Goal: Task Accomplishment & Management: Manage account settings

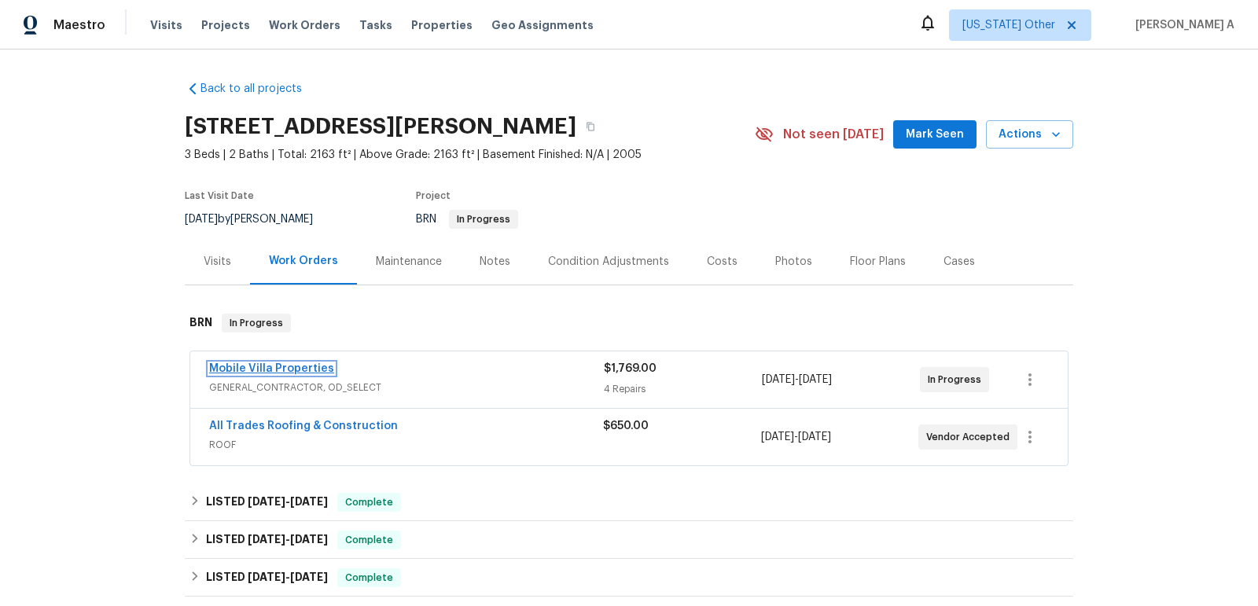
click at [282, 369] on link "Mobile Villa Properties" at bounding box center [271, 368] width 125 height 11
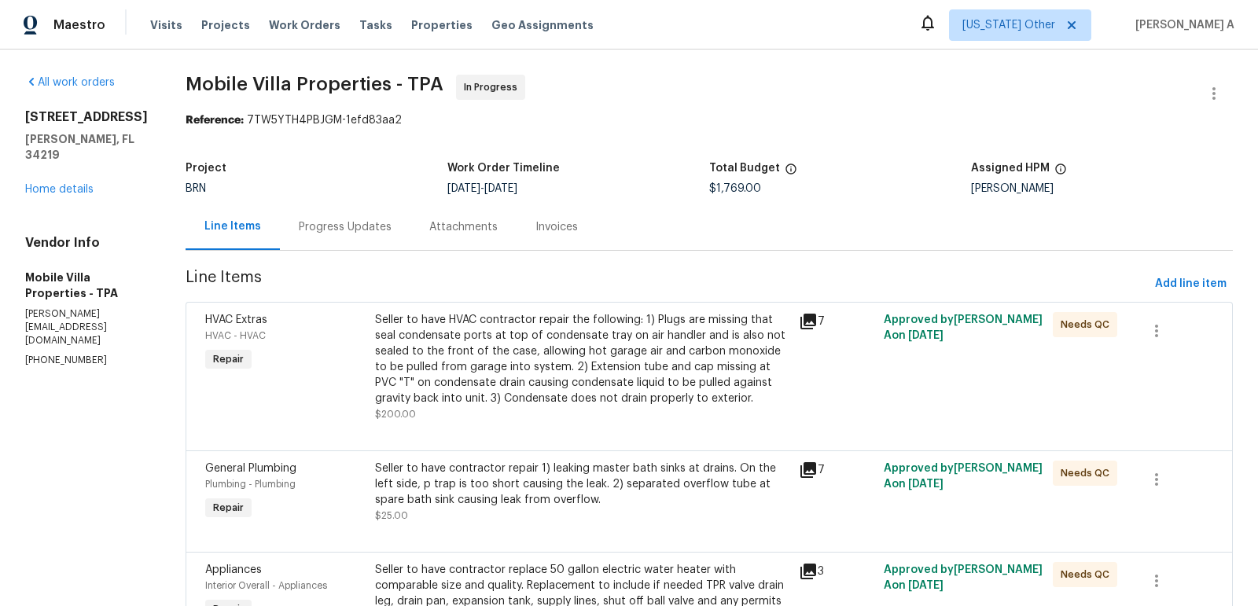
click at [429, 222] on div "Attachments" at bounding box center [463, 227] width 68 height 16
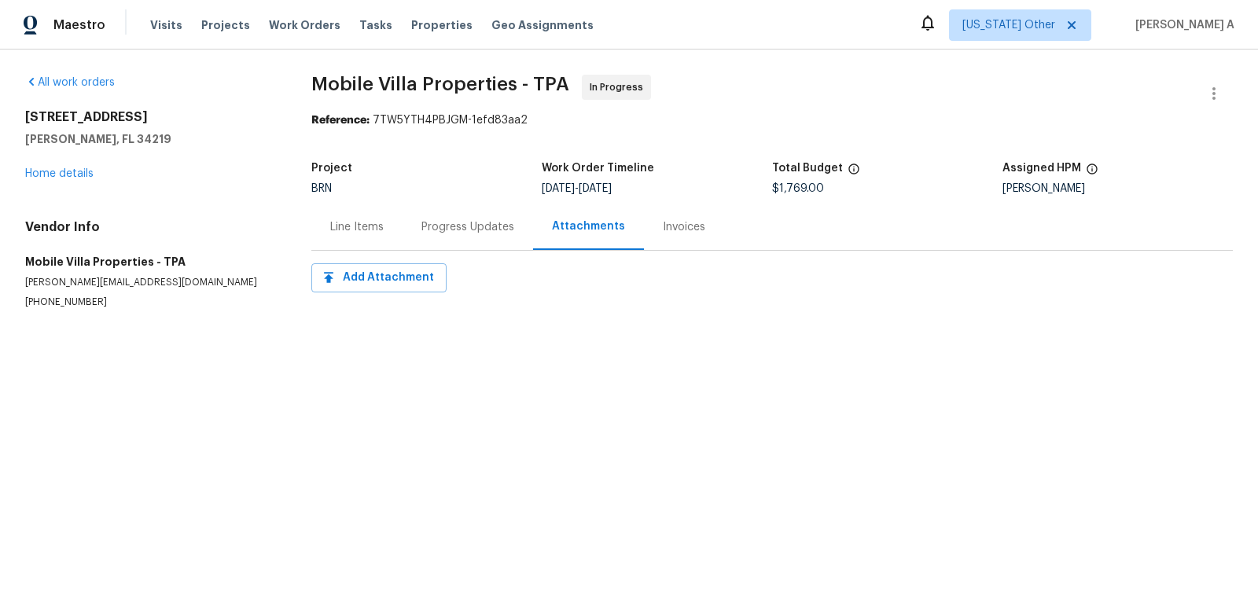
click at [406, 232] on div "Progress Updates" at bounding box center [467, 227] width 130 height 46
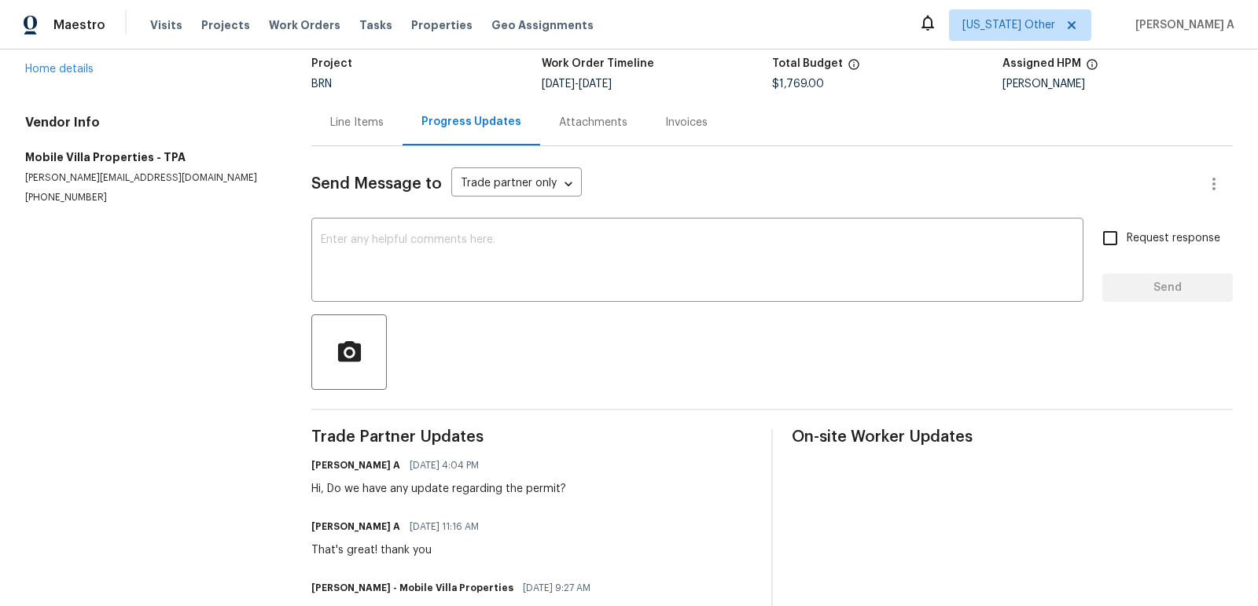
scroll to position [68, 0]
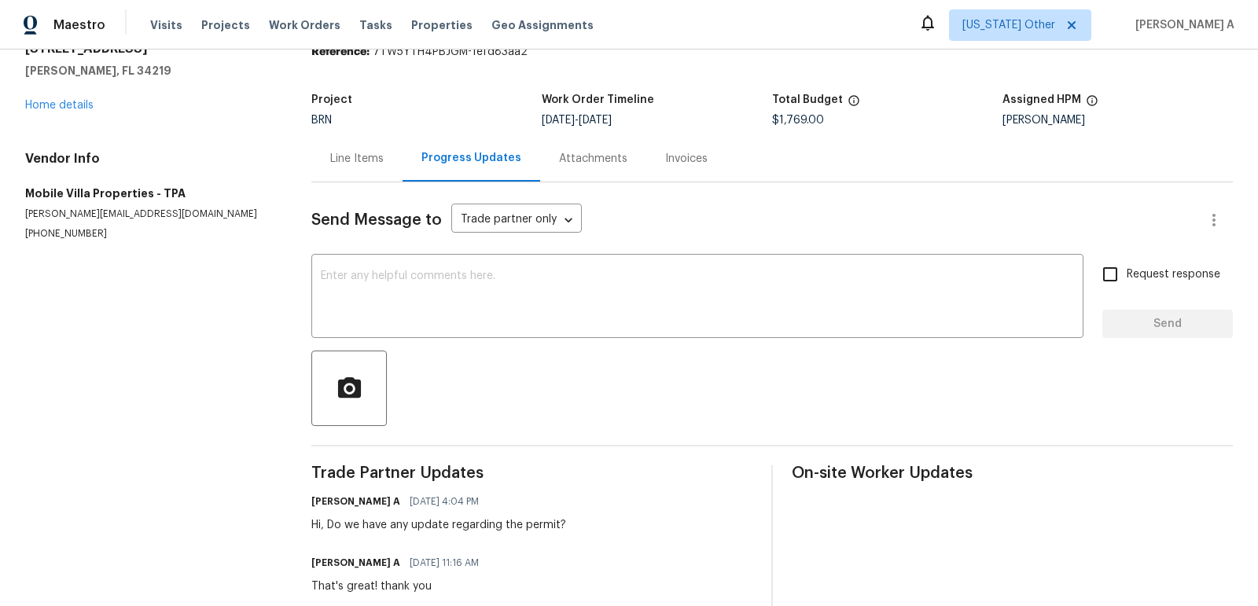
click at [326, 131] on div "Project BRN Work Order Timeline 10/3/2025 - 10/8/2025 Total Budget $1,769.00 As…" at bounding box center [771, 110] width 921 height 50
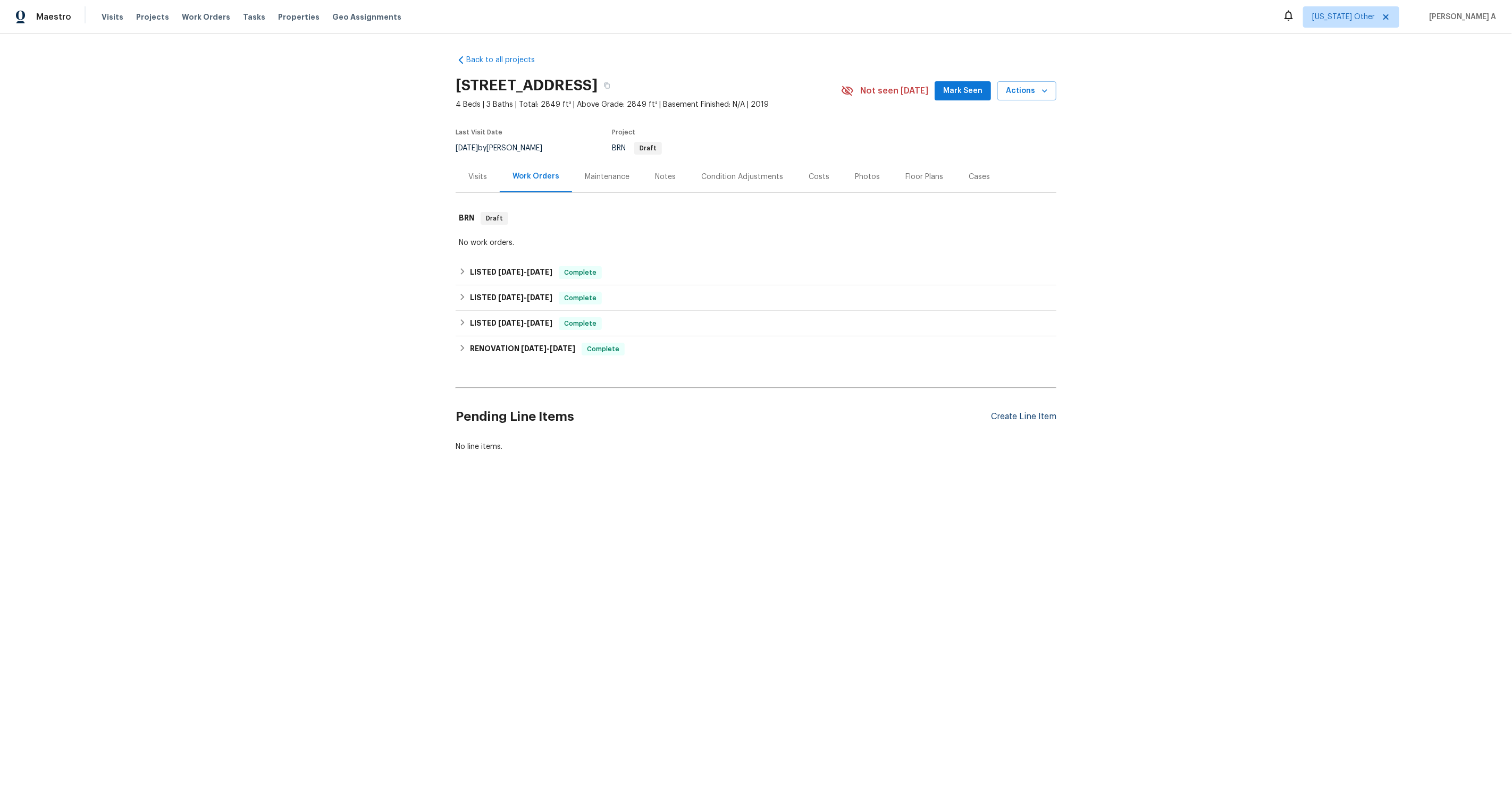
click at [1024, 421] on div "Create Line Item" at bounding box center [1024, 417] width 66 height 10
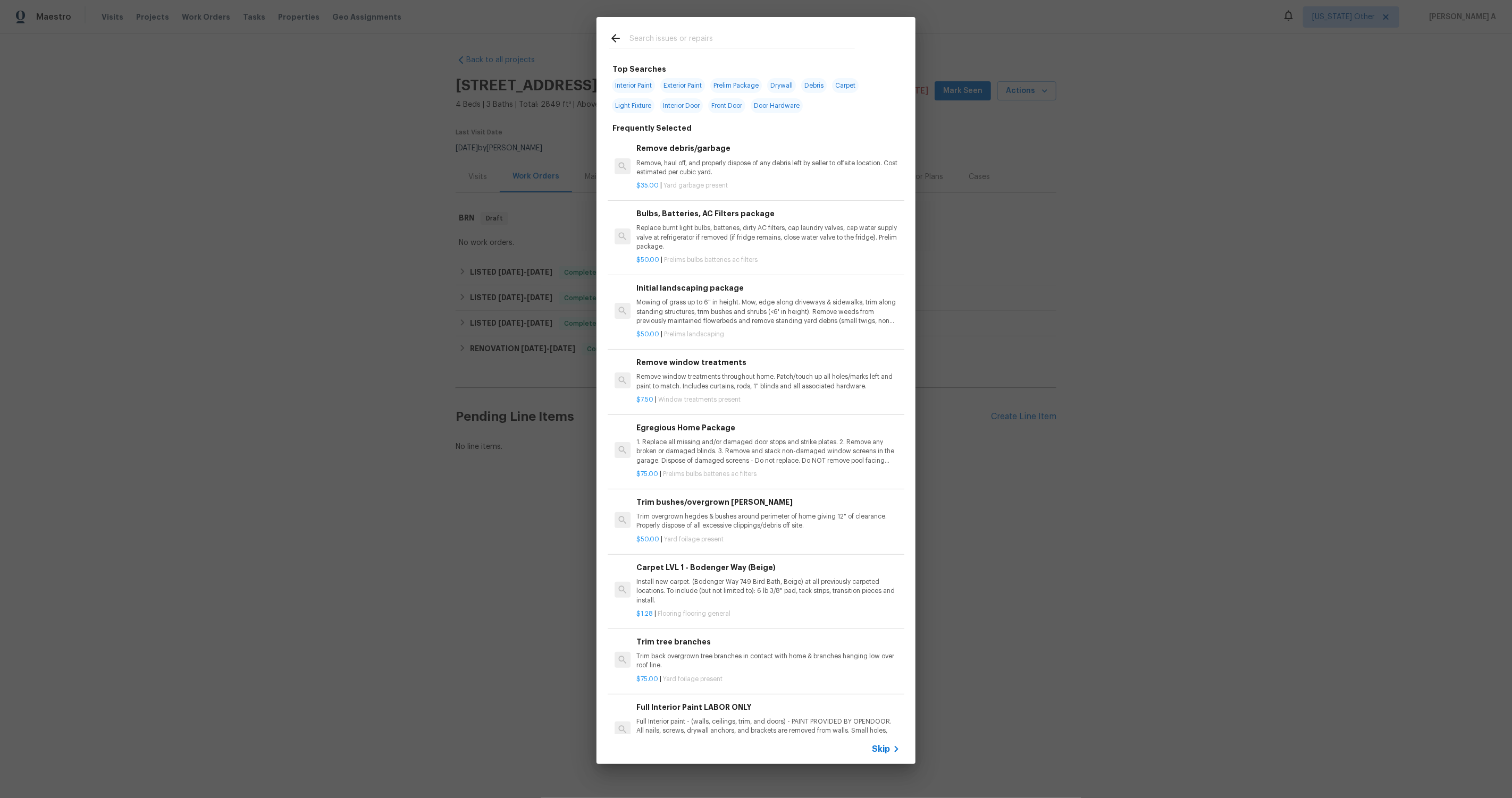
click at [892, 749] on icon at bounding box center [896, 749] width 13 height 13
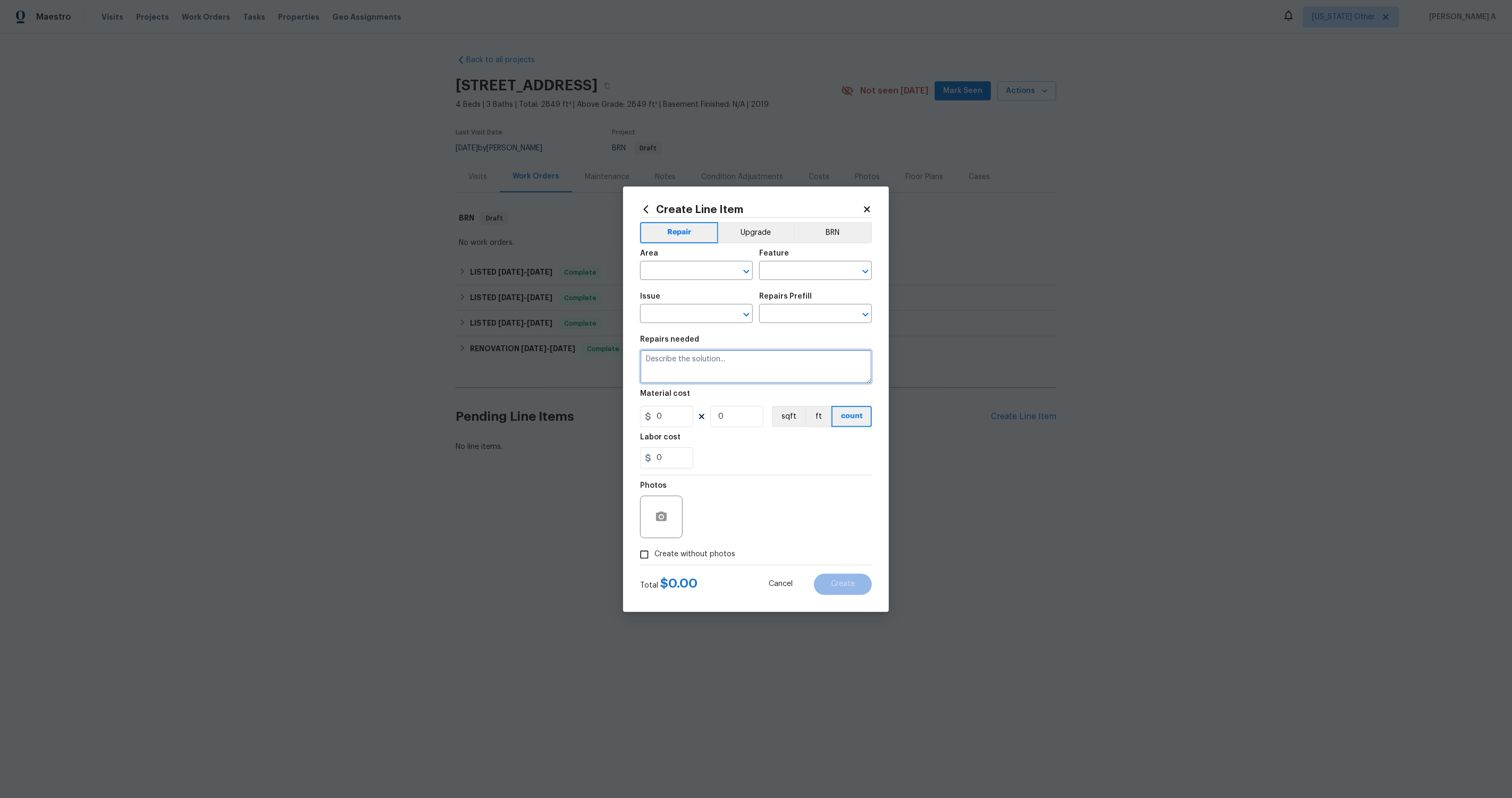
click at [768, 367] on textarea at bounding box center [756, 367] width 232 height 34
paste textarea "Seller to investigate high electrical utility usage at property."
type textarea "Seller to investigate high electrical utility usage at property."
click at [840, 229] on button "BRN" at bounding box center [833, 233] width 78 height 21
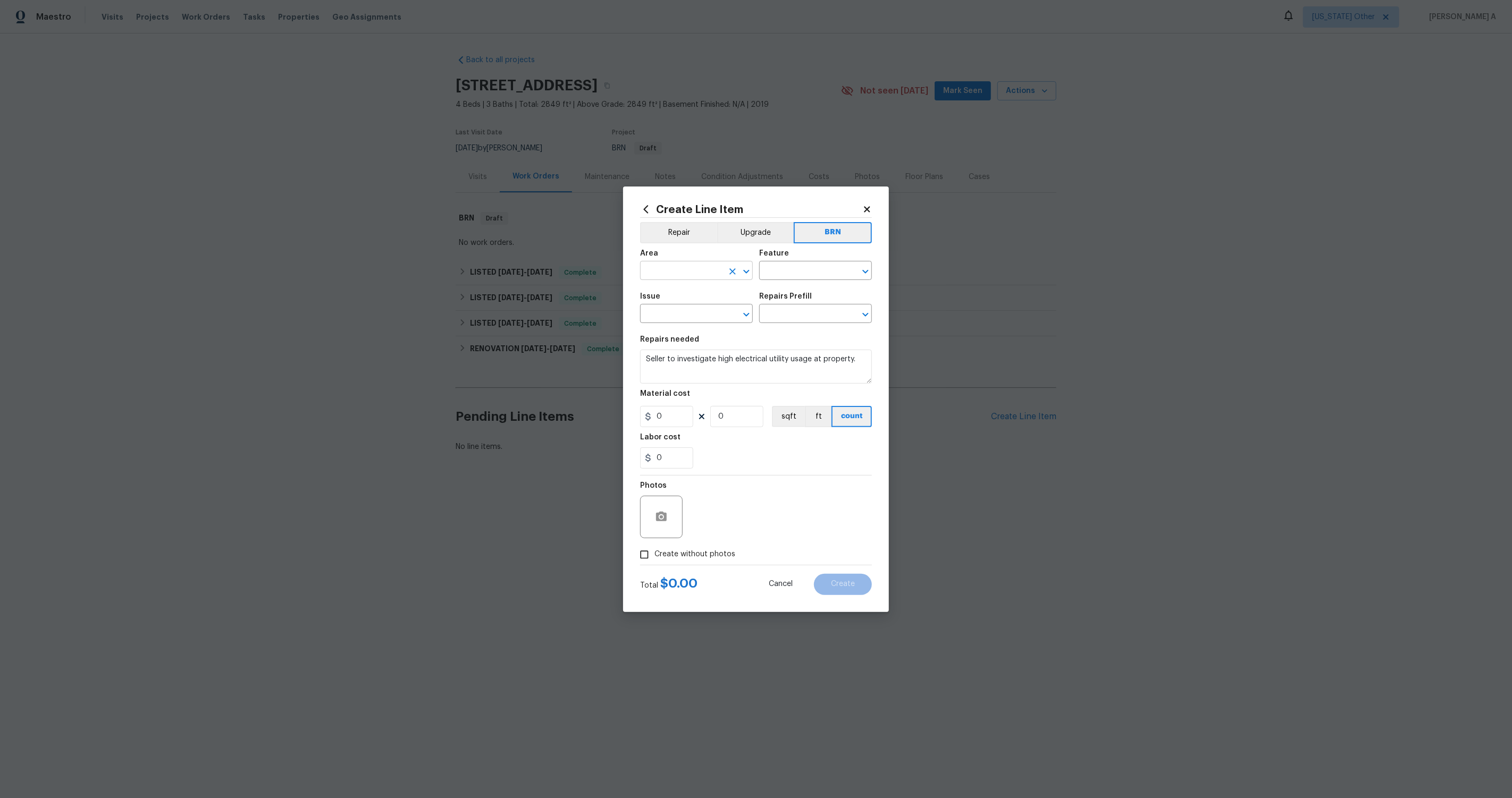
click at [695, 271] on input "text" at bounding box center [681, 272] width 83 height 16
click at [709, 298] on li "Electrical" at bounding box center [696, 295] width 113 height 18
type input "Electrical"
click at [789, 261] on div "Feature" at bounding box center [815, 256] width 113 height 14
click at [789, 273] on input "text" at bounding box center [800, 272] width 83 height 16
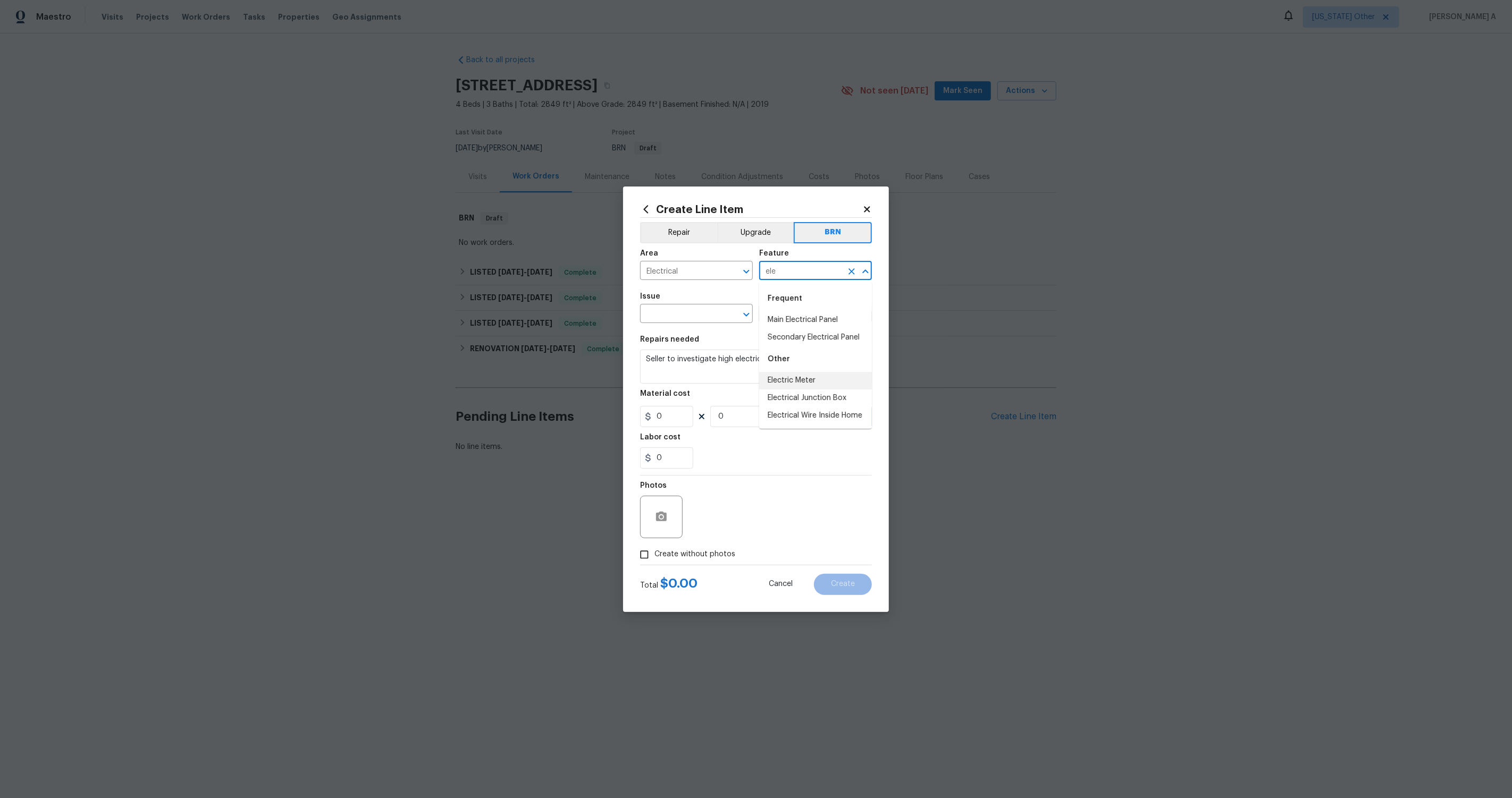
click at [802, 386] on li "Electric Meter" at bounding box center [815, 381] width 113 height 18
type input "Electric Meter"
click at [677, 323] on span "Issue ​" at bounding box center [696, 308] width 113 height 43
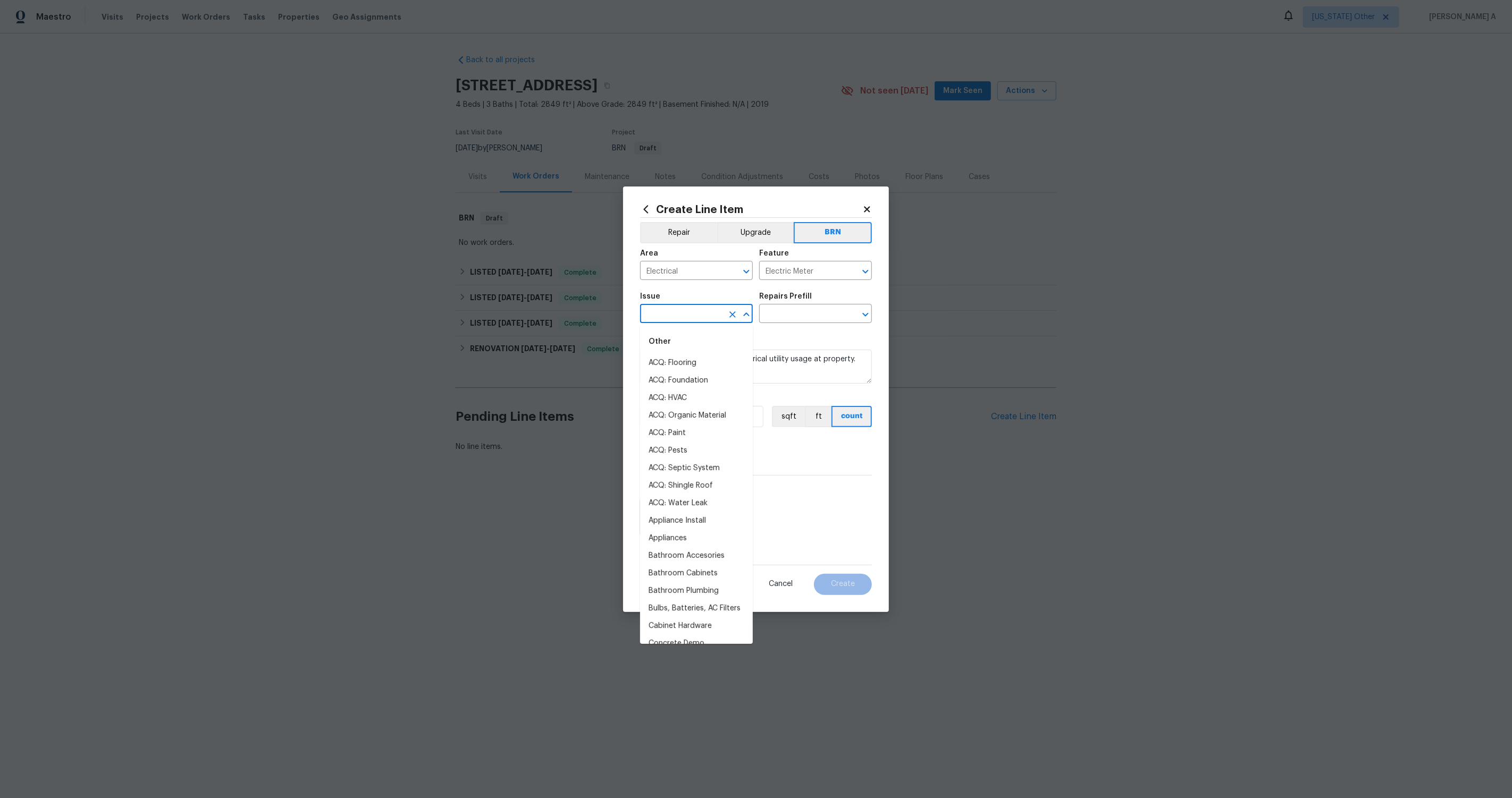
click at [679, 314] on input "text" at bounding box center [681, 314] width 83 height 16
click at [693, 357] on li "Electrical" at bounding box center [696, 363] width 113 height 18
type input "Electrical"
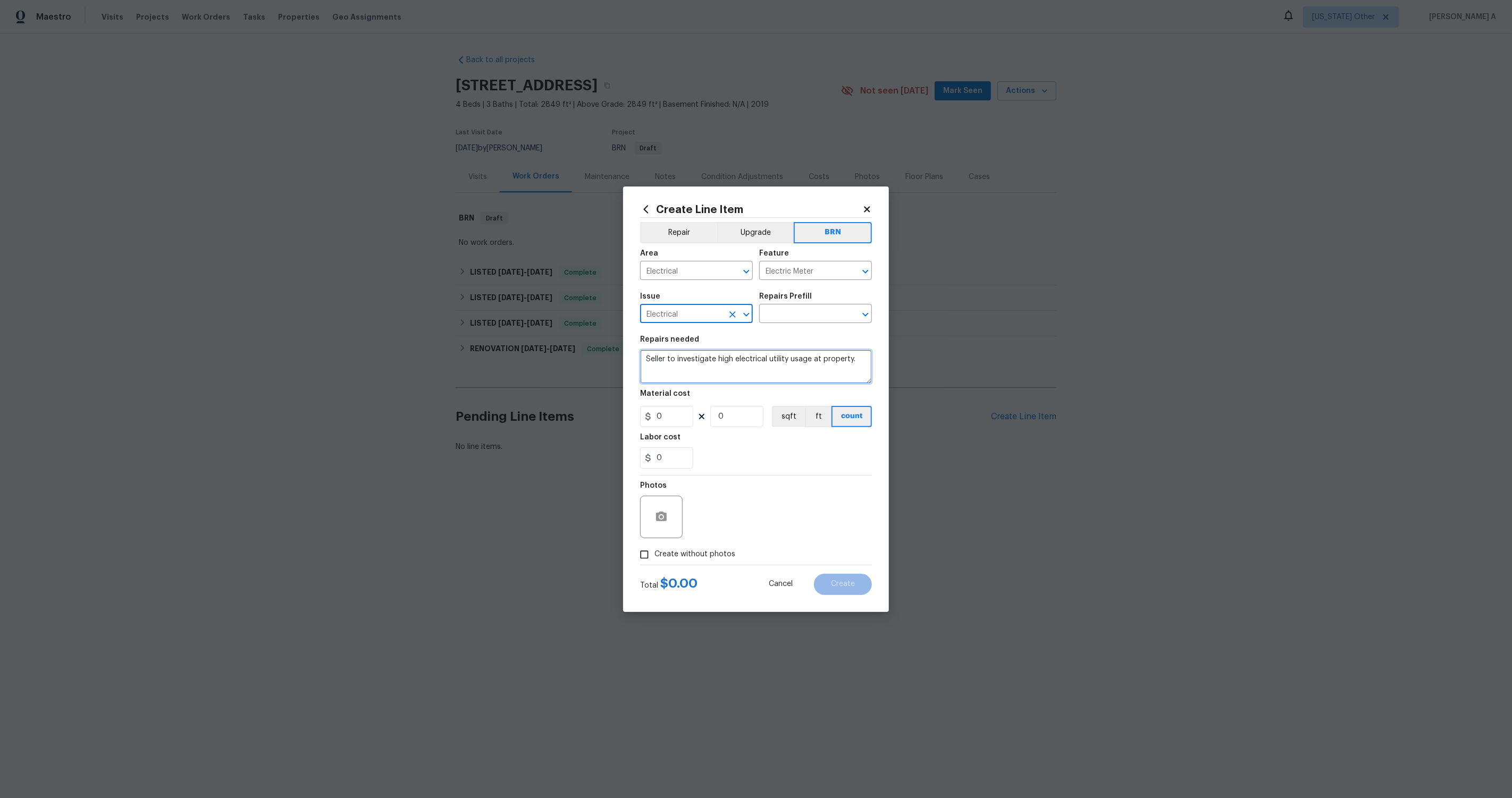
click at [759, 372] on textarea "Seller to investigate high electrical utility usage at property." at bounding box center [756, 367] width 232 height 34
click at [802, 306] on input "text" at bounding box center [800, 314] width 83 height 16
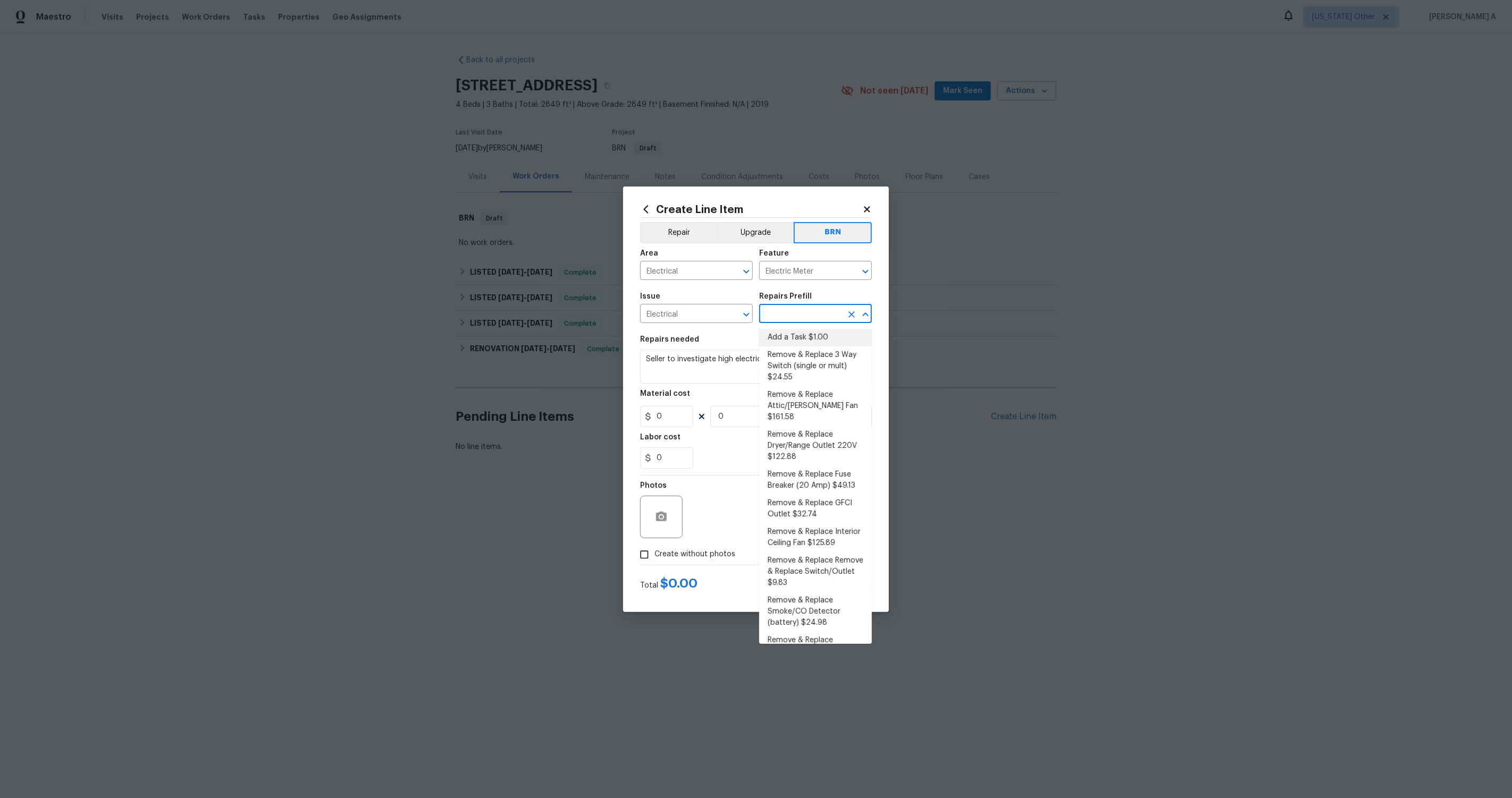
click at [804, 334] on li "Add a Task $1.00" at bounding box center [815, 338] width 113 height 18
type input "Add a Task $1.00"
type textarea "HPM to detail"
type input "1"
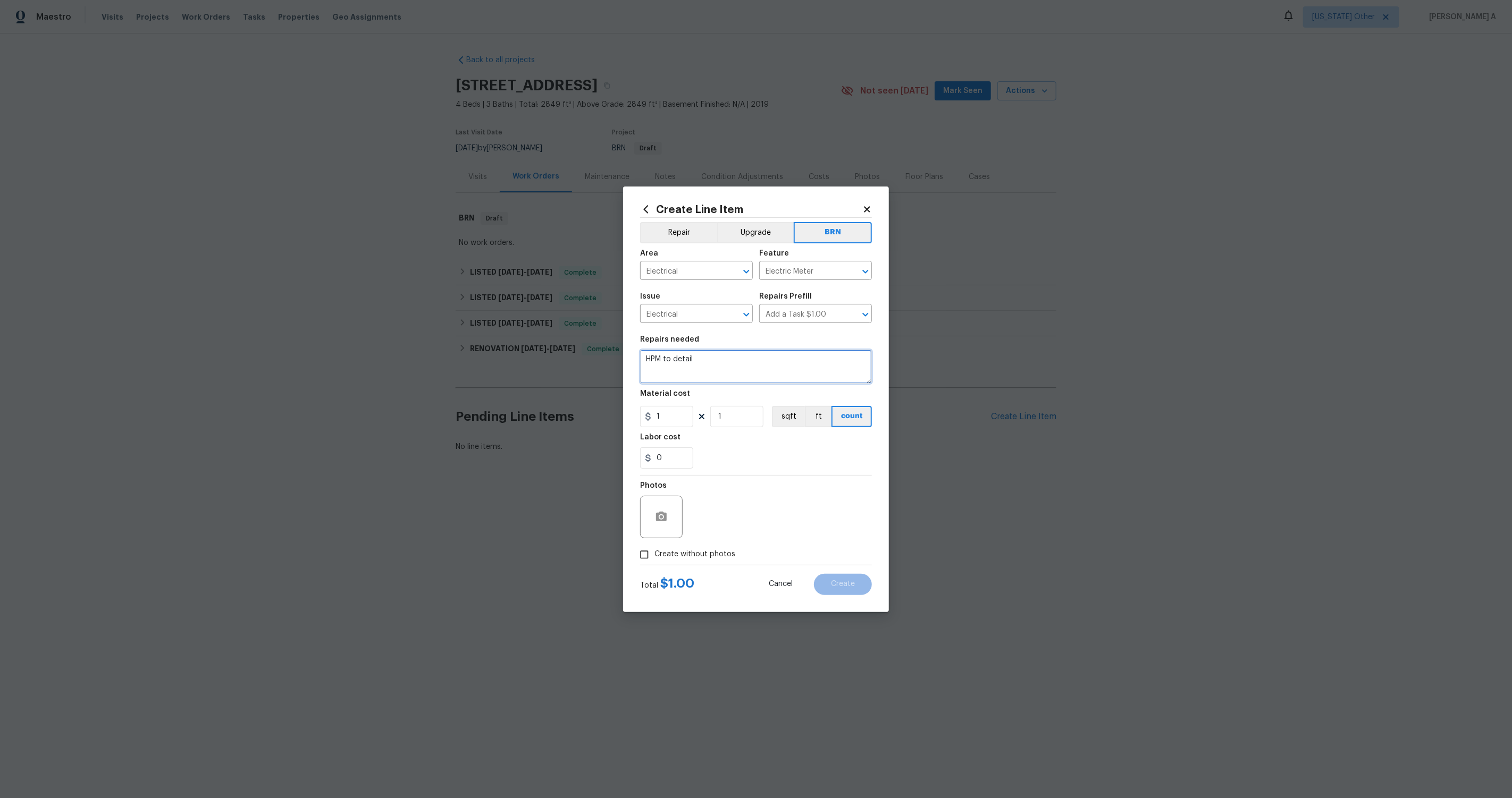
click at [746, 376] on textarea "HPM to detail" at bounding box center [756, 367] width 232 height 34
paste textarea "Seller to investigate high electrical utility usage at property."
click at [746, 373] on textarea "HPM to Seller to investigate high electrical utility usage at property." at bounding box center [756, 367] width 232 height 34
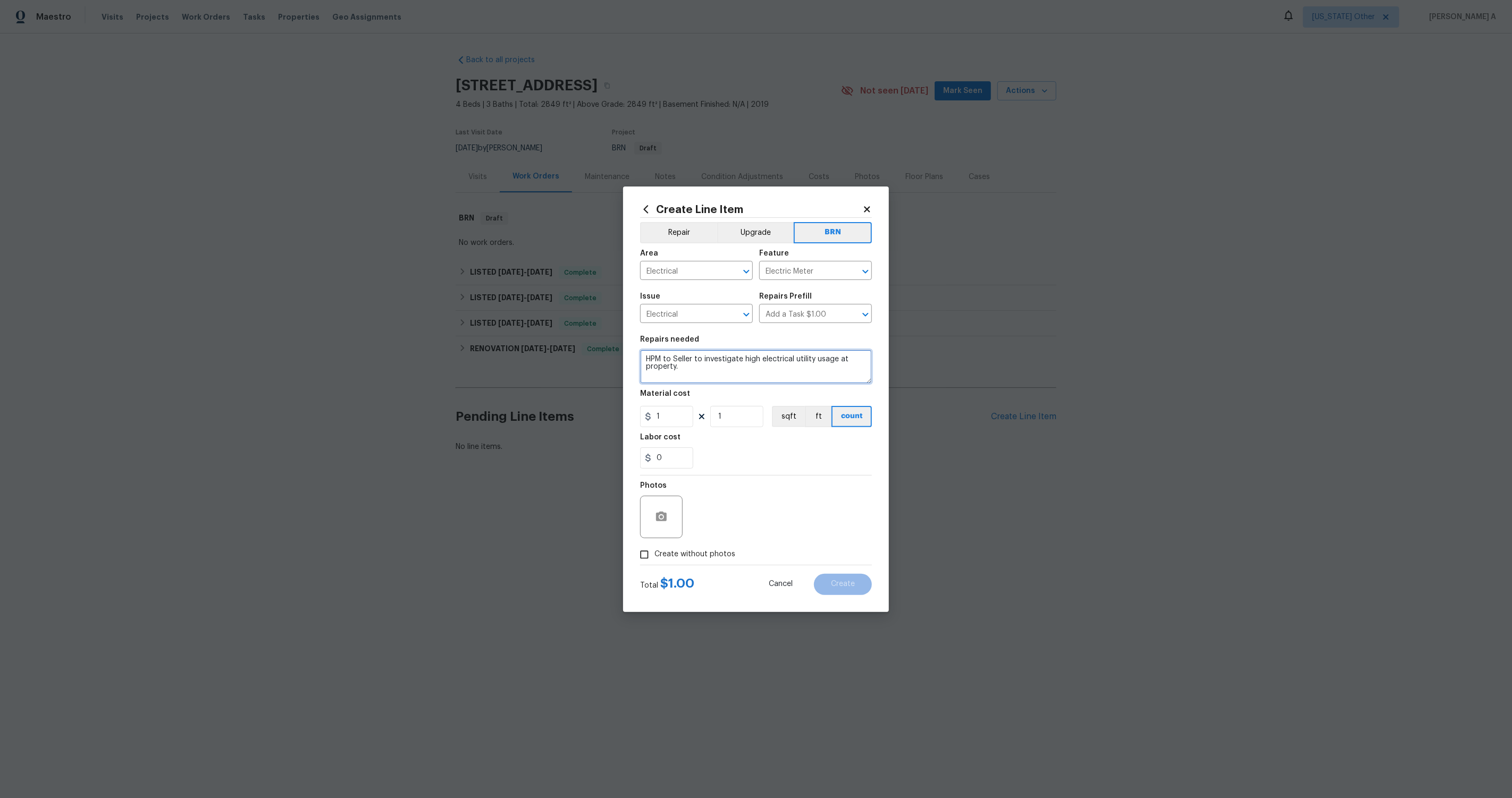
click at [746, 373] on textarea "HPM to Seller to investigate high electrical utility usage at property." at bounding box center [756, 367] width 232 height 34
paste textarea
type textarea "Seller to investigate high electrical utility usage at property."
drag, startPoint x: 670, startPoint y: 419, endPoint x: 601, endPoint y: 419, distance: 69.0
click at [601, 419] on div "Create Line Item Repair Upgrade BRN Area Electrical ​ Feature Electric Meter ​ …" at bounding box center [756, 399] width 1512 height 798
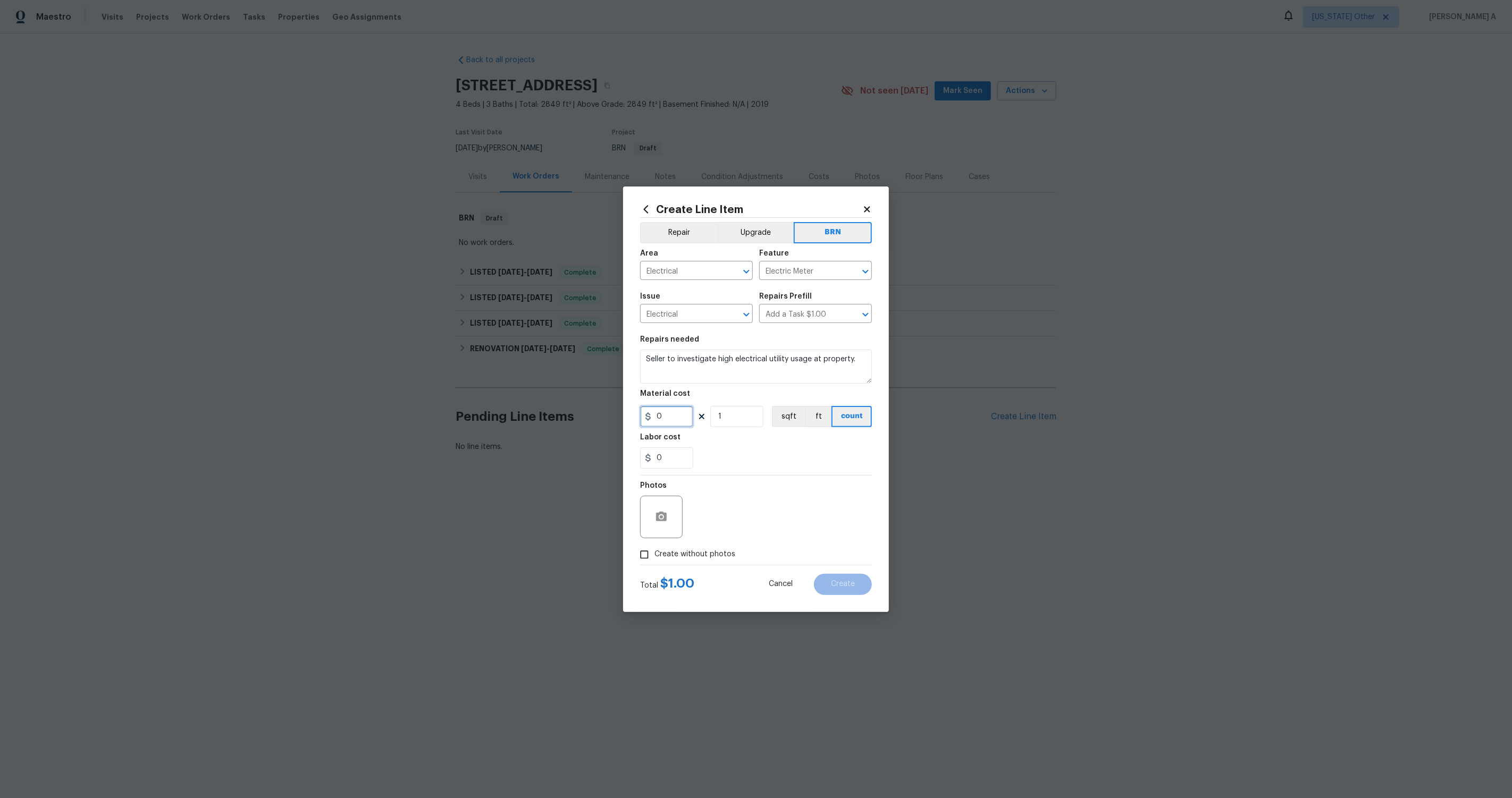
type input "0"
drag, startPoint x: 672, startPoint y: 455, endPoint x: 586, endPoint y: 454, distance: 86.0
click at [586, 454] on div "Create Line Item Repair Upgrade BRN Area Electrical ​ Feature Electric Meter ​ …" at bounding box center [756, 399] width 1512 height 798
type input "100"
click at [741, 519] on div "Photos" at bounding box center [756, 510] width 232 height 69
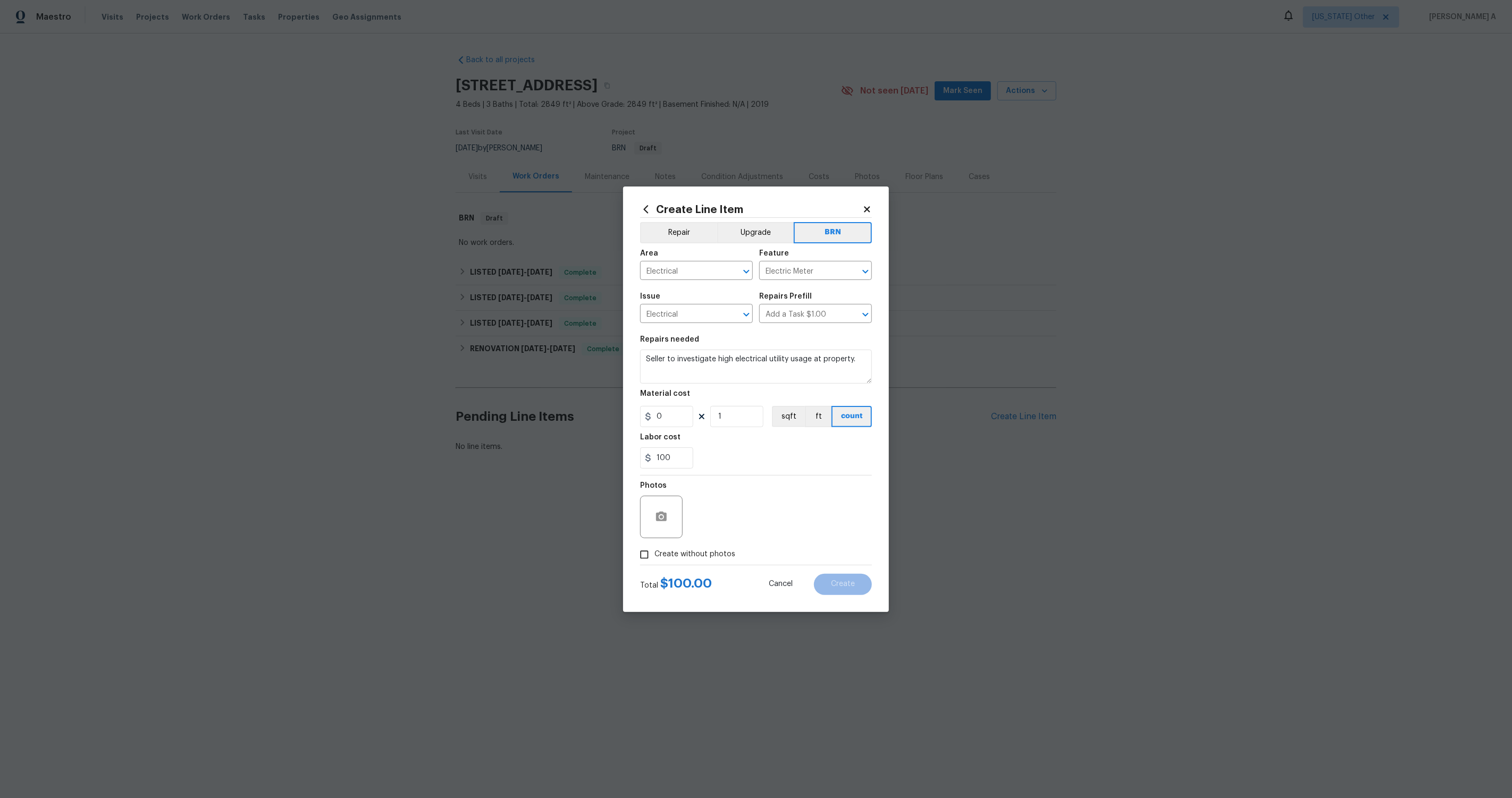
click at [666, 559] on span "Create without photos" at bounding box center [695, 555] width 81 height 11
click at [655, 559] on input "Create without photos" at bounding box center [645, 555] width 20 height 20
checkbox input "true"
click at [742, 517] on textarea at bounding box center [781, 517] width 181 height 43
click at [850, 585] on span "Create" at bounding box center [842, 584] width 24 height 8
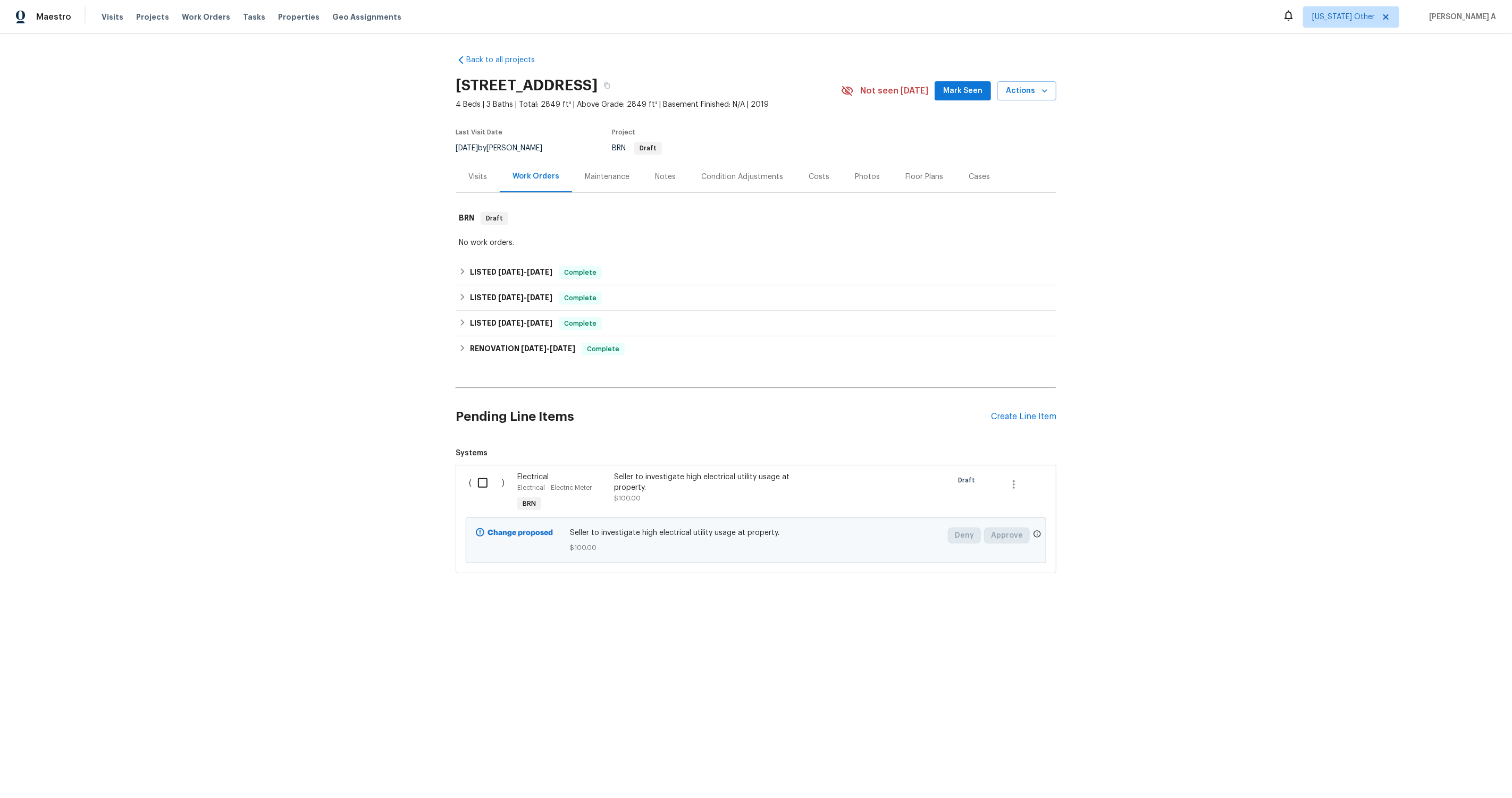
click at [716, 486] on div "Seller to investigate high electrical utility usage at property." at bounding box center [708, 482] width 187 height 21
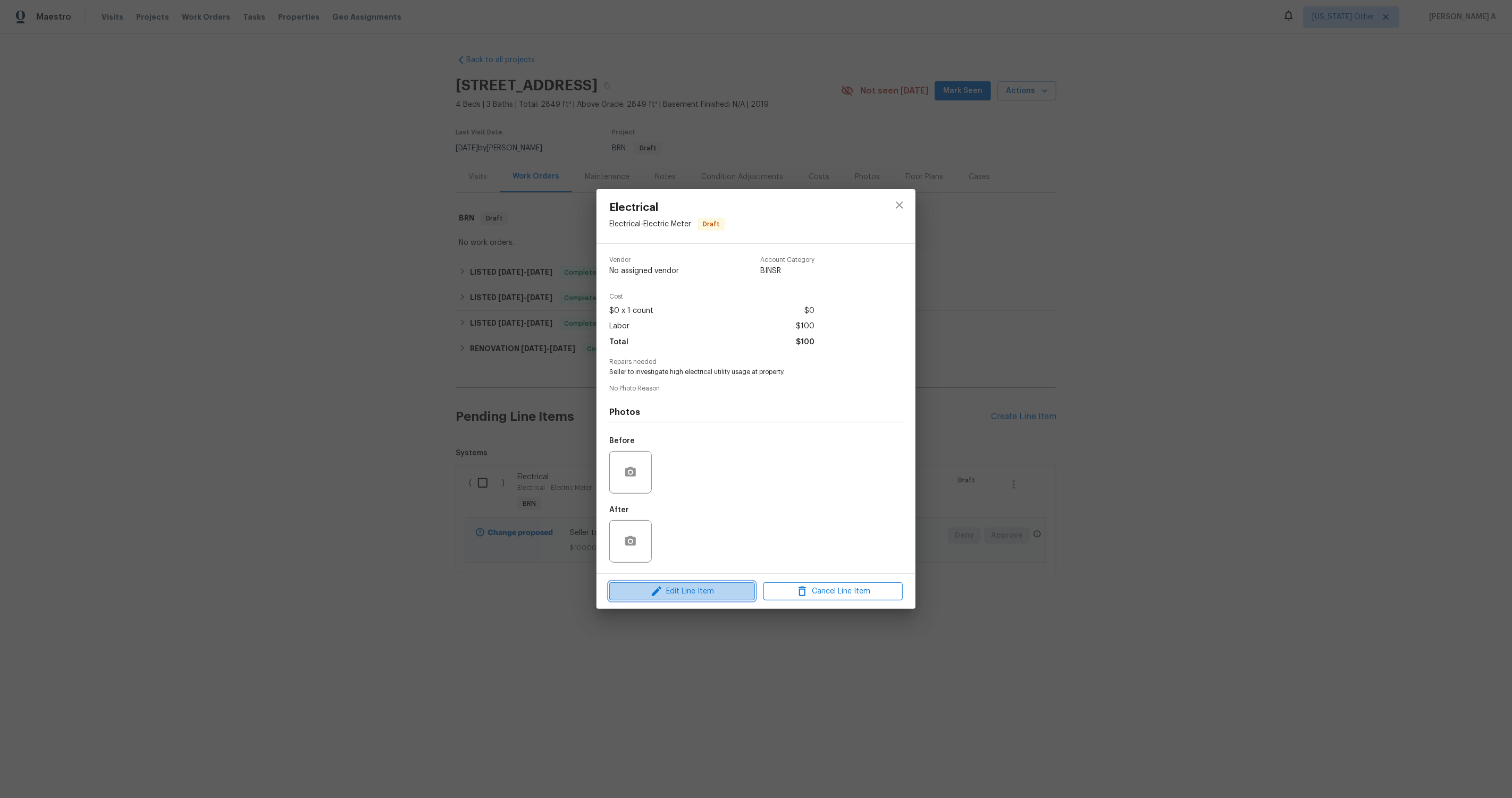
click at [697, 598] on button "Edit Line Item" at bounding box center [682, 592] width 145 height 19
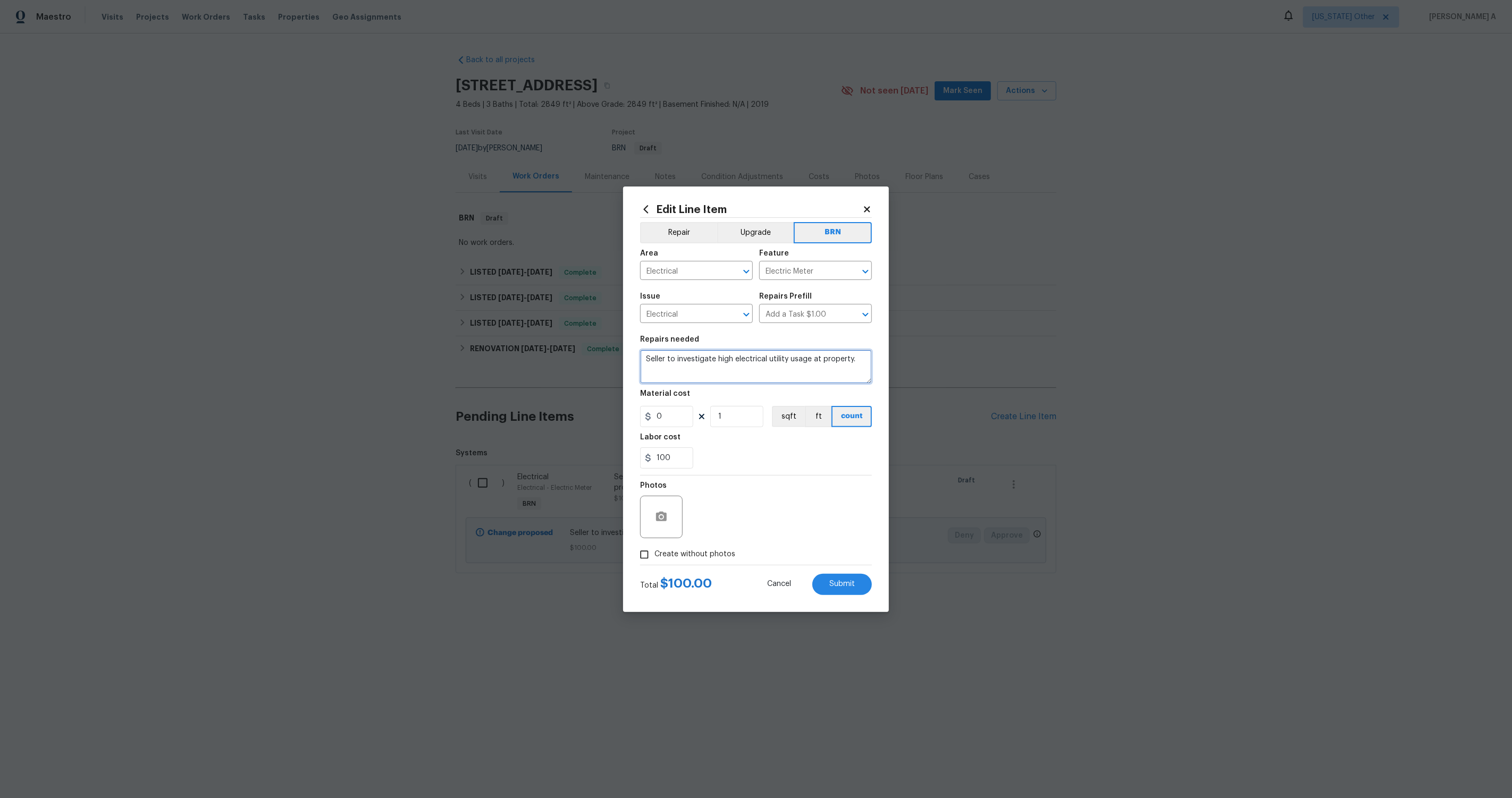
click at [644, 358] on textarea "Seller to investigate high electrical utility usage at property." at bounding box center [756, 367] width 232 height 34
type textarea "#Resale: Seller to investigate high electrical utility usage at property."
click at [835, 578] on button "Submit" at bounding box center [842, 584] width 60 height 21
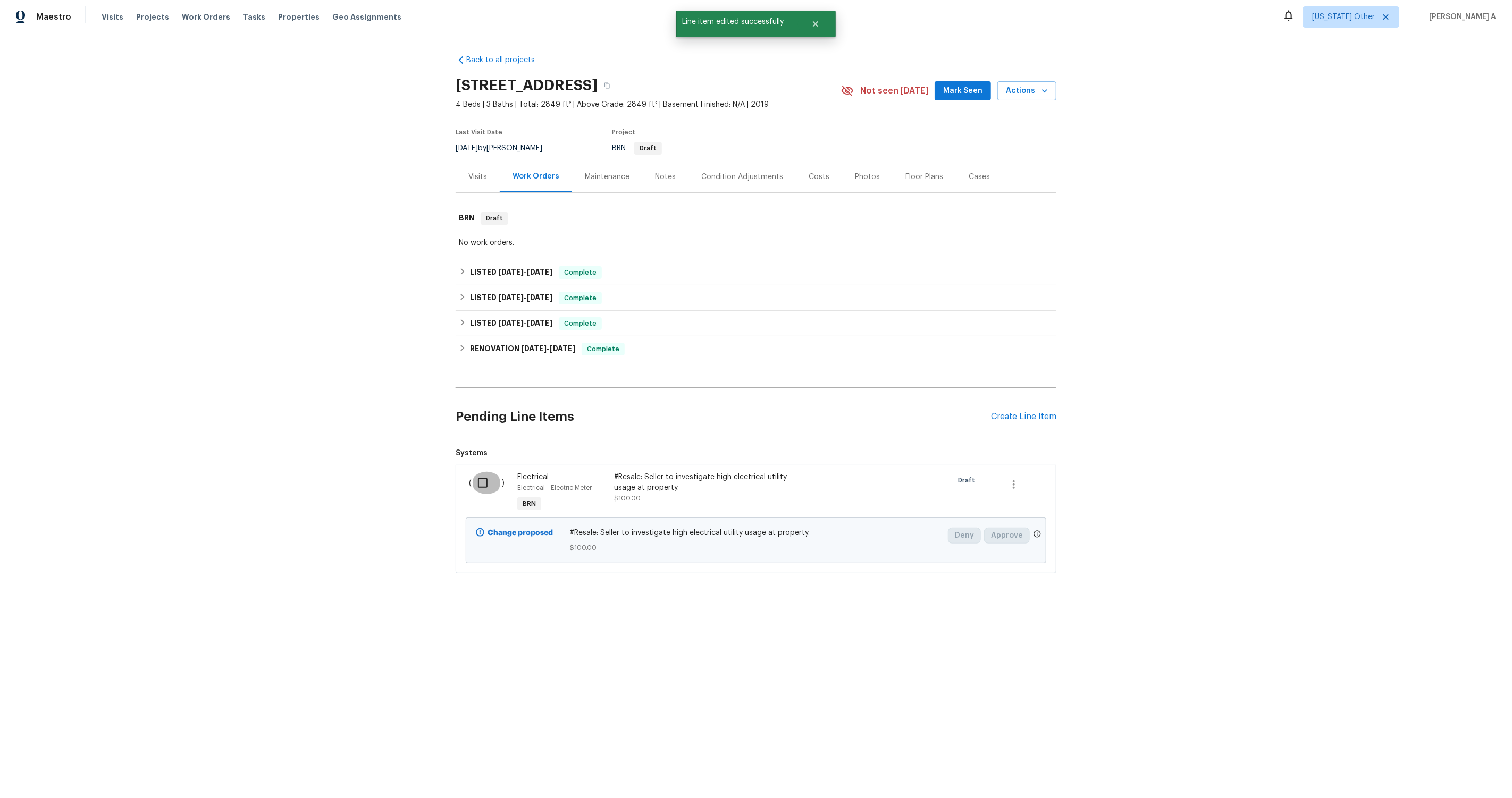
click at [484, 479] on input "checkbox" at bounding box center [486, 483] width 30 height 22
checkbox input "true"
click at [1465, 771] on span "Create Work Order" at bounding box center [1451, 772] width 71 height 14
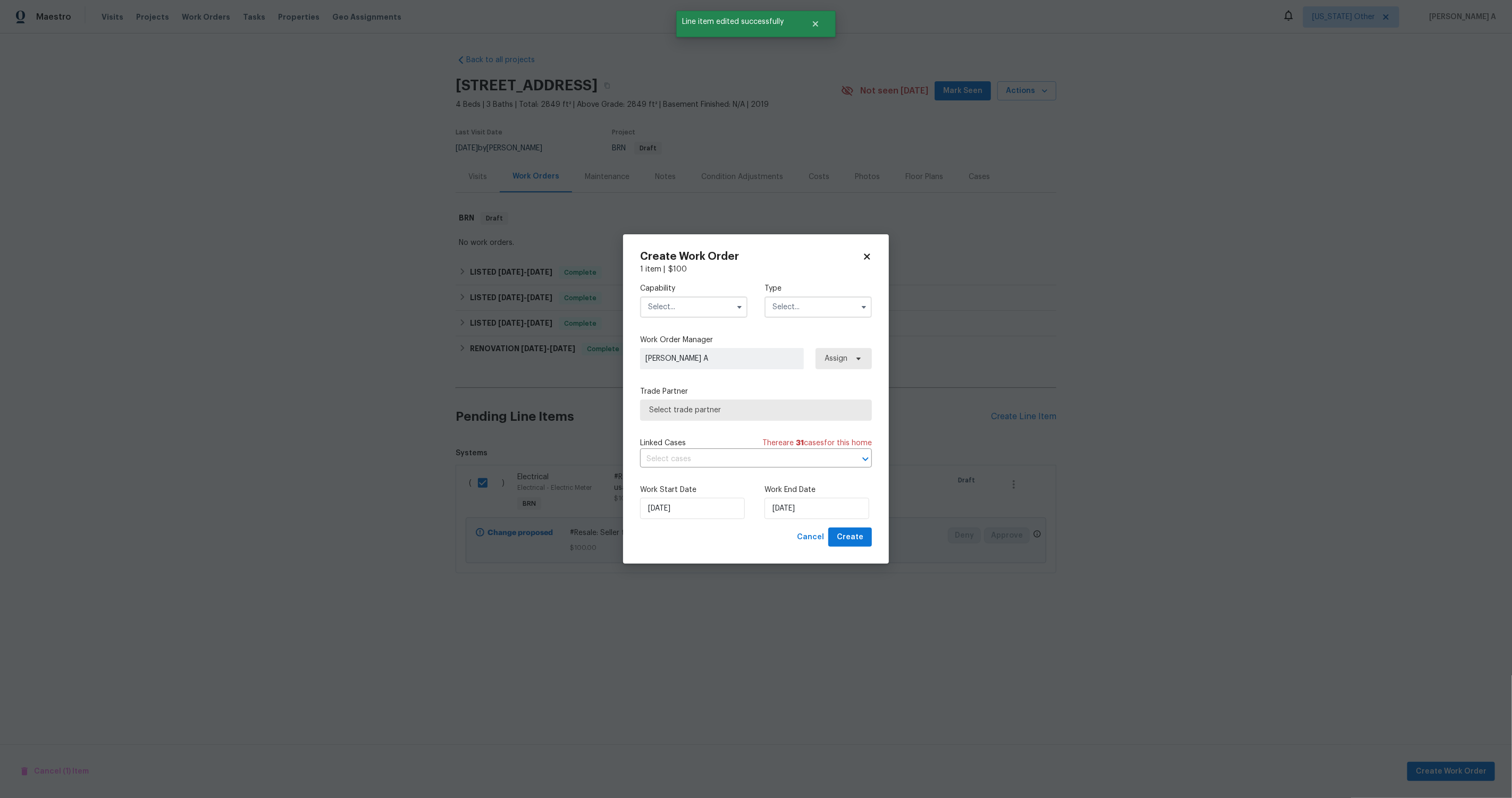
click at [666, 302] on input "text" at bounding box center [693, 307] width 108 height 21
click at [696, 337] on span "General Contractor" at bounding box center [685, 339] width 68 height 7
type input "General Contractor"
click at [812, 308] on input "text" at bounding box center [818, 307] width 108 height 21
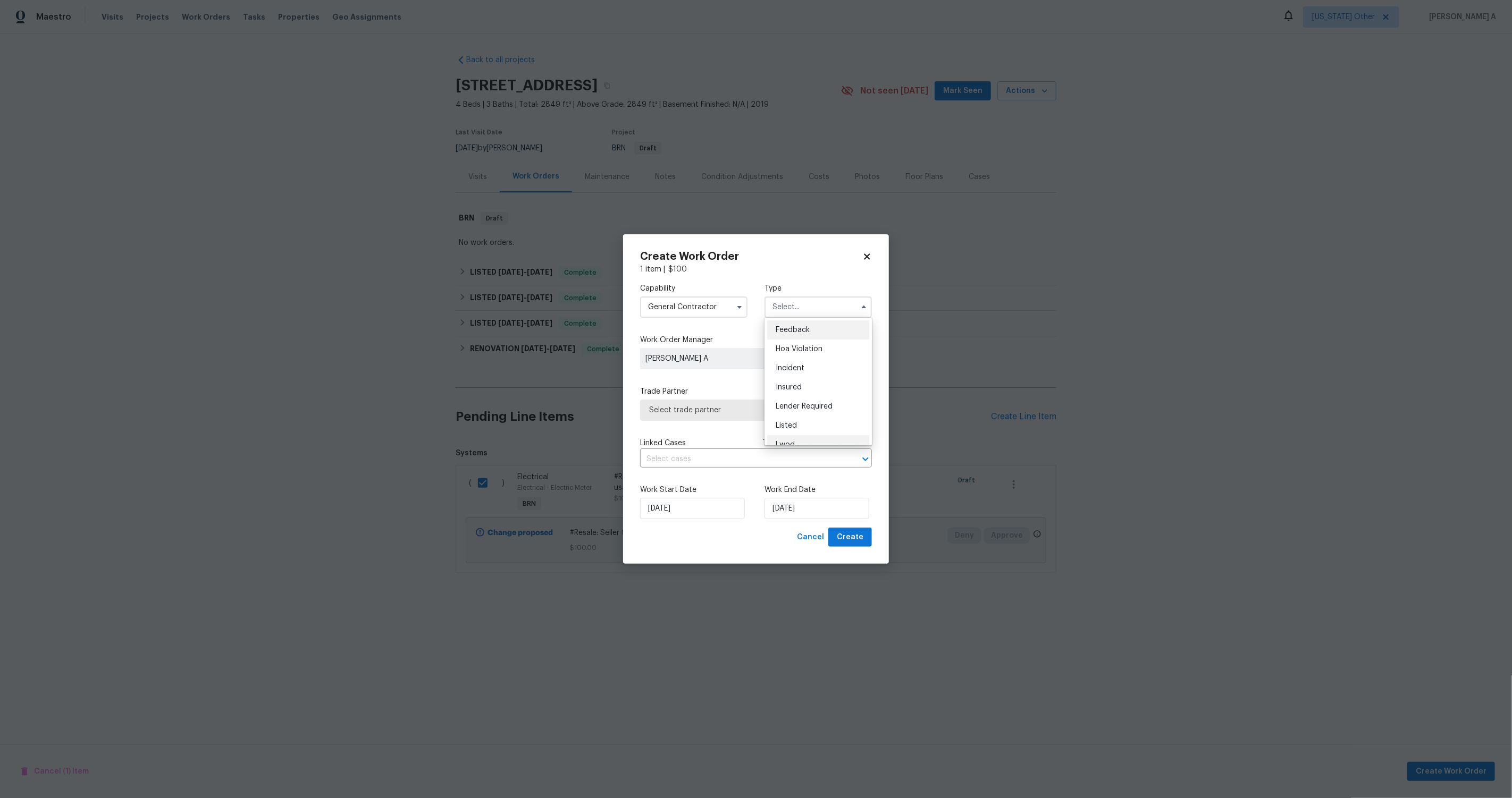
scroll to position [126, 0]
click at [801, 394] on div "Resale" at bounding box center [818, 396] width 102 height 19
type input "Resale"
click at [766, 414] on span "Select trade partner" at bounding box center [748, 410] width 198 height 11
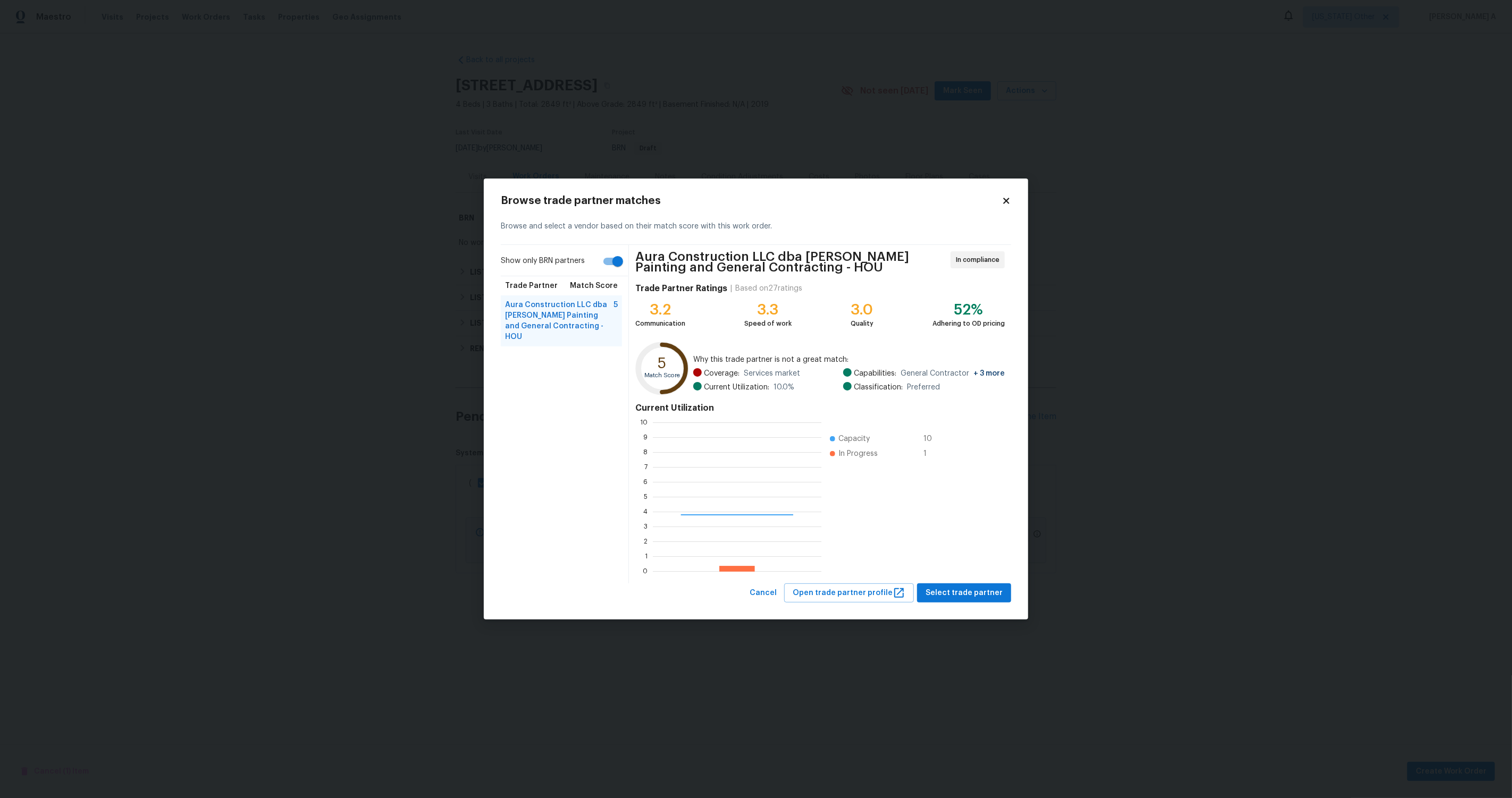
scroll to position [149, 168]
click at [603, 270] on input "Show only BRN partners" at bounding box center [618, 262] width 61 height 20
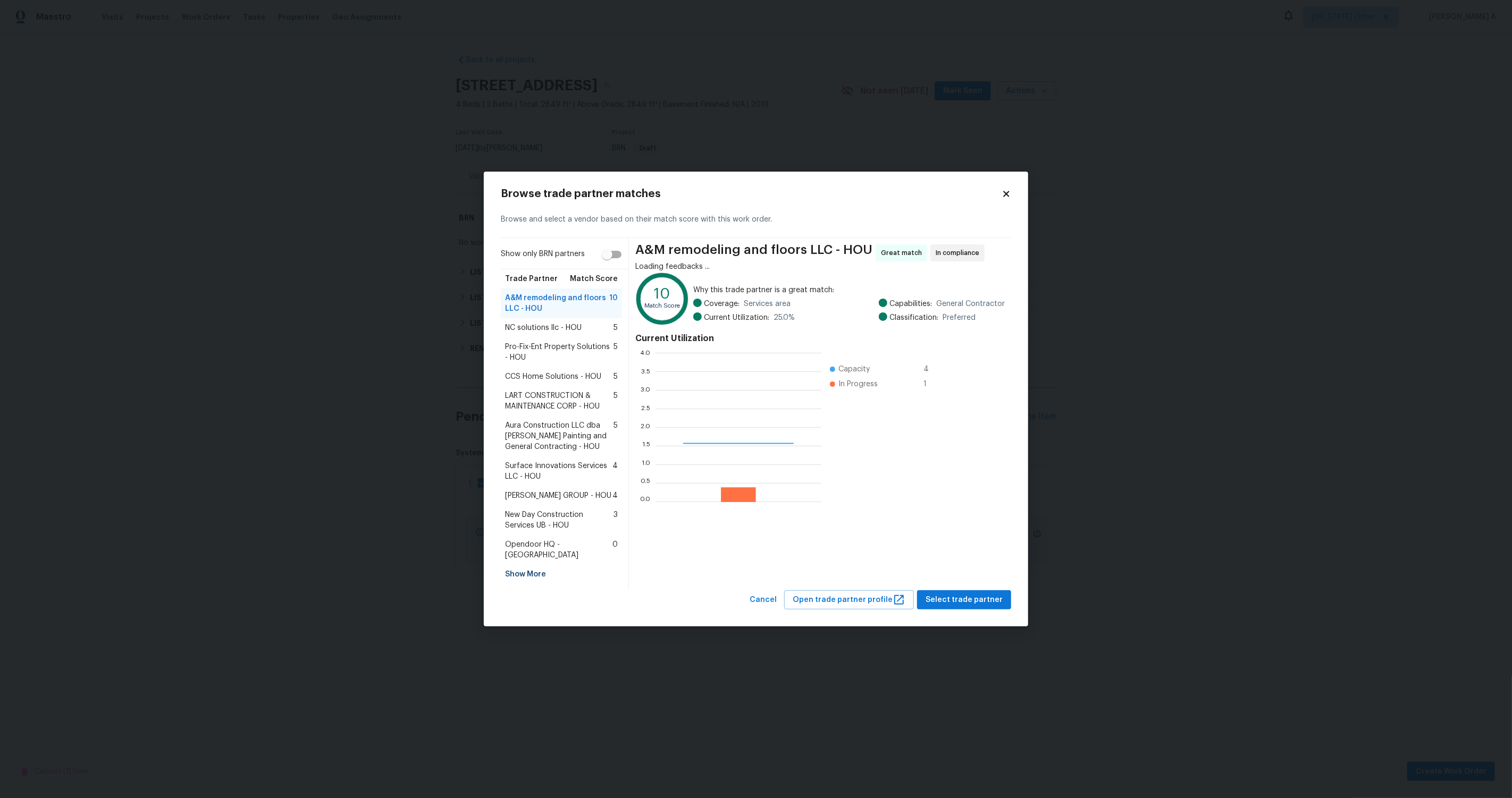
scroll to position [149, 166]
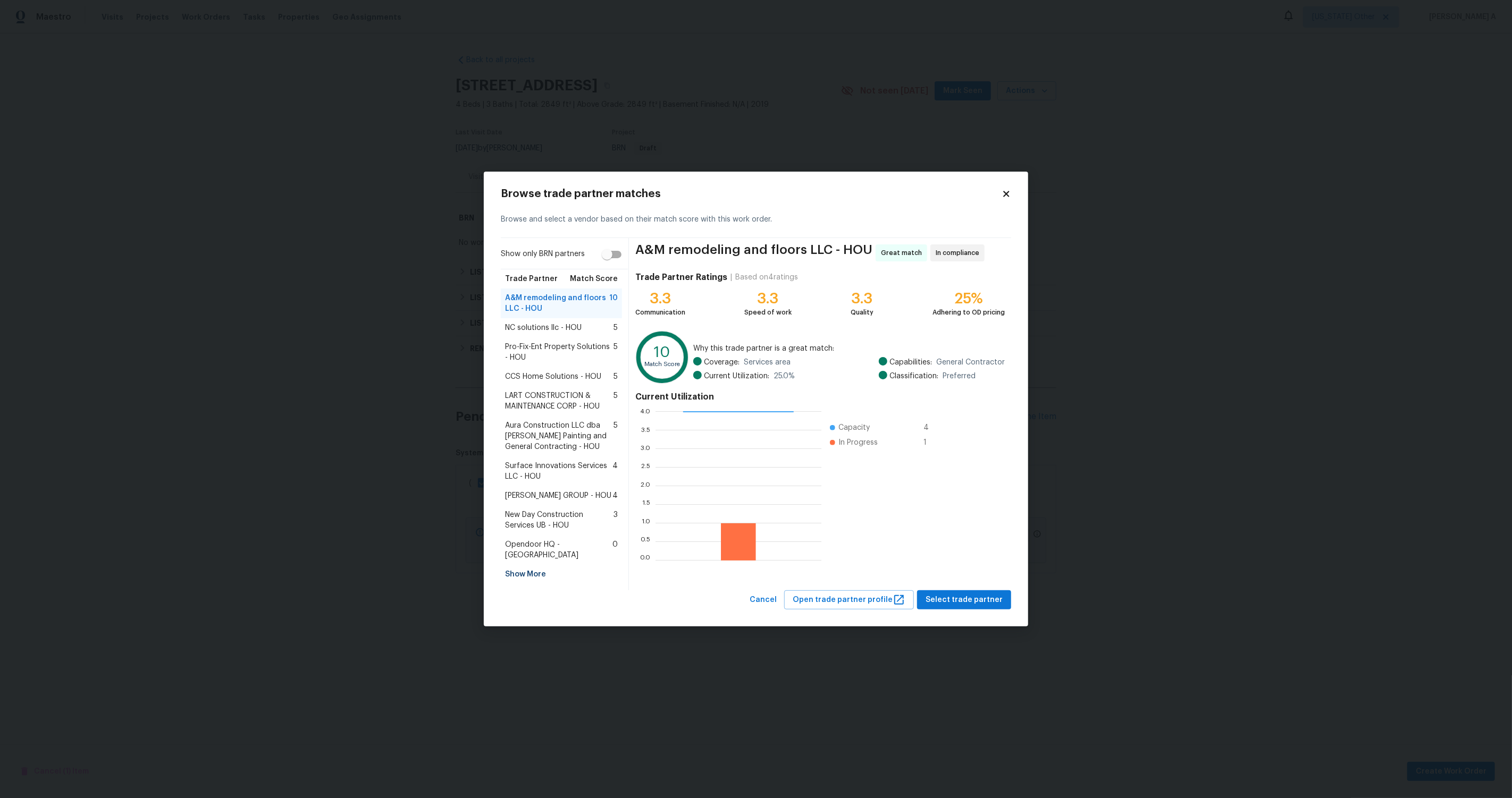
click at [568, 382] on span "CCS Home Solutions - HOU" at bounding box center [553, 377] width 96 height 11
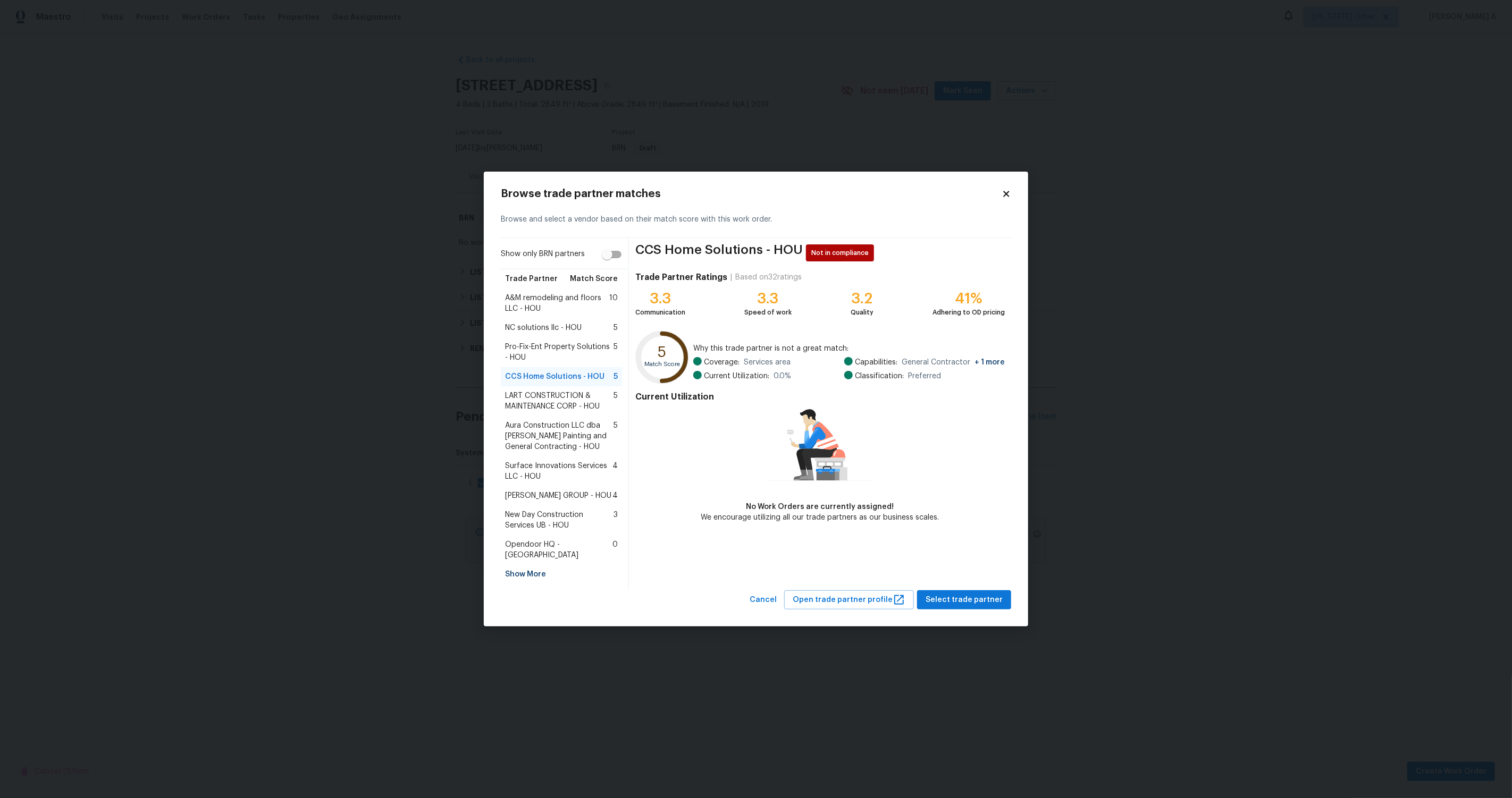
click at [557, 301] on span "A&M remodeling and floors LLC - HOU" at bounding box center [557, 303] width 104 height 21
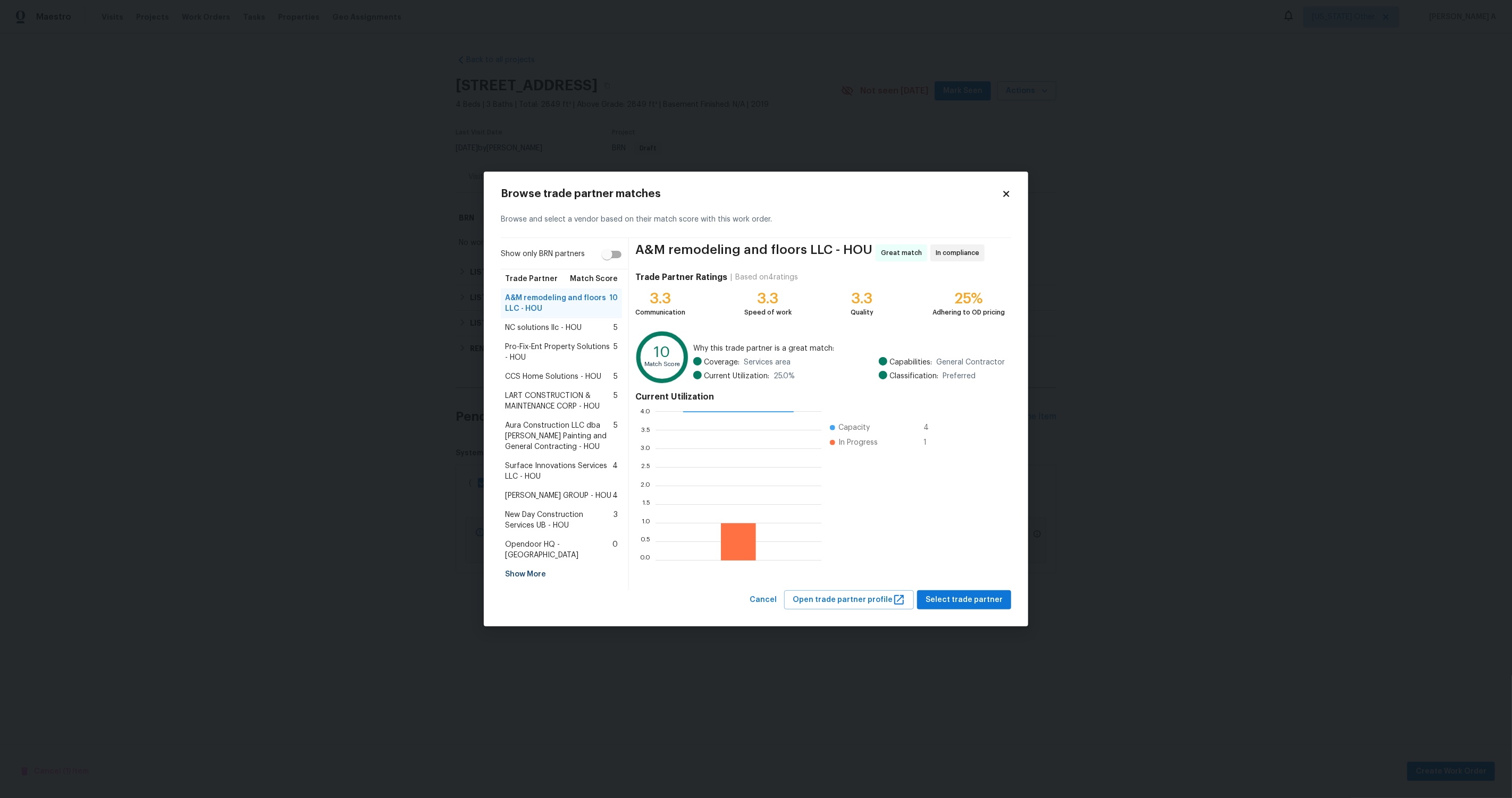
click at [555, 428] on span "Aura Construction LLC dba Logan's Painting and General Contracting - HOU" at bounding box center [559, 436] width 108 height 32
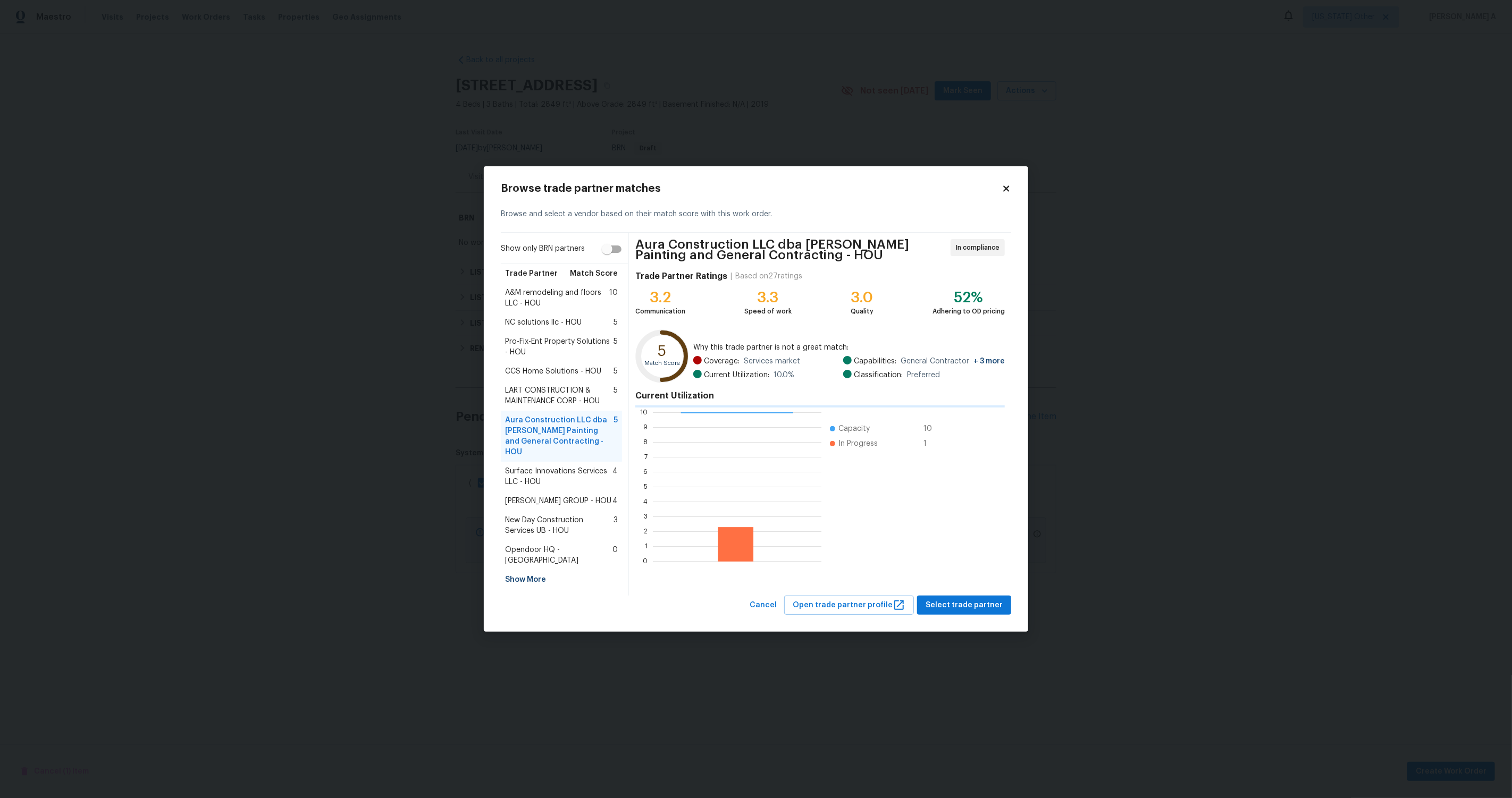
scroll to position [149, 168]
click at [538, 529] on span "New Day Construction Services UB - HOU" at bounding box center [559, 525] width 108 height 21
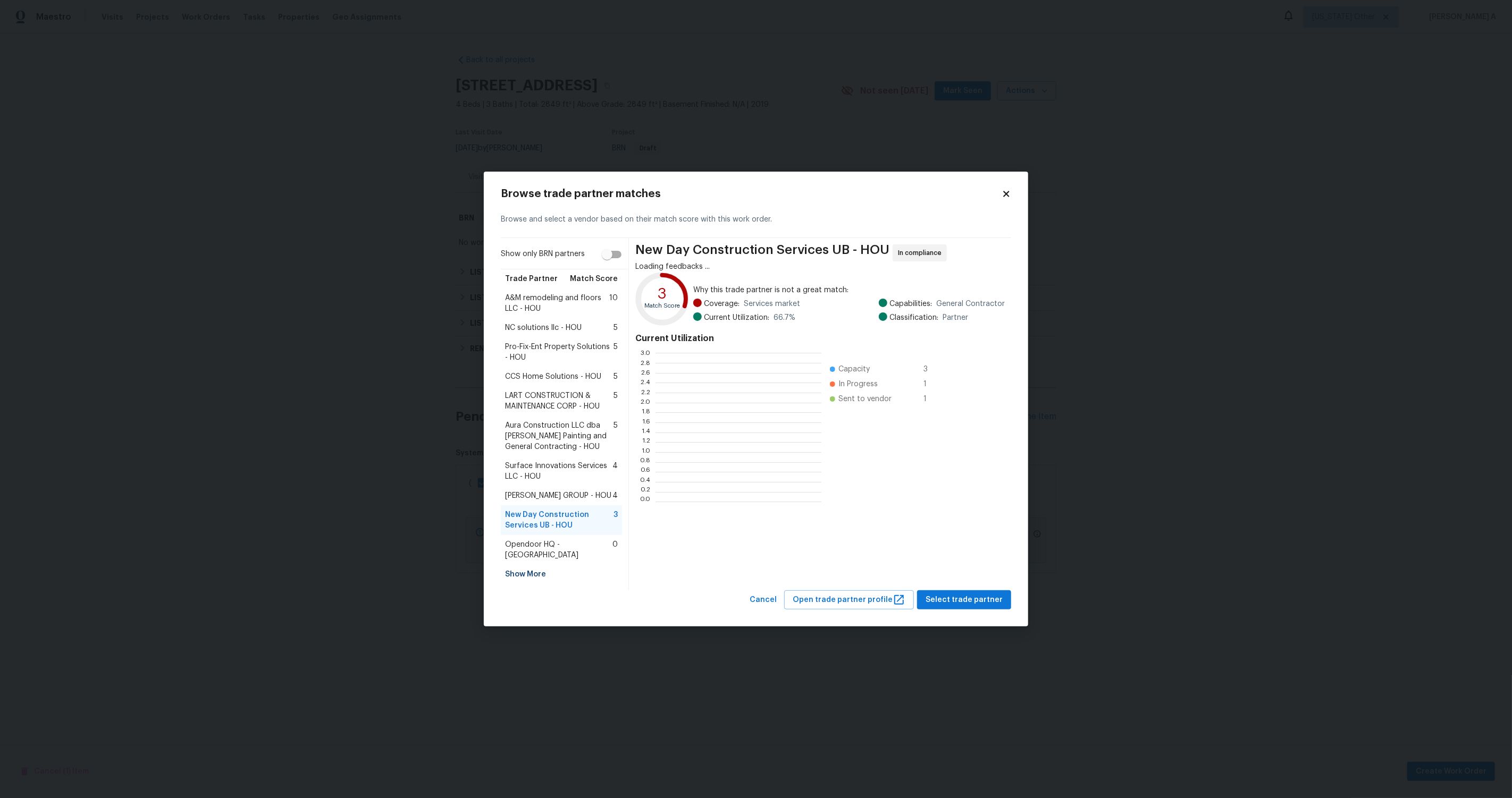
scroll to position [149, 166]
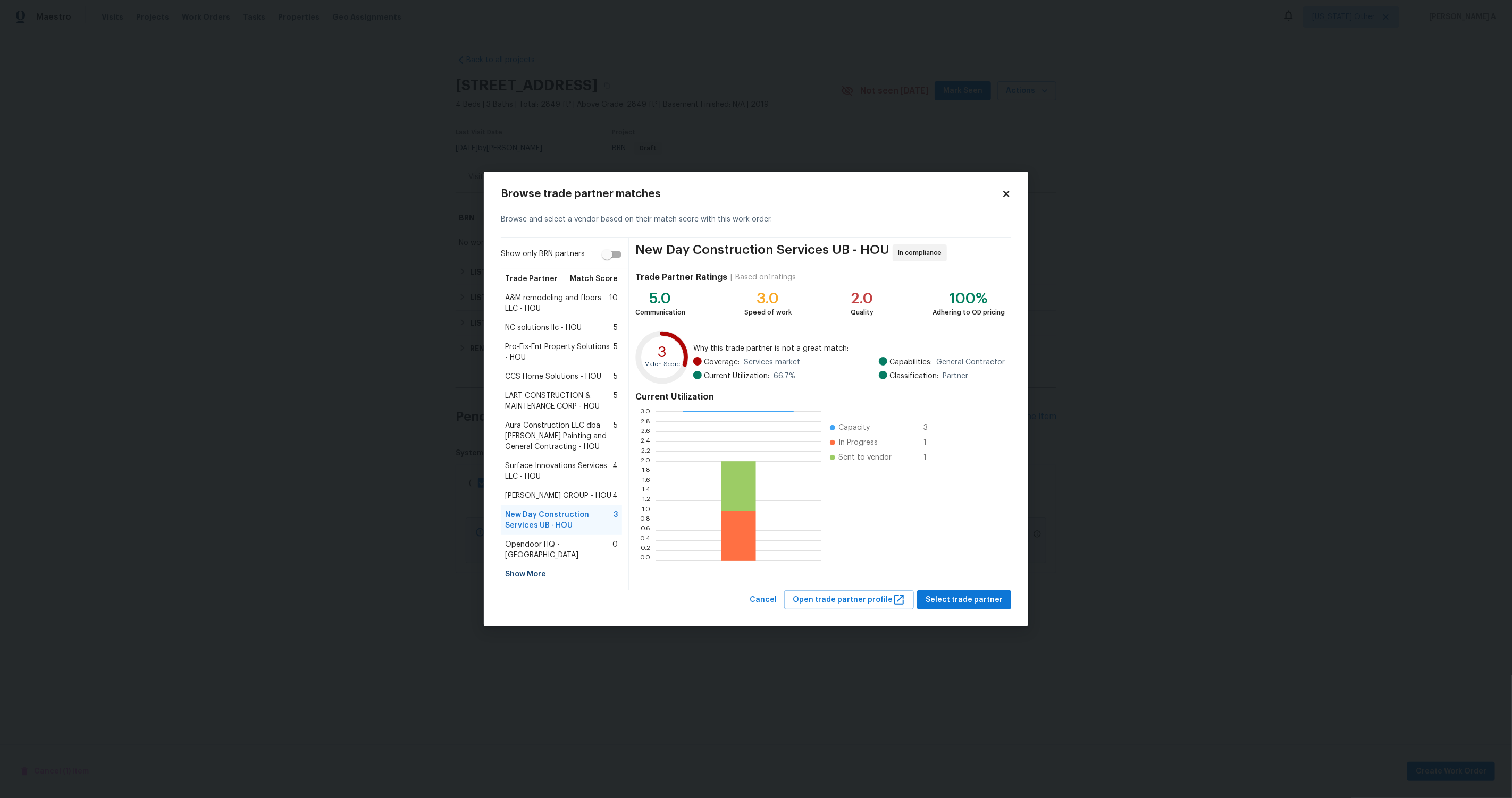
click at [538, 471] on span "Surface Innovations Services LLC - HOU" at bounding box center [559, 471] width 108 height 21
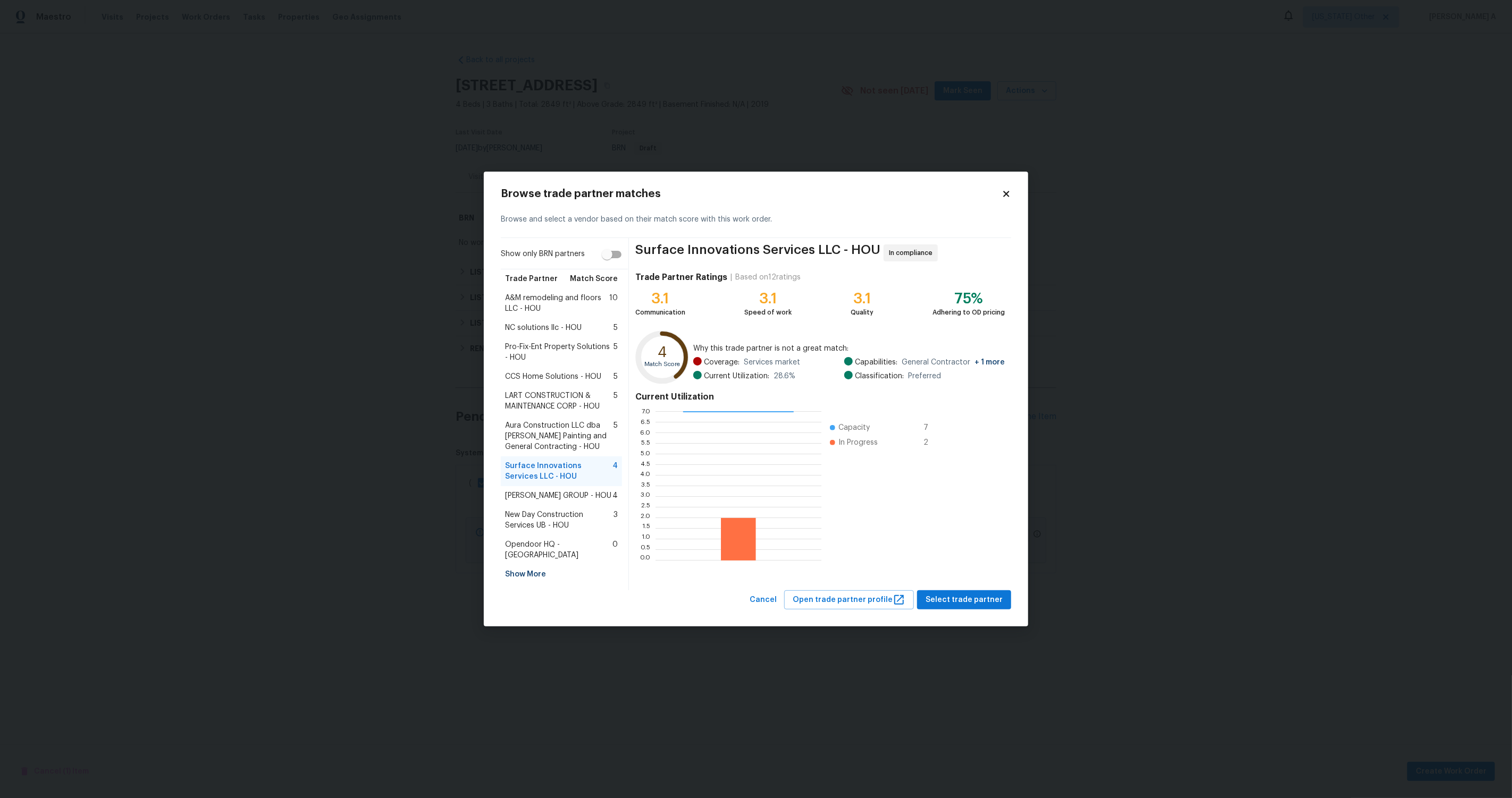
click at [538, 433] on span "Aura Construction LLC dba Logan's Painting and General Contracting - HOU" at bounding box center [559, 436] width 108 height 32
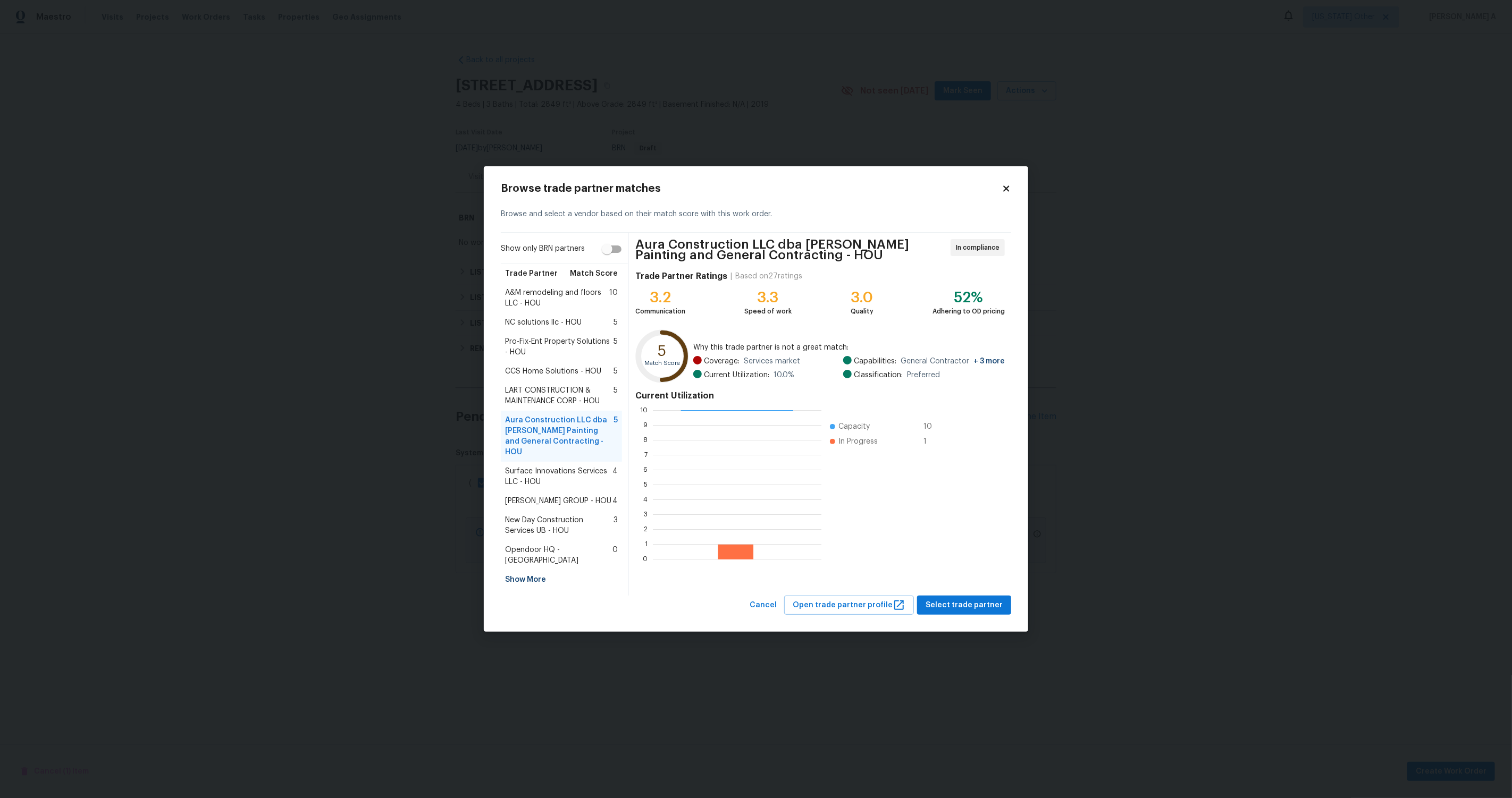
click at [615, 260] on input "Show only BRN partners" at bounding box center [608, 250] width 61 height 20
checkbox input "true"
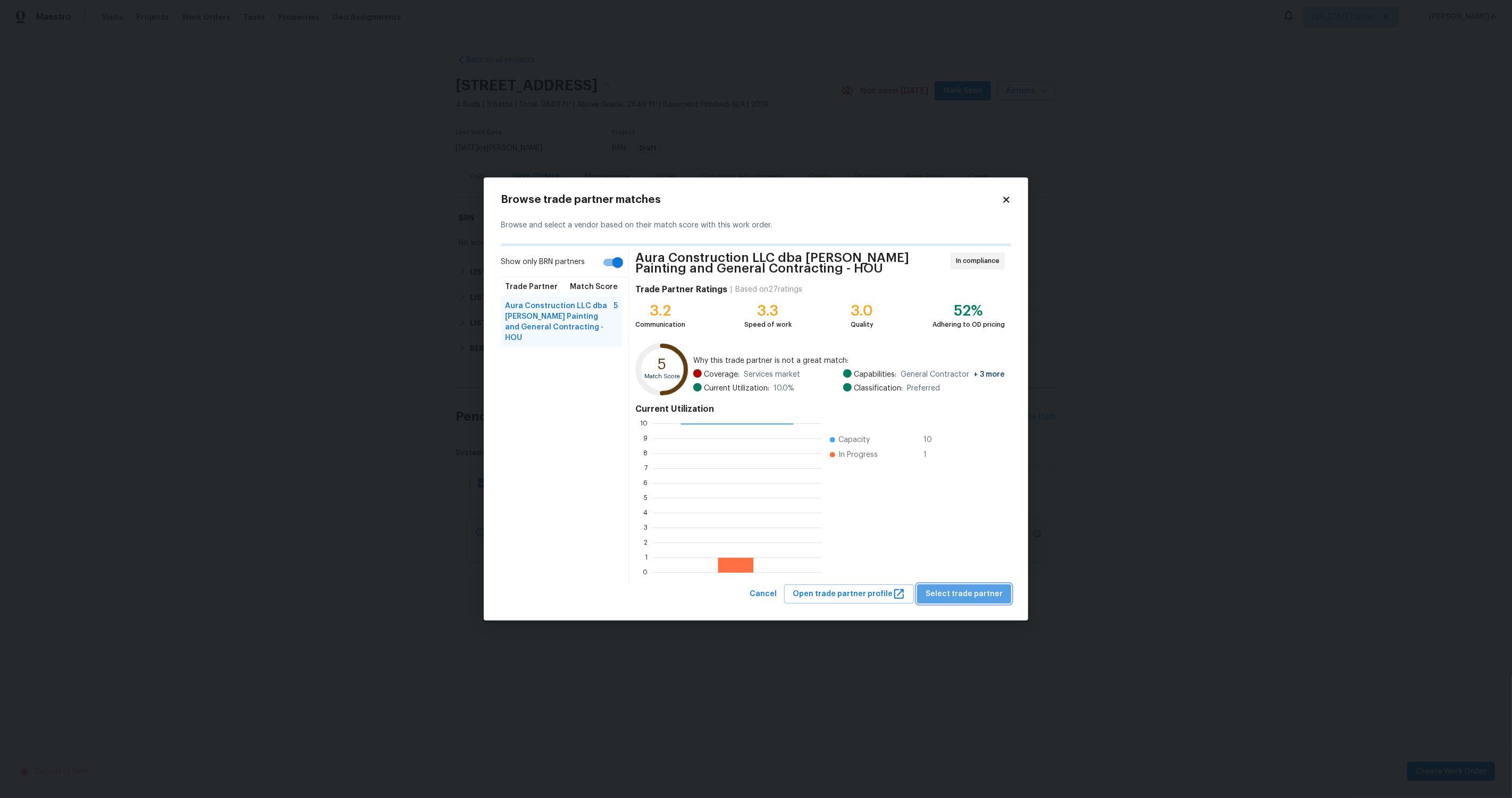
click at [988, 598] on span "Select trade partner" at bounding box center [964, 594] width 77 height 14
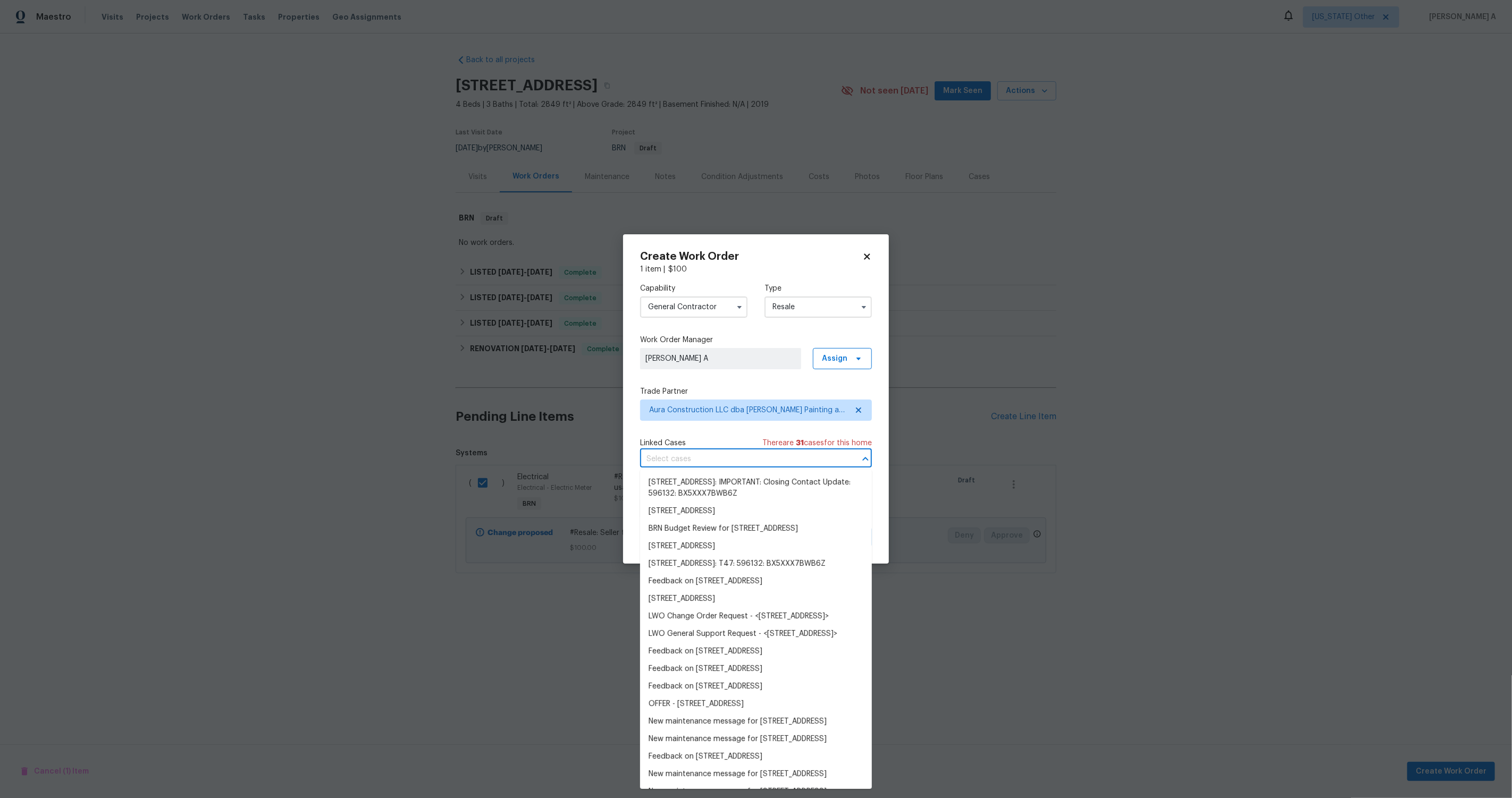
click at [697, 452] on input "text" at bounding box center [741, 459] width 202 height 16
click at [691, 438] on div "Linked Cases There are 31 case s for this home" at bounding box center [756, 444] width 232 height 11
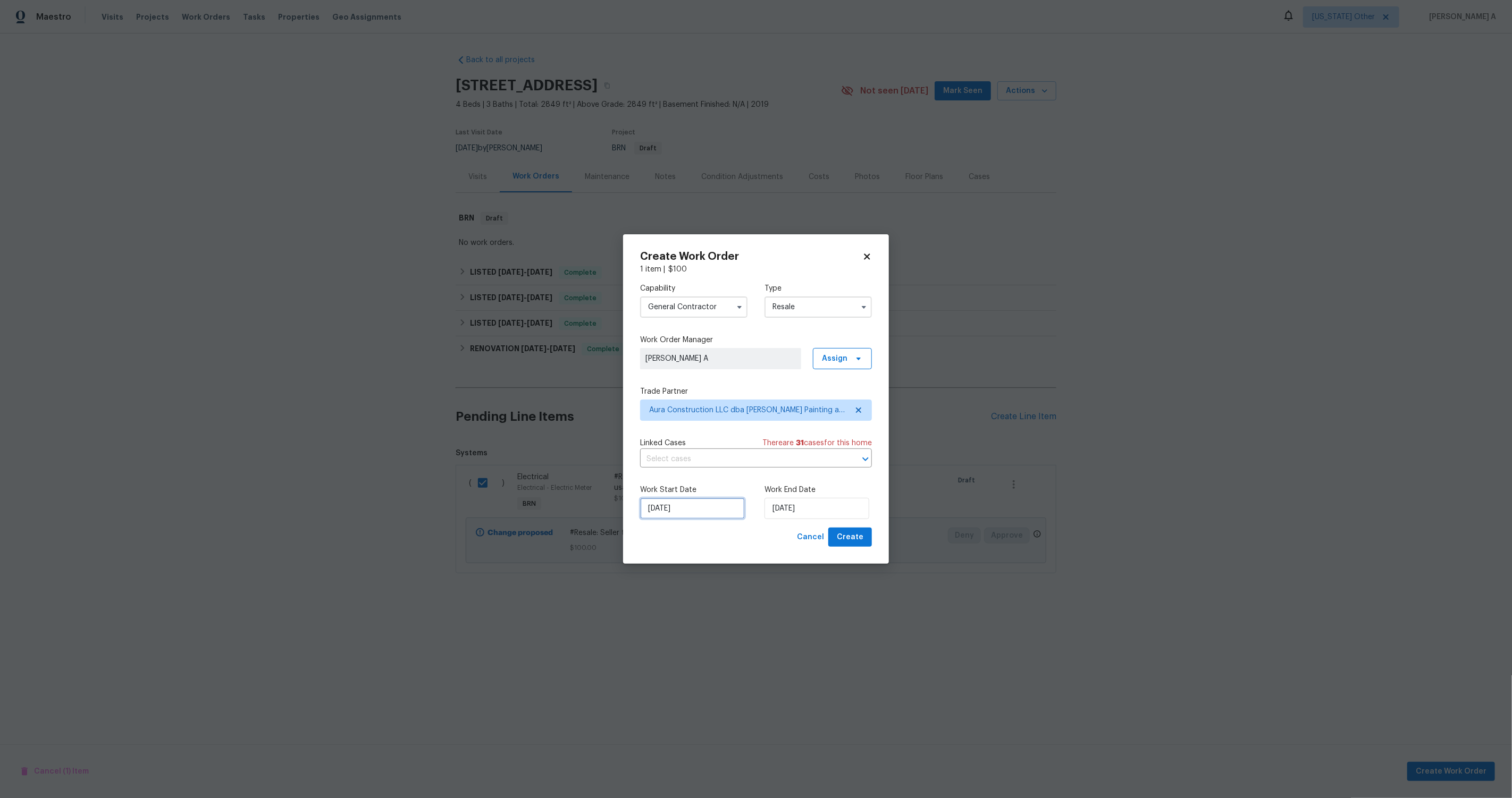
click at [683, 506] on input "[DATE]" at bounding box center [692, 508] width 105 height 21
click at [688, 426] on div "8" at bounding box center [691, 431] width 17 height 15
type input "10/8/2025"
click at [794, 507] on input "10/8/2025" at bounding box center [817, 508] width 105 height 21
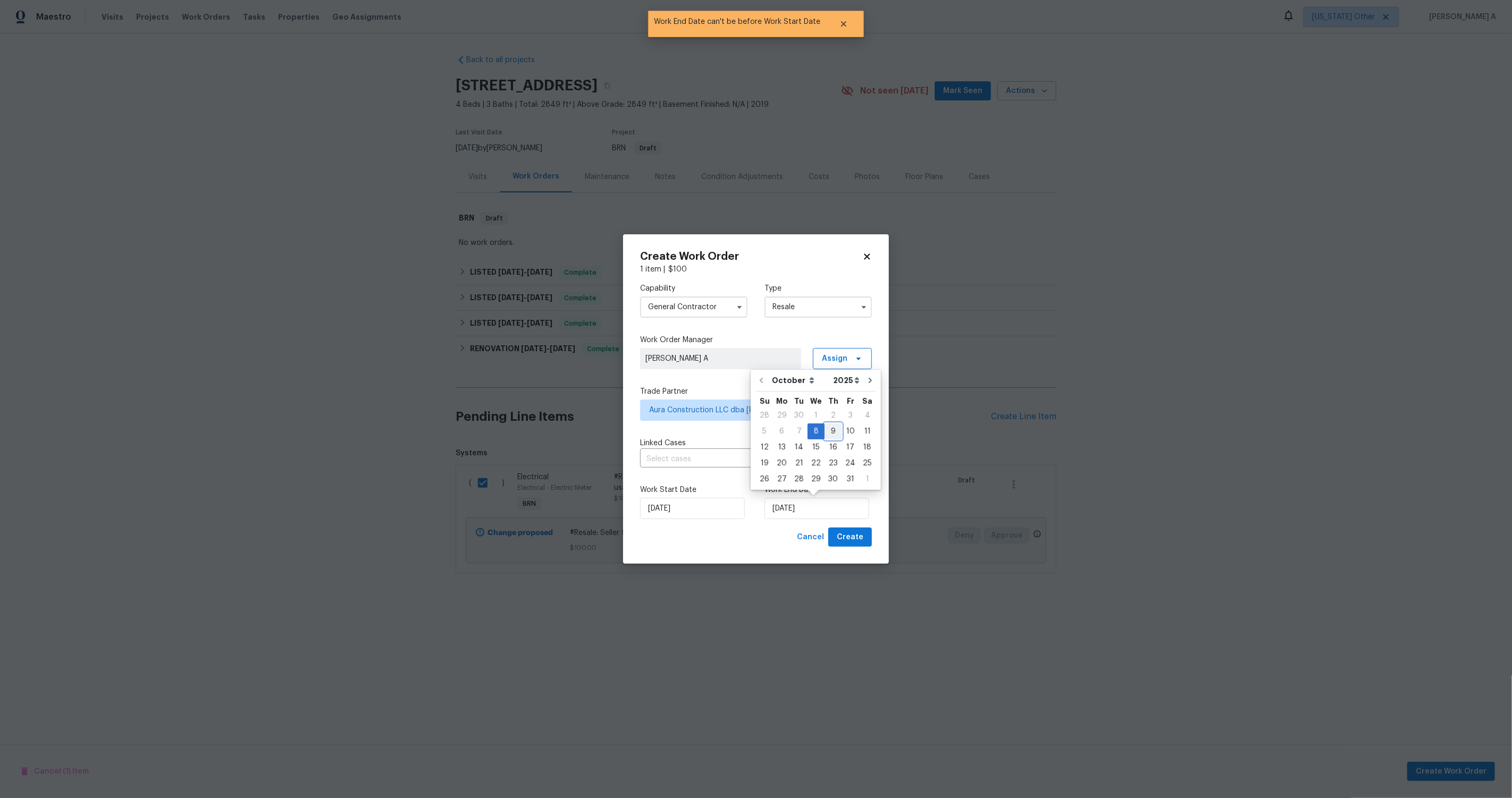
click at [829, 434] on div "9" at bounding box center [833, 431] width 17 height 15
type input "[DATE]"
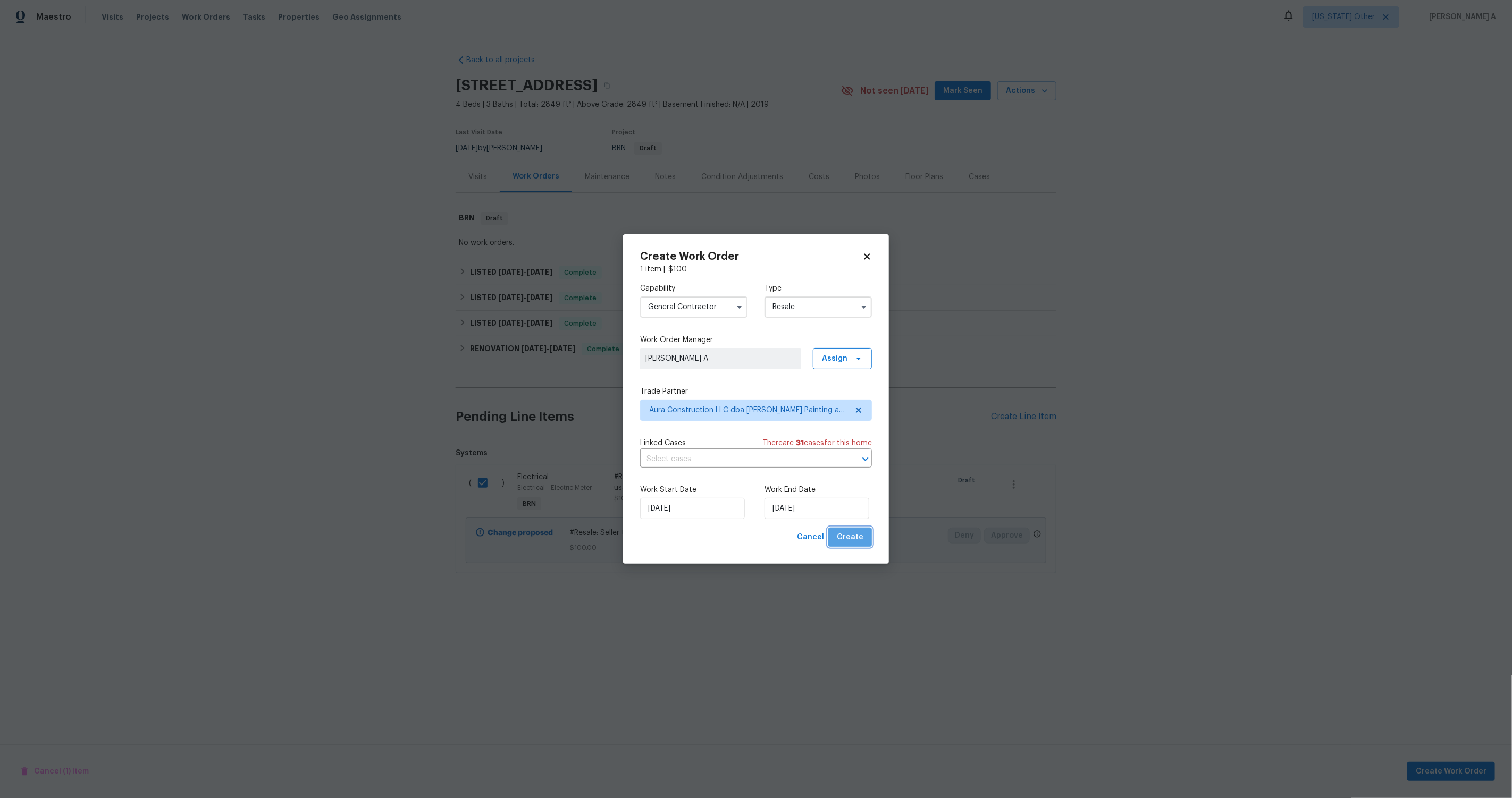
click at [854, 543] on span "Create" at bounding box center [850, 538] width 26 height 14
checkbox input "false"
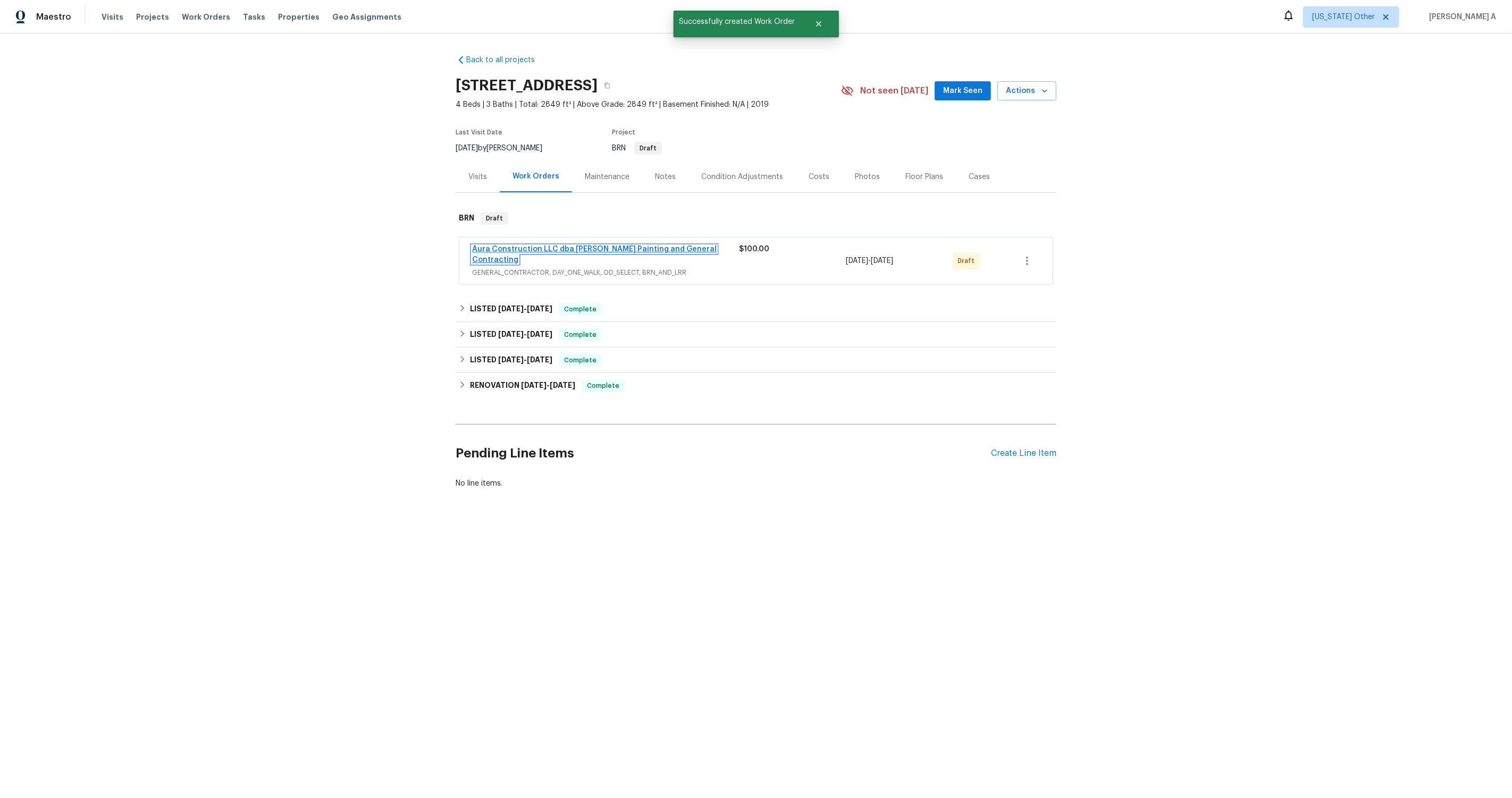
click at [597, 250] on link "Aura Construction LLC dba Logan's Painting and General Contracting" at bounding box center [595, 254] width 245 height 18
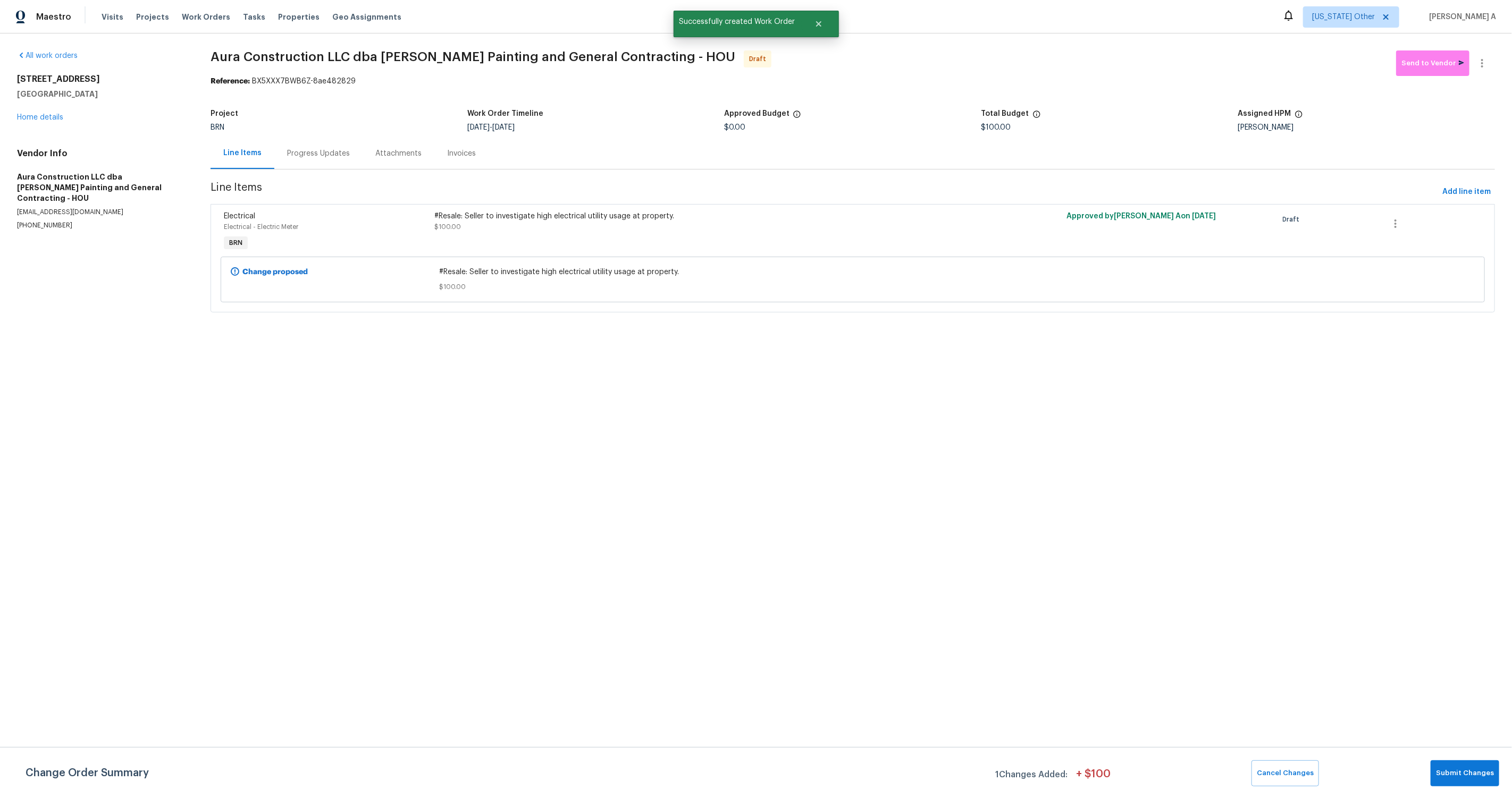
click at [315, 147] on div "Progress Updates" at bounding box center [319, 154] width 88 height 31
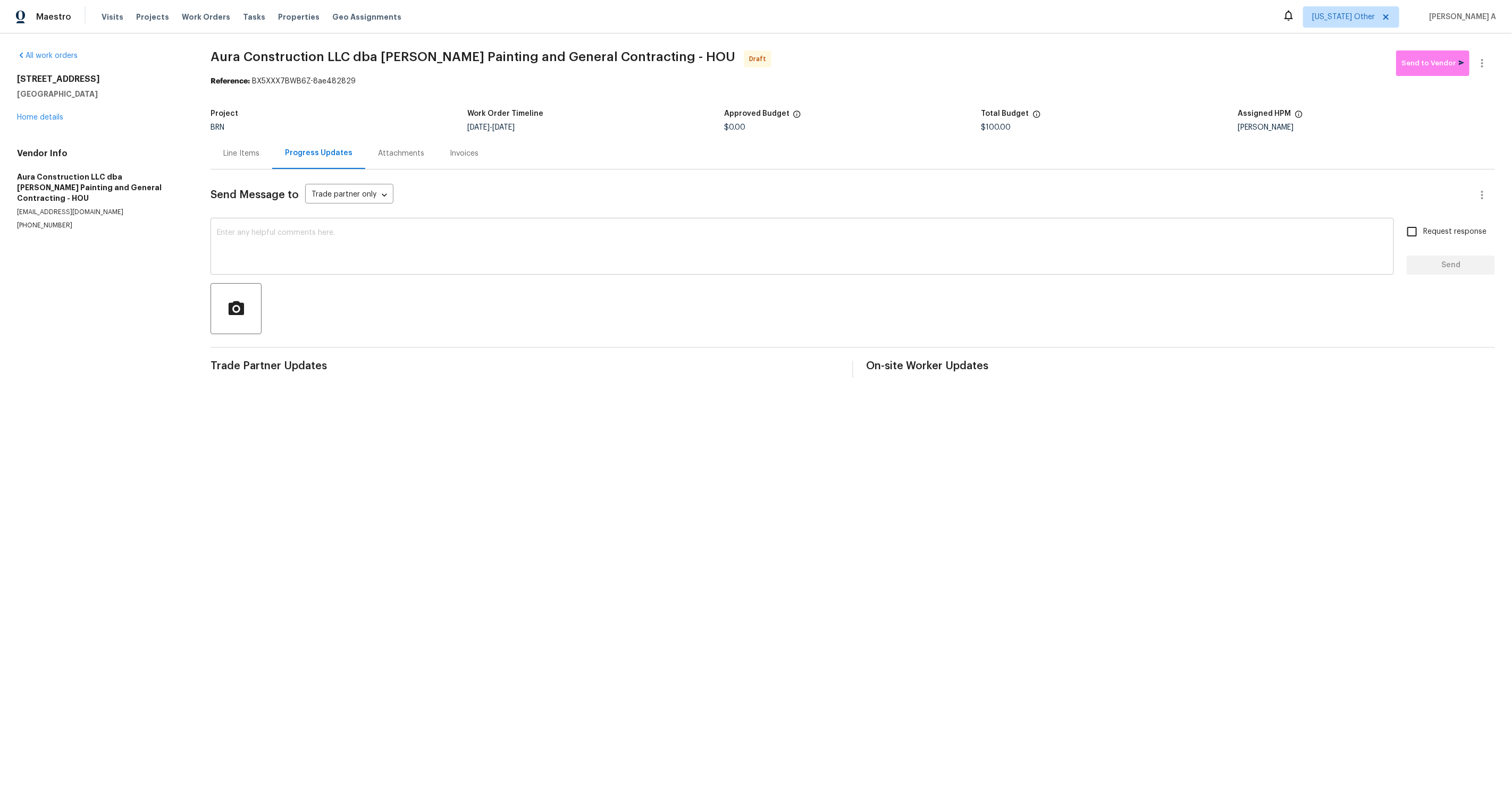
click at [524, 239] on textarea at bounding box center [802, 248] width 1171 height 37
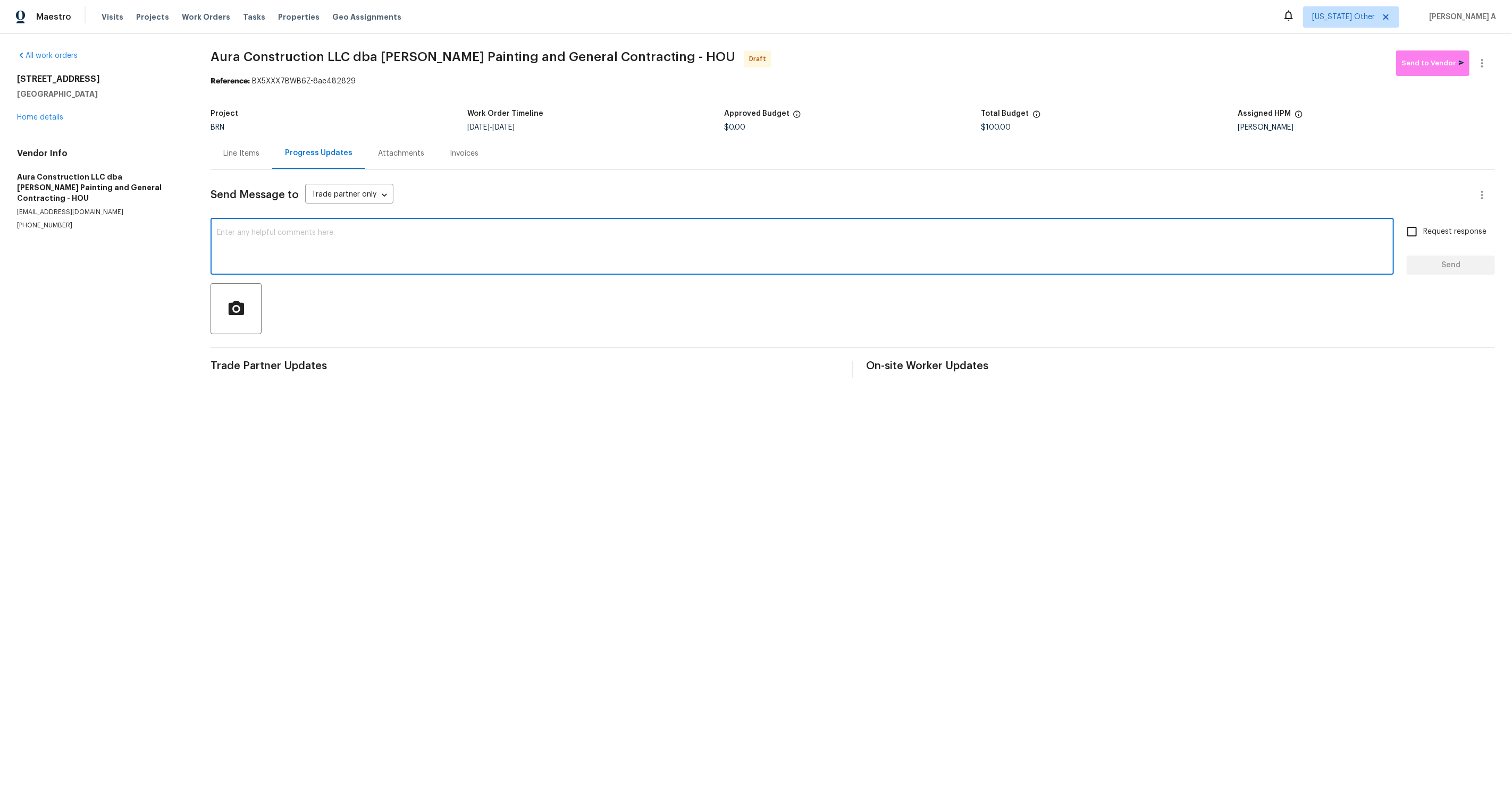
click at [524, 239] on textarea at bounding box center [802, 248] width 1171 height 37
paste textarea "Hi, I'm Akshay from Opendoor. Just wanted to check if you received the workorde…"
type textarea "Hi, I'm Akshay from Opendoor. Just wanted to check if you received the workorde…"
click at [1404, 234] on input "Request response" at bounding box center [1412, 231] width 22 height 22
checkbox input "true"
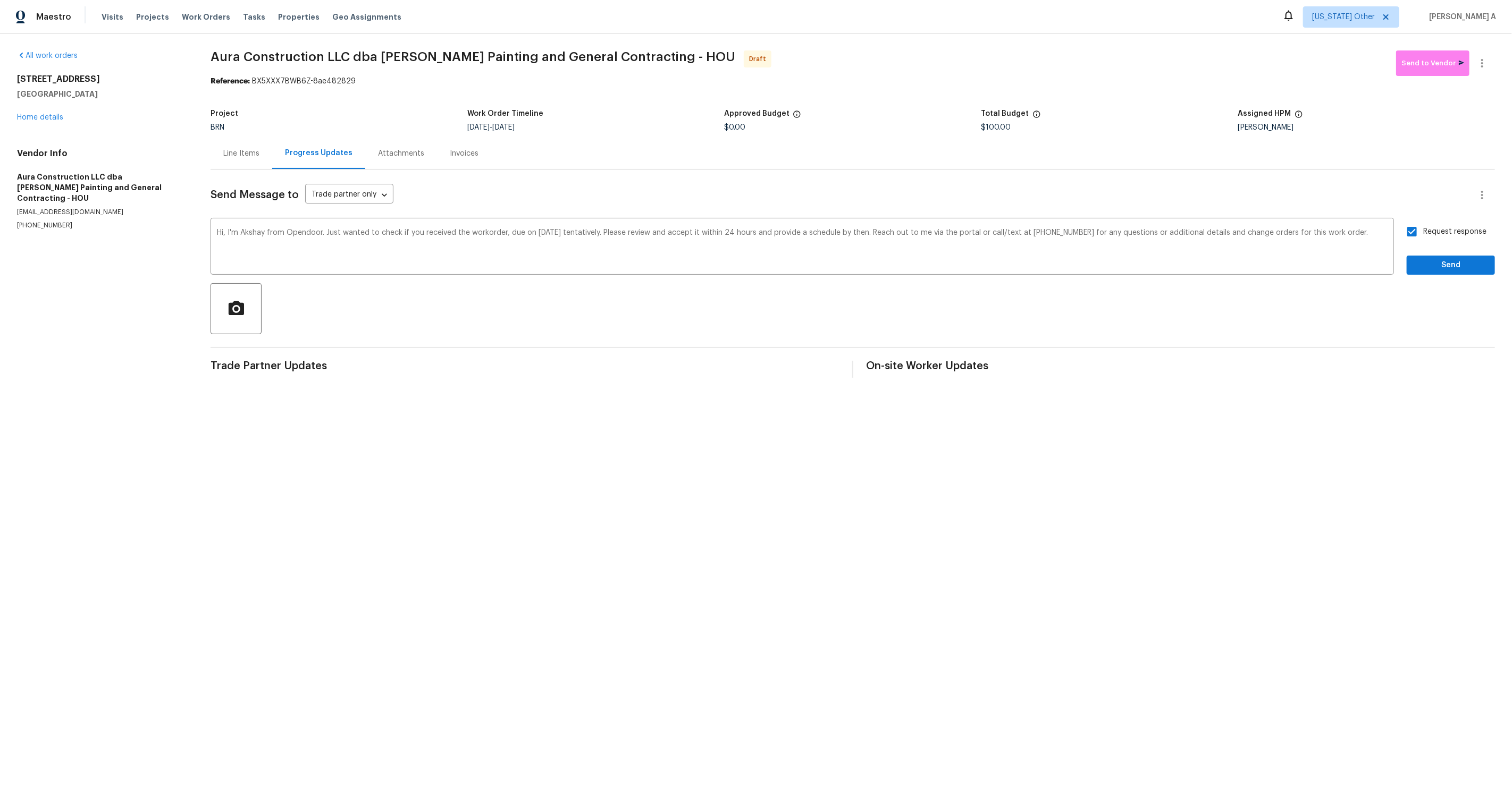
click at [1452, 277] on div "Send Message to Trade partner only Trade partner only ​ Hi, I'm Akshay from Ope…" at bounding box center [852, 274] width 1285 height 208
click at [1452, 270] on span "Send" at bounding box center [1450, 266] width 71 height 14
click at [1488, 66] on icon "button" at bounding box center [1482, 63] width 13 height 13
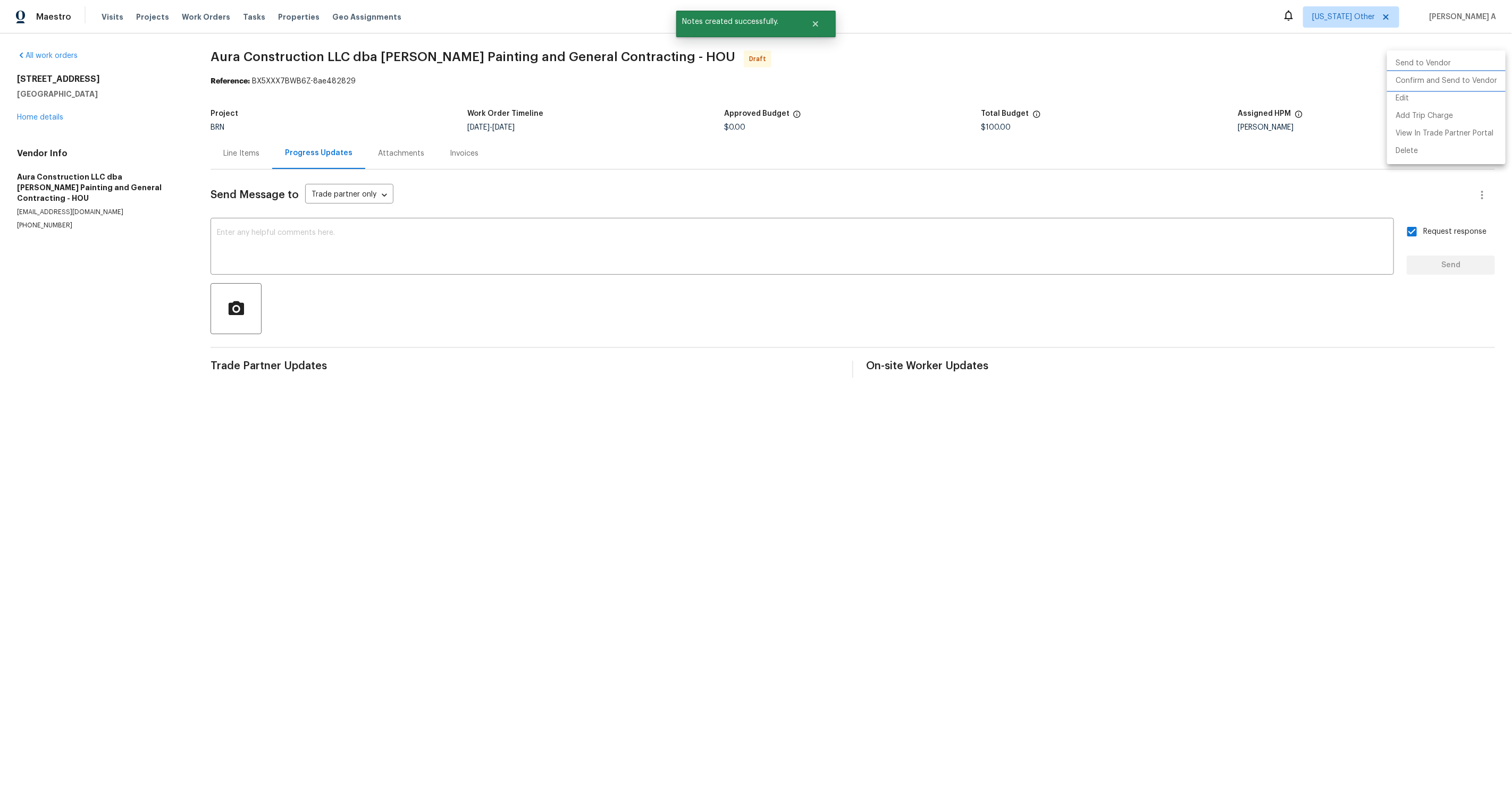
click at [1490, 76] on li "Confirm and Send to Vendor" at bounding box center [1446, 81] width 118 height 18
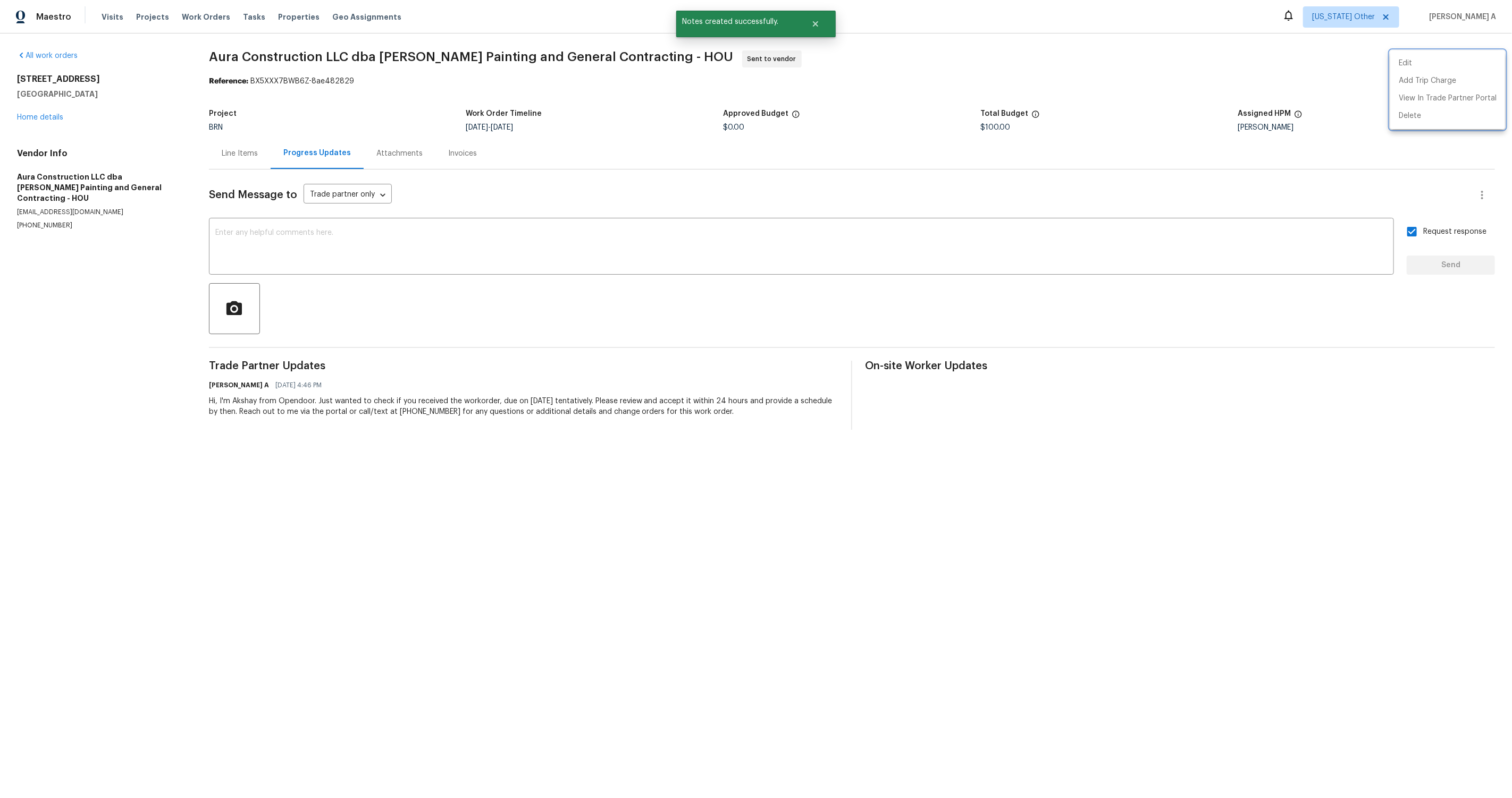
click at [816, 170] on div at bounding box center [756, 399] width 1512 height 798
click at [550, 234] on textarea at bounding box center [801, 248] width 1172 height 37
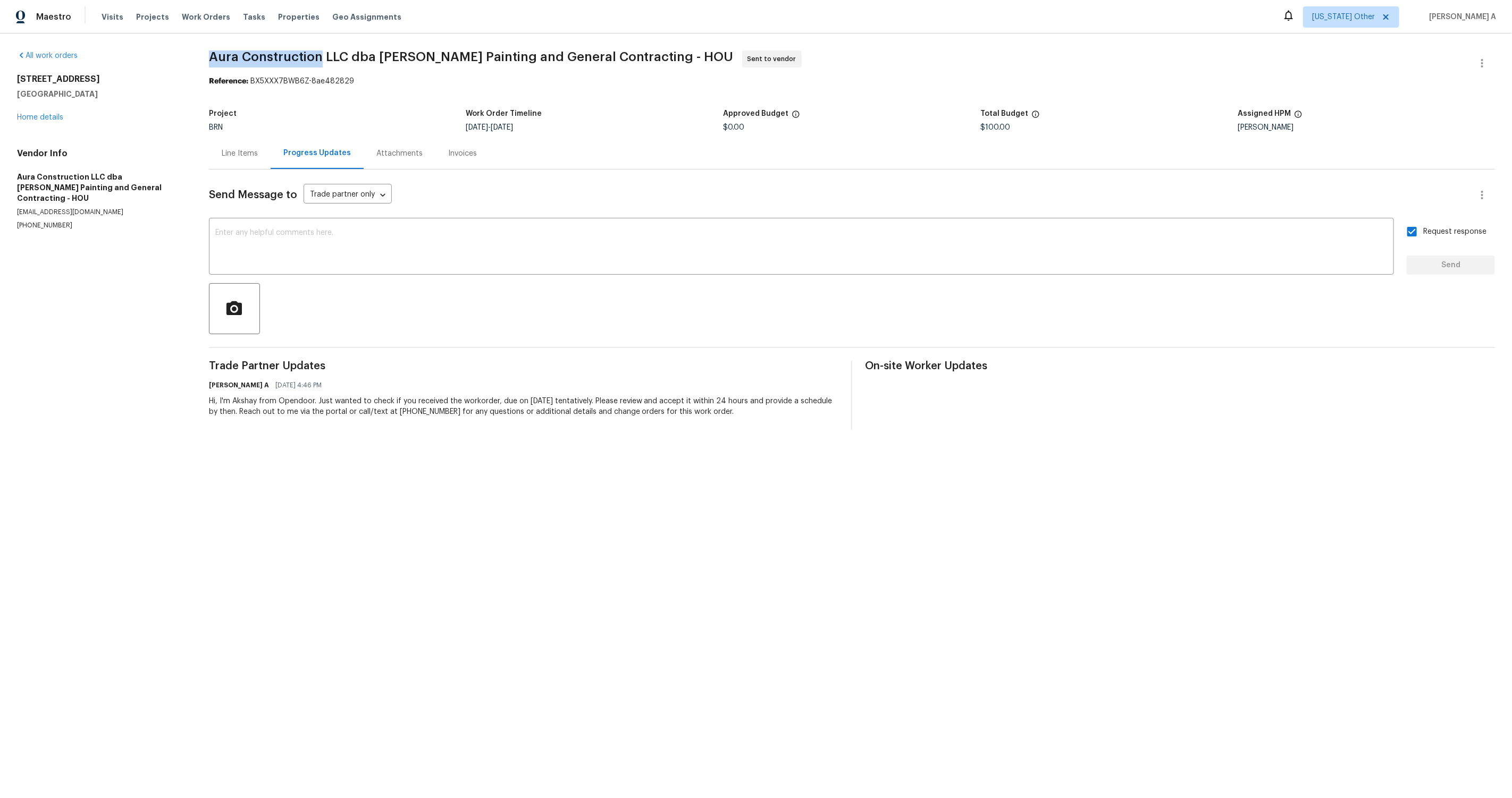
copy span "Aura Construction"
drag, startPoint x: 211, startPoint y: 58, endPoint x: 321, endPoint y: 56, distance: 110.0
click at [321, 56] on span "Aura Construction LLC dba Logan's Painting and General Contracting - HOU" at bounding box center [472, 57] width 525 height 13
click at [230, 158] on div "Line Items" at bounding box center [239, 154] width 36 height 11
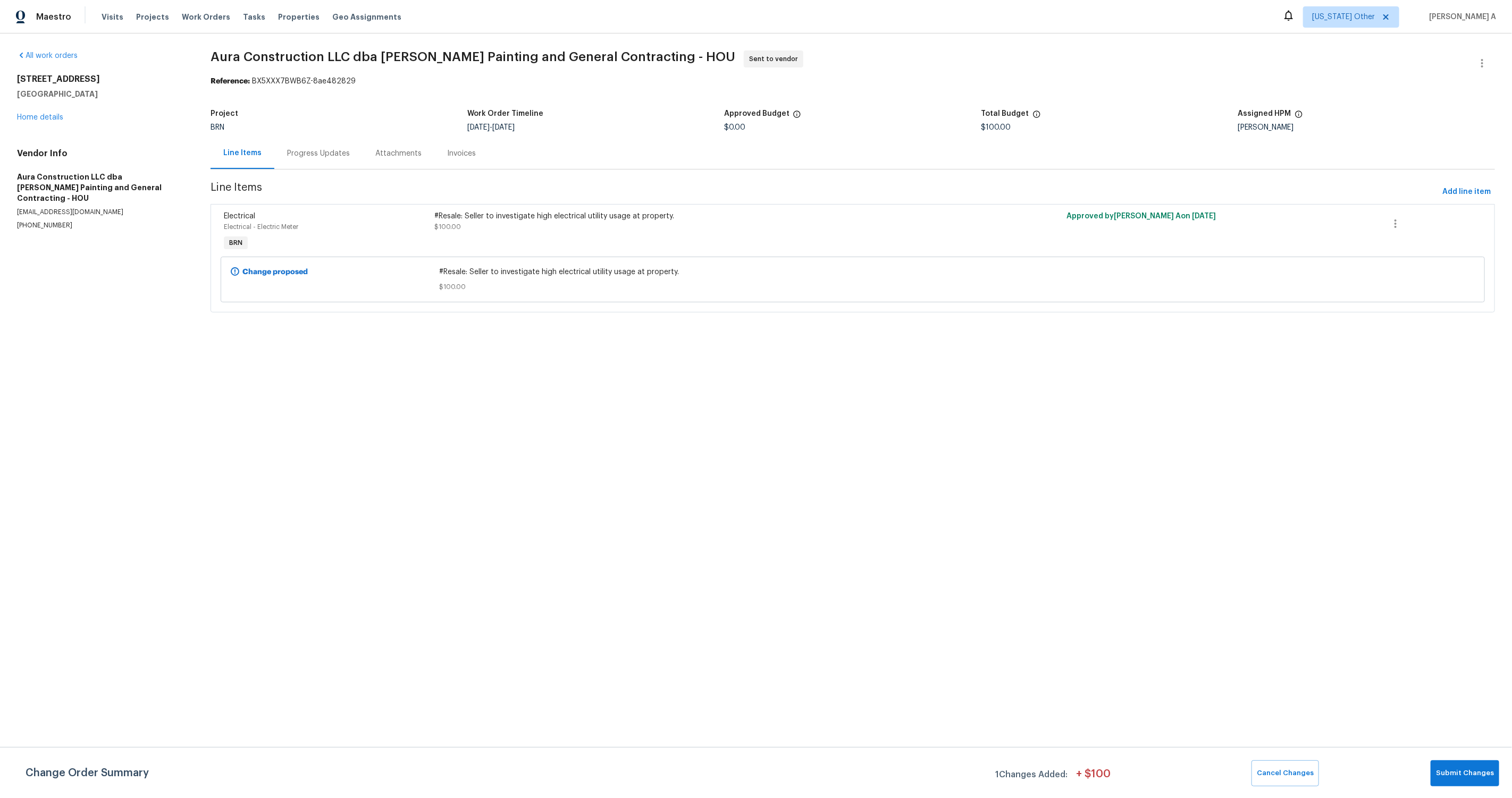
click at [561, 236] on div "#Resale: Seller to investigate high electrical utility usage at property. $100.…" at bounding box center [694, 232] width 527 height 49
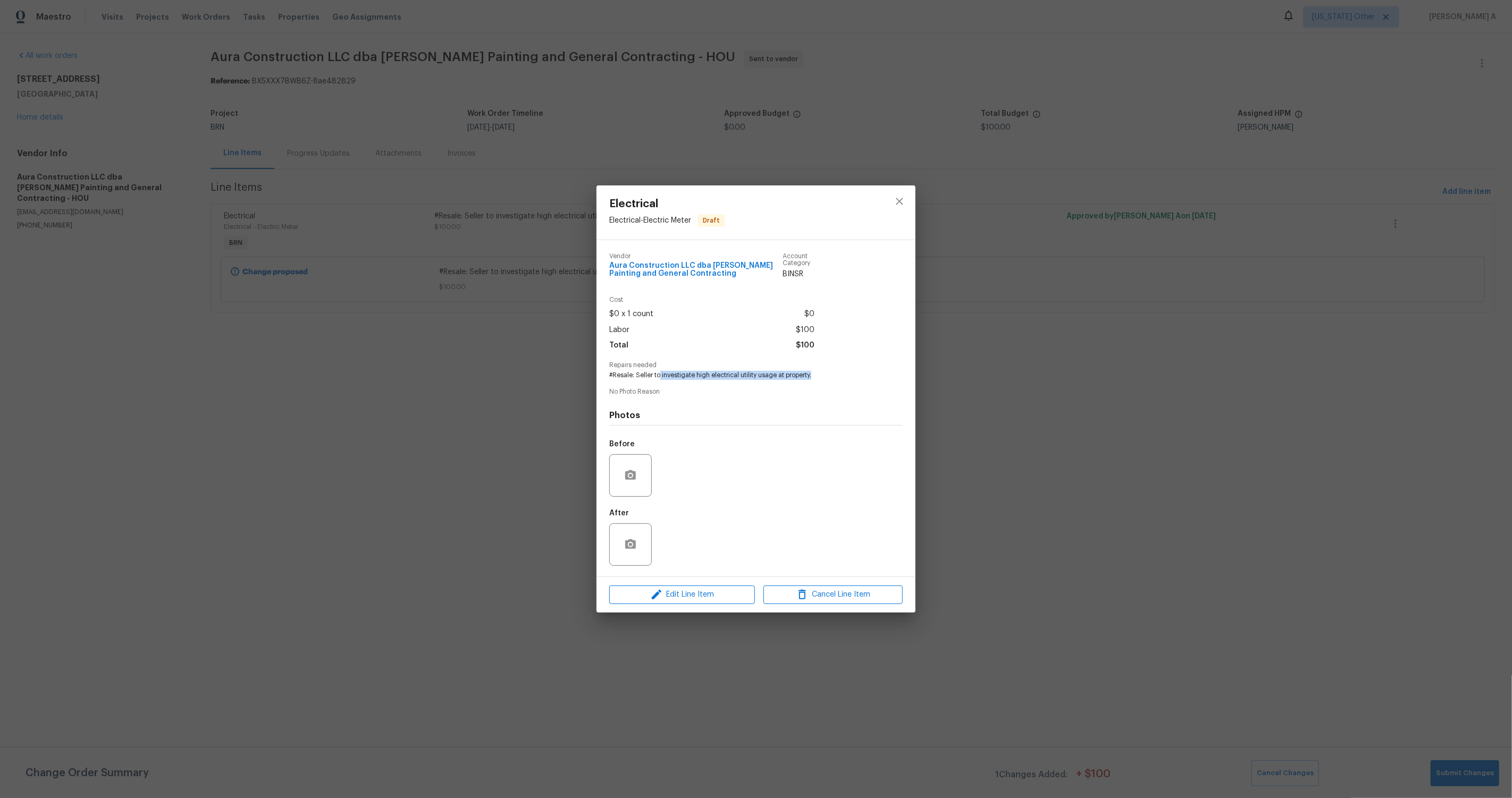
drag, startPoint x: 661, startPoint y: 376, endPoint x: 829, endPoint y: 376, distance: 168.0
click at [829, 376] on span "#Resale: Seller to investigate high electrical utility usage at property." at bounding box center [741, 375] width 265 height 9
copy span "investigate high electrical utility usage at property."
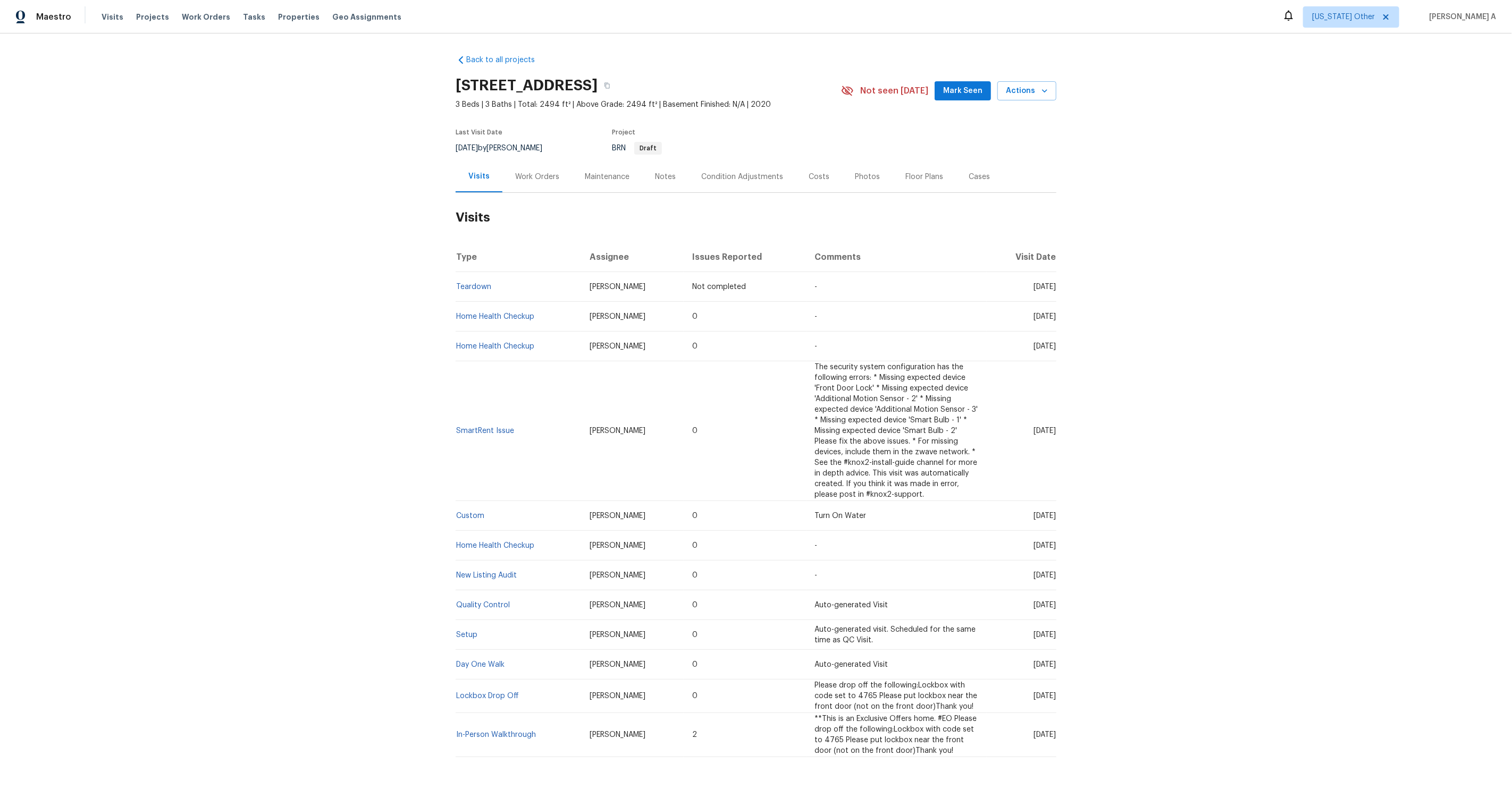
click at [543, 174] on div "Work Orders" at bounding box center [537, 177] width 44 height 11
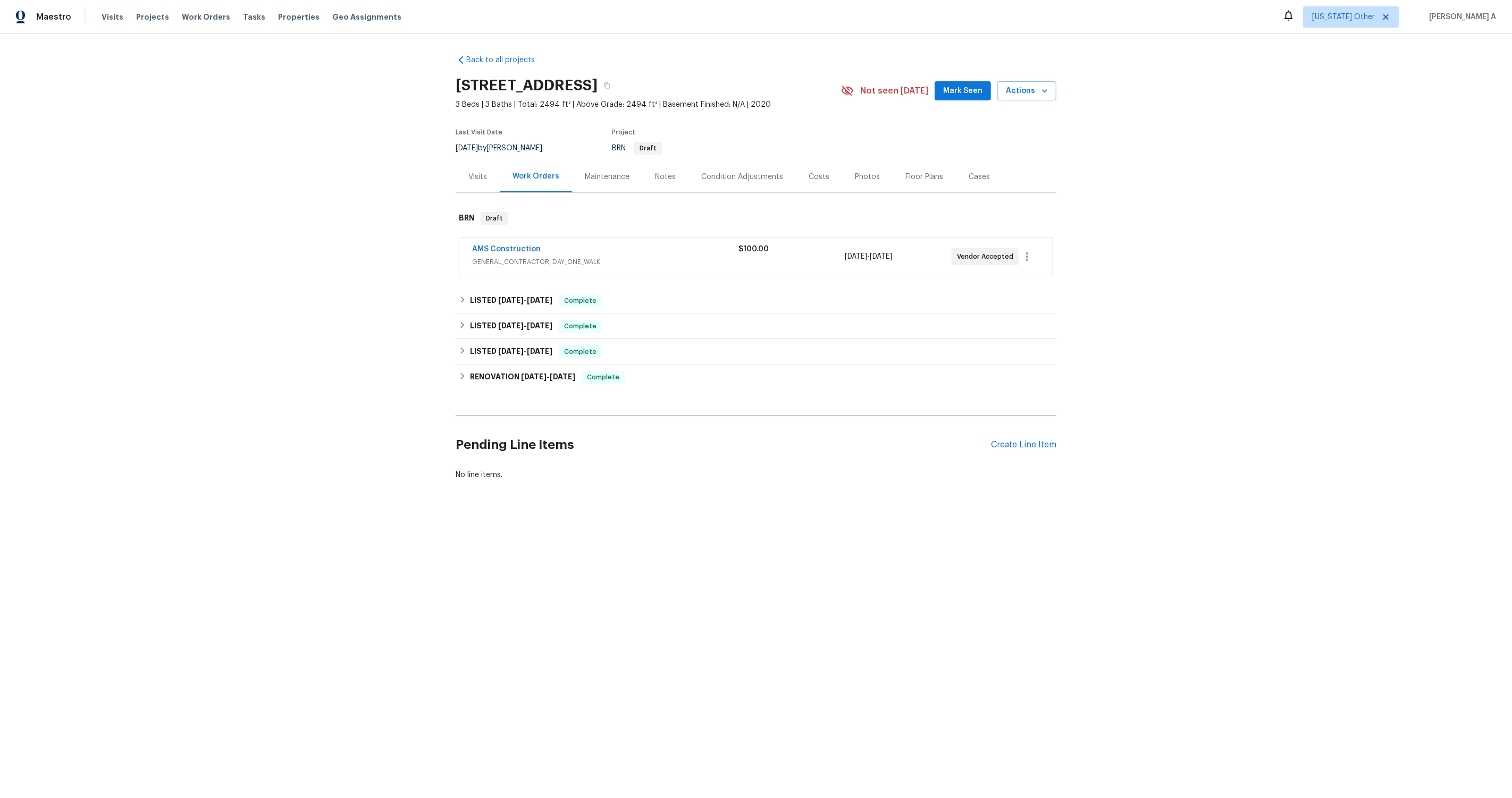
click at [557, 254] on div "AMS Construction" at bounding box center [605, 250] width 267 height 13
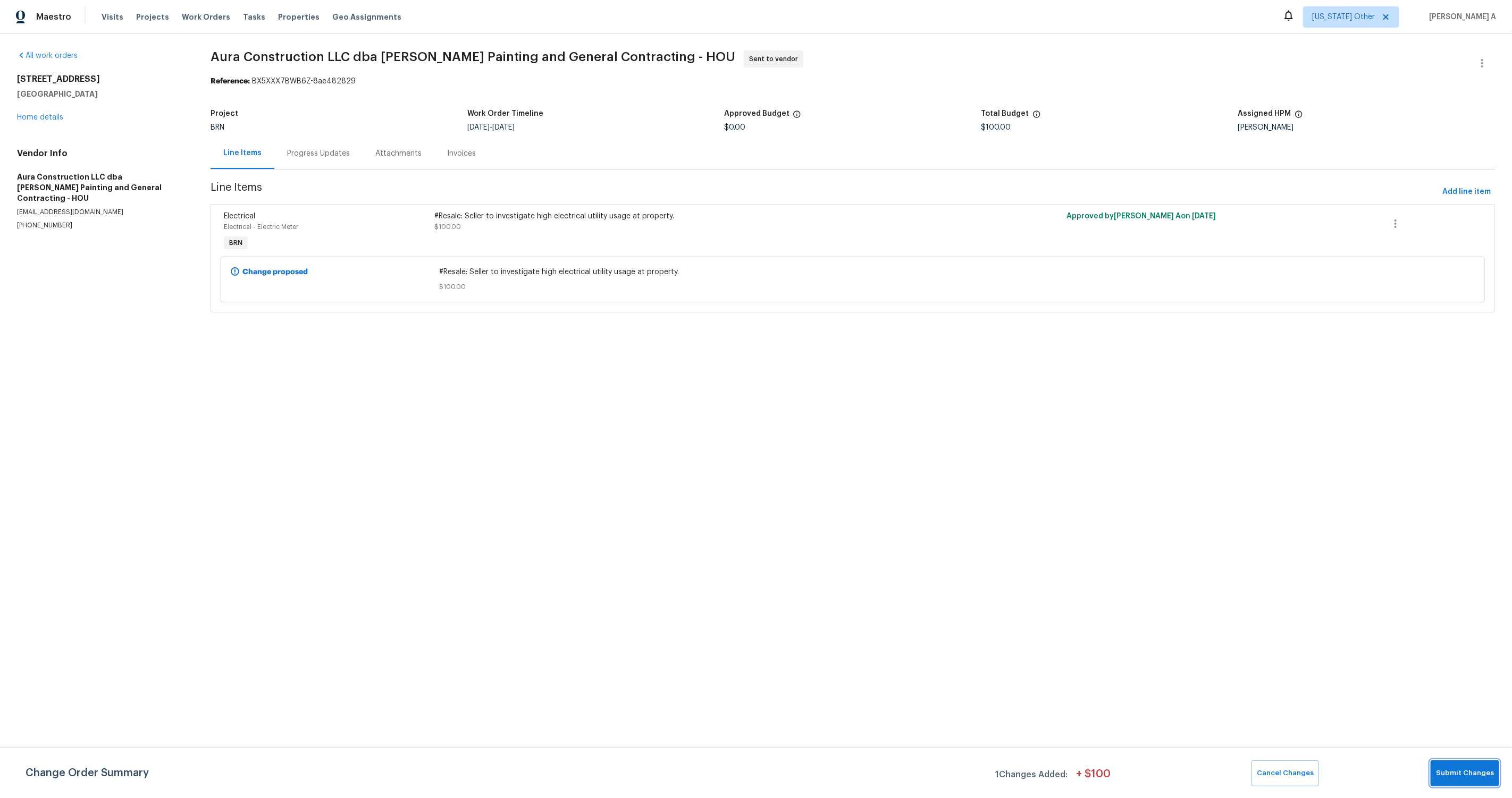
click at [1470, 764] on button "Submit Changes" at bounding box center [1465, 774] width 68 height 26
click at [53, 116] on link "Home details" at bounding box center [40, 117] width 46 height 7
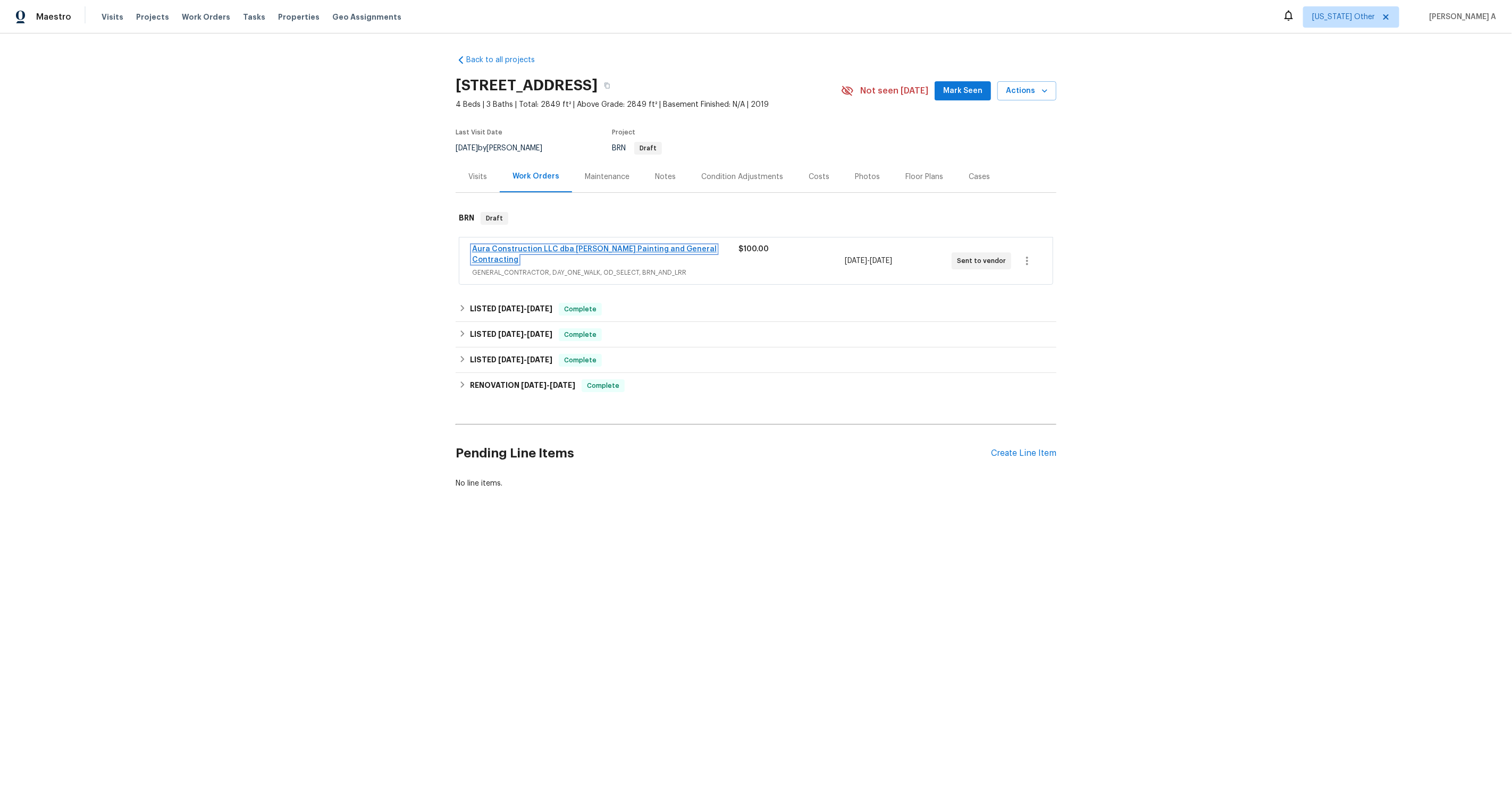
click at [565, 250] on link "Aura Construction LLC dba Logan's Painting and General Contracting" at bounding box center [595, 254] width 245 height 18
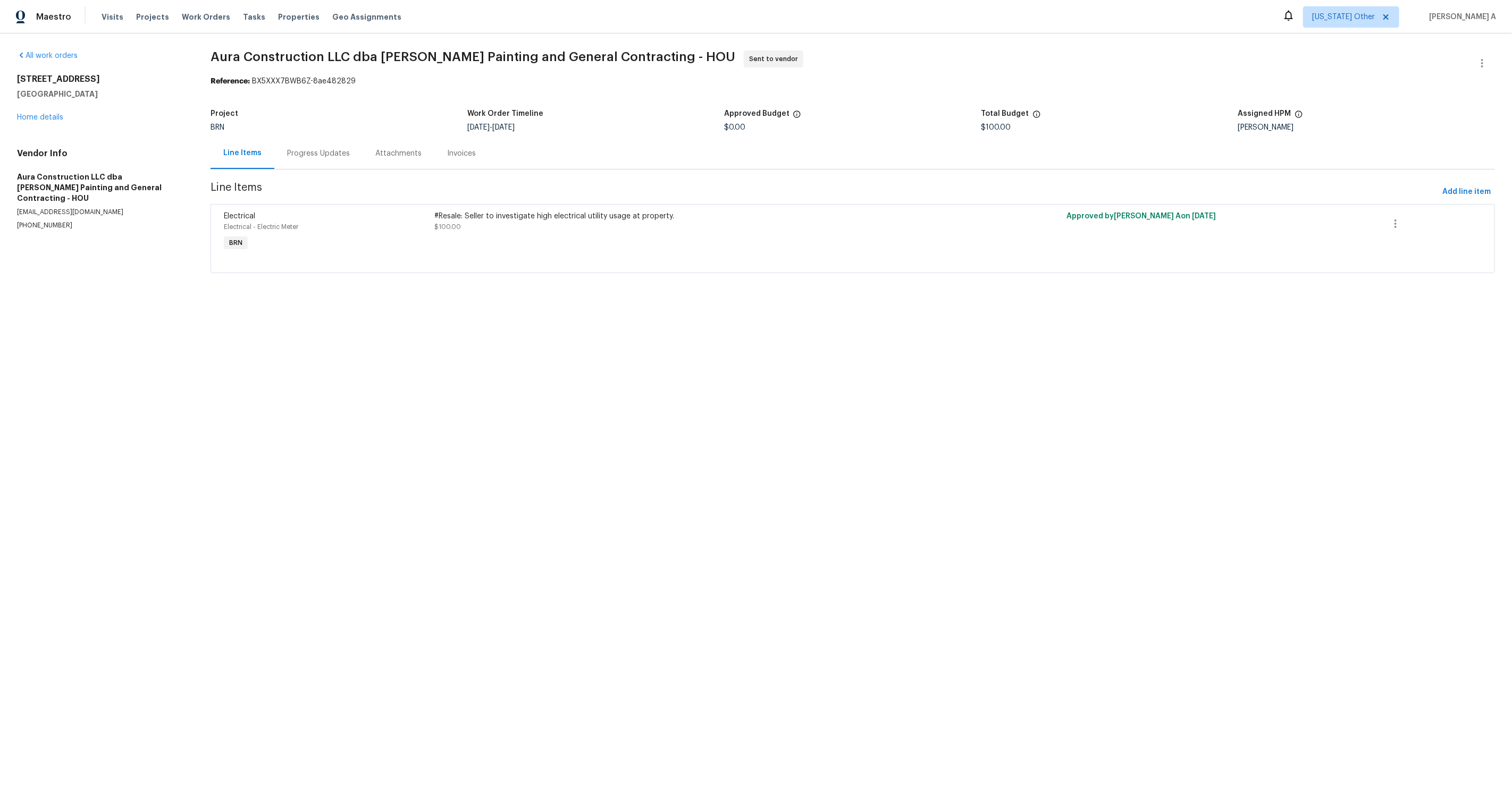
click at [534, 212] on div "#Resale: Seller to investigate high electrical utility usage at property." at bounding box center [694, 216] width 520 height 11
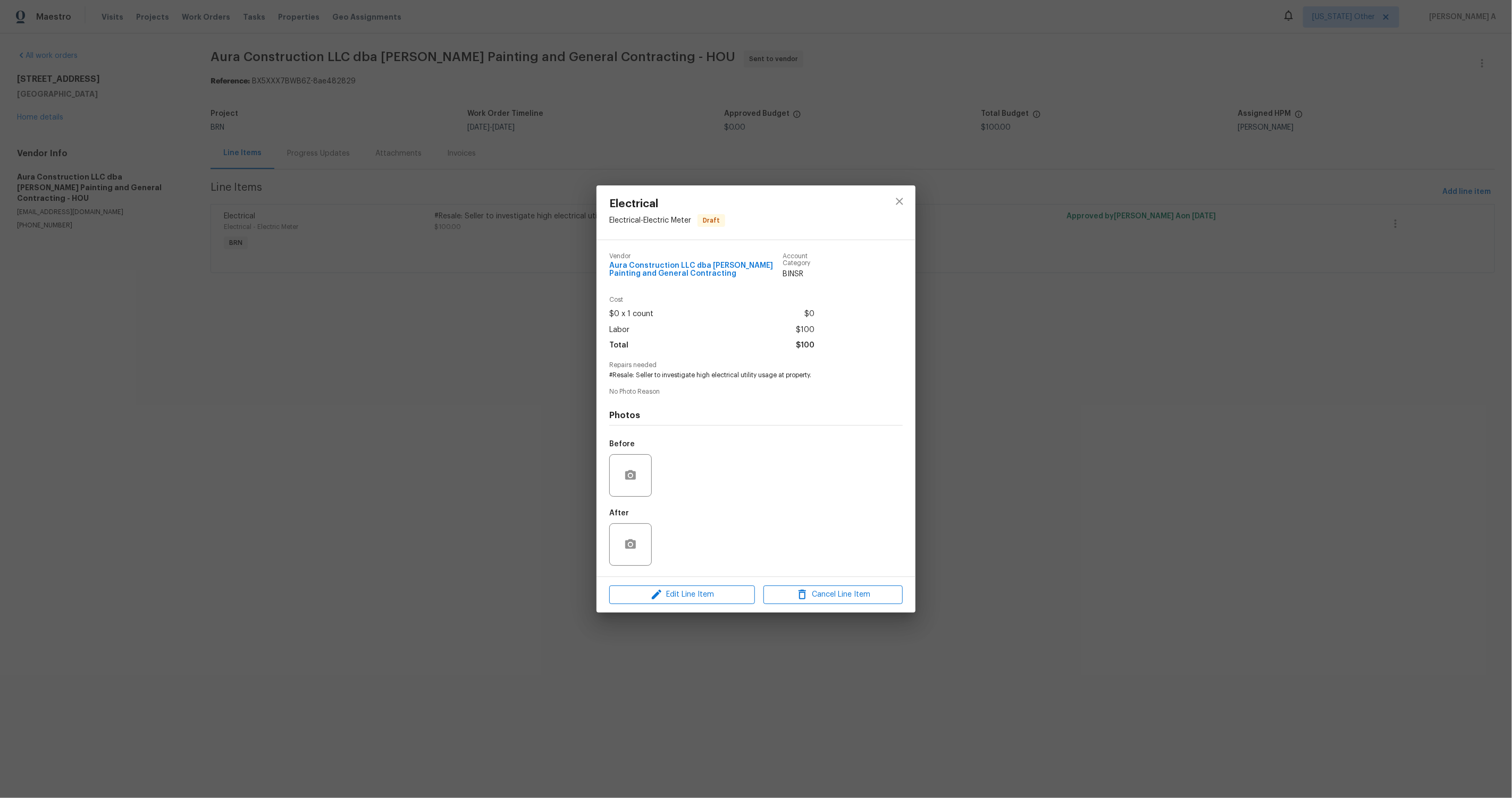
click at [662, 379] on span "#Resale: Seller to investigate high electrical utility usage at property." at bounding box center [741, 375] width 265 height 9
copy span "#Resale: Seller to investigate high electrical utility usage at property."
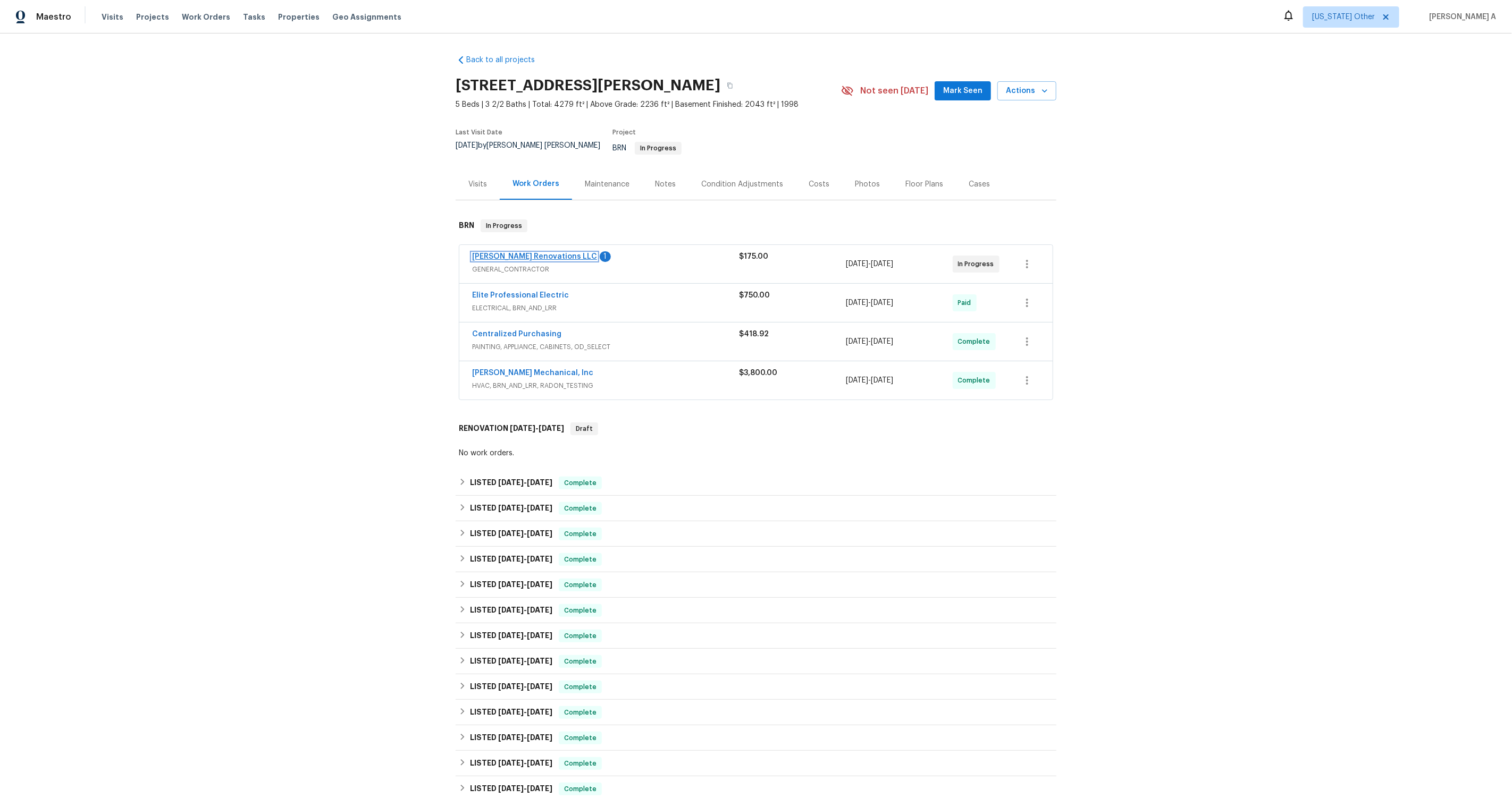
click at [521, 253] on link "Aseem Renovations LLC" at bounding box center [534, 256] width 125 height 7
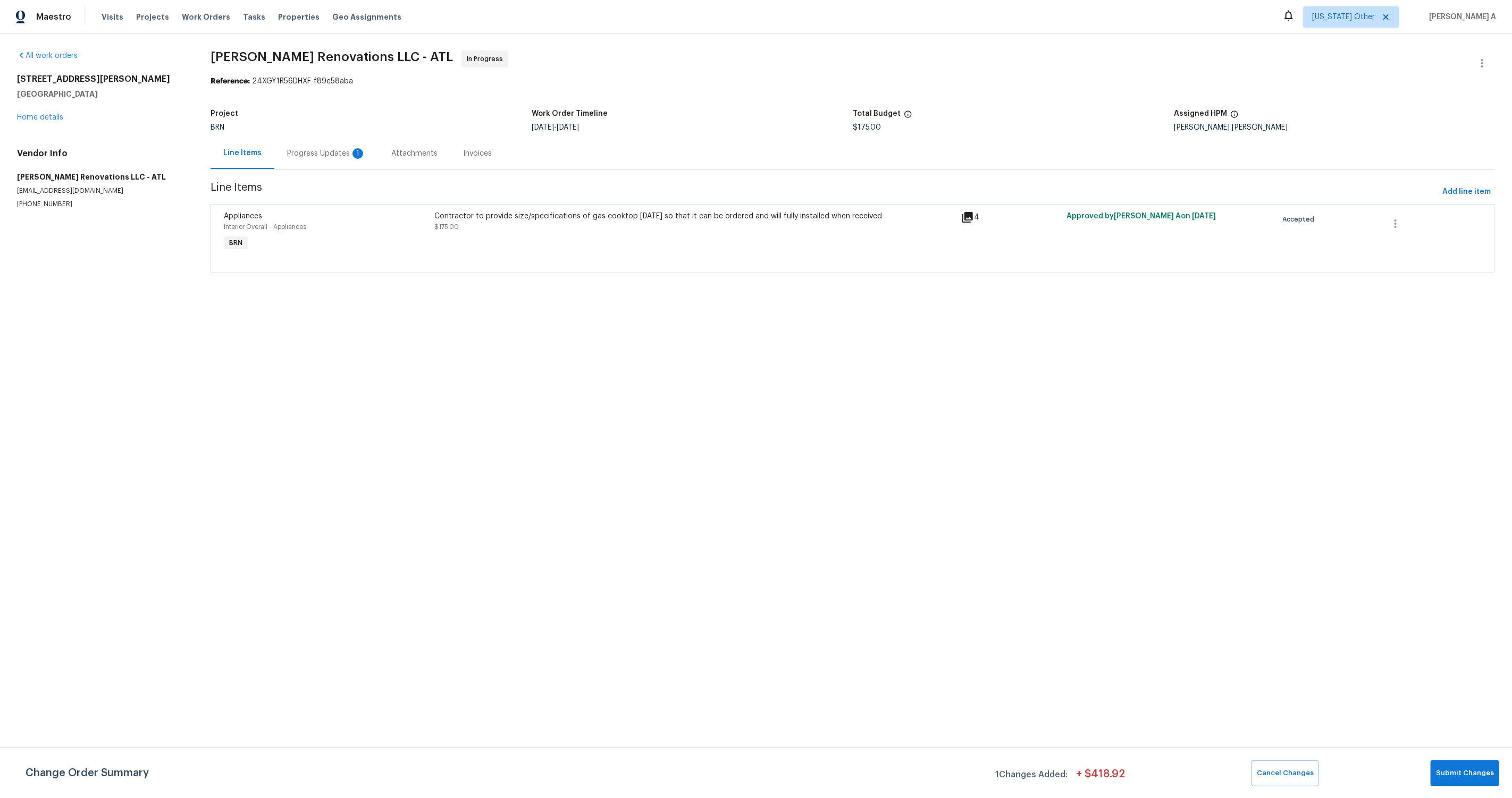
click at [324, 158] on div "Progress Updates 1" at bounding box center [326, 154] width 78 height 11
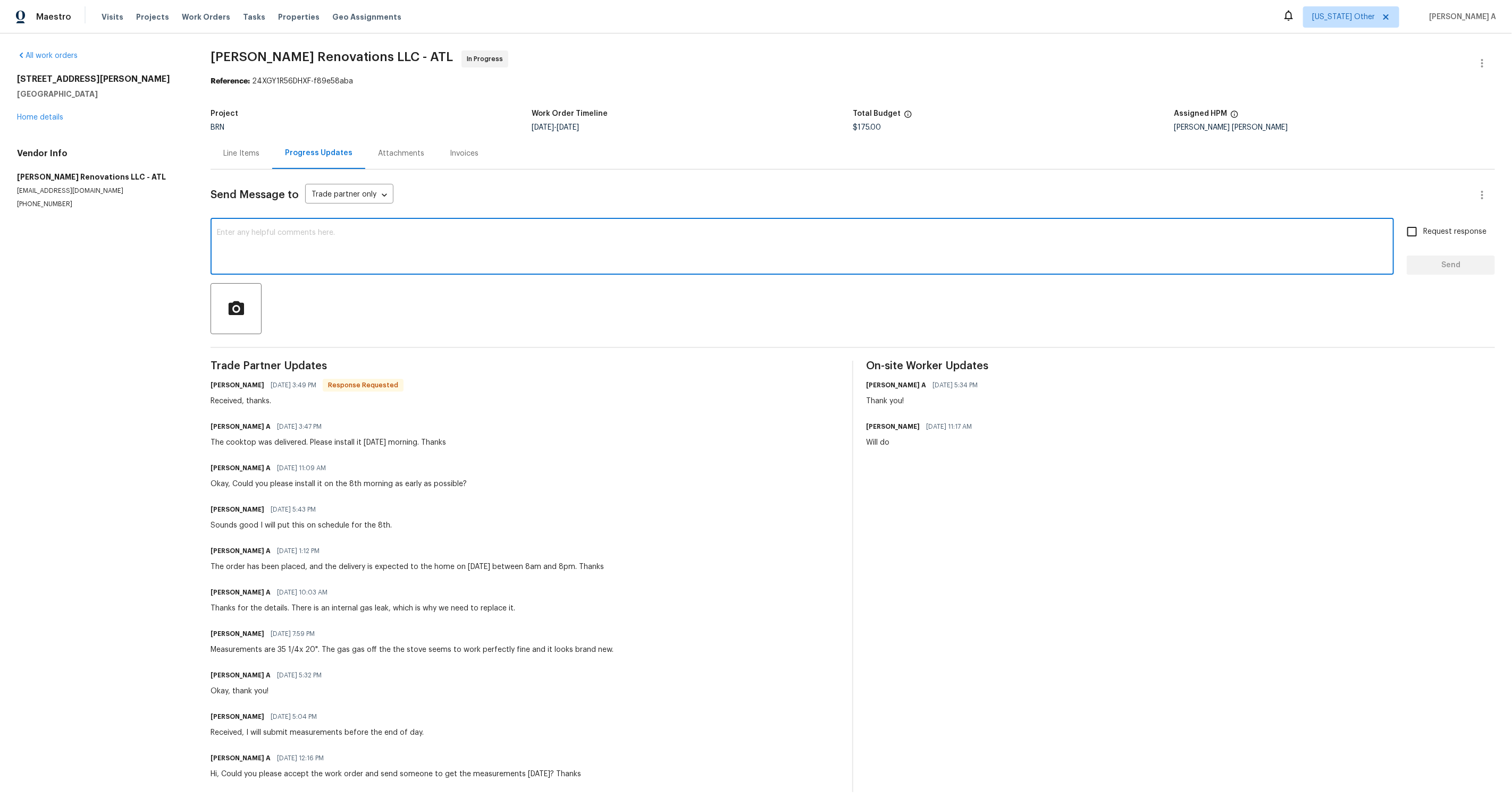
click at [443, 250] on textarea at bounding box center [802, 248] width 1171 height 37
type textarea "Thank you"
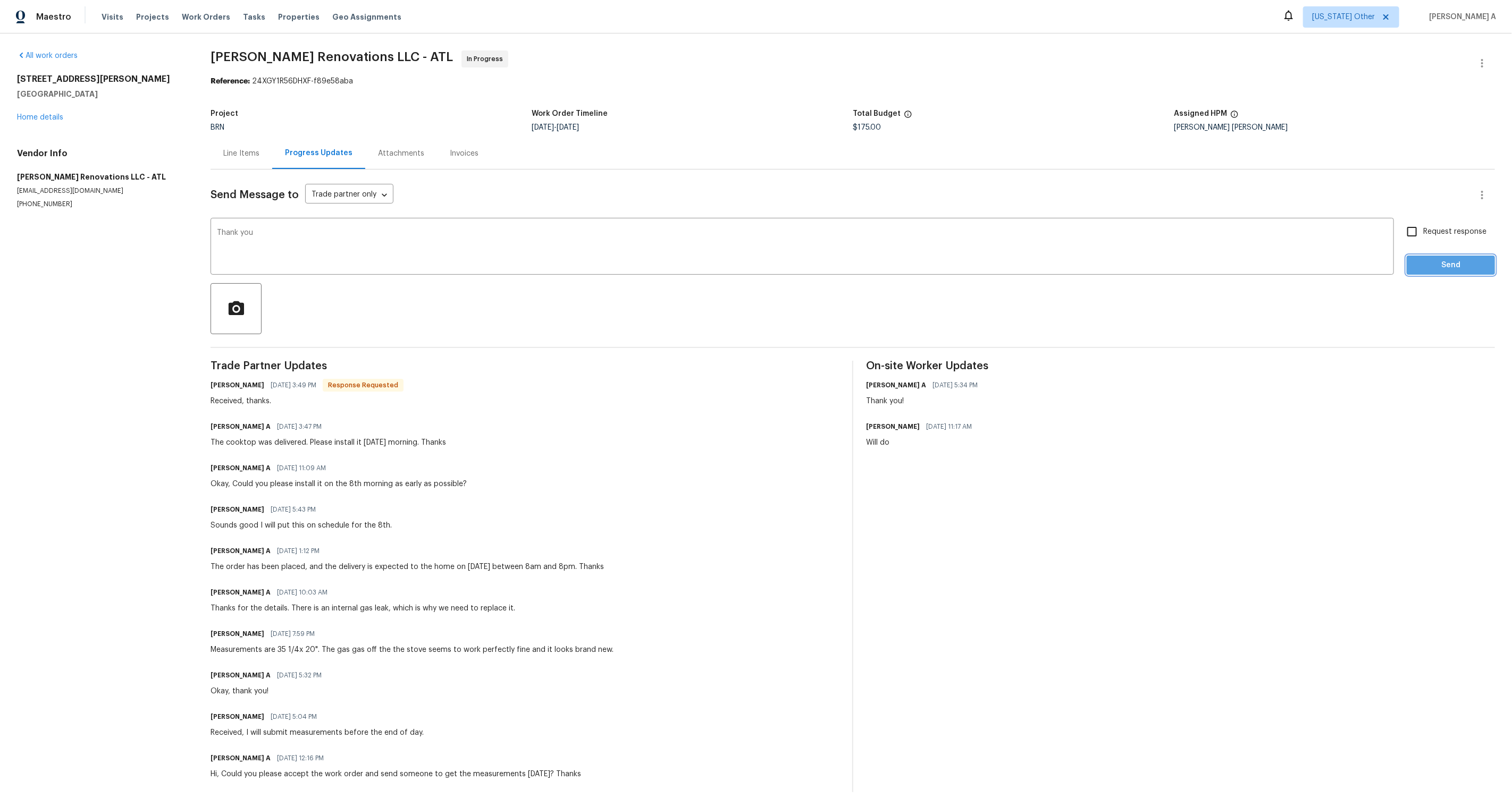
click at [1451, 261] on span "Send" at bounding box center [1450, 266] width 71 height 14
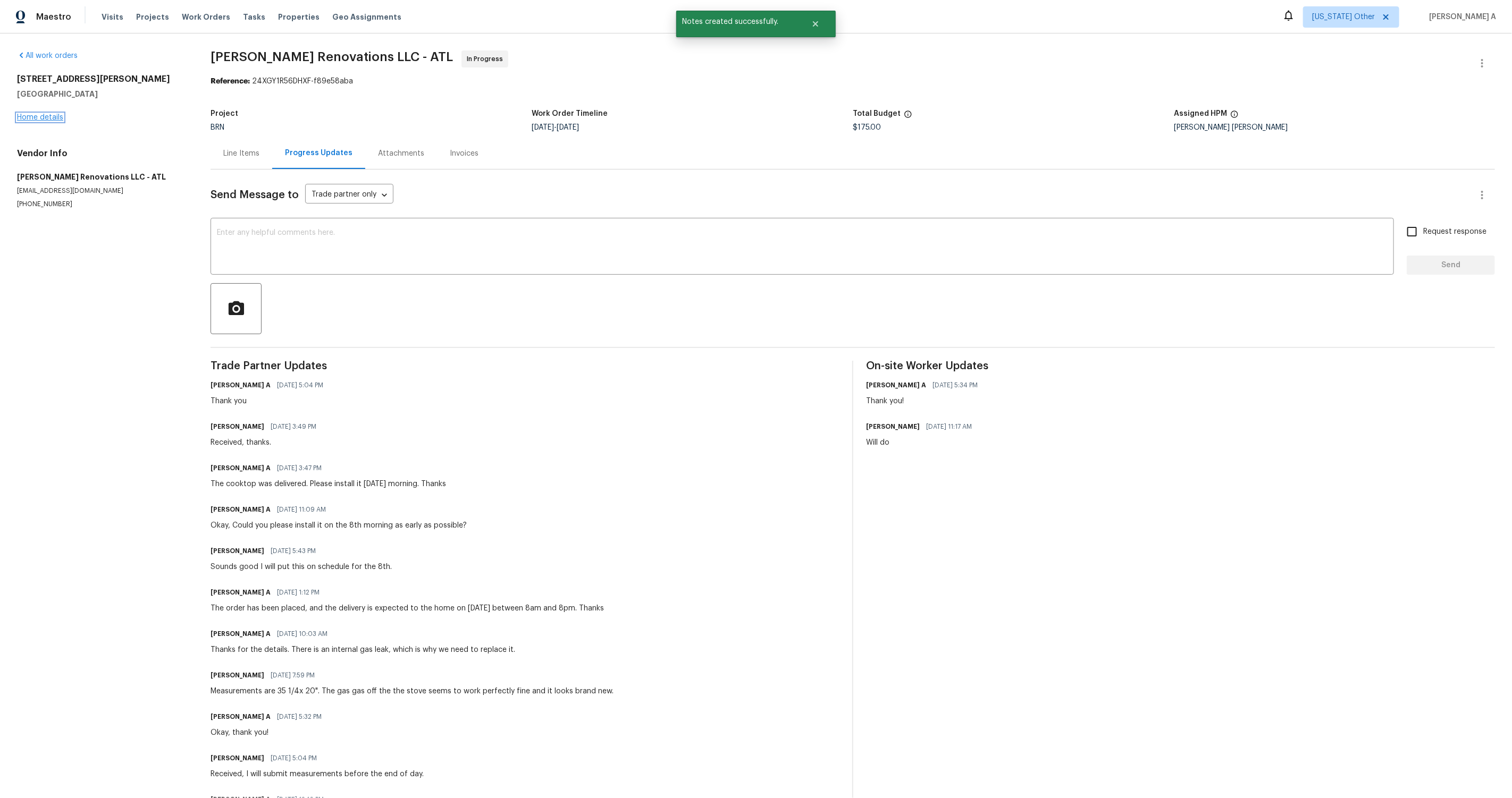
click at [46, 116] on link "Home details" at bounding box center [40, 117] width 46 height 7
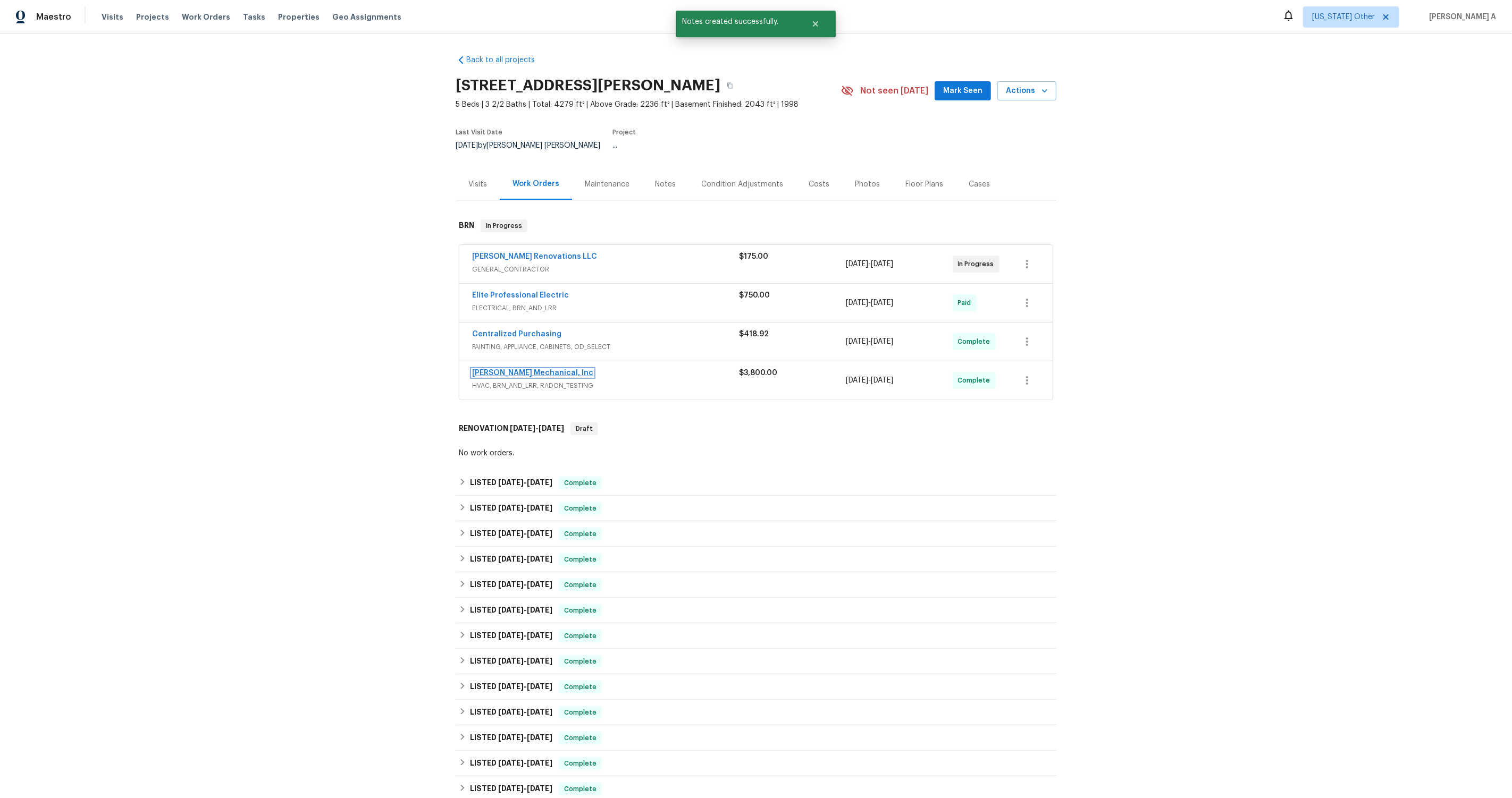
click at [536, 369] on link "JH Martin Mechanical, Inc" at bounding box center [532, 373] width 121 height 7
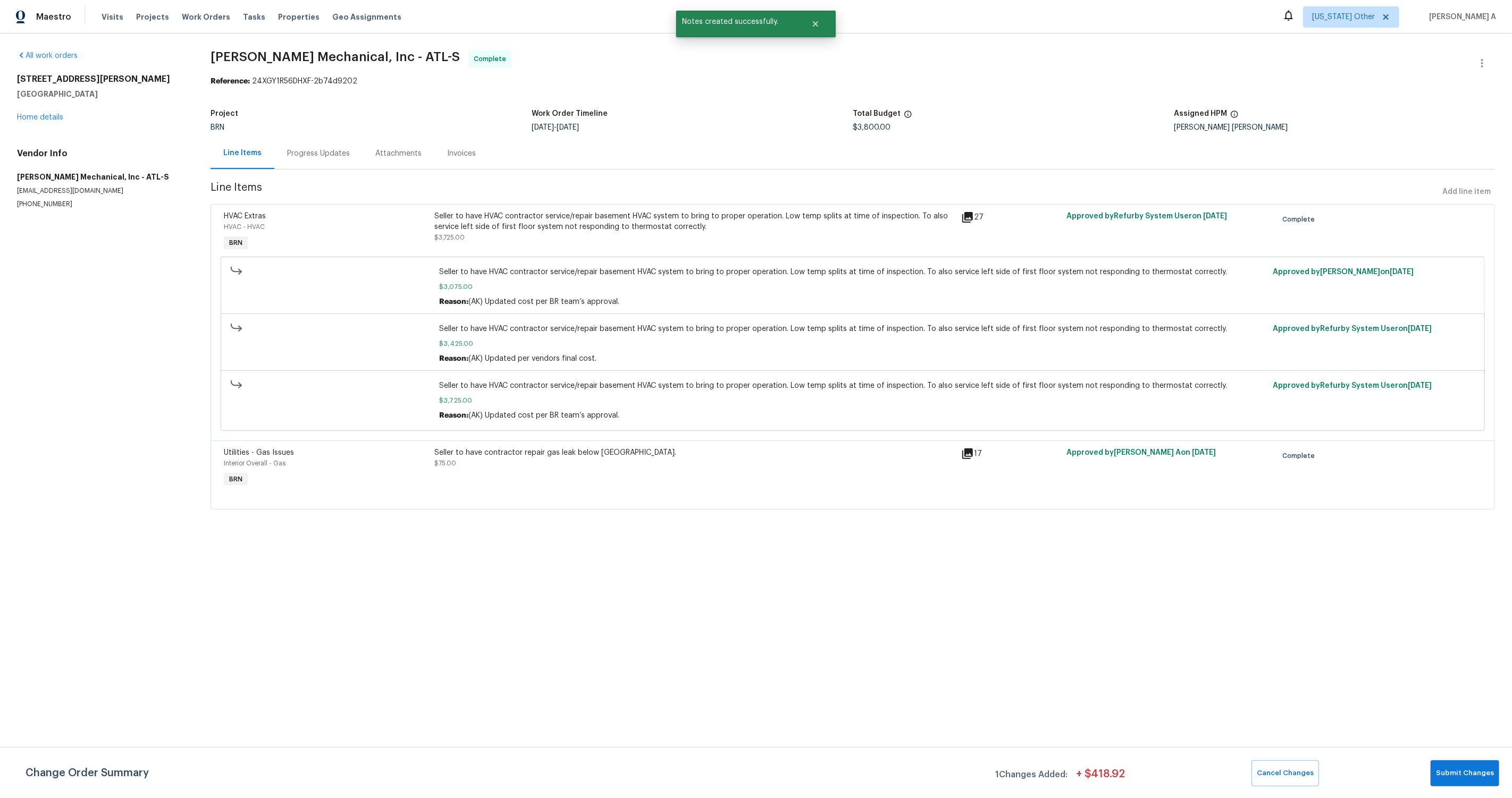
click at [467, 153] on div "Invoices" at bounding box center [461, 154] width 28 height 11
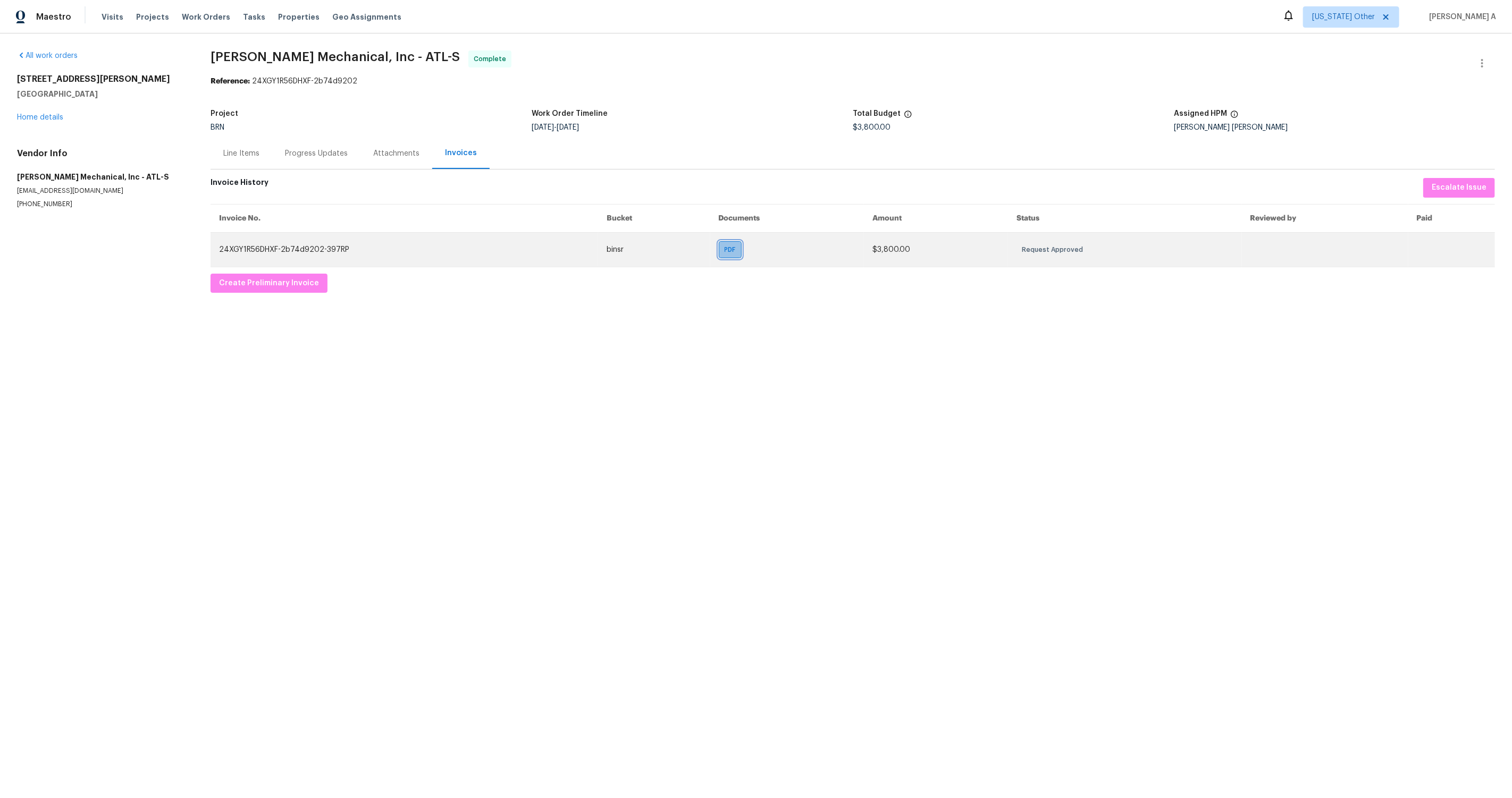
click at [720, 250] on div "PDF" at bounding box center [731, 250] width 23 height 17
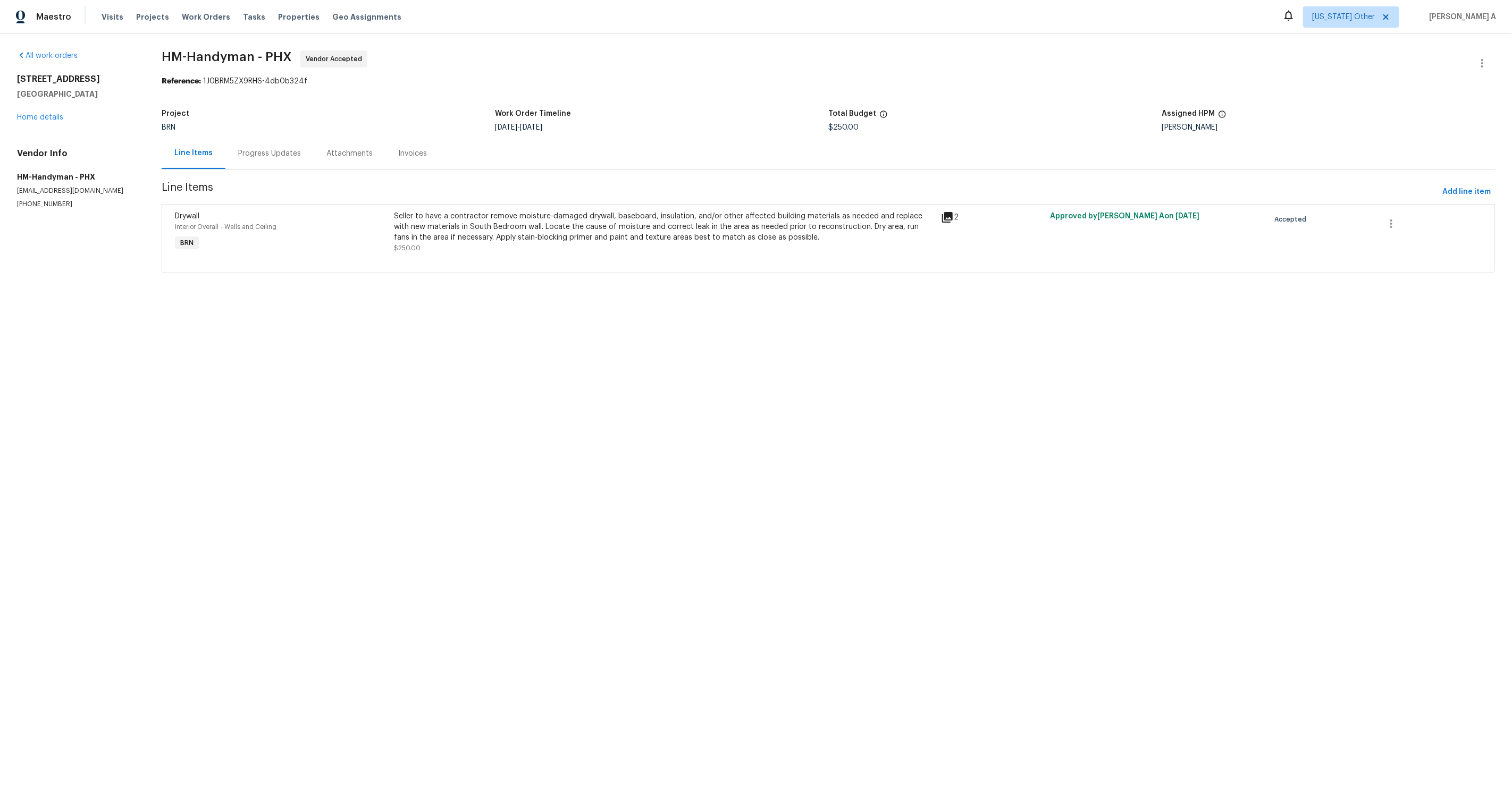
click at [269, 147] on div "Progress Updates" at bounding box center [269, 154] width 88 height 31
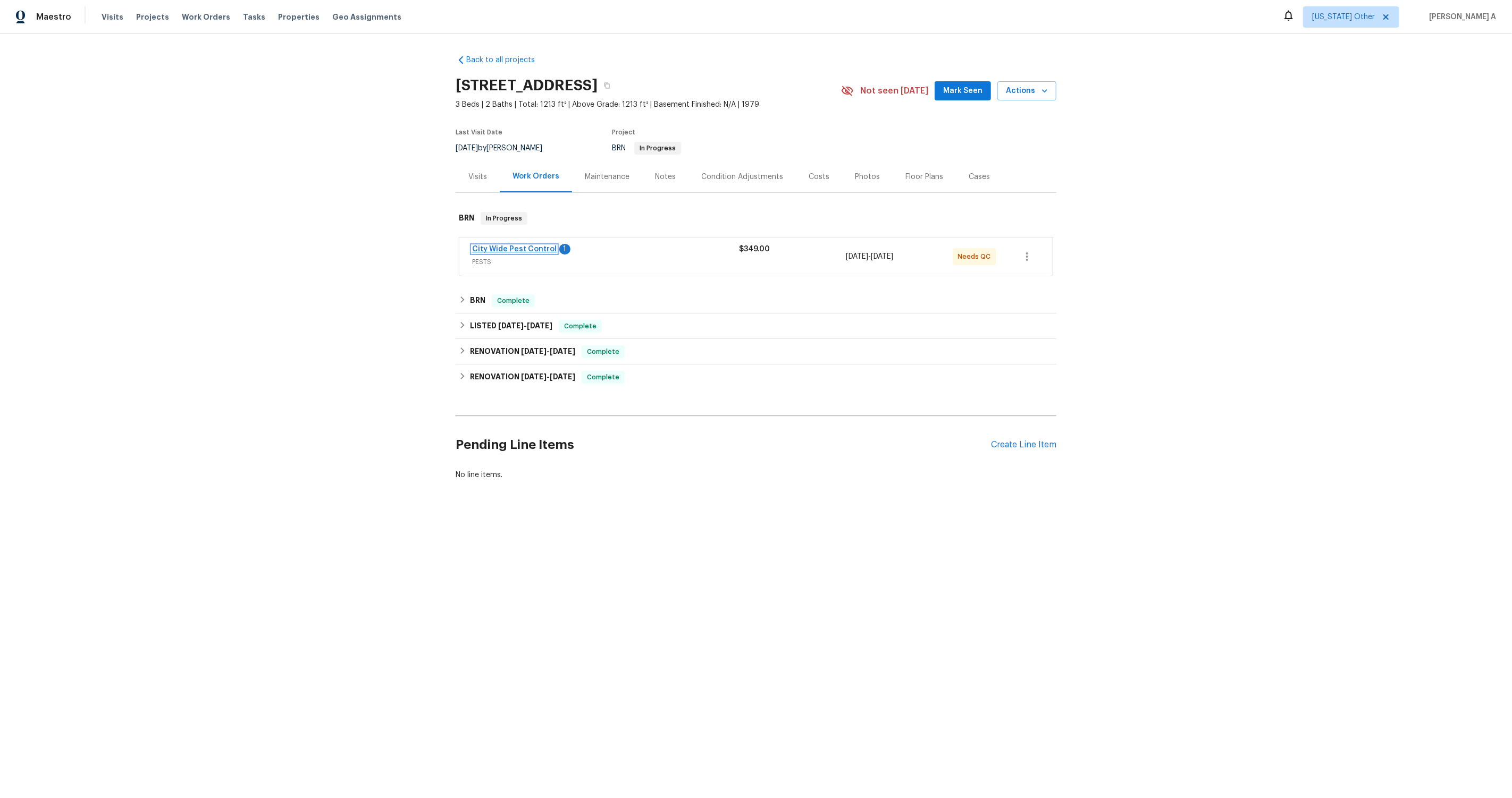
click at [534, 248] on link "City Wide Pest Control" at bounding box center [514, 249] width 85 height 7
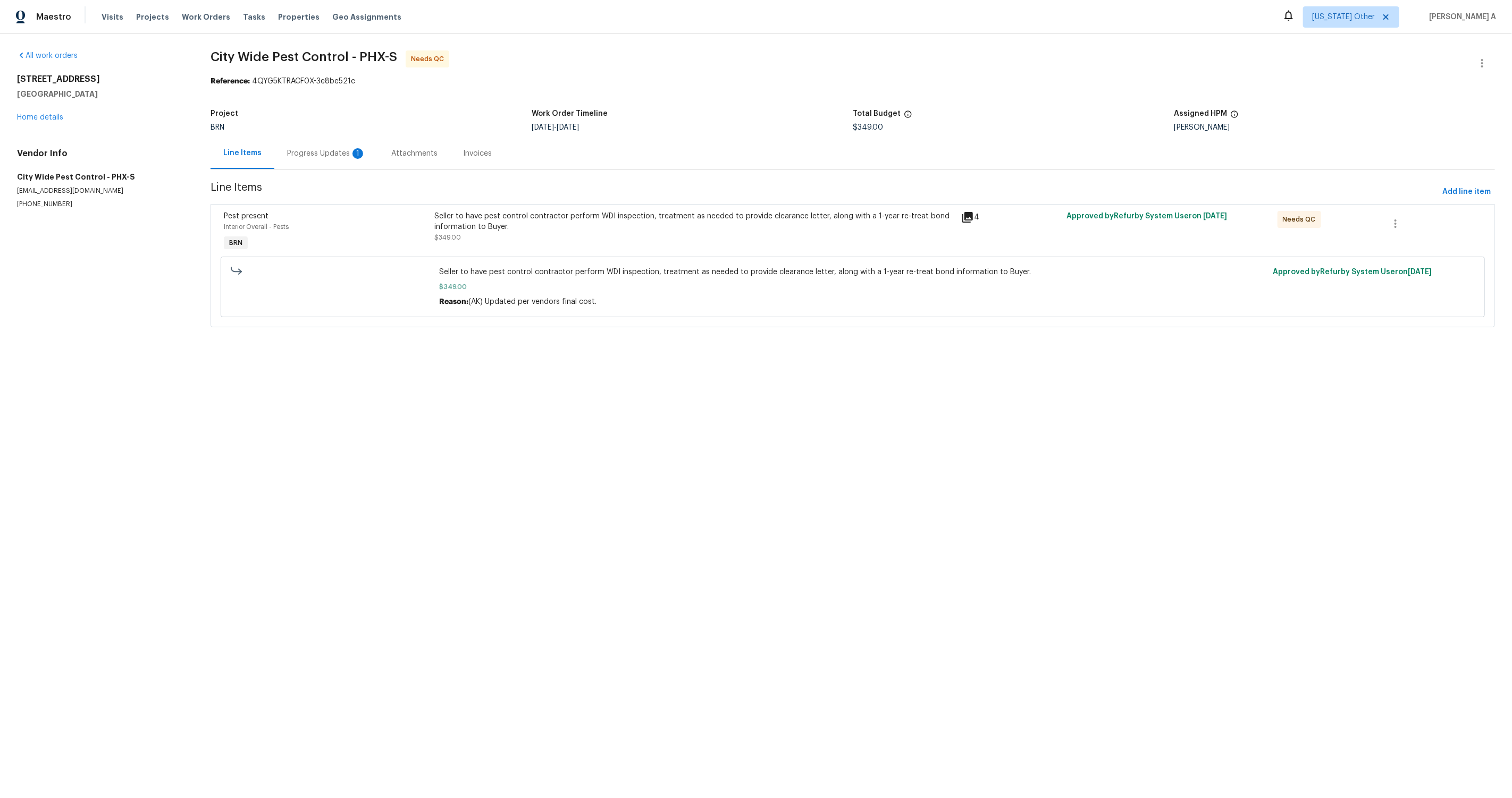
click at [336, 152] on div "Progress Updates 1" at bounding box center [326, 154] width 78 height 11
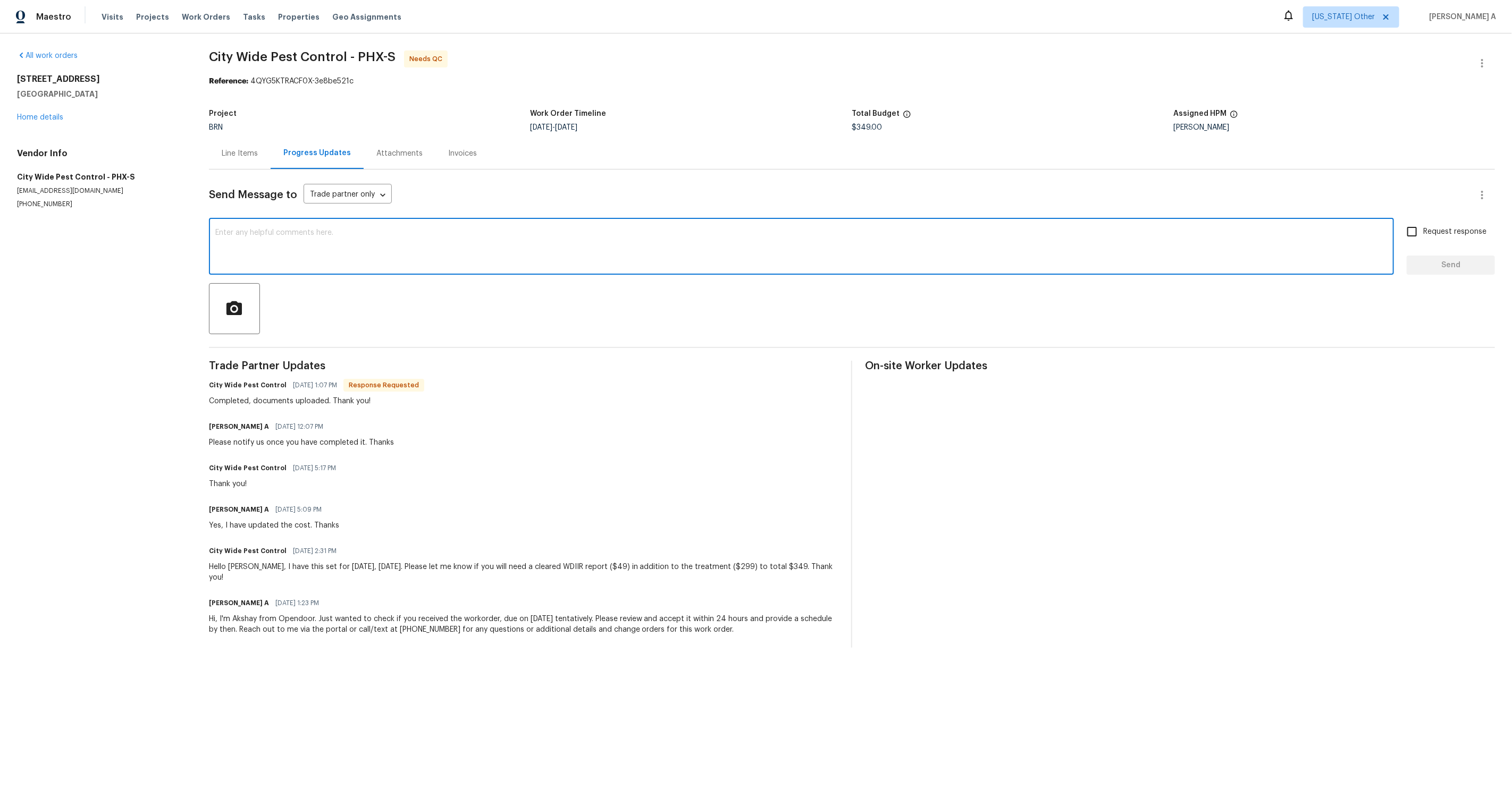
click at [478, 265] on textarea at bounding box center [801, 248] width 1172 height 37
drag, startPoint x: 271, startPoint y: 231, endPoint x: 164, endPoint y: 231, distance: 107.0
click at [164, 231] on div "All work orders 15807 N 60th Ave Glendale, AZ 85306 Home details Vendor Info Ci…" at bounding box center [756, 350] width 1512 height 632
click at [414, 255] on textarea "I'll let you" at bounding box center [801, 248] width 1172 height 37
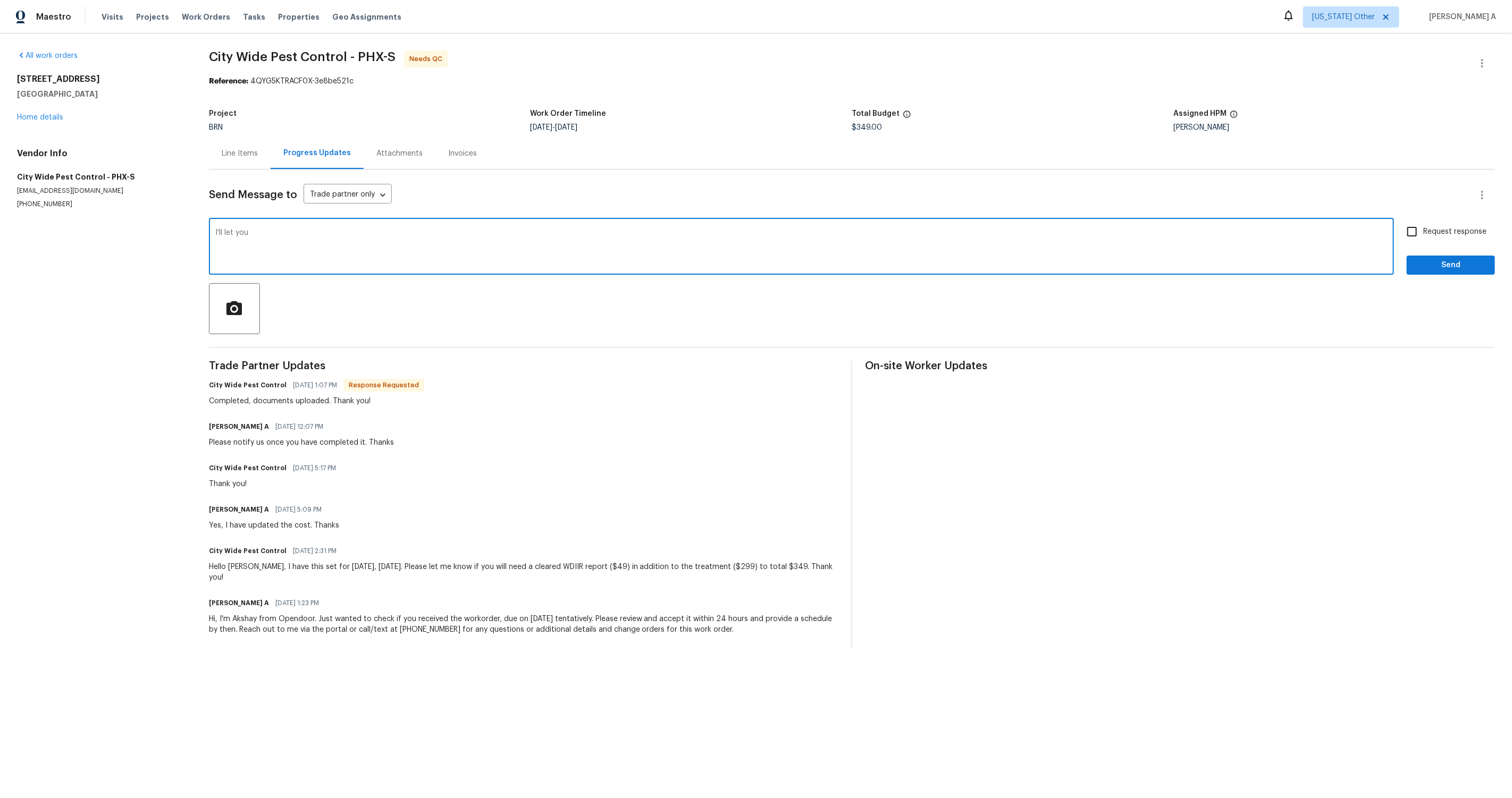
click at [414, 255] on textarea "I'll let you" at bounding box center [801, 248] width 1172 height 37
type textarea "We need a clear report here. I'll let you know once the conducive conditions ar…"
click at [1419, 235] on input "Request response" at bounding box center [1412, 231] width 22 height 22
checkbox input "true"
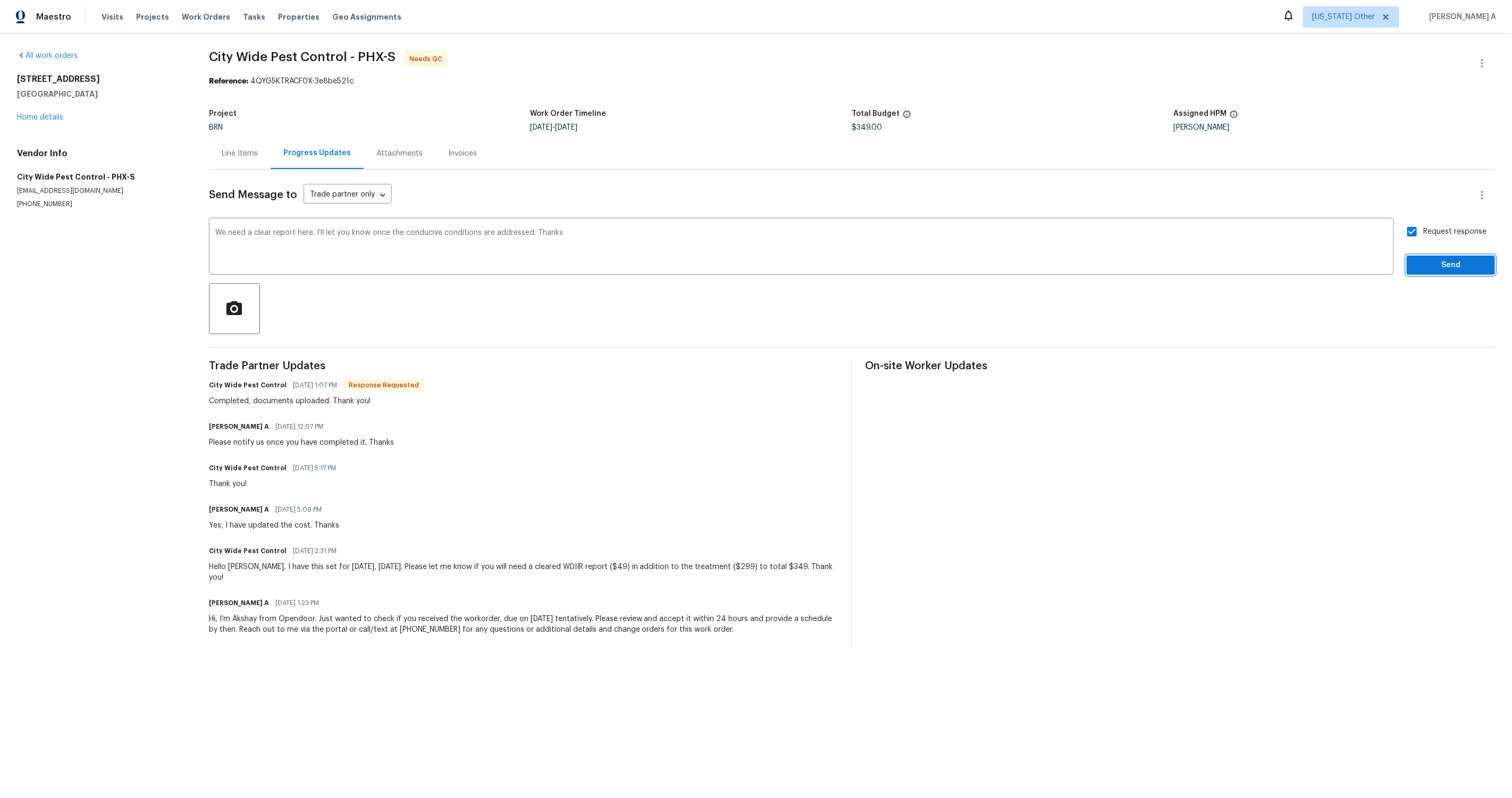
click at [1451, 265] on span "Send" at bounding box center [1450, 266] width 71 height 14
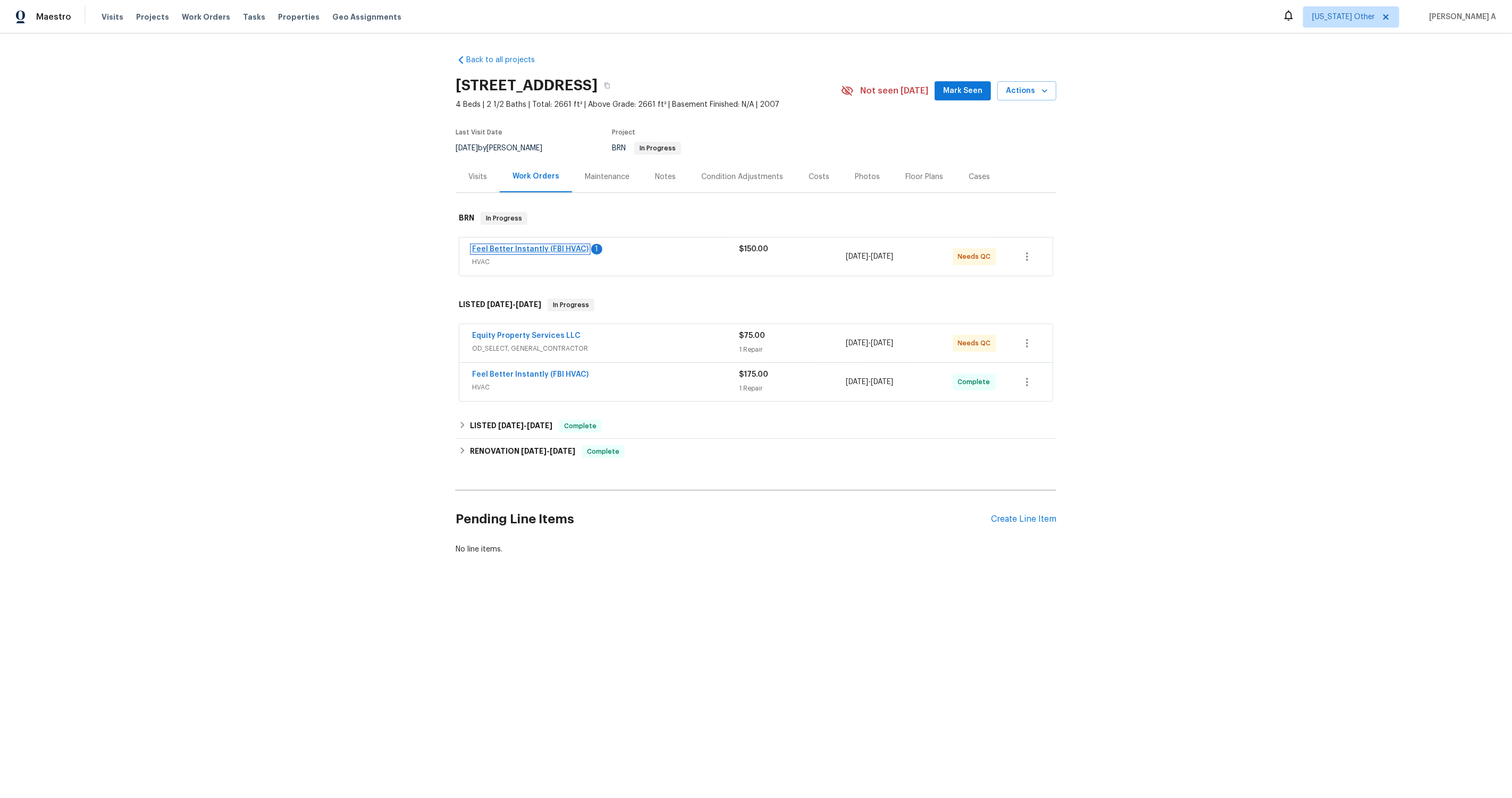
click at [543, 250] on link "Feel Better Instantly (FBI HVAC)" at bounding box center [530, 249] width 116 height 7
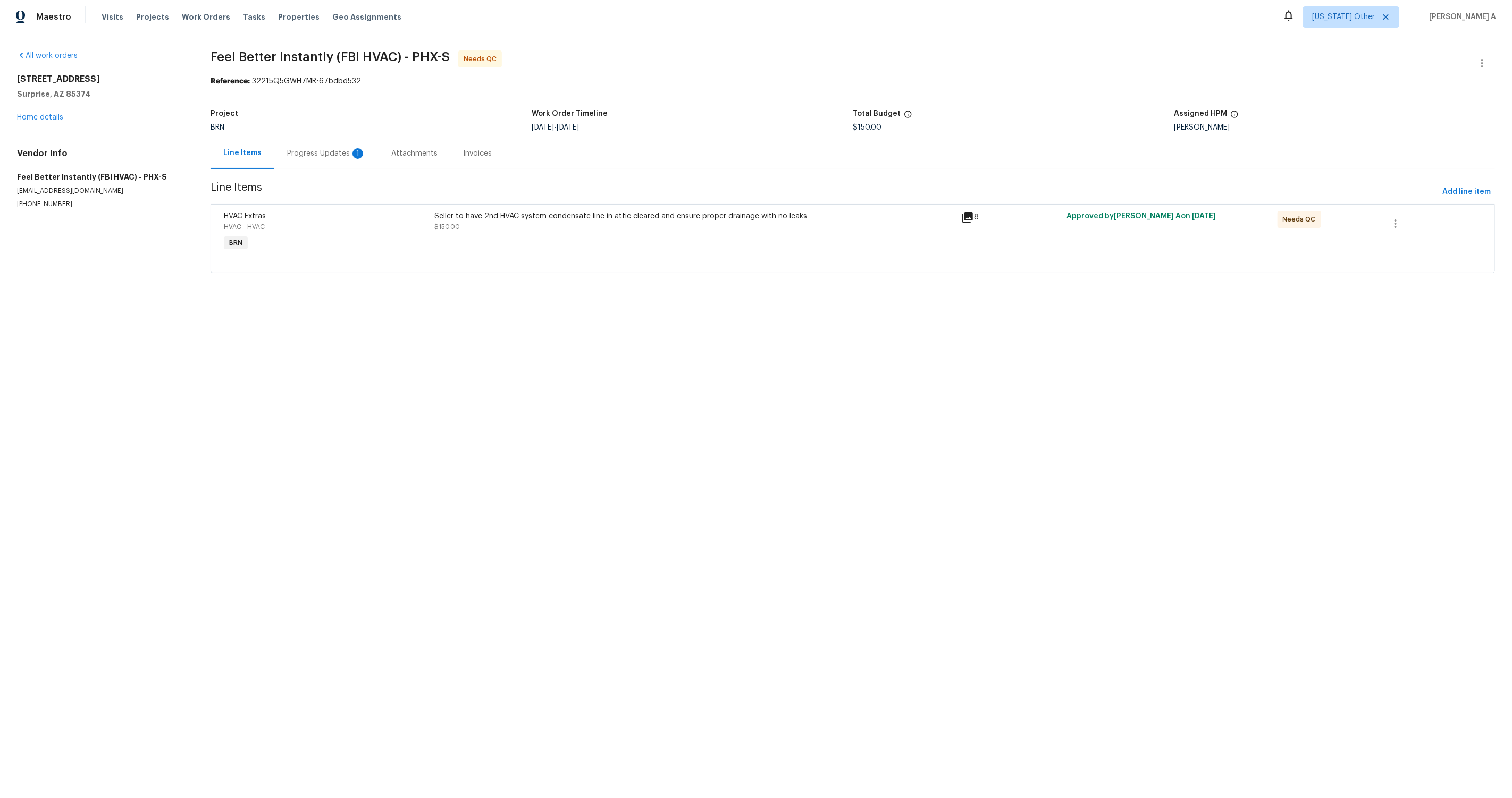
click at [331, 154] on div "Progress Updates 1" at bounding box center [326, 154] width 78 height 11
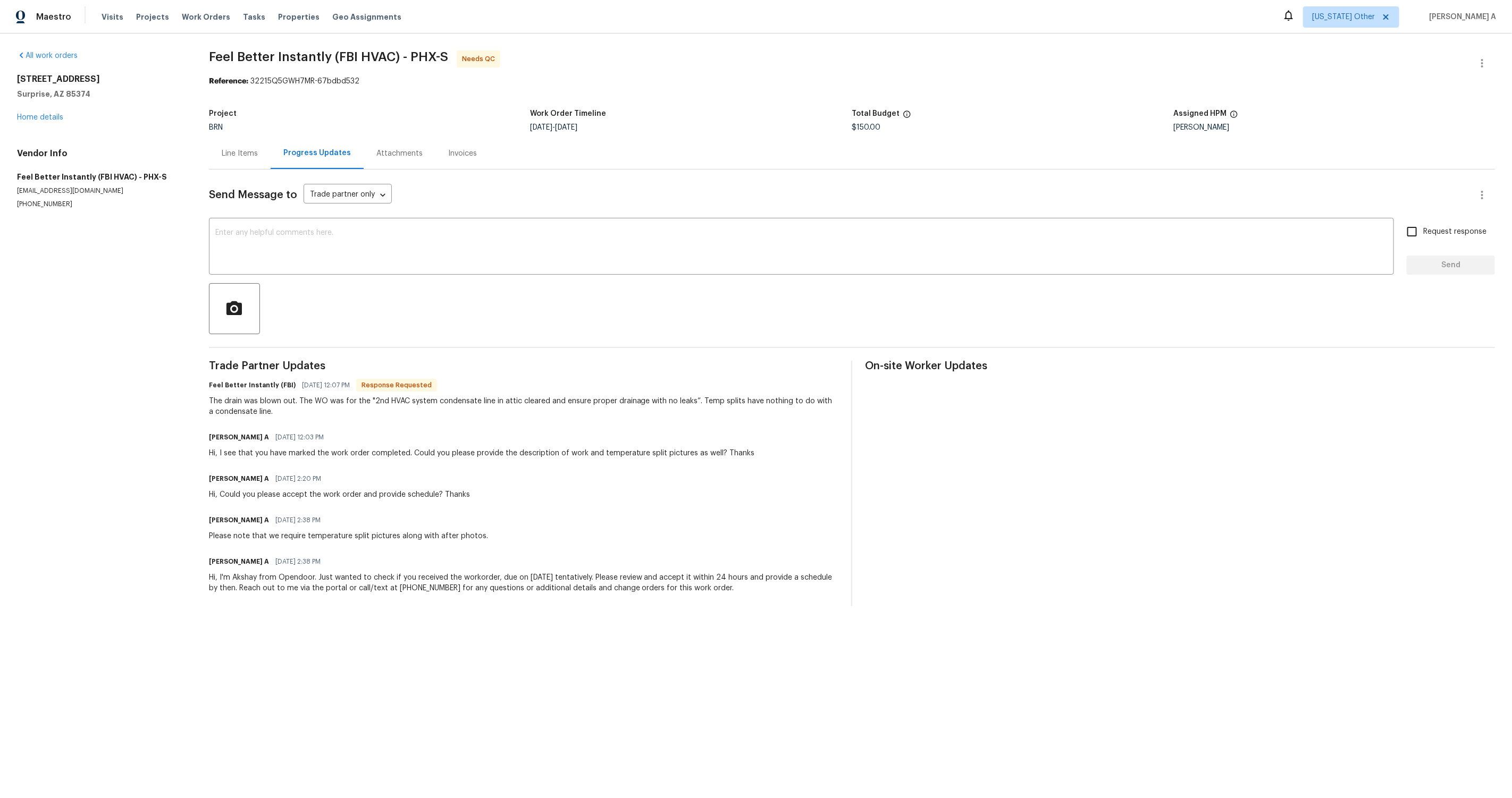
click at [239, 160] on div "Line Items" at bounding box center [239, 154] width 62 height 31
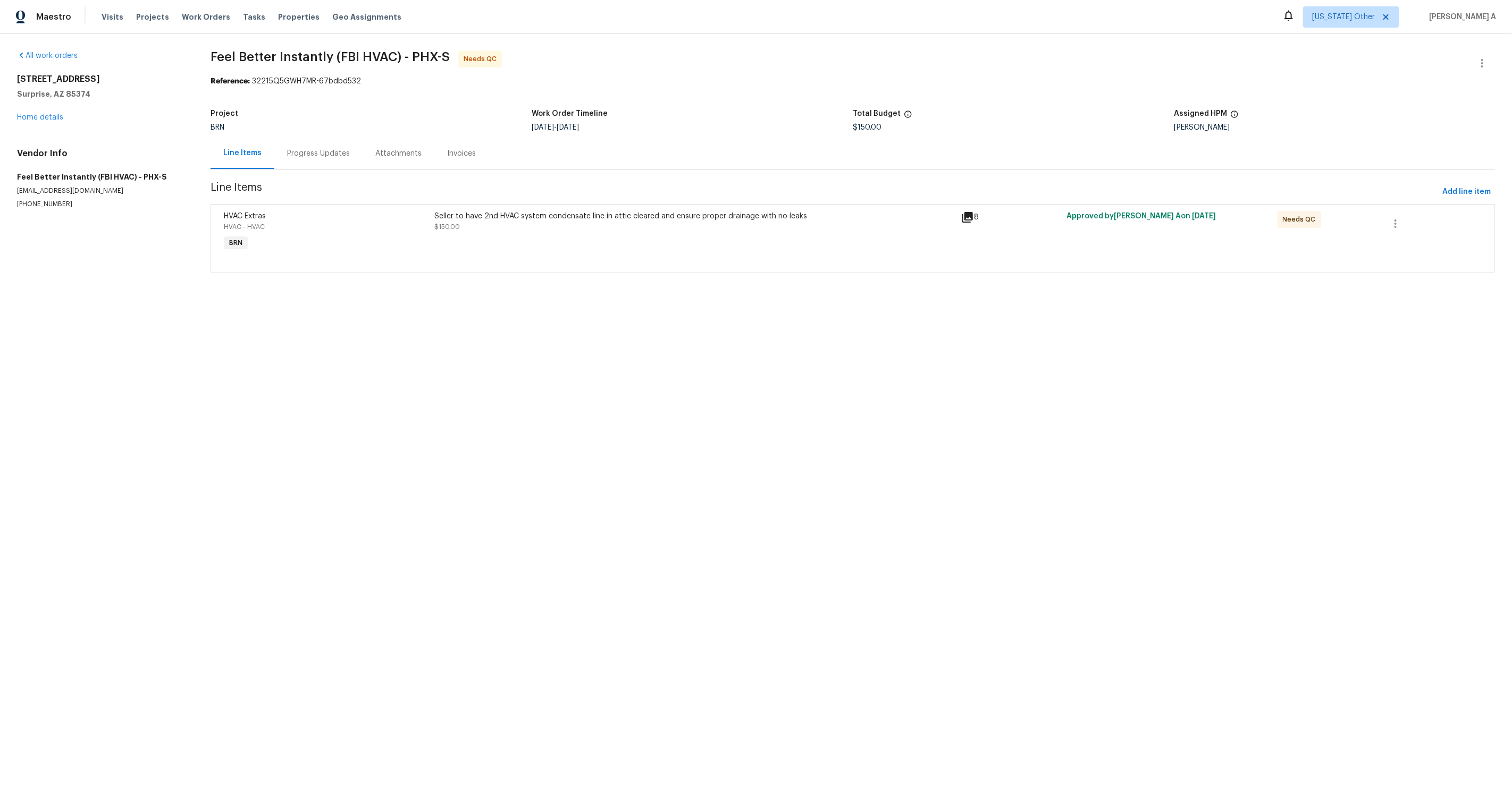
click at [630, 234] on div "Seller to have 2nd HVAC system condensate line in attic cleared and ensure prop…" at bounding box center [694, 232] width 527 height 49
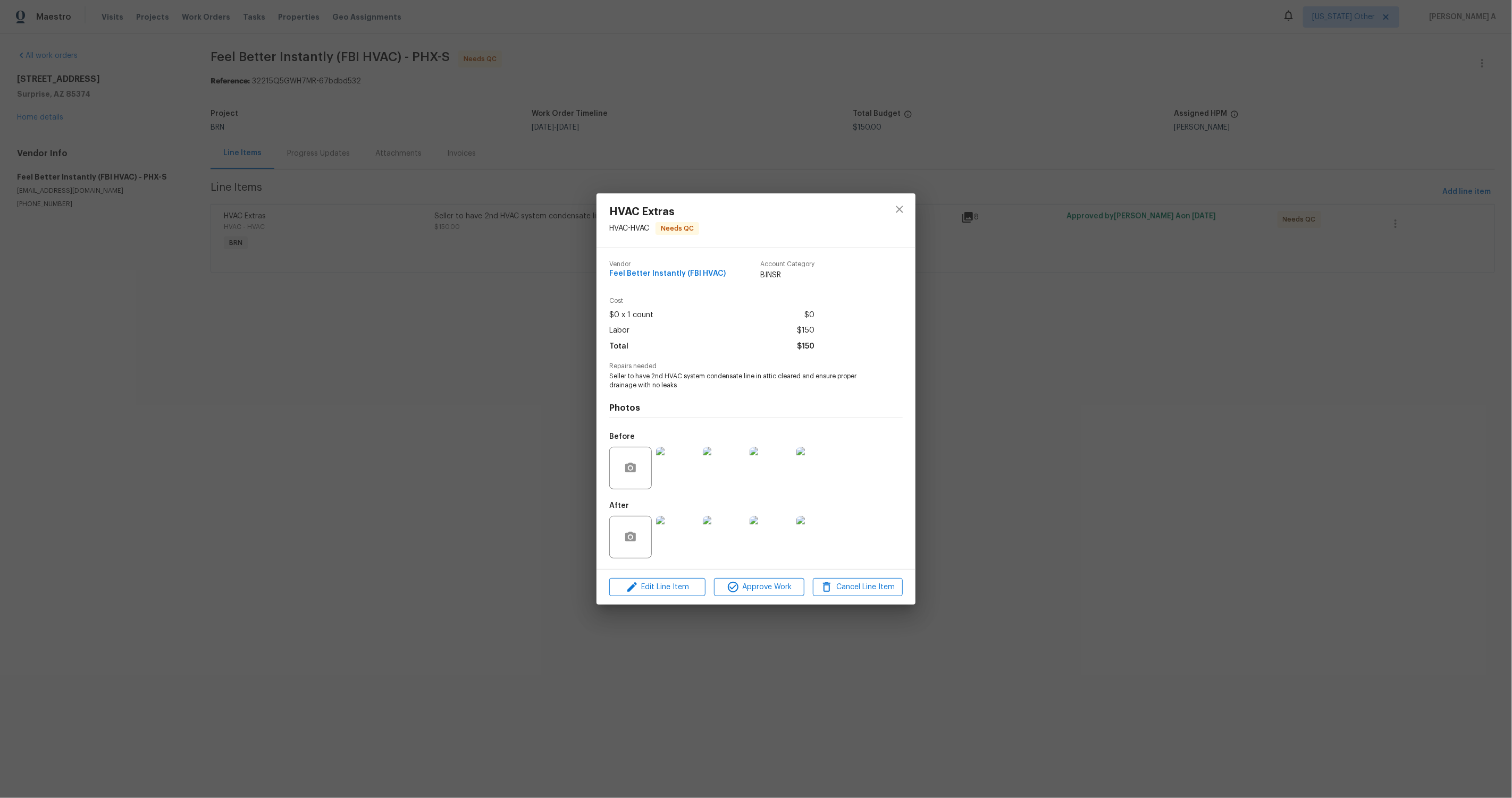
click at [670, 544] on img at bounding box center [677, 537] width 43 height 43
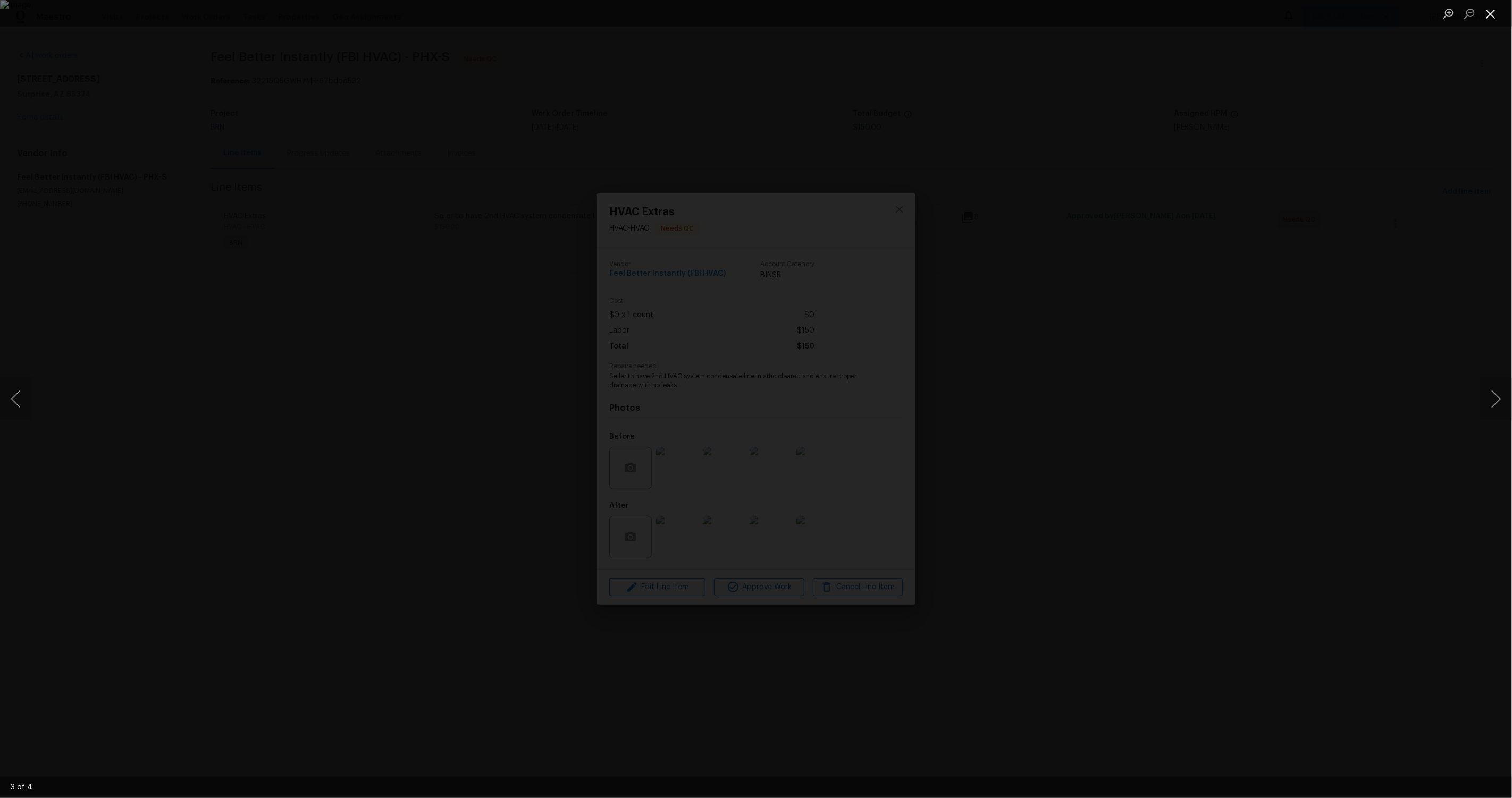
click at [1493, 5] on button "Close lightbox" at bounding box center [1490, 14] width 21 height 19
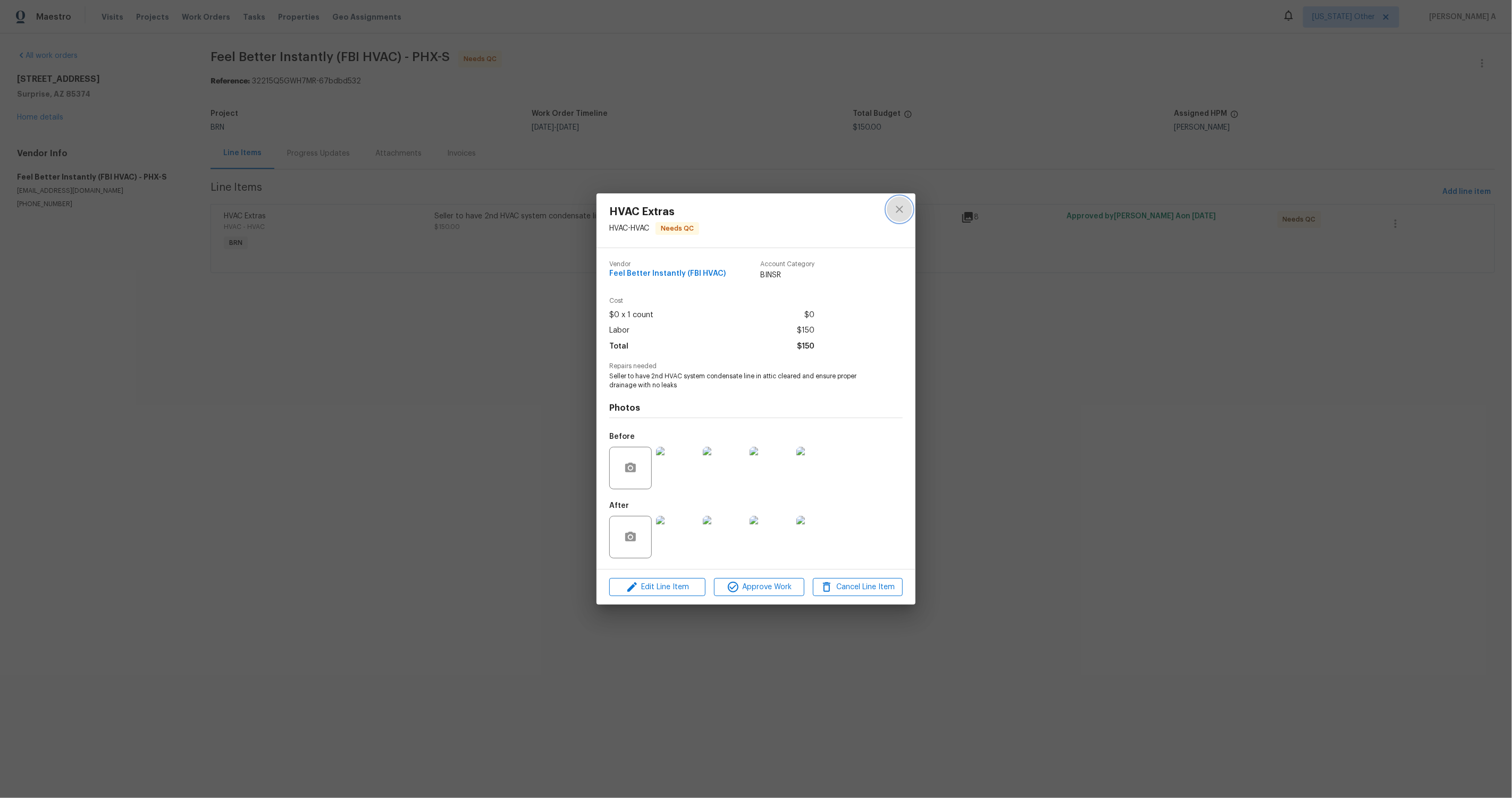
click at [893, 210] on icon "close" at bounding box center [899, 209] width 13 height 13
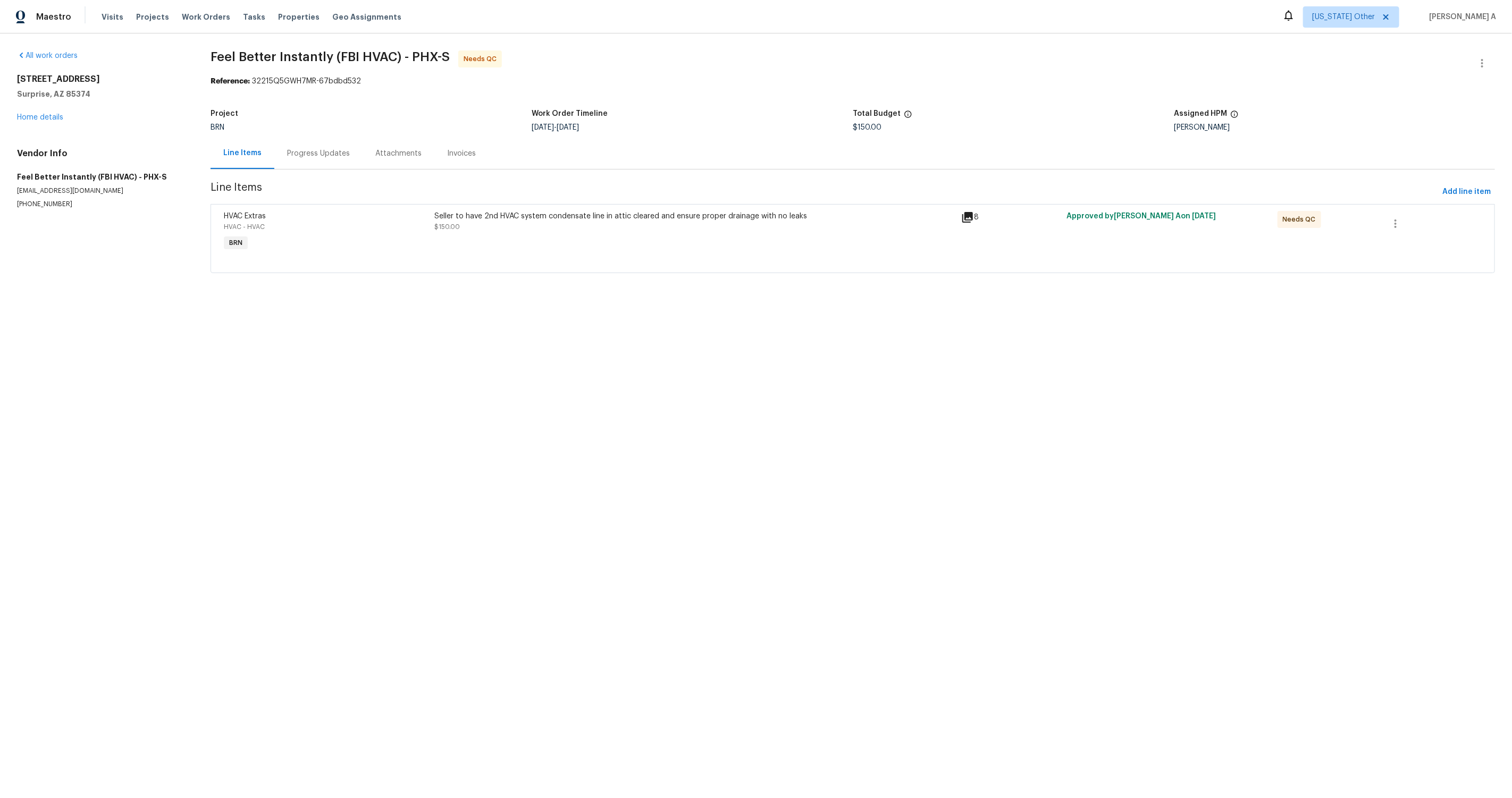
click at [349, 158] on div "Progress Updates" at bounding box center [319, 154] width 88 height 31
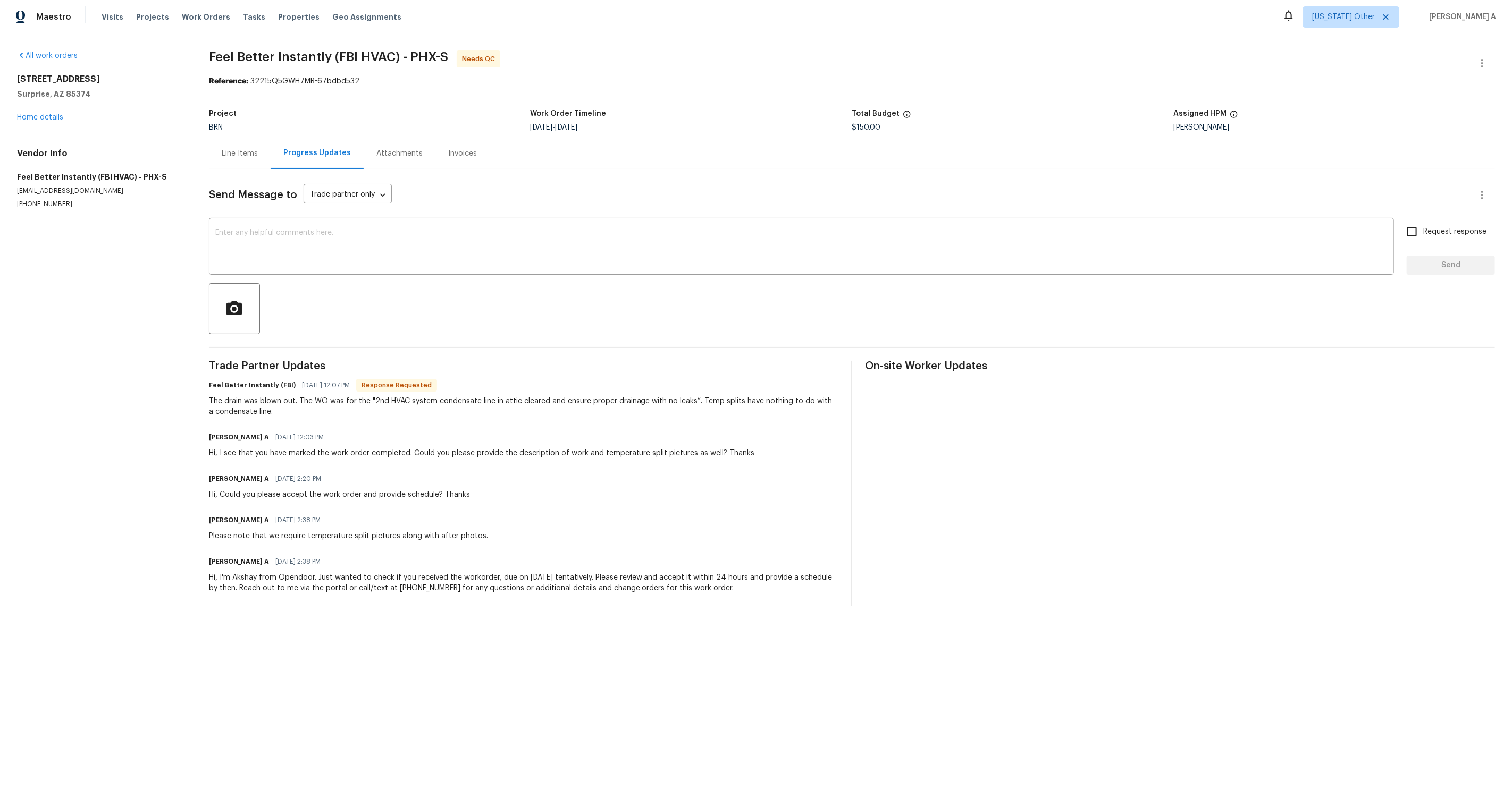
click at [233, 151] on div "Line Items" at bounding box center [239, 154] width 36 height 11
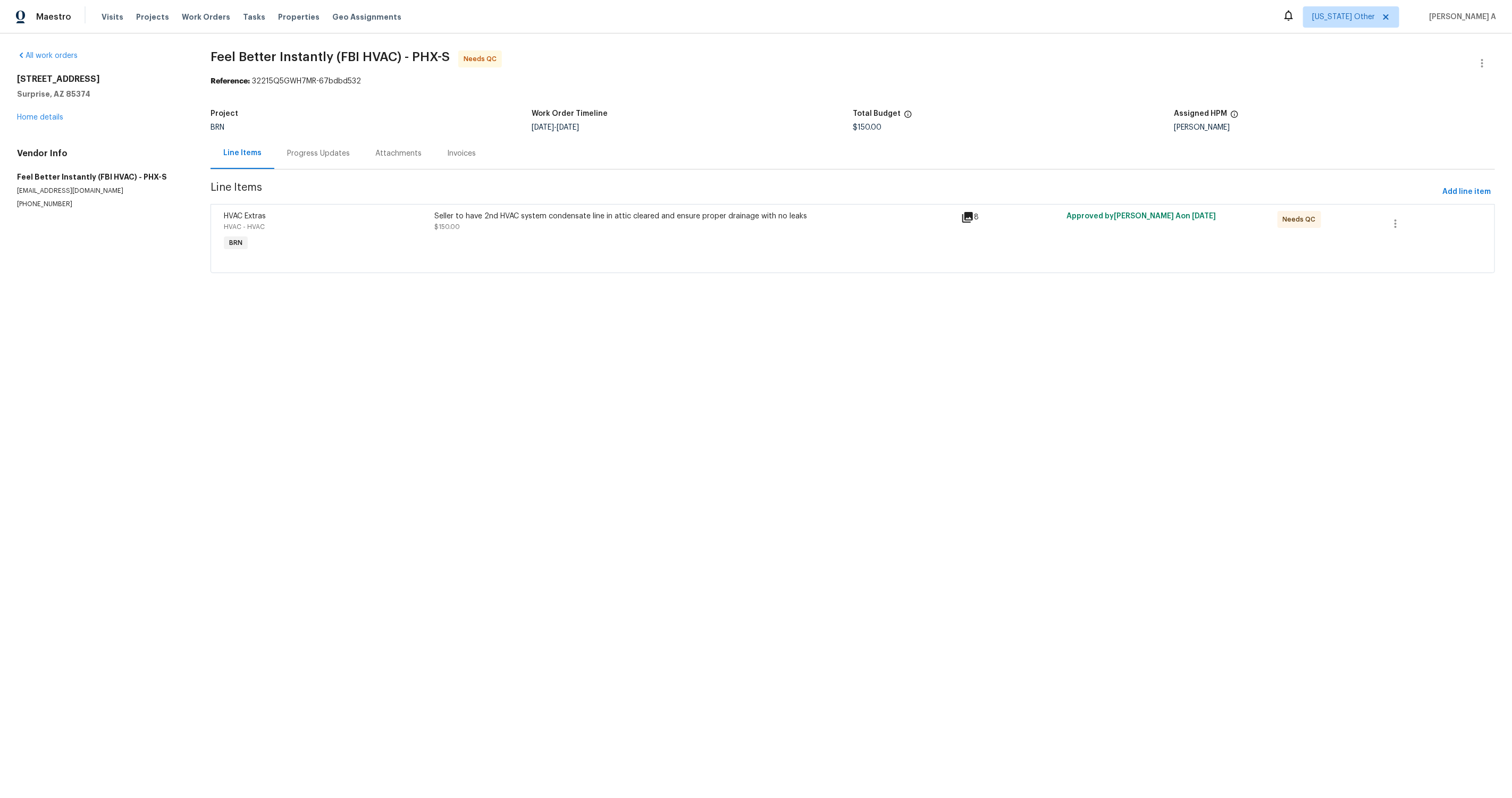
click at [308, 160] on div "Progress Updates" at bounding box center [319, 154] width 88 height 31
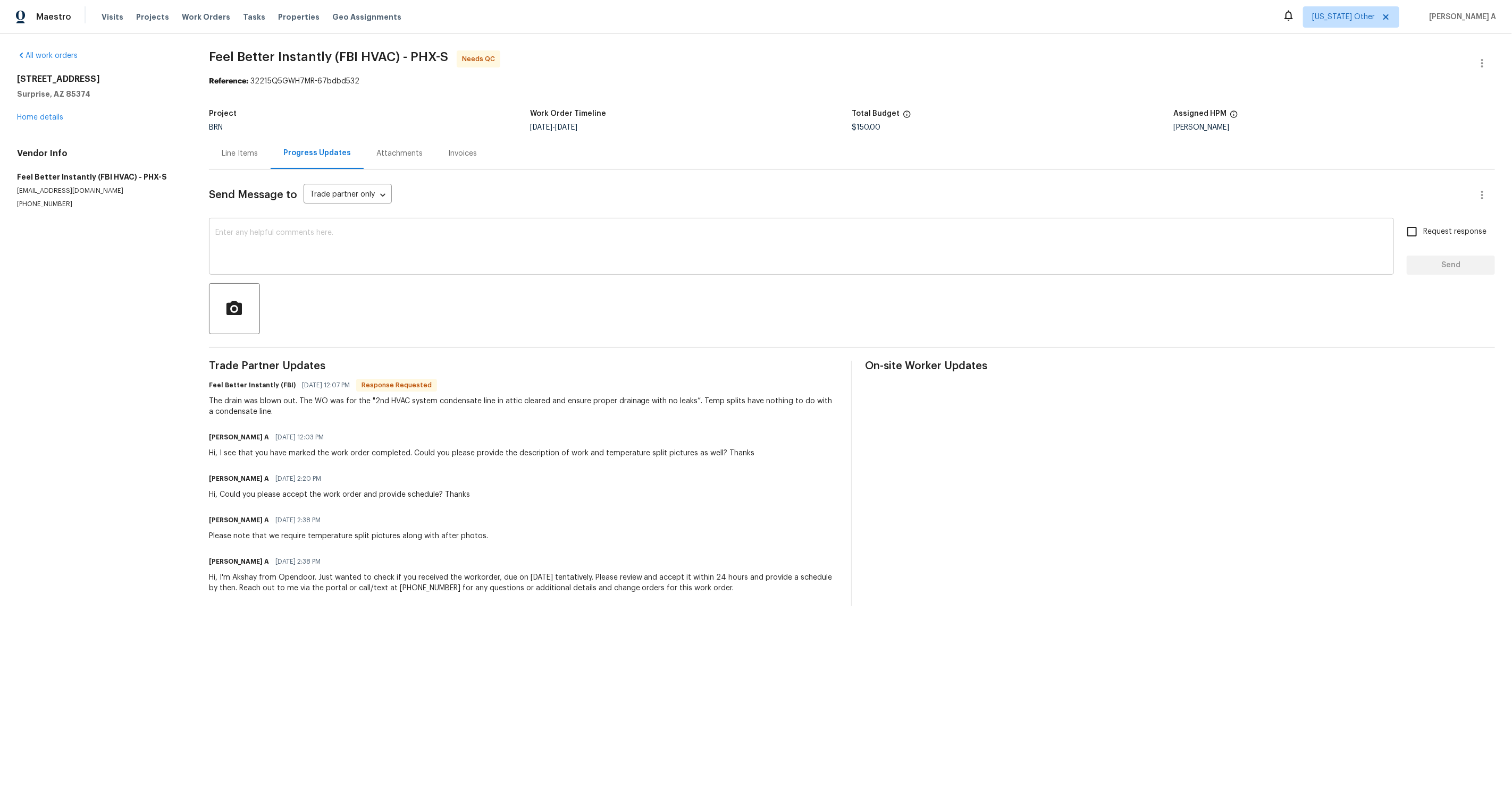
click at [337, 229] on textarea at bounding box center [801, 248] width 1172 height 37
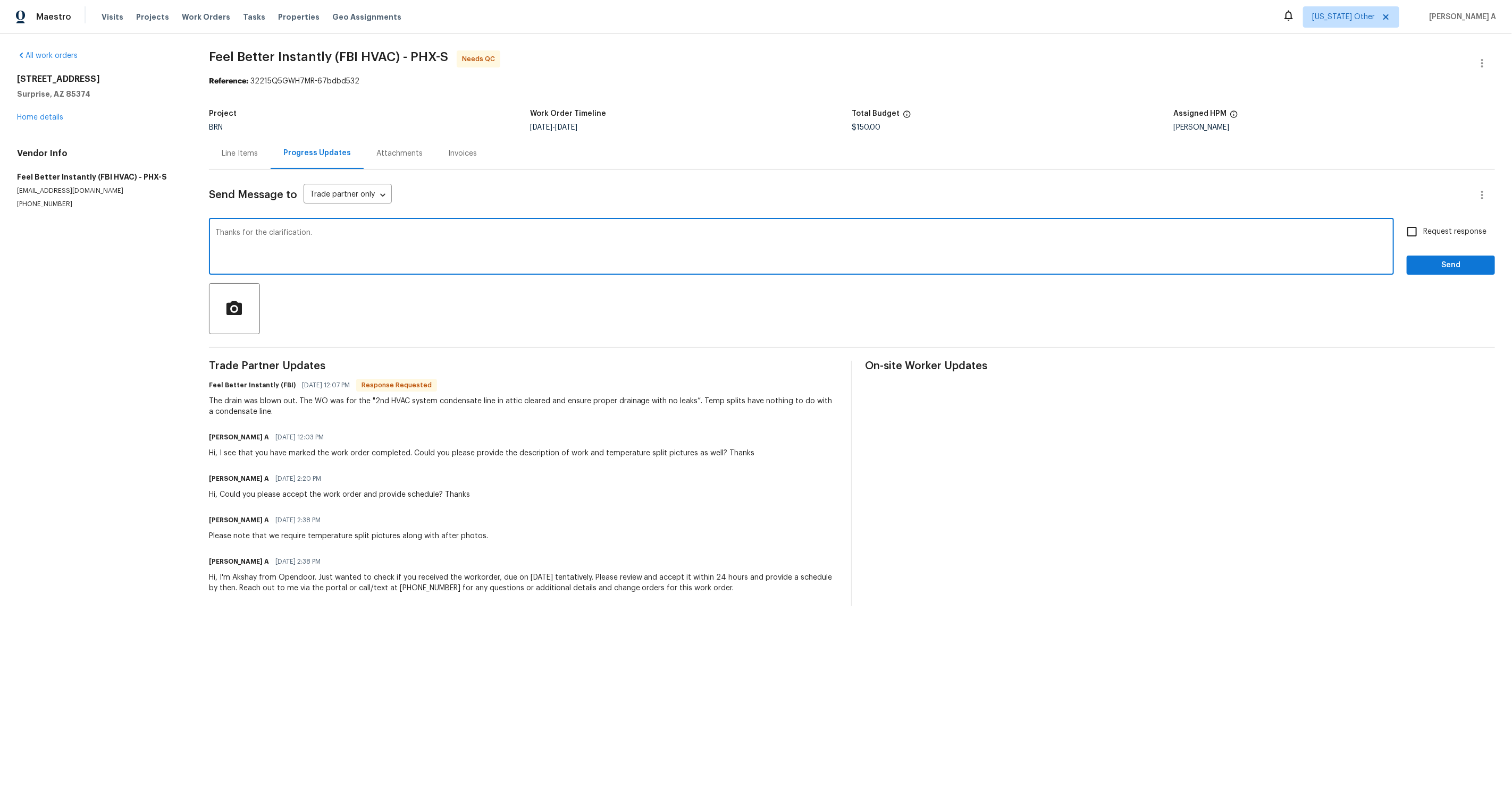
type textarea "Thanks for the clarification."
click at [1419, 240] on input "Request response" at bounding box center [1412, 231] width 22 height 22
checkbox input "true"
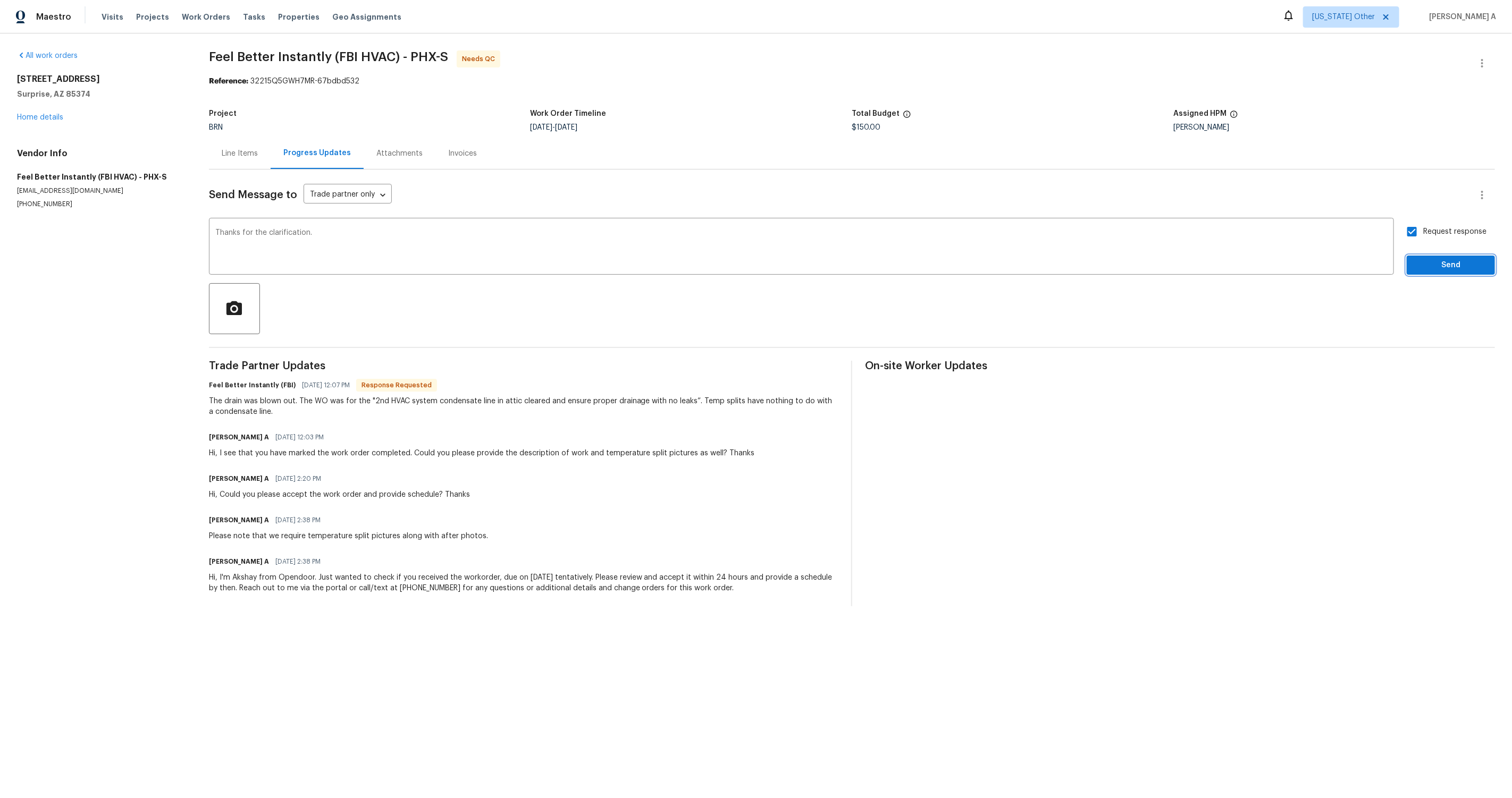
click at [1442, 262] on span "Send" at bounding box center [1450, 266] width 71 height 14
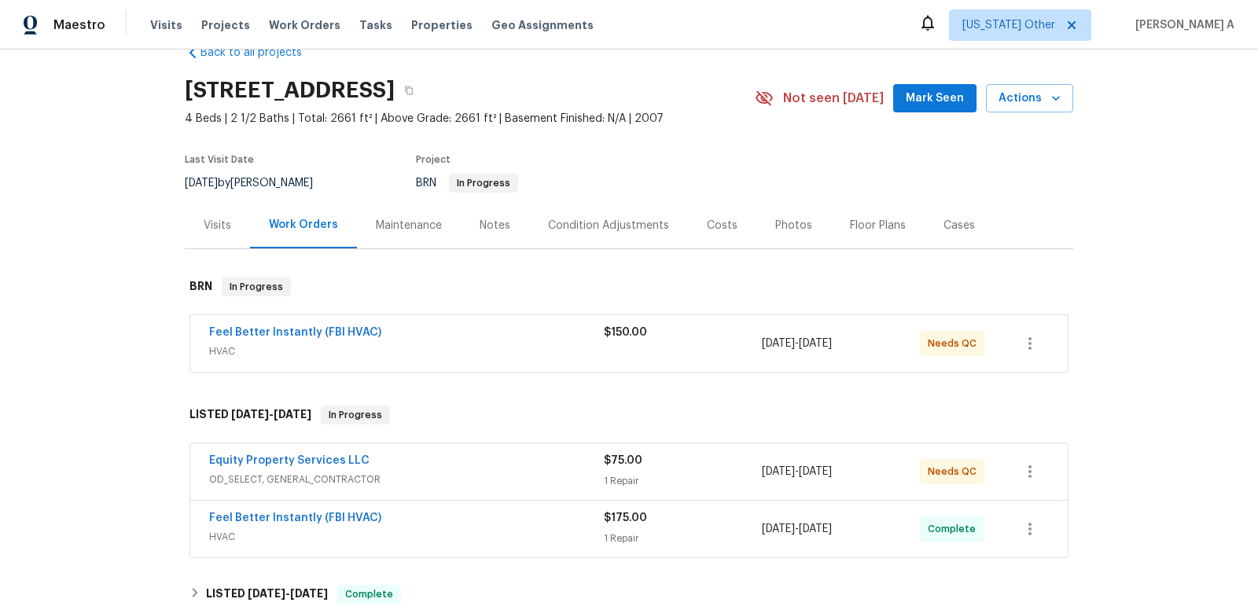
scroll to position [68, 0]
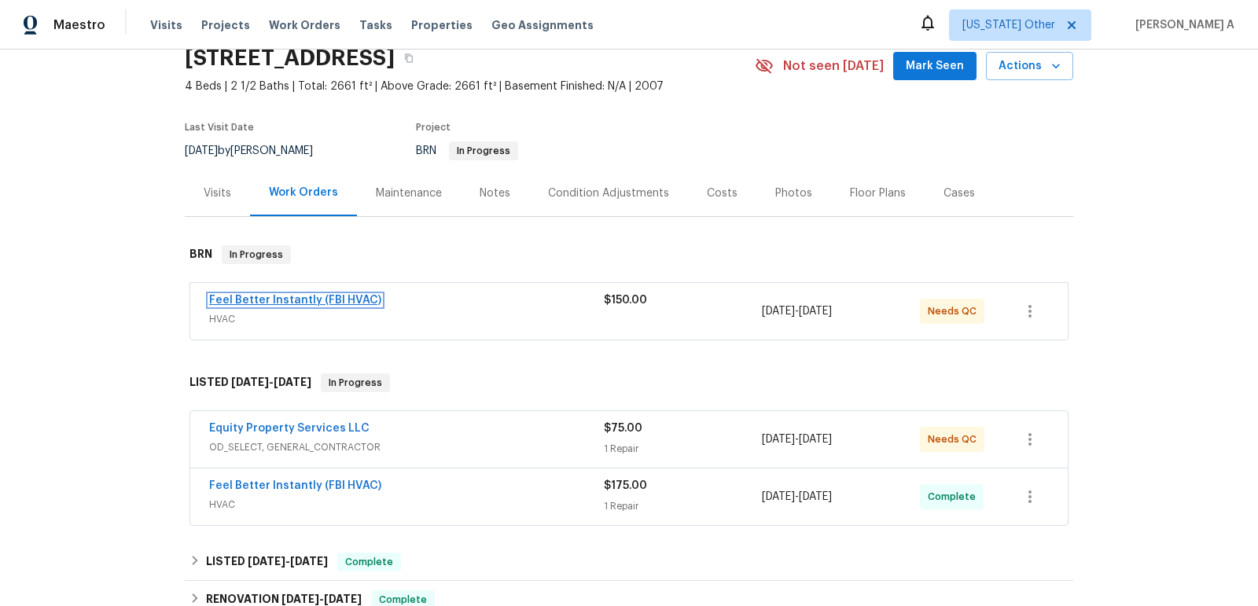
click at [318, 298] on link "Feel Better Instantly (FBI HVAC)" at bounding box center [295, 300] width 172 height 11
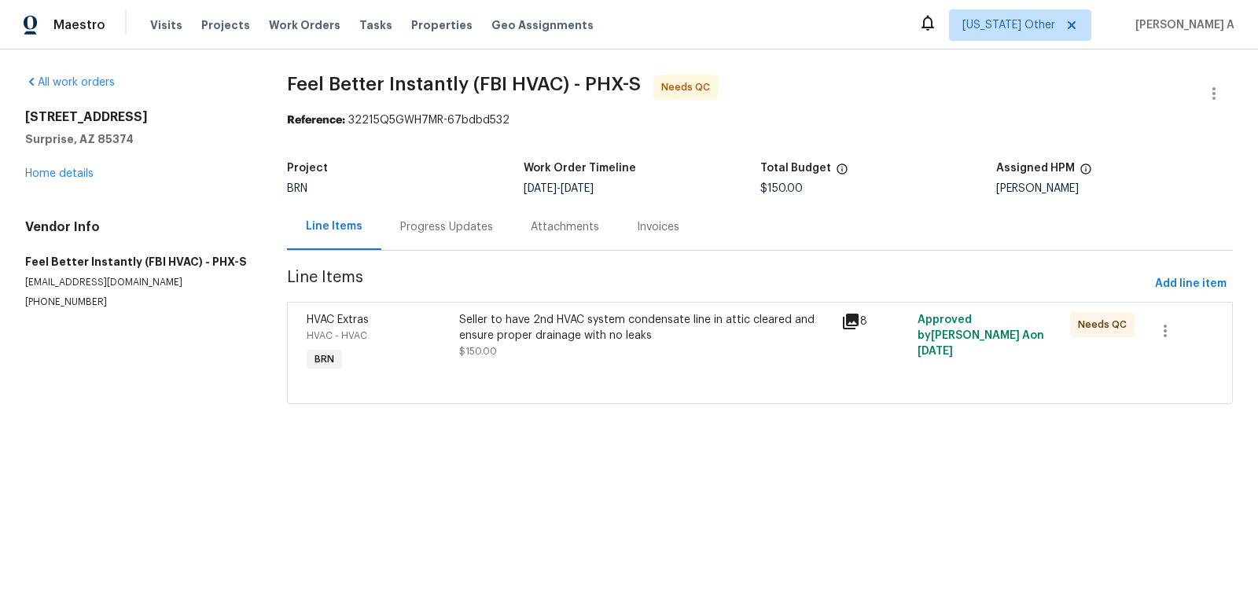
click at [564, 334] on div "Seller to have 2nd HVAC system condensate line in attic cleared and ensure prop…" at bounding box center [645, 327] width 372 height 31
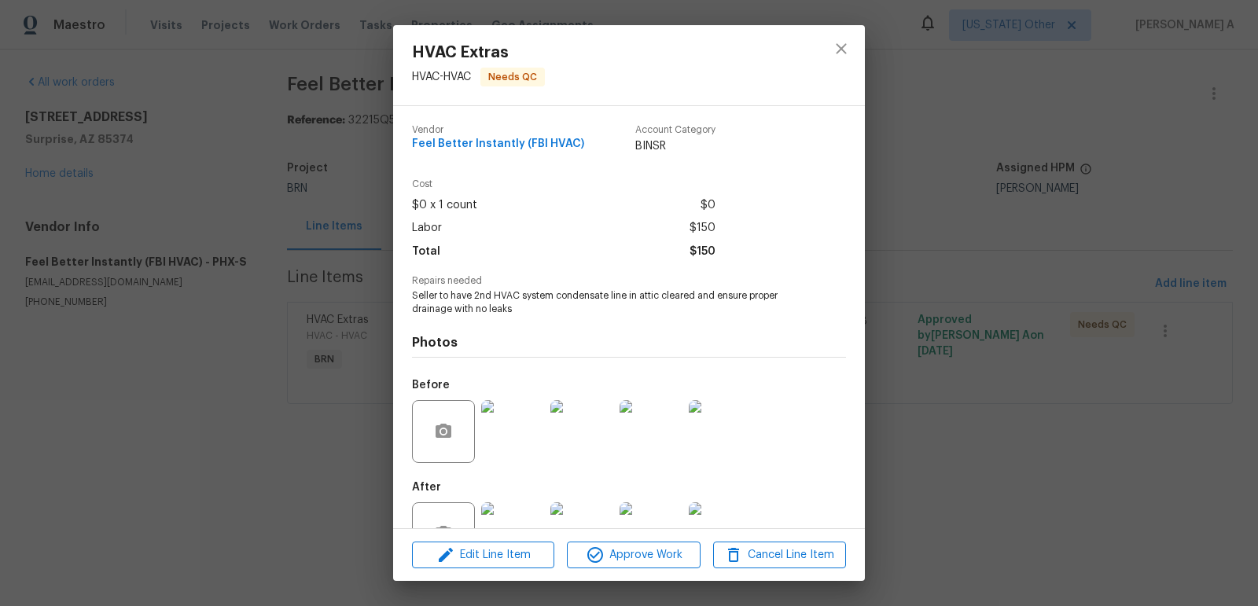
click at [483, 147] on span "Feel Better Instantly (FBI HVAC)" at bounding box center [498, 144] width 172 height 12
copy span "Feel Better Instantly (FBI HVAC)"
click at [505, 304] on span "Seller to have 2nd HVAC system condensate line in attic cleared and ensure prop…" at bounding box center [607, 302] width 391 height 27
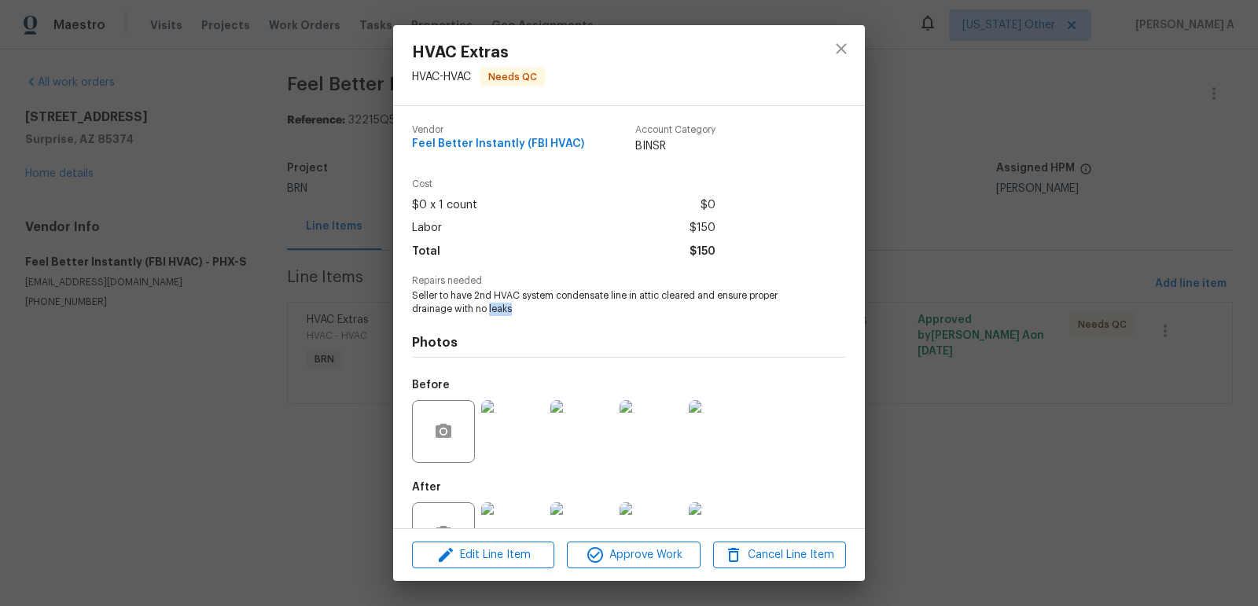
click at [505, 304] on span "Seller to have 2nd HVAC system condensate line in attic cleared and ensure prop…" at bounding box center [607, 302] width 391 height 27
copy span "Seller to have 2nd HVAC system condensate line in attic cleared and ensure prop…"
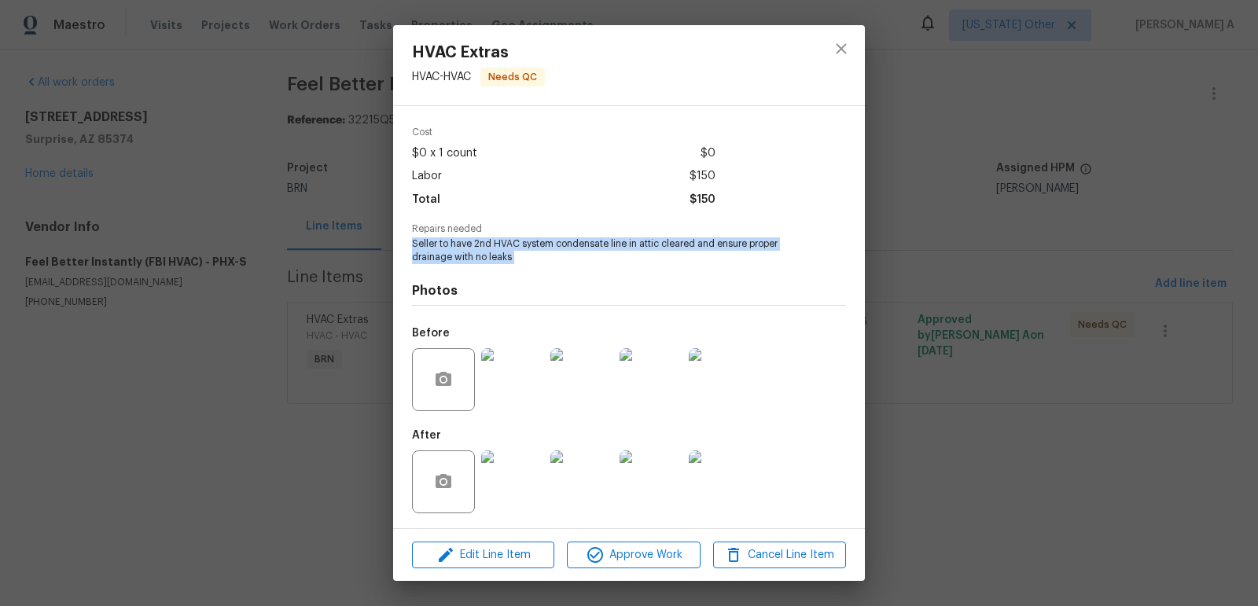
click at [517, 384] on img at bounding box center [512, 379] width 63 height 63
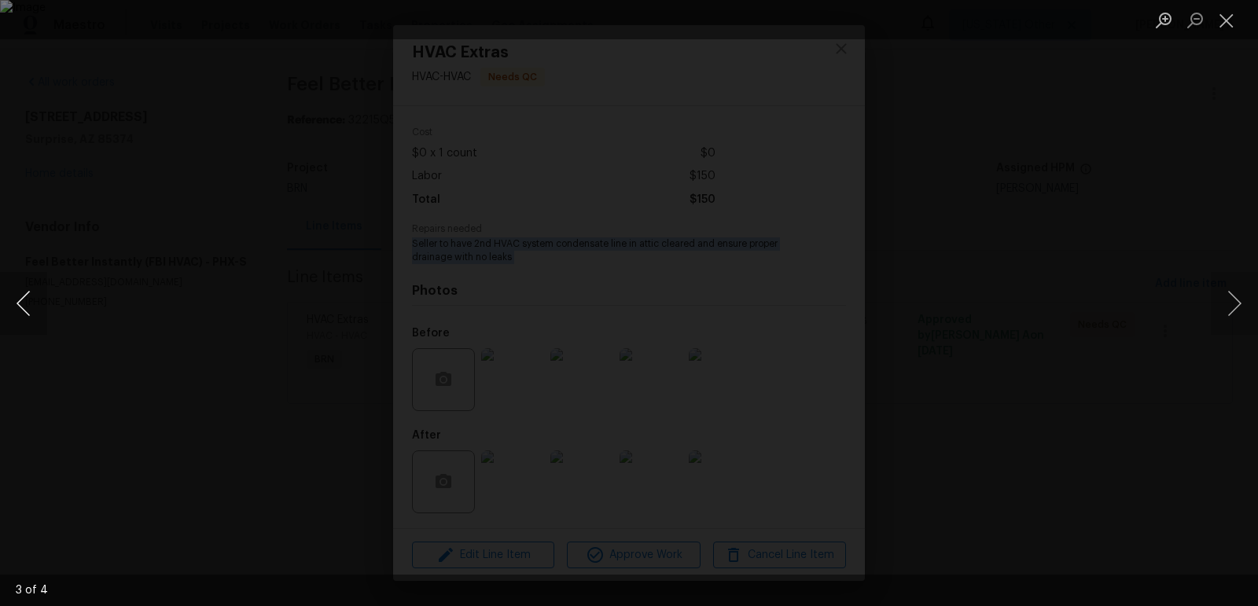
click at [21, 285] on button "Previous image" at bounding box center [23, 303] width 47 height 63
click at [1247, 23] on ul "Lightbox" at bounding box center [1202, 19] width 110 height 39
click at [1228, 22] on button "Close lightbox" at bounding box center [1225, 20] width 31 height 28
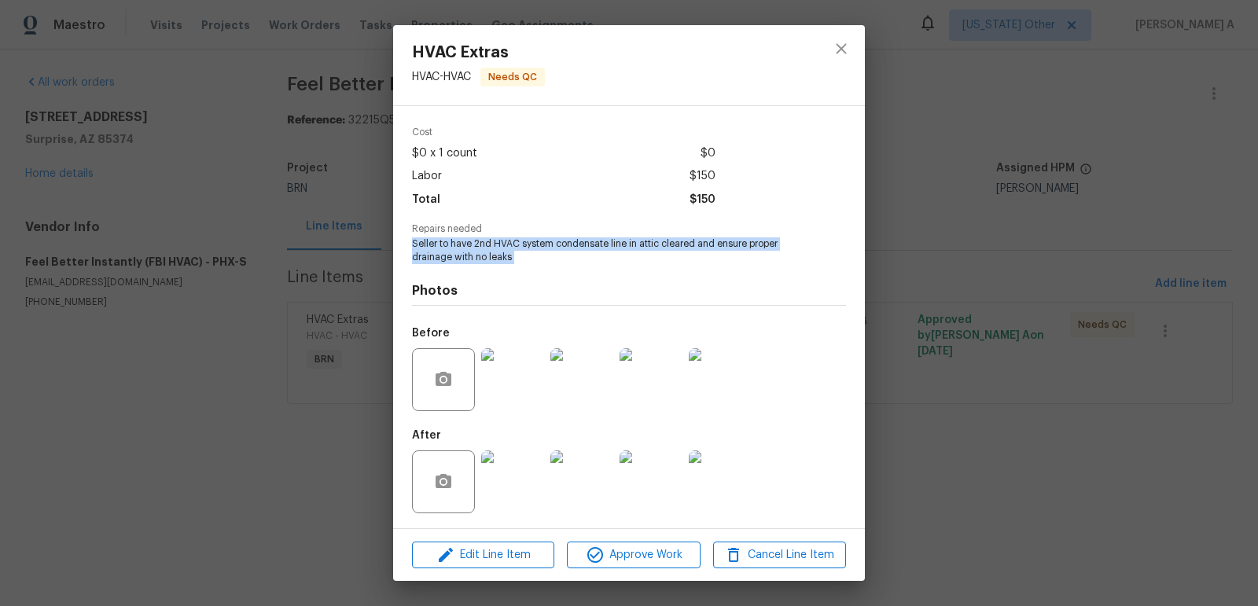
click at [524, 457] on img at bounding box center [512, 481] width 63 height 63
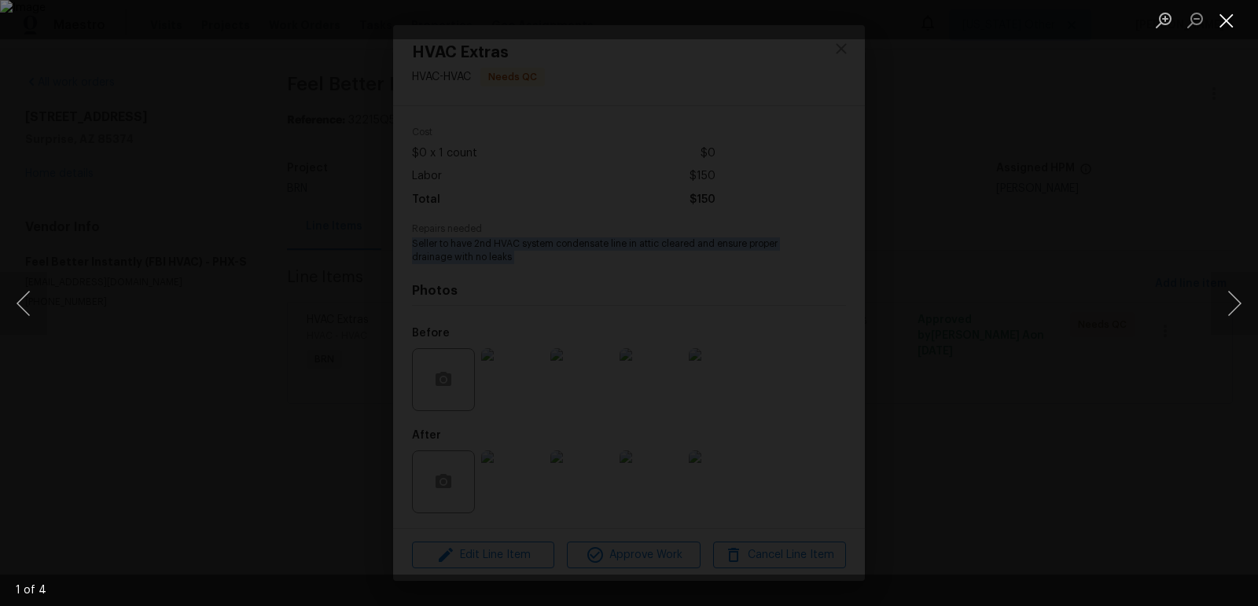
click at [1223, 18] on button "Close lightbox" at bounding box center [1225, 20] width 31 height 28
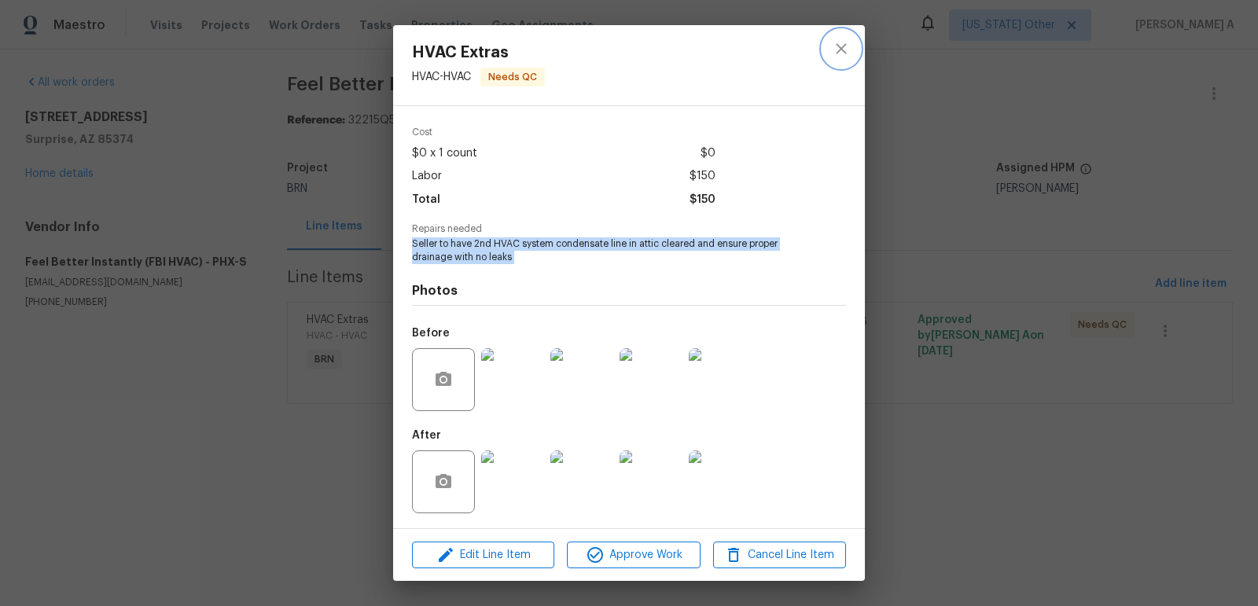
click at [839, 39] on icon "close" at bounding box center [841, 48] width 19 height 19
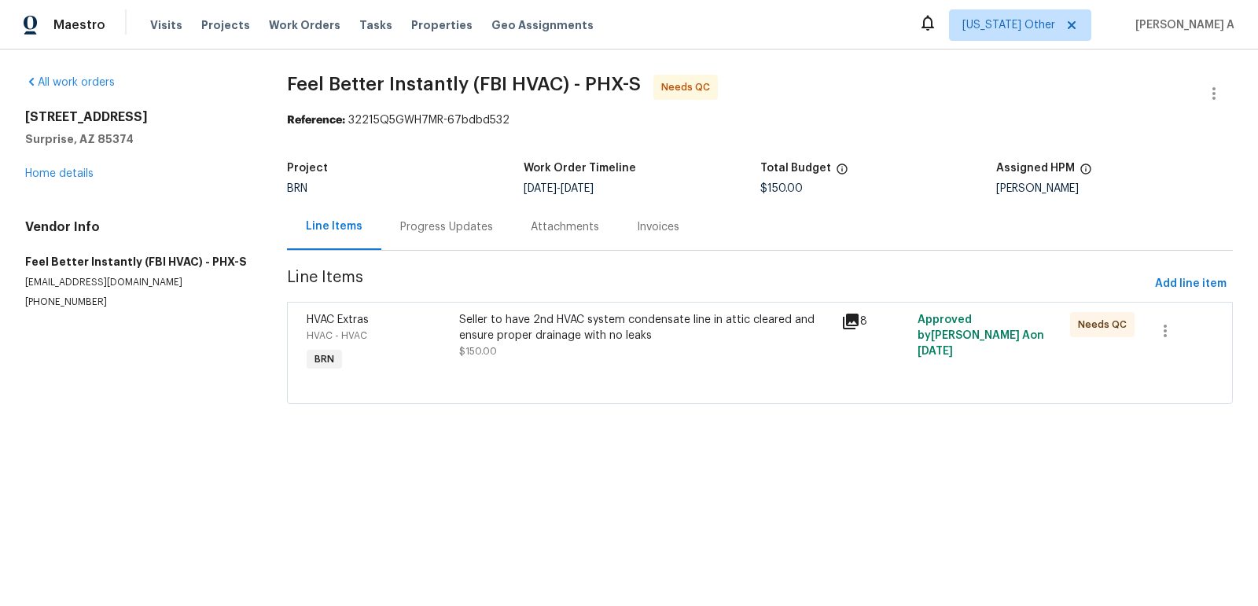
click at [445, 223] on div "Progress Updates" at bounding box center [446, 227] width 93 height 16
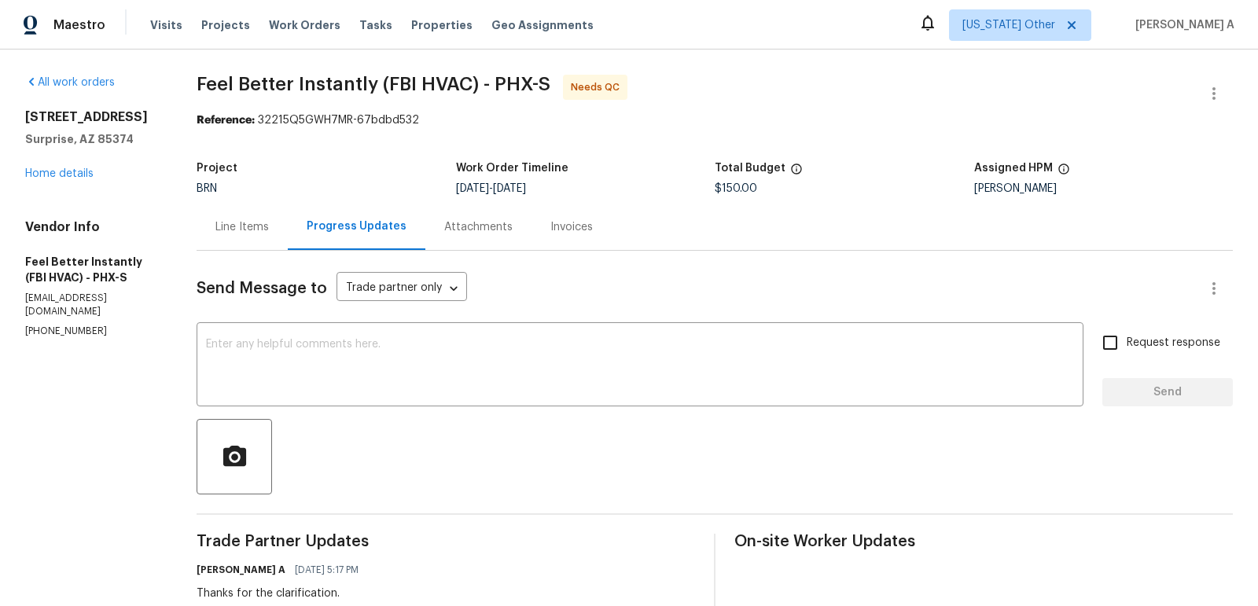
click at [261, 204] on div "Line Items" at bounding box center [241, 227] width 91 height 46
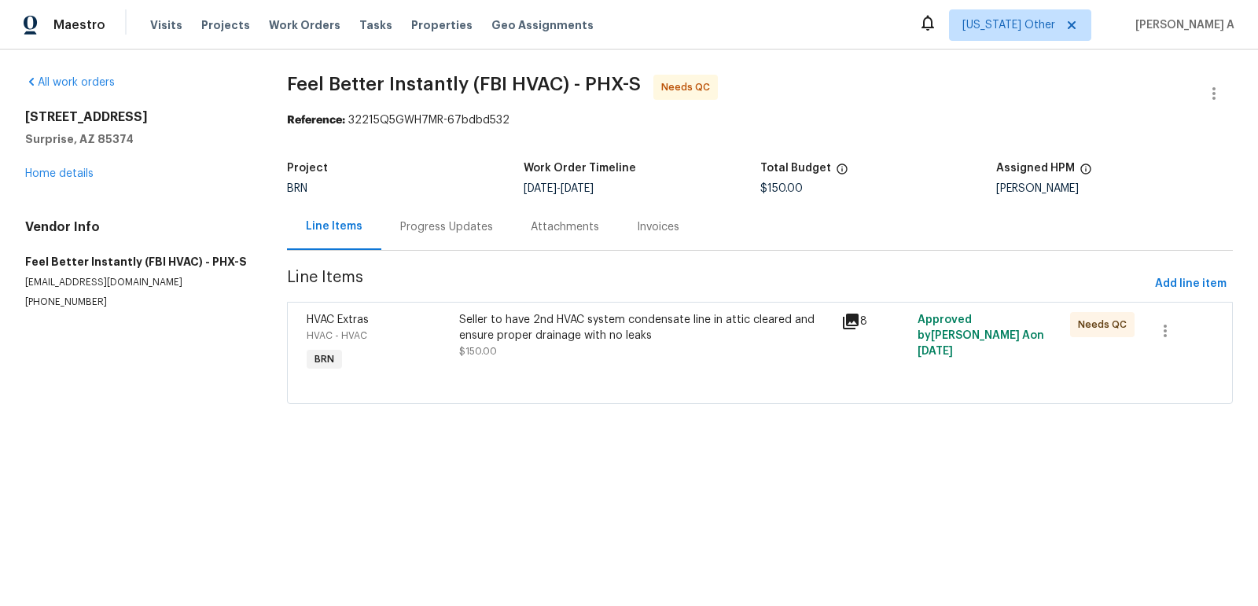
click at [619, 342] on div "Seller to have 2nd HVAC system condensate line in attic cleared and ensure prop…" at bounding box center [645, 327] width 372 height 31
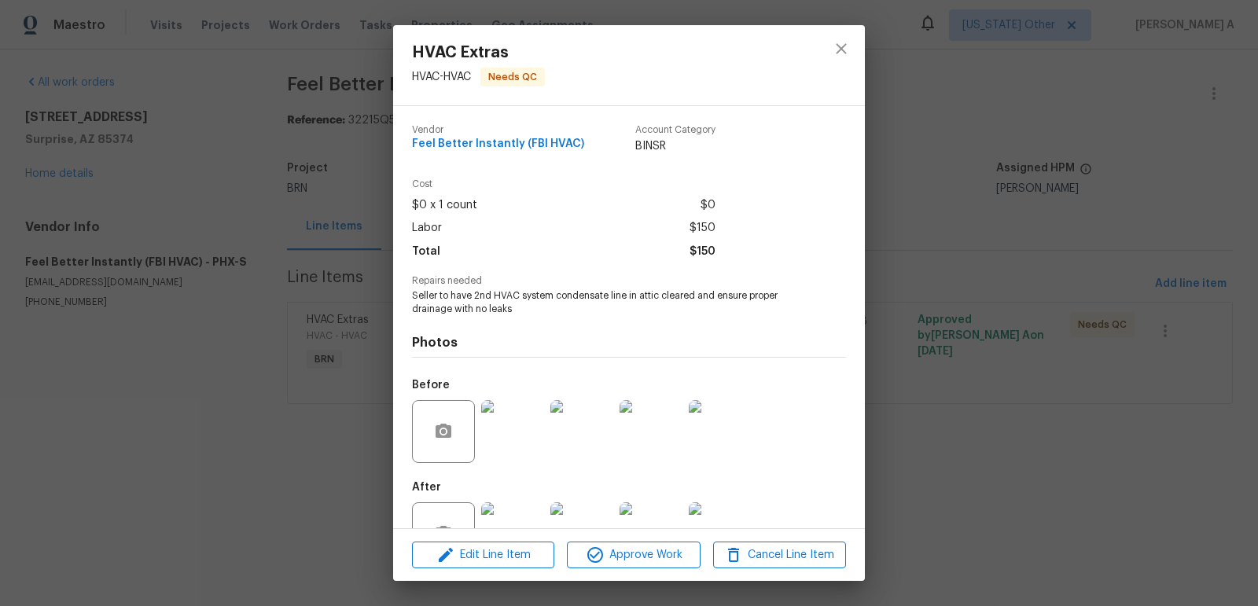
scroll to position [52, 0]
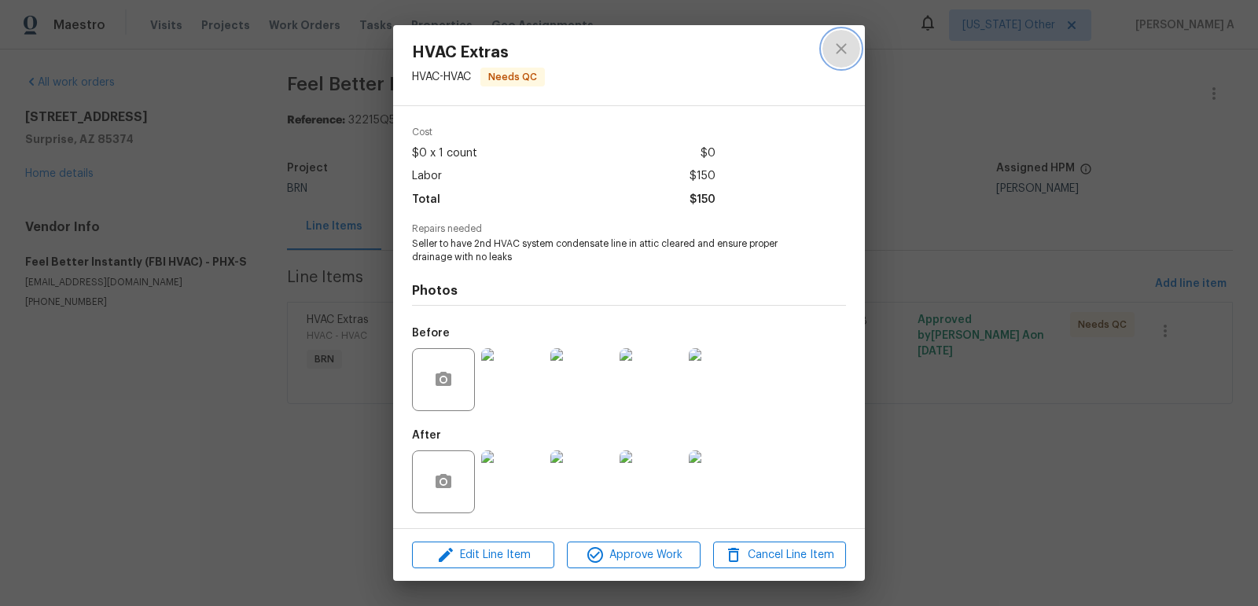
click at [831, 64] on button "close" at bounding box center [841, 49] width 38 height 38
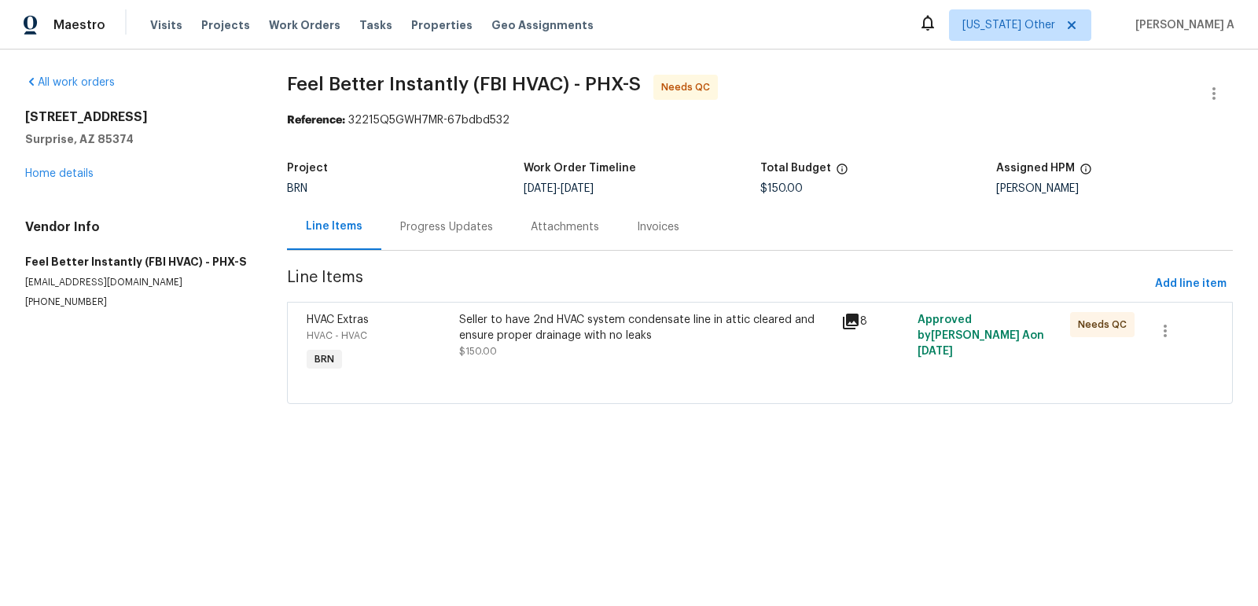
click at [409, 239] on div "Progress Updates" at bounding box center [446, 227] width 130 height 46
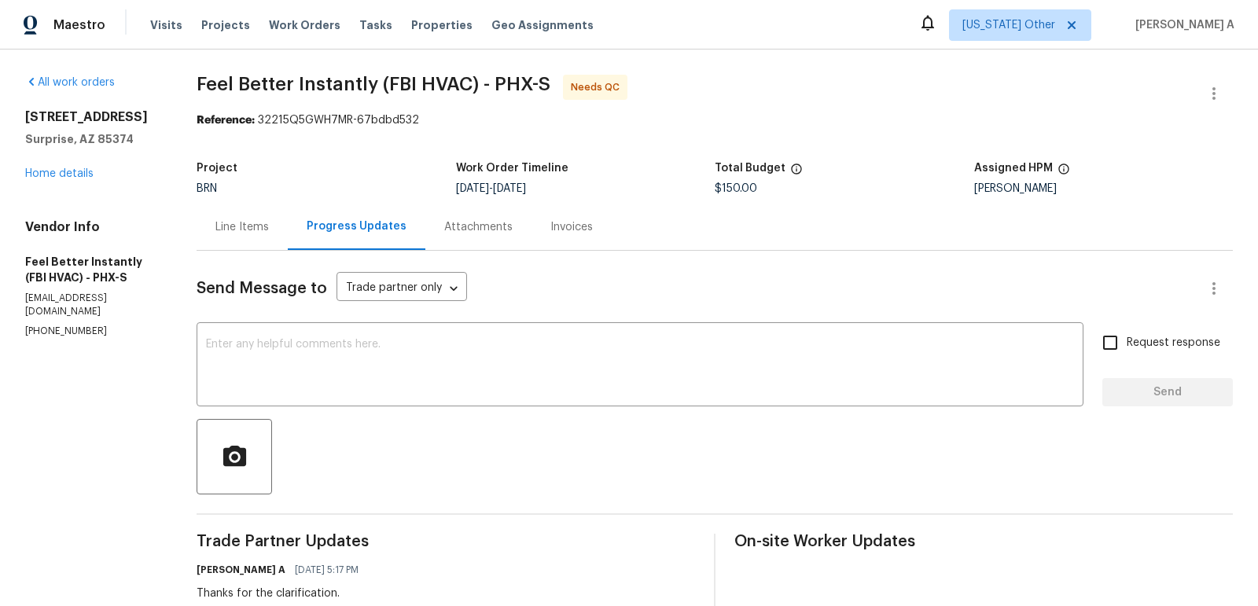
click at [234, 226] on div "Line Items" at bounding box center [241, 227] width 53 height 16
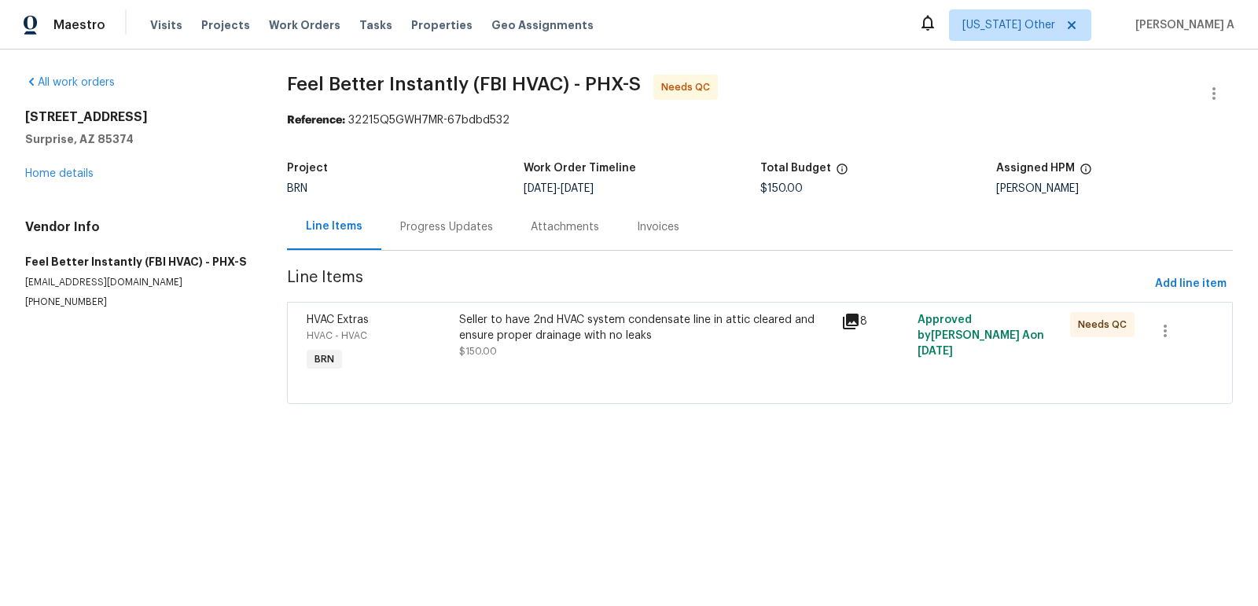
click at [561, 307] on div "Seller to have 2nd HVAC system condensate line in attic cleared and ensure prop…" at bounding box center [644, 343] width 381 height 72
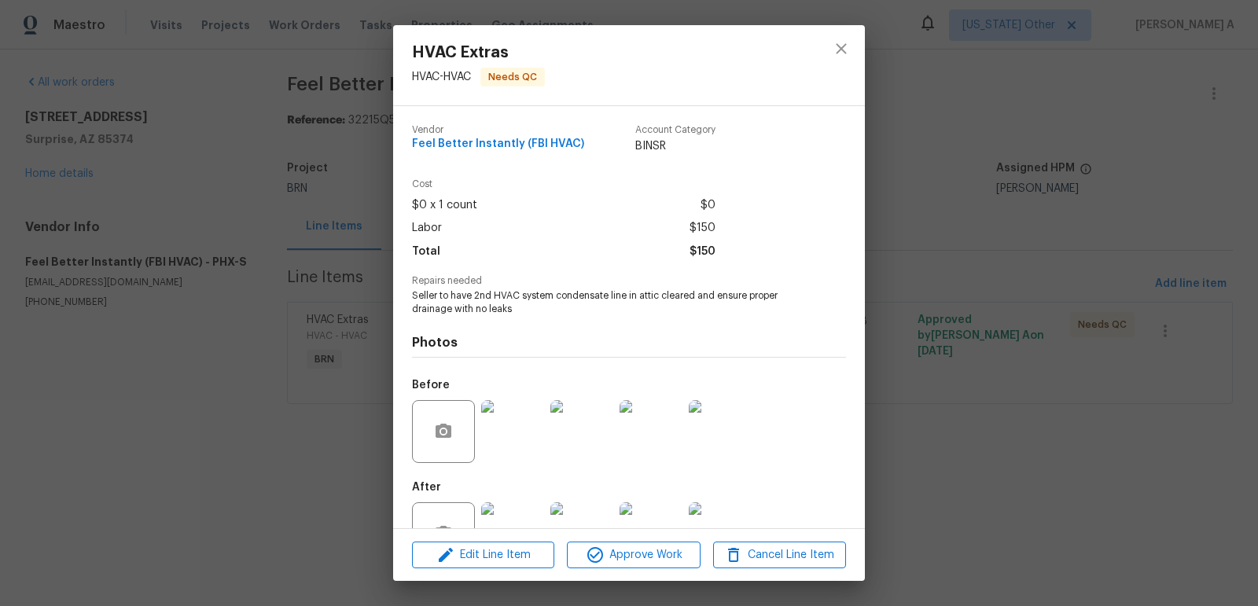
scroll to position [52, 0]
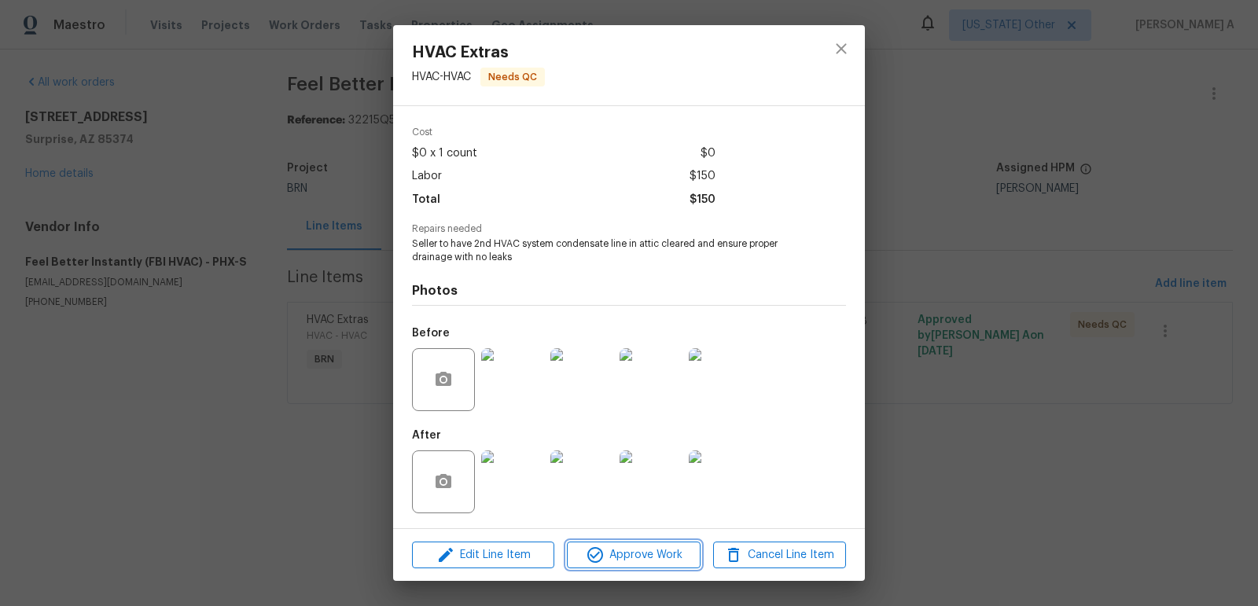
click at [638, 550] on span "Approve Work" at bounding box center [632, 555] width 123 height 20
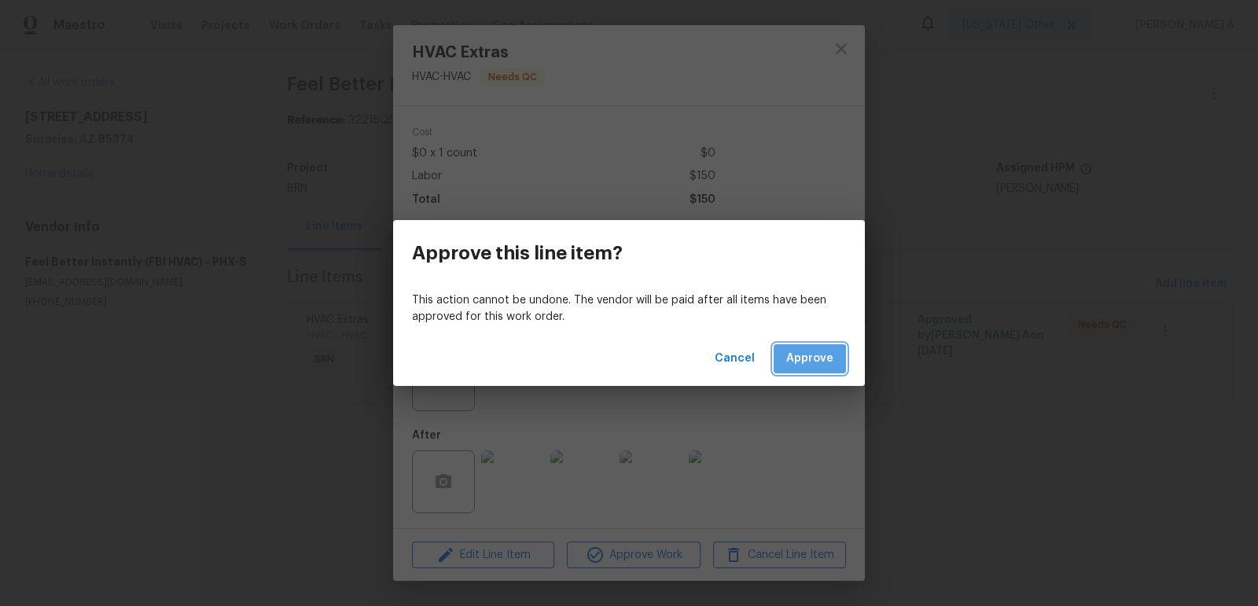
click at [804, 360] on span "Approve" at bounding box center [809, 359] width 47 height 20
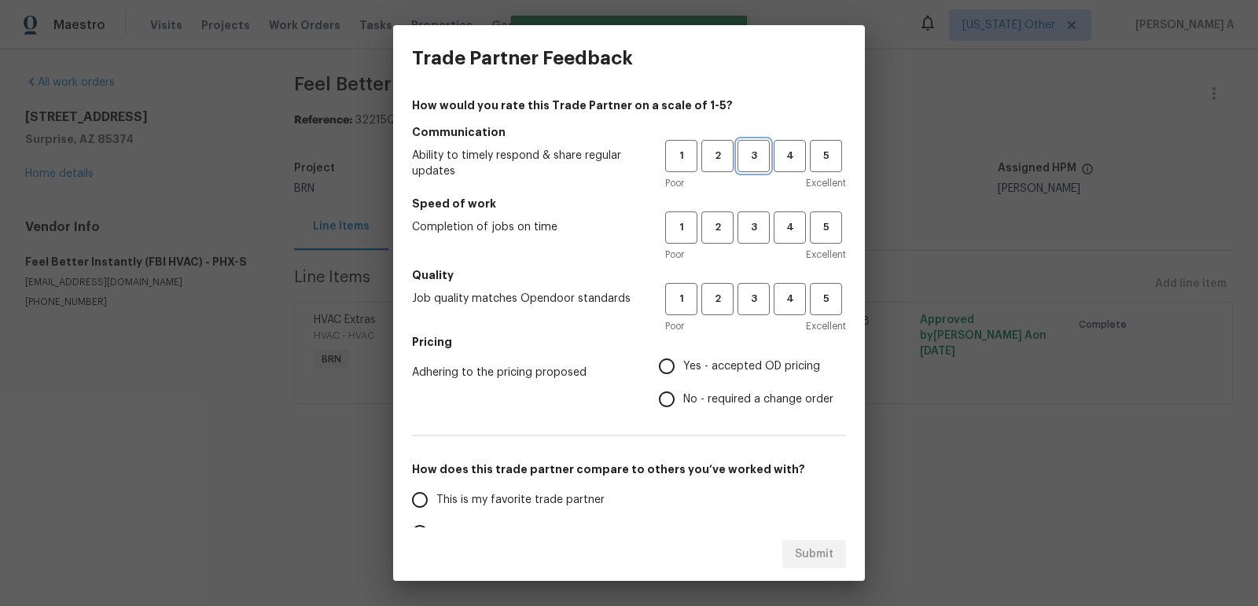
click at [752, 163] on span "3" at bounding box center [753, 156] width 29 height 18
click at [752, 227] on span "3" at bounding box center [753, 227] width 29 height 18
click at [752, 281] on h5 "Quality" at bounding box center [629, 275] width 434 height 16
click at [752, 310] on button "3" at bounding box center [753, 299] width 32 height 32
click at [712, 376] on label "Yes - accepted OD pricing" at bounding box center [741, 366] width 183 height 33
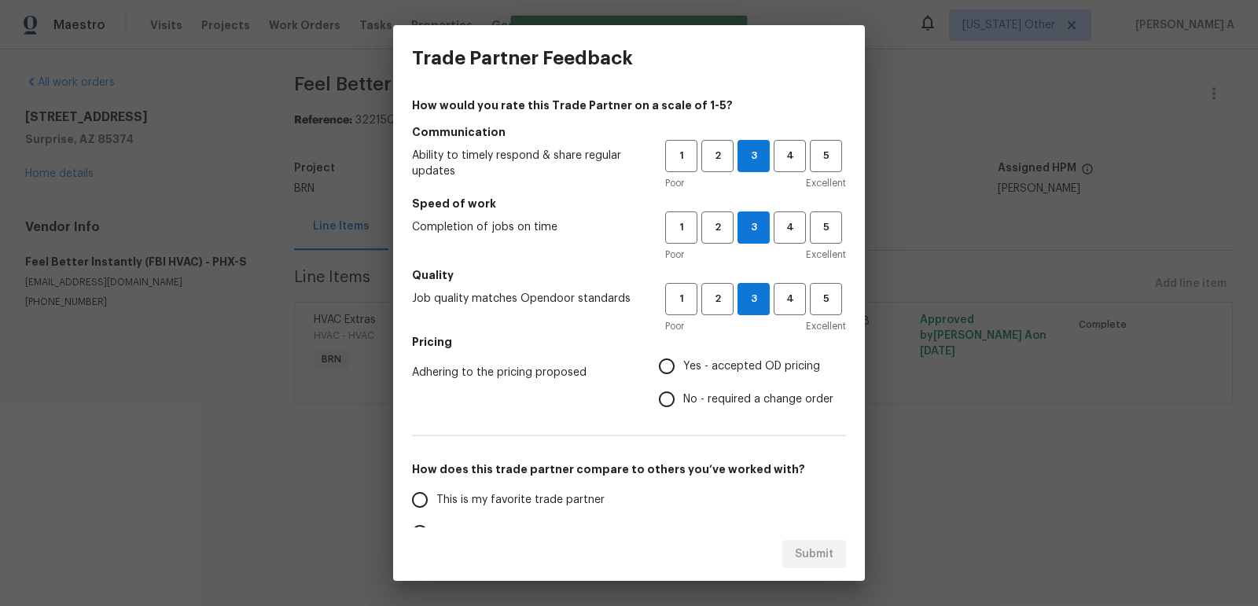
click at [683, 376] on input "Yes - accepted OD pricing" at bounding box center [666, 366] width 33 height 33
radio input "true"
click at [501, 504] on span "This is my favorite trade partner" at bounding box center [520, 500] width 168 height 17
click at [436, 504] on input "This is my favorite trade partner" at bounding box center [419, 499] width 33 height 33
click at [808, 561] on span "Submit" at bounding box center [814, 555] width 39 height 20
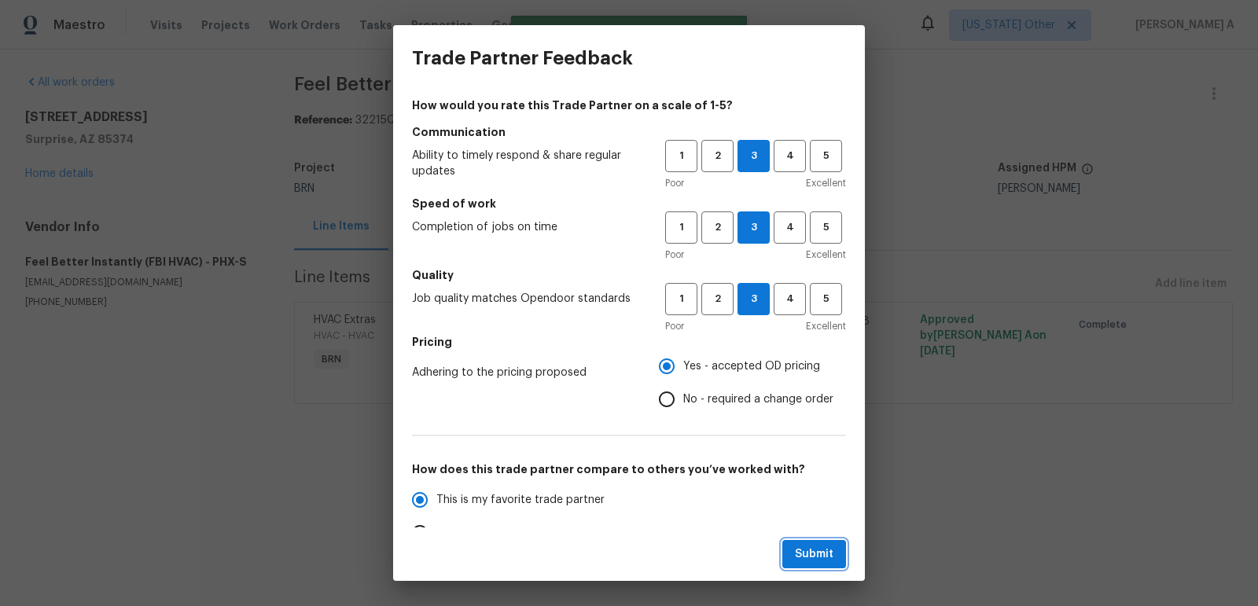
radio input "true"
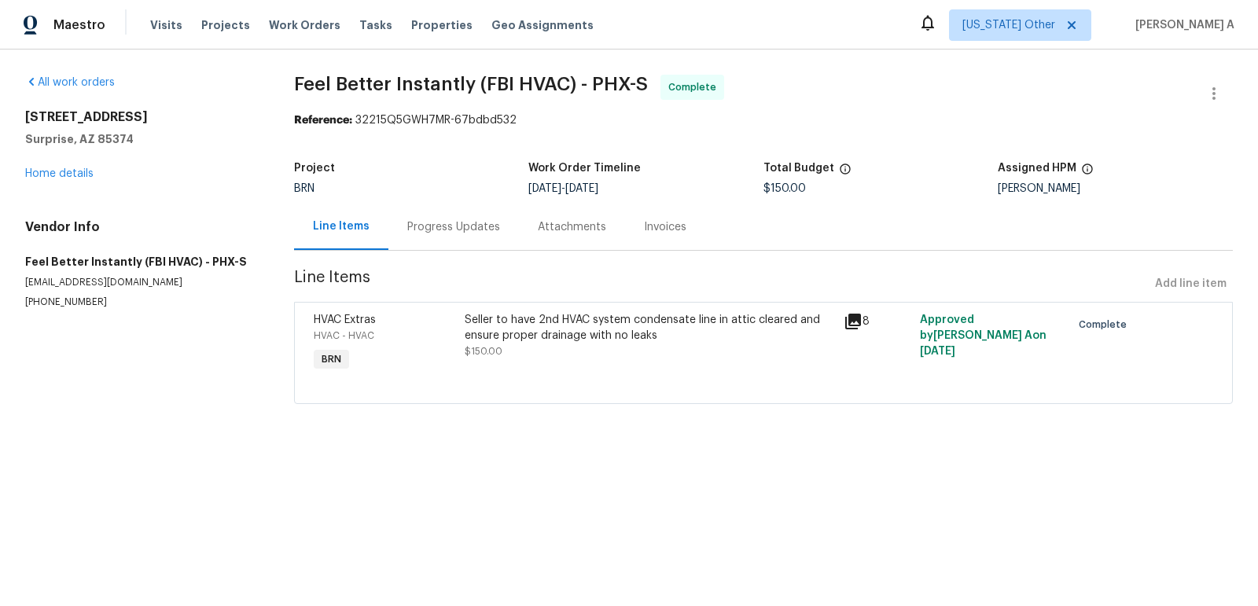
click at [444, 237] on div "Progress Updates" at bounding box center [453, 227] width 130 height 46
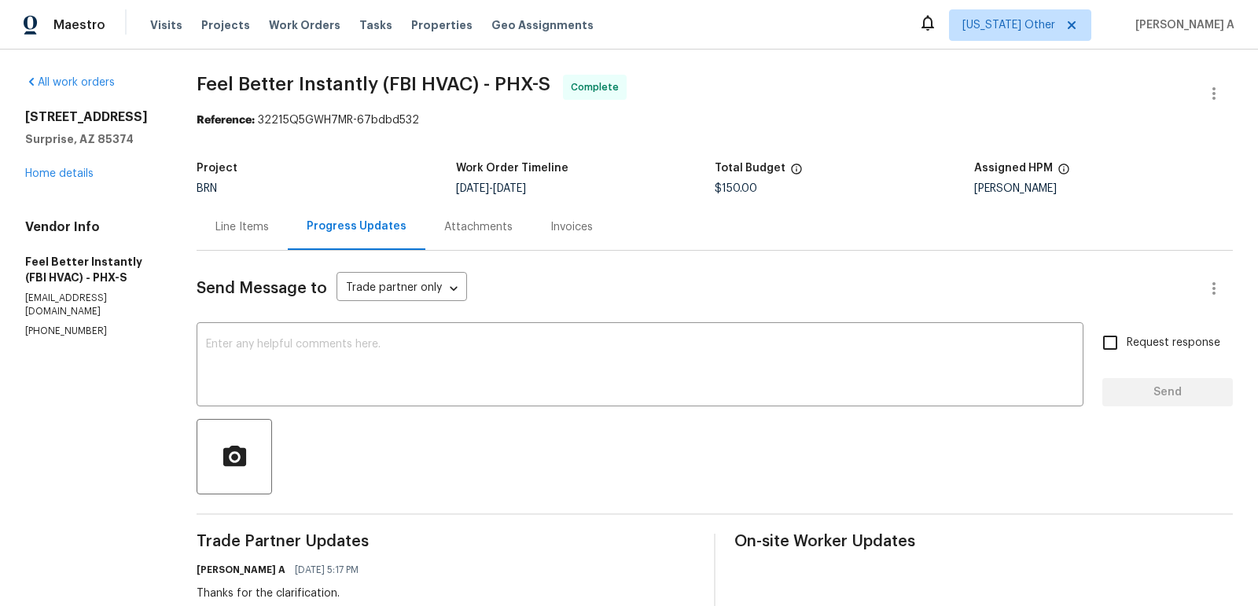
click at [538, 220] on div "Invoices" at bounding box center [571, 227] width 80 height 46
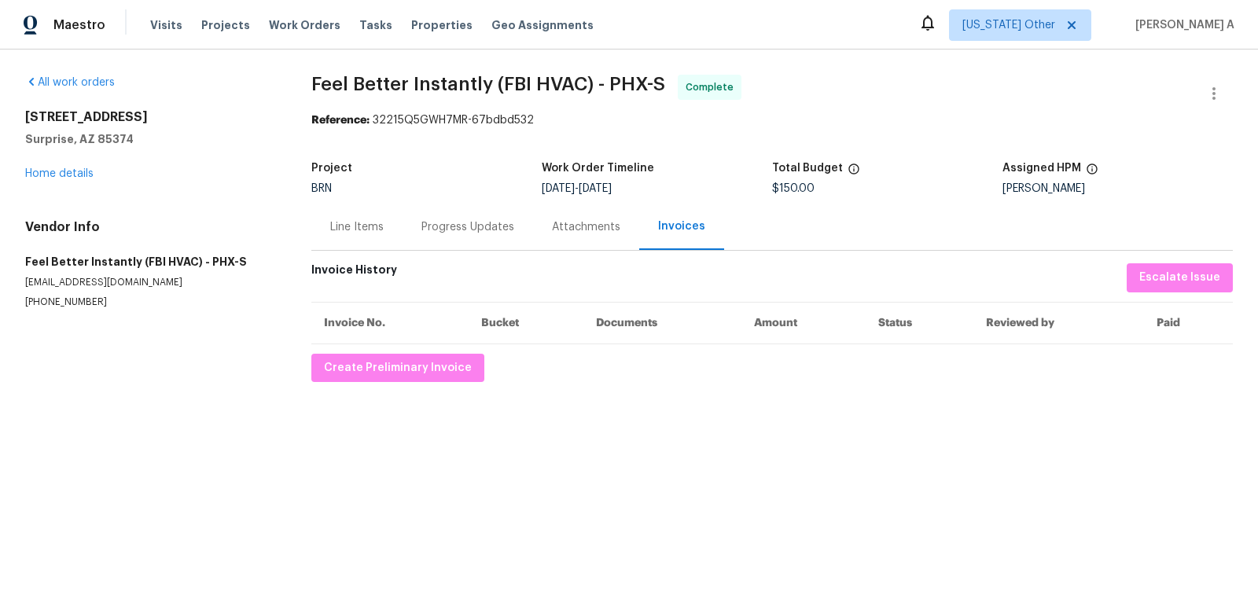
click at [354, 222] on div "Line Items" at bounding box center [356, 227] width 53 height 16
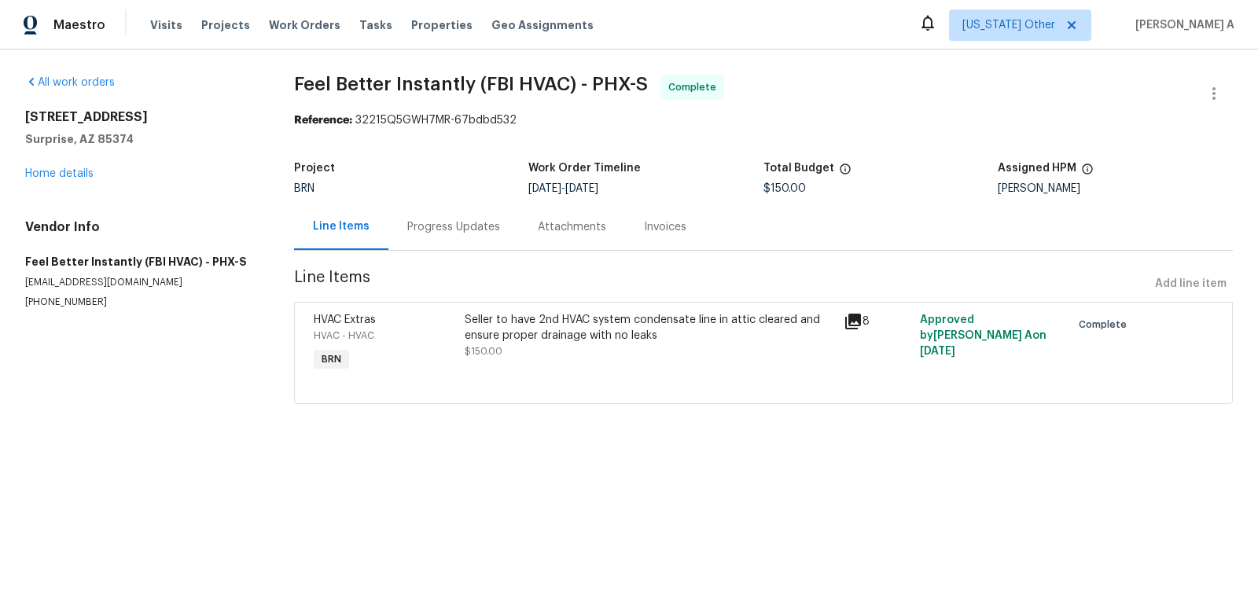
click at [463, 227] on div "Progress Updates" at bounding box center [453, 227] width 93 height 16
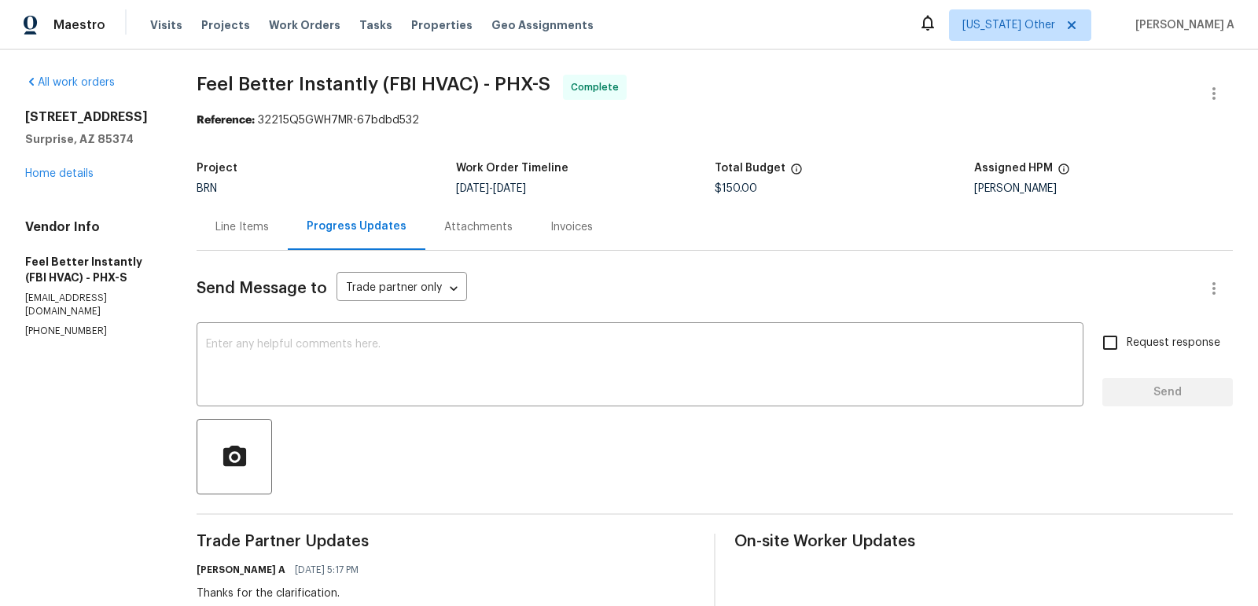
click at [241, 222] on div "Line Items" at bounding box center [241, 227] width 53 height 16
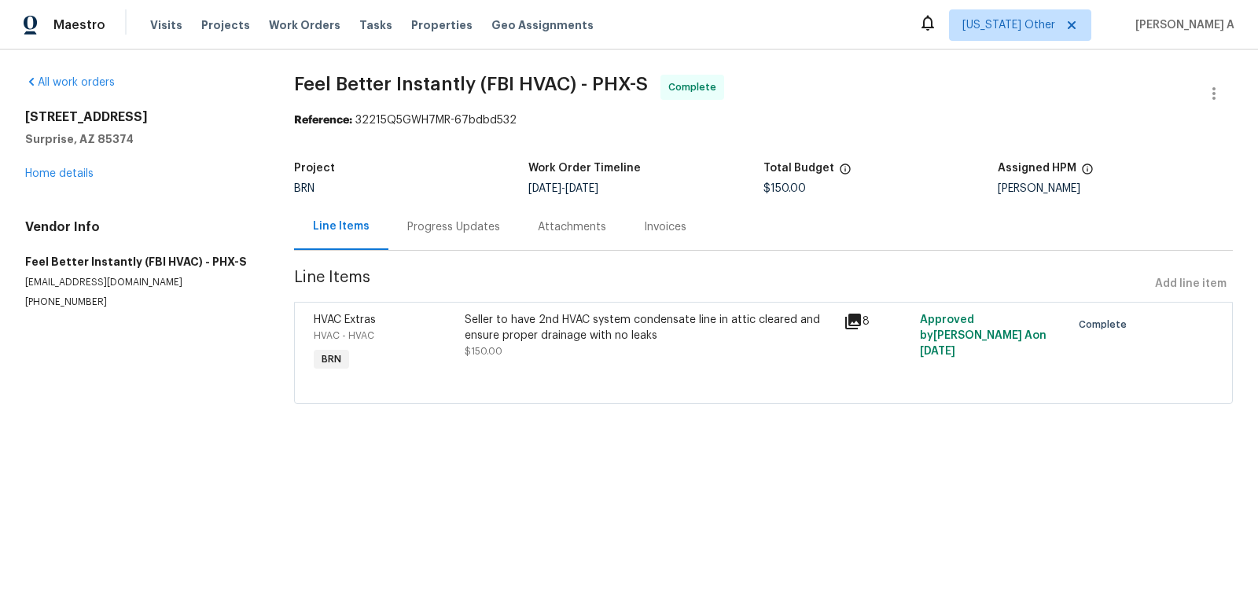
click at [649, 229] on div "Invoices" at bounding box center [665, 227] width 42 height 16
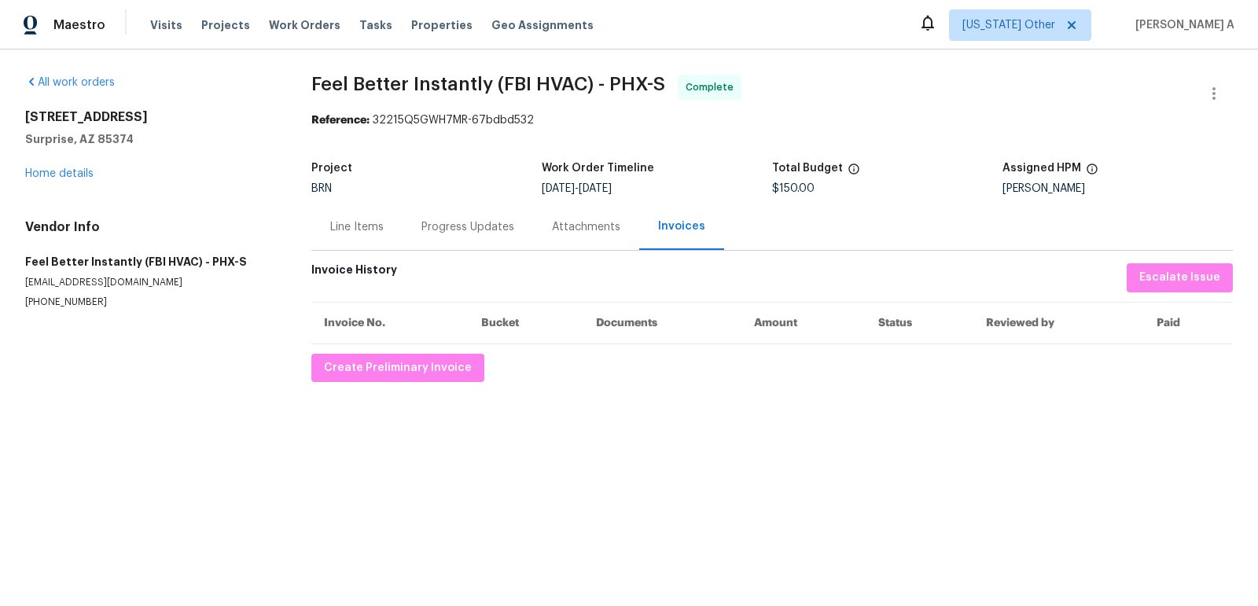
click at [395, 381] on div "All work orders 18547 W Fairway Dr Surprise, AZ 85374 Home details Vendor Info …" at bounding box center [629, 229] width 1258 height 358
click at [398, 360] on span "Create Preliminary Invoice" at bounding box center [398, 368] width 148 height 20
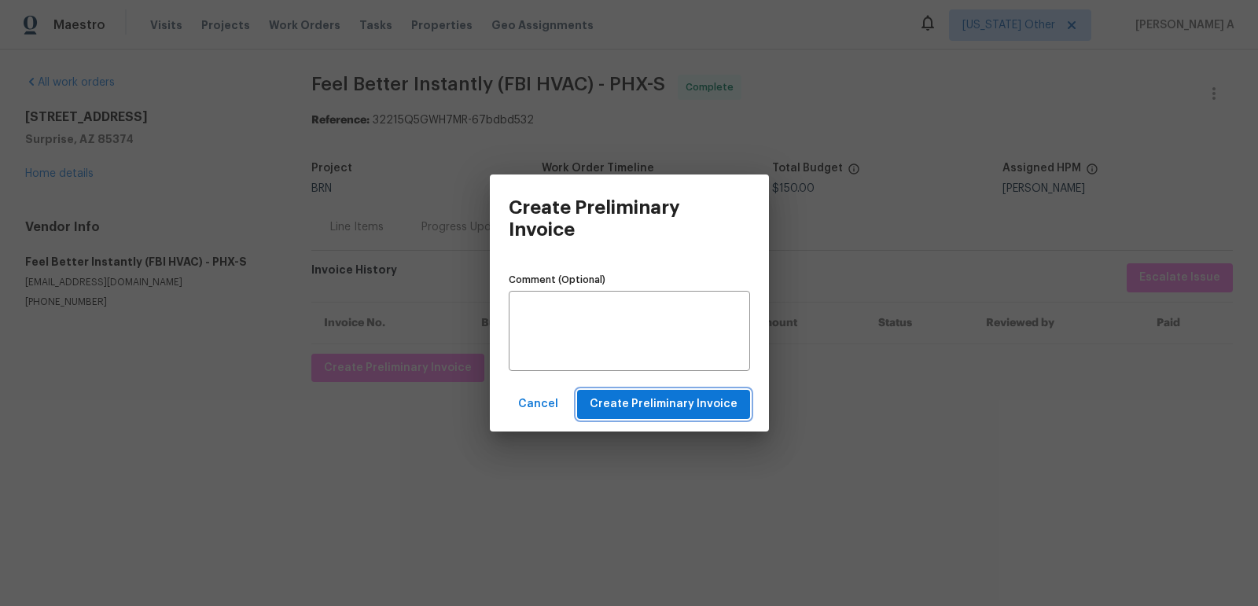
click at [655, 391] on button "Create Preliminary Invoice" at bounding box center [663, 404] width 173 height 29
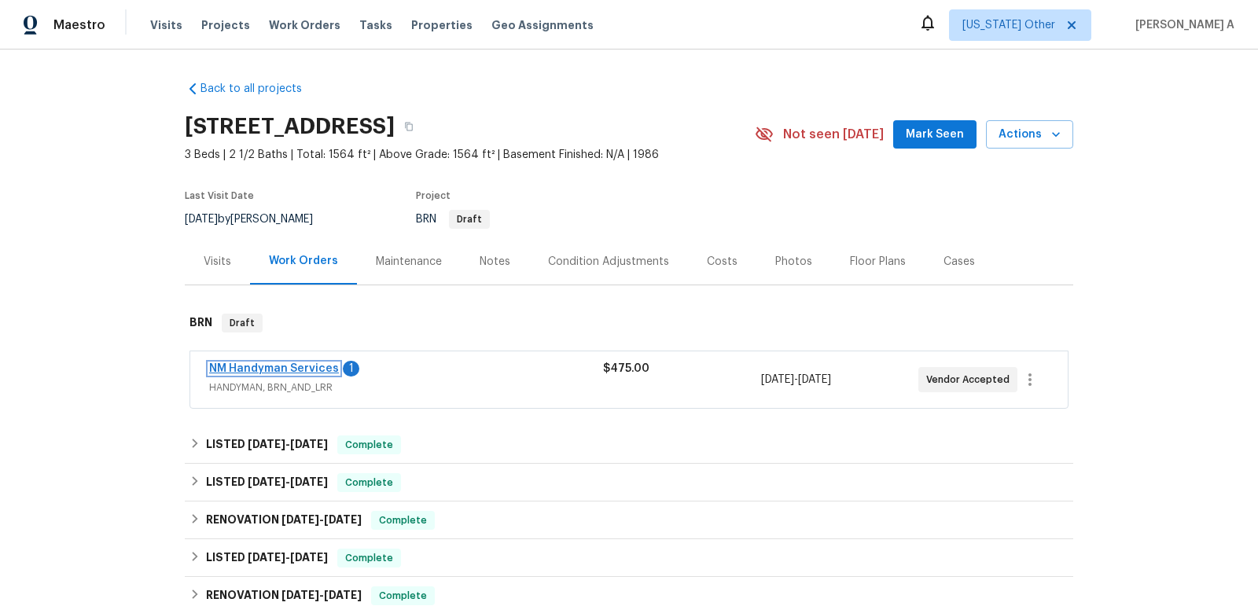
click at [322, 363] on link "NM Handyman Services" at bounding box center [274, 368] width 130 height 11
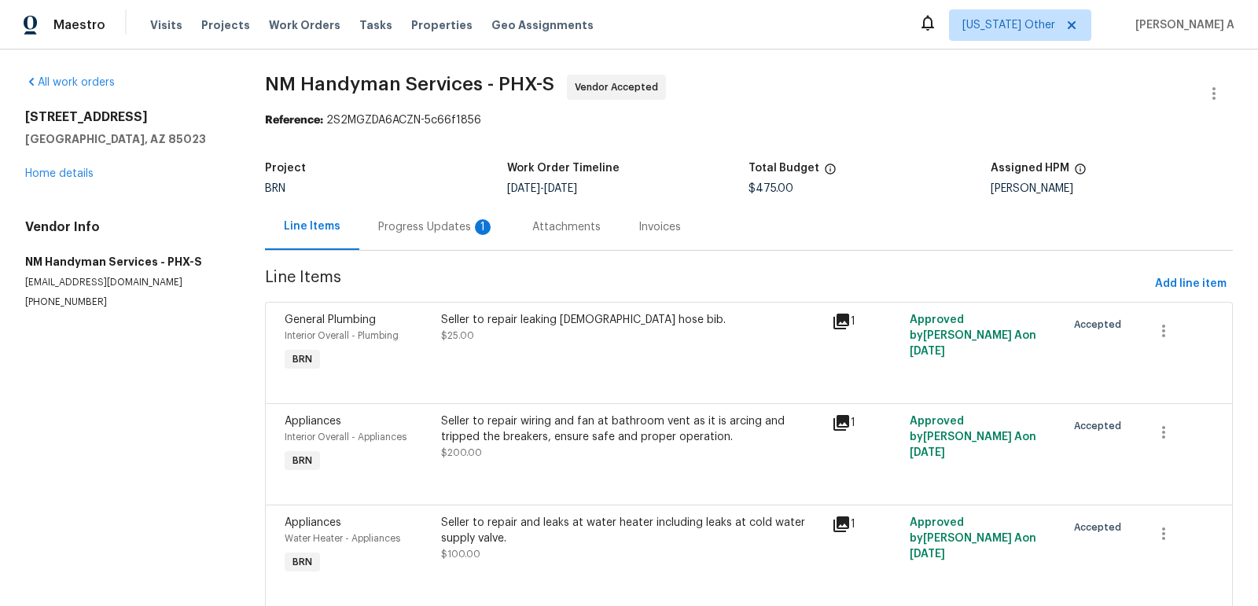
click at [427, 239] on div "Progress Updates 1" at bounding box center [436, 227] width 154 height 46
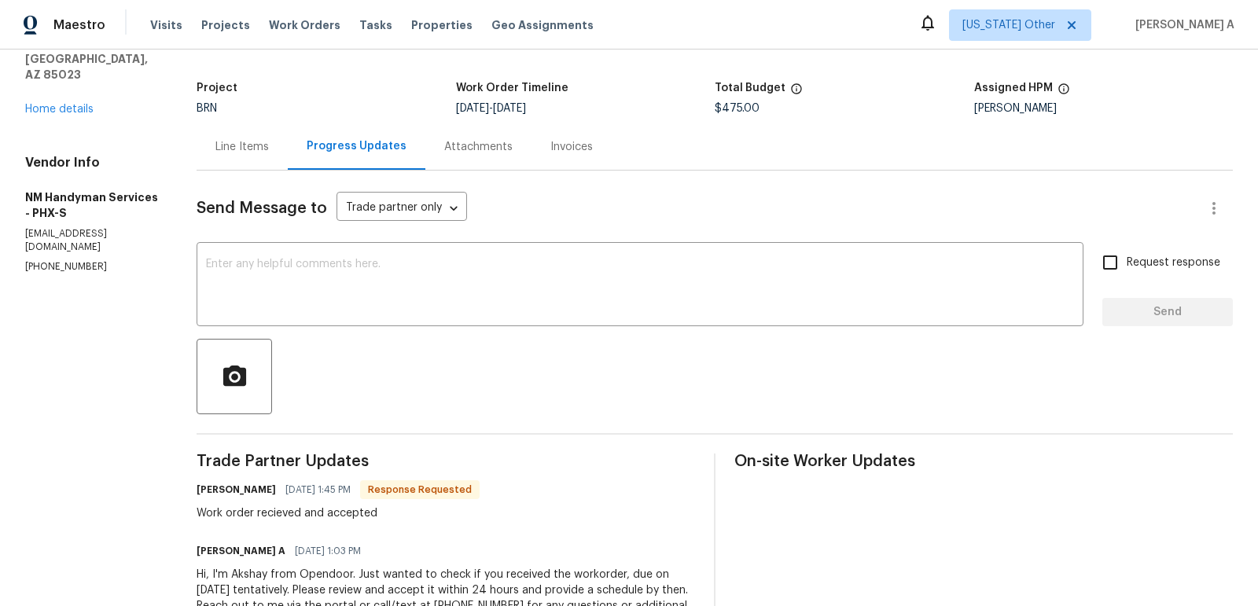
scroll to position [83, 0]
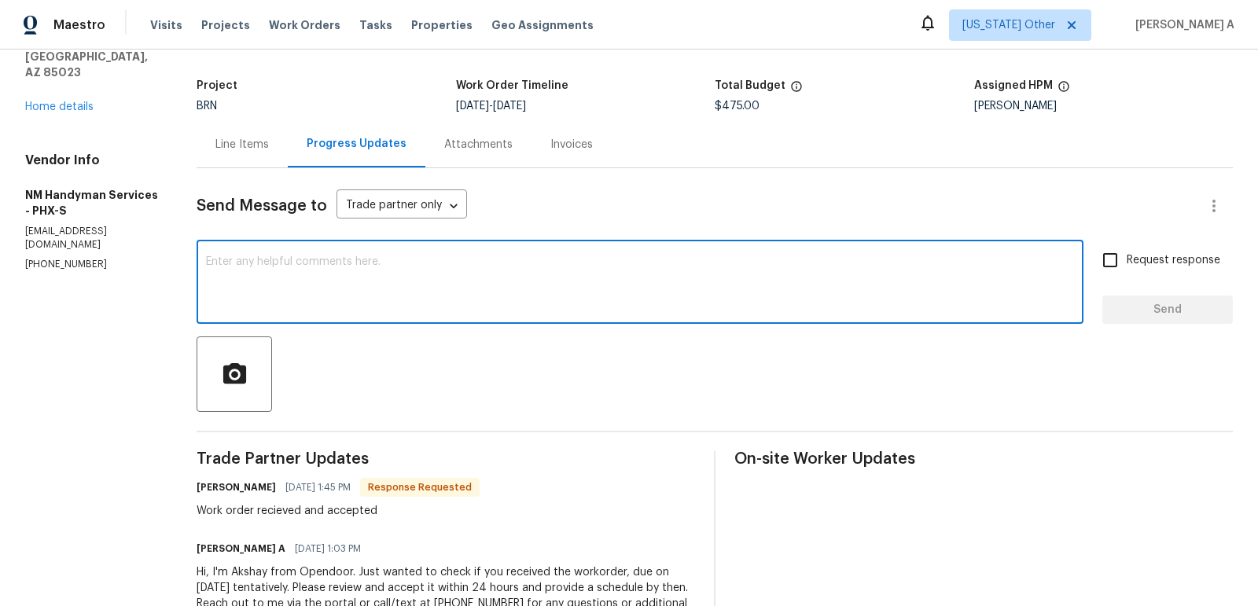
paste textarea "Hello! Could you please provide me with the scheduled start date and completion…"
click at [329, 296] on textarea "Hello! Could you please provide me with the scheduled start date and completion…" at bounding box center [640, 283] width 868 height 55
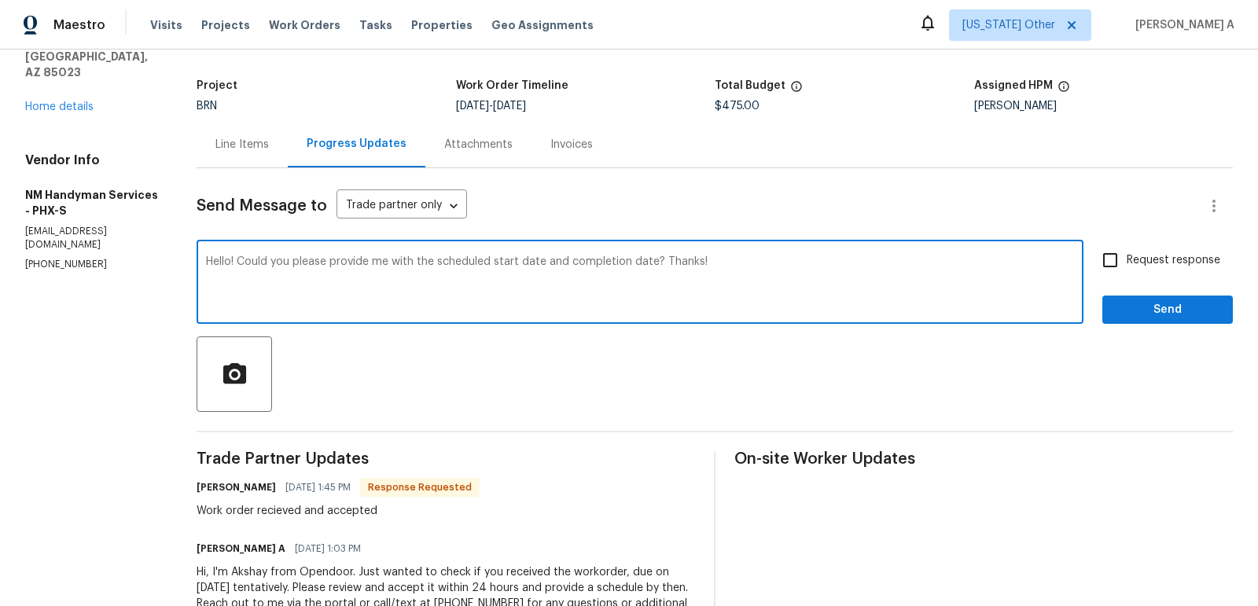
type textarea "Hello! Could you please provide me with the scheduled start date and completion…"
click at [1136, 266] on span "Request response" at bounding box center [1173, 260] width 94 height 17
click at [1126, 266] on input "Request response" at bounding box center [1109, 260] width 33 height 33
checkbox input "true"
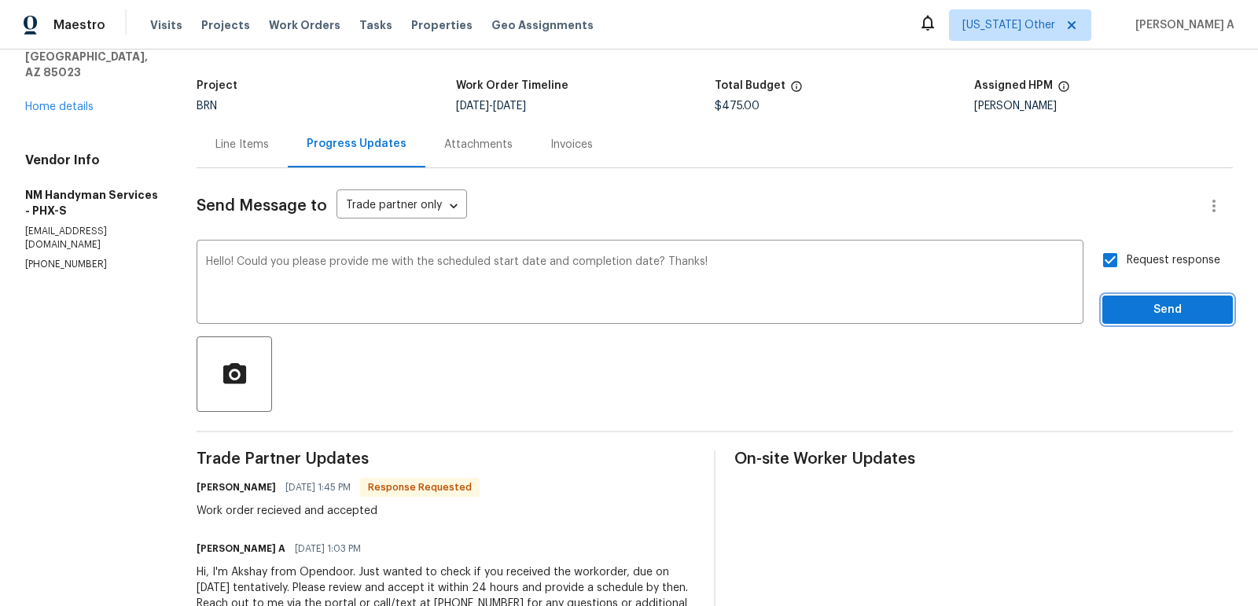
click at [1173, 312] on span "Send" at bounding box center [1166, 310] width 105 height 20
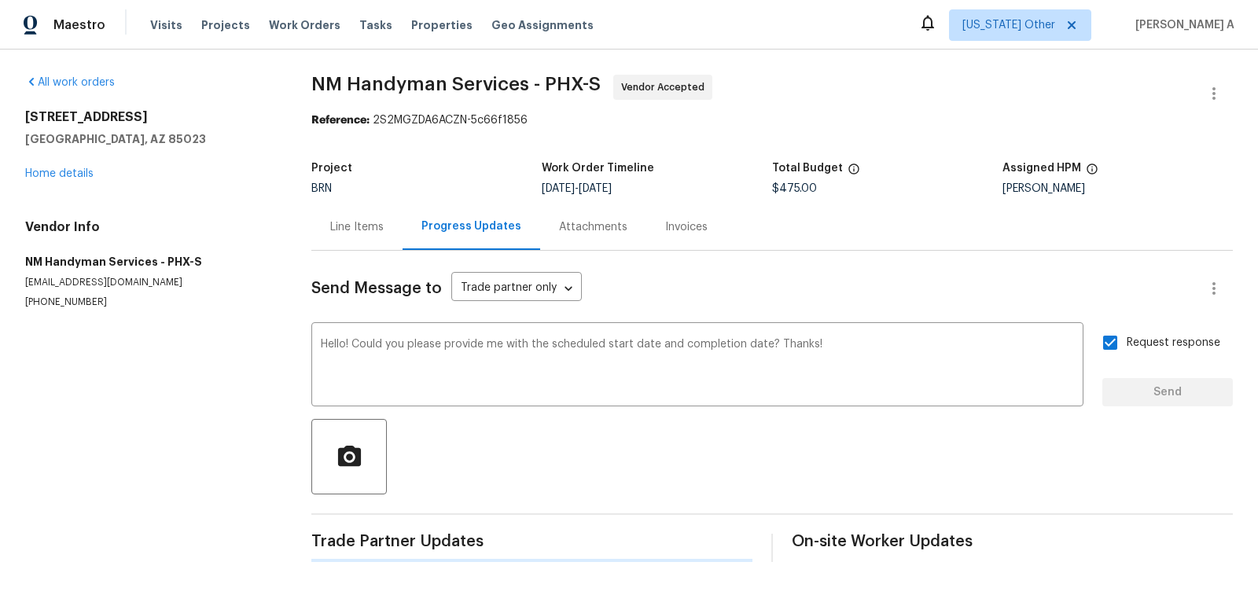
scroll to position [0, 0]
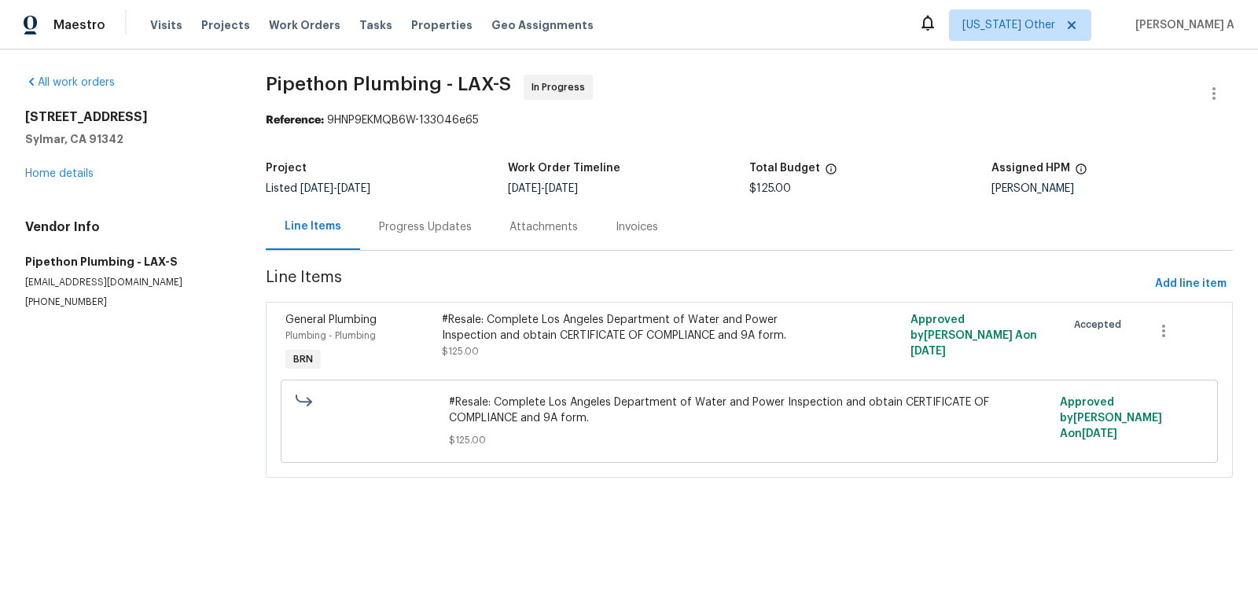
click at [416, 227] on div "Progress Updates" at bounding box center [425, 227] width 93 height 16
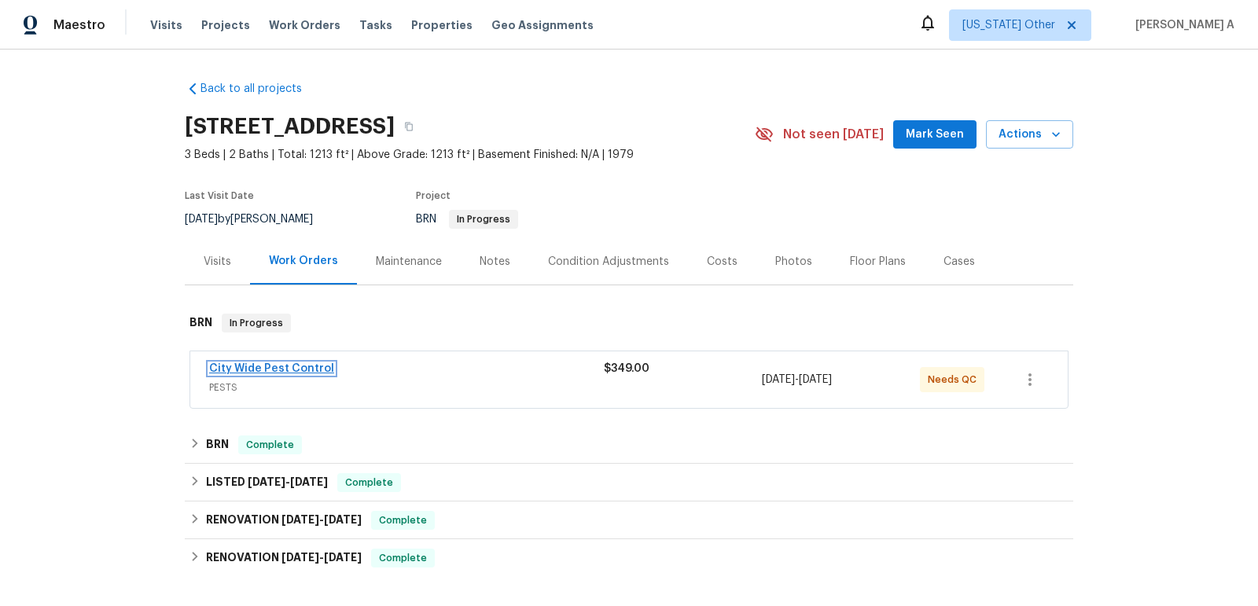
click at [269, 365] on link "City Wide Pest Control" at bounding box center [271, 368] width 125 height 11
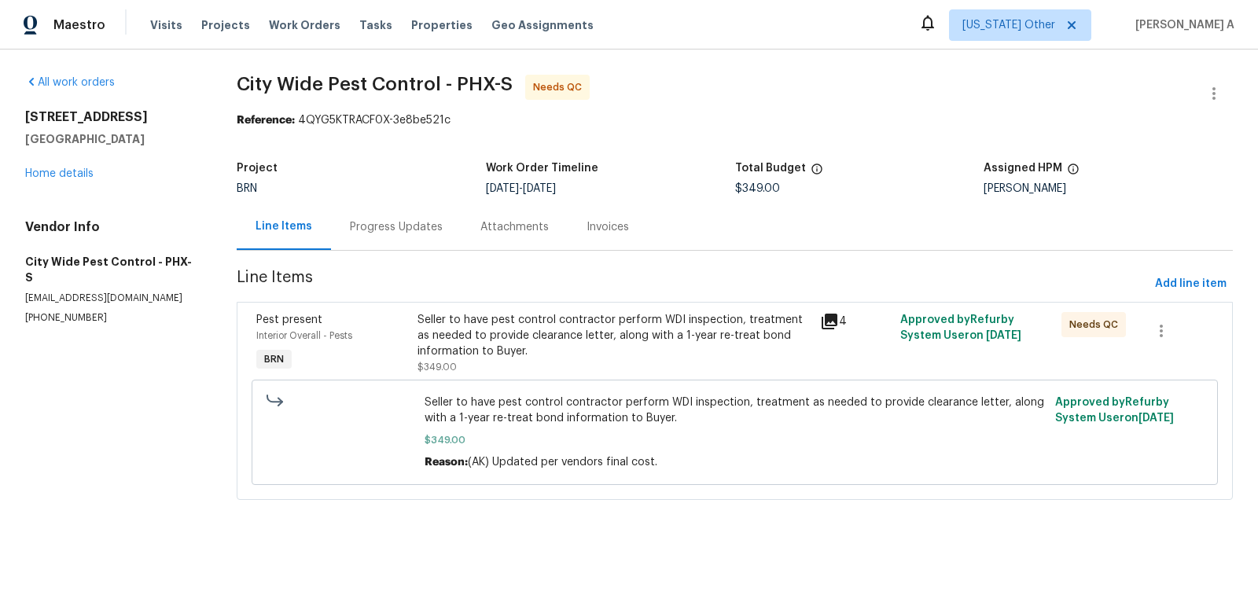
click at [387, 223] on div "Progress Updates" at bounding box center [396, 227] width 93 height 16
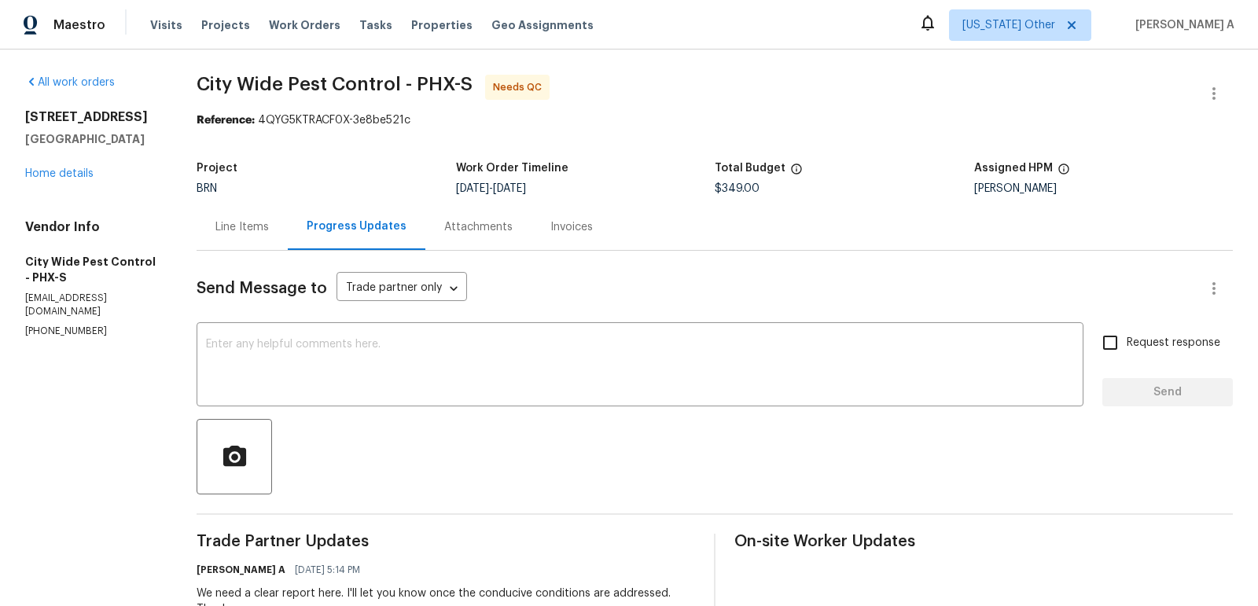
click at [236, 229] on div "Line Items" at bounding box center [241, 227] width 53 height 16
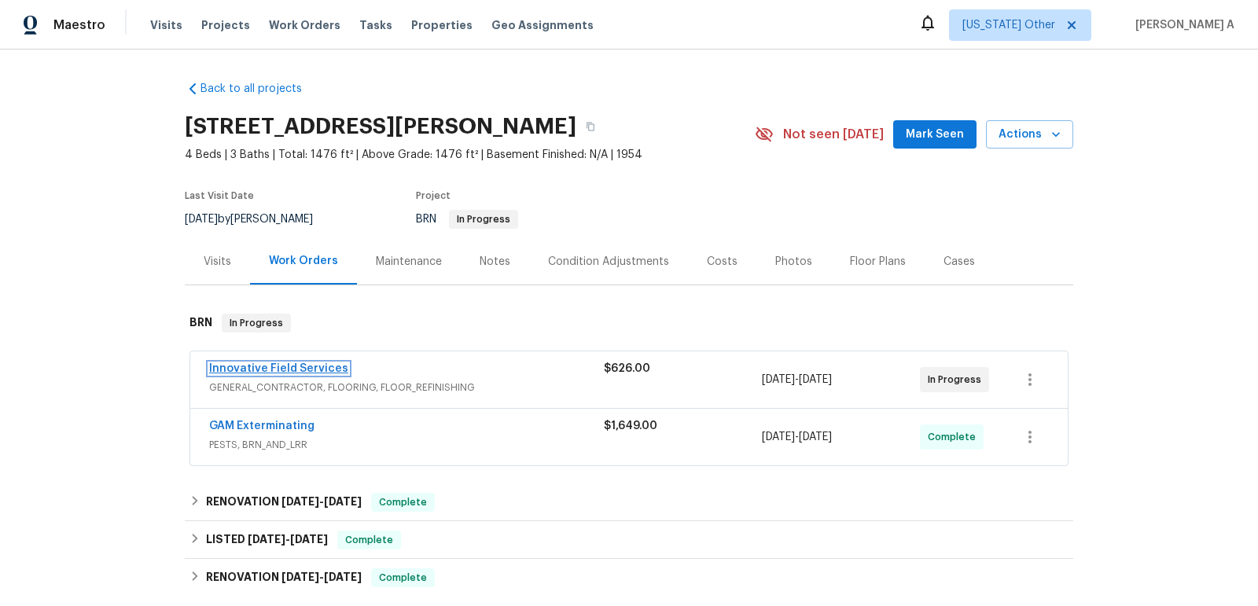
click at [293, 368] on link "Innovative Field Services" at bounding box center [278, 368] width 139 height 11
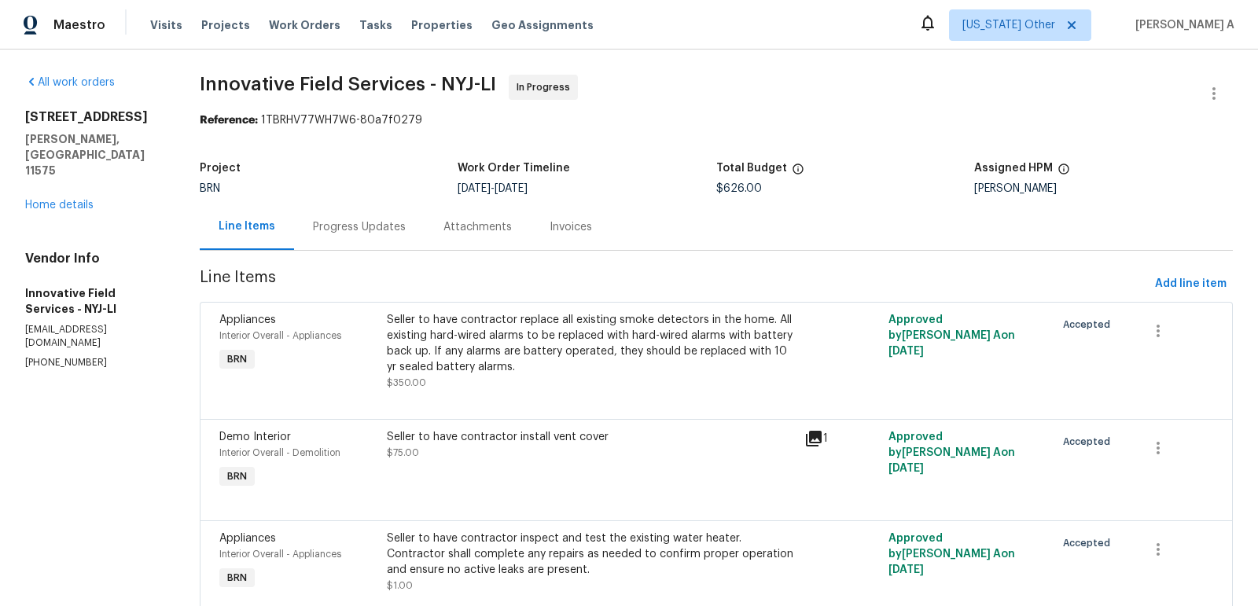
click at [406, 229] on div "Progress Updates" at bounding box center [359, 227] width 130 height 46
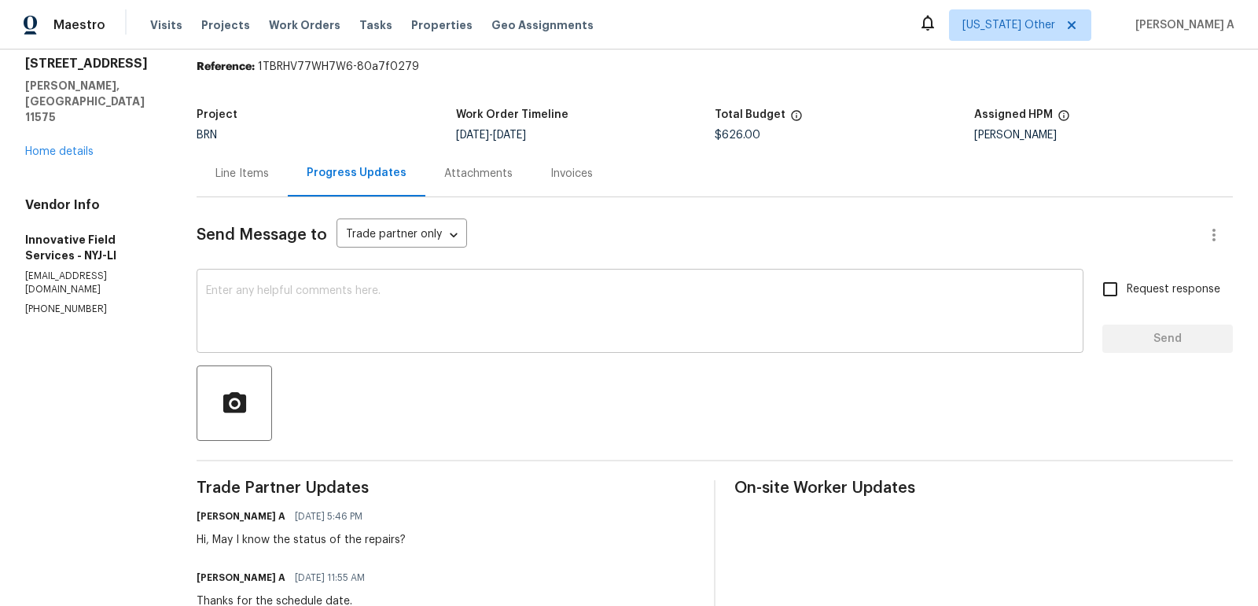
scroll to position [57, 0]
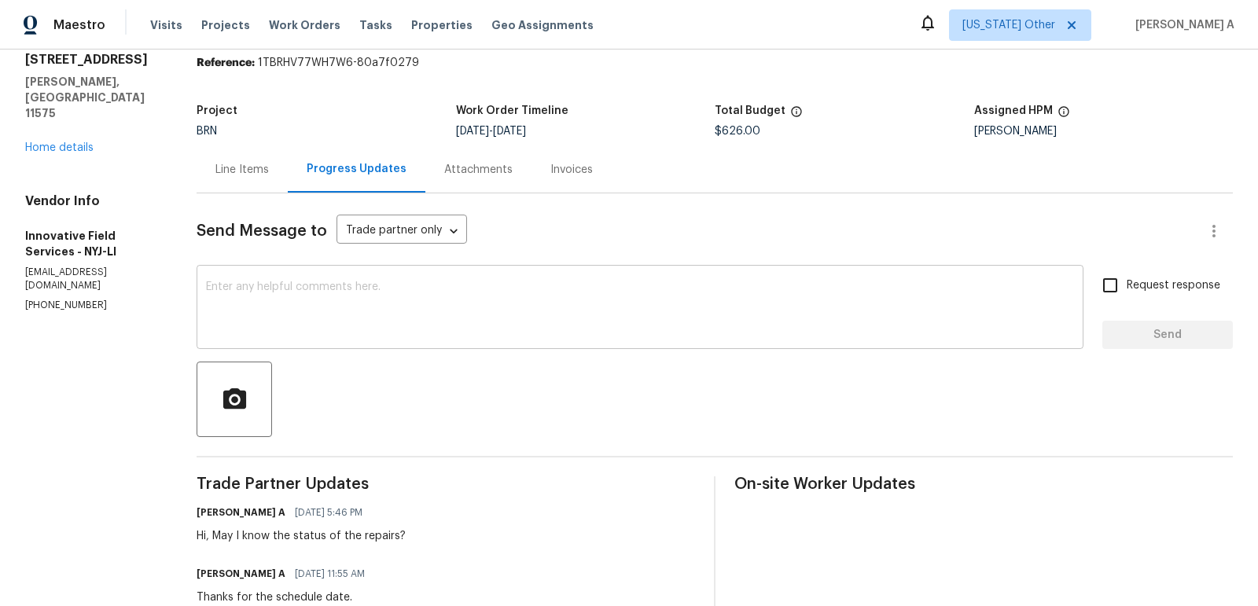
click at [412, 329] on textarea at bounding box center [640, 308] width 868 height 55
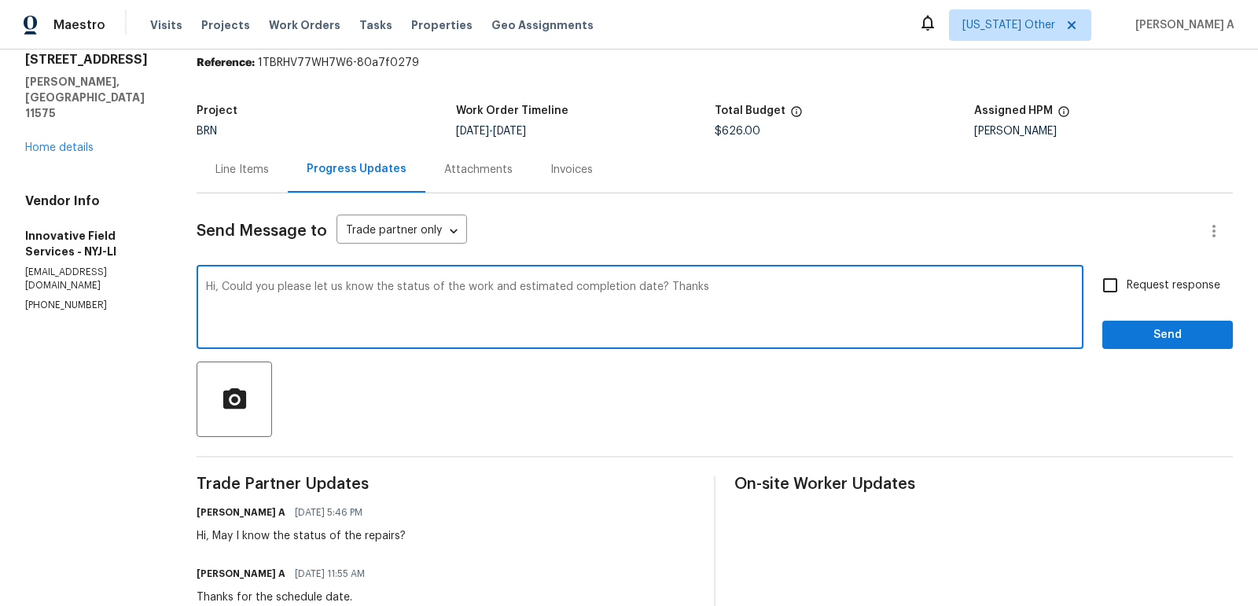
type textarea "Hi, Could you please let us know the status of the work and estimated completio…"
click at [1138, 294] on label "Request response" at bounding box center [1156, 285] width 127 height 33
click at [1126, 294] on input "Request response" at bounding box center [1109, 285] width 33 height 33
checkbox input "true"
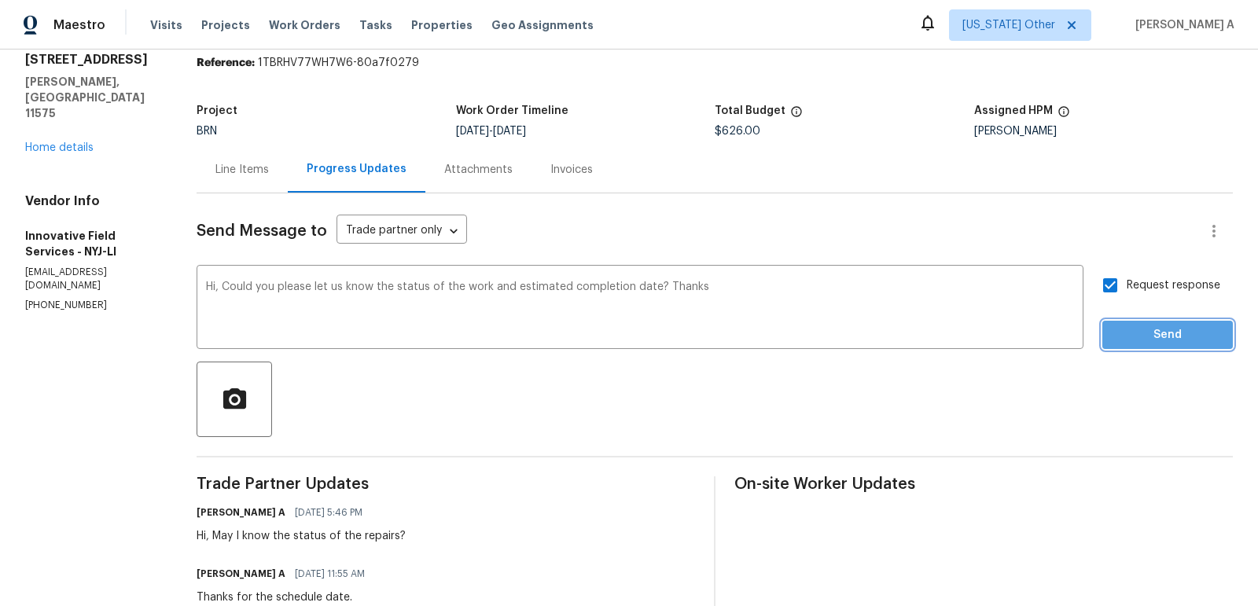
click at [1169, 334] on span "Send" at bounding box center [1166, 335] width 105 height 20
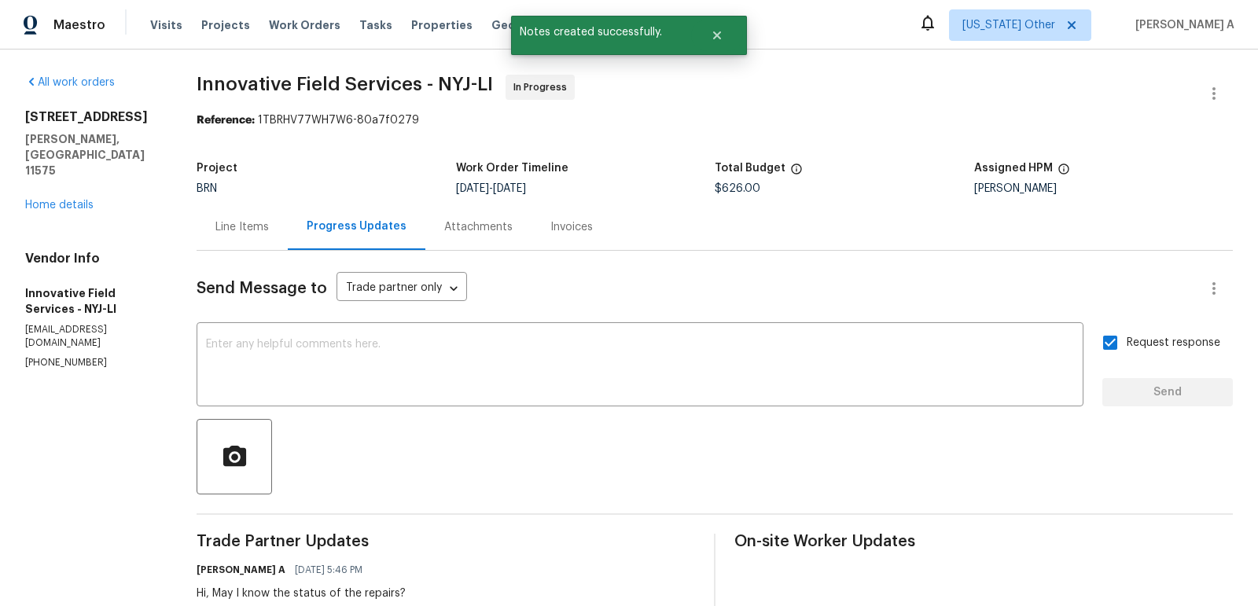
click at [249, 232] on div "Line Items" at bounding box center [241, 227] width 53 height 16
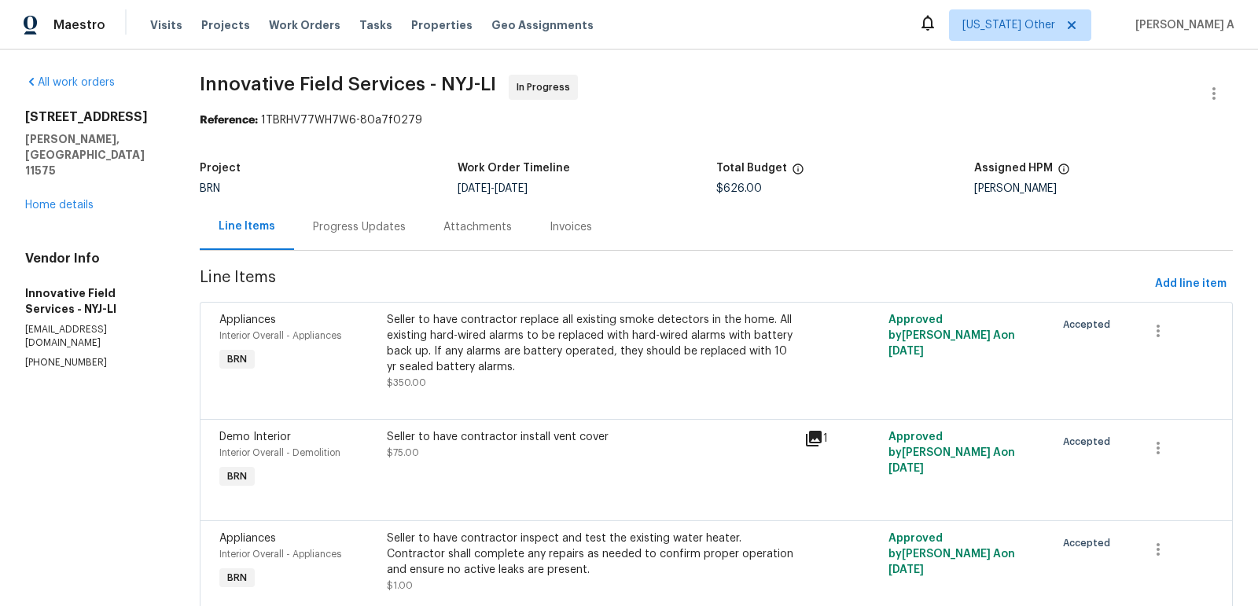
click at [322, 227] on div "Progress Updates" at bounding box center [359, 227] width 93 height 16
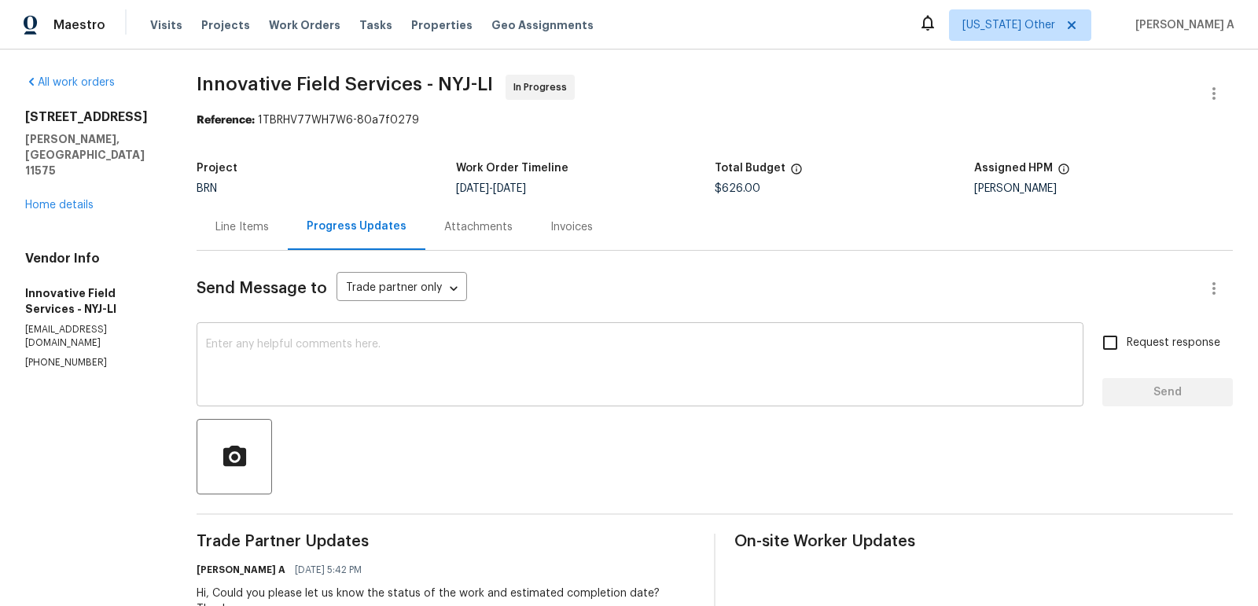
click at [708, 365] on textarea at bounding box center [640, 366] width 868 height 55
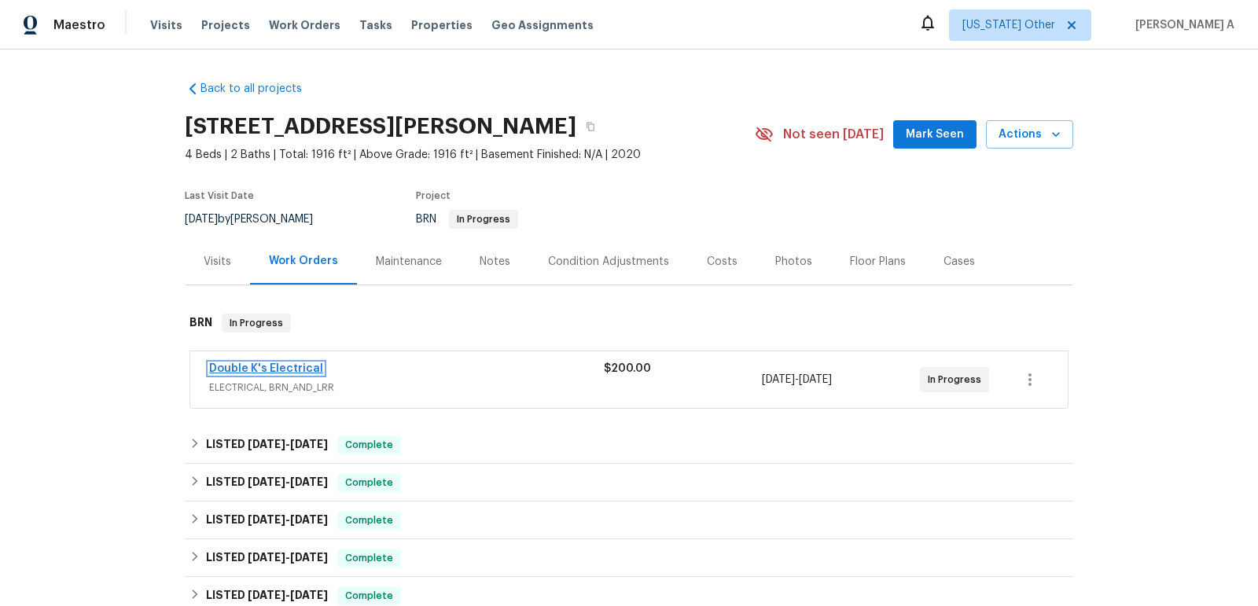
click at [236, 370] on link "Double K's Electrical" at bounding box center [266, 368] width 114 height 11
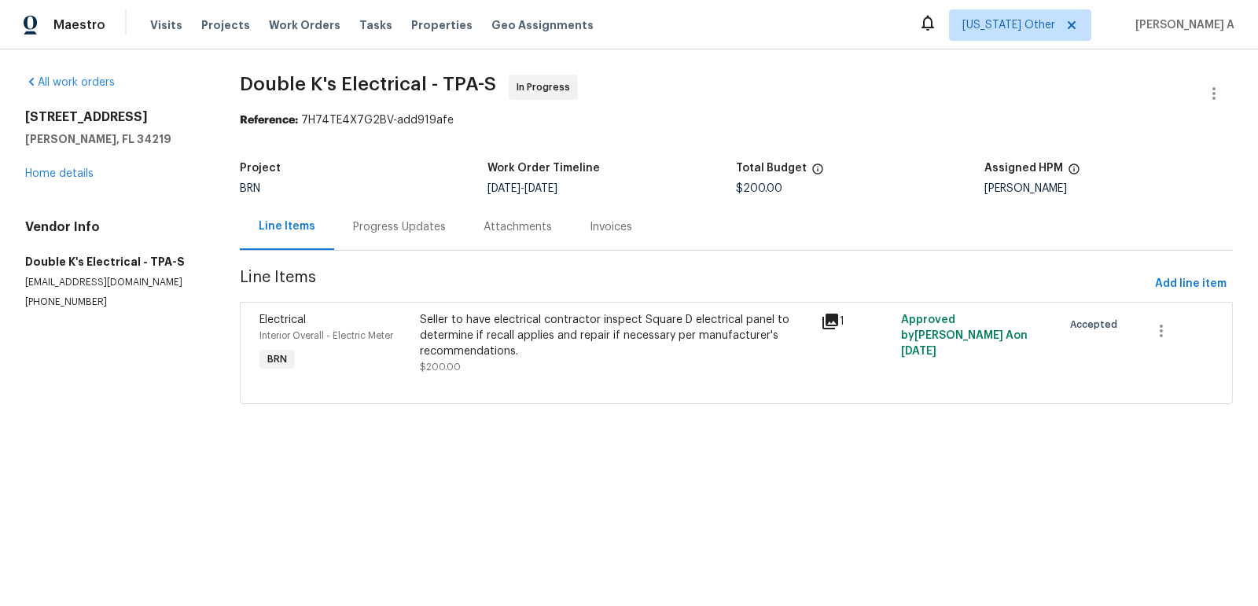
click at [402, 215] on div "Progress Updates" at bounding box center [399, 227] width 130 height 46
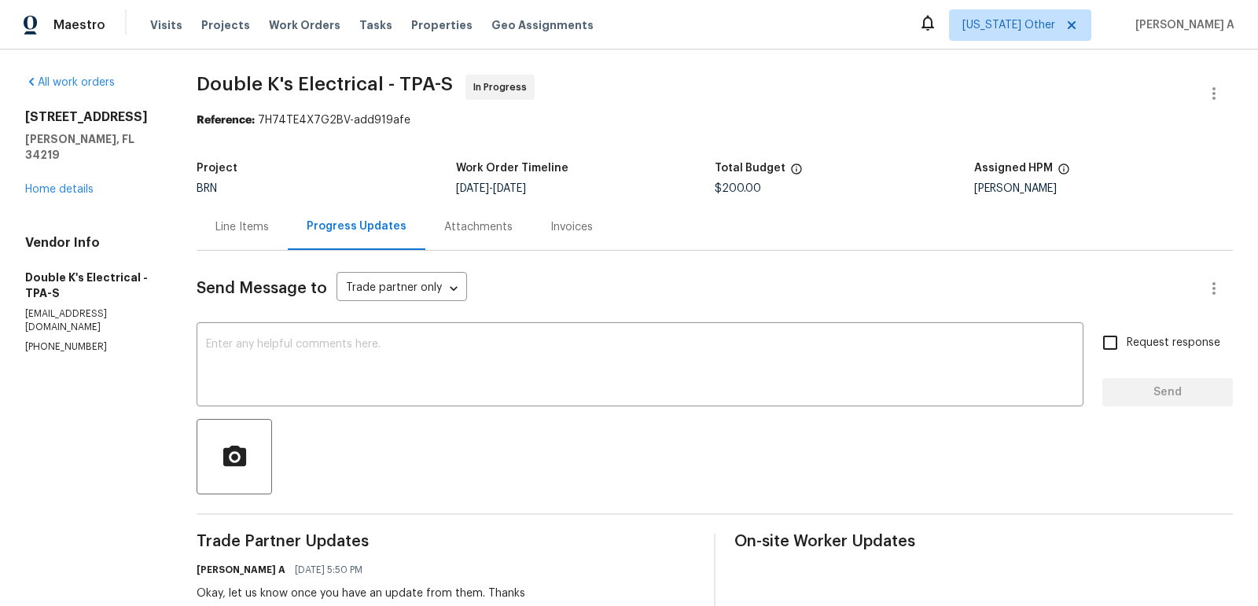
click at [256, 221] on div "Line Items" at bounding box center [241, 227] width 53 height 16
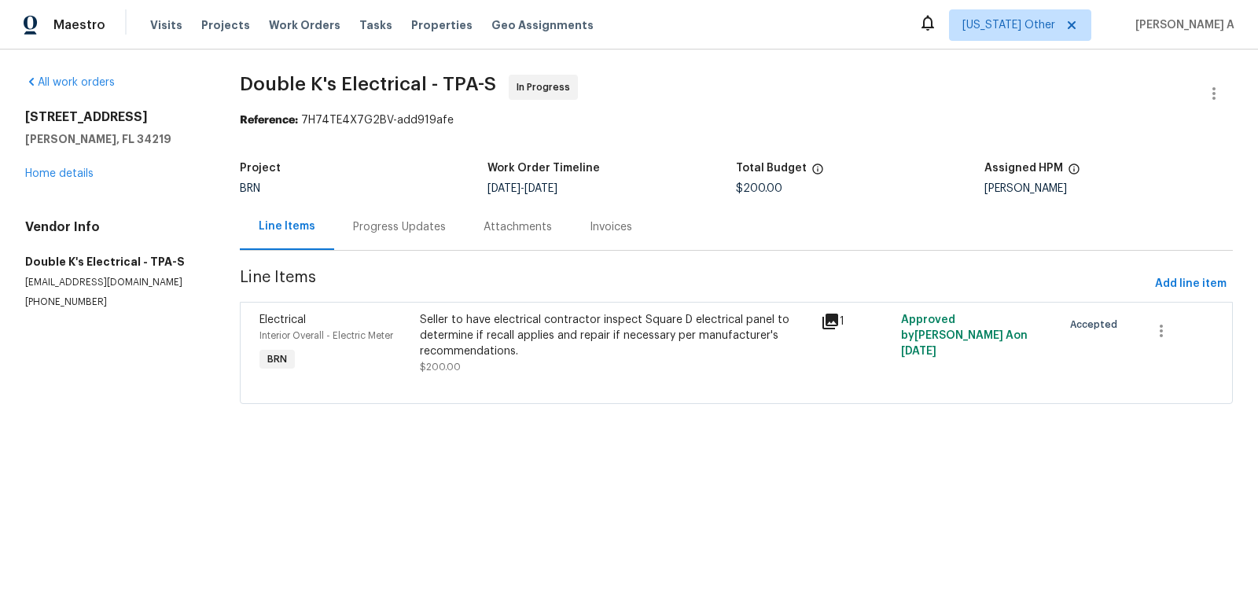
click at [392, 224] on div "Progress Updates" at bounding box center [399, 227] width 93 height 16
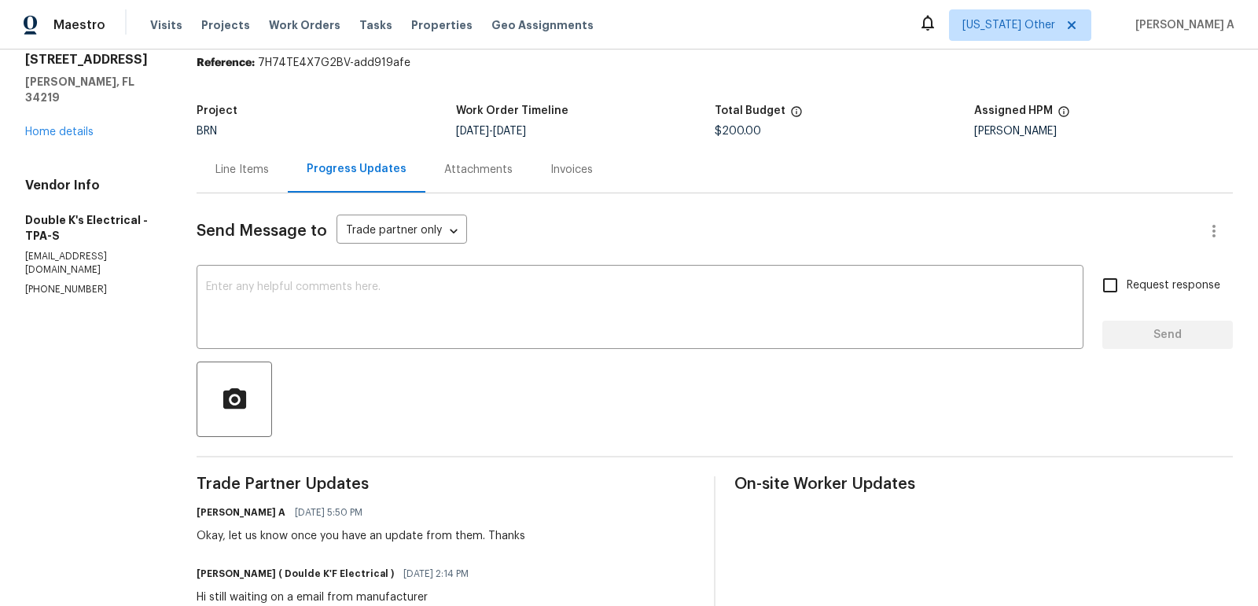
scroll to position [55, 0]
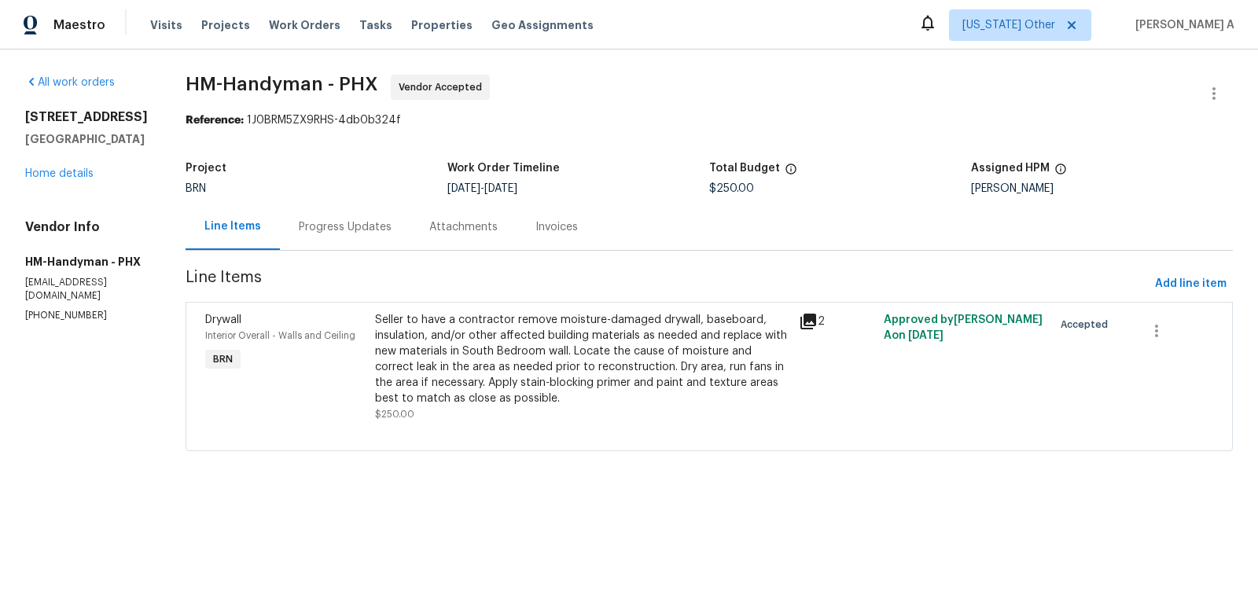
click at [347, 215] on div "Progress Updates" at bounding box center [345, 227] width 130 height 46
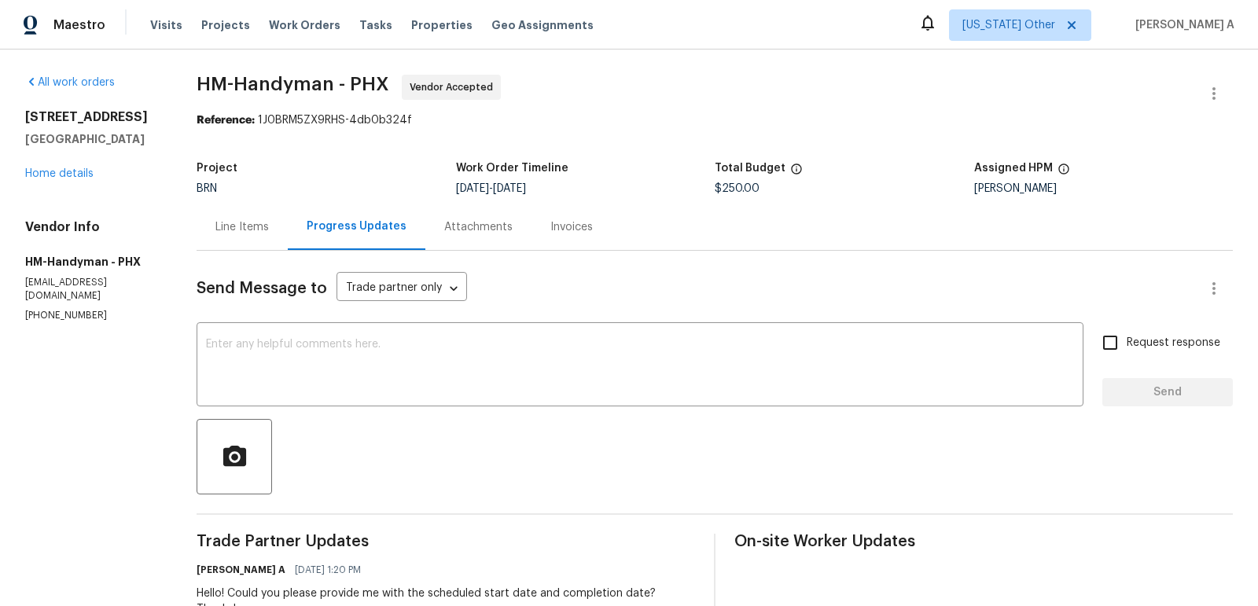
click at [238, 220] on div "Line Items" at bounding box center [241, 227] width 53 height 16
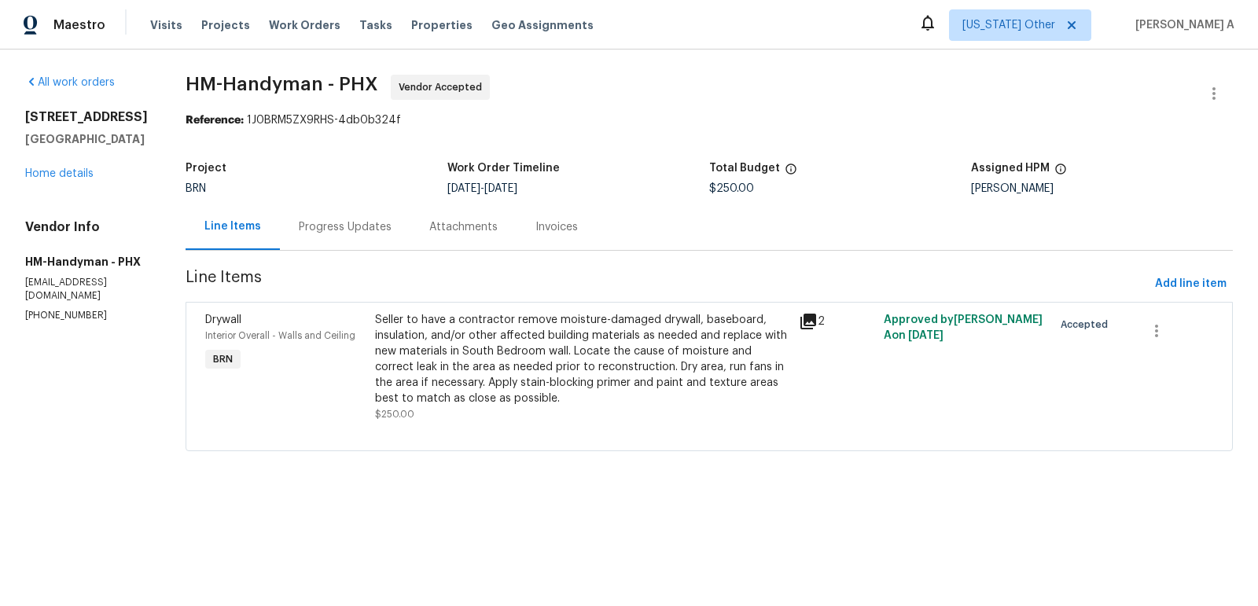
click at [343, 233] on div "Progress Updates" at bounding box center [345, 227] width 93 height 16
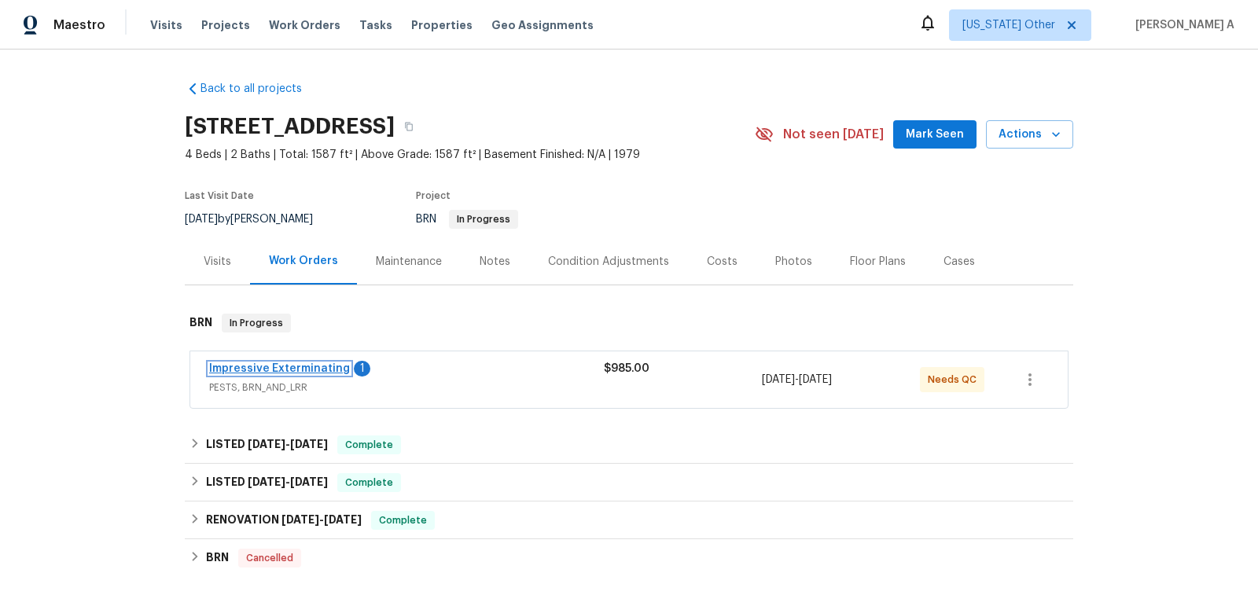
click at [299, 369] on link "Impressive Exterminating" at bounding box center [279, 368] width 141 height 11
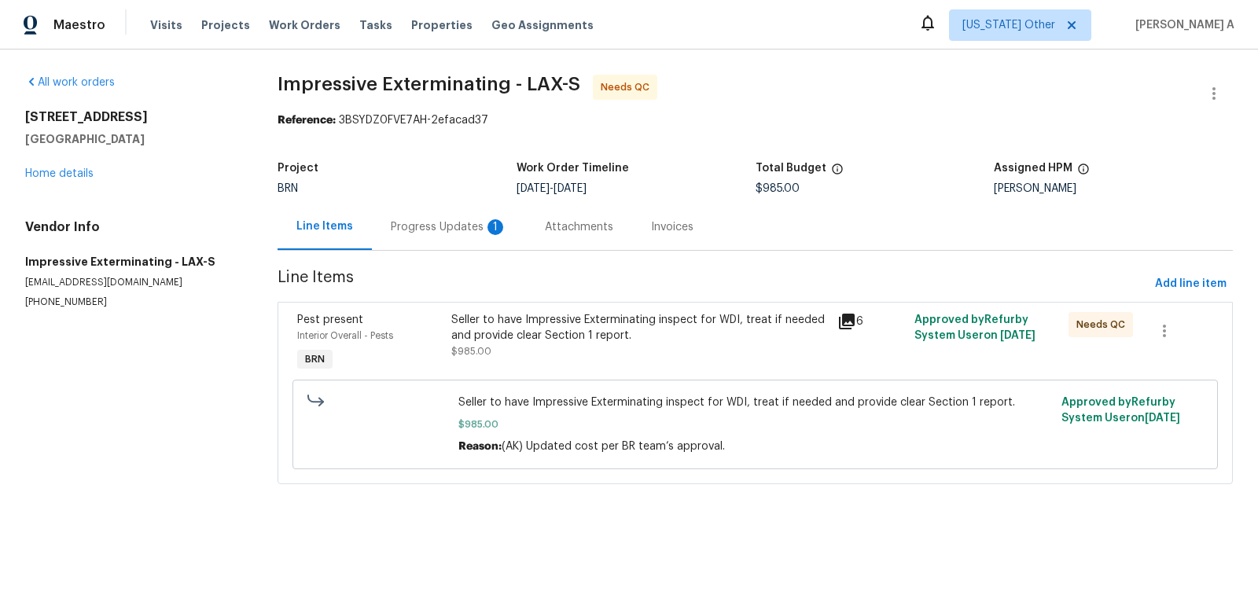
click at [418, 224] on div "Progress Updates 1" at bounding box center [449, 227] width 116 height 16
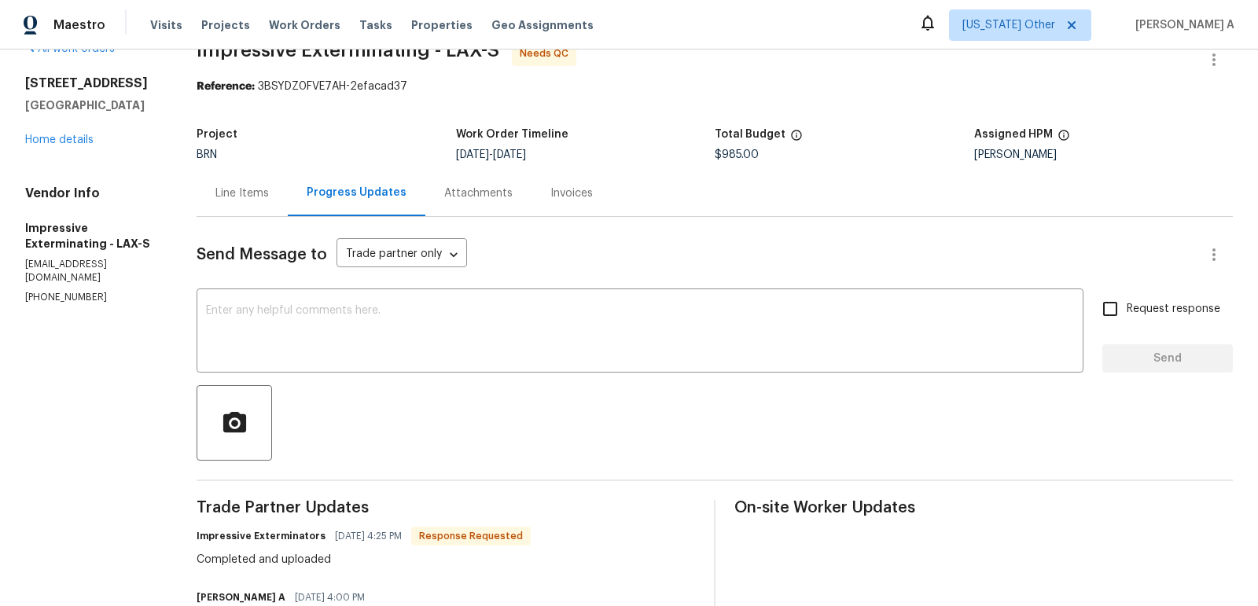
scroll to position [40, 0]
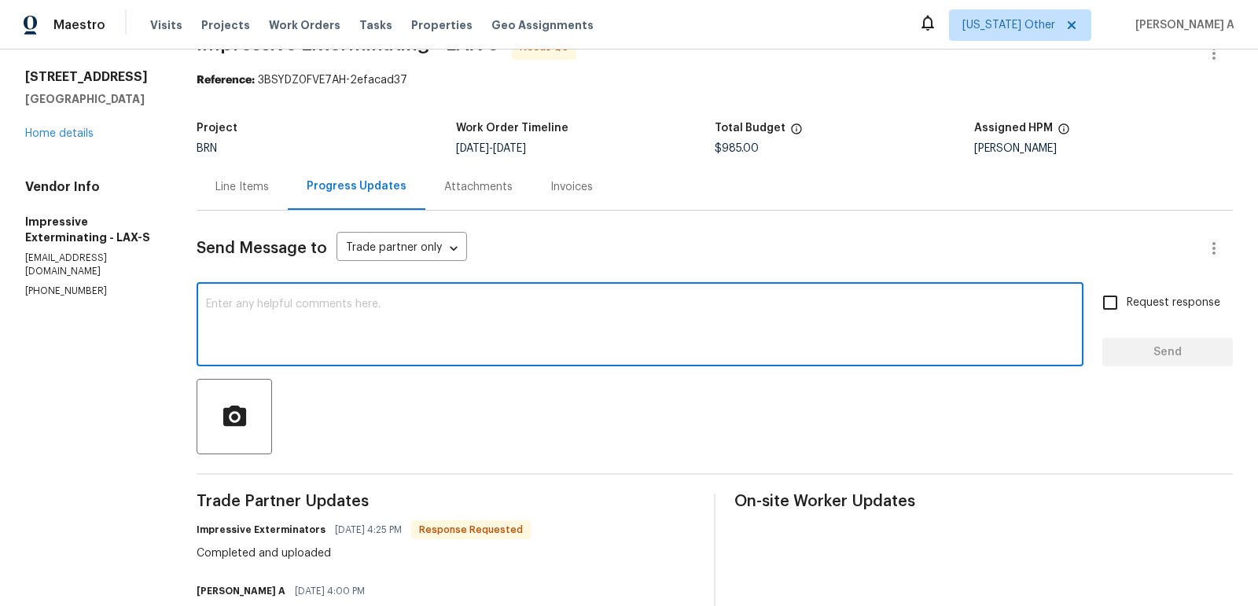
click at [437, 341] on textarea at bounding box center [640, 326] width 868 height 55
type textarea "Thank you!"
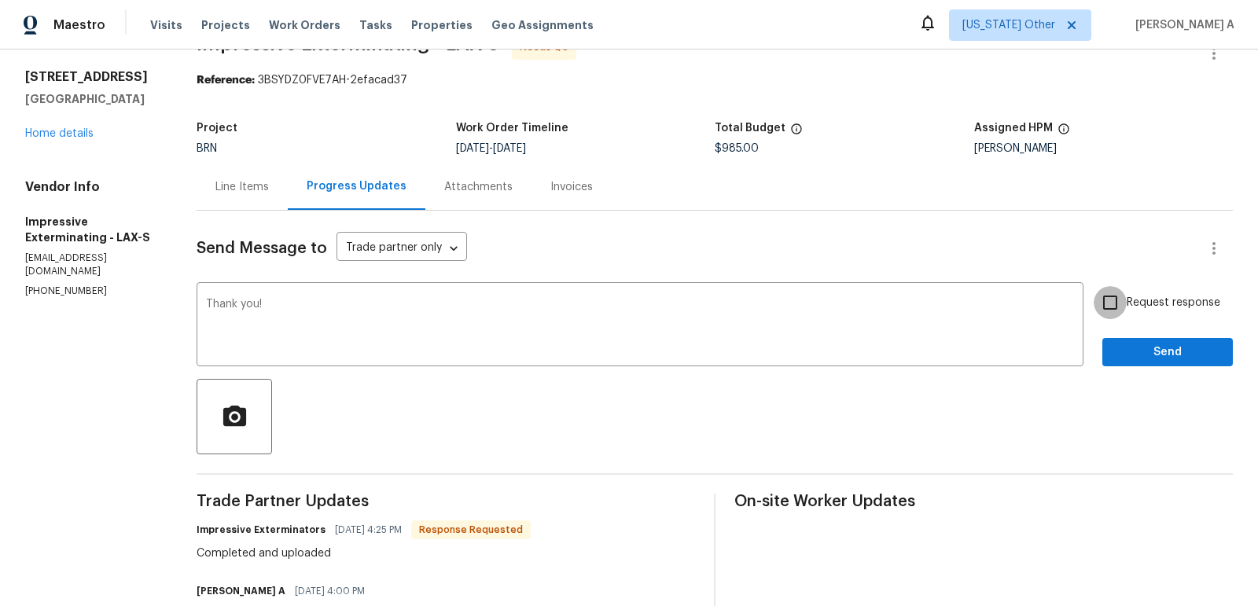
click at [1118, 301] on input "Request response" at bounding box center [1109, 302] width 33 height 33
checkbox input "true"
click at [1159, 338] on button "Send" at bounding box center [1167, 352] width 130 height 29
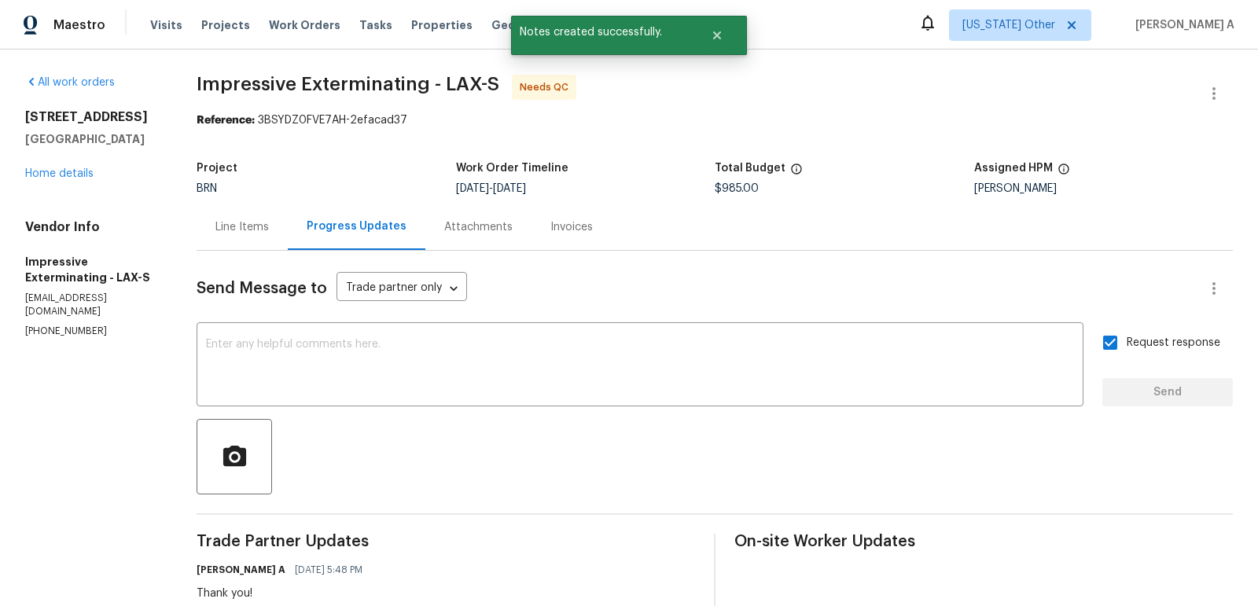
click at [238, 222] on div "Line Items" at bounding box center [241, 227] width 53 height 16
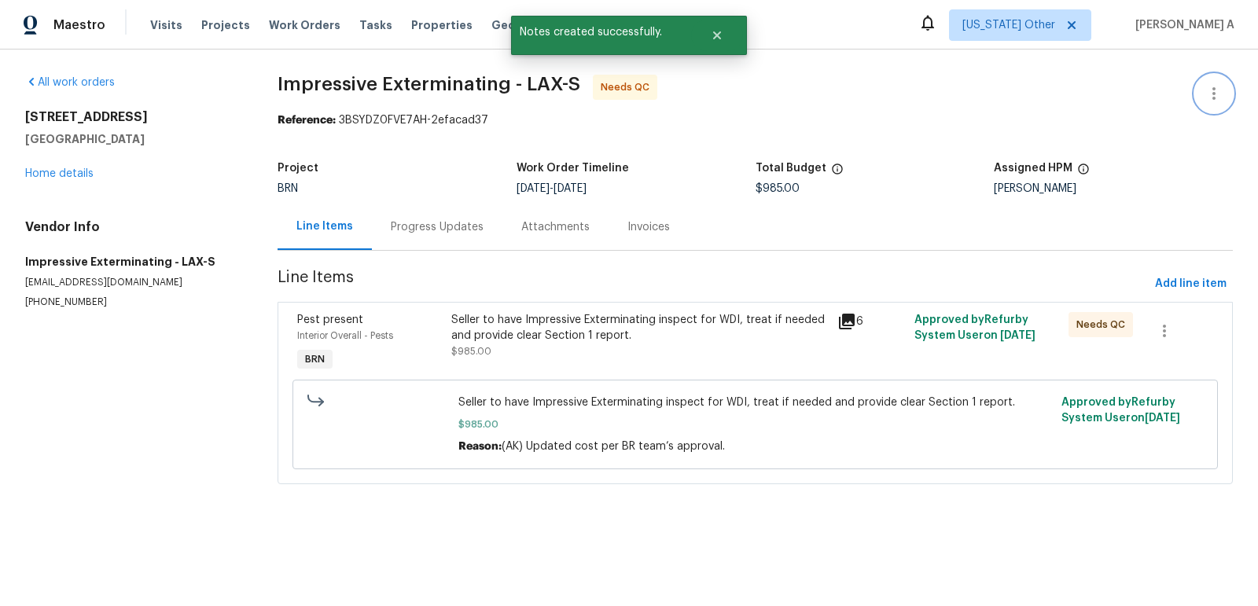
click at [1214, 86] on icon "button" at bounding box center [1213, 93] width 19 height 19
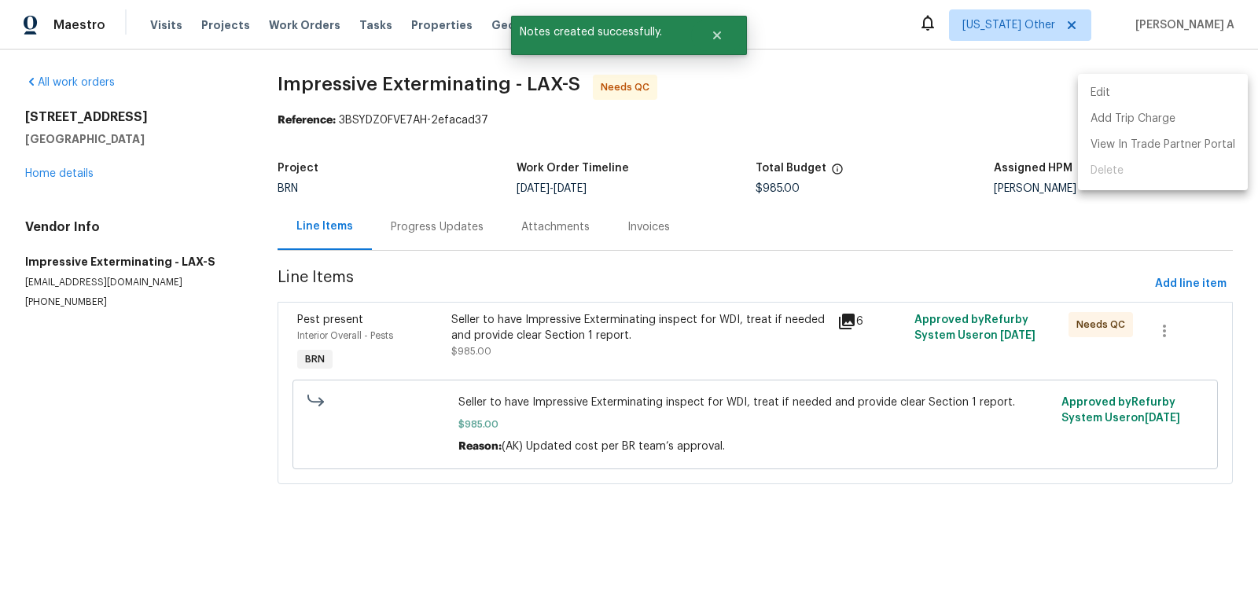
click at [1149, 88] on li "Edit" at bounding box center [1163, 93] width 170 height 26
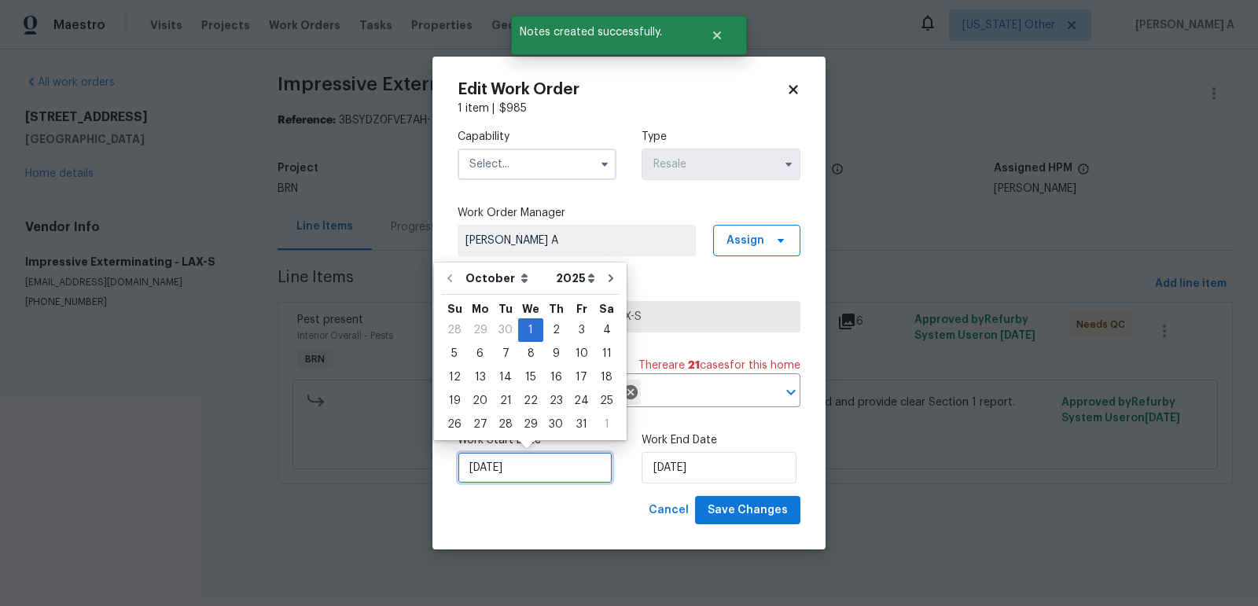
click at [538, 463] on input "10/1/2025" at bounding box center [534, 467] width 155 height 31
click at [479, 347] on div "6" at bounding box center [480, 354] width 26 height 22
type input "10/6/2025"
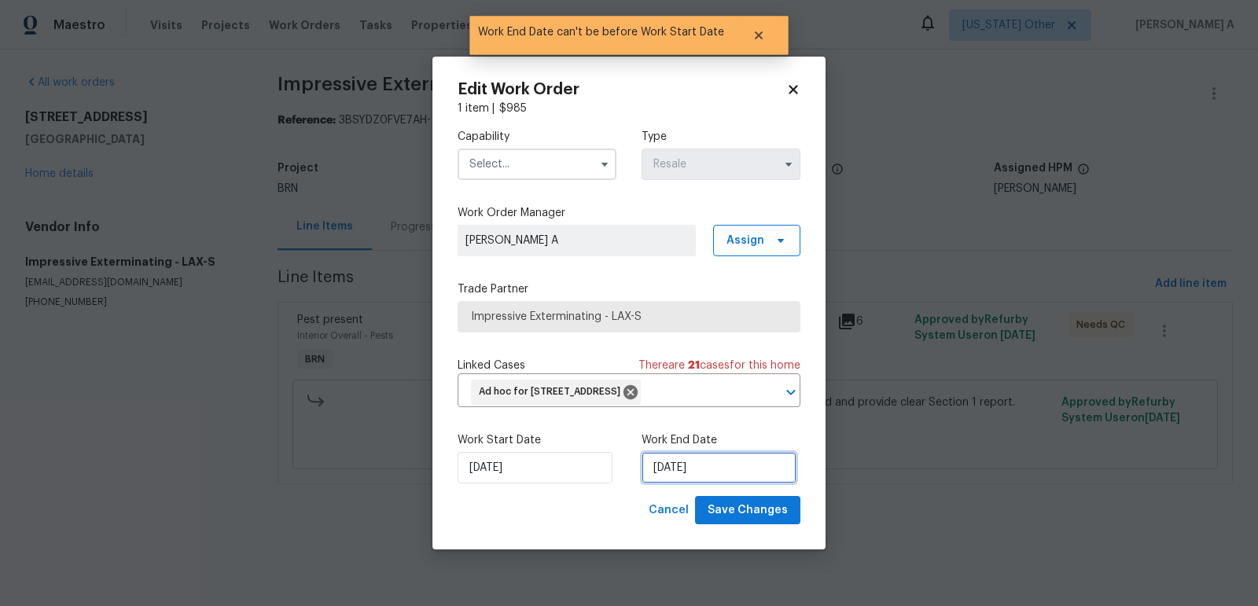
click at [687, 477] on input "10/6/2025" at bounding box center [718, 467] width 155 height 31
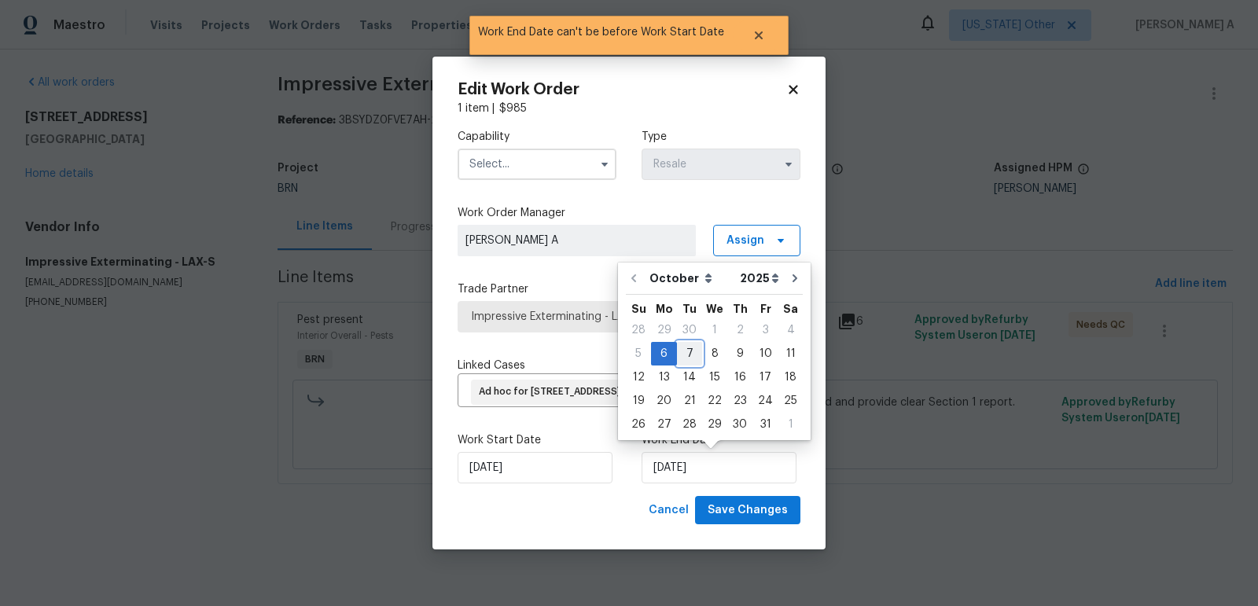
click at [692, 354] on div "7" at bounding box center [689, 354] width 25 height 22
type input "[DATE]"
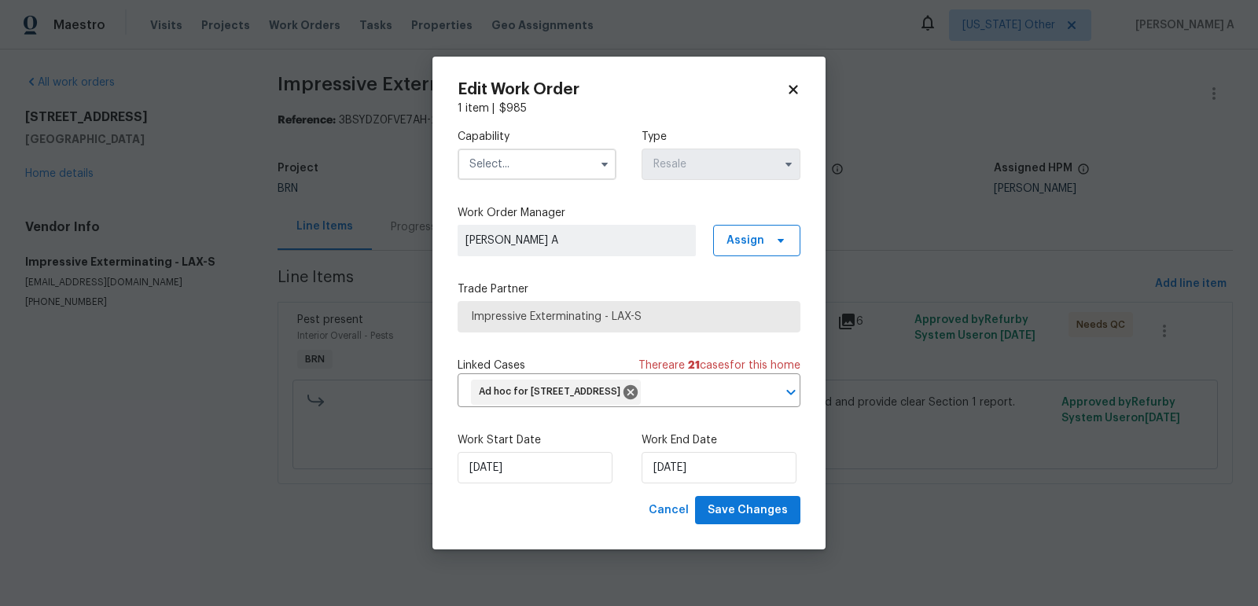
click at [478, 163] on input "text" at bounding box center [536, 164] width 159 height 31
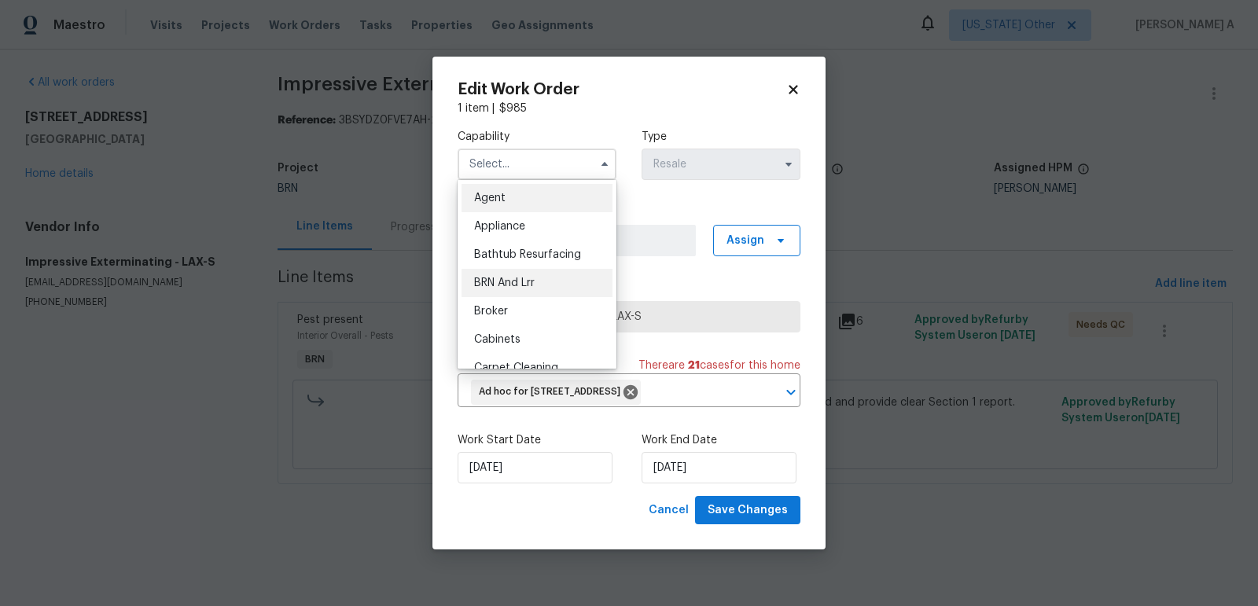
click at [511, 280] on span "BRN And Lrr" at bounding box center [504, 282] width 61 height 11
type input "BRN And Lrr"
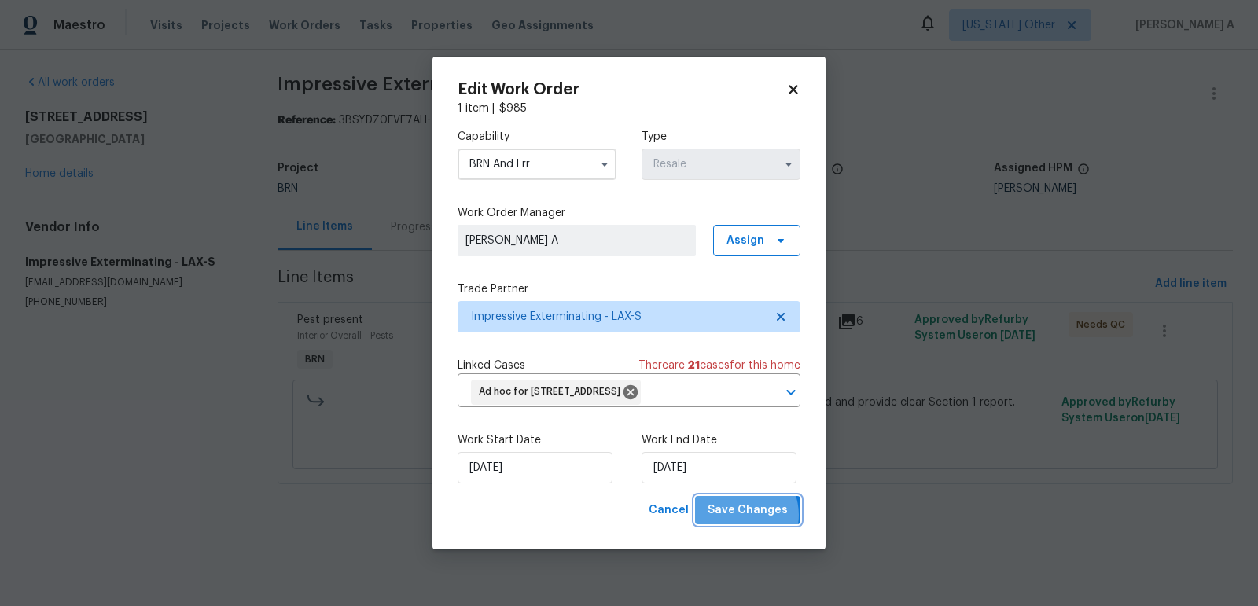
click at [743, 515] on span "Save Changes" at bounding box center [747, 511] width 80 height 20
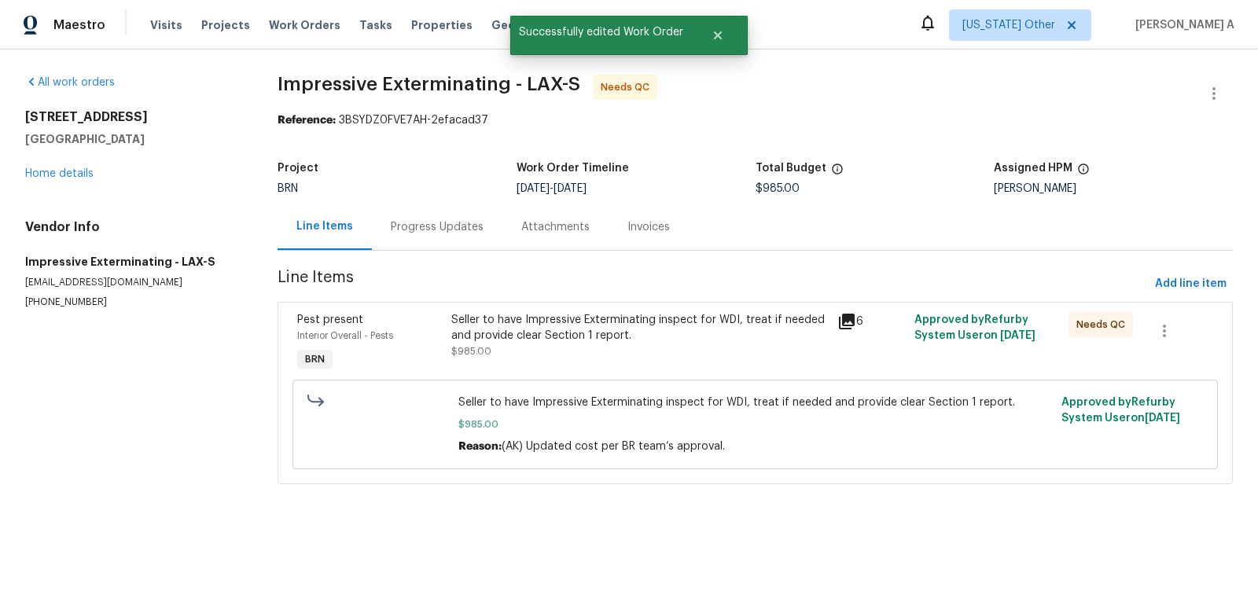
click at [568, 312] on div "Seller to have Impressive Exterminating inspect for WDI, treat if needed and pr…" at bounding box center [639, 327] width 376 height 31
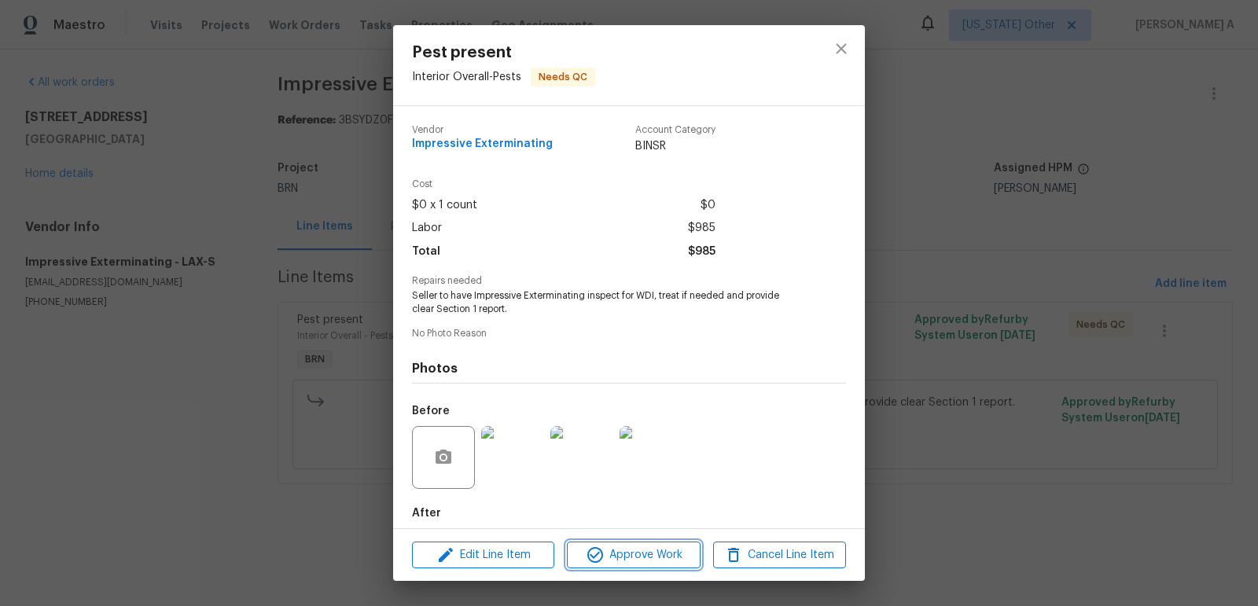
click at [644, 556] on span "Approve Work" at bounding box center [632, 555] width 123 height 20
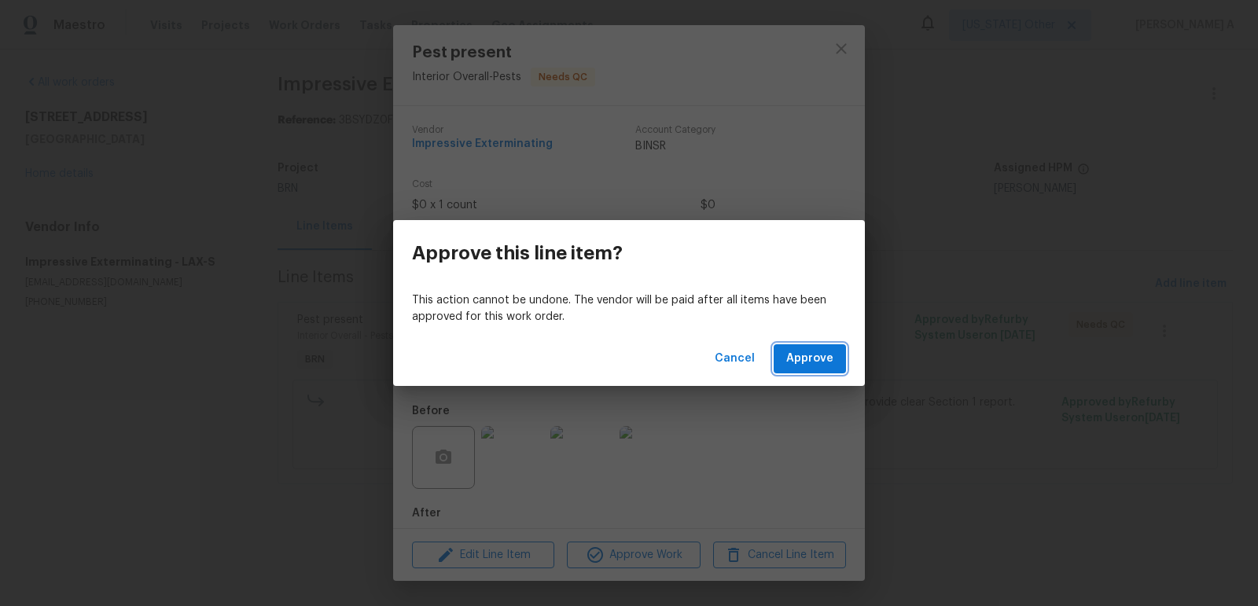
click at [804, 352] on span "Approve" at bounding box center [809, 359] width 47 height 20
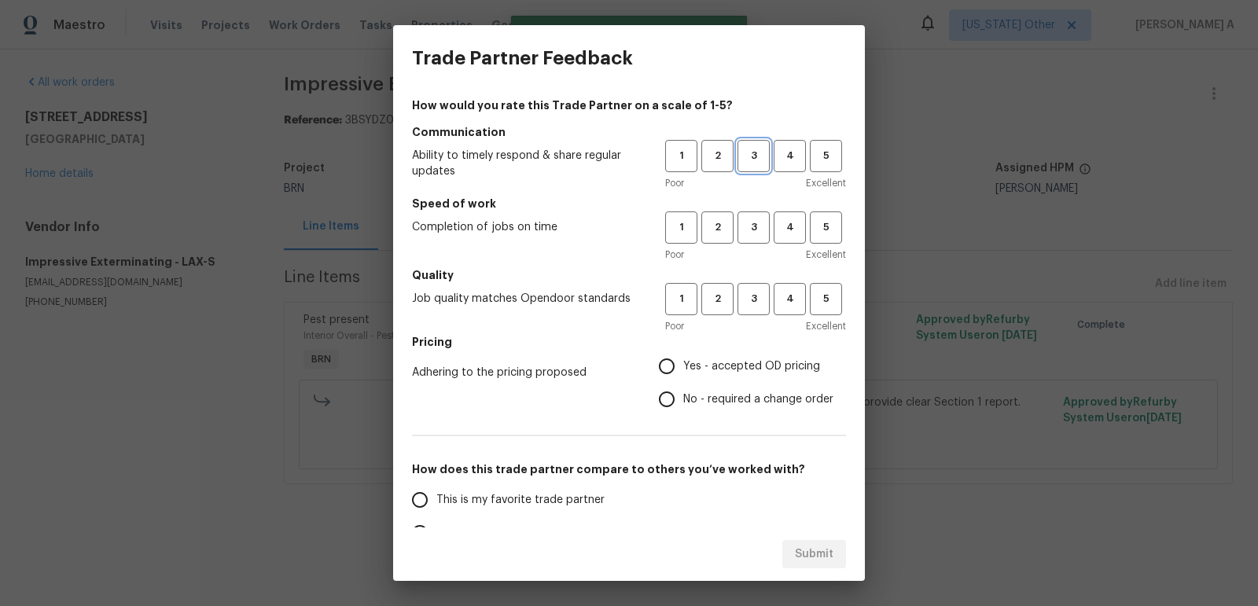
click at [756, 147] on span "3" at bounding box center [753, 156] width 29 height 18
click at [755, 238] on button "3" at bounding box center [753, 227] width 32 height 32
click at [755, 308] on button "3" at bounding box center [753, 299] width 32 height 32
click at [711, 403] on span "No - required a change order" at bounding box center [758, 399] width 150 height 17
click at [683, 403] on input "No - required a change order" at bounding box center [666, 399] width 33 height 33
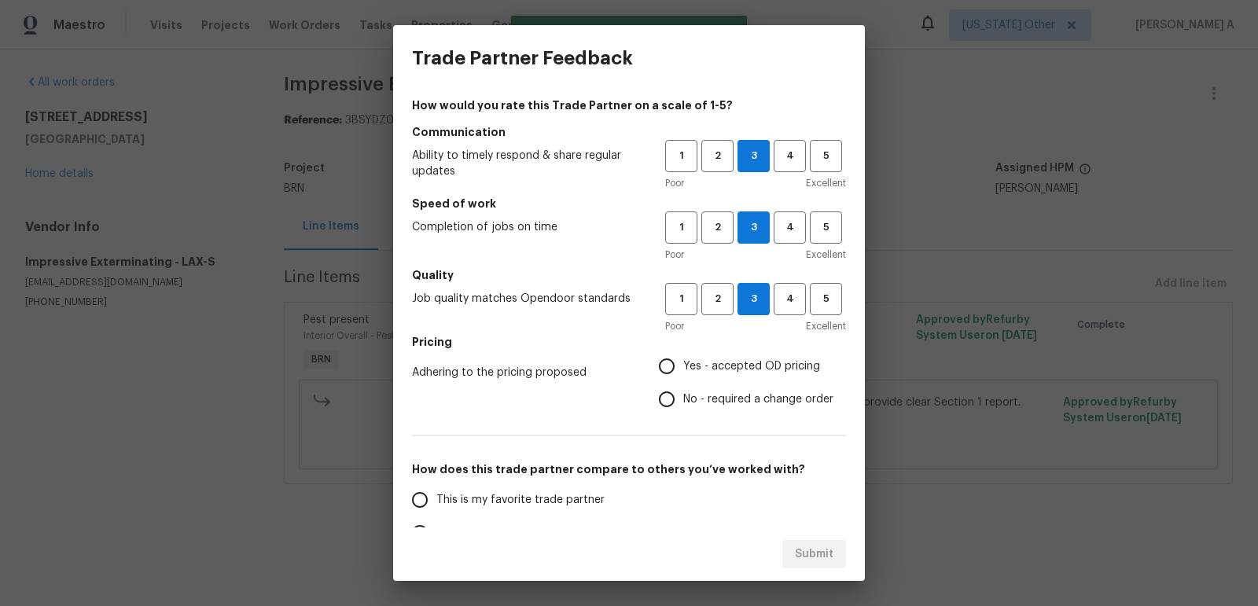
radio input "true"
click at [549, 495] on span "This is my favorite trade partner" at bounding box center [520, 500] width 168 height 17
click at [436, 495] on input "This is my favorite trade partner" at bounding box center [419, 499] width 33 height 33
click at [824, 537] on div "Submit" at bounding box center [629, 554] width 472 height 54
click at [824, 564] on button "Submit" at bounding box center [814, 554] width 64 height 29
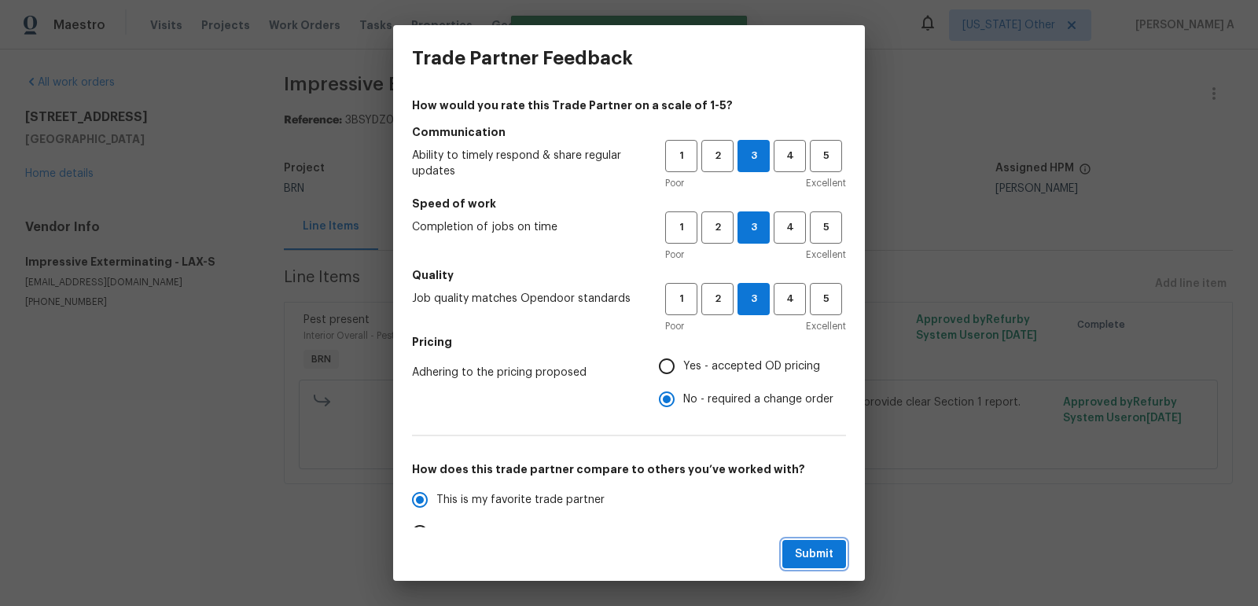
radio input "true"
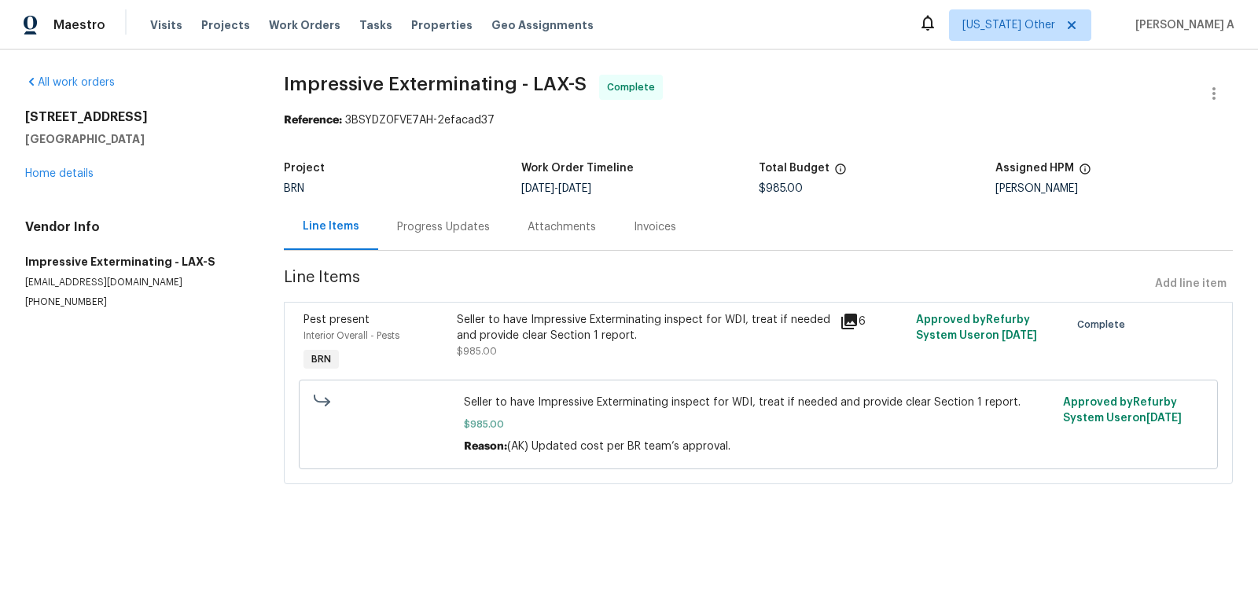
click at [468, 229] on div "Progress Updates" at bounding box center [443, 227] width 93 height 16
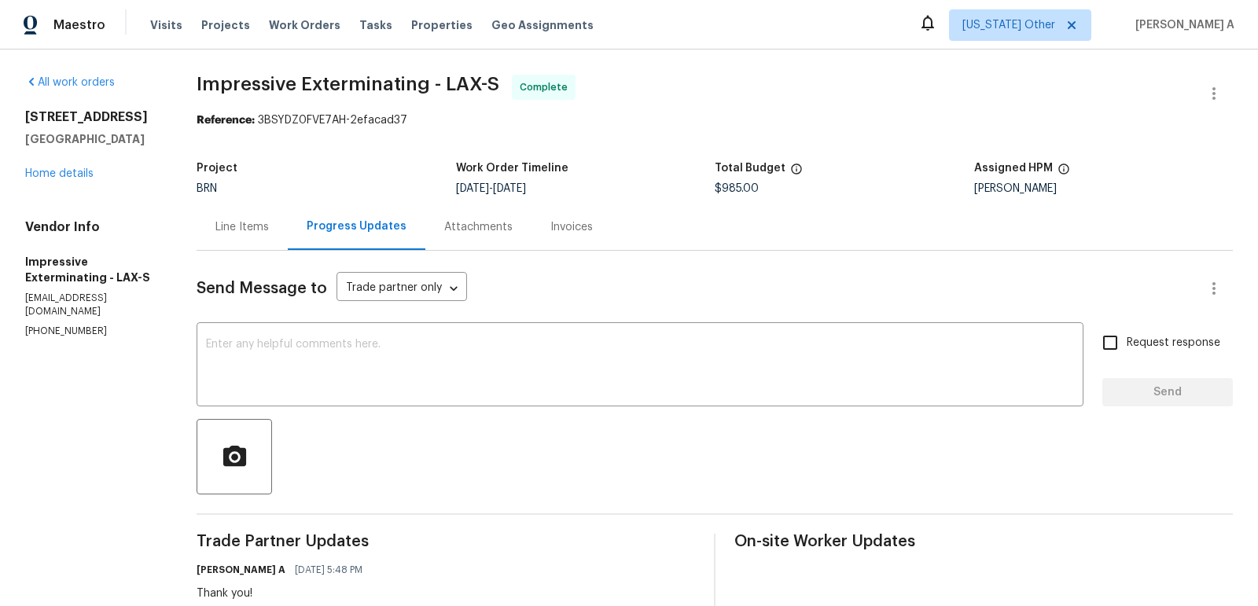
click at [283, 234] on div "Line Items" at bounding box center [241, 227] width 91 height 46
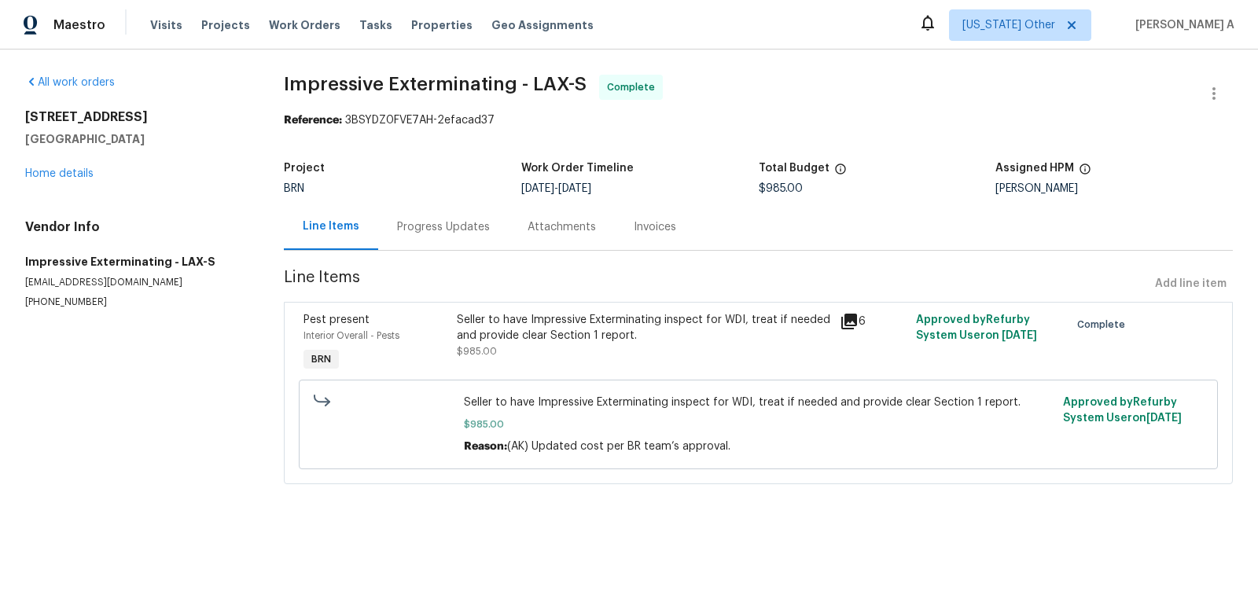
click at [402, 229] on div "Progress Updates" at bounding box center [443, 227] width 93 height 16
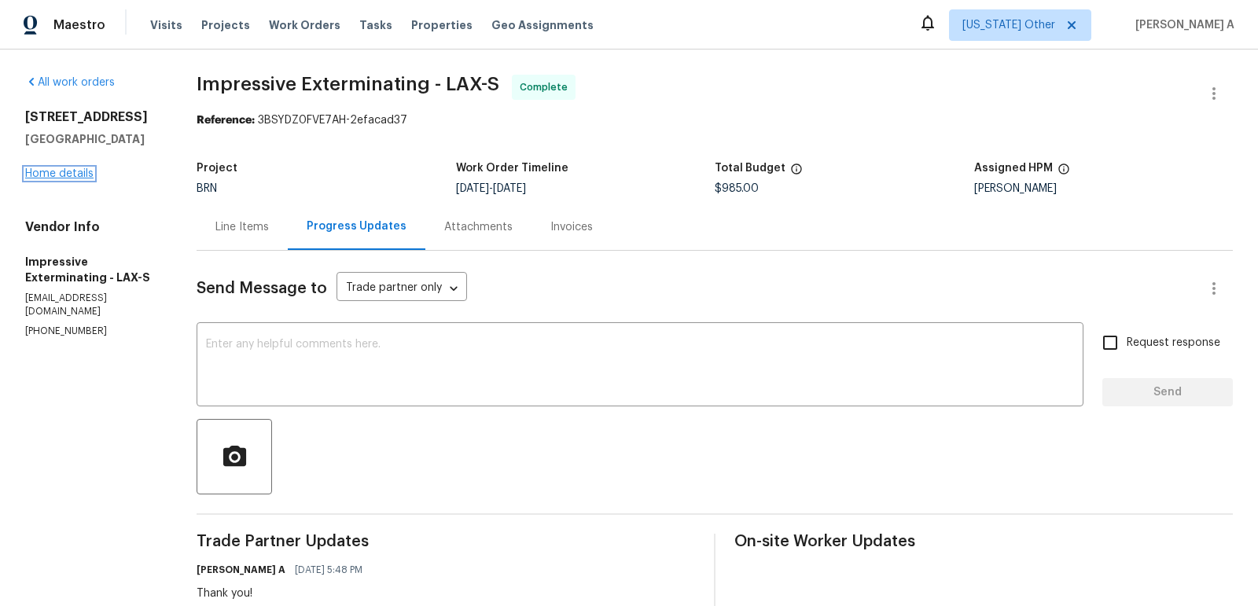
click at [73, 170] on link "Home details" at bounding box center [59, 173] width 68 height 11
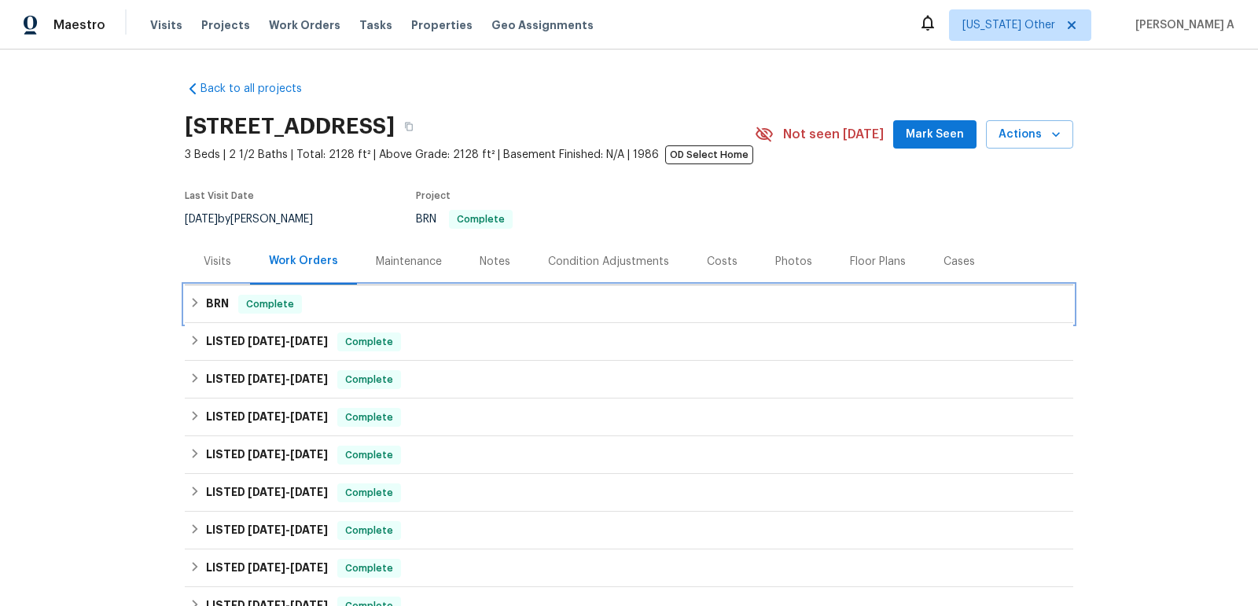
click at [292, 309] on span "Complete" at bounding box center [270, 304] width 61 height 16
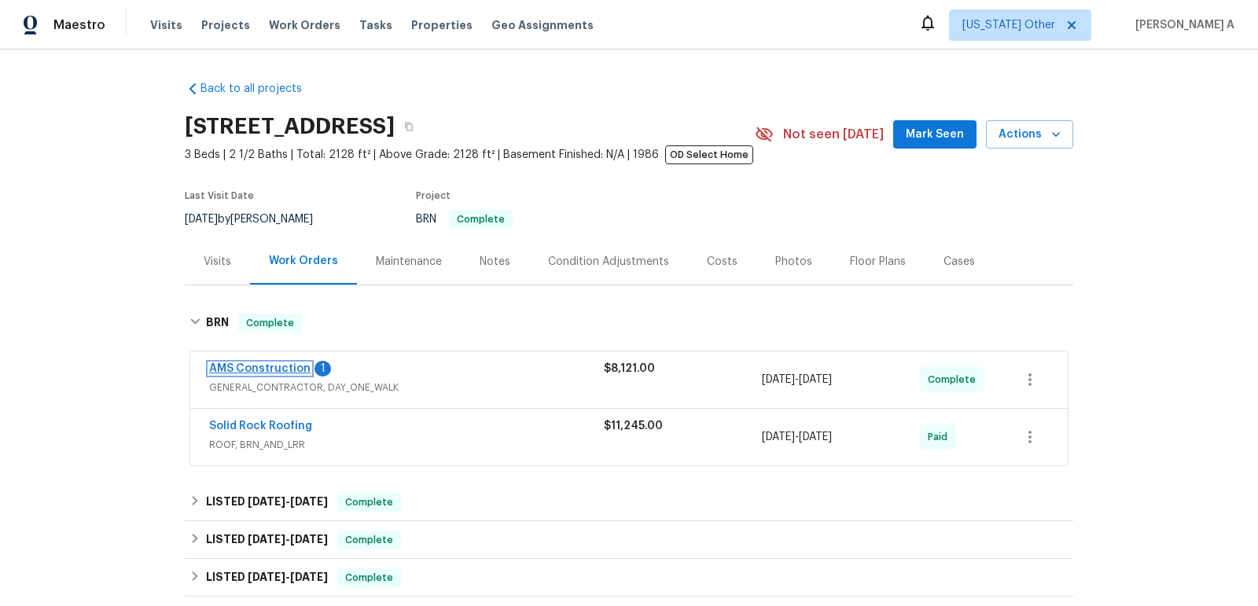
click at [277, 370] on link "AMS Construction" at bounding box center [259, 368] width 101 height 11
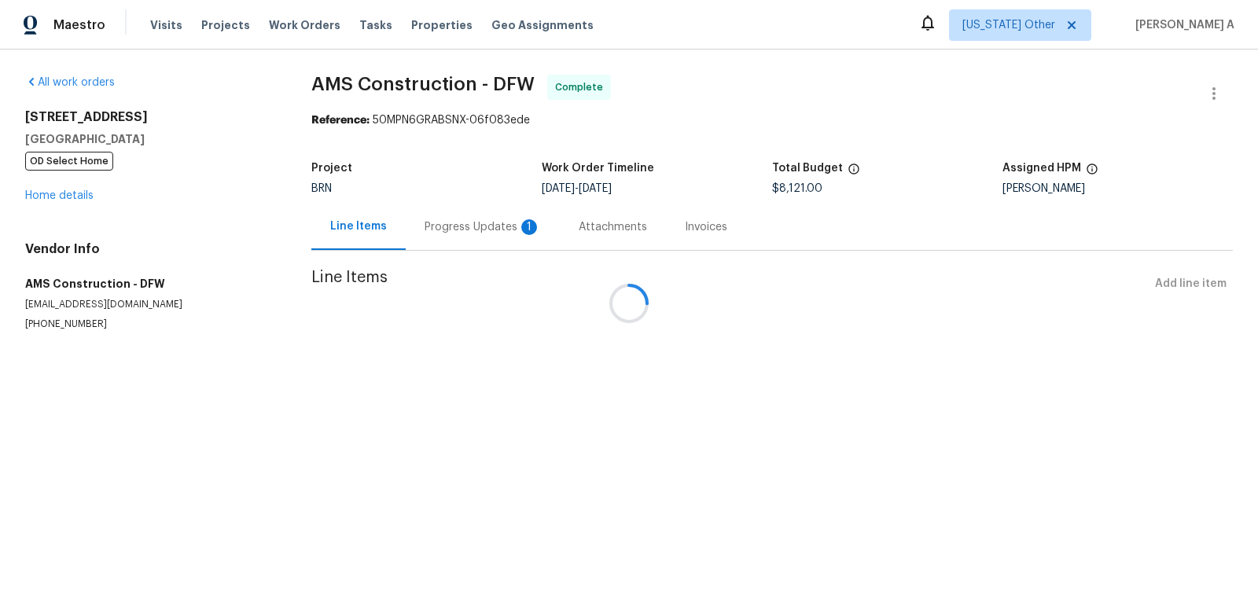
click at [444, 216] on div at bounding box center [629, 303] width 1258 height 606
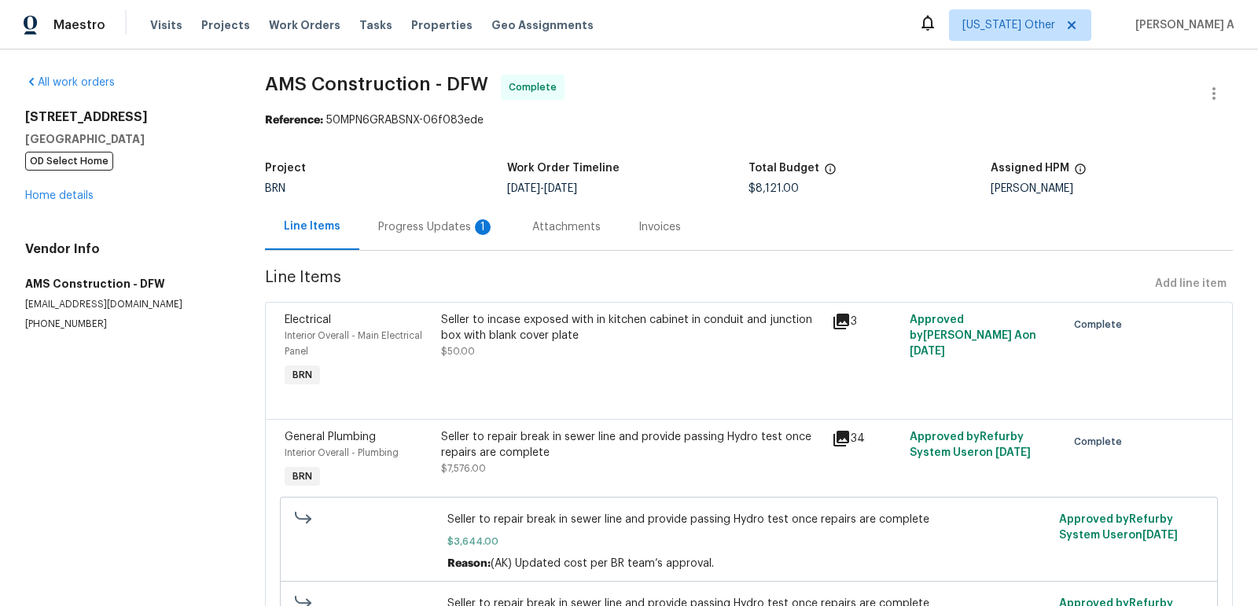
click at [442, 231] on div "Progress Updates 1" at bounding box center [436, 227] width 116 height 16
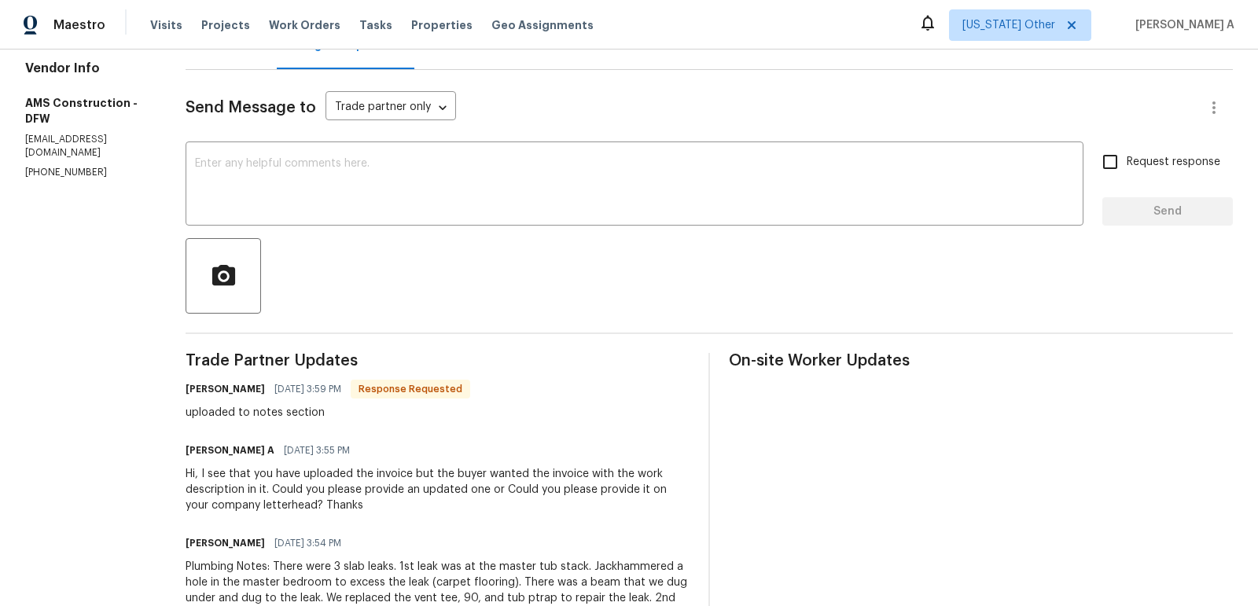
scroll to position [179, 0]
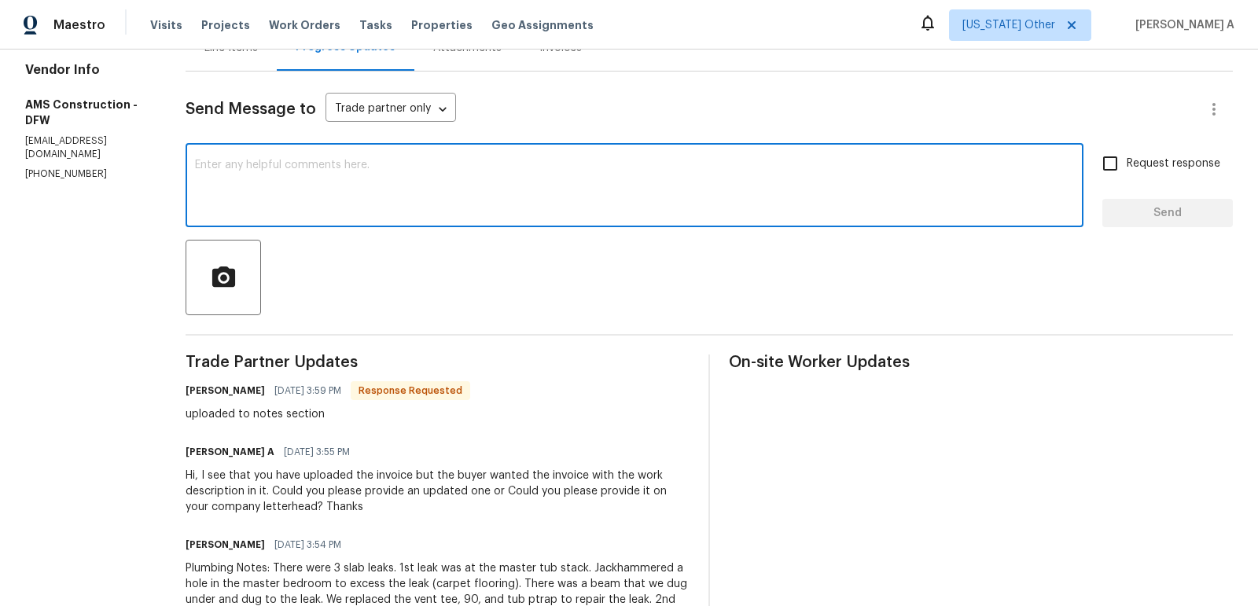
click at [351, 207] on textarea at bounding box center [634, 187] width 879 height 55
click at [0, 0] on qb-div "Correct the article the buyer" at bounding box center [0, 0] width 0 height 0
click at [314, 167] on textarea "Yes, but the buyer wanted to be mentioned in the invoice." at bounding box center [634, 187] width 879 height 55
click at [537, 177] on textarea "Yes, but the buyer wanted it to be mentioned in the invoice." at bounding box center [634, 187] width 879 height 55
paste textarea "If you are unable to include the description in the invoice, could you please p…"
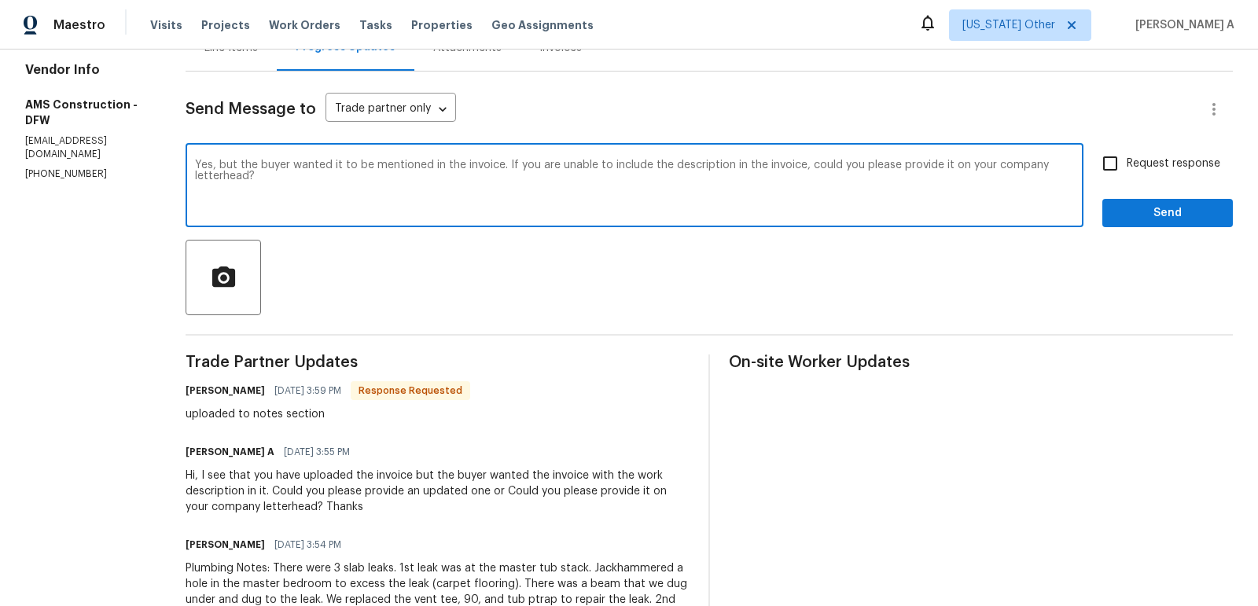
type textarea "Yes, but the buyer wanted it to be mentioned in the invoice. If you are unable …"
click at [1120, 157] on input "Request response" at bounding box center [1109, 163] width 33 height 33
checkbox input "true"
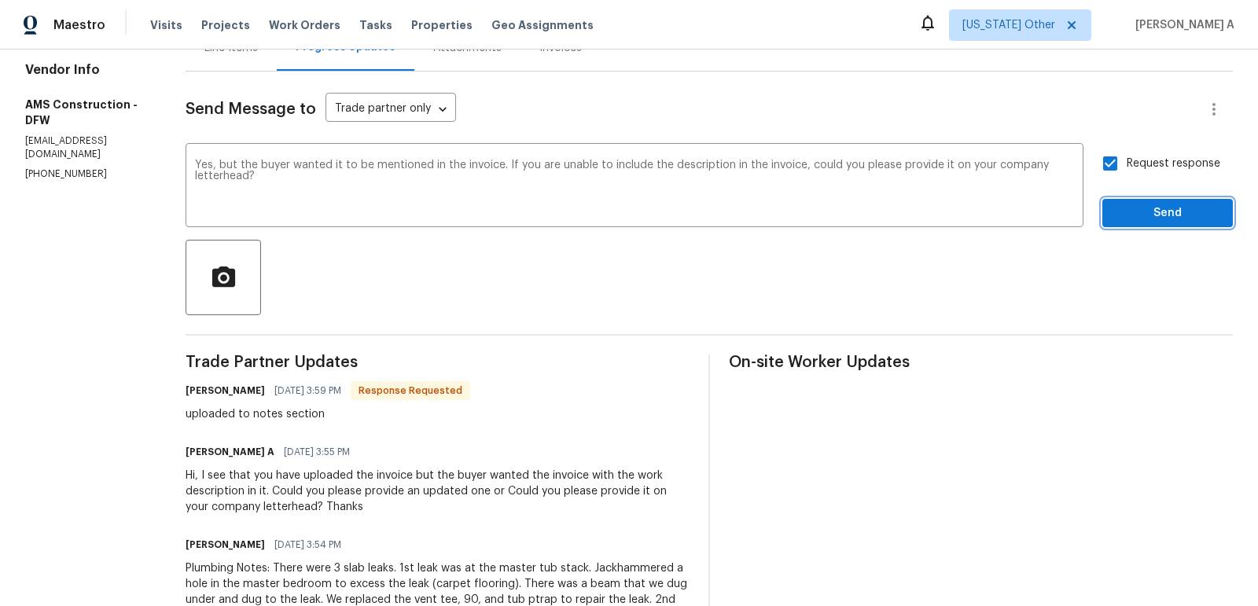
click at [1159, 200] on button "Send" at bounding box center [1167, 213] width 130 height 29
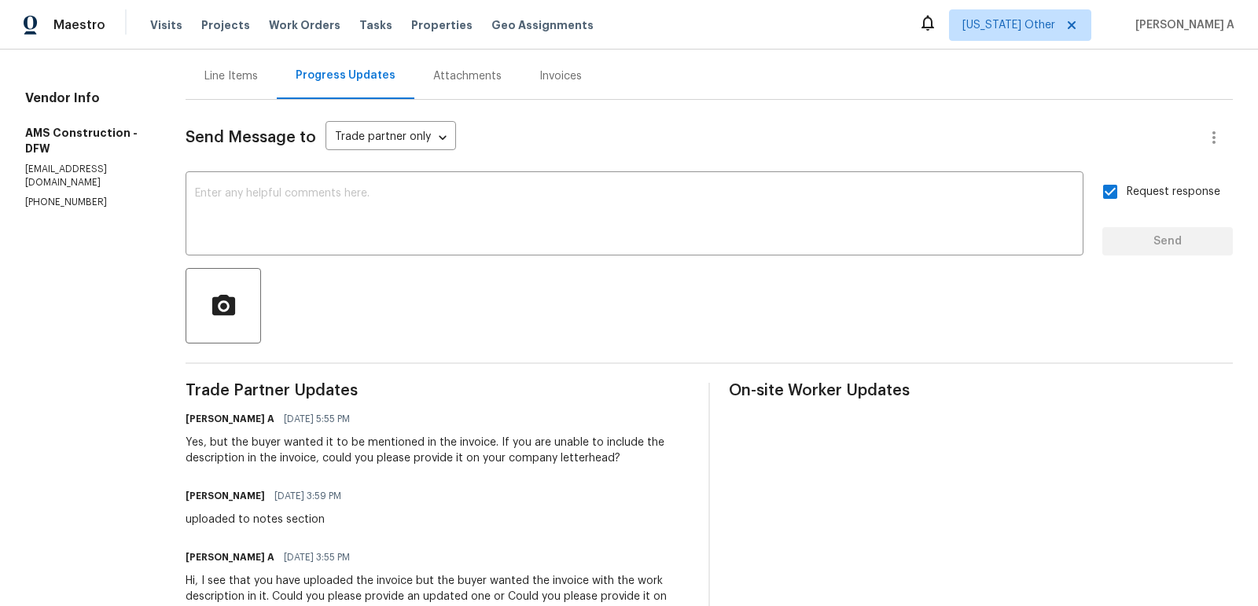
scroll to position [185, 0]
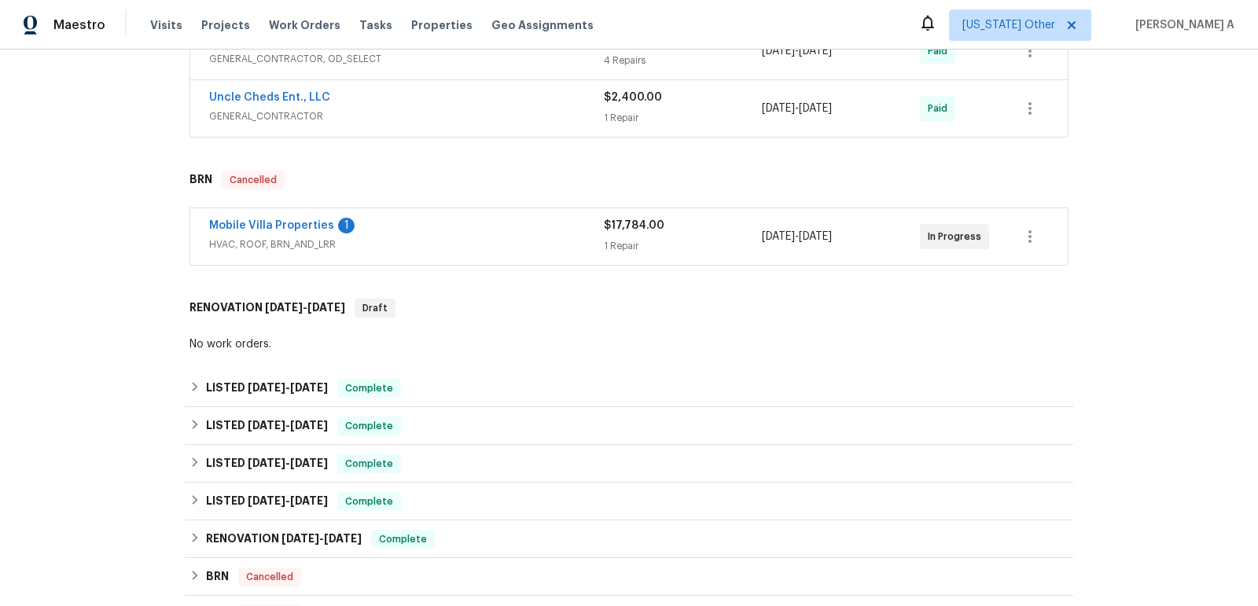
scroll to position [450, 0]
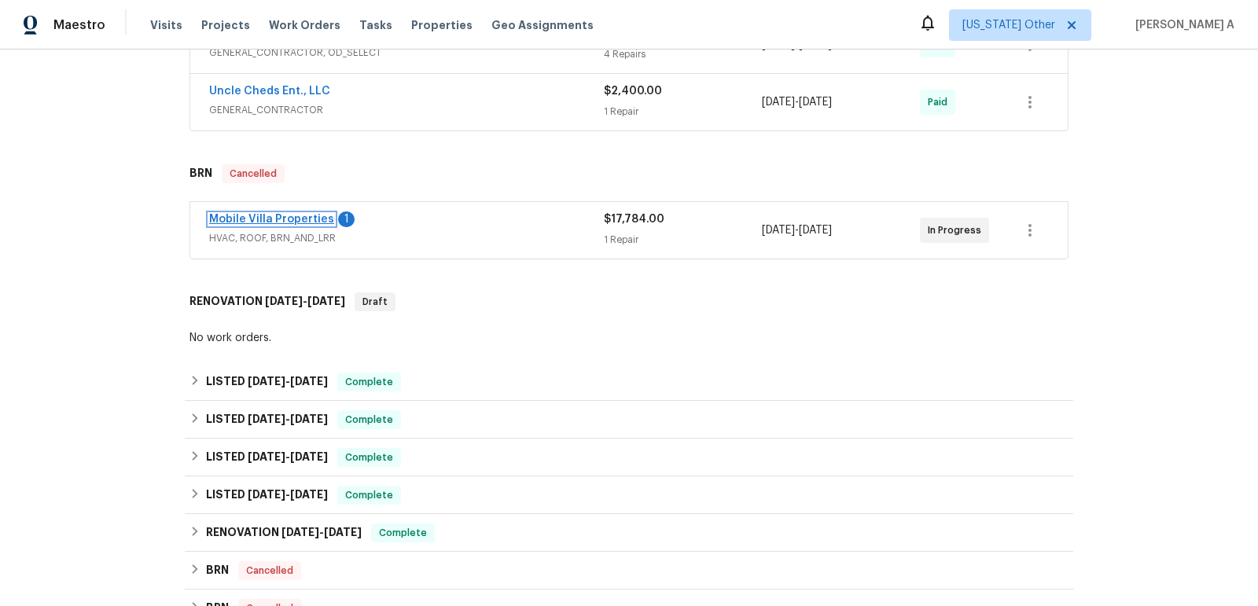
click at [281, 214] on link "Mobile Villa Properties" at bounding box center [271, 219] width 125 height 11
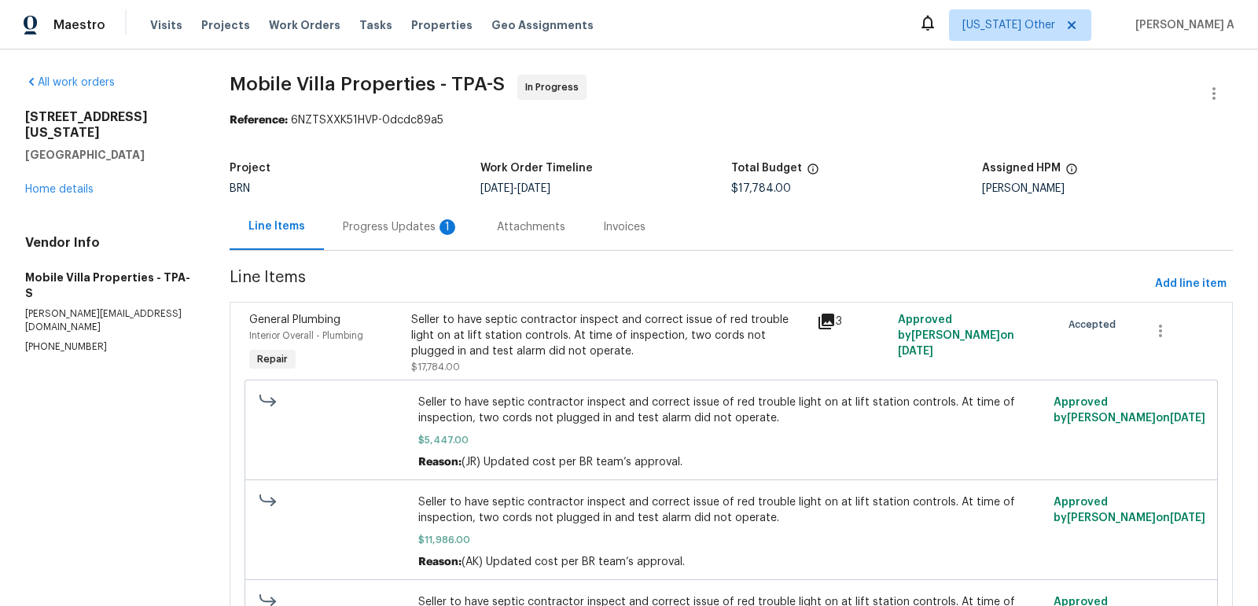
click at [403, 226] on div "Progress Updates 1" at bounding box center [401, 227] width 116 height 16
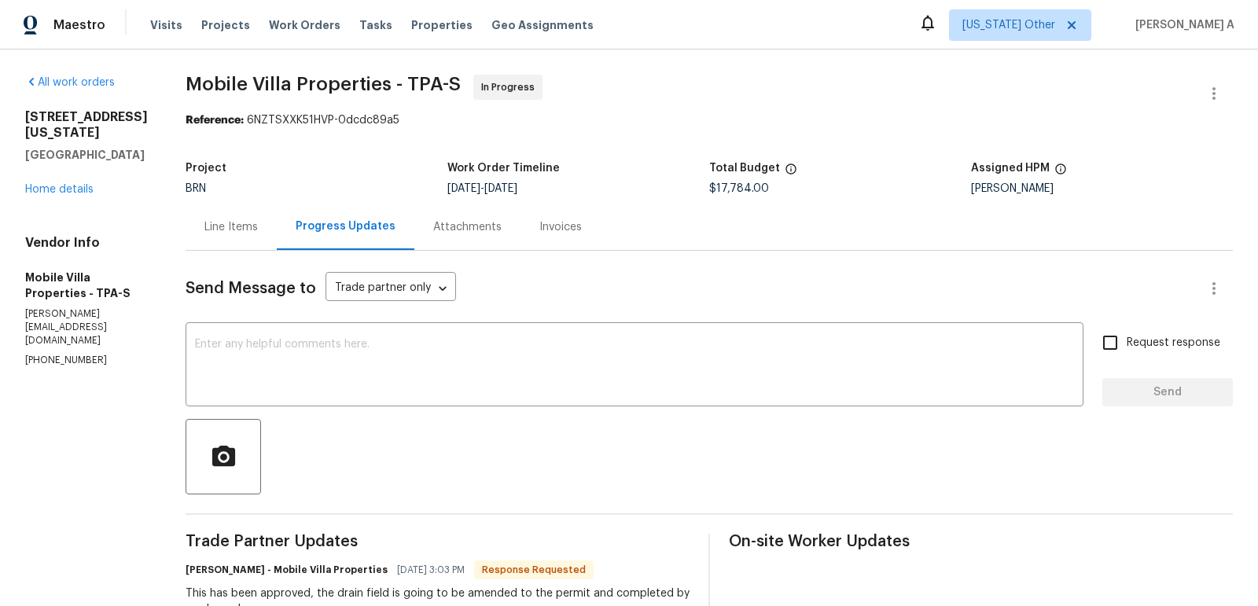
click at [219, 242] on div "Line Items" at bounding box center [230, 227] width 91 height 46
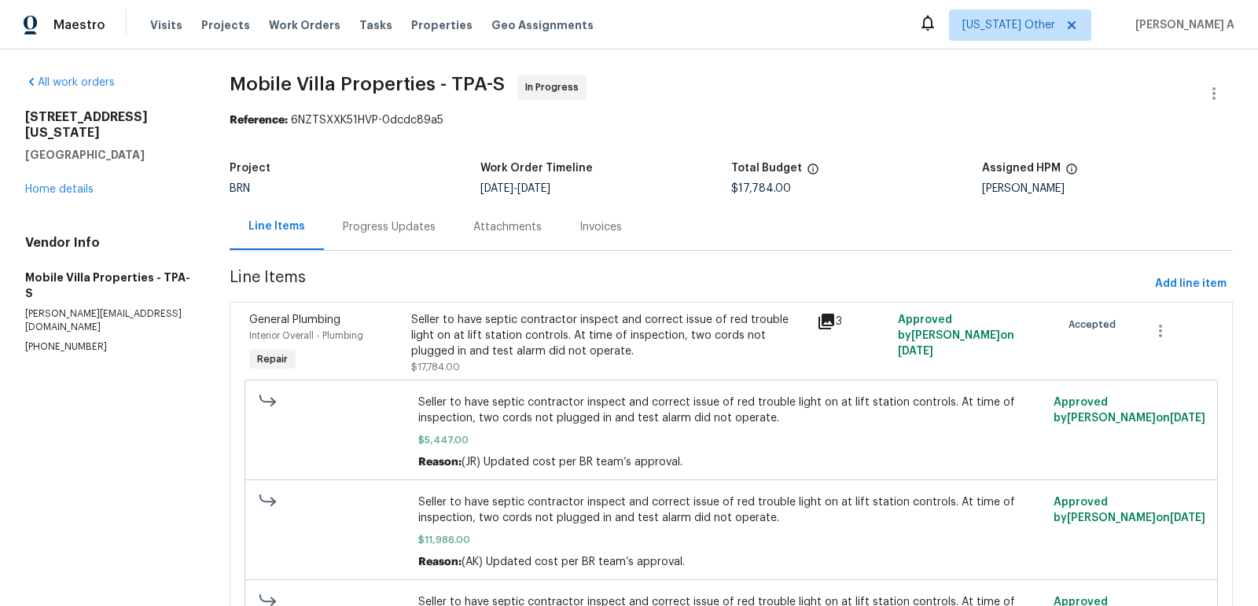
click at [387, 215] on div "Progress Updates" at bounding box center [389, 227] width 130 height 46
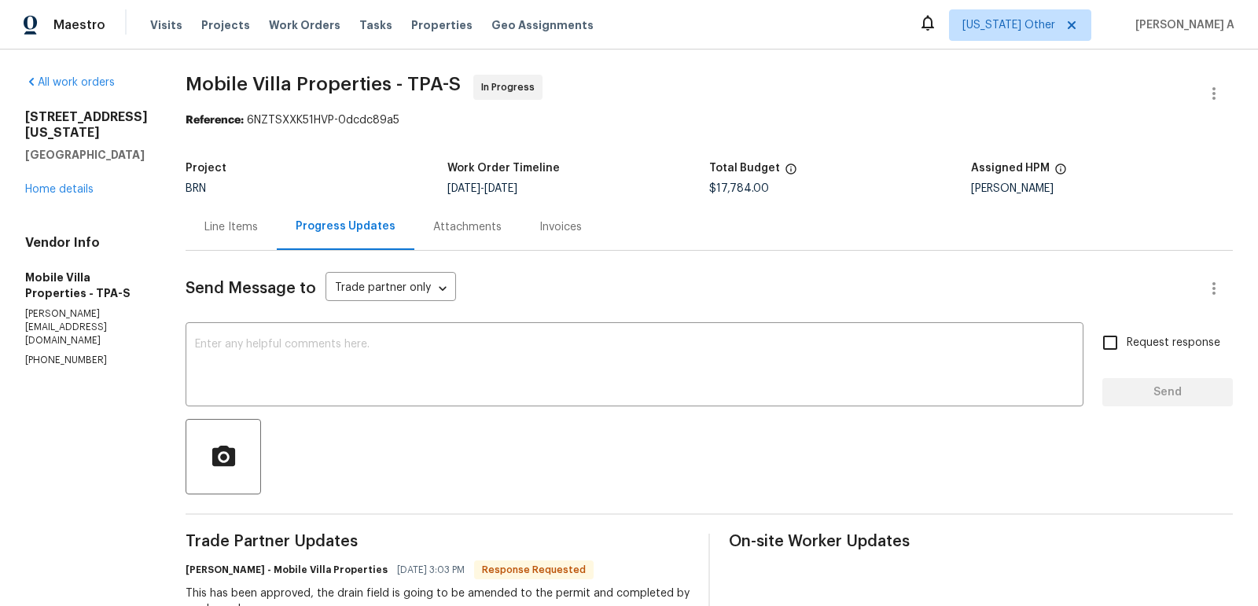
click at [204, 233] on div "Line Items" at bounding box center [230, 227] width 53 height 16
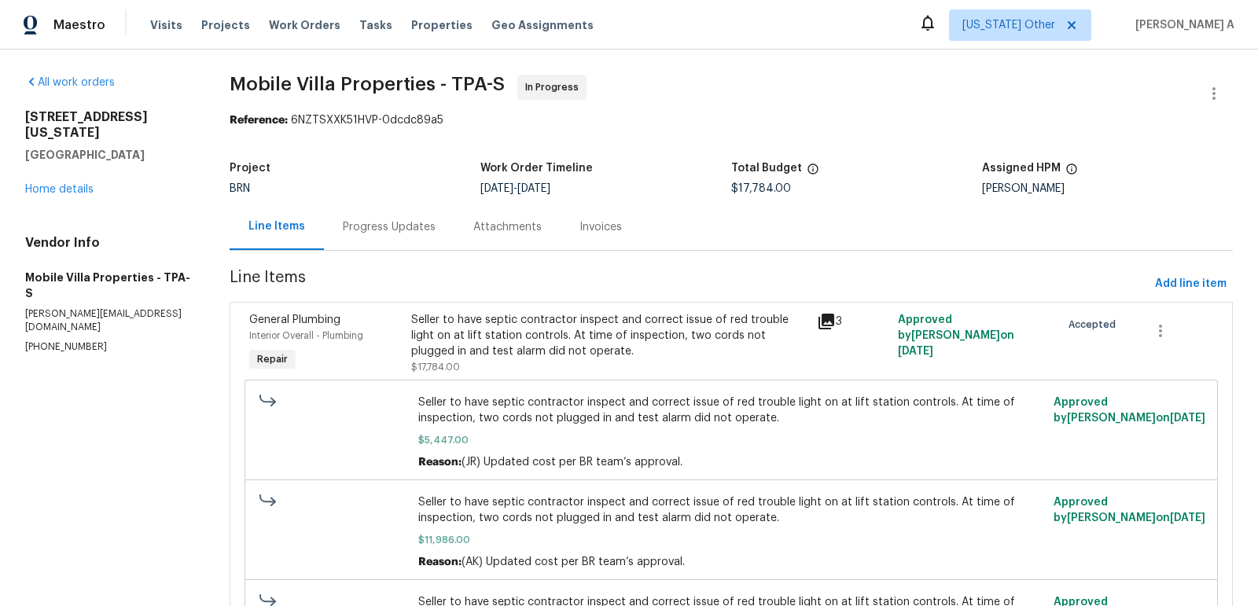
scroll to position [136, 0]
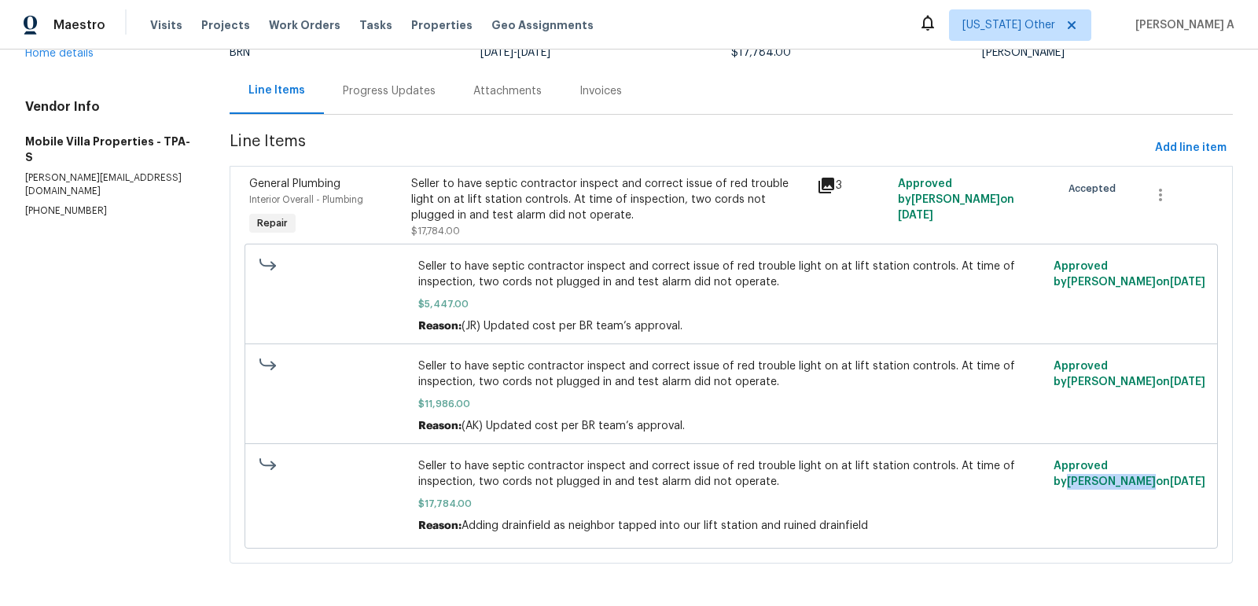
drag, startPoint x: 1125, startPoint y: 467, endPoint x: 1209, endPoint y: 467, distance: 84.1
click at [1209, 467] on div "Seller to have septic contractor inspect and correct issue of red trouble light…" at bounding box center [730, 495] width 973 height 105
copy span "Josh Devinney"
click at [380, 90] on div "Progress Updates" at bounding box center [389, 91] width 93 height 16
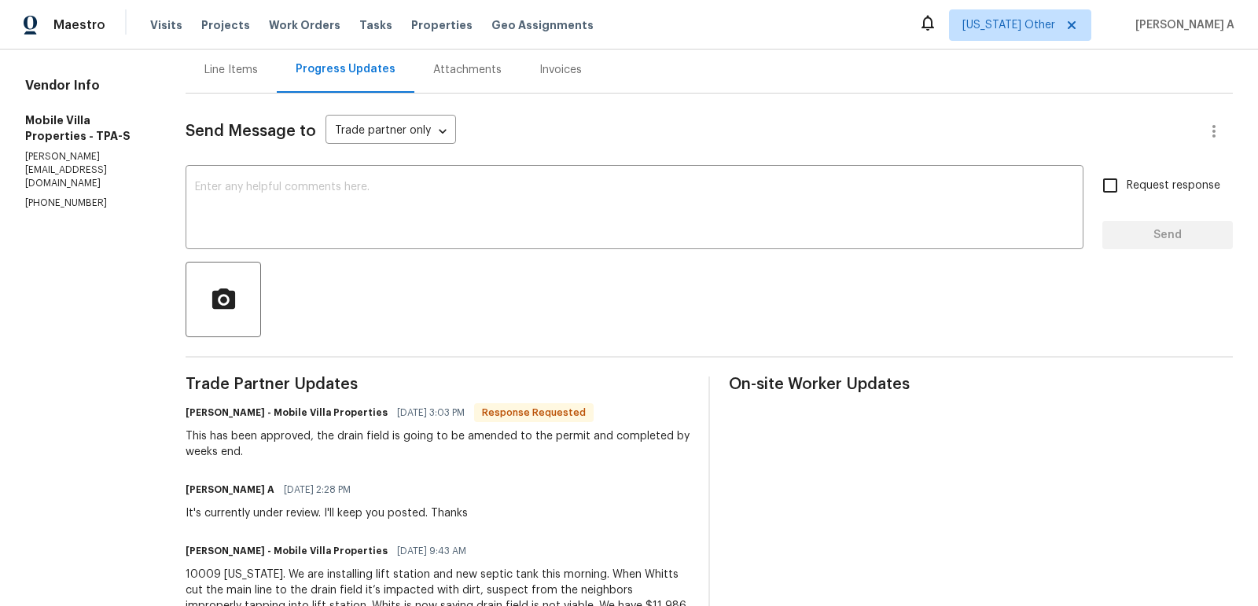
scroll to position [173, 0]
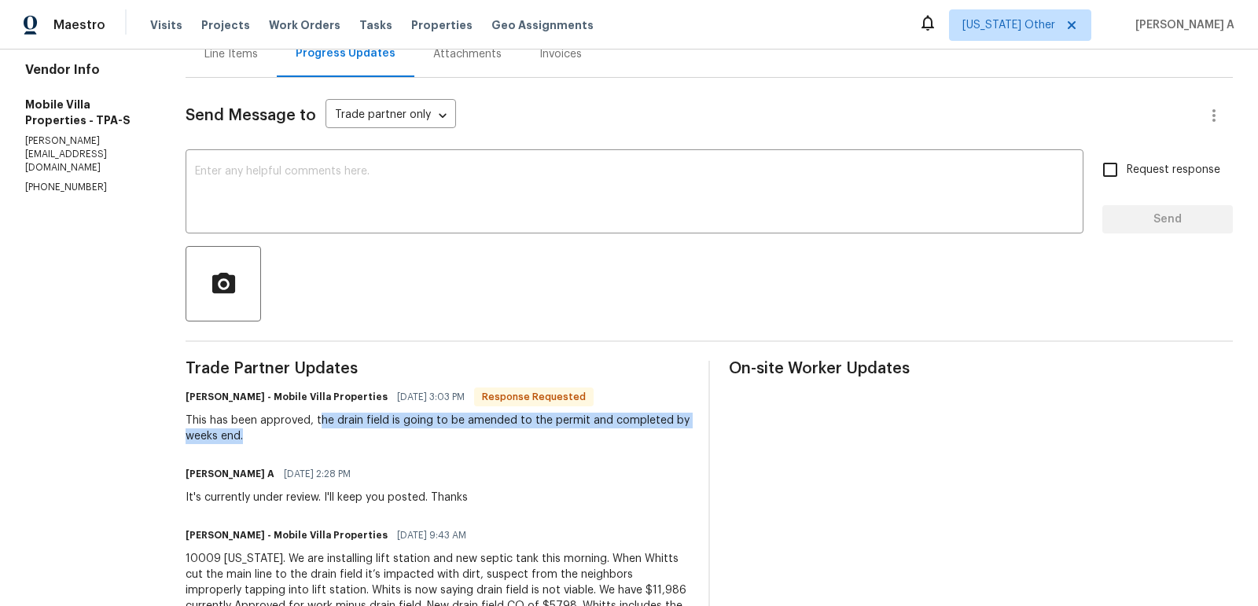
copy div "he drain field is going to be amended to the permit and completed by weeks end."
drag, startPoint x: 283, startPoint y: 420, endPoint x: 389, endPoint y: 439, distance: 107.6
click at [389, 439] on div "This has been approved, the drain field is going to be amended to the permit an…" at bounding box center [437, 428] width 504 height 31
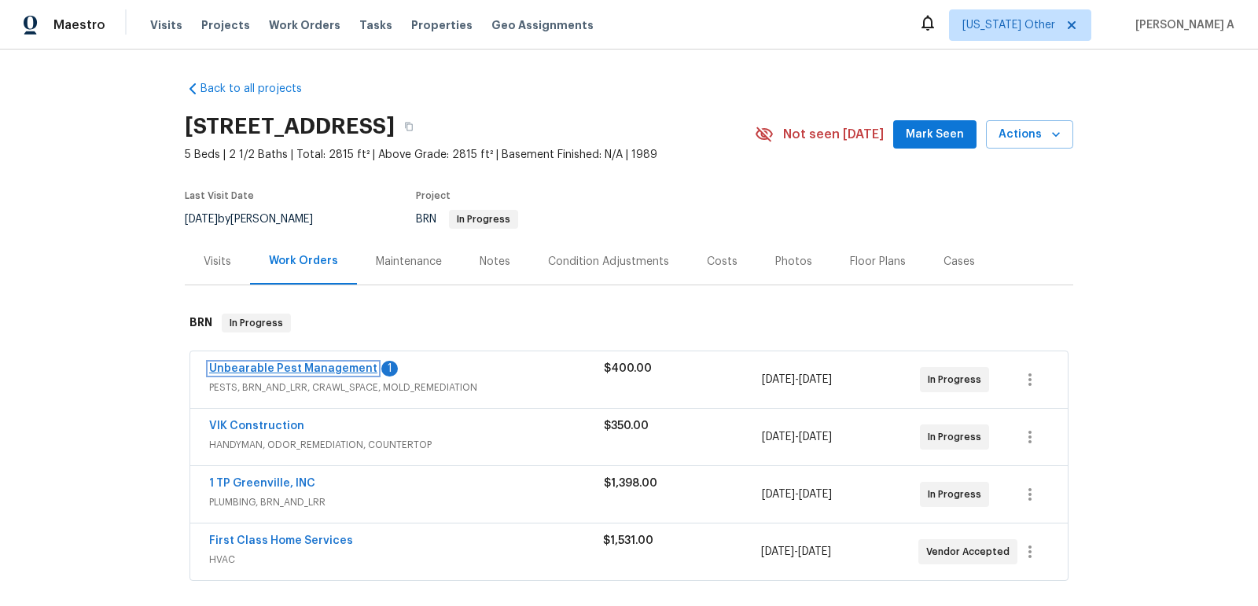
click at [346, 369] on link "Unbearable Pest Management" at bounding box center [293, 368] width 168 height 11
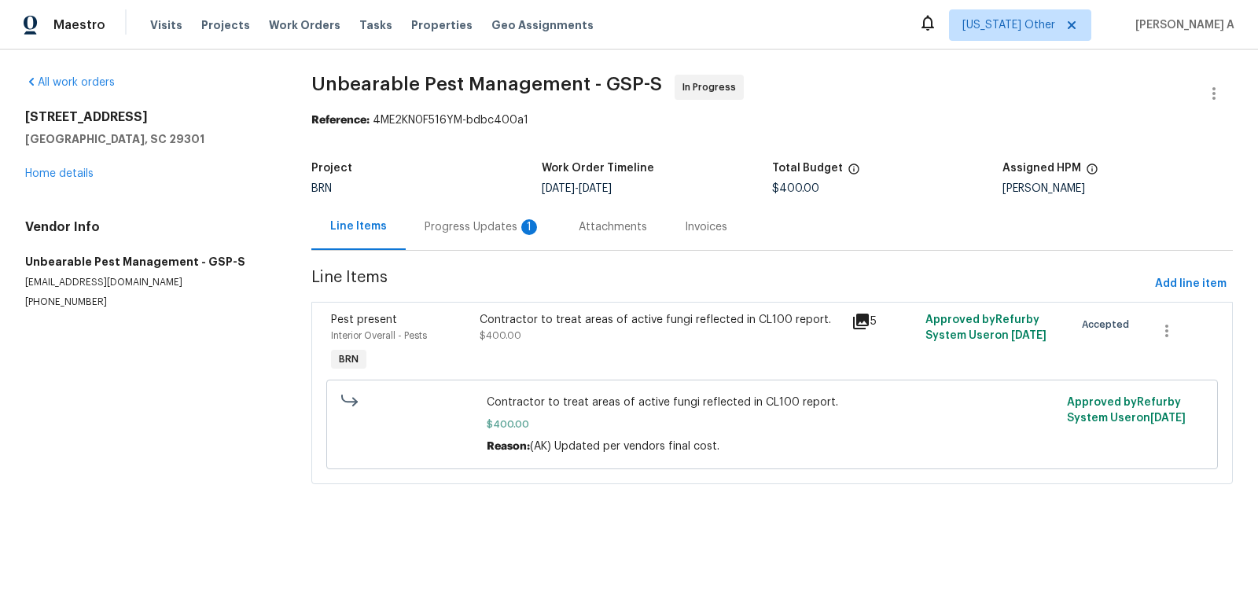
click at [427, 221] on div "Progress Updates 1" at bounding box center [482, 227] width 116 height 16
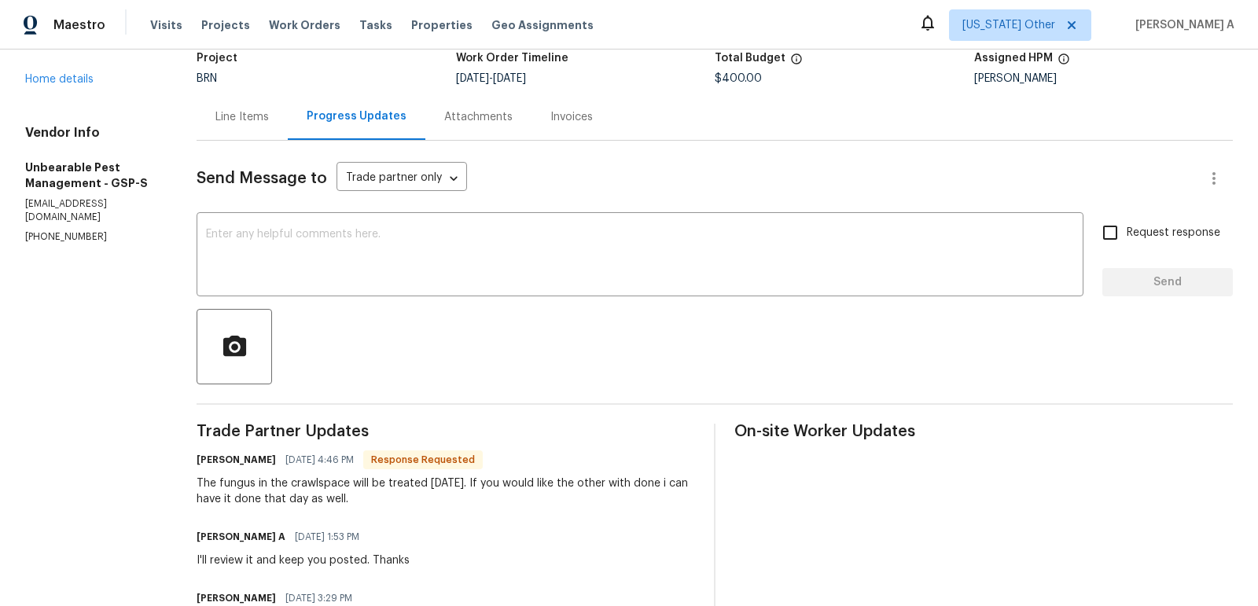
scroll to position [112, 0]
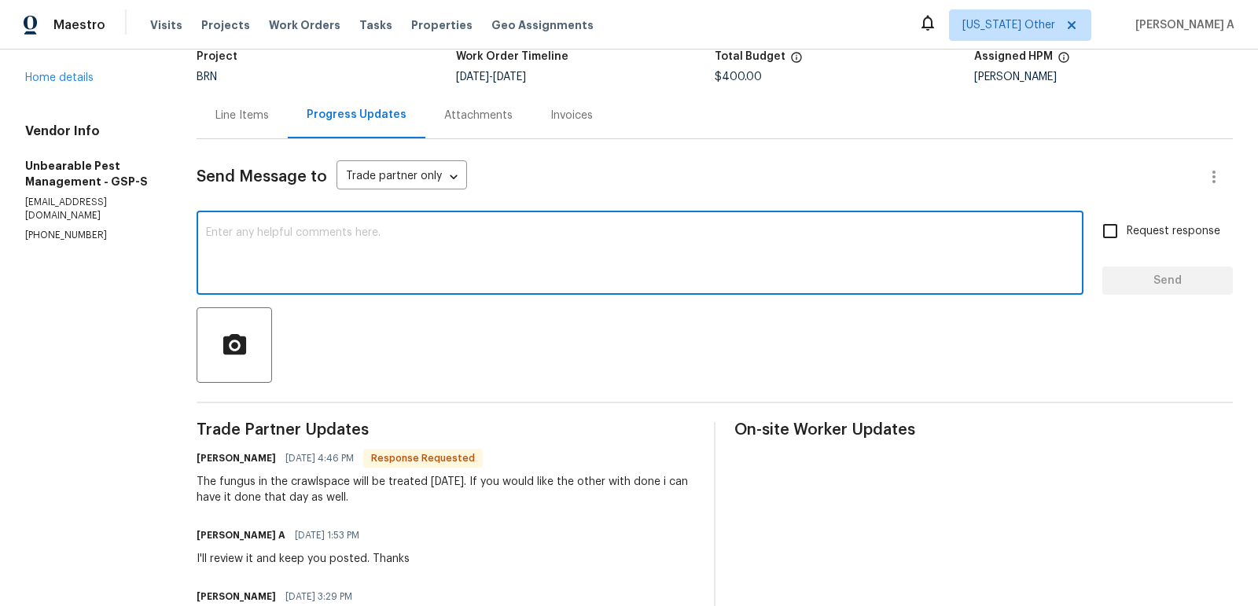
click at [347, 231] on textarea at bounding box center [640, 254] width 868 height 55
type textarea "Okay, I'll keep you posted [DATE]"
click at [425, 237] on textarea "Okay, I'll keep you posted [DATE]" at bounding box center [640, 254] width 868 height 55
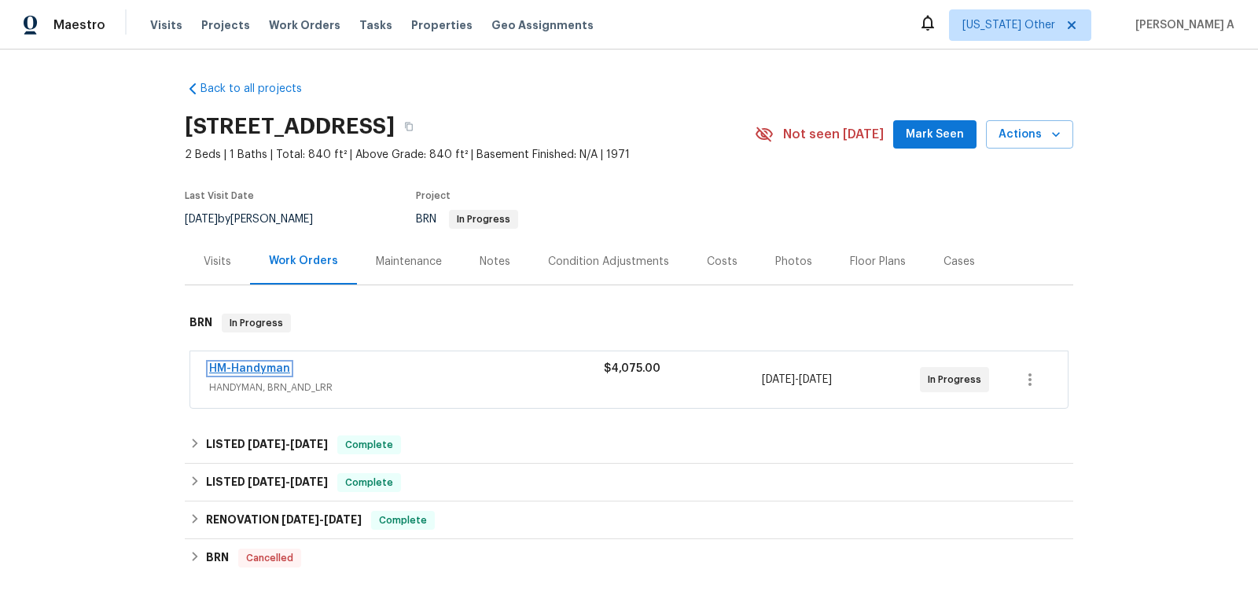
click at [270, 369] on link "HM-Handyman" at bounding box center [249, 368] width 81 height 11
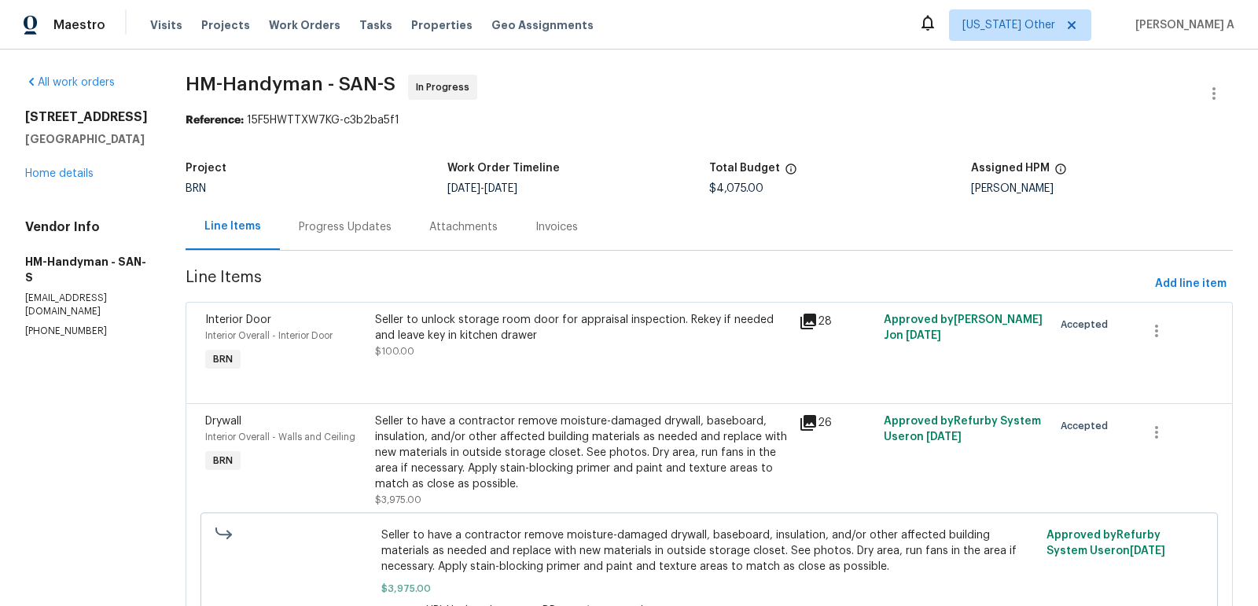
click at [379, 226] on div "Progress Updates" at bounding box center [345, 227] width 93 height 16
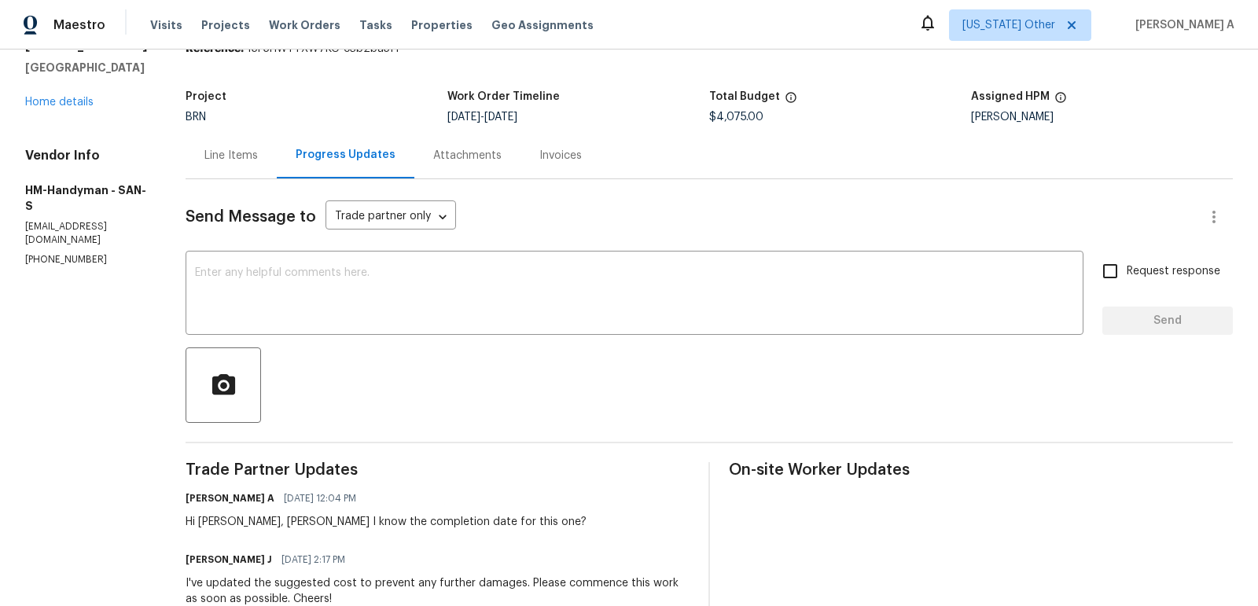
scroll to position [74, 0]
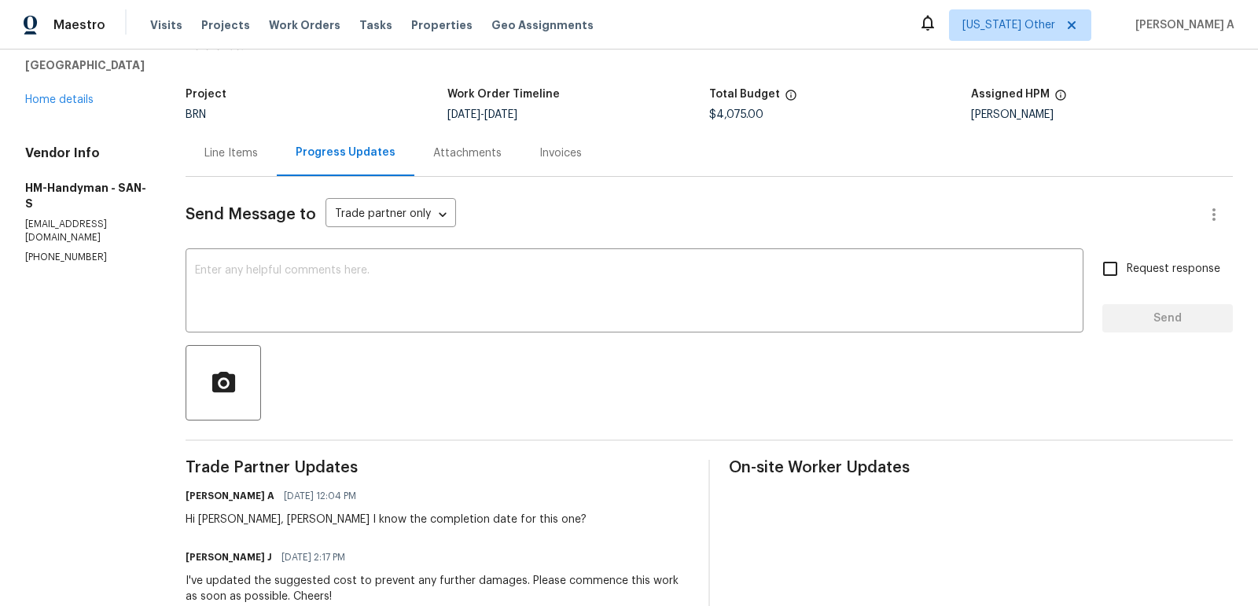
click at [235, 153] on div "Line Items" at bounding box center [230, 153] width 53 height 16
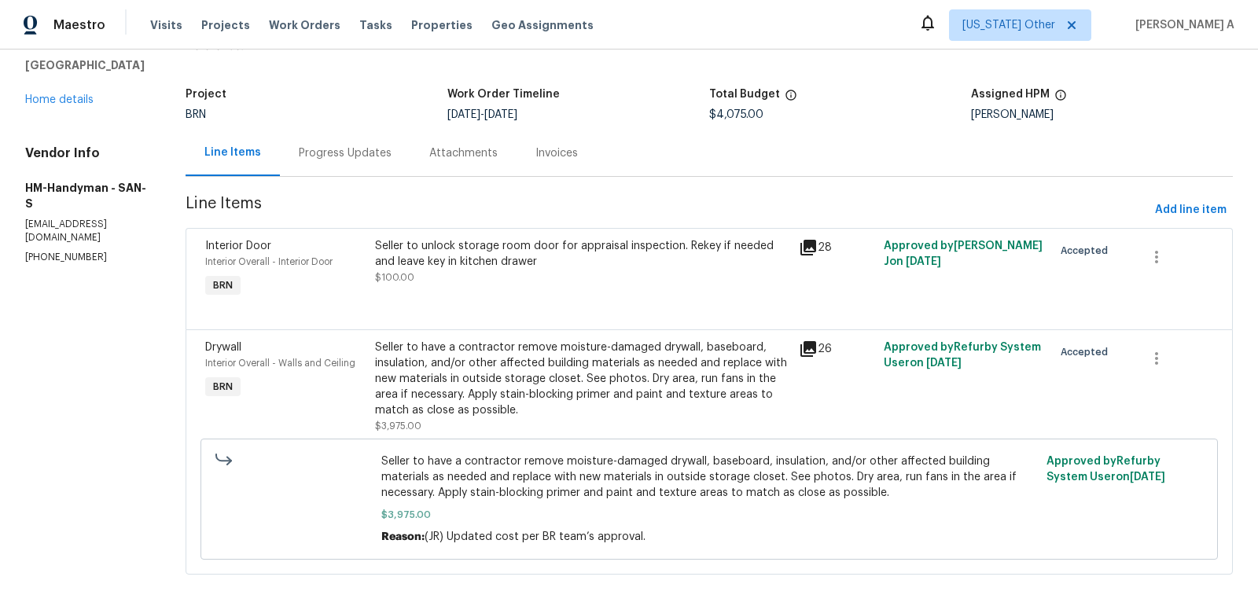
click at [345, 158] on div "Progress Updates" at bounding box center [345, 153] width 93 height 16
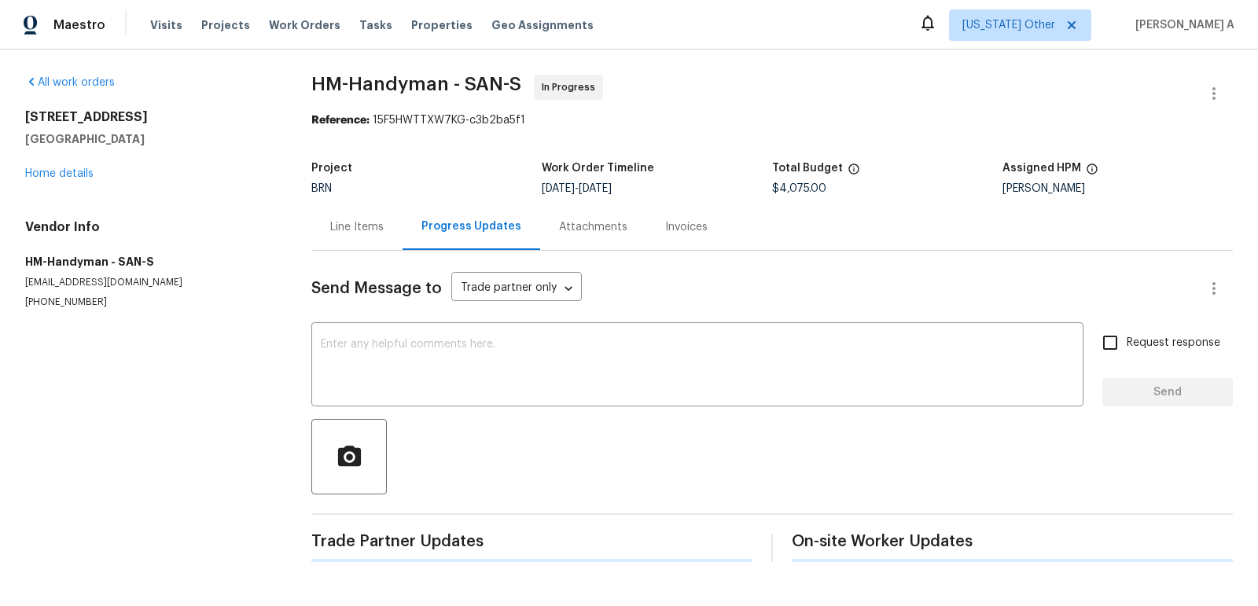
click at [420, 324] on div "Send Message to Trade partner only Trade partner only ​ x ​ Request response Se…" at bounding box center [771, 406] width 921 height 311
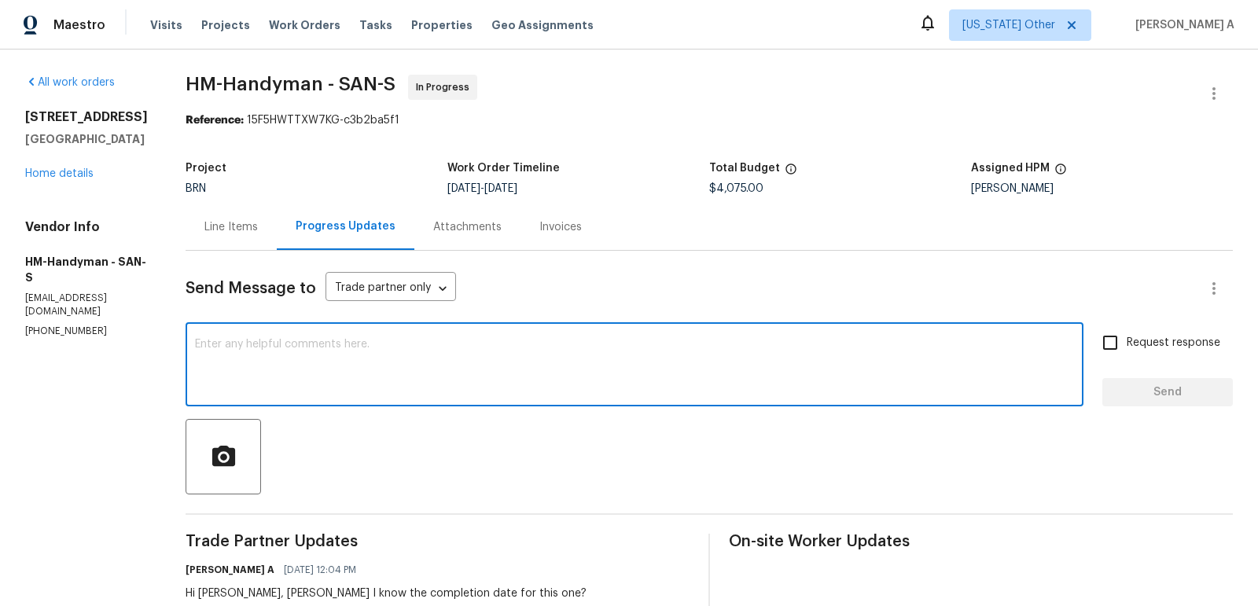
click at [411, 346] on textarea at bounding box center [634, 366] width 879 height 55
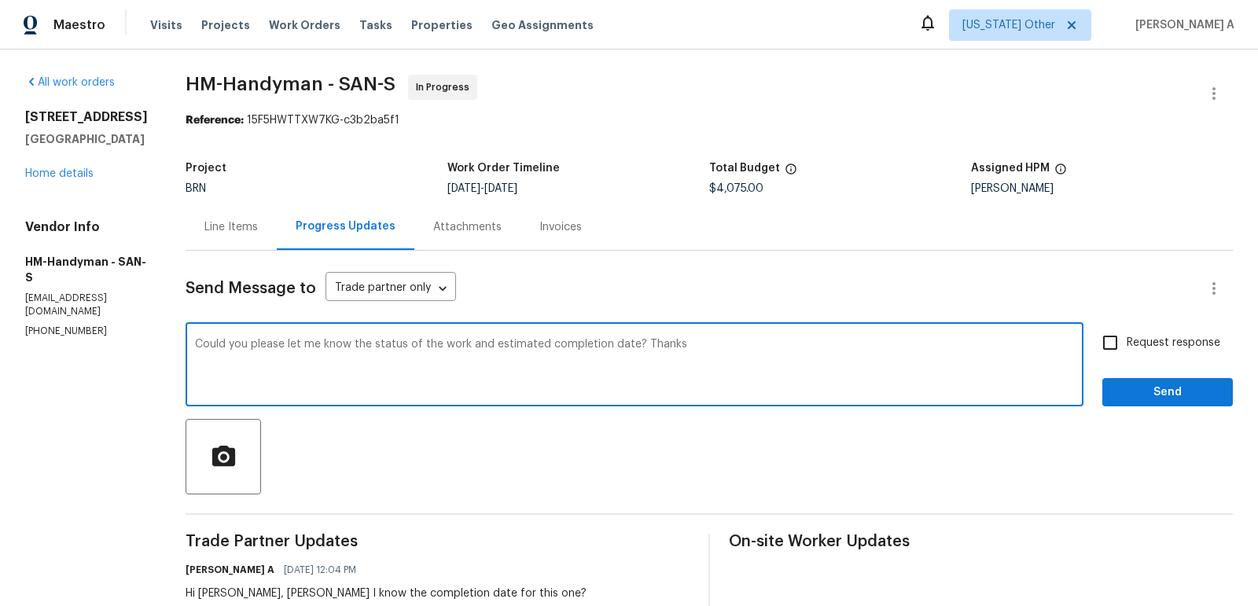
type textarea "Could you please let me know the status of the work and estimated completion da…"
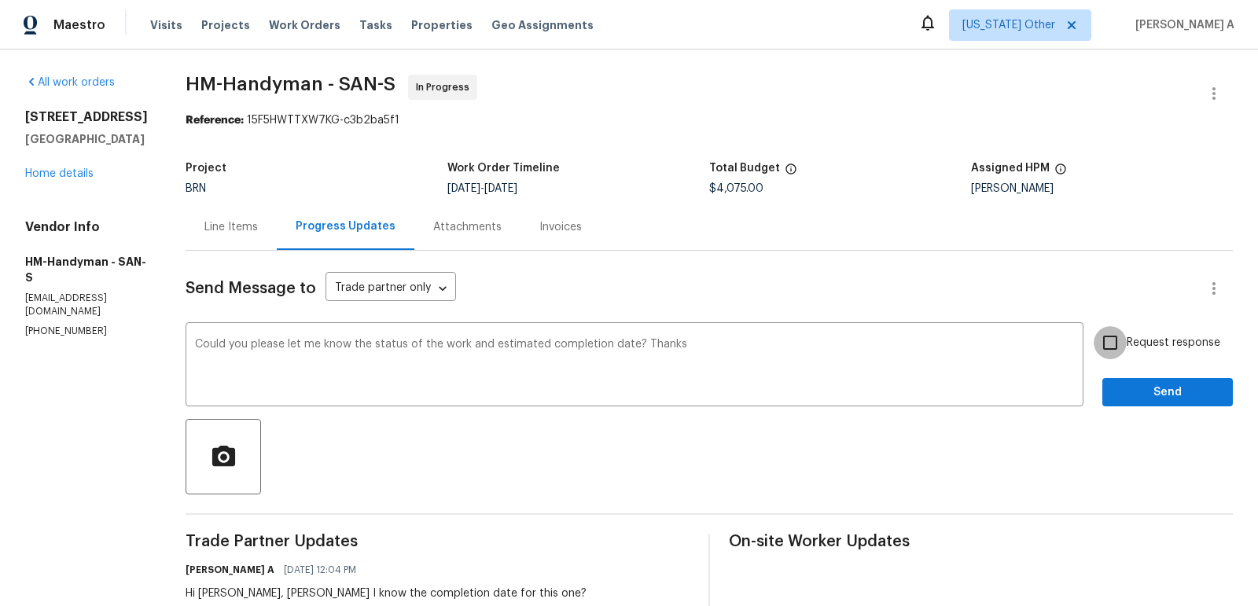
click at [1115, 347] on input "Request response" at bounding box center [1109, 342] width 33 height 33
checkbox input "true"
click at [1146, 386] on span "Send" at bounding box center [1166, 393] width 105 height 20
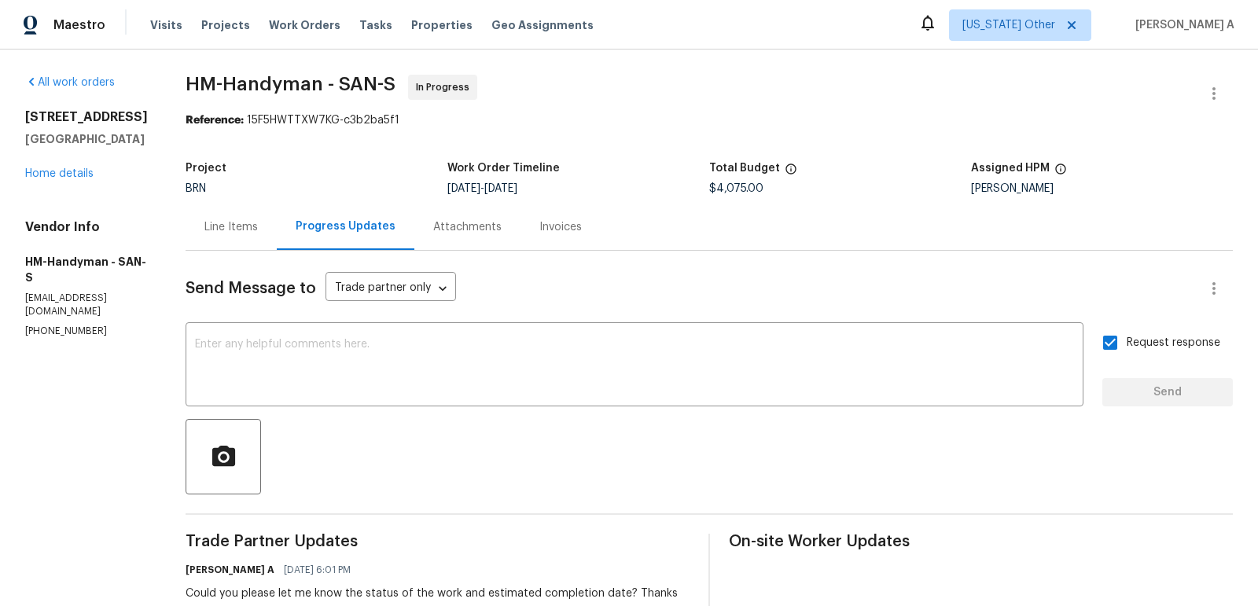
click at [272, 231] on div "Line Items" at bounding box center [230, 227] width 91 height 46
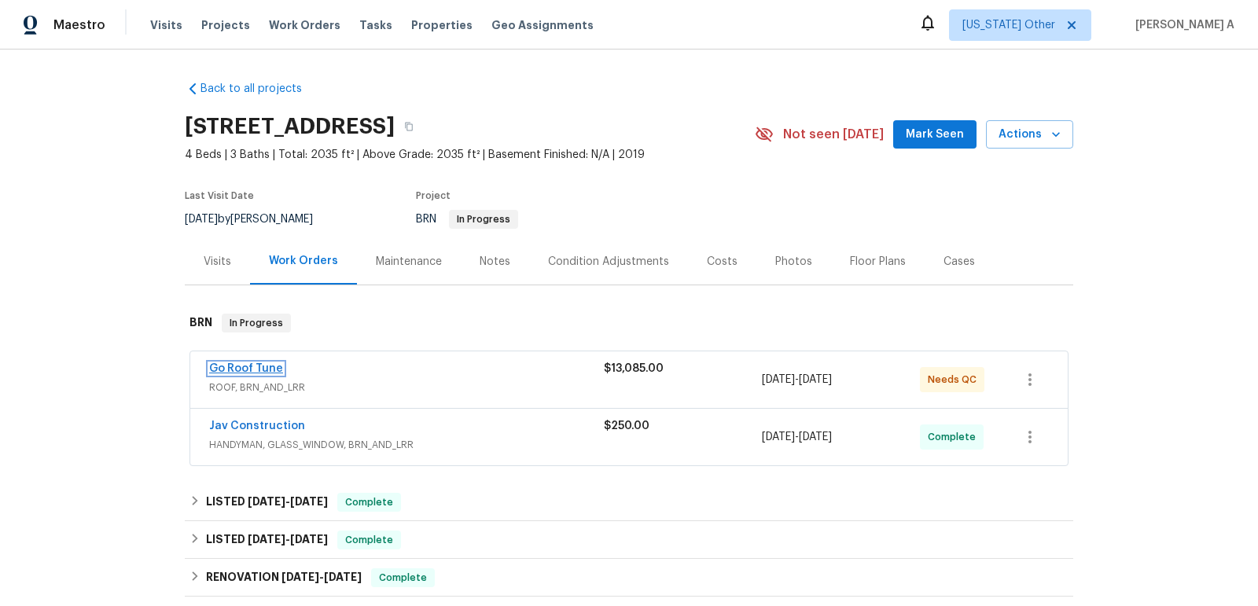
click at [259, 363] on link "Go Roof Tune" at bounding box center [246, 368] width 74 height 11
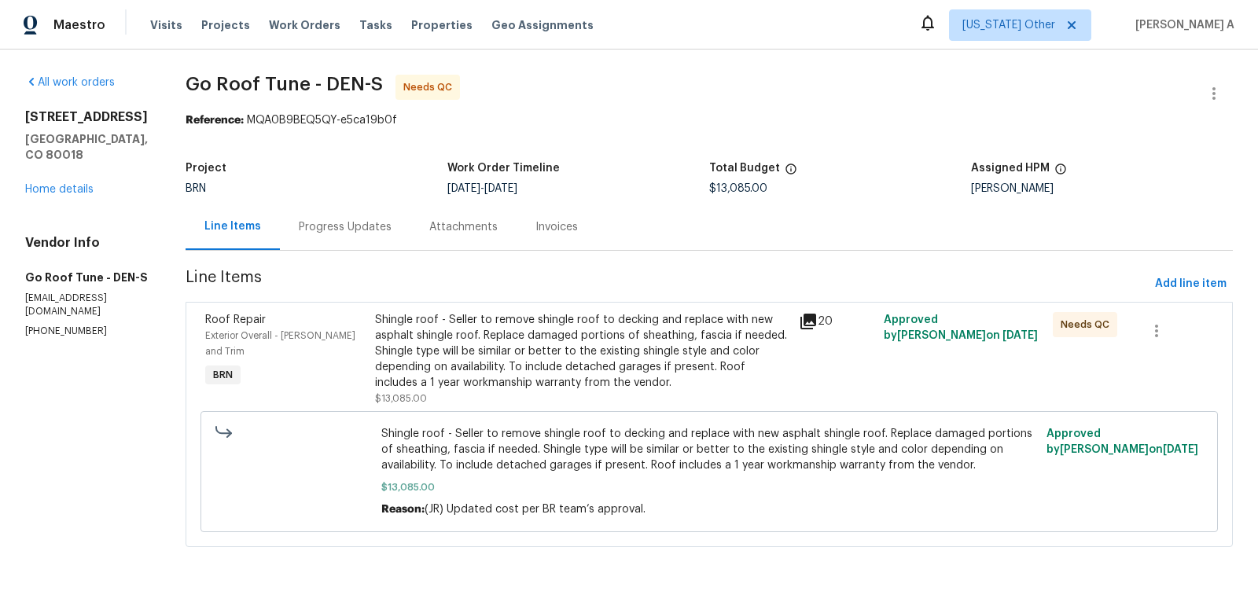
click at [567, 347] on div "Shingle roof - Seller to remove shingle roof to decking and replace with new as…" at bounding box center [582, 351] width 414 height 79
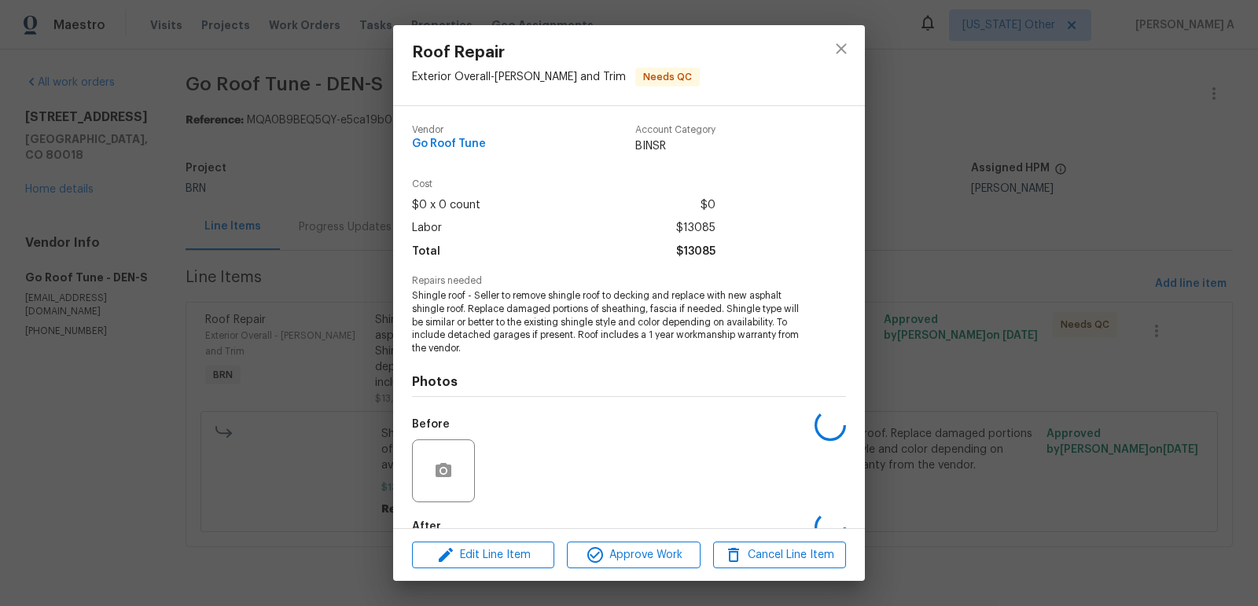
scroll to position [92, 0]
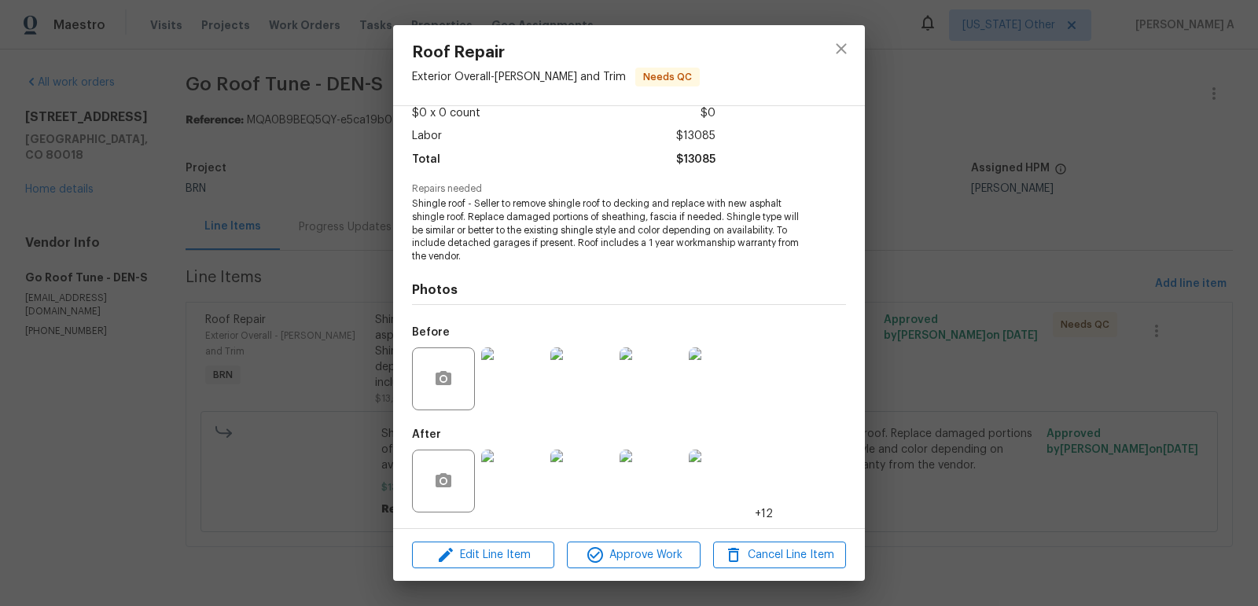
click at [499, 482] on img at bounding box center [512, 481] width 63 height 63
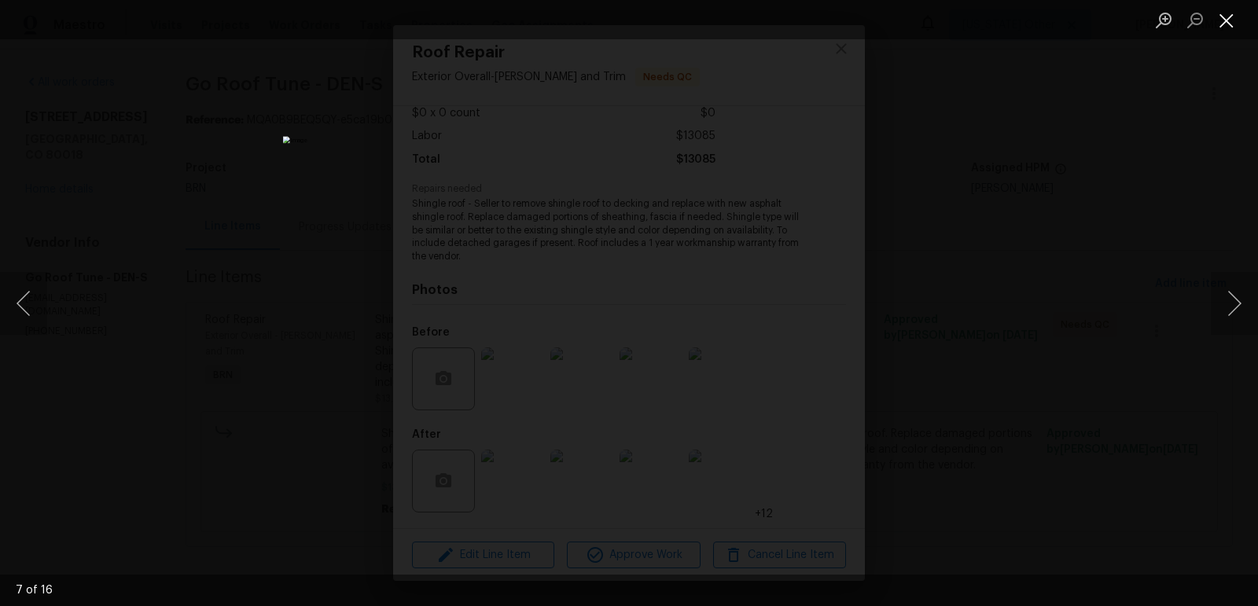
click at [1236, 6] on button "Close lightbox" at bounding box center [1225, 20] width 31 height 28
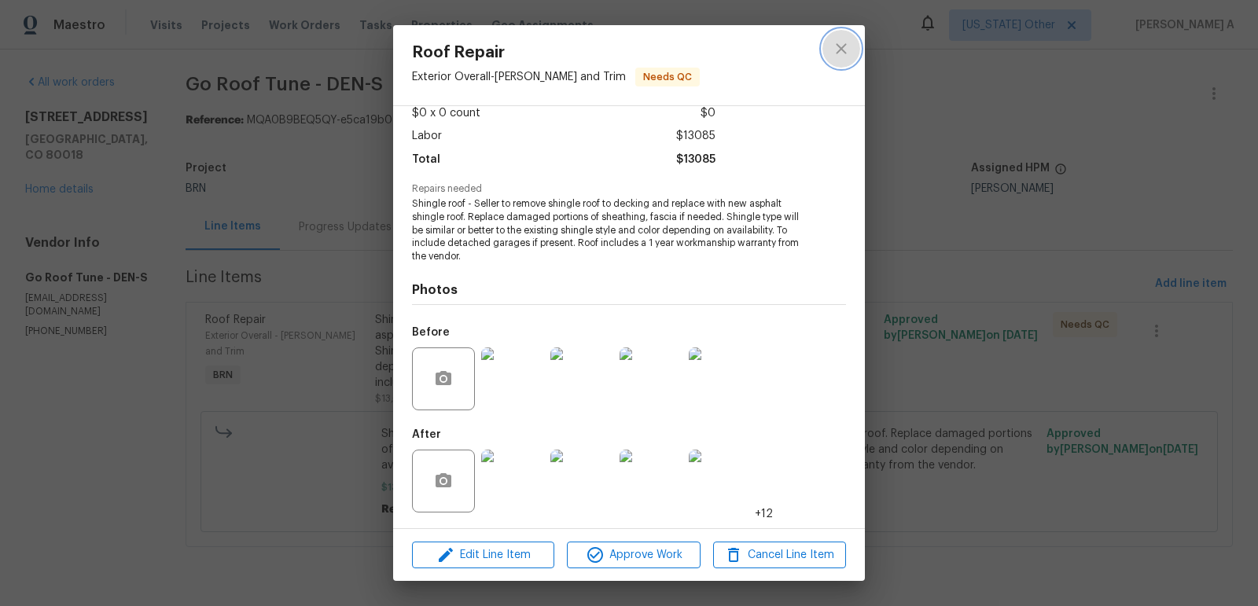
click at [845, 54] on icon "close" at bounding box center [841, 48] width 19 height 19
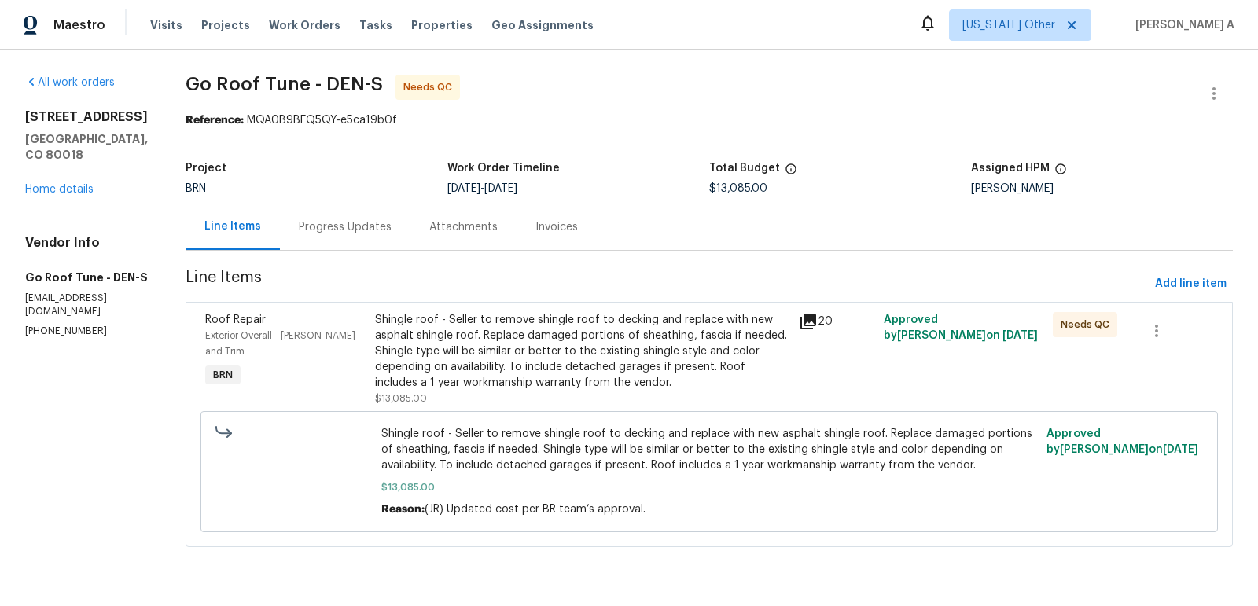
click at [342, 211] on div "Progress Updates" at bounding box center [345, 227] width 130 height 46
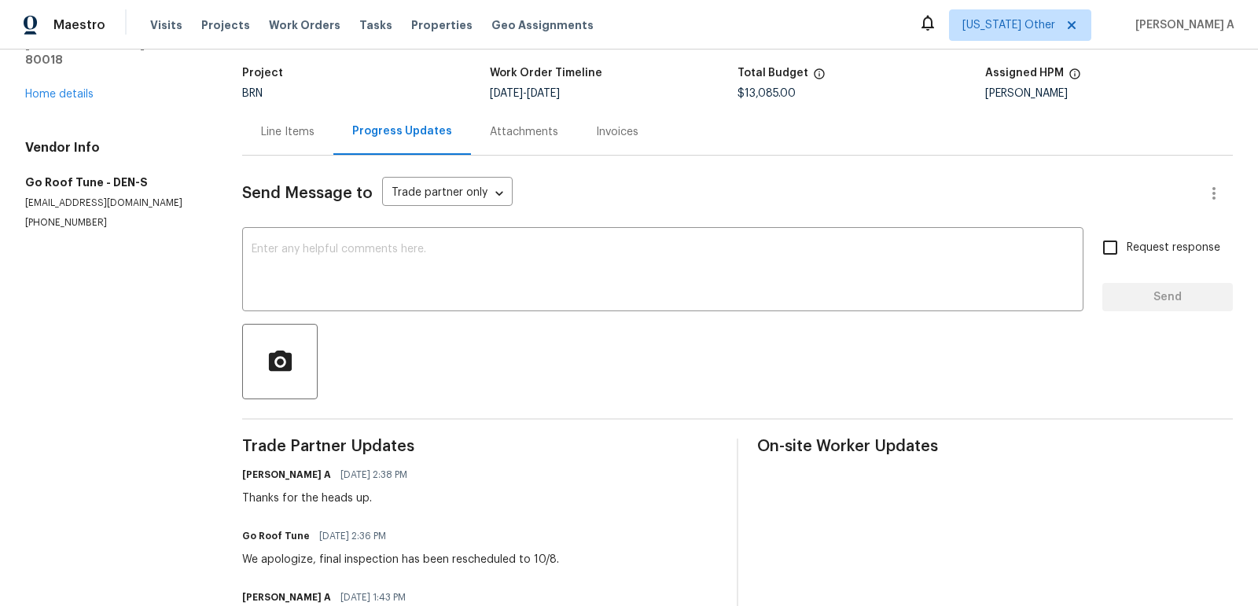
scroll to position [130, 0]
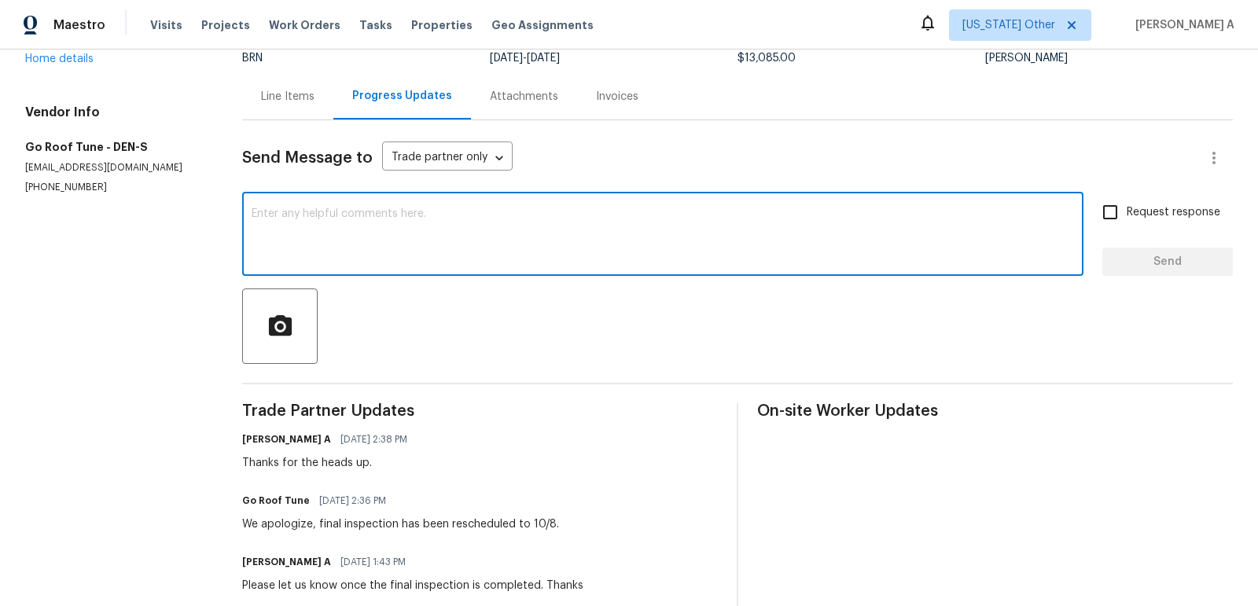
click at [448, 248] on textarea at bounding box center [663, 235] width 822 height 55
paste textarea "The buyers were just at the property and said new roof has barely been started.…"
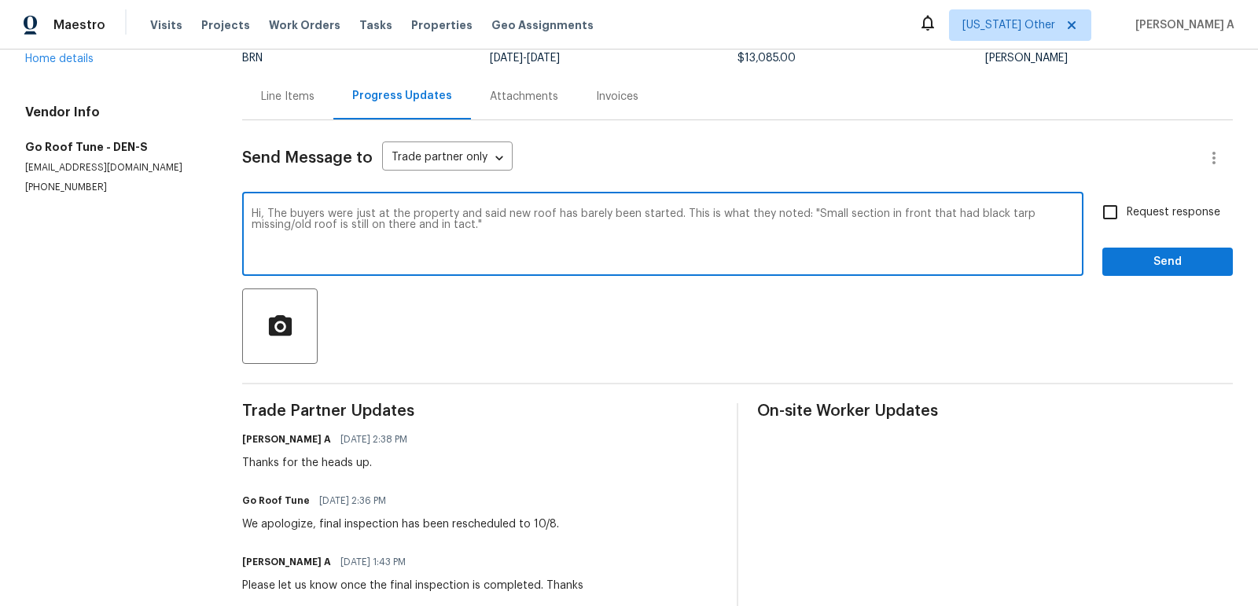
drag, startPoint x: 692, startPoint y: 213, endPoint x: 778, endPoint y: 249, distance: 93.0
click at [778, 250] on textarea "Hi, The buyers were just at the property and said new roof has barely been star…" at bounding box center [663, 235] width 822 height 55
click at [0, 0] on span "Correct the article" at bounding box center [0, 0] width 0 height 0
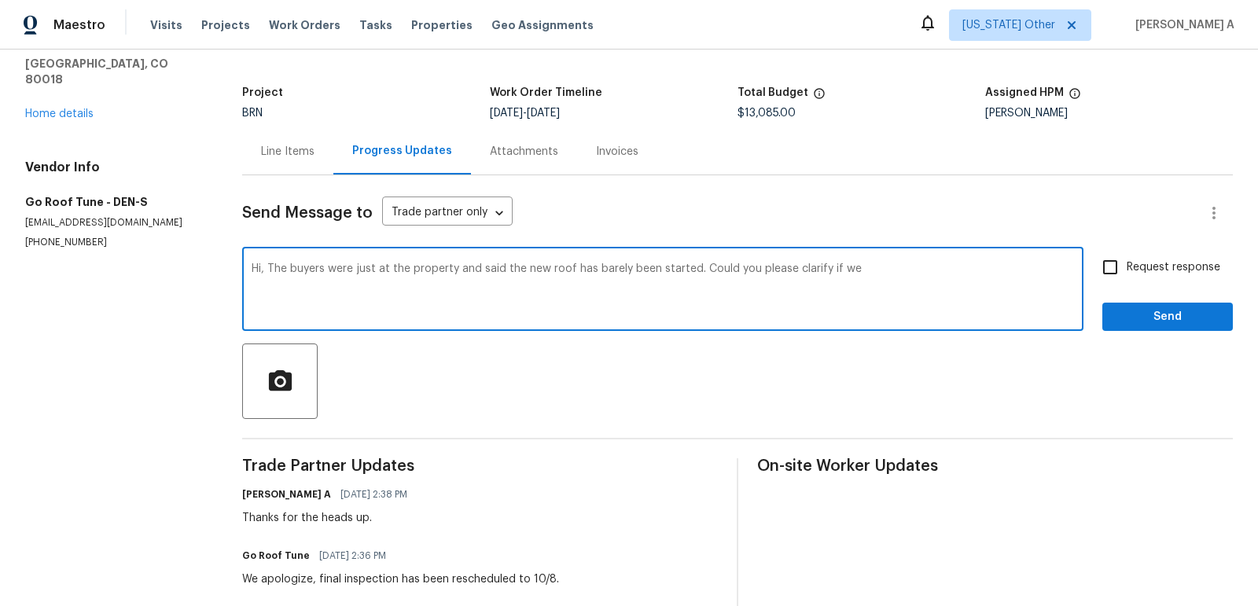
scroll to position [72, 0]
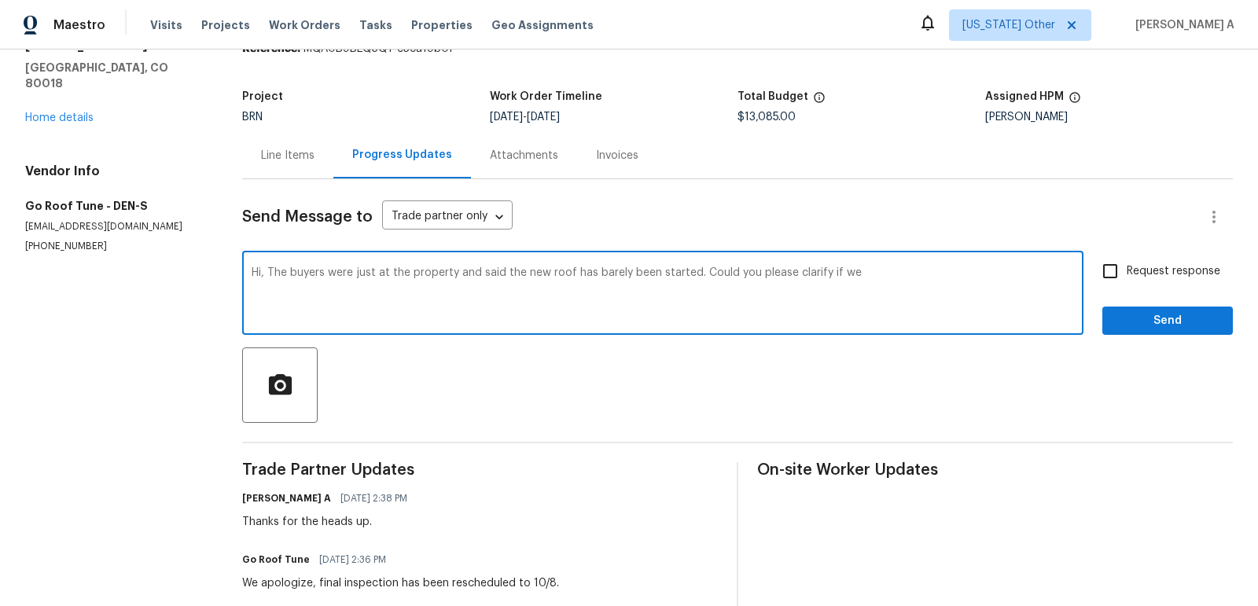
click at [376, 269] on textarea "Hi, The buyers were just at the property and said the new roof has barely been …" at bounding box center [663, 294] width 822 height 55
click at [867, 281] on textarea "Hi, The buyers were at the property and said the new roof has barely been start…" at bounding box center [663, 294] width 822 height 55
click at [900, 278] on textarea "Hi, The buyers were at the property and said the new roof has barely been start…" at bounding box center [663, 294] width 822 height 55
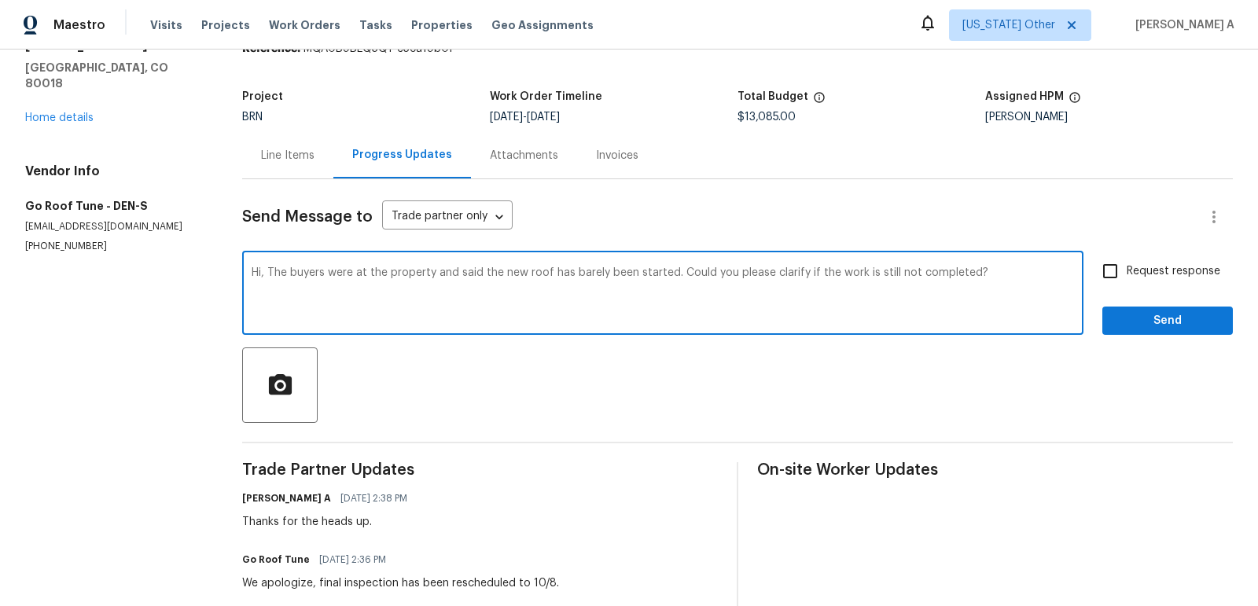
click at [900, 278] on textarea "Hi, The buyers were at the property and said the new roof has barely been start…" at bounding box center [663, 294] width 822 height 55
click at [0, 0] on div "Paraphrase text" at bounding box center [0, 0] width 0 height 0
click at [0, 0] on div "Text is too long. Try paraphrasing shorter sections." at bounding box center [0, 0] width 0 height 0
click at [0, 0] on icon "Text is too long. Try paraphrasing shorter sections." at bounding box center [0, 0] width 0 height 0
click at [0, 0] on span "please" at bounding box center [0, 0] width 0 height 0
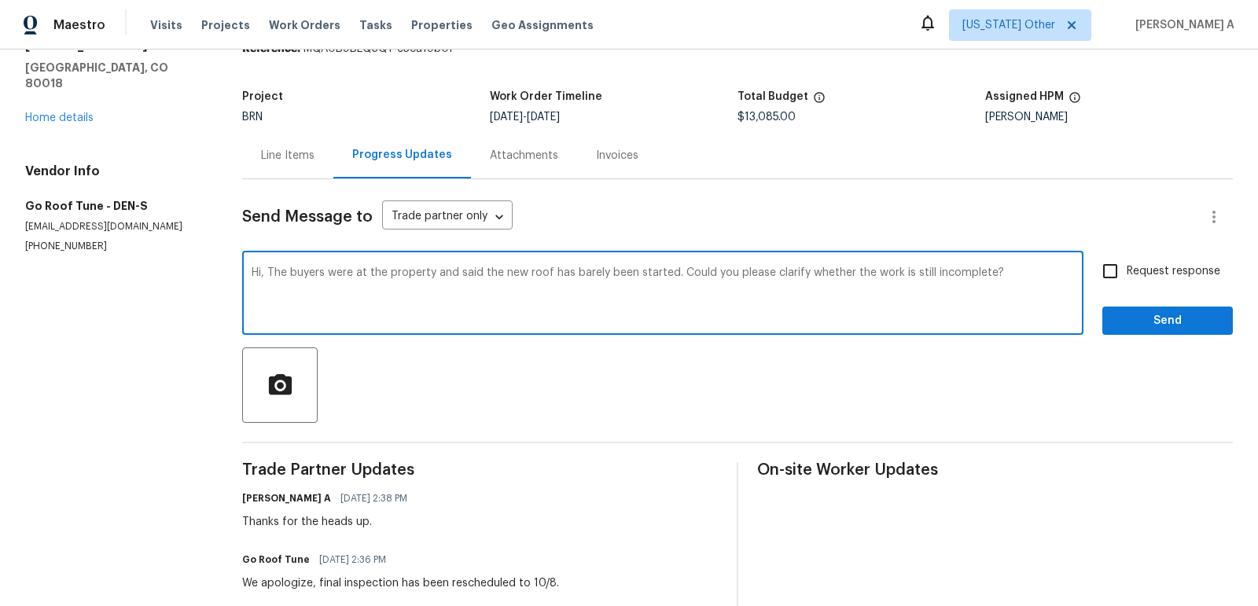
type textarea "Hi, The buyers were at the property and said the new roof has barely been start…"
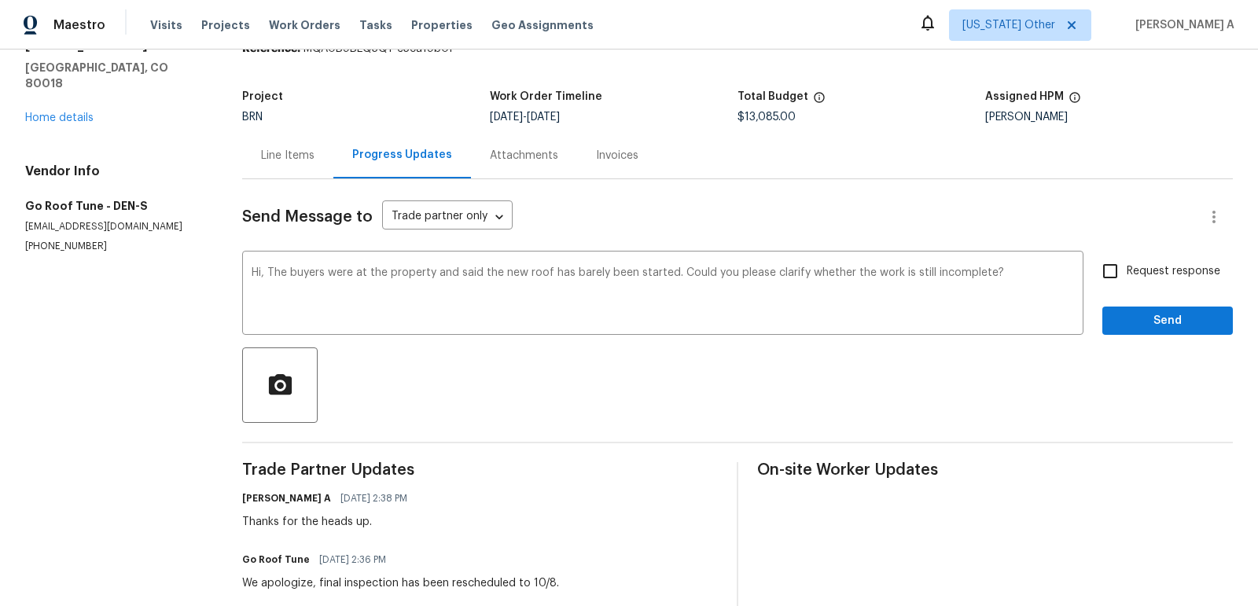
click at [1133, 267] on span "Request response" at bounding box center [1173, 271] width 94 height 17
click at [1126, 267] on input "Request response" at bounding box center [1109, 271] width 33 height 33
checkbox input "true"
click at [1181, 321] on span "Send" at bounding box center [1166, 321] width 105 height 20
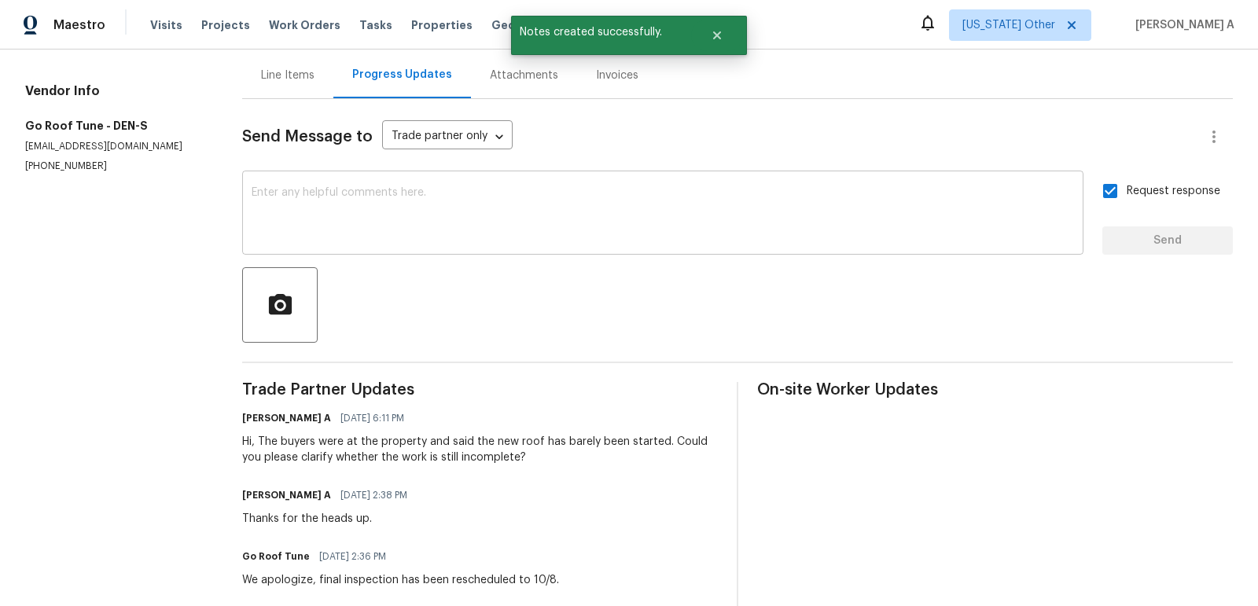
scroll to position [153, 0]
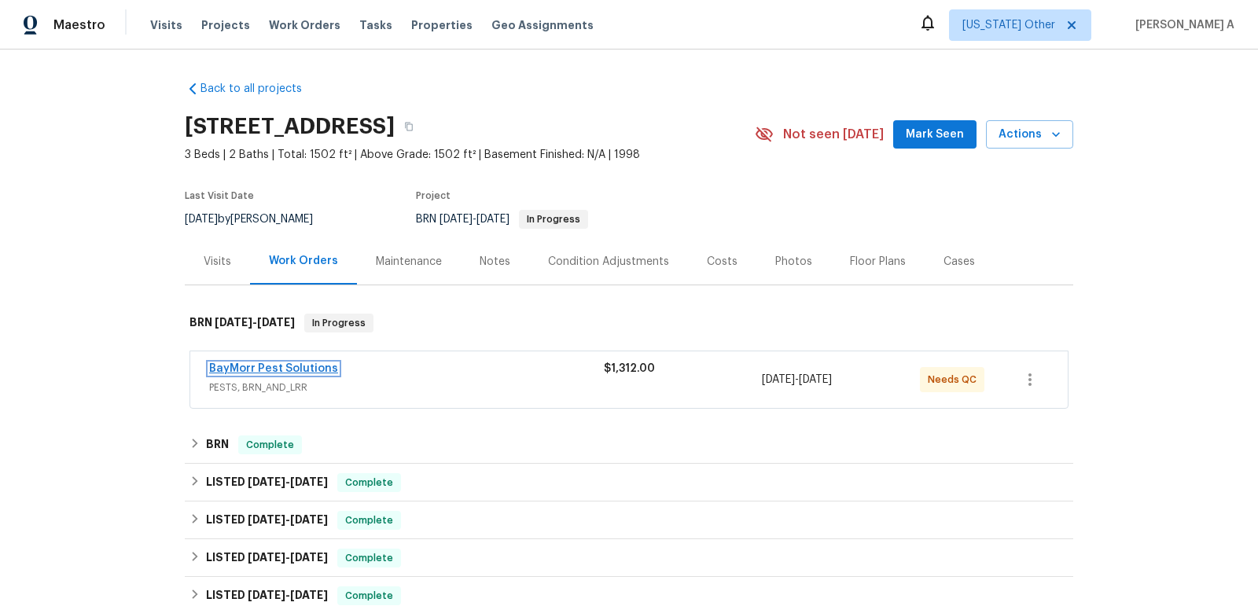
click at [277, 369] on link "BayMorr Pest Solutions" at bounding box center [273, 368] width 129 height 11
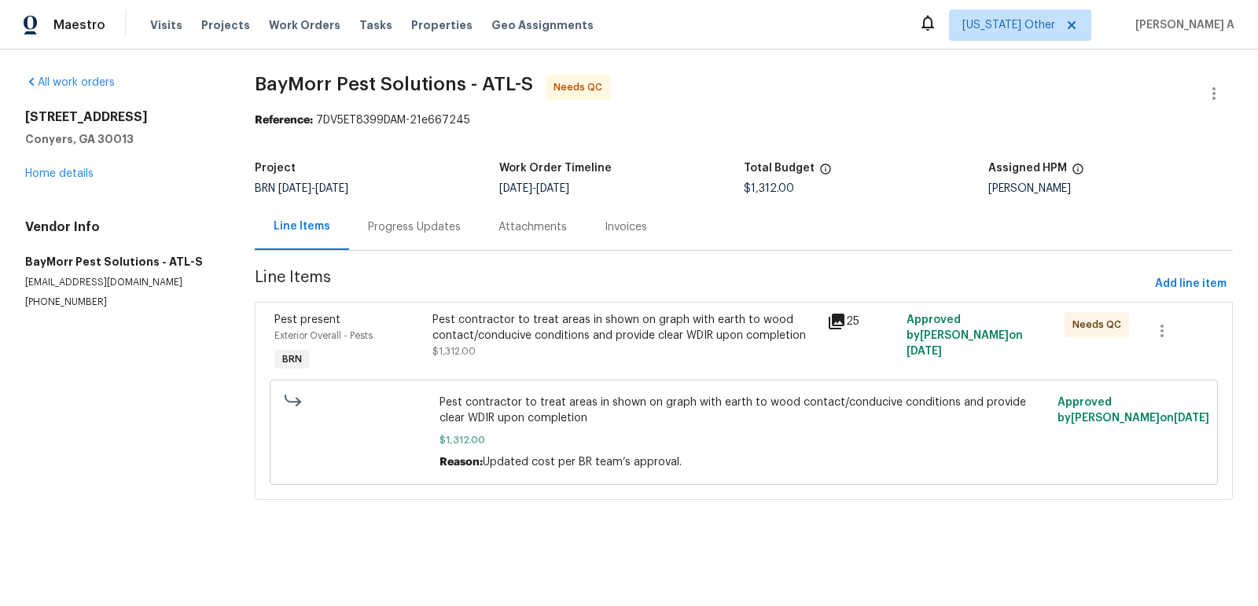
click at [403, 225] on div "Progress Updates" at bounding box center [414, 227] width 93 height 16
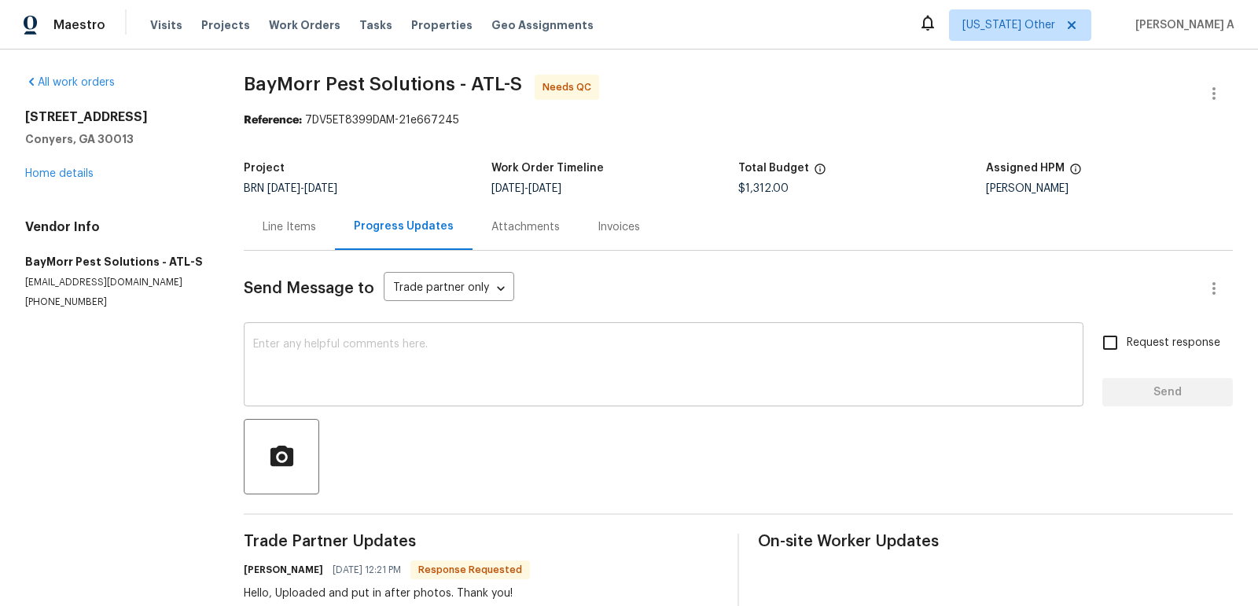
scroll to position [48, 0]
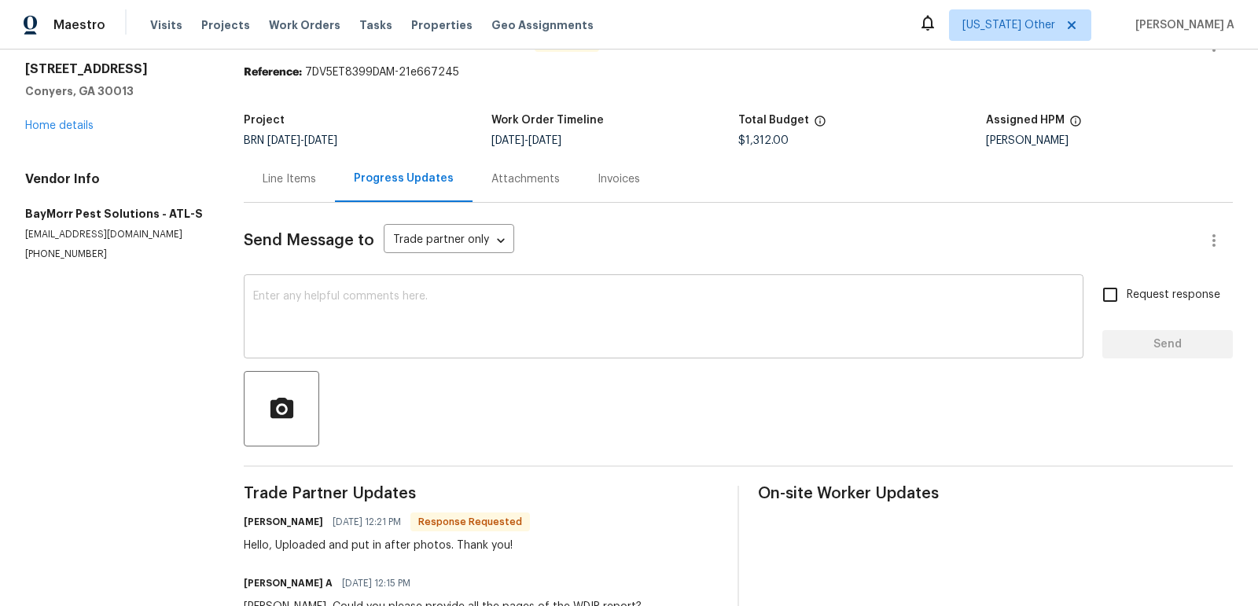
click at [486, 329] on textarea at bounding box center [663, 318] width 821 height 55
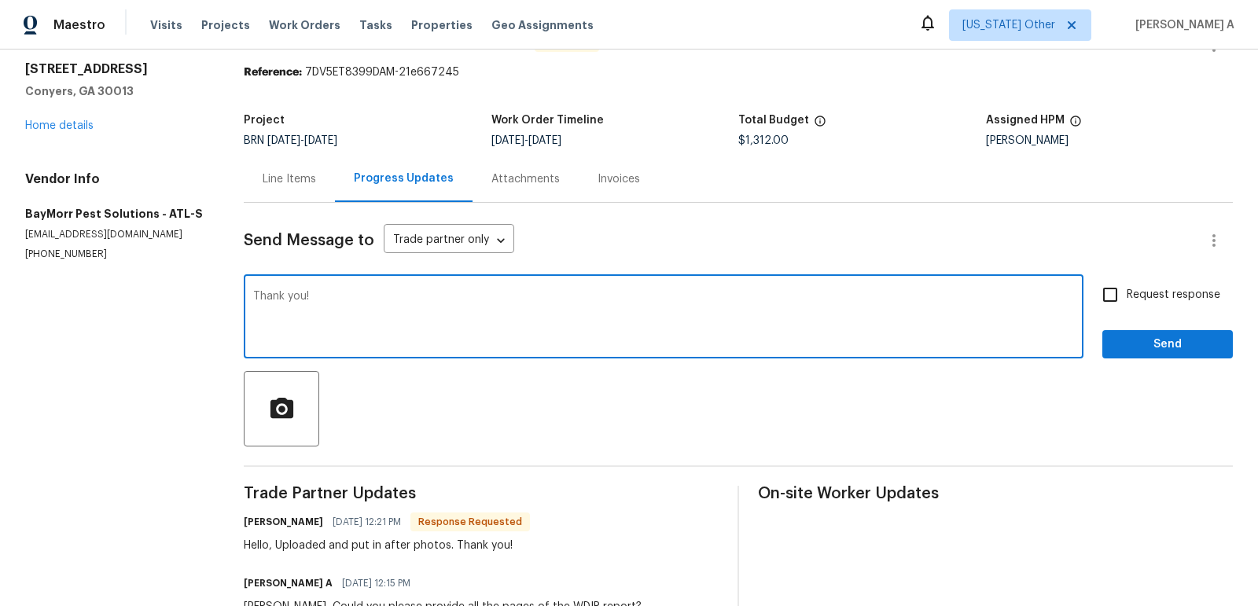
type textarea "Thank you!"
click at [1118, 305] on input "Request response" at bounding box center [1109, 294] width 33 height 33
checkbox input "true"
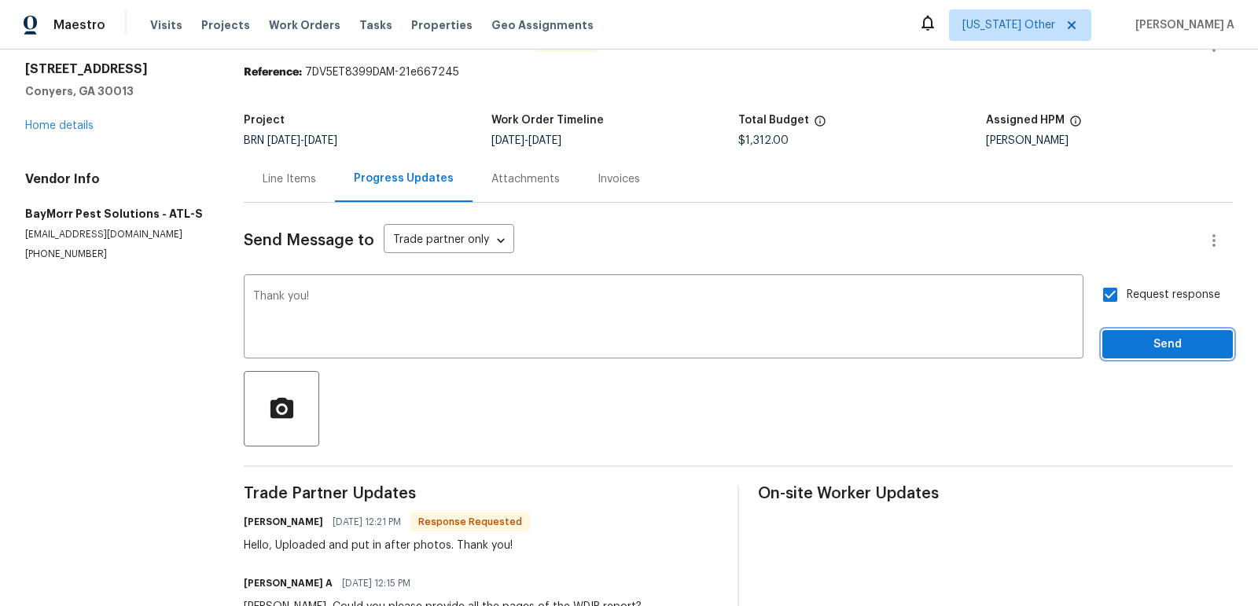
click at [1142, 349] on span "Send" at bounding box center [1166, 345] width 105 height 20
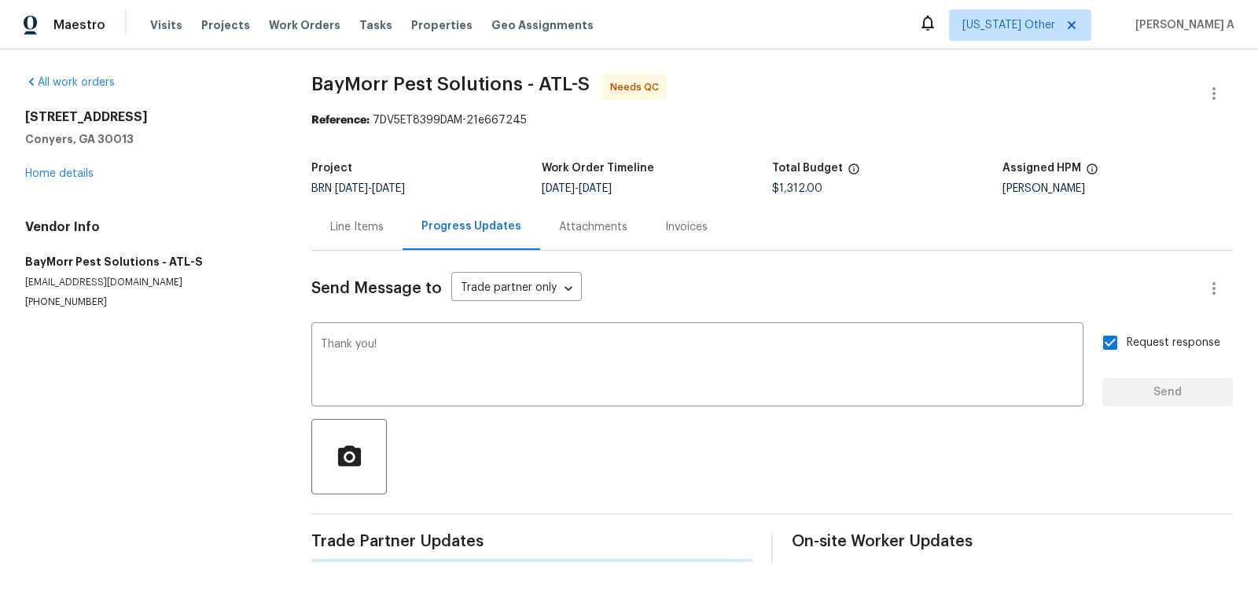
scroll to position [0, 0]
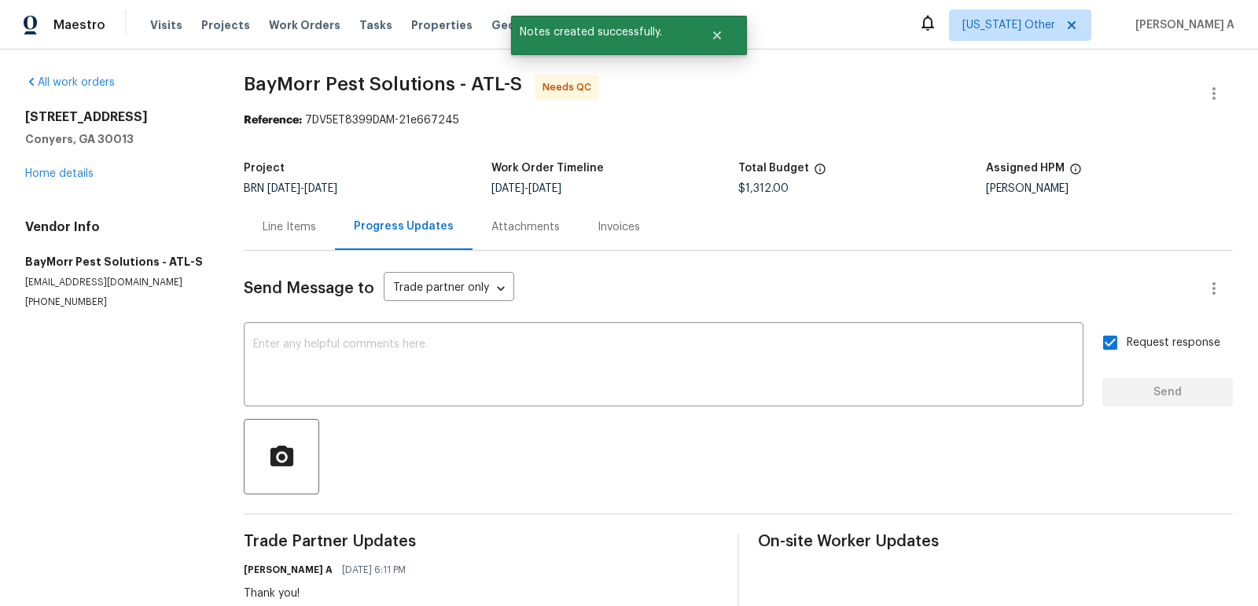
click at [304, 233] on div "Line Items" at bounding box center [289, 227] width 53 height 16
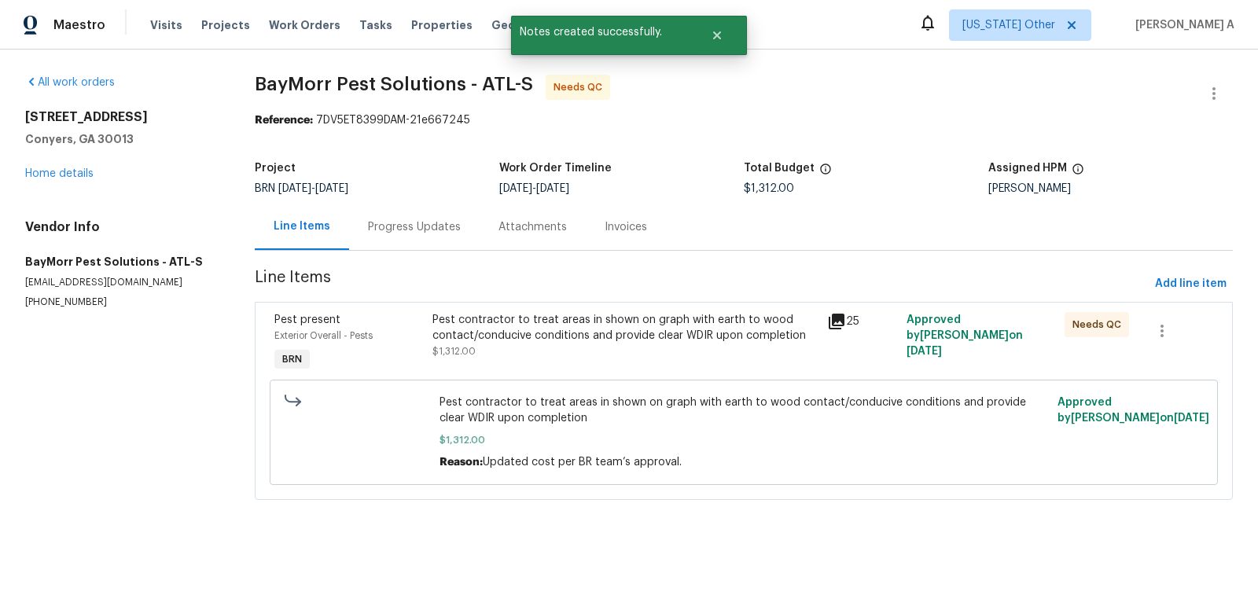
click at [581, 330] on div "Pest contractor to treat areas in shown on graph with earth to wood contact/con…" at bounding box center [625, 327] width 386 height 31
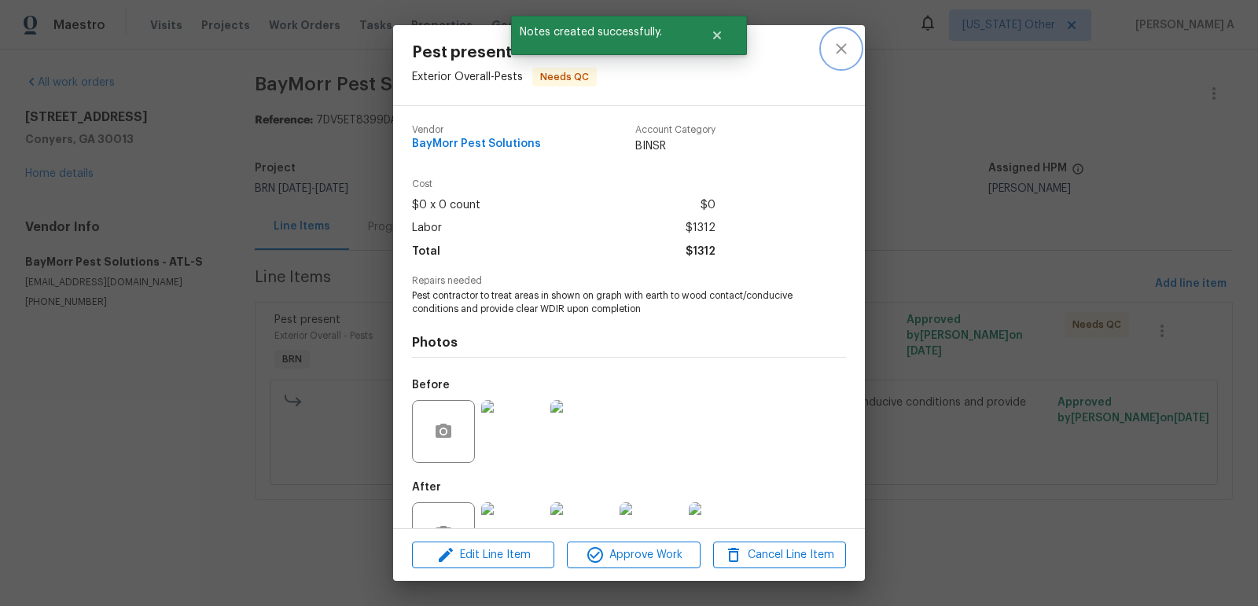
click at [852, 42] on button "close" at bounding box center [841, 49] width 38 height 38
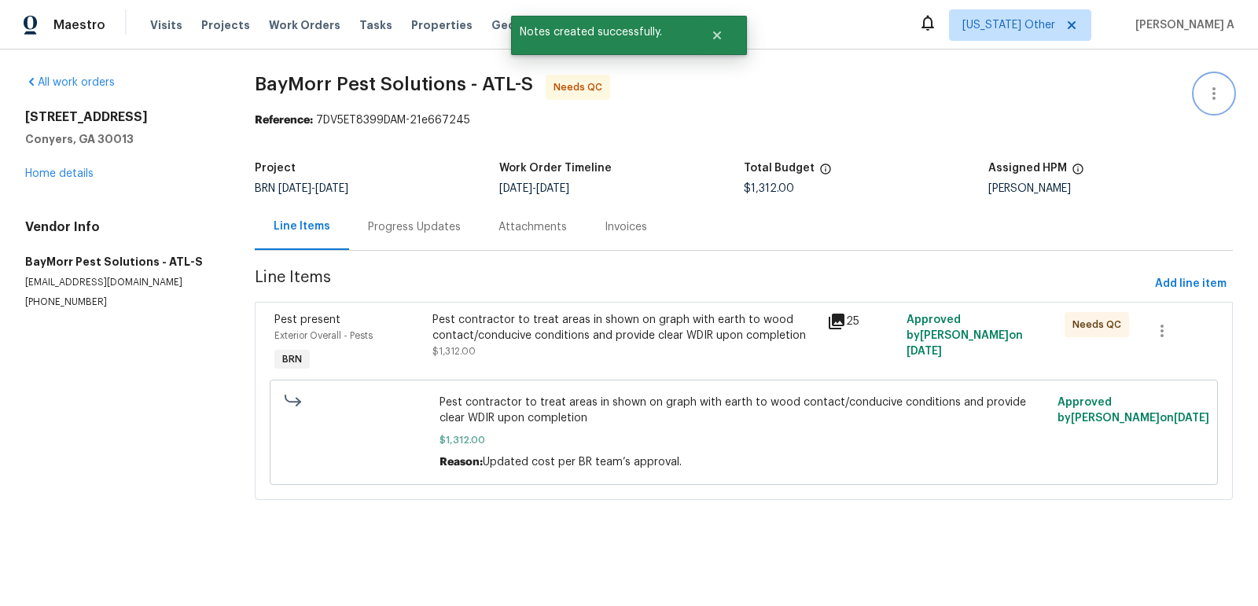
click at [1214, 90] on icon "button" at bounding box center [1213, 93] width 19 height 19
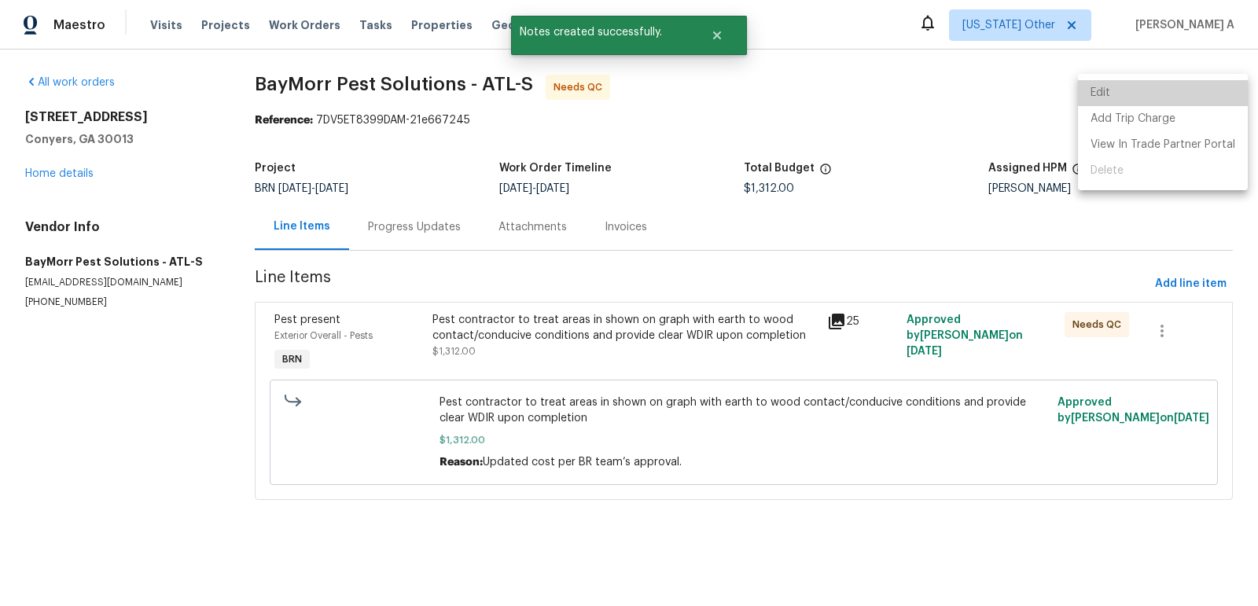
click at [1174, 89] on li "Edit" at bounding box center [1163, 93] width 170 height 26
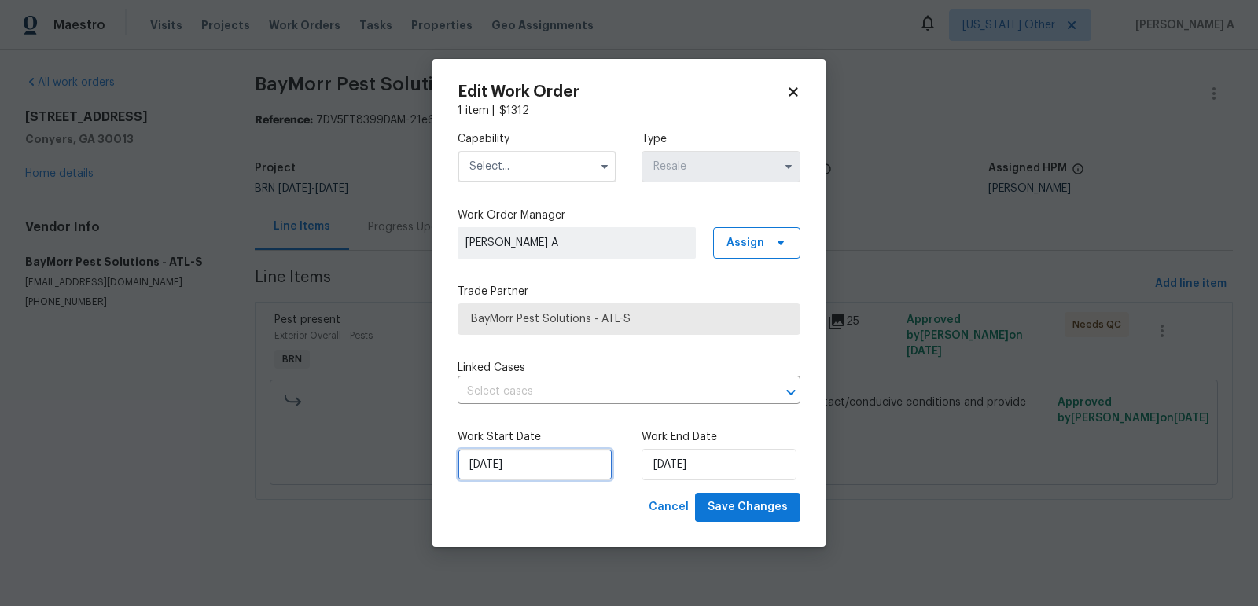
click at [509, 473] on input "10/1/2025" at bounding box center [534, 464] width 155 height 31
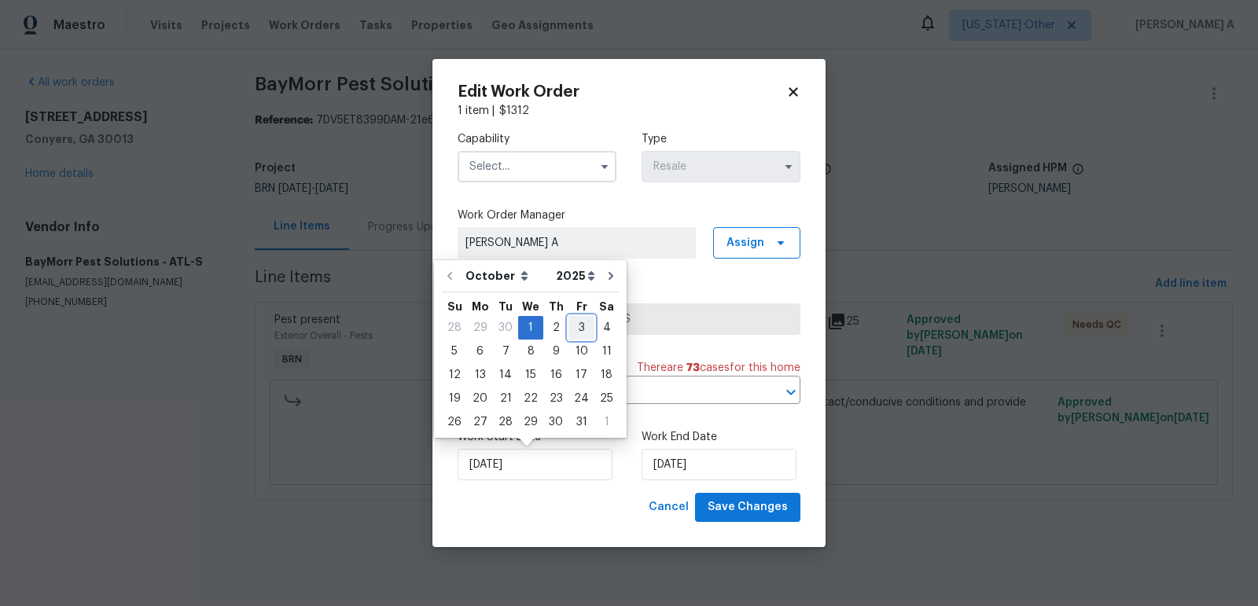
click at [568, 327] on div "3" at bounding box center [581, 328] width 26 height 22
type input "10/3/2025"
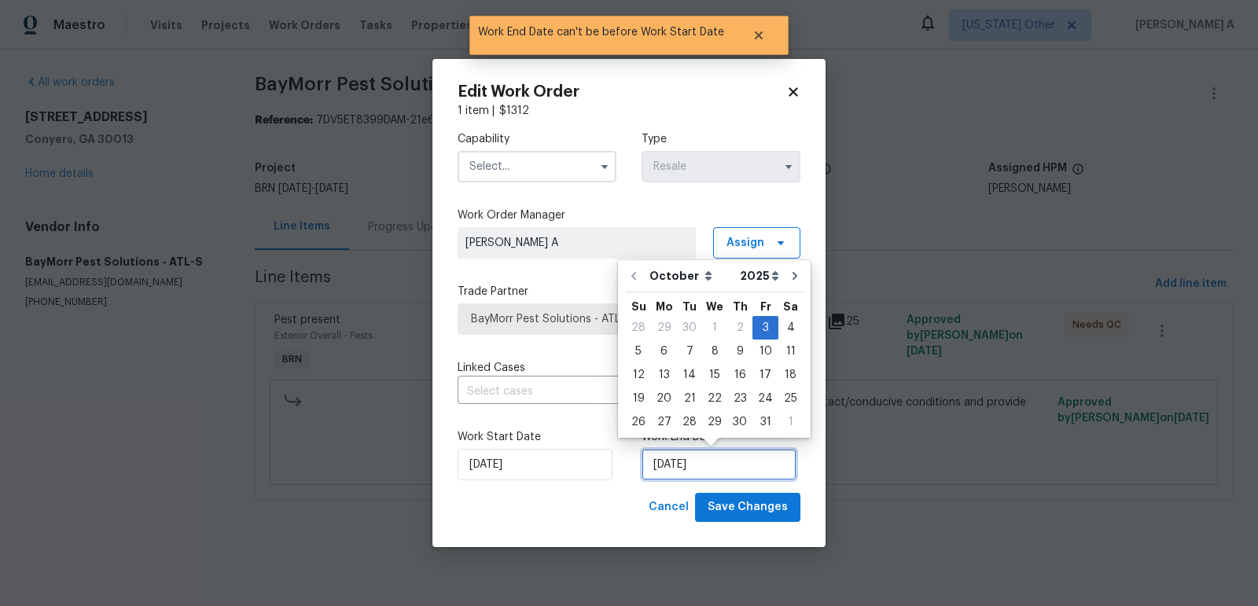
click at [677, 473] on input "10/3/2025" at bounding box center [718, 464] width 155 height 31
click at [659, 362] on div "6" at bounding box center [664, 351] width 26 height 22
type input "[DATE]"
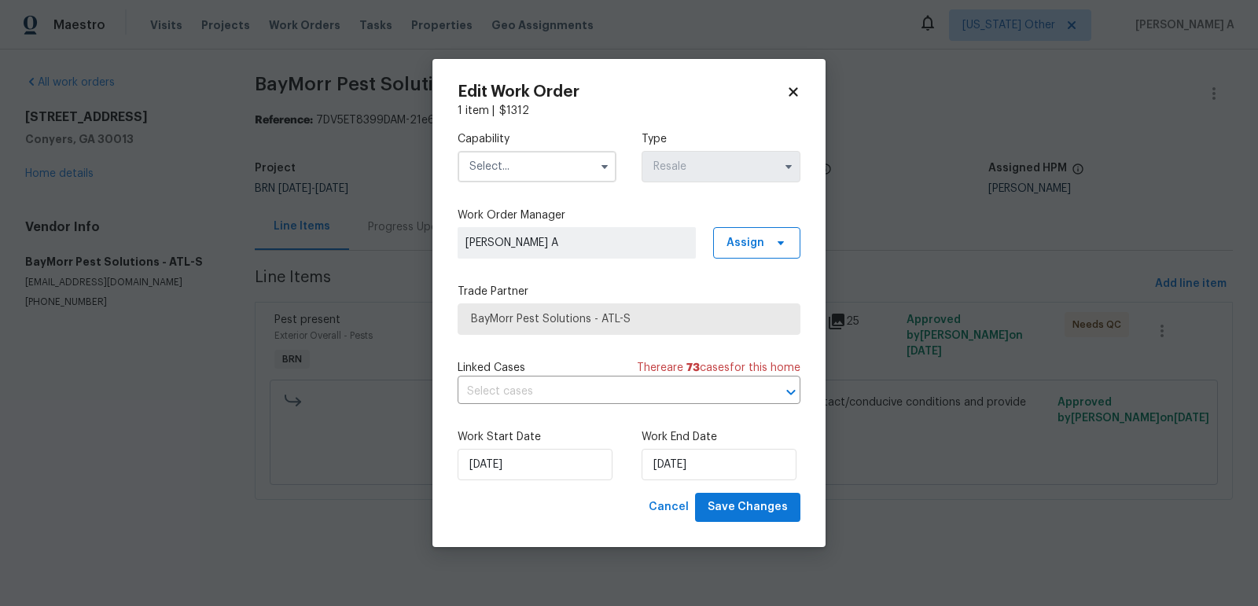
click at [523, 145] on label "Capability" at bounding box center [536, 139] width 159 height 16
click at [523, 163] on input "text" at bounding box center [536, 166] width 159 height 31
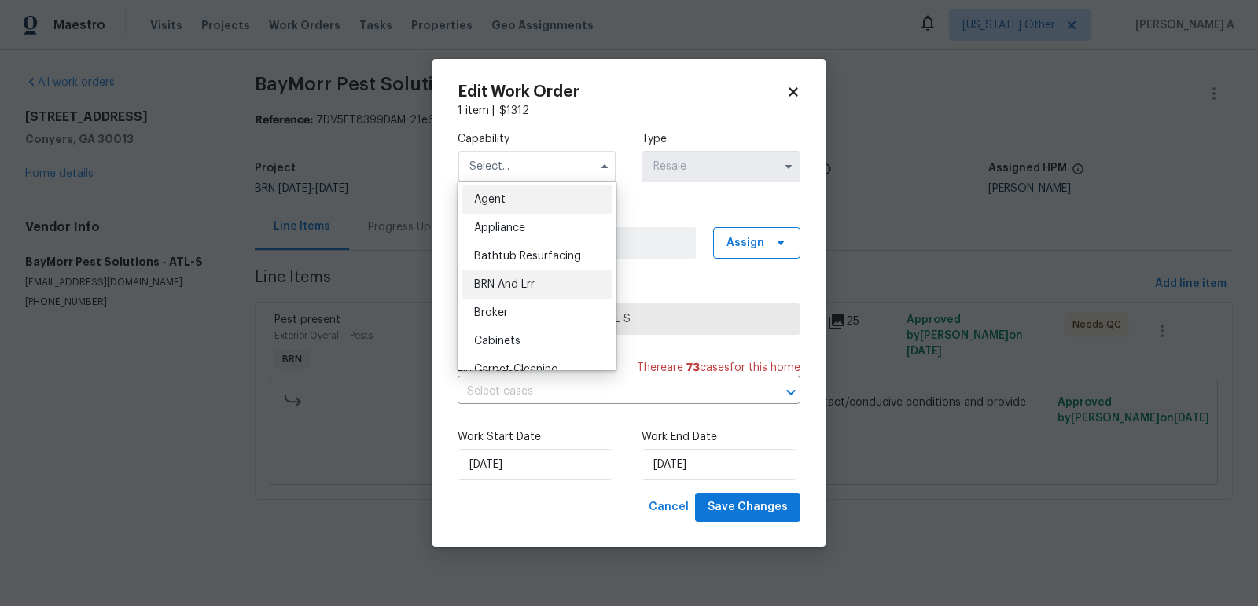
click at [530, 274] on div "BRN And Lrr" at bounding box center [536, 284] width 151 height 28
type input "BRN And Lrr"
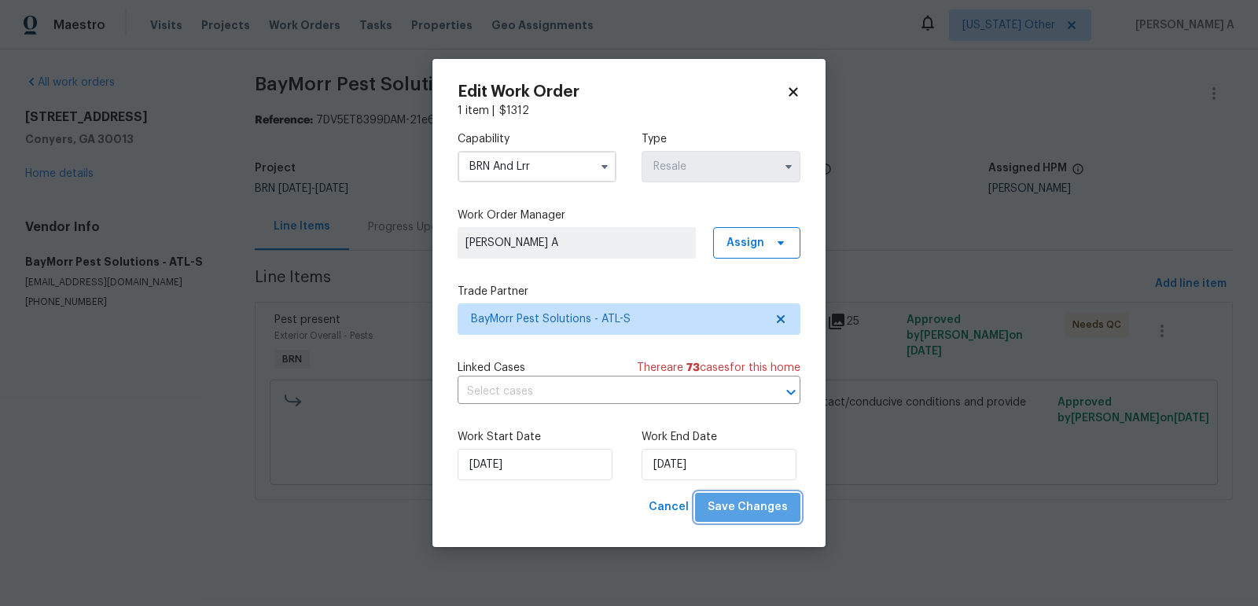
click at [756, 509] on span "Save Changes" at bounding box center [747, 508] width 80 height 20
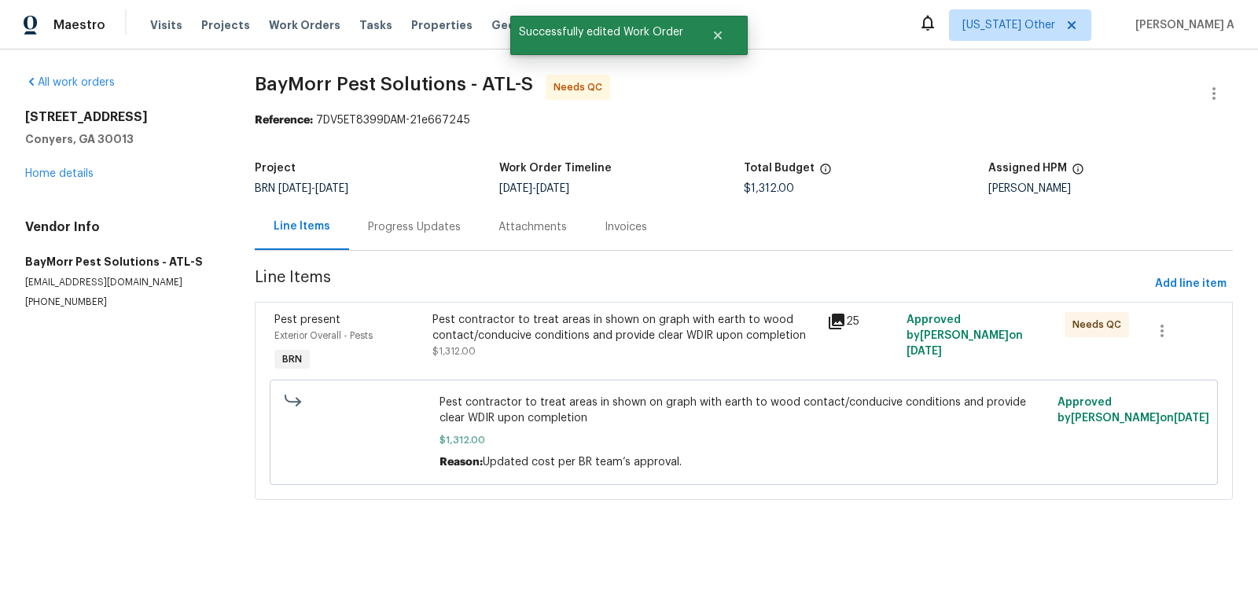
click at [558, 362] on div "Pest contractor to treat areas in shown on graph with earth to wood contact/con…" at bounding box center [625, 343] width 395 height 72
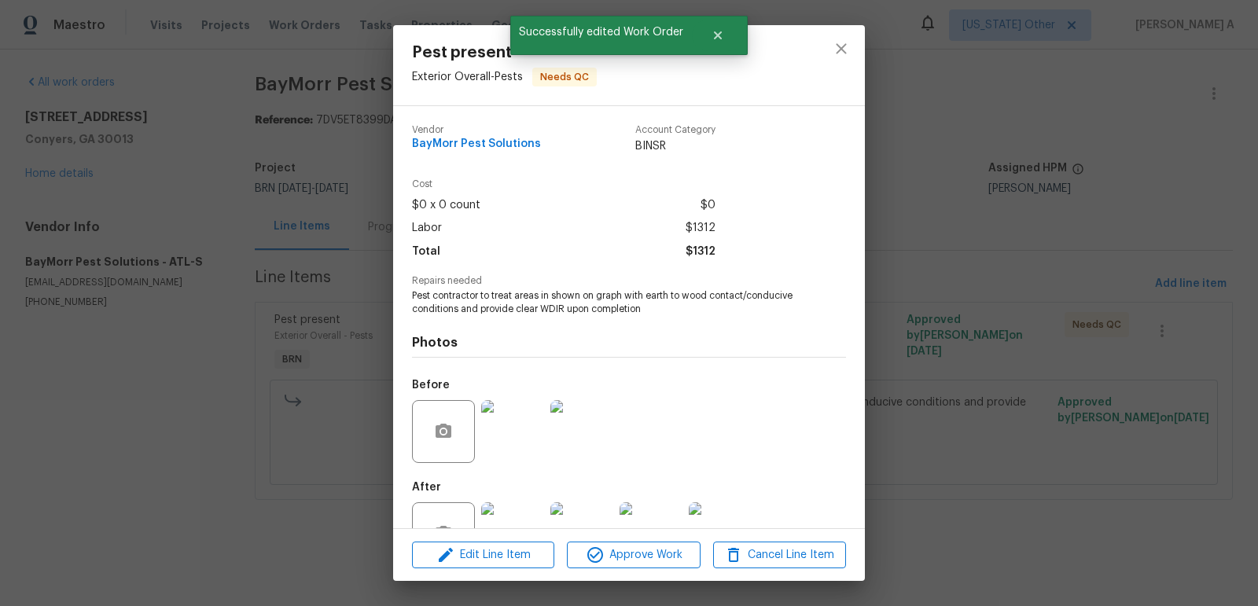
scroll to position [52, 0]
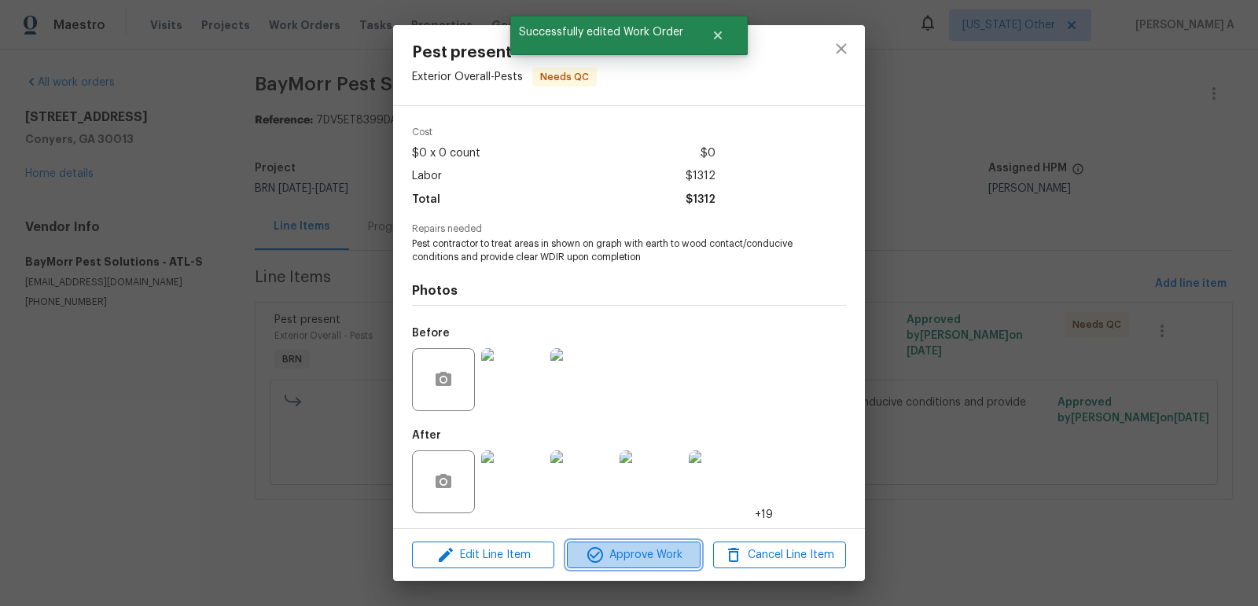
click at [666, 556] on span "Approve Work" at bounding box center [632, 555] width 123 height 20
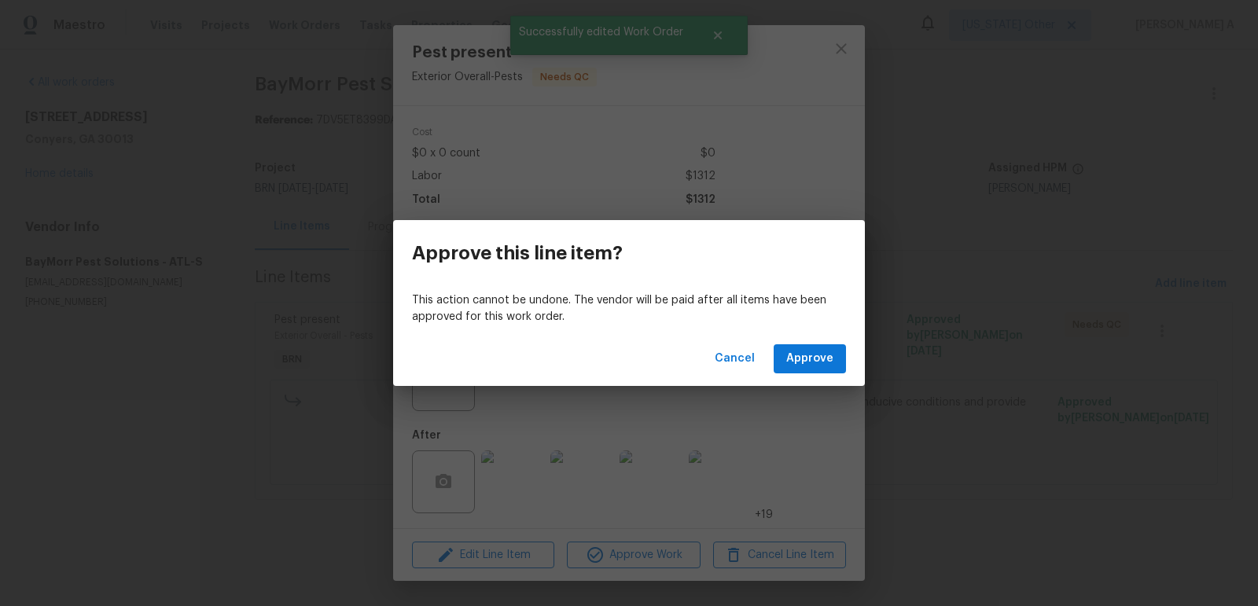
click at [795, 378] on div "Cancel Approve" at bounding box center [629, 359] width 472 height 54
click at [803, 359] on span "Approve" at bounding box center [809, 359] width 47 height 20
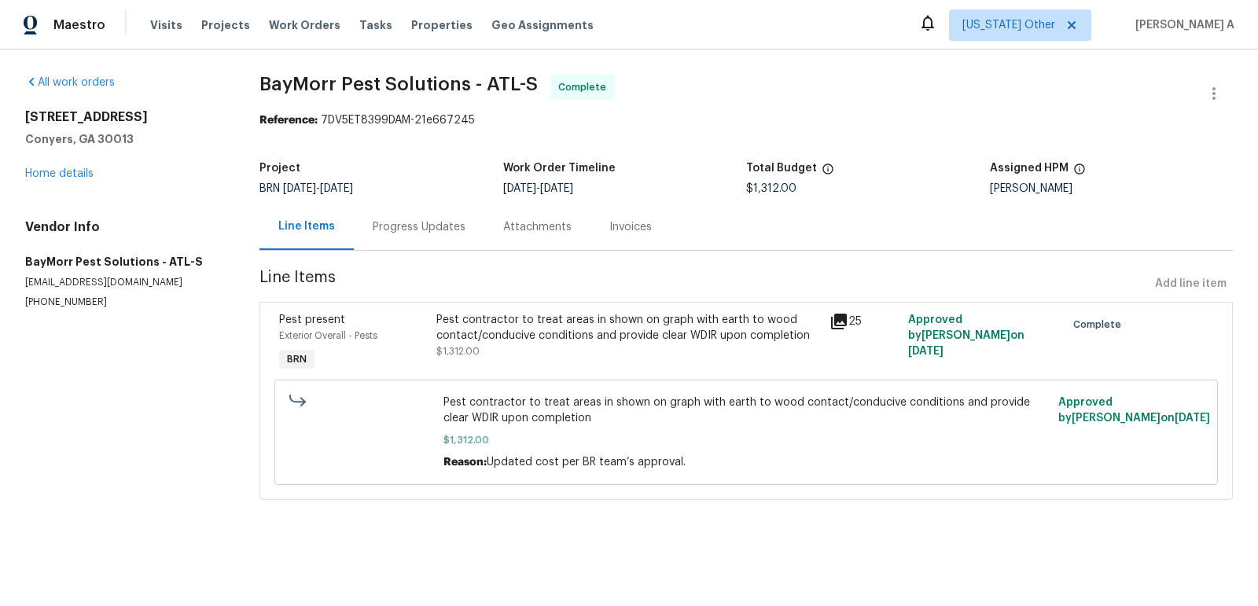
click at [422, 215] on div "Progress Updates" at bounding box center [419, 227] width 130 height 46
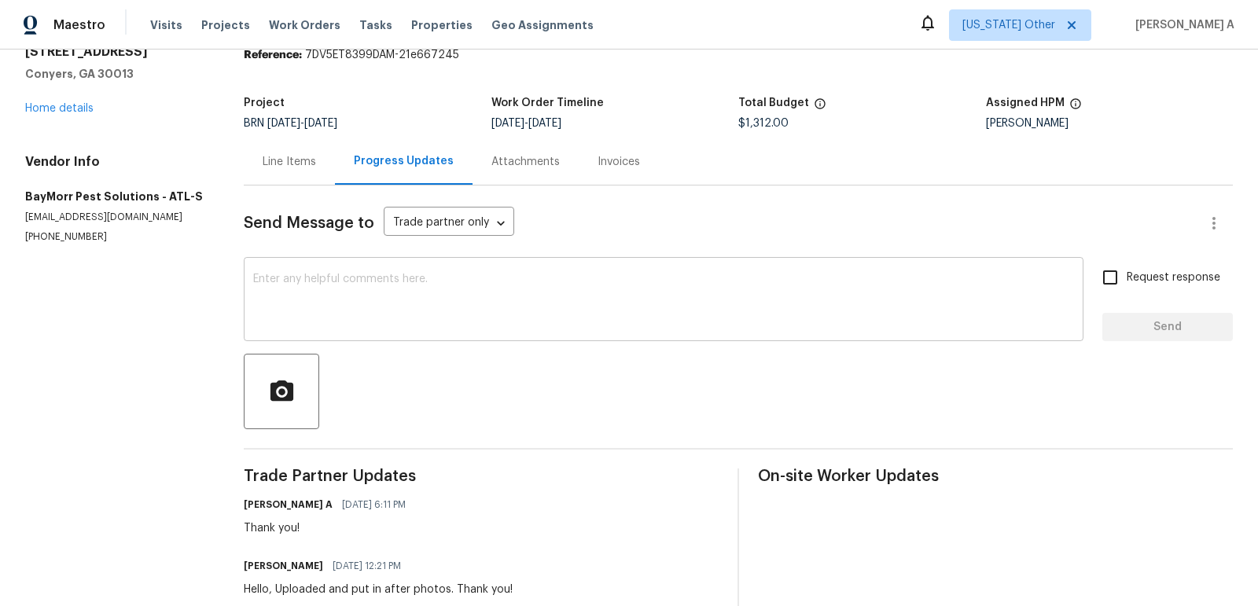
scroll to position [66, 0]
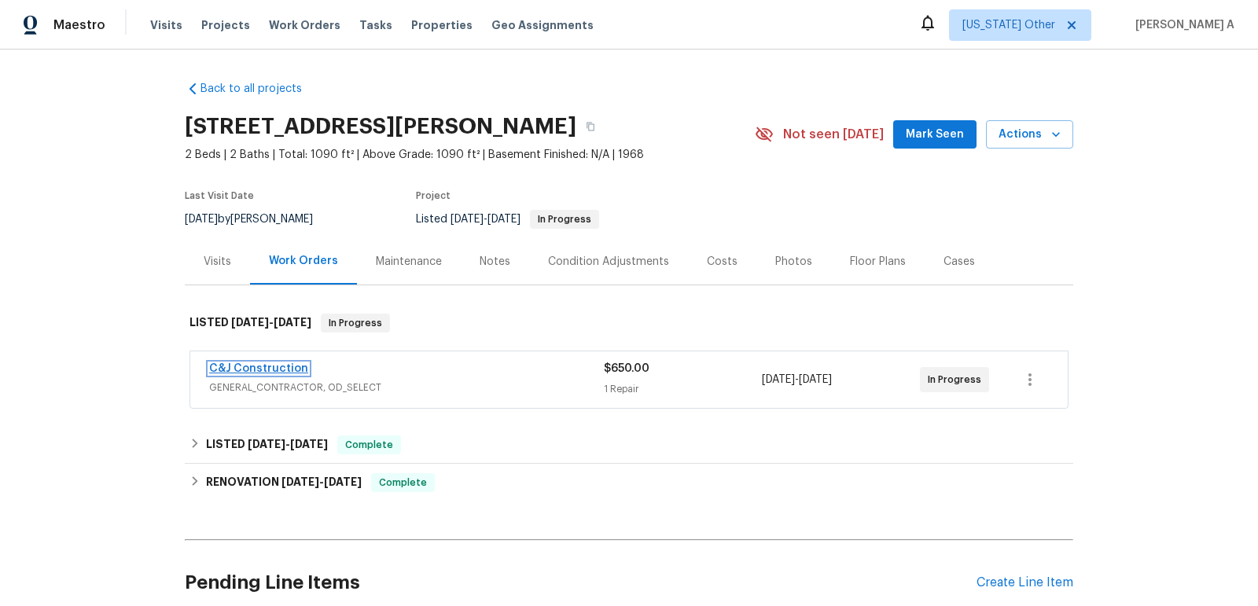
click at [255, 370] on link "C&J Construction" at bounding box center [258, 368] width 99 height 11
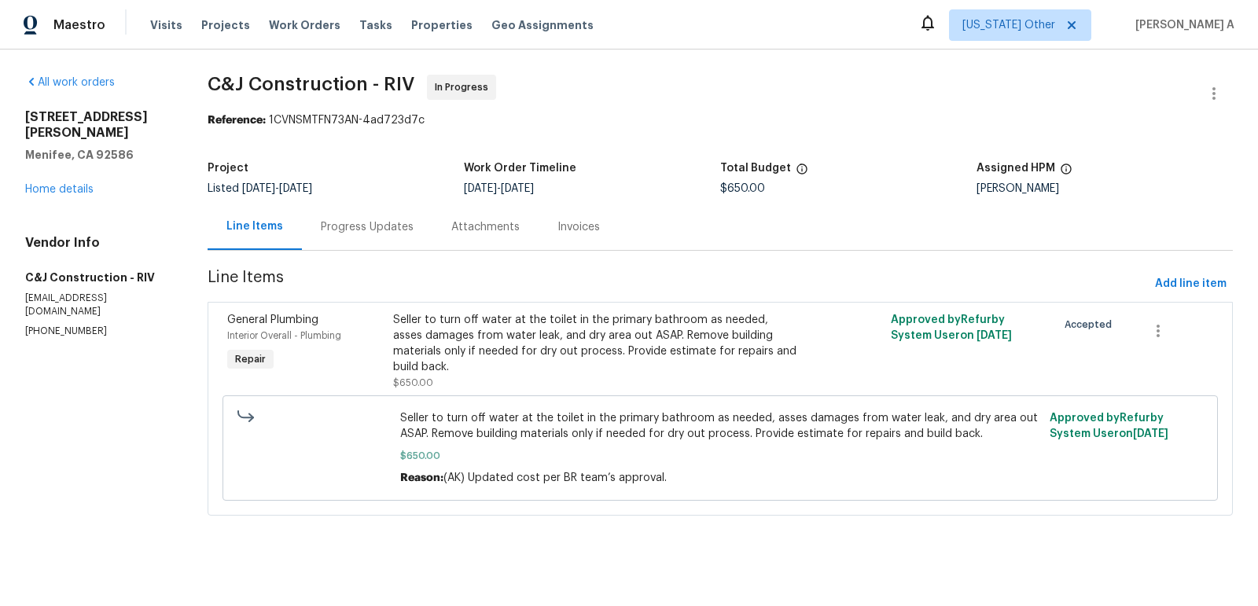
click at [374, 230] on div "Progress Updates" at bounding box center [367, 227] width 93 height 16
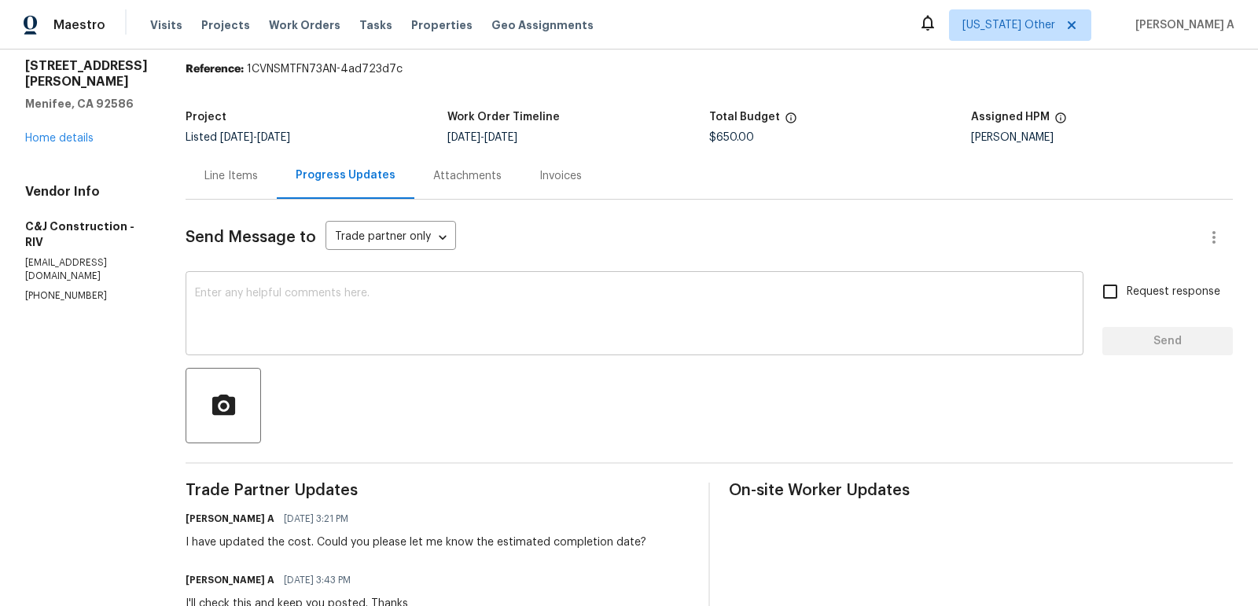
scroll to position [61, 0]
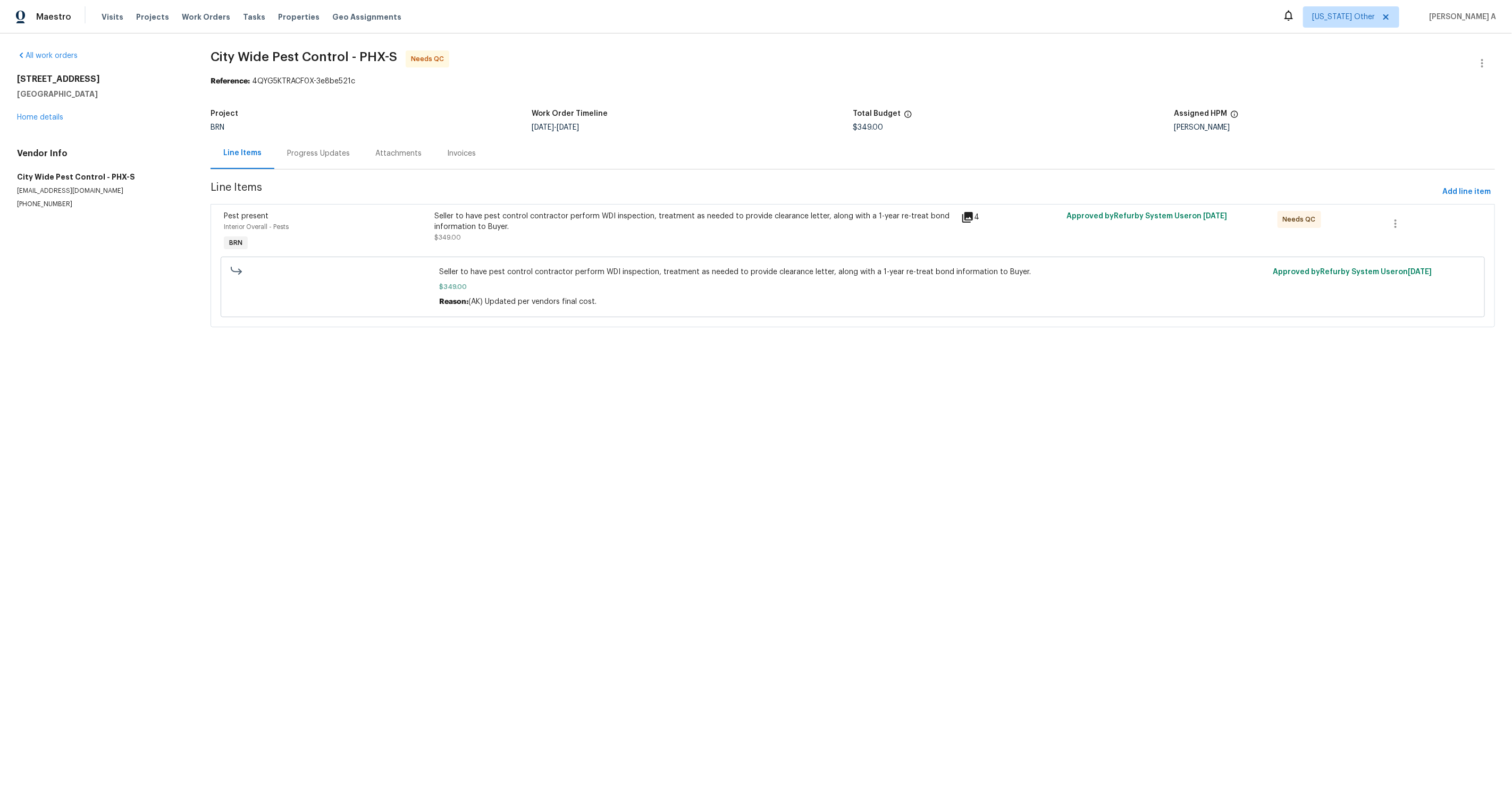
click at [297, 151] on div "Progress Updates" at bounding box center [318, 154] width 63 height 11
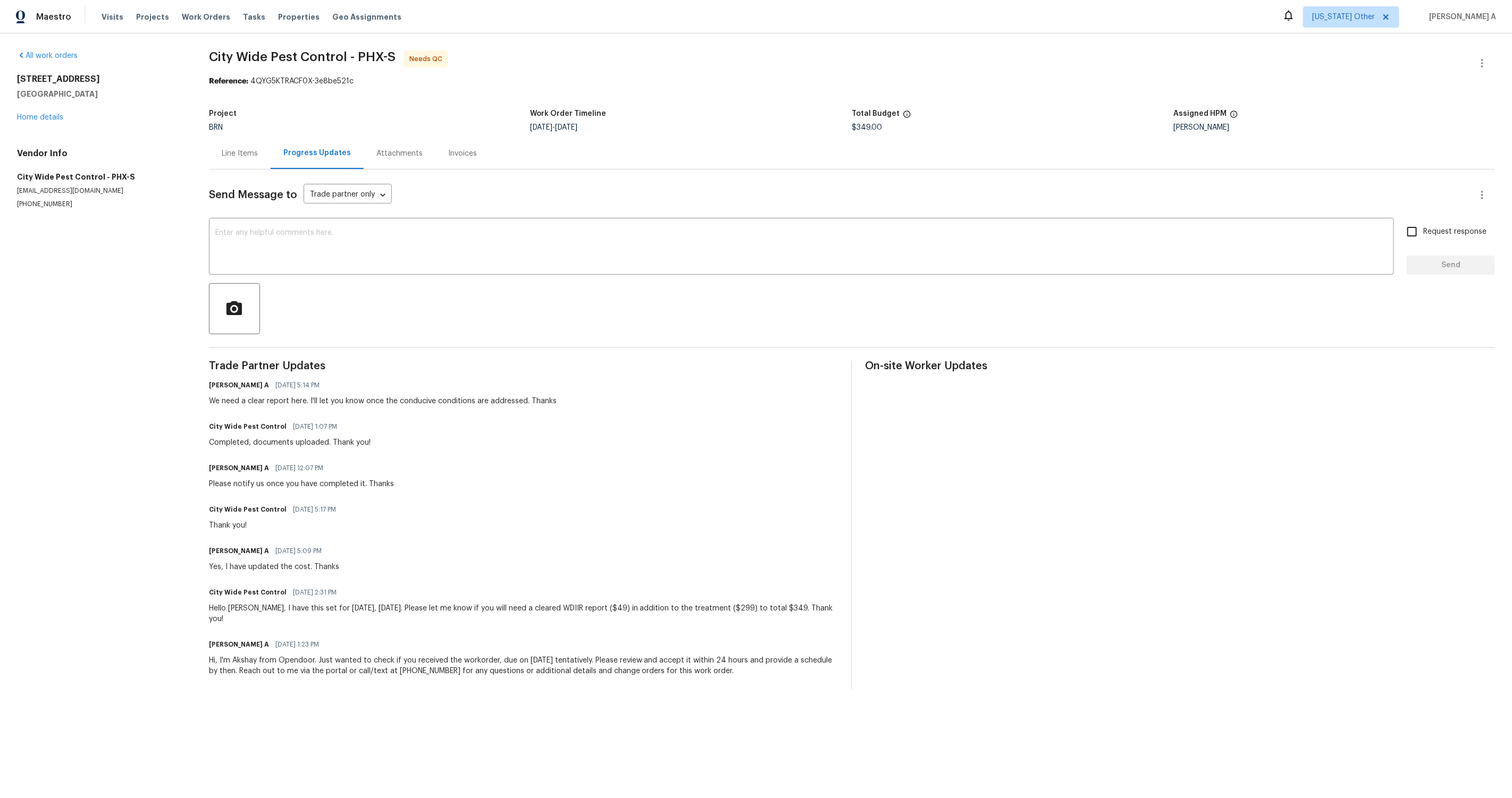
click at [239, 157] on div "Line Items" at bounding box center [239, 154] width 36 height 11
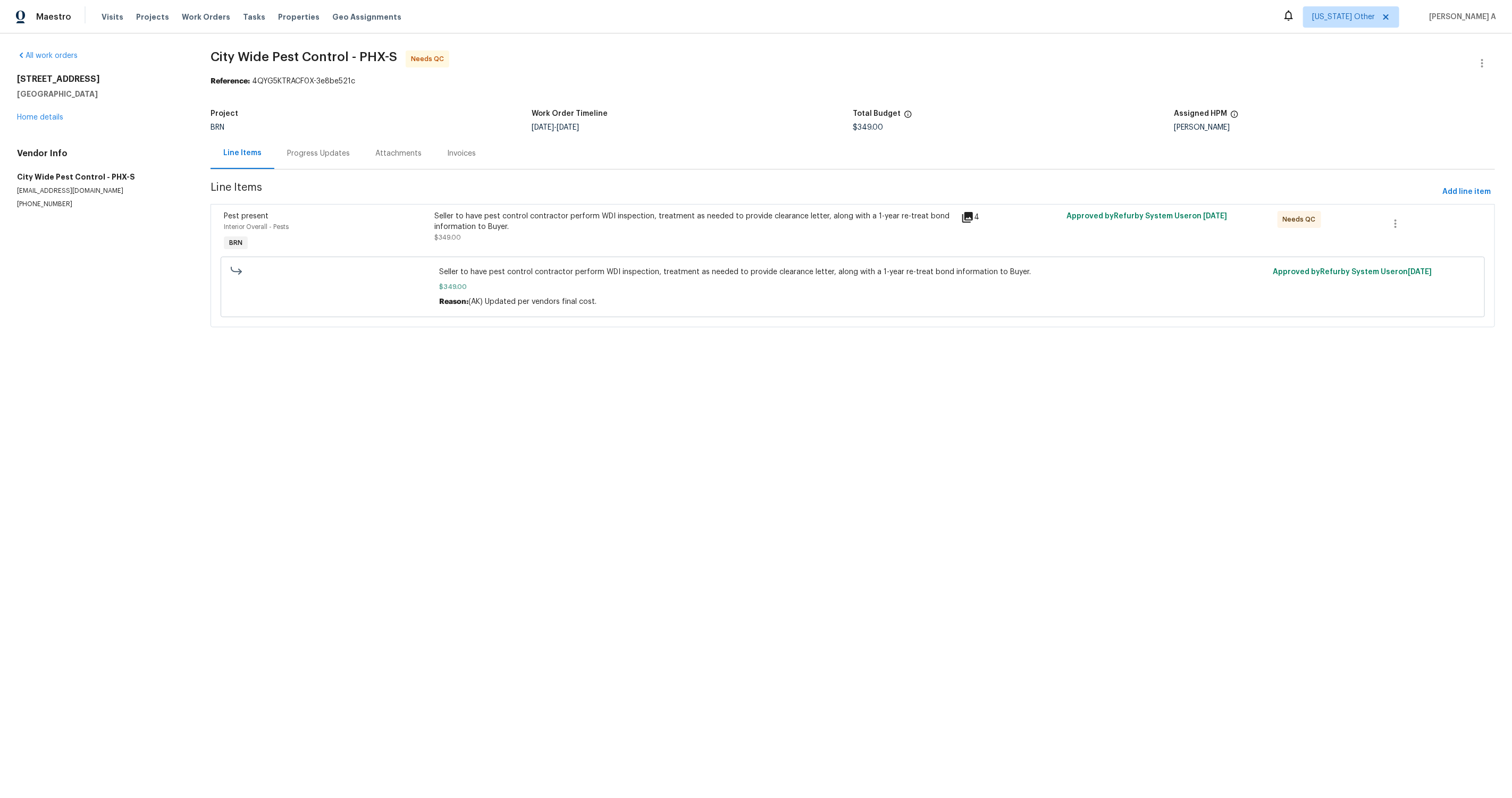
click at [327, 153] on div "Progress Updates" at bounding box center [318, 154] width 63 height 11
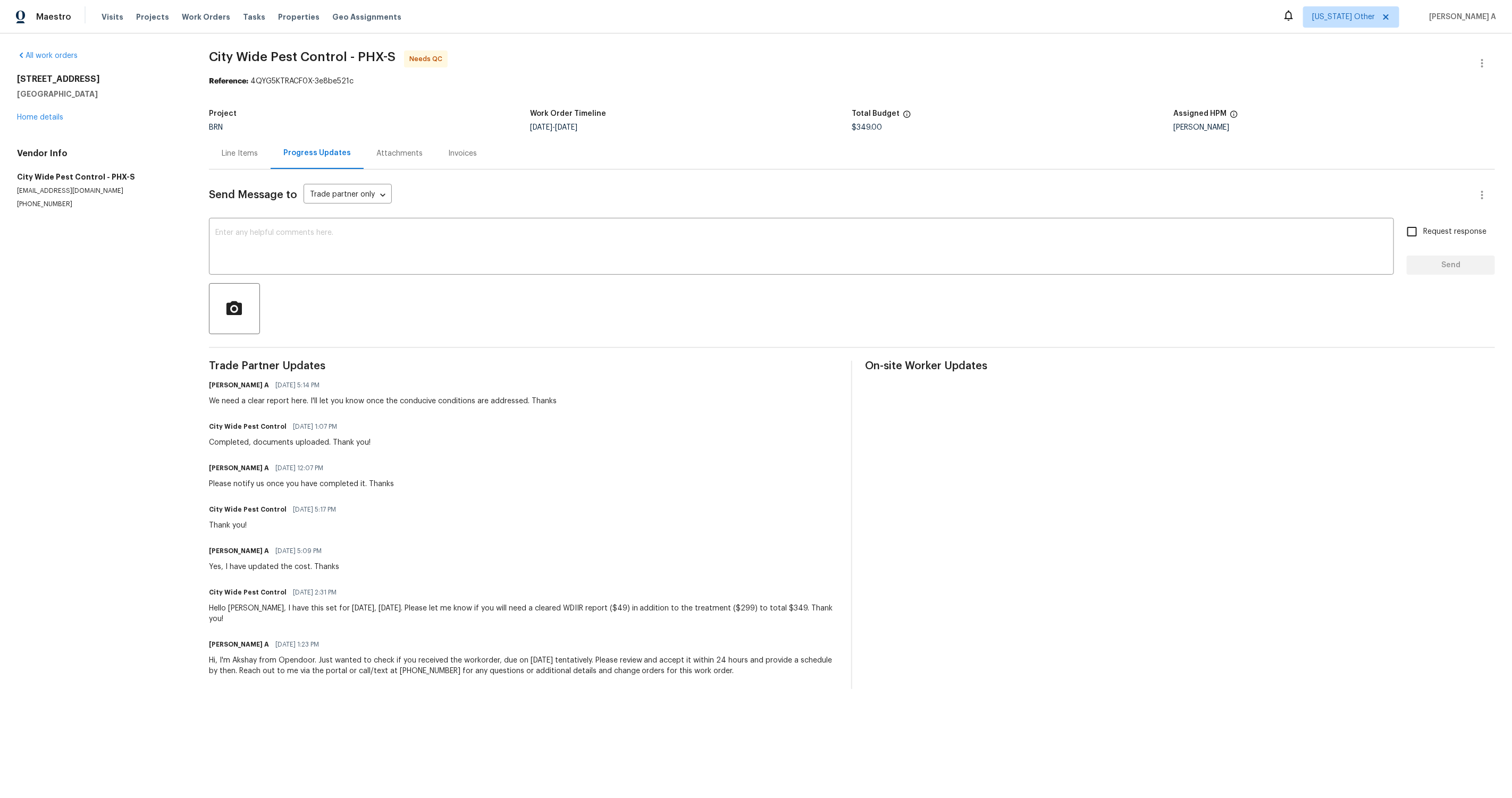
click at [252, 156] on div "Line Items" at bounding box center [239, 154] width 36 height 11
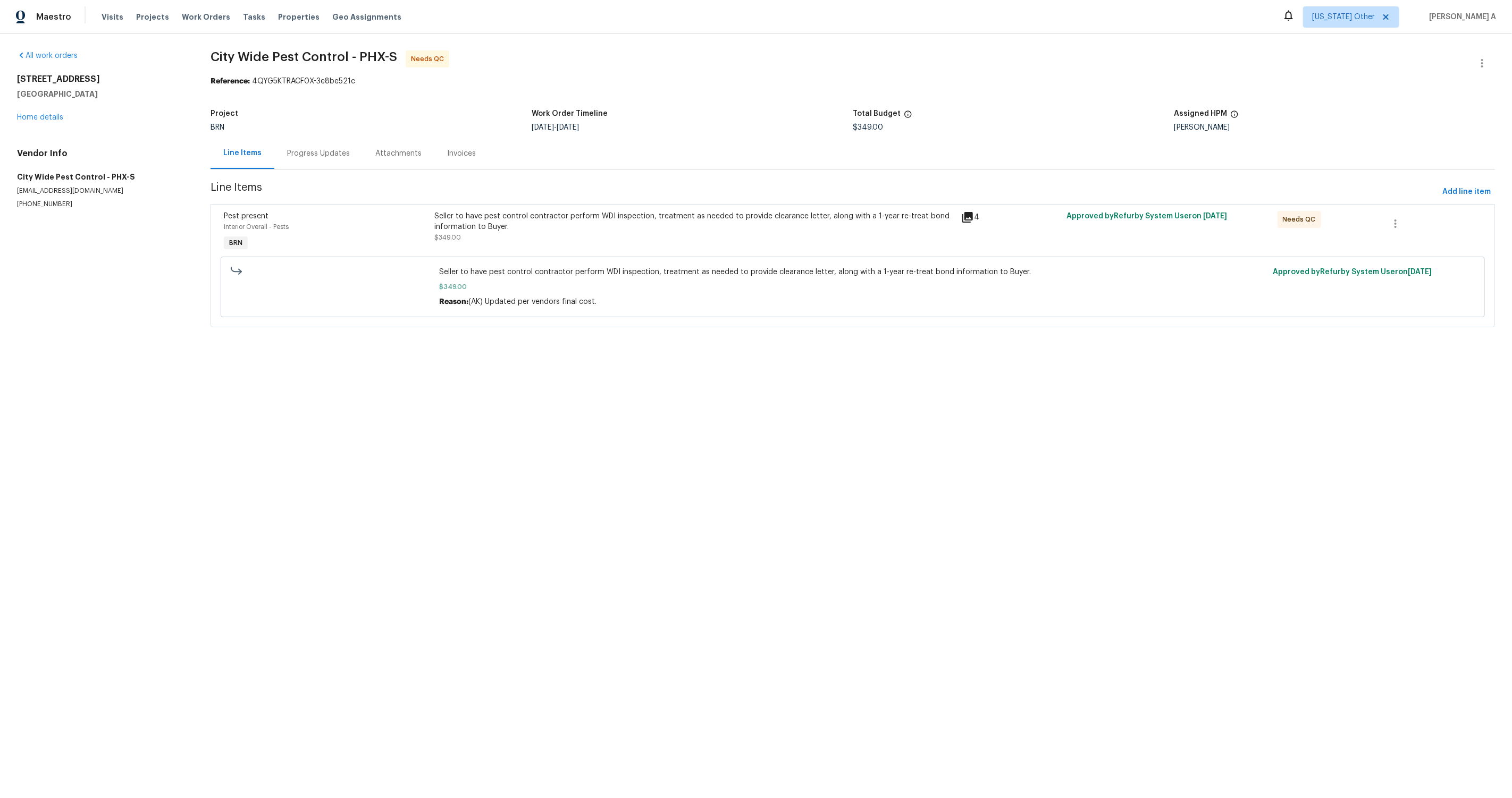
click at [580, 235] on div "Seller to have pest control contractor perform WDI inspection, treatment as nee…" at bounding box center [694, 227] width 520 height 32
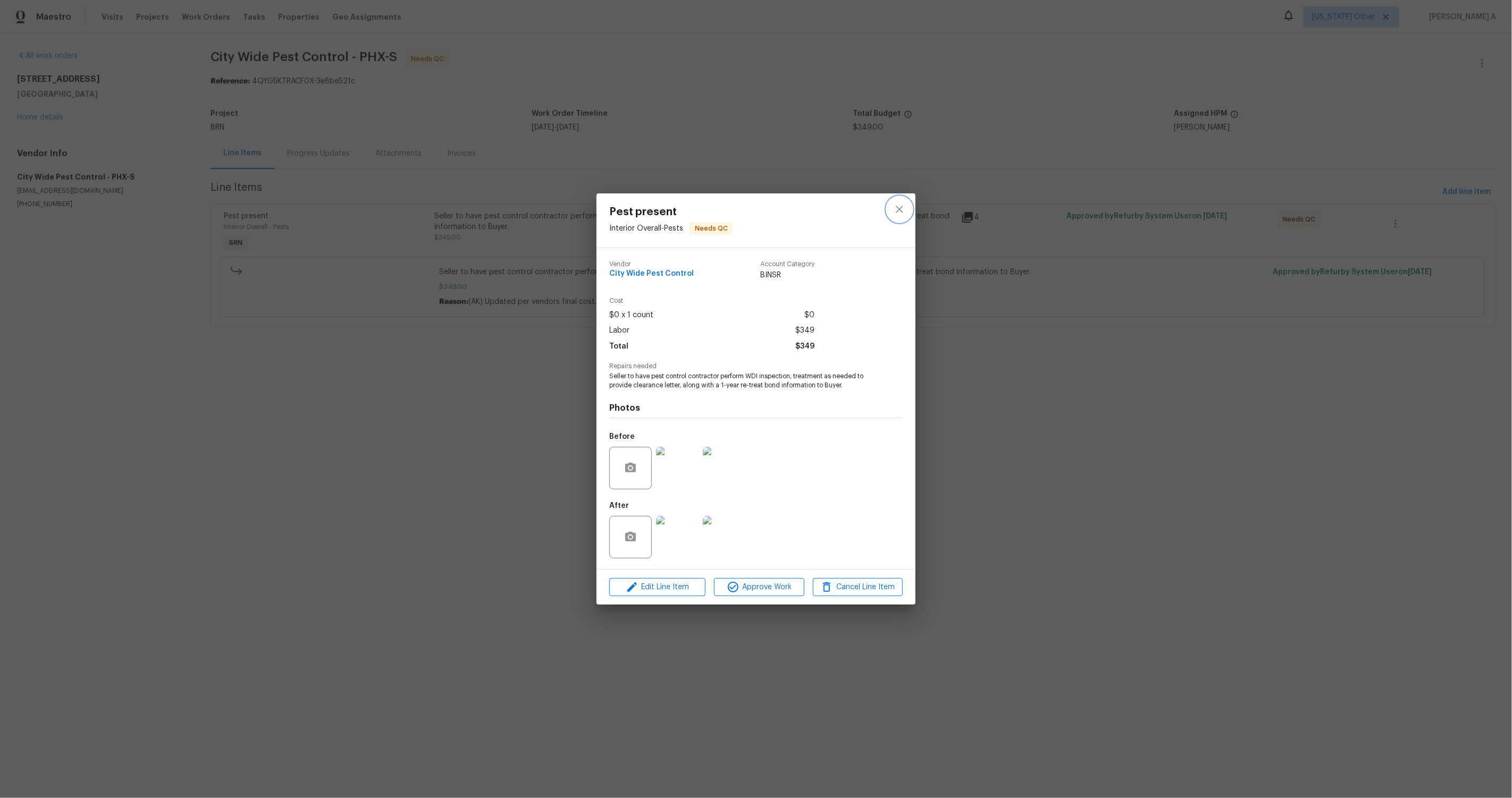
click at [902, 210] on icon "close" at bounding box center [899, 209] width 13 height 13
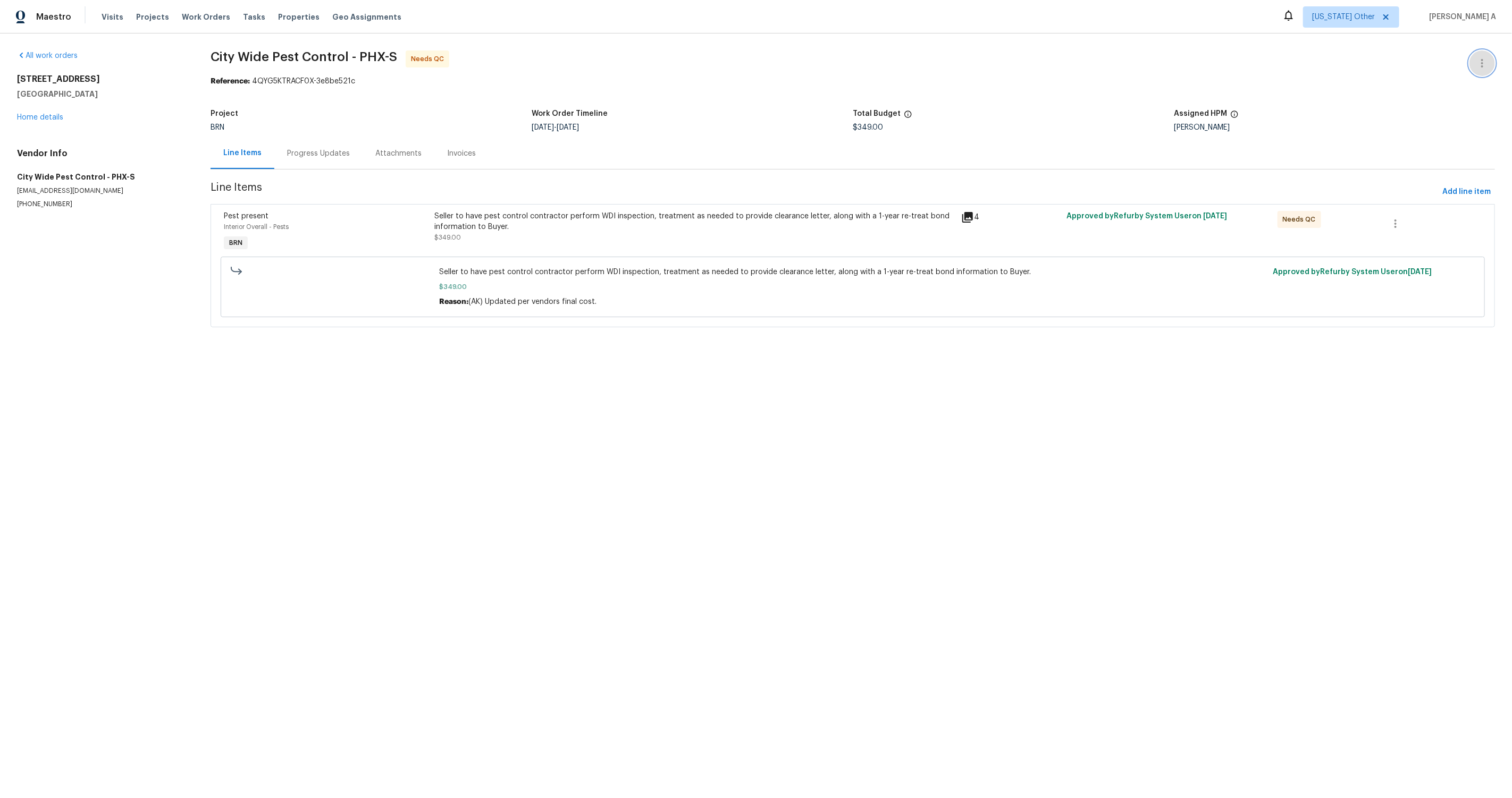
click at [1491, 58] on button "button" at bounding box center [1482, 64] width 26 height 26
click at [1477, 58] on li "Edit" at bounding box center [1448, 64] width 115 height 18
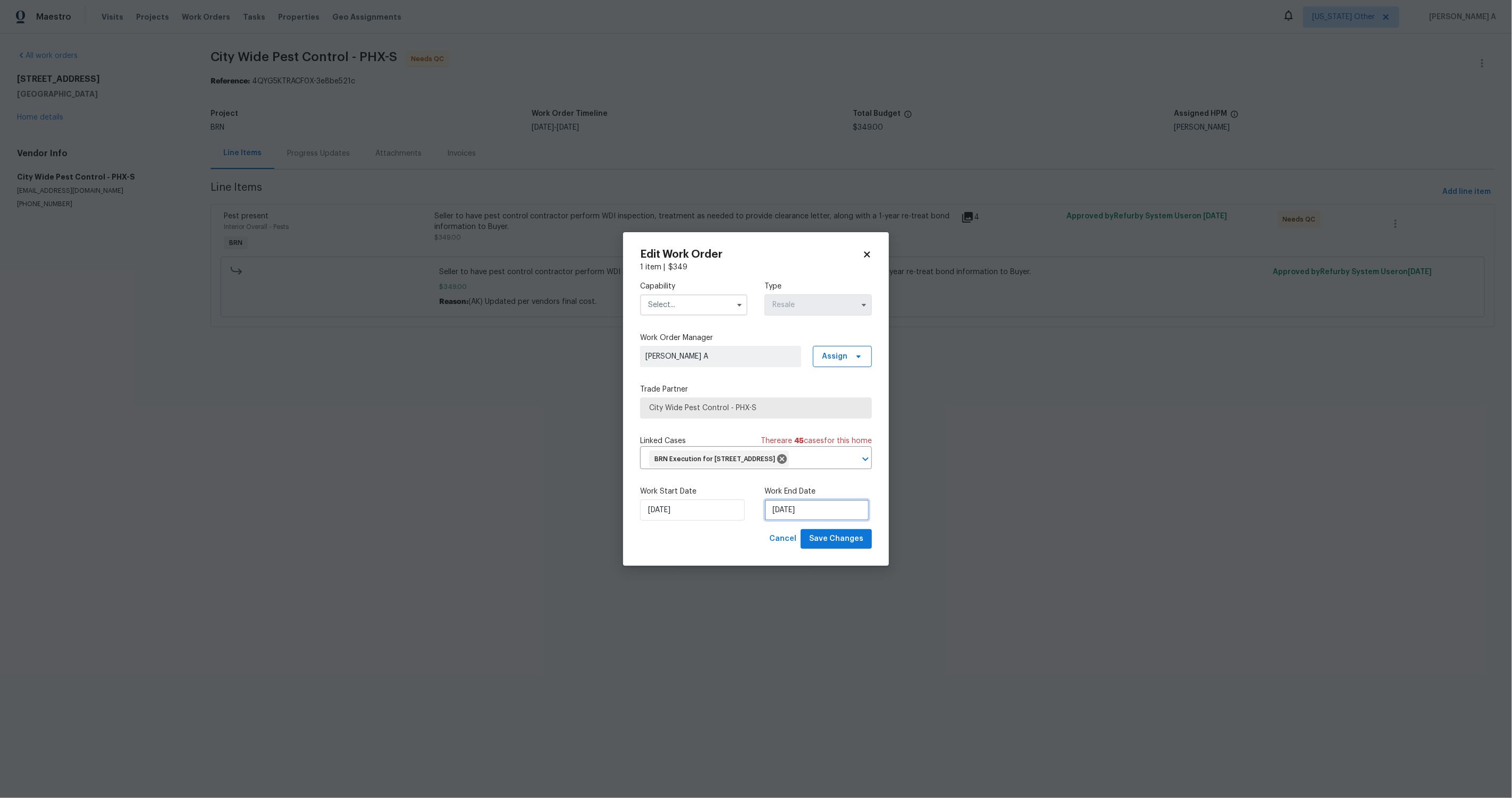
click at [801, 515] on input "[DATE]" at bounding box center [817, 510] width 105 height 21
click at [796, 439] on div "7" at bounding box center [799, 442] width 17 height 15
type input "[DATE]"
click at [671, 294] on input "text" at bounding box center [693, 304] width 108 height 21
click at [695, 373] on div "BRN And Lrr" at bounding box center [693, 377] width 102 height 19
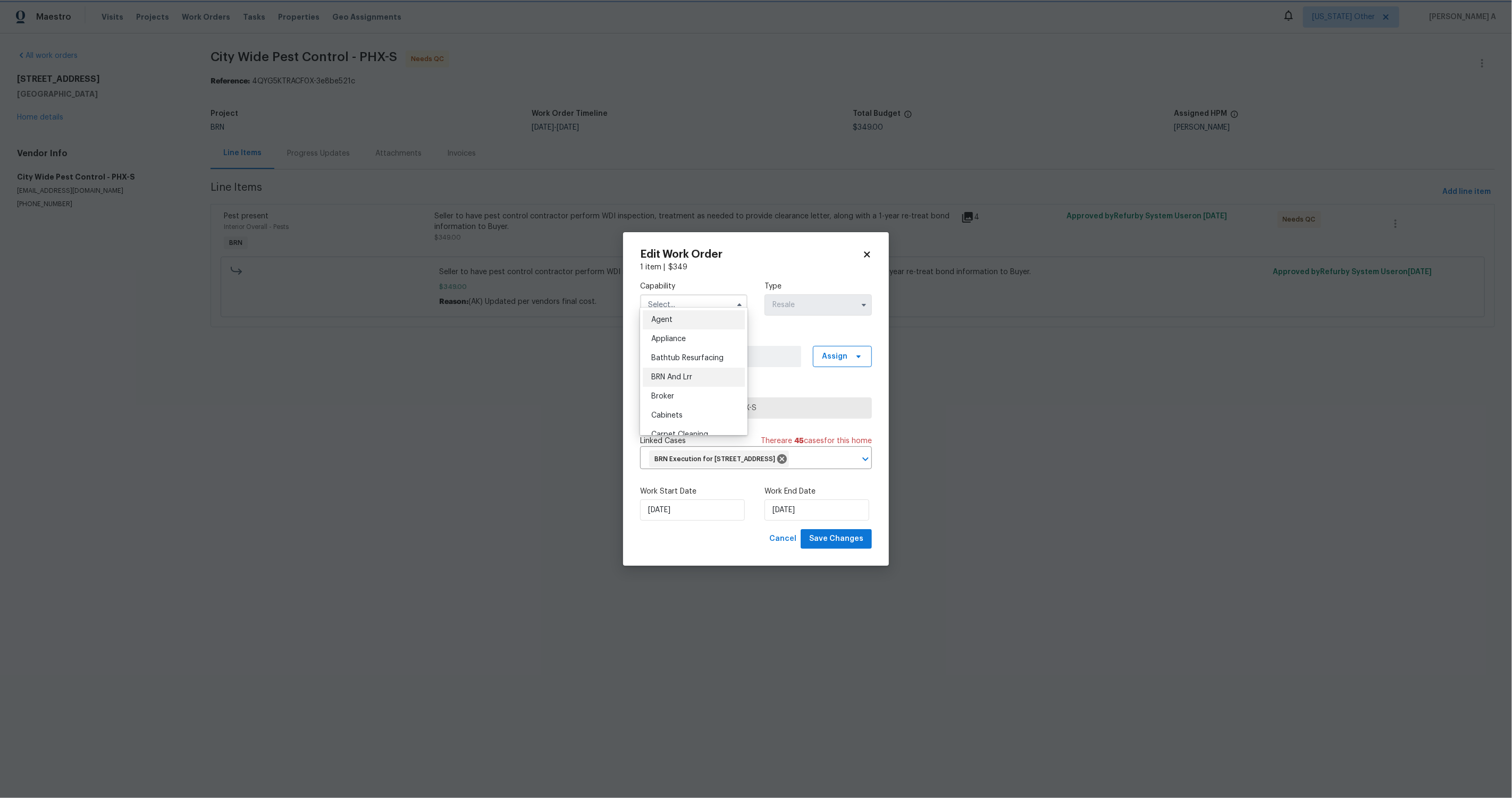
type input "BRN And Lrr"
click at [842, 549] on button "Save Changes" at bounding box center [836, 539] width 71 height 20
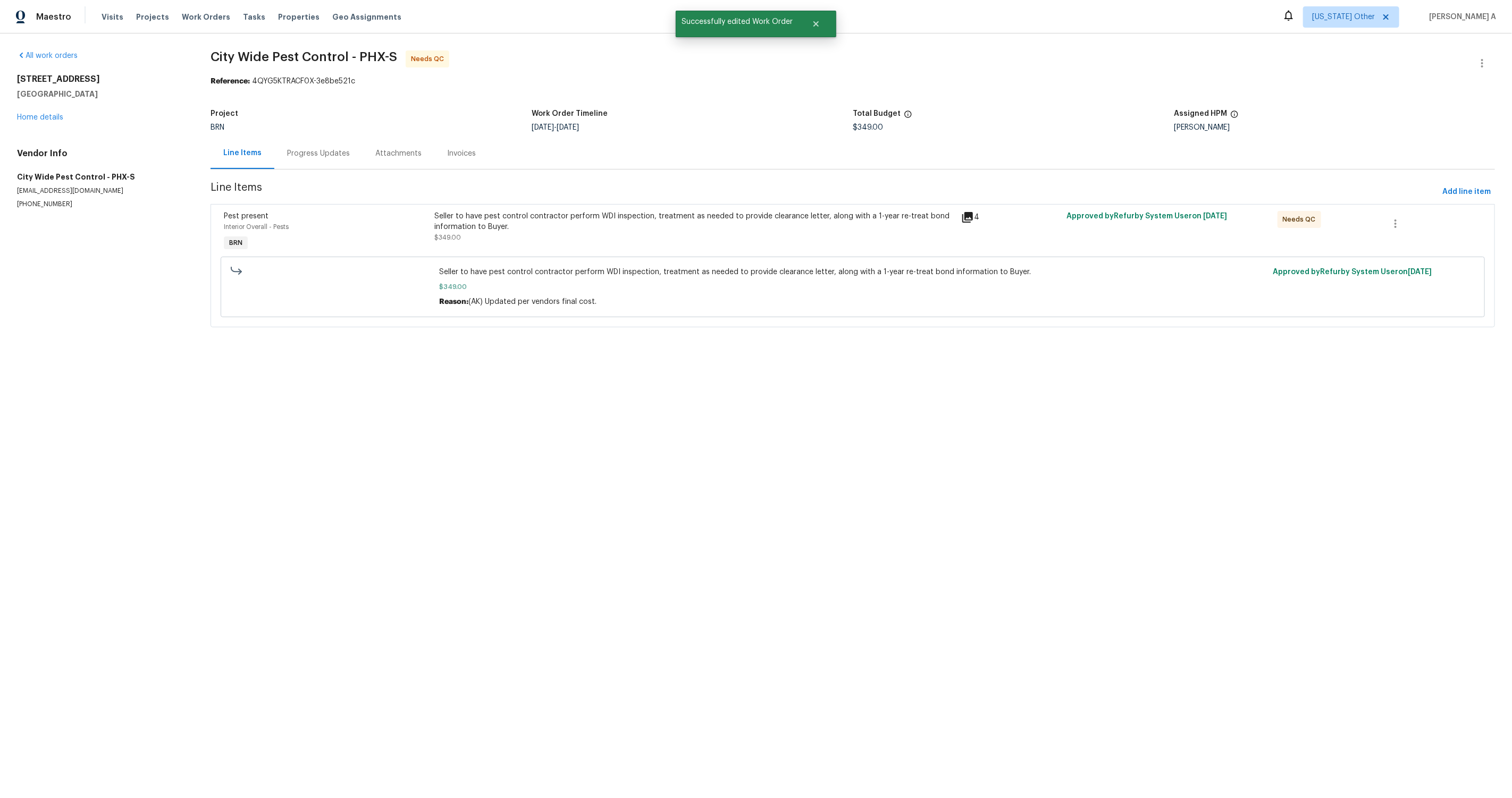
click at [633, 236] on div "Seller to have pest control contractor perform WDI inspection, treatment as nee…" at bounding box center [694, 227] width 520 height 32
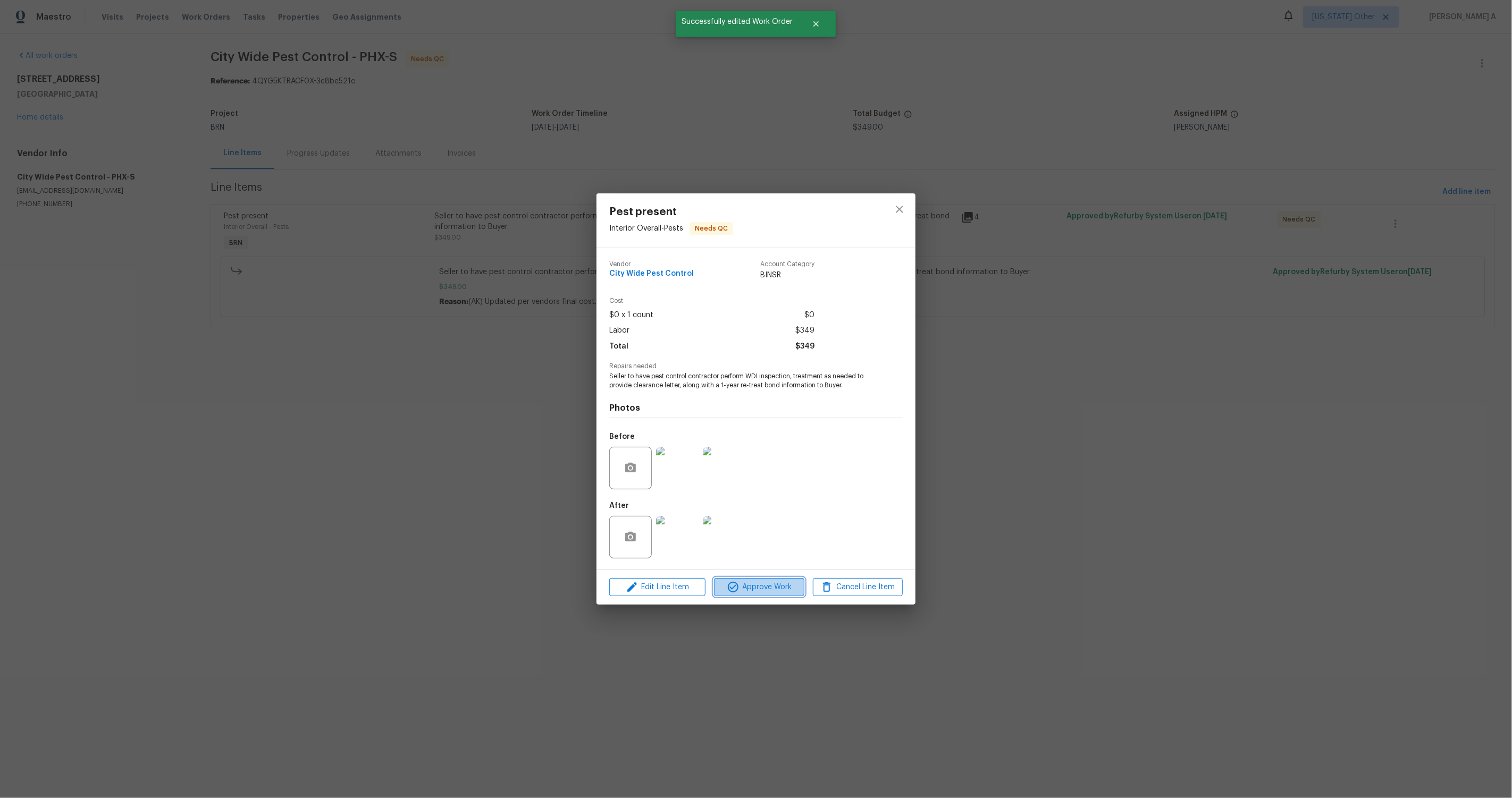
click at [775, 581] on span "Approve Work" at bounding box center [758, 588] width 83 height 14
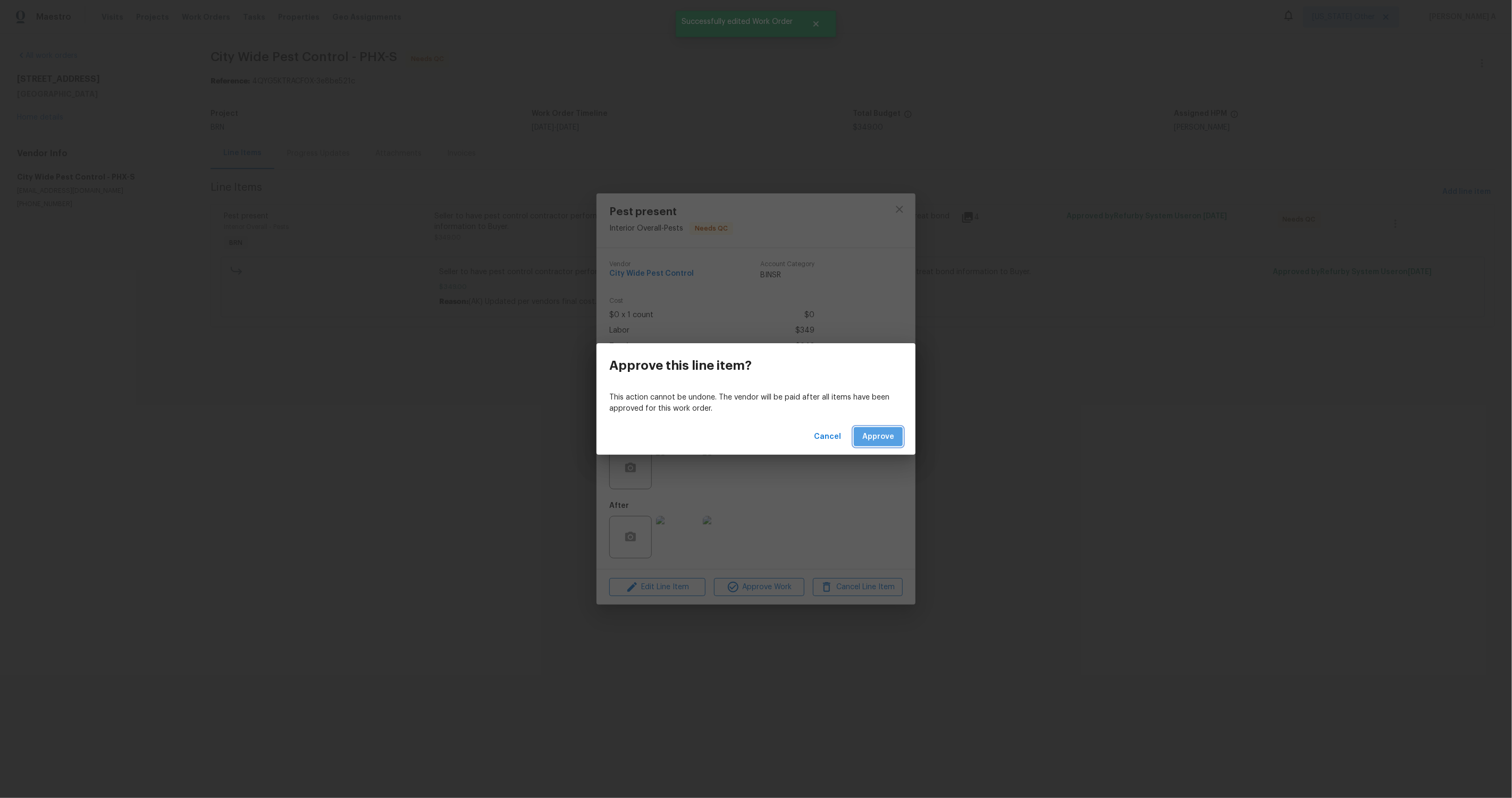
click at [880, 443] on button "Approve" at bounding box center [878, 437] width 49 height 20
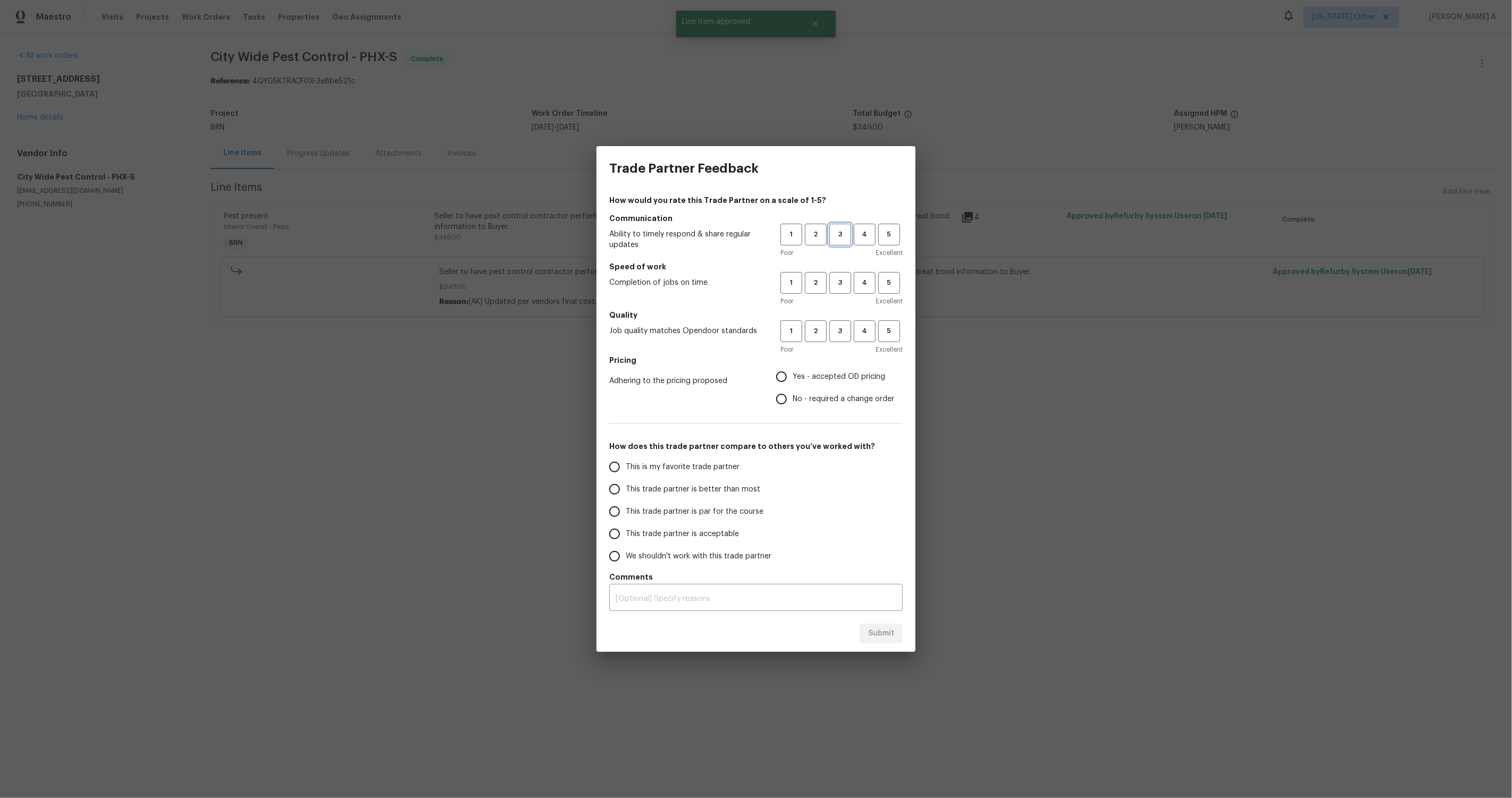
click at [848, 232] on span "3" at bounding box center [840, 235] width 20 height 12
click at [852, 279] on div "1 2 3 4 5" at bounding box center [842, 283] width 122 height 22
click at [848, 283] on span "3" at bounding box center [840, 283] width 20 height 12
click at [841, 350] on div "Poor Excellent" at bounding box center [842, 350] width 122 height 11
click at [839, 337] on span "3" at bounding box center [840, 331] width 20 height 12
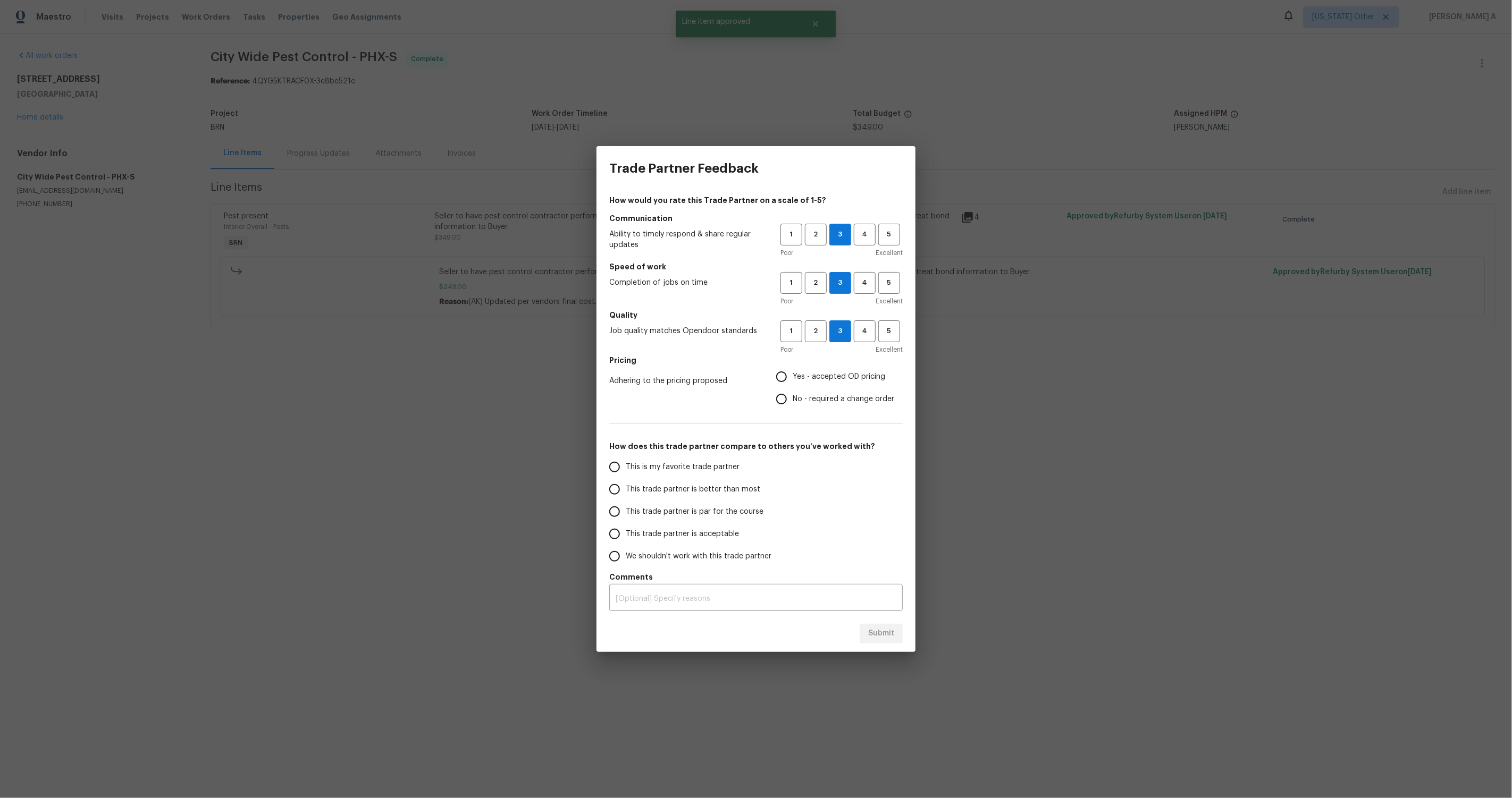
click at [827, 400] on span "No - required a change order" at bounding box center [844, 399] width 101 height 11
click at [793, 400] on input "No - required a change order" at bounding box center [781, 399] width 22 height 22
radio input "true"
click at [680, 484] on span "This trade partner is better than most" at bounding box center [693, 490] width 135 height 11
click at [626, 483] on input "This trade partner is better than most" at bounding box center [614, 489] width 22 height 22
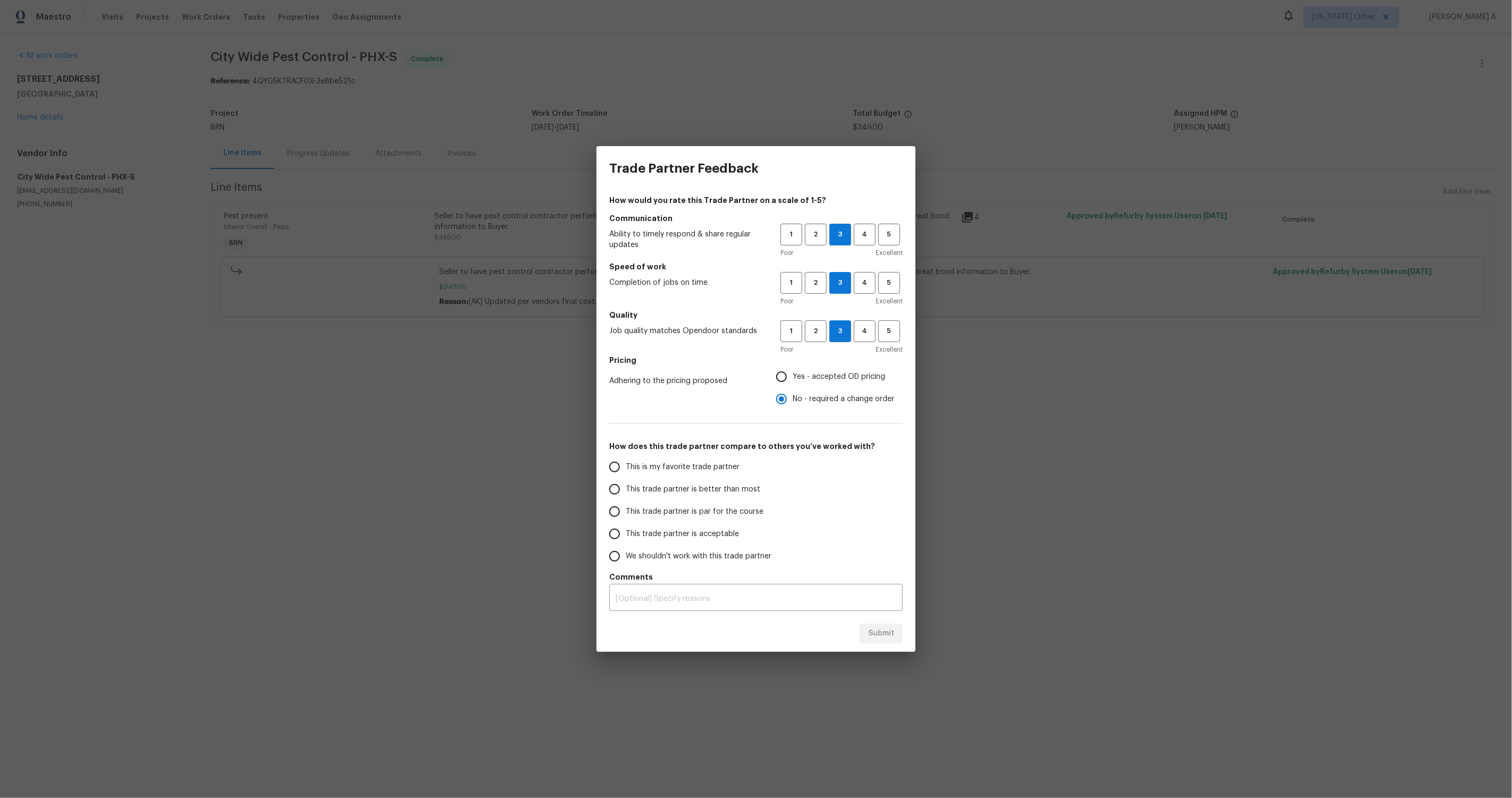
radio input "false"
click at [677, 460] on label "This is my favorite trade partner" at bounding box center [687, 467] width 168 height 22
click at [626, 460] on input "This is my favorite trade partner" at bounding box center [614, 467] width 22 height 22
click at [878, 634] on span "Submit" at bounding box center [881, 634] width 26 height 14
radio input "true"
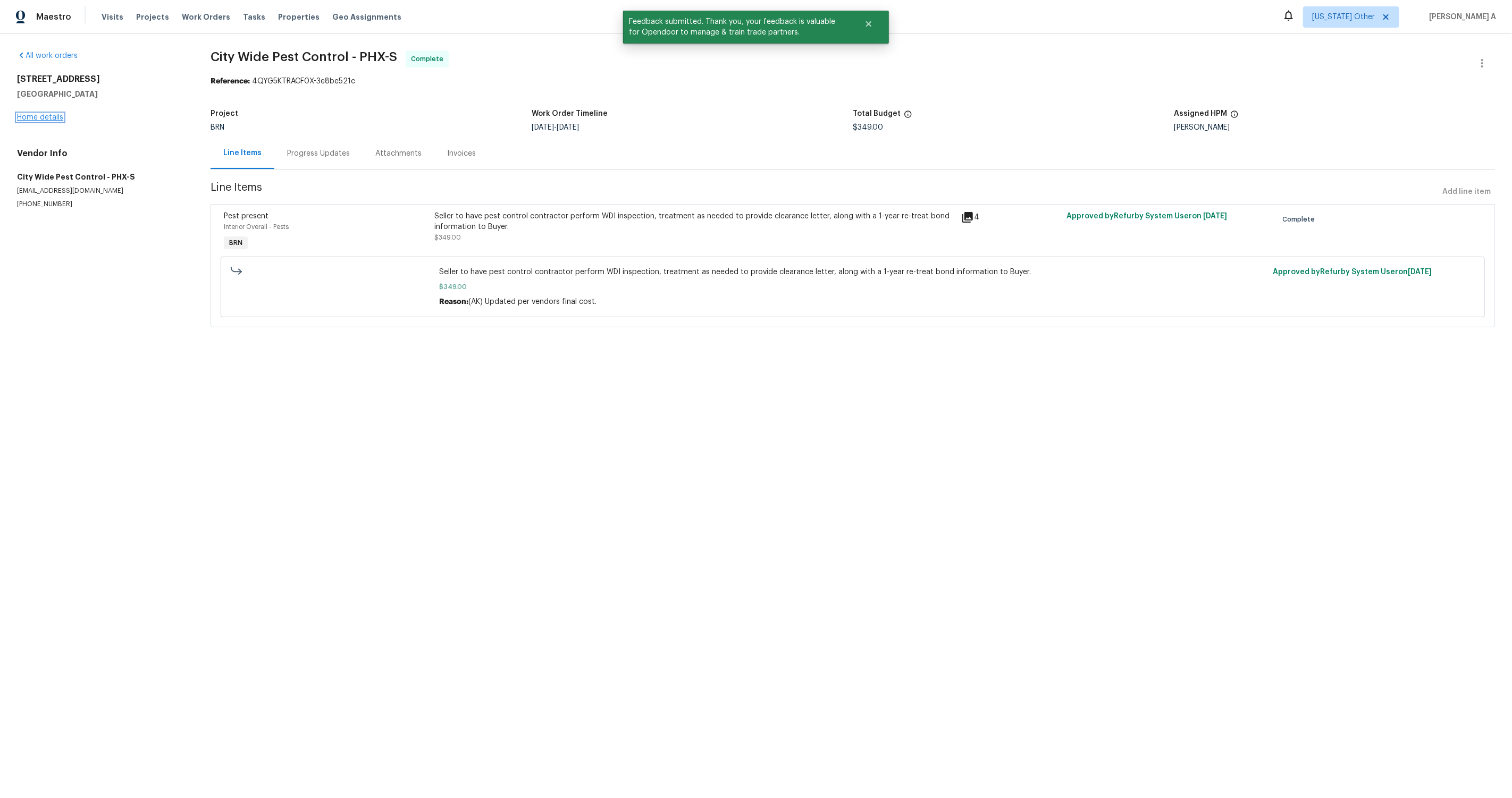
click at [47, 118] on link "Home details" at bounding box center [40, 117] width 46 height 7
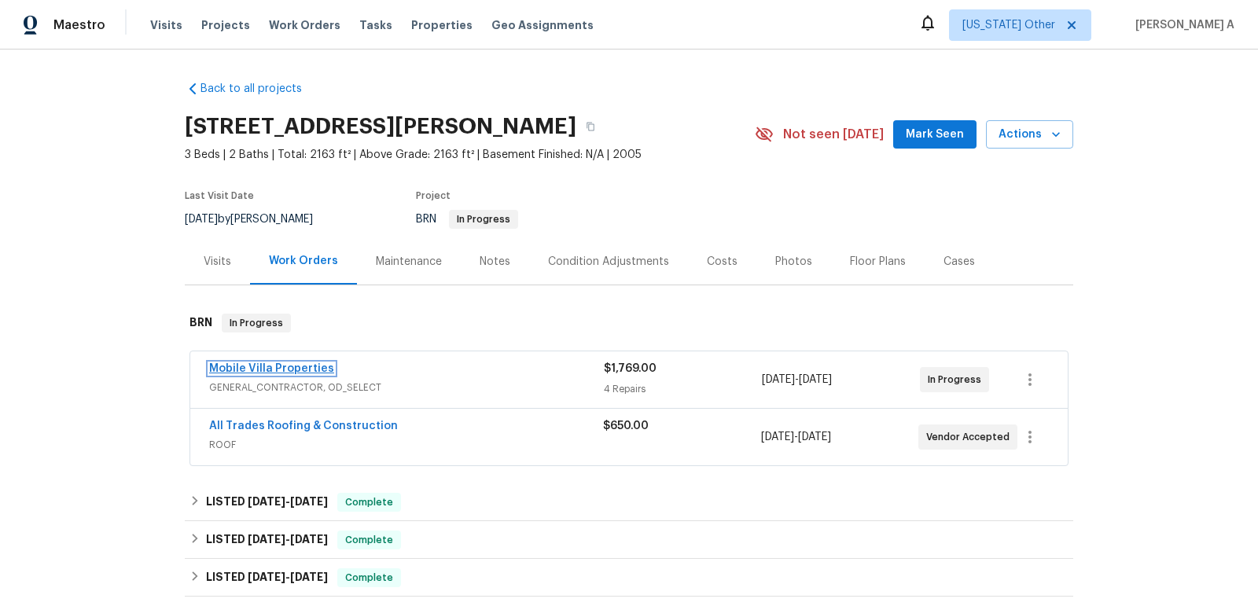
click at [246, 369] on link "Mobile Villa Properties" at bounding box center [271, 368] width 125 height 11
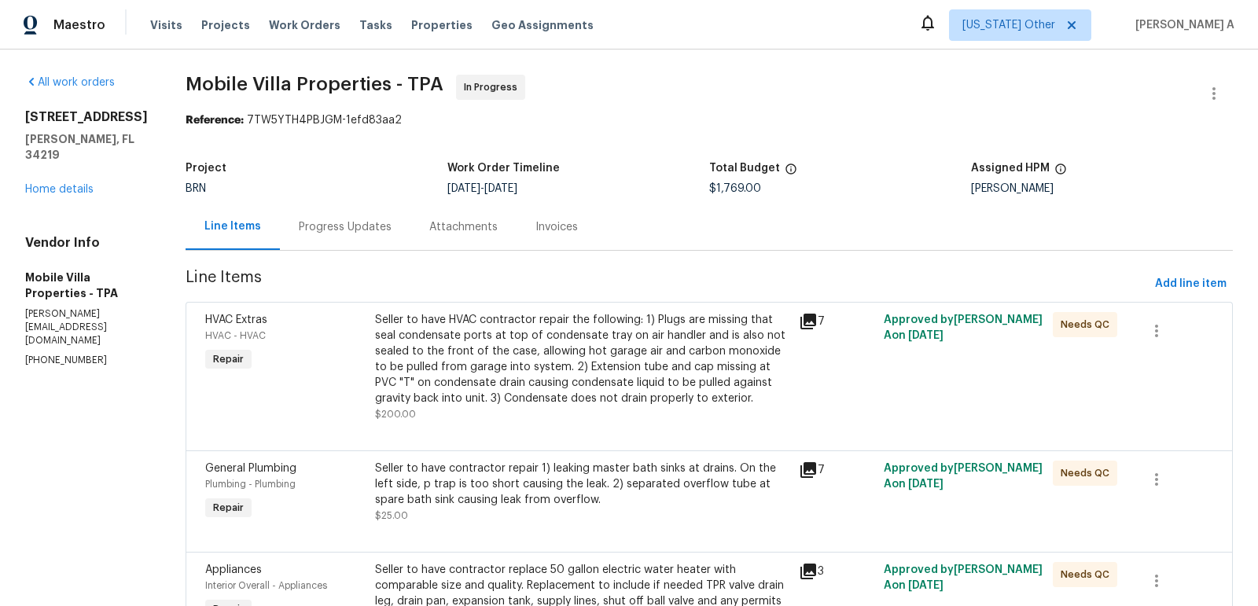
scroll to position [326, 0]
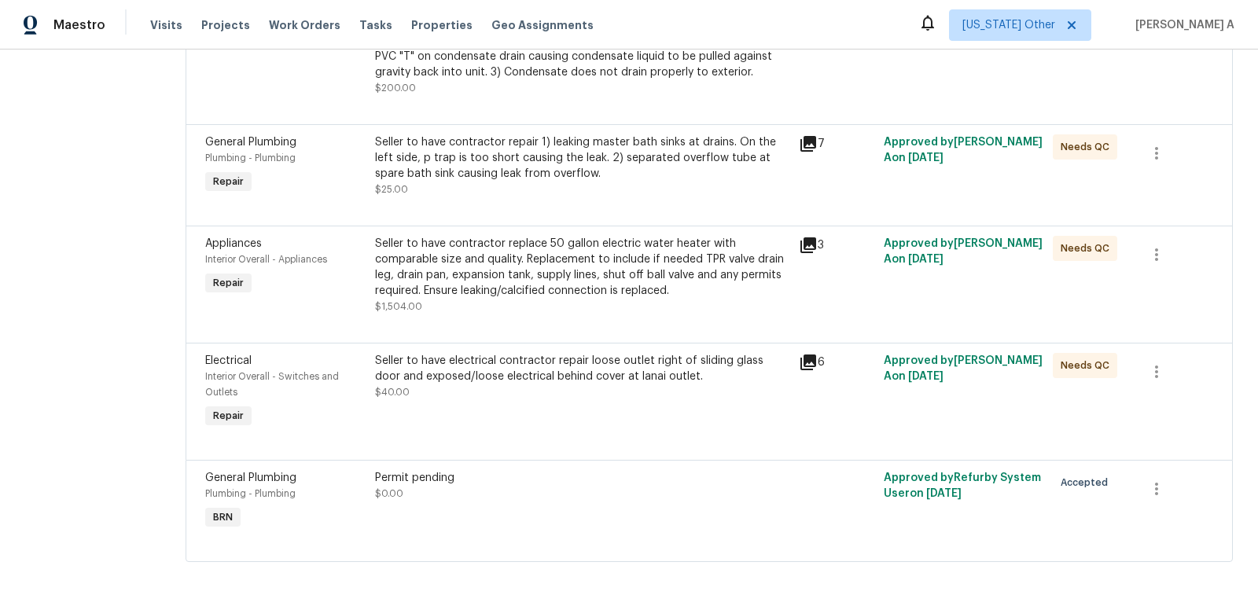
click at [560, 378] on div "Seller to have electrical contractor repair loose outlet right of sliding glass…" at bounding box center [582, 368] width 414 height 31
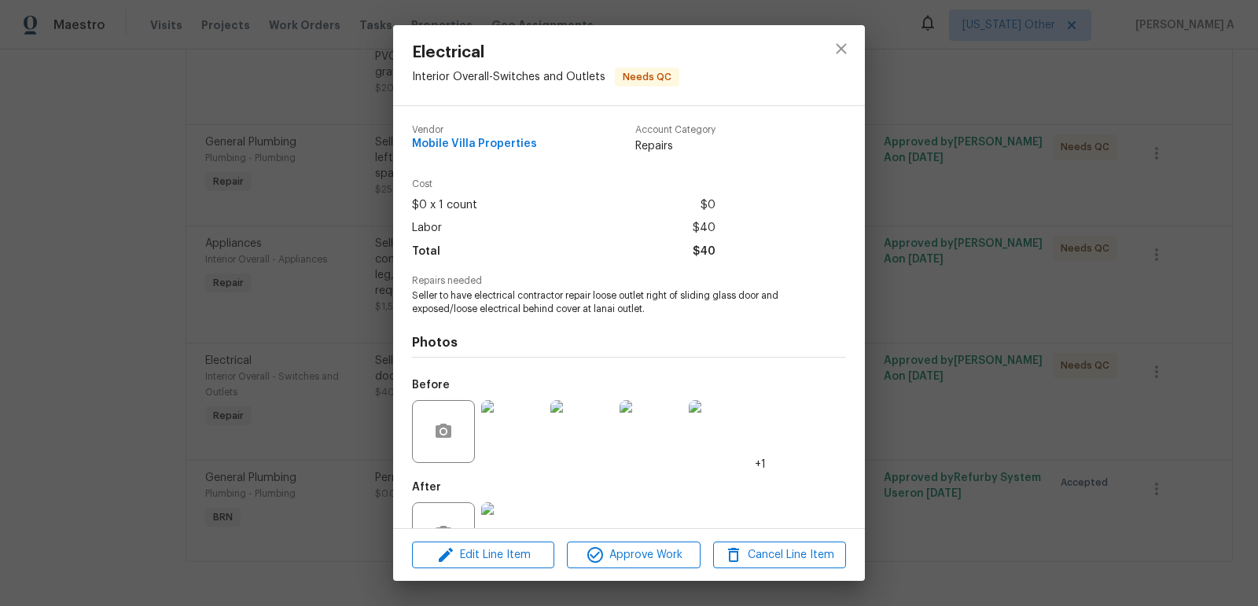
scroll to position [52, 0]
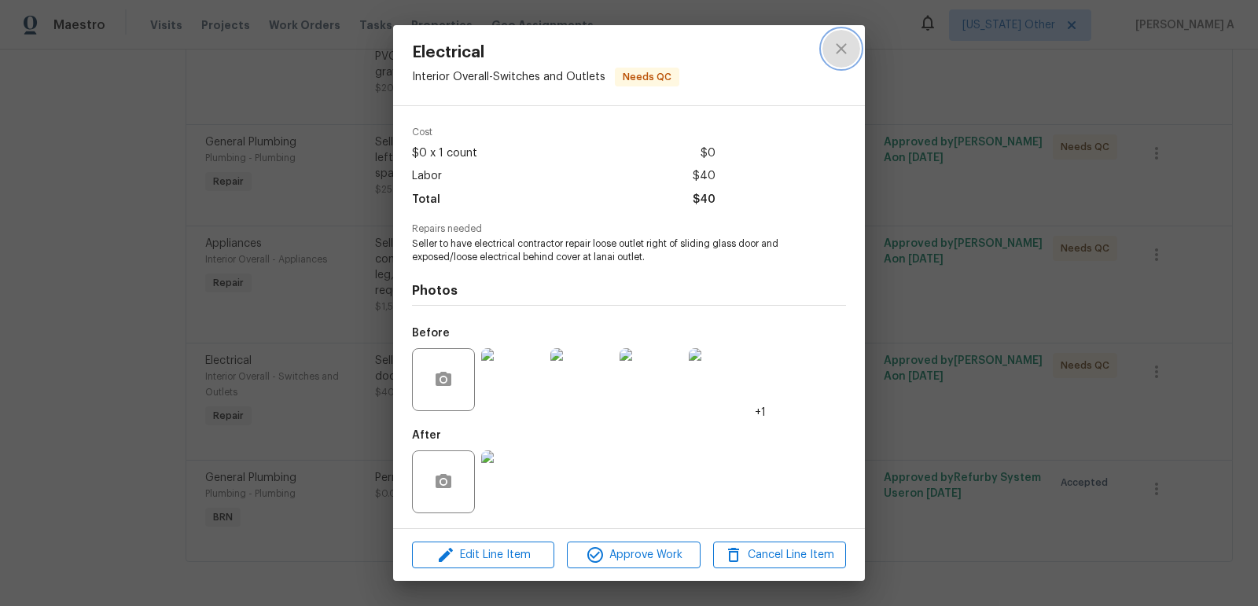
click at [839, 52] on icon "close" at bounding box center [841, 48] width 19 height 19
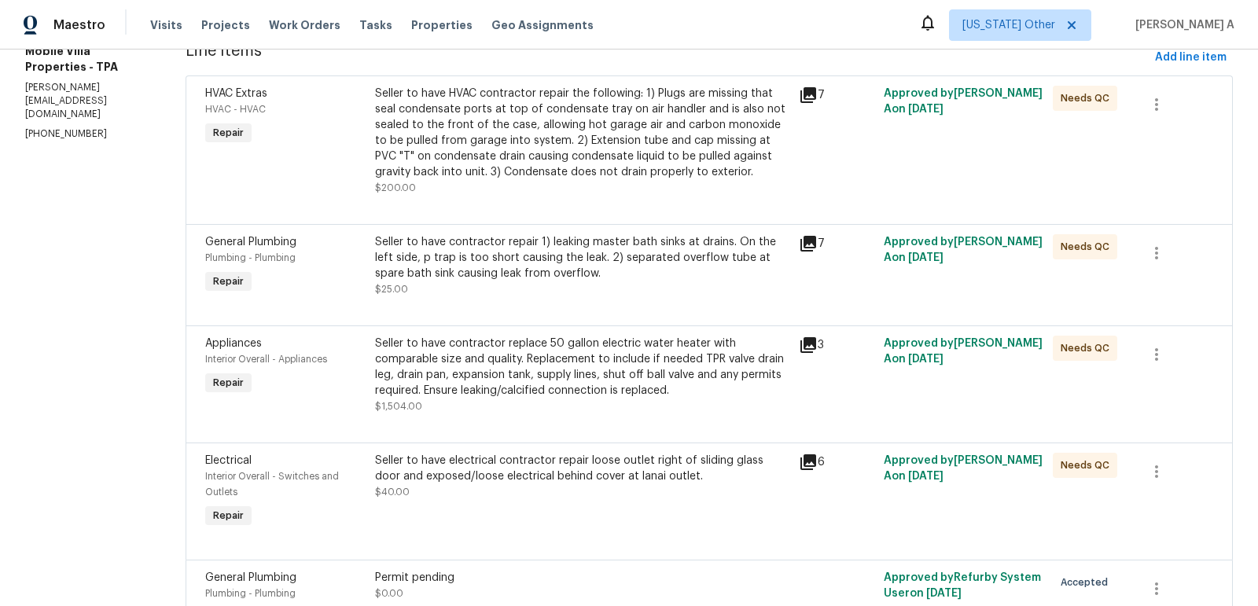
scroll to position [215, 0]
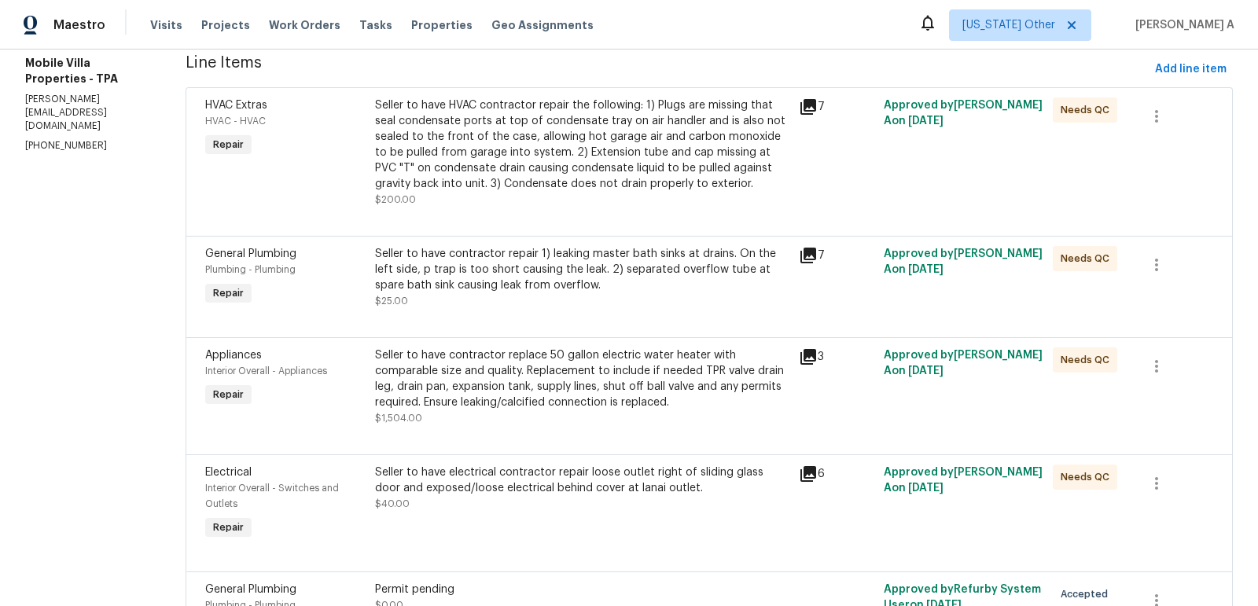
click at [688, 279] on div "Seller to have contractor repair 1) leaking master bath sinks at drains. On the…" at bounding box center [582, 269] width 414 height 47
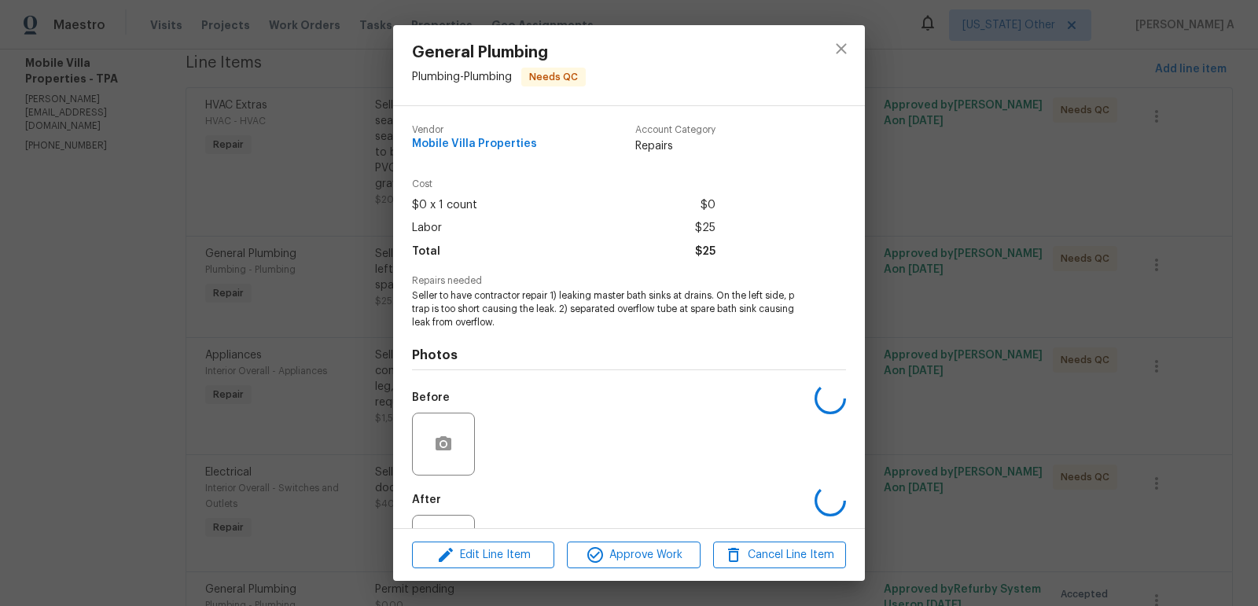
scroll to position [65, 0]
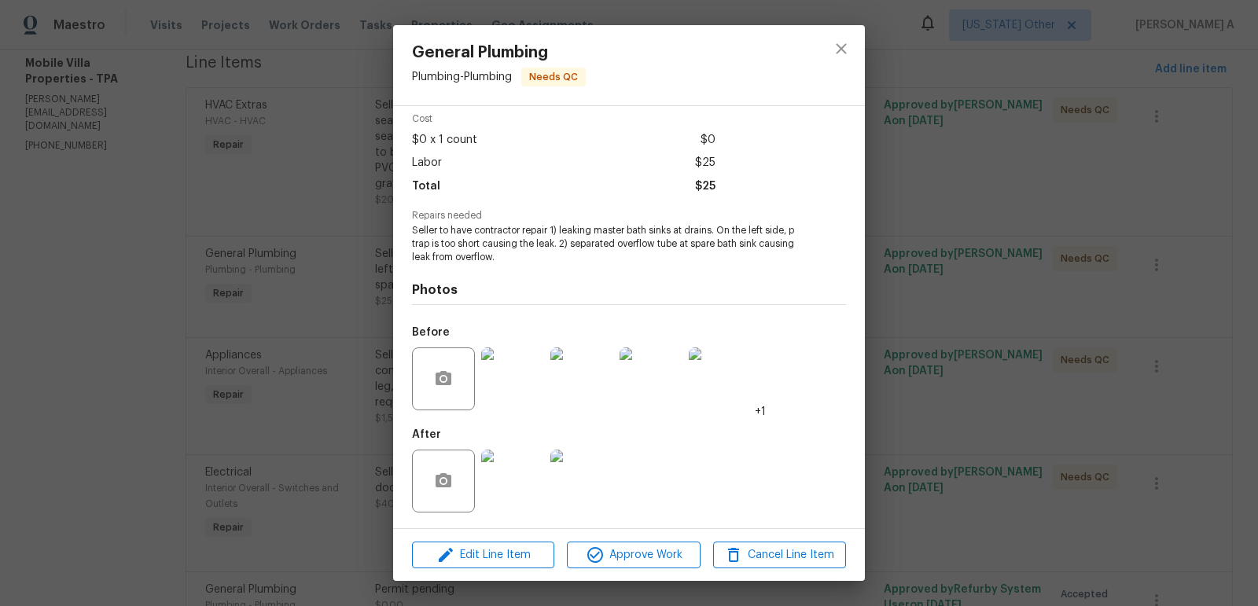
click at [514, 387] on img at bounding box center [512, 378] width 63 height 63
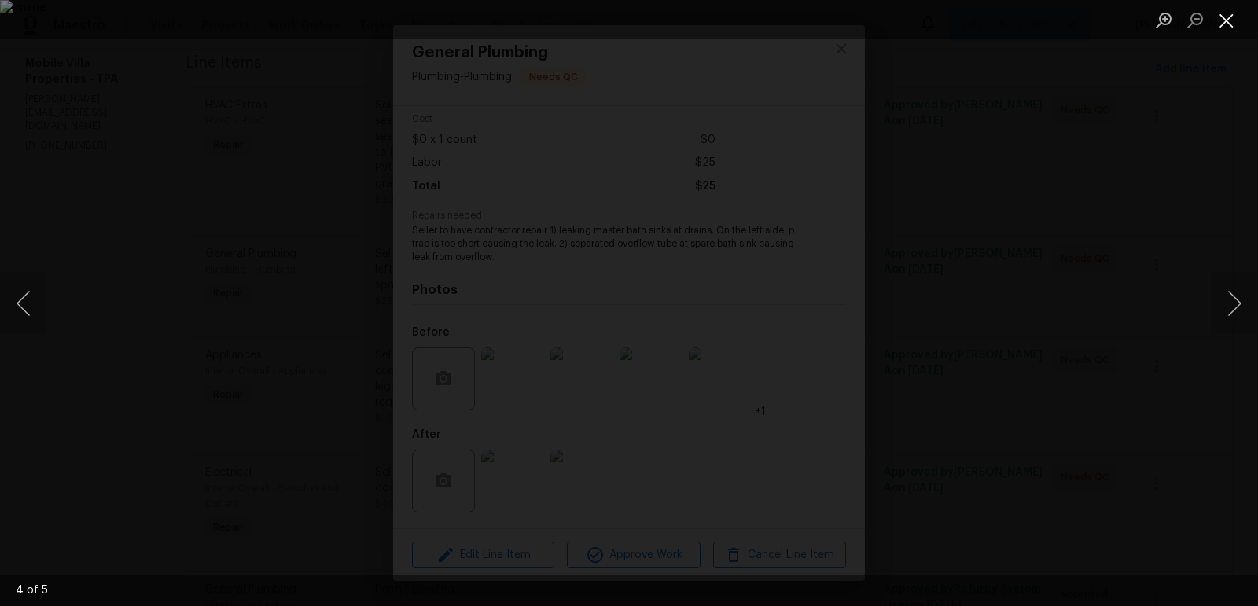
click at [1224, 15] on button "Close lightbox" at bounding box center [1225, 20] width 31 height 28
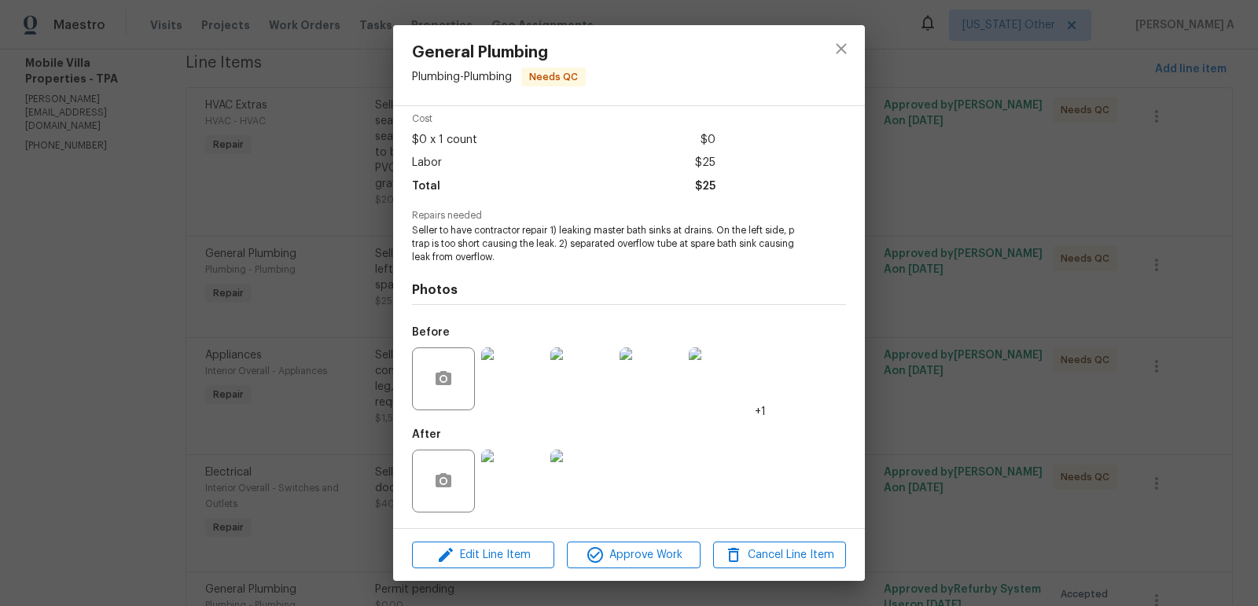
click at [525, 478] on img at bounding box center [512, 481] width 63 height 63
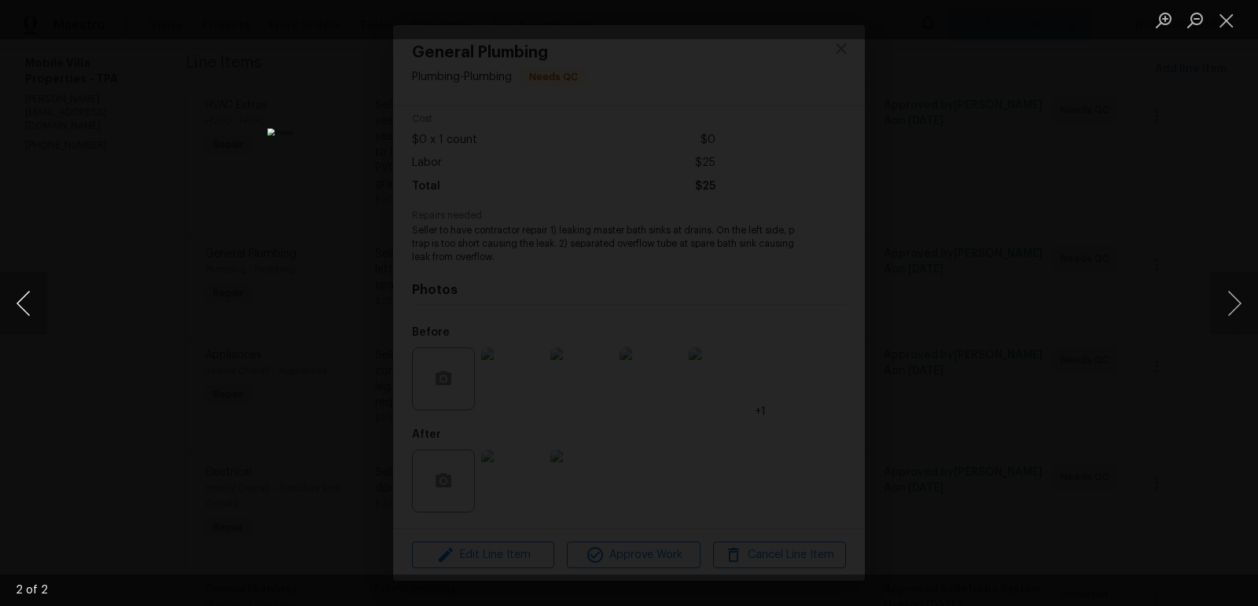
click at [23, 295] on button "Previous image" at bounding box center [23, 303] width 47 height 63
click at [1232, 16] on button "Close lightbox" at bounding box center [1225, 20] width 31 height 28
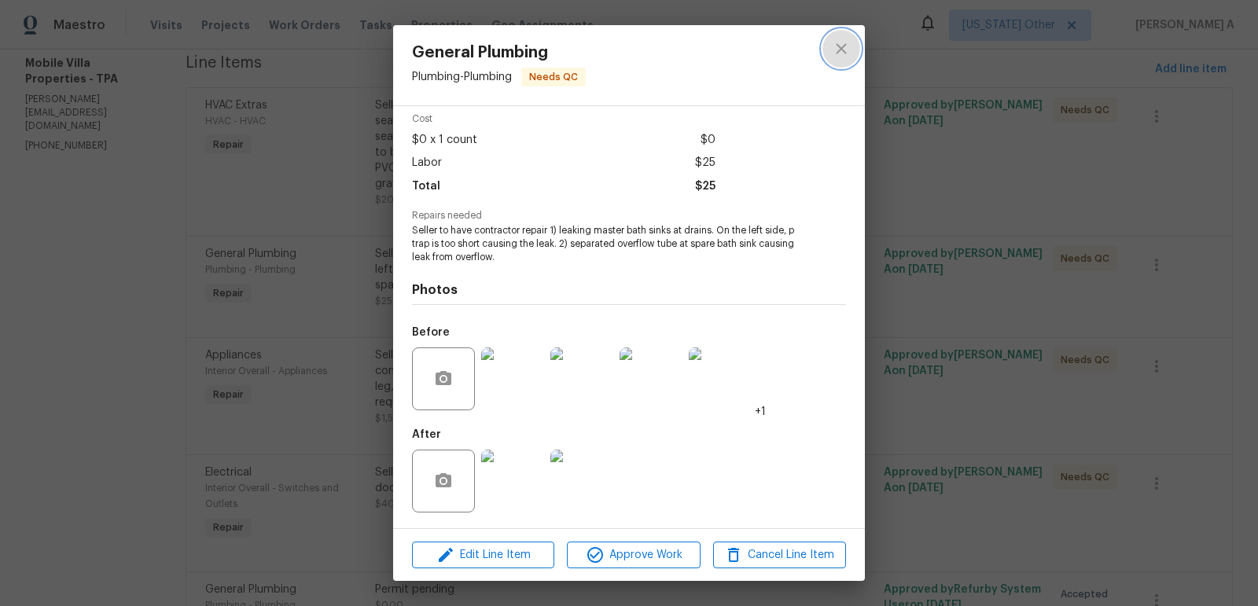
click at [835, 43] on icon "close" at bounding box center [841, 48] width 19 height 19
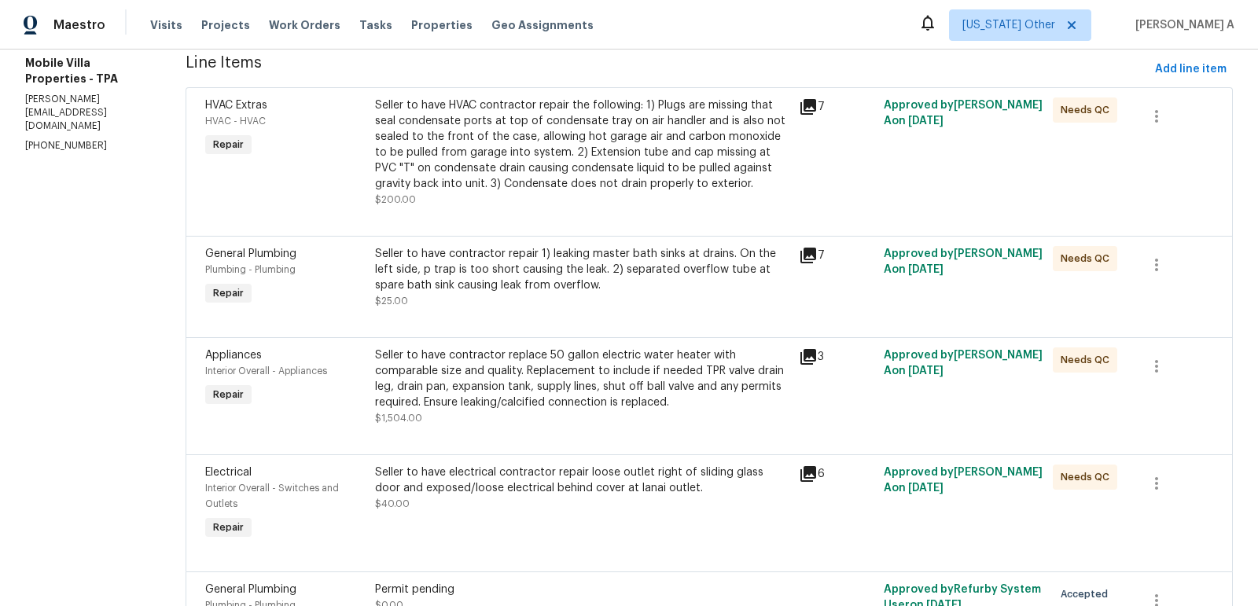
click at [637, 271] on div "Seller to have contractor repair 1) leaking master bath sinks at drains. On the…" at bounding box center [582, 269] width 414 height 47
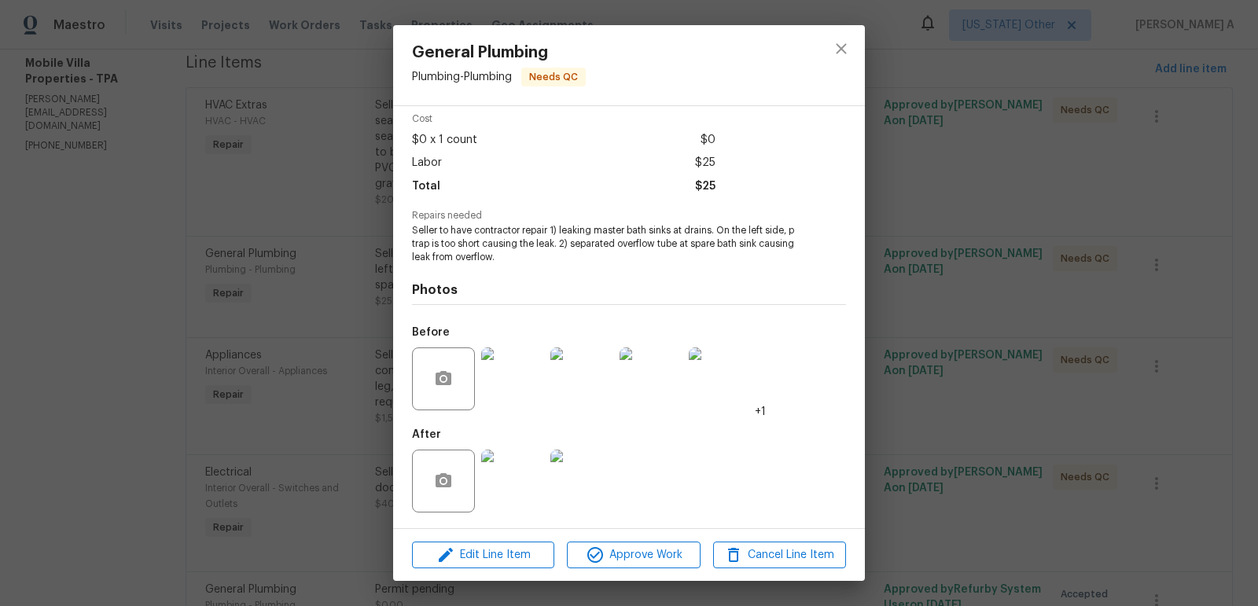
click at [512, 389] on img at bounding box center [512, 378] width 63 height 63
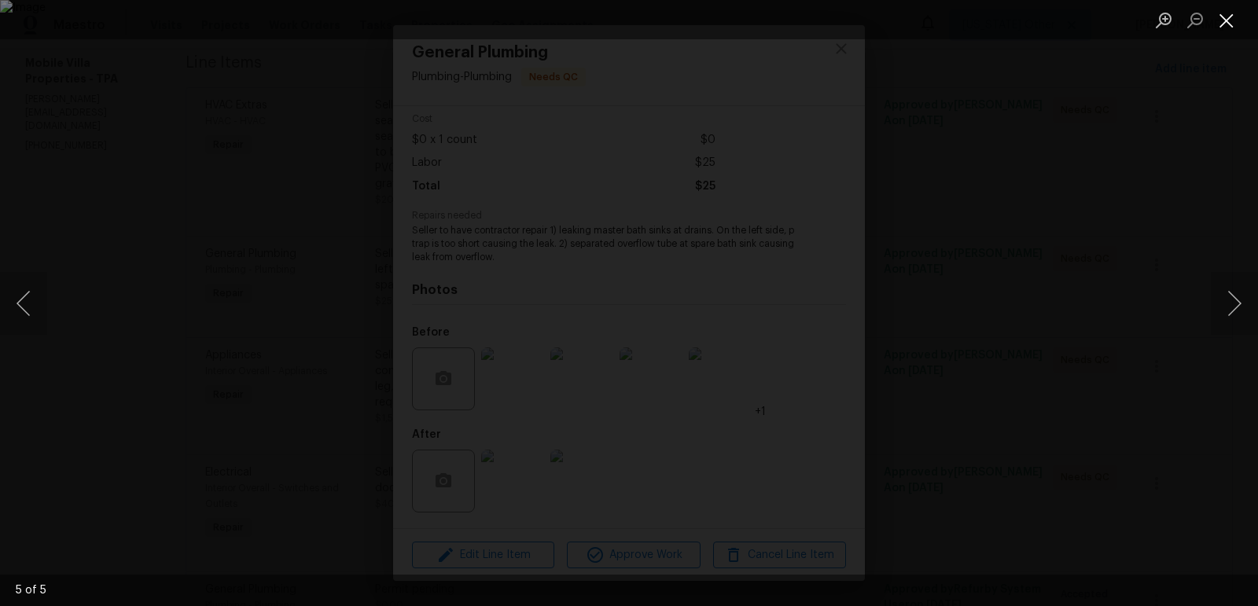
click at [1231, 10] on button "Close lightbox" at bounding box center [1225, 20] width 31 height 28
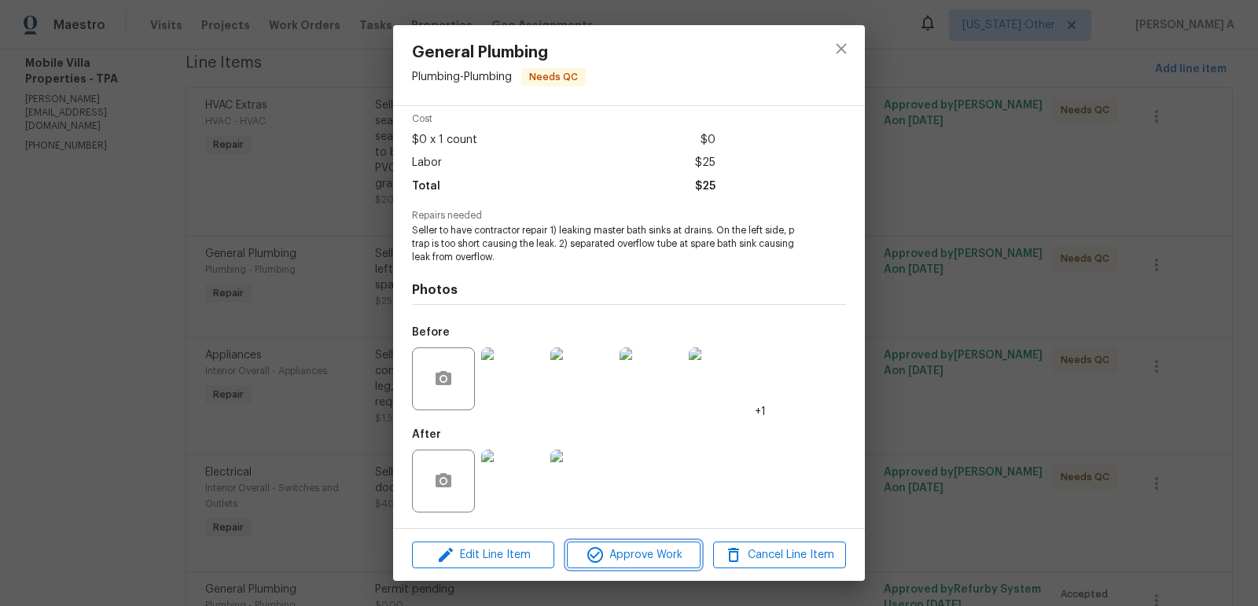
click at [643, 564] on button "Approve Work" at bounding box center [633, 556] width 133 height 28
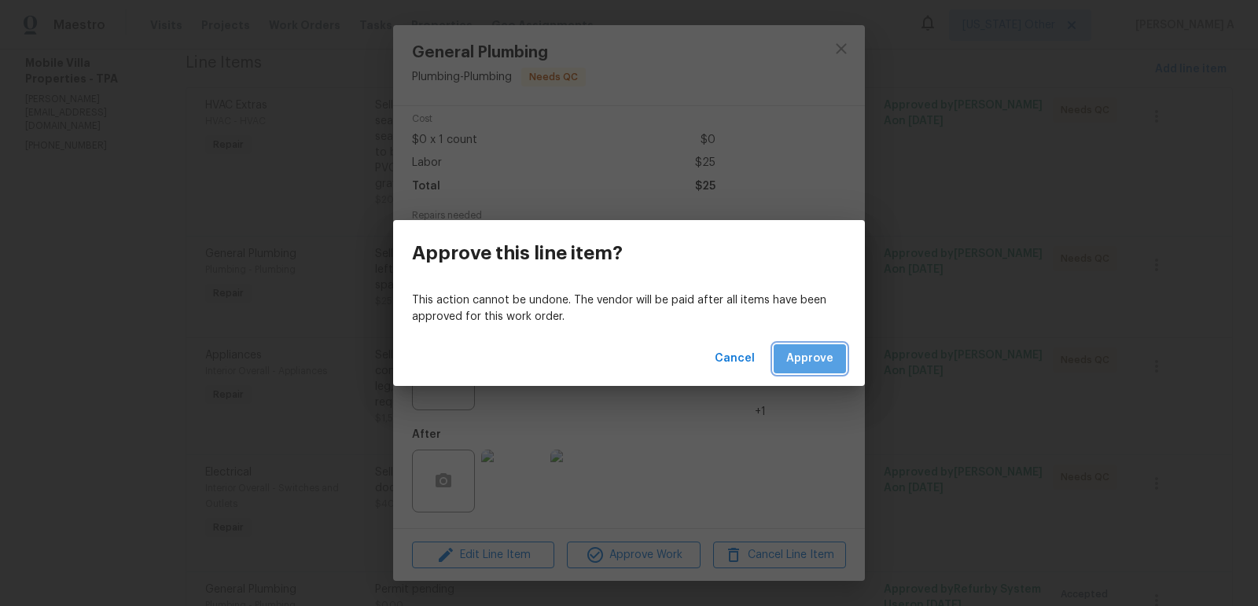
click at [817, 349] on span "Approve" at bounding box center [809, 359] width 47 height 20
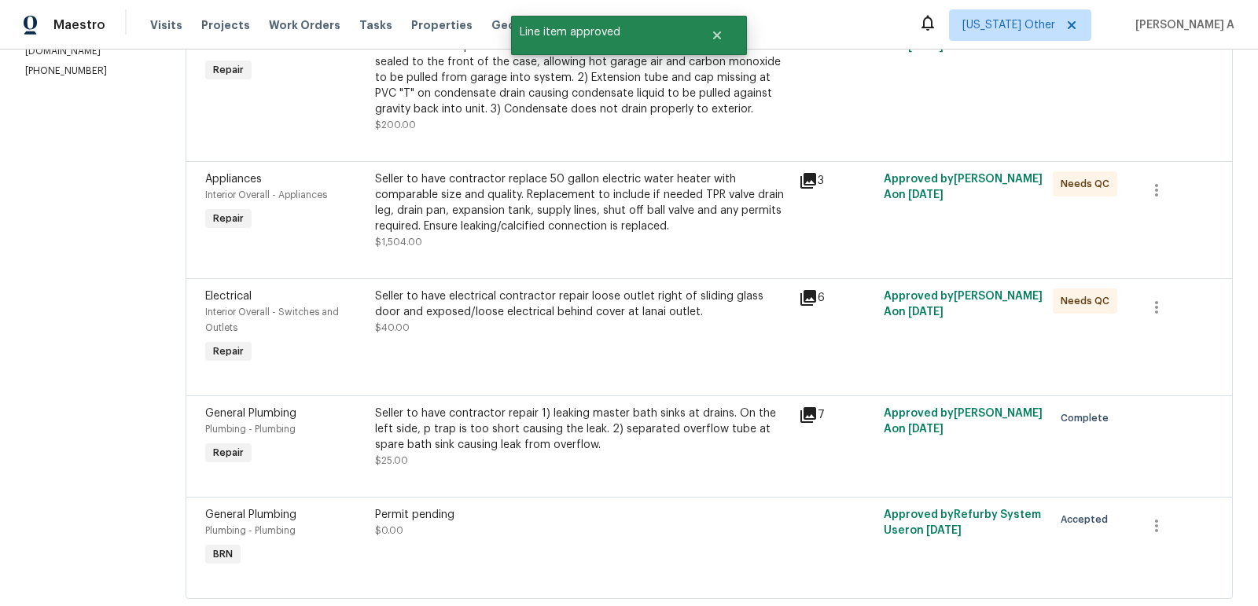
scroll to position [282, 0]
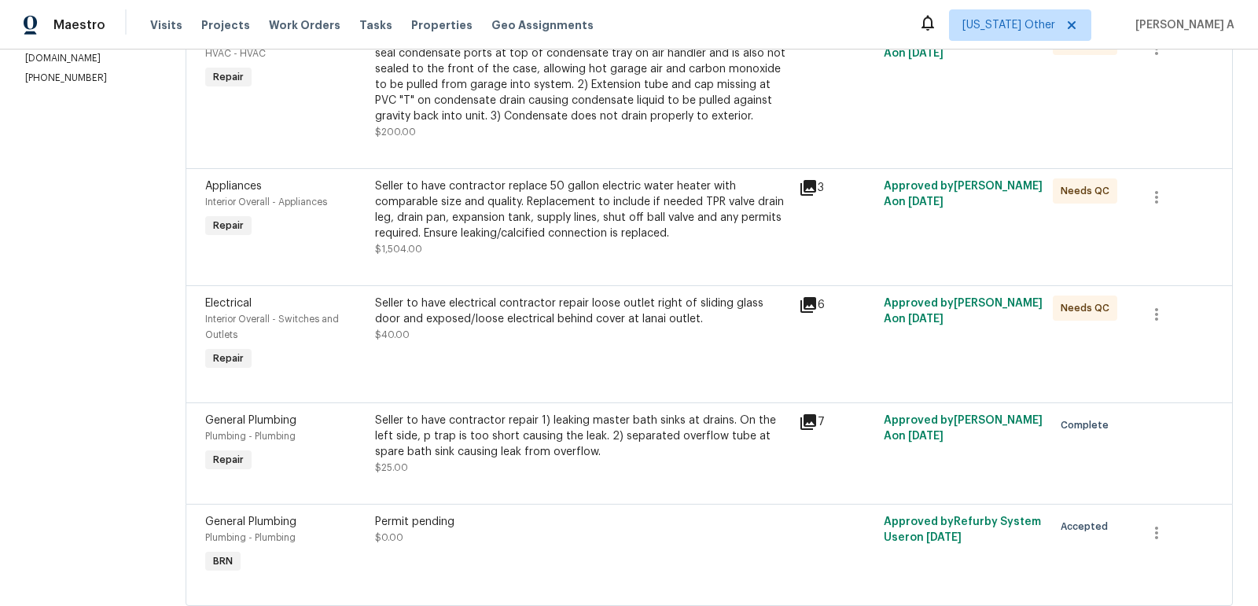
click at [518, 325] on div "Seller to have electrical contractor repair loose outlet right of sliding glass…" at bounding box center [582, 311] width 414 height 31
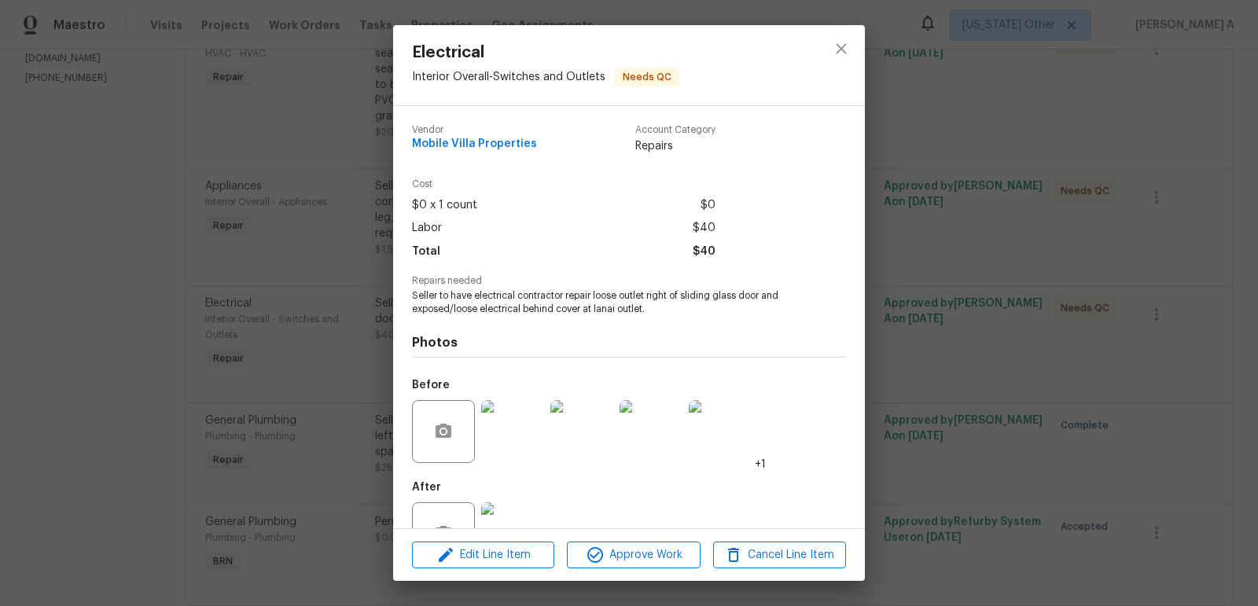
scroll to position [52, 0]
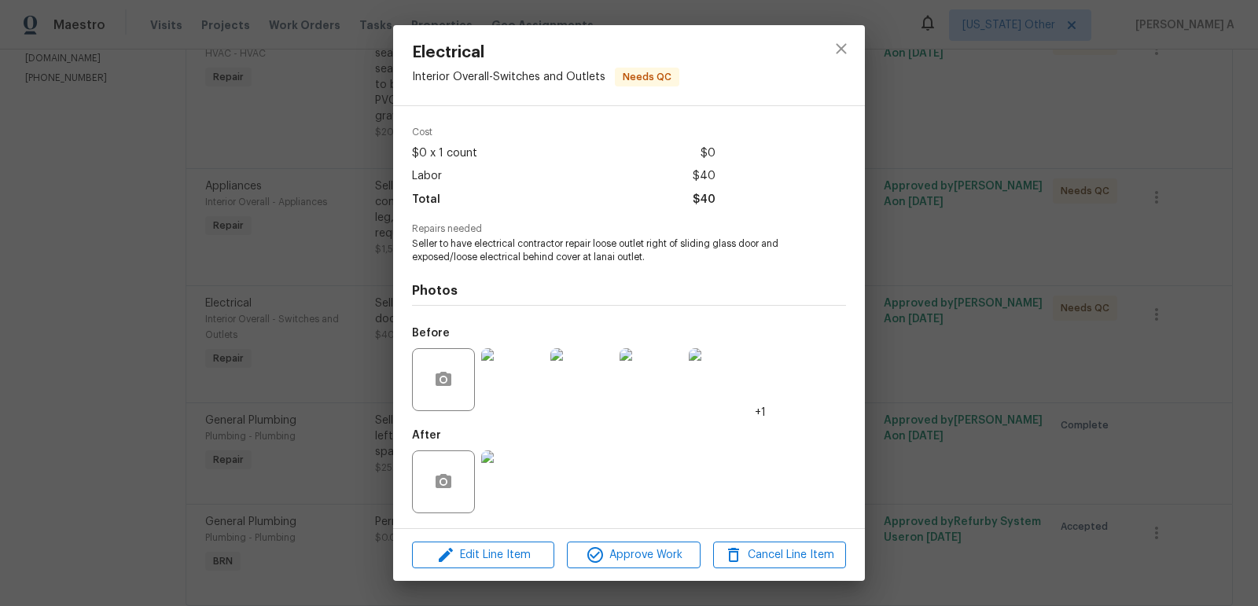
click at [513, 365] on img at bounding box center [512, 379] width 63 height 63
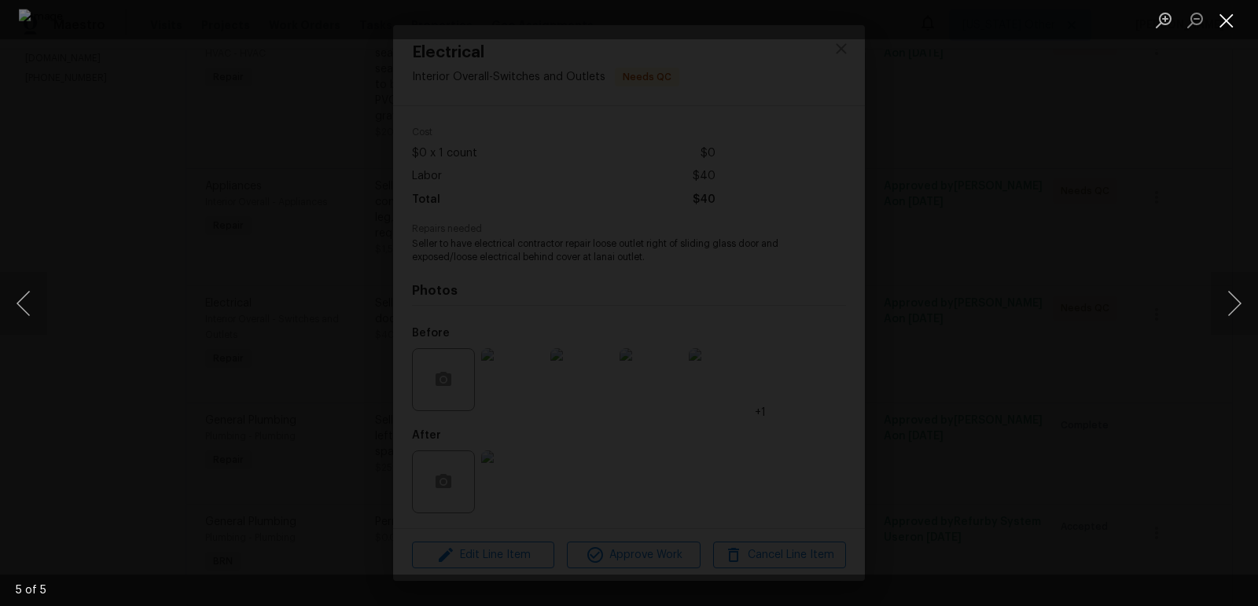
click at [1223, 14] on button "Close lightbox" at bounding box center [1225, 20] width 31 height 28
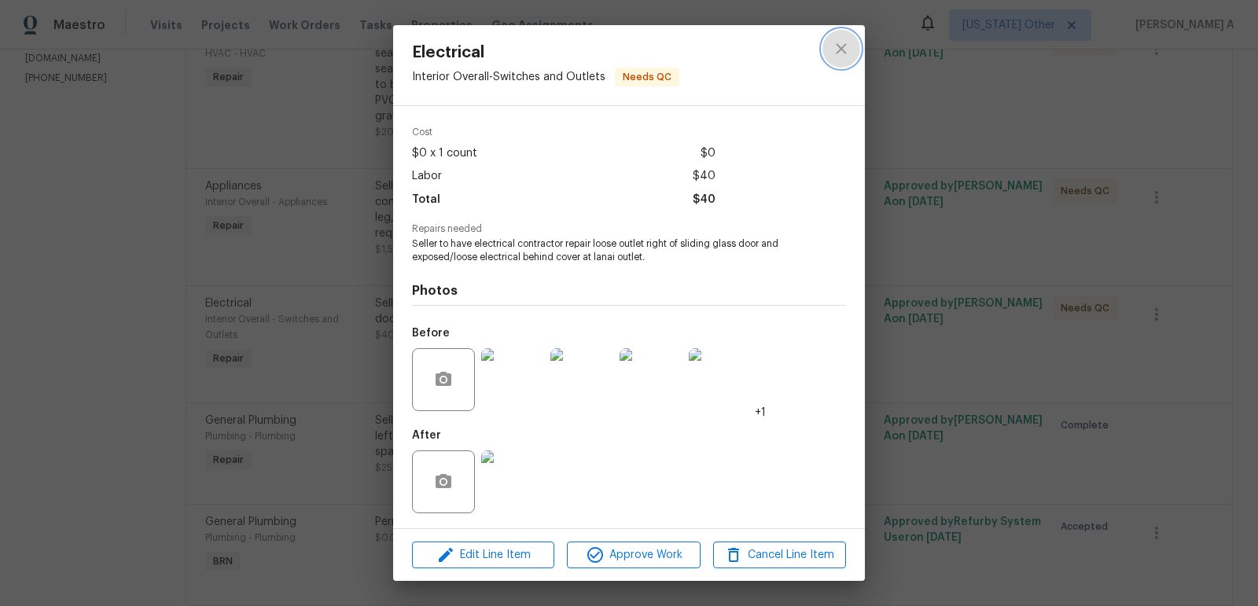
click at [835, 44] on icon "close" at bounding box center [841, 48] width 19 height 19
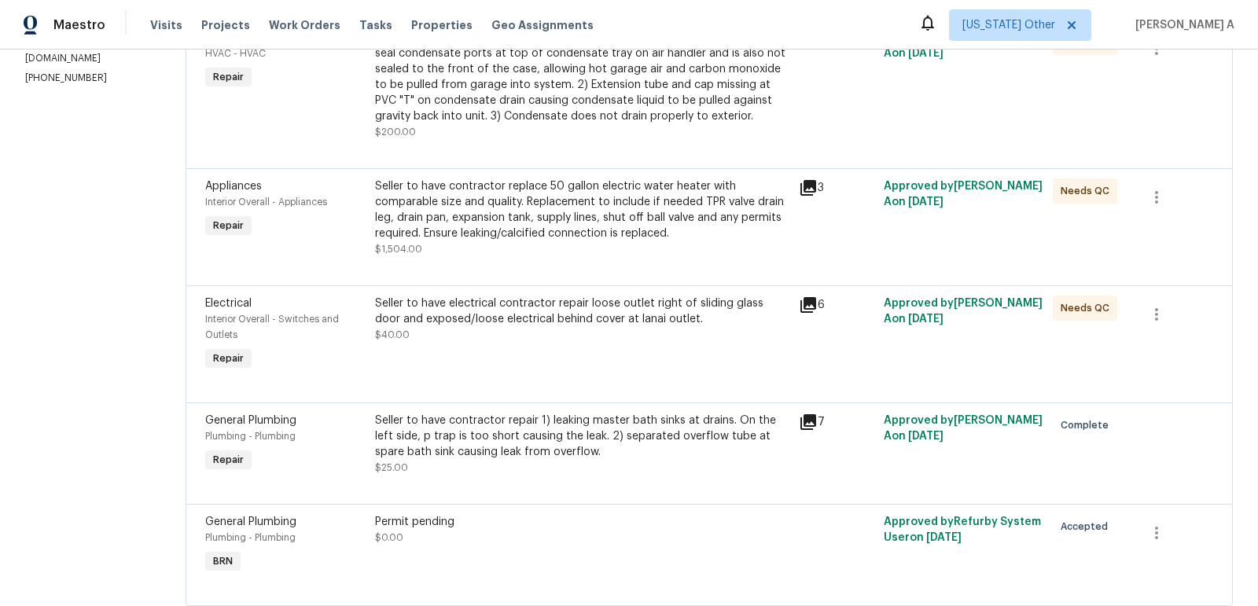
scroll to position [0, 0]
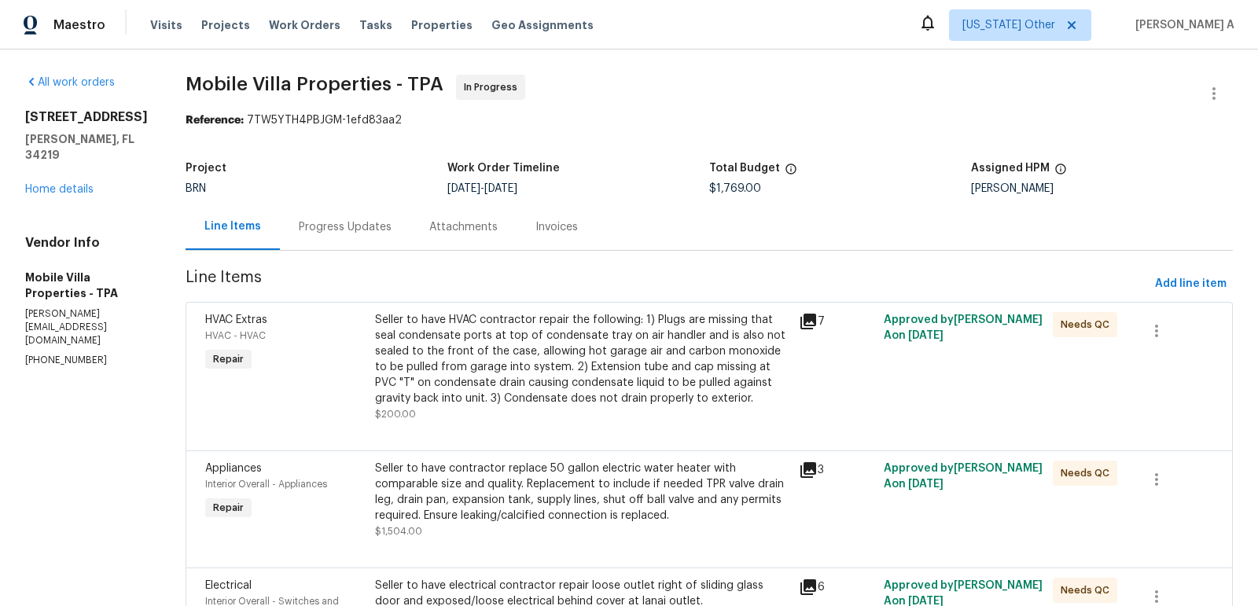
click at [527, 358] on div "Seller to have HVAC contractor repair the following: 1) Plugs are missing that …" at bounding box center [582, 359] width 414 height 94
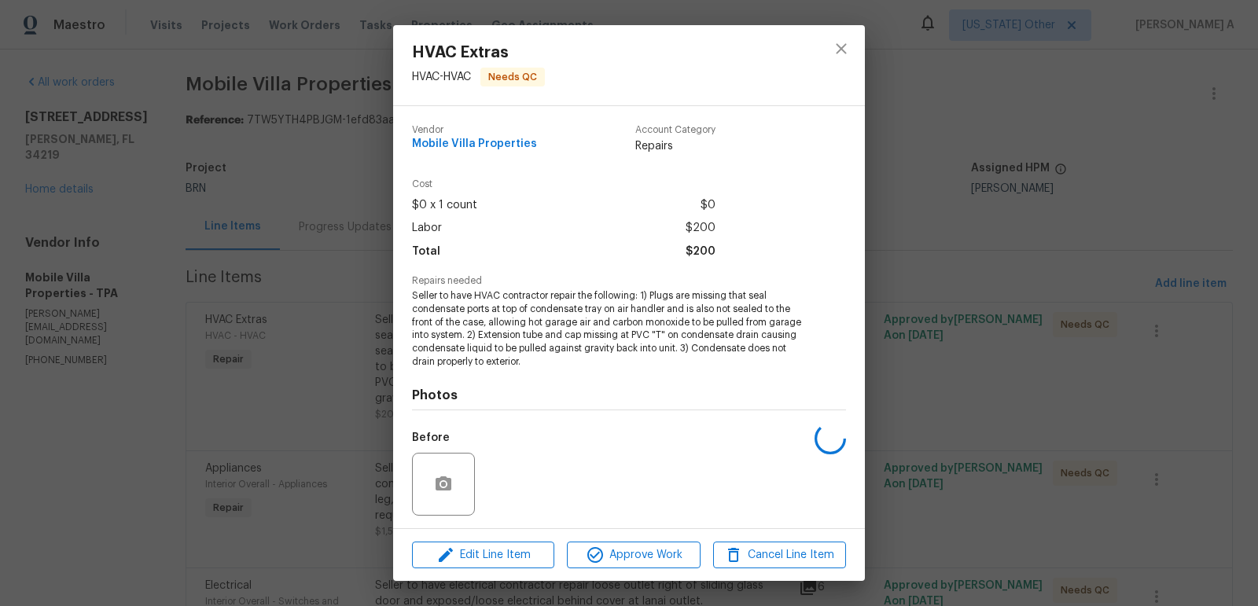
scroll to position [105, 0]
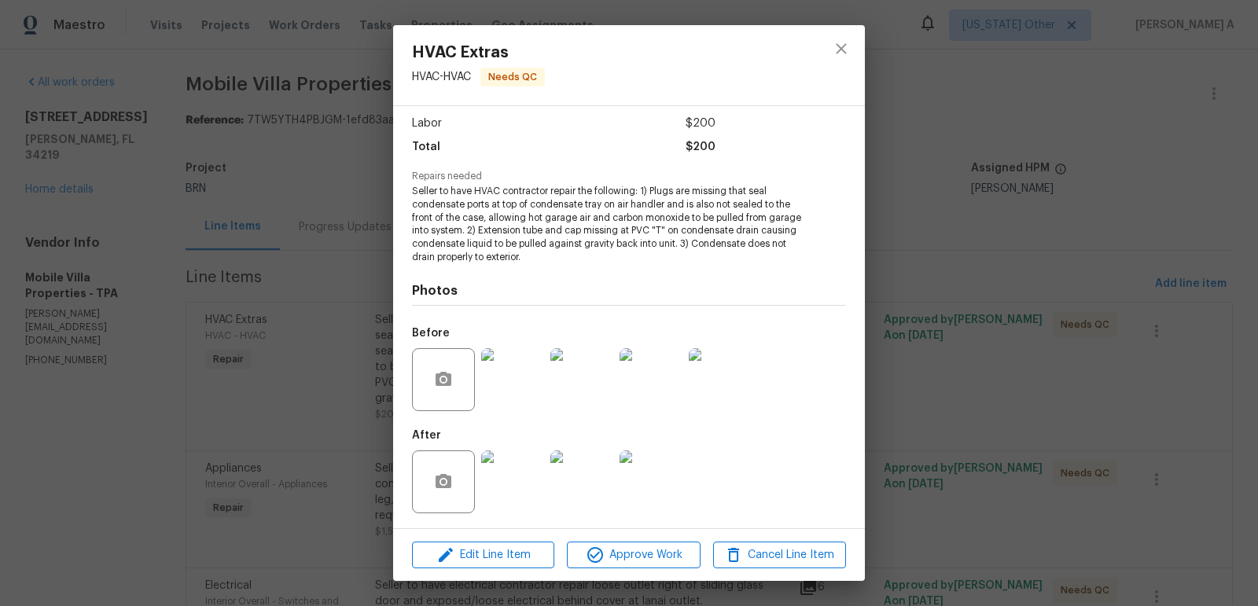
click at [519, 397] on img at bounding box center [512, 379] width 63 height 63
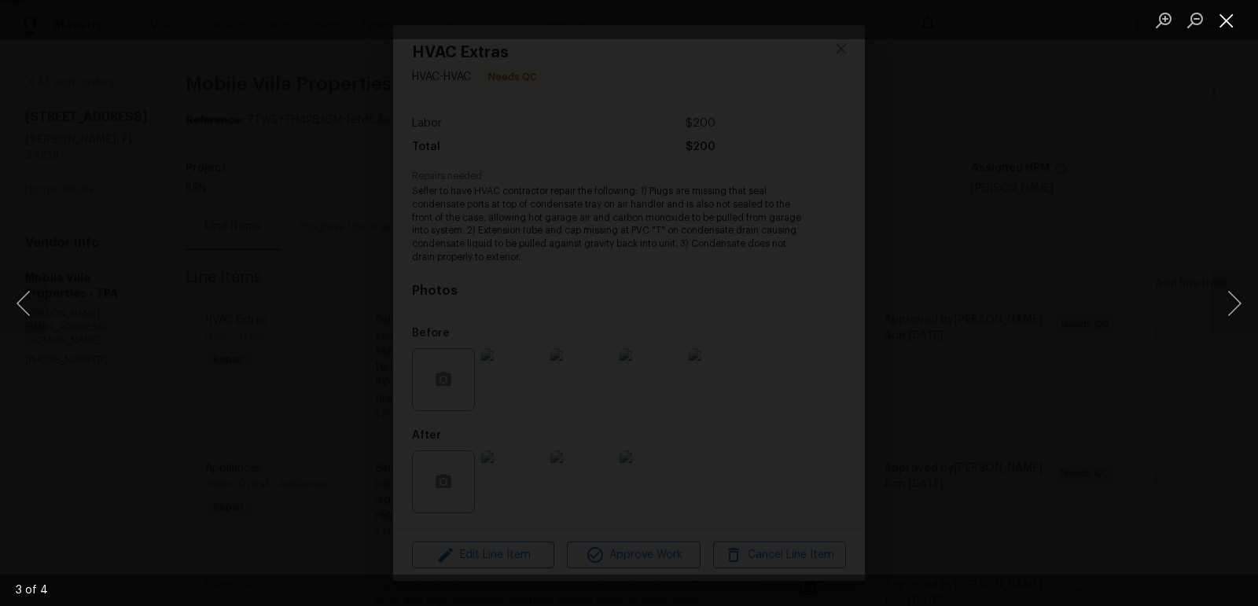
click at [1226, 14] on button "Close lightbox" at bounding box center [1225, 20] width 31 height 28
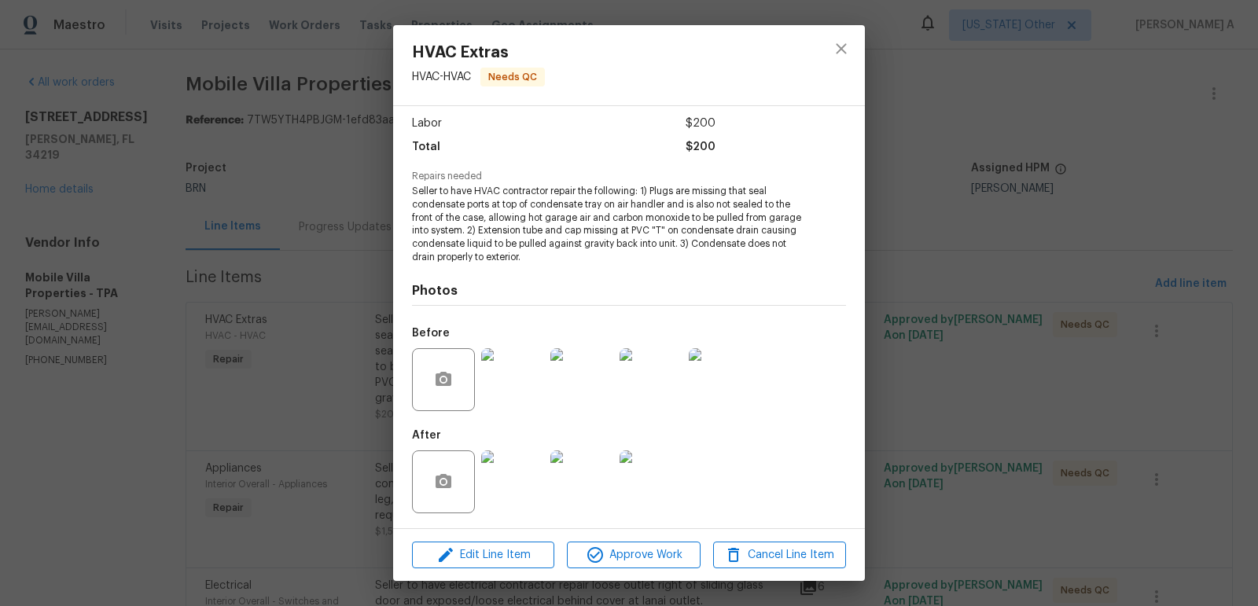
click at [497, 480] on img at bounding box center [512, 481] width 63 height 63
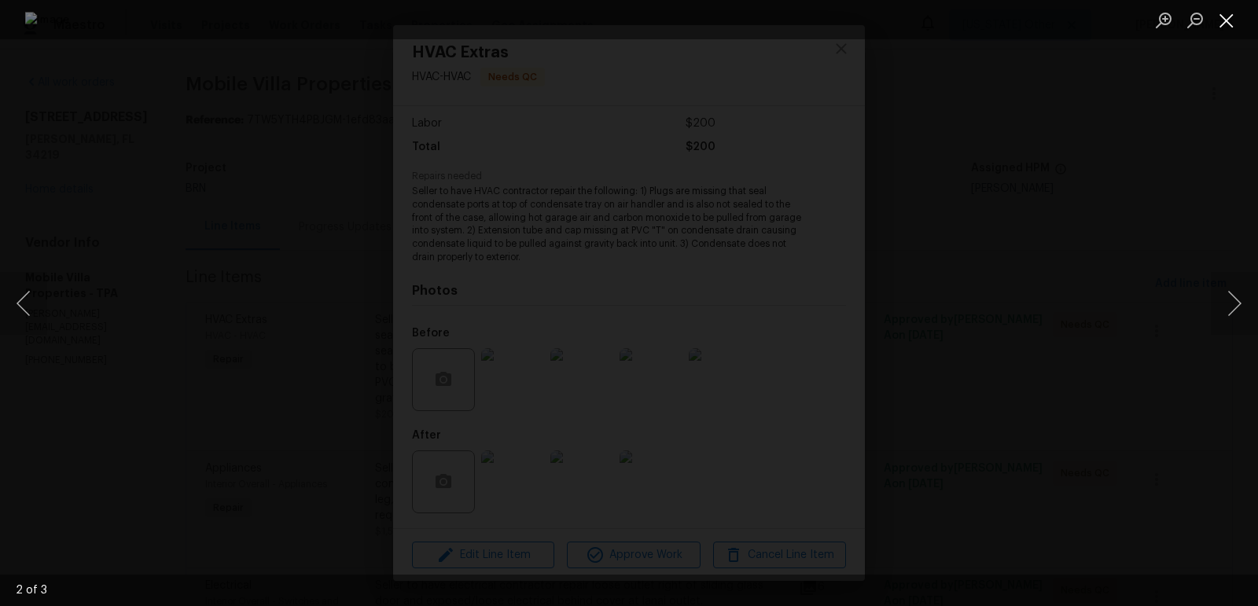
click at [1224, 17] on button "Close lightbox" at bounding box center [1225, 20] width 31 height 28
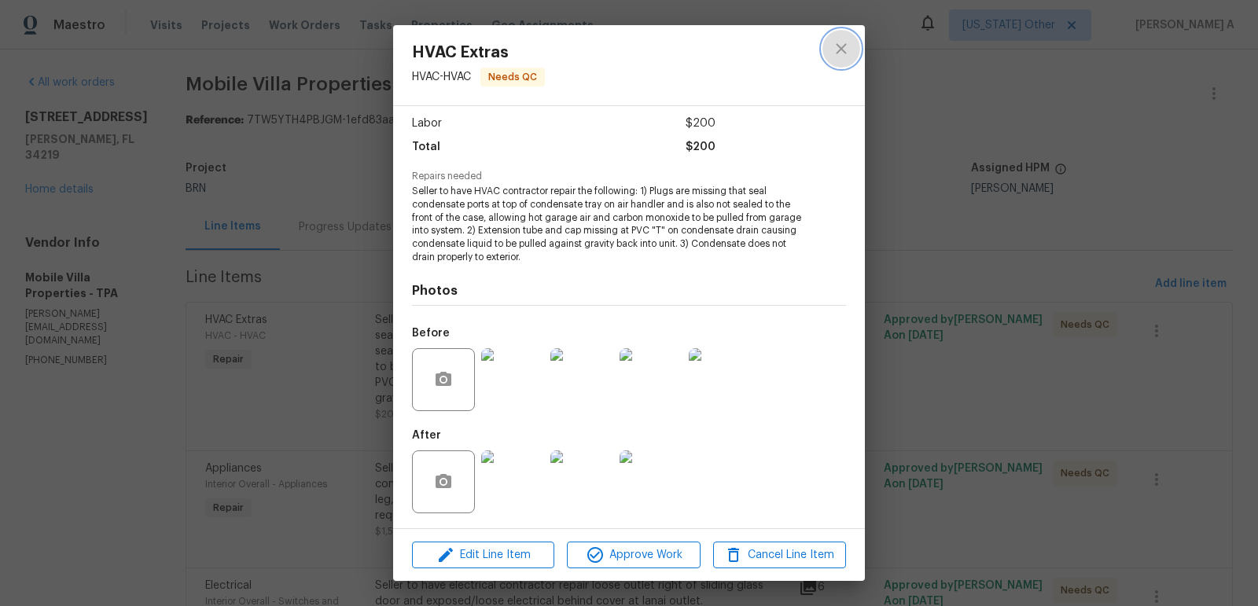
click at [840, 46] on icon "close" at bounding box center [841, 48] width 19 height 19
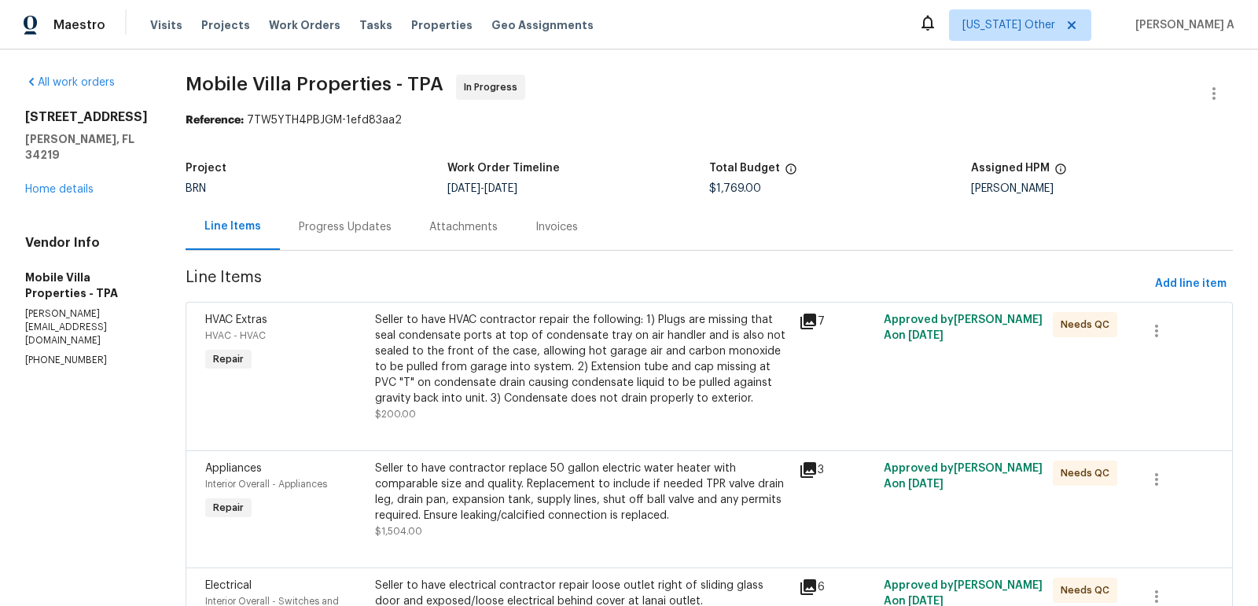
click at [299, 227] on div "Progress Updates" at bounding box center [345, 227] width 93 height 16
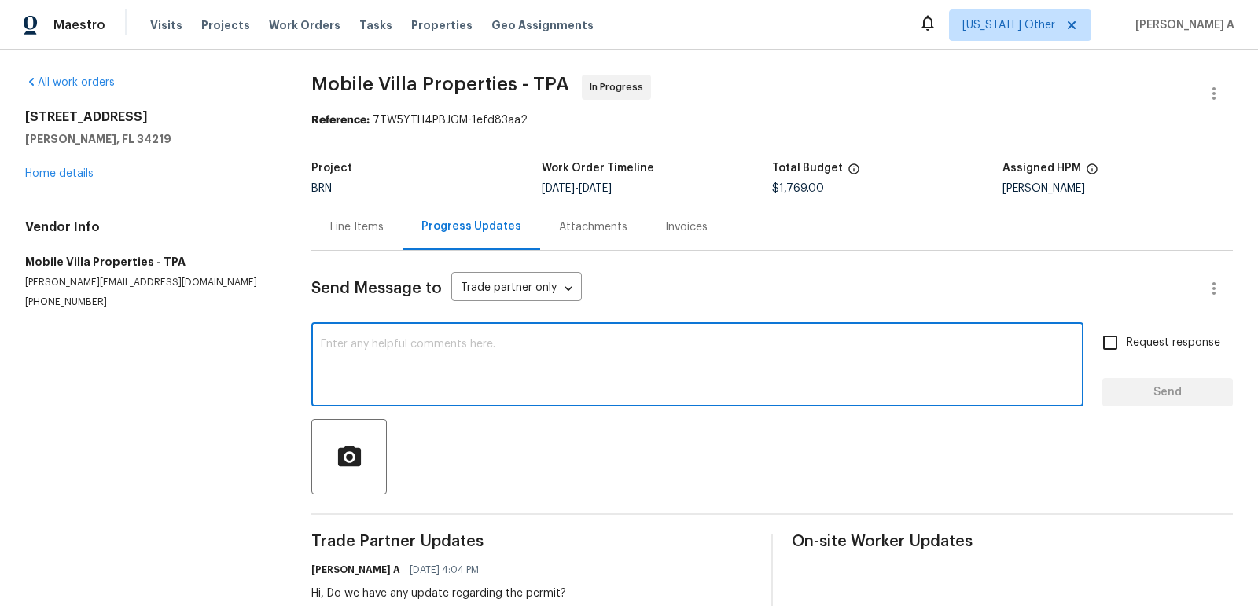
click at [427, 366] on textarea at bounding box center [697, 366] width 753 height 55
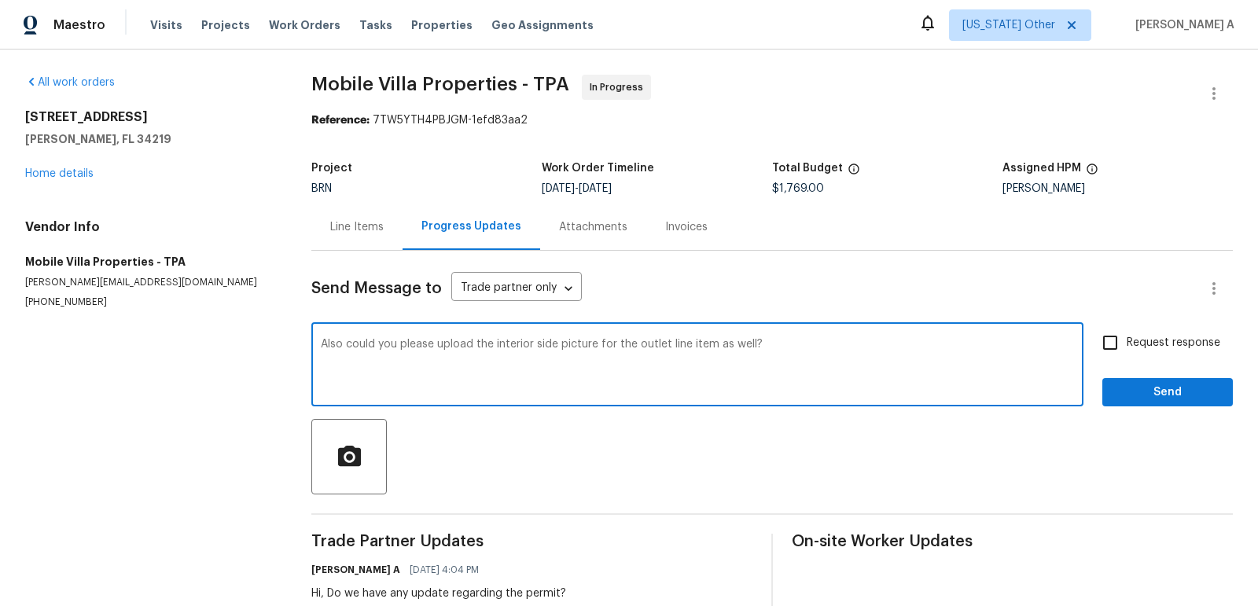
type textarea "Also could you please upload the interior side picture for the outlet line item…"
click at [1110, 349] on input "Request response" at bounding box center [1109, 342] width 33 height 33
checkbox input "true"
click at [722, 346] on textarea "Also could you please upload the interior side picture for the outlet line item…" at bounding box center [697, 366] width 753 height 55
drag, startPoint x: 714, startPoint y: 344, endPoint x: 751, endPoint y: 343, distance: 36.9
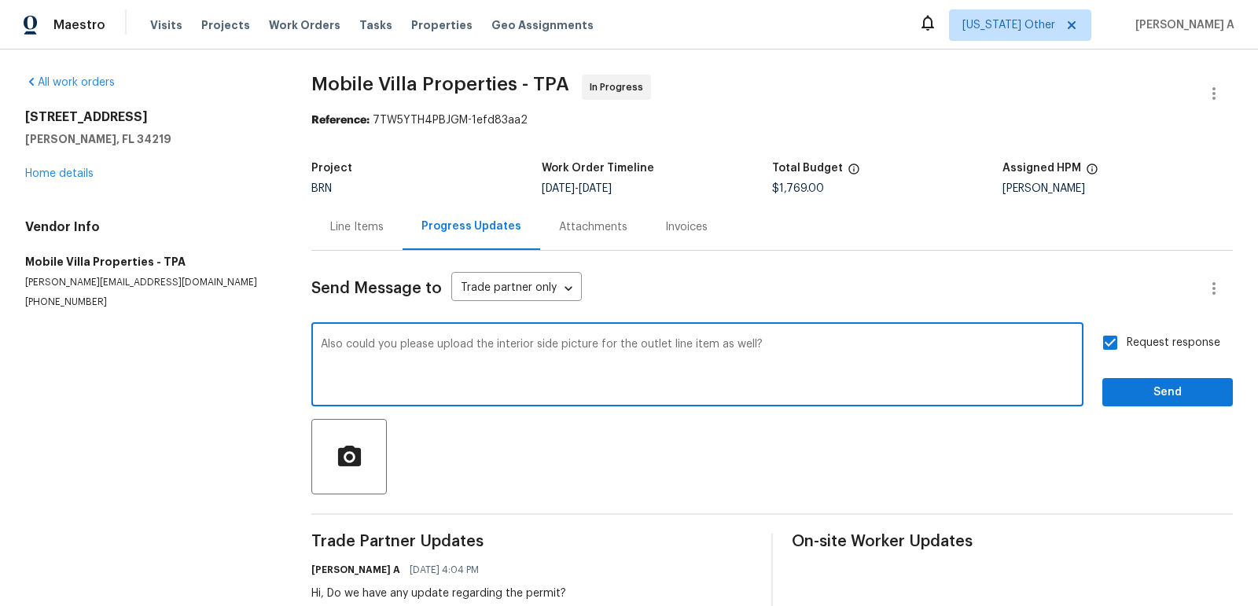
click at [751, 343] on textarea "Also could you please upload the interior side picture for the outlet line item…" at bounding box center [697, 366] width 753 height 55
click at [531, 345] on textarea "Also could you please upload the interior side picture for the outlet line item?" at bounding box center [697, 366] width 753 height 55
paste textarea "xposed/loose electrical behind cover at lanai outlet."
click at [535, 347] on textarea "Also could you please upload the interior(xposed/loose electrical behind cover …" at bounding box center [697, 366] width 753 height 55
click at [0, 0] on span "Remove" at bounding box center [0, 0] width 0 height 0
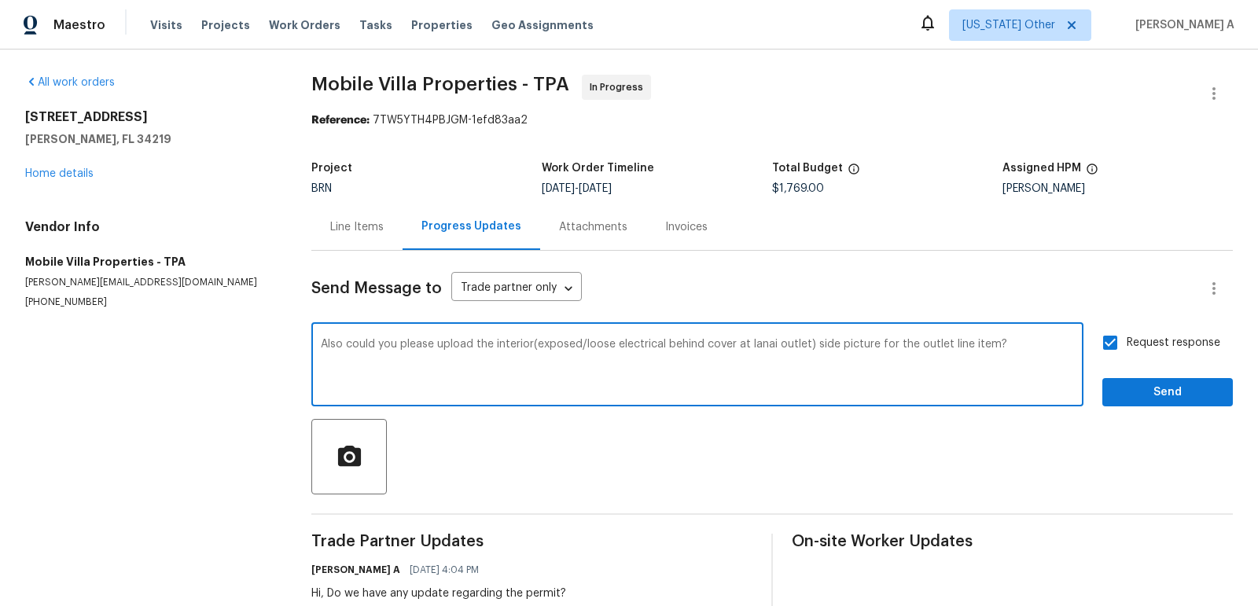
click at [0, 0] on span "Add" at bounding box center [0, 0] width 0 height 0
click at [0, 0] on div "Also ," at bounding box center [0, 0] width 0 height 0
type textarea "Also, could you please upload the interior (exposed/loose electrical behind cov…"
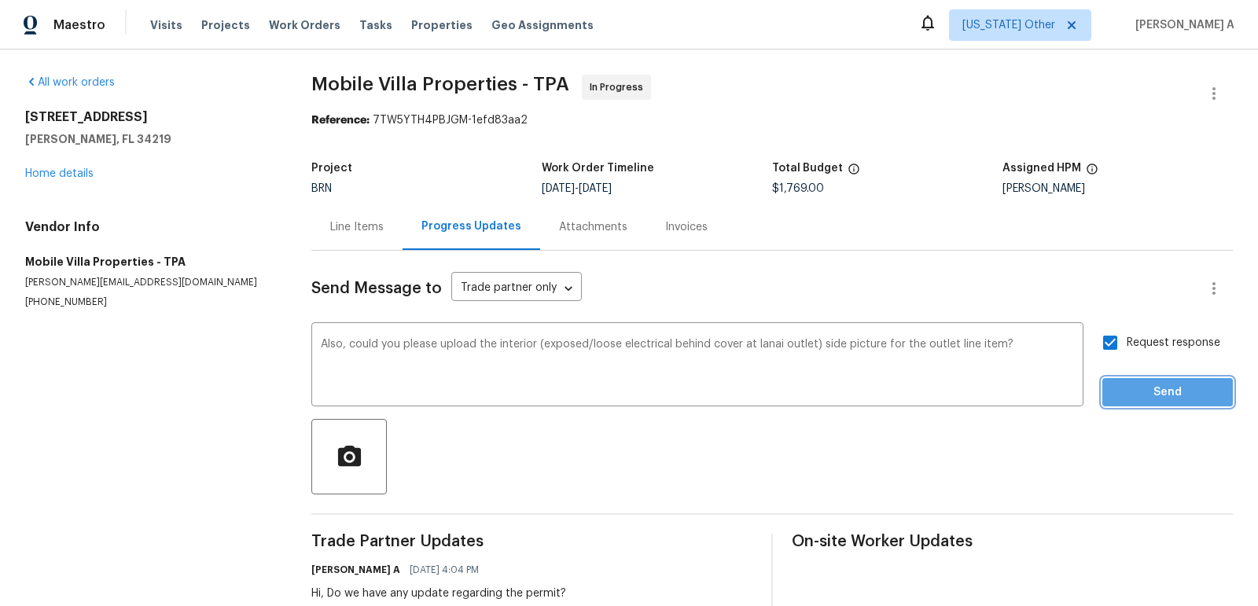
click at [1166, 380] on button "Send" at bounding box center [1167, 392] width 130 height 29
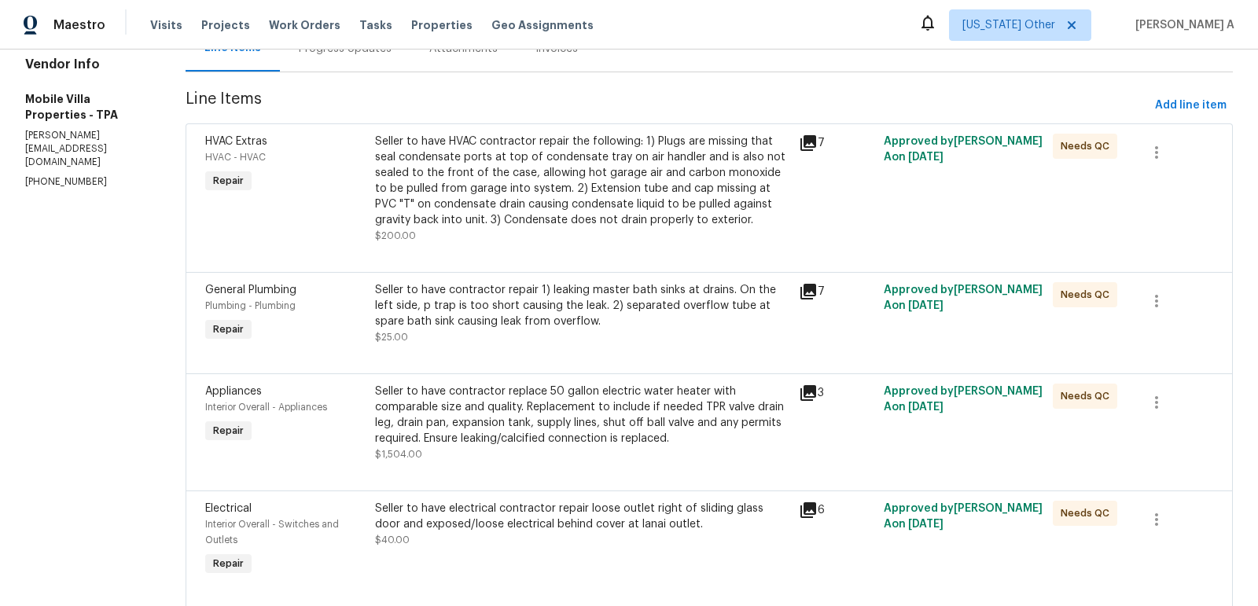
scroll to position [88, 0]
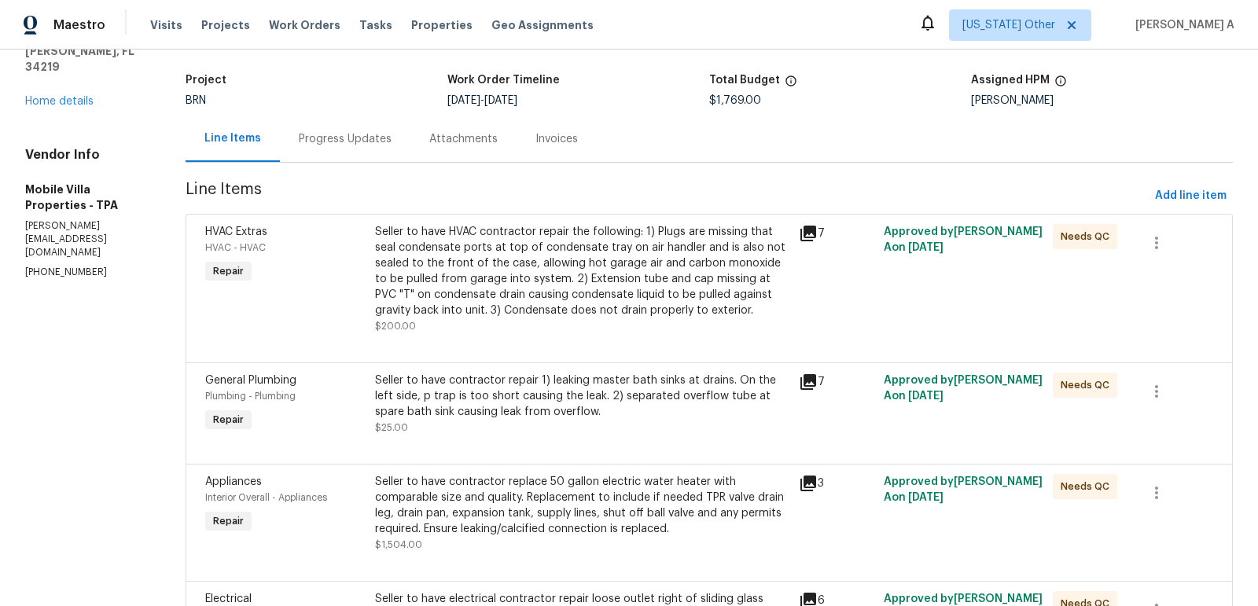
click at [614, 314] on div "Seller to have HVAC contractor repair the following: 1) Plugs are missing that …" at bounding box center [582, 271] width 414 height 94
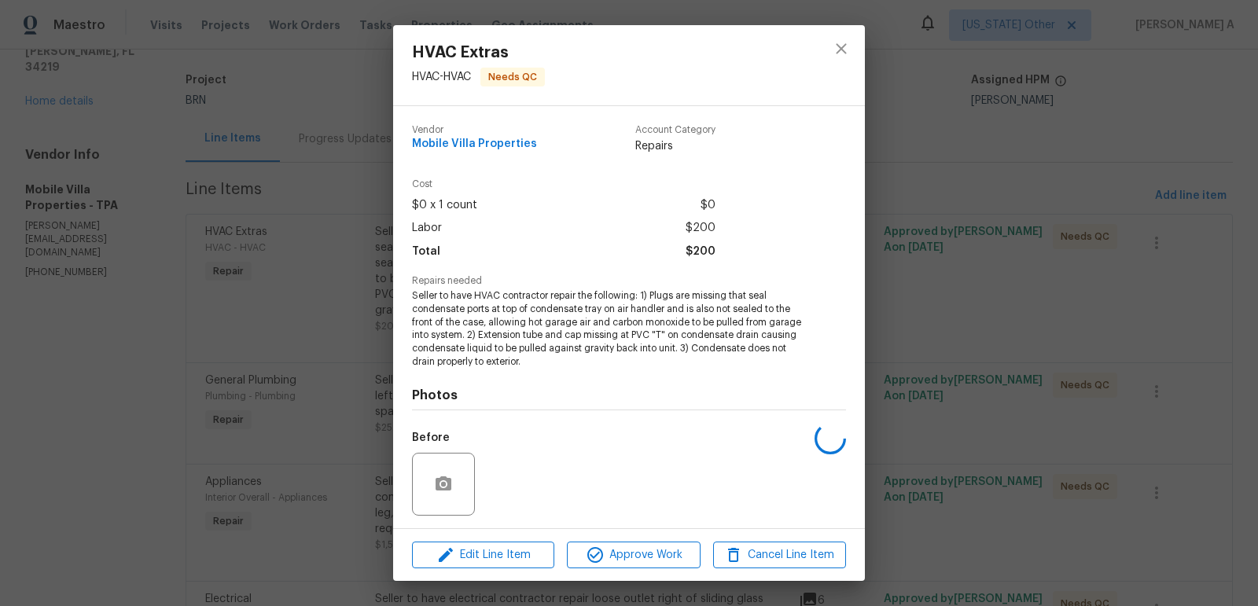
scroll to position [105, 0]
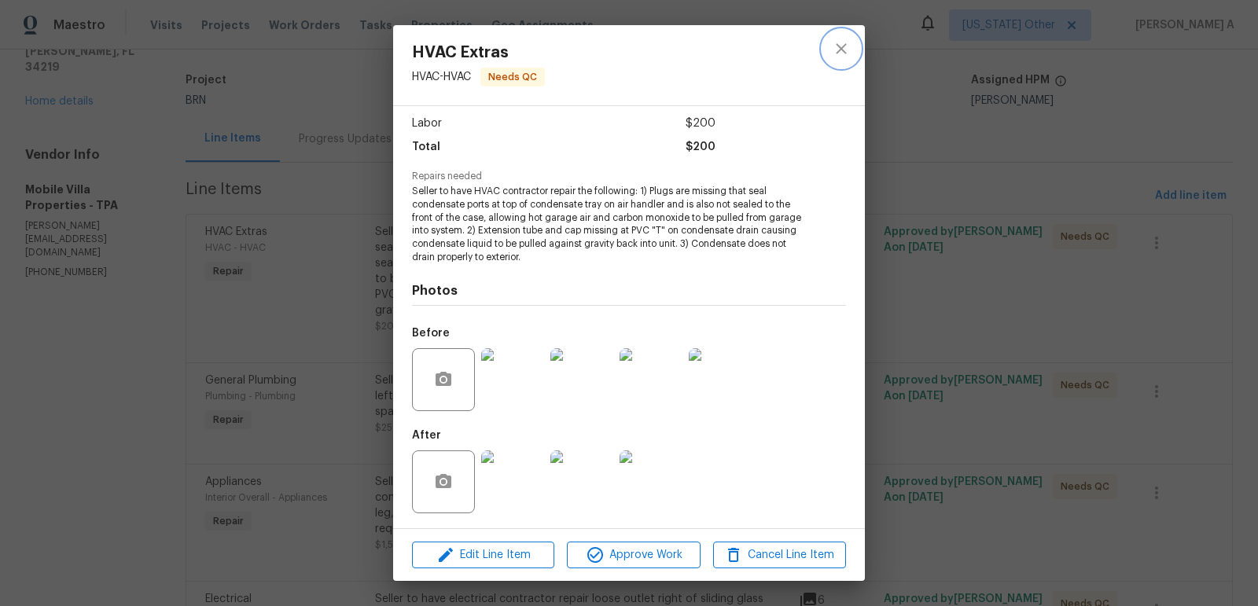
click at [827, 52] on button "close" at bounding box center [841, 49] width 38 height 38
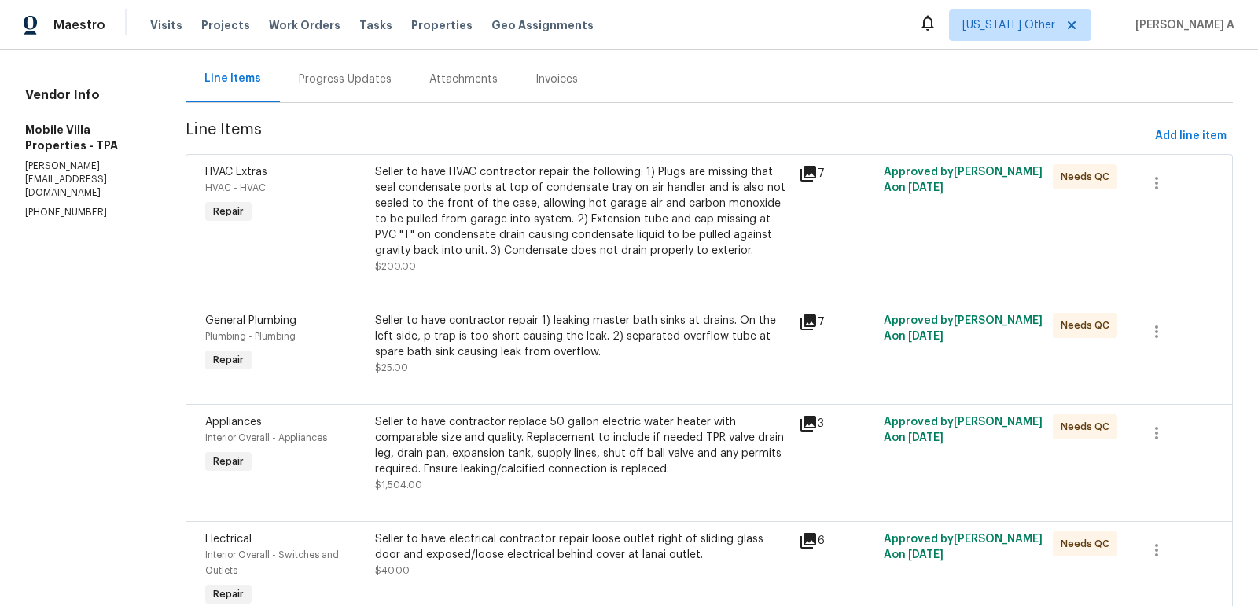
scroll to position [326, 0]
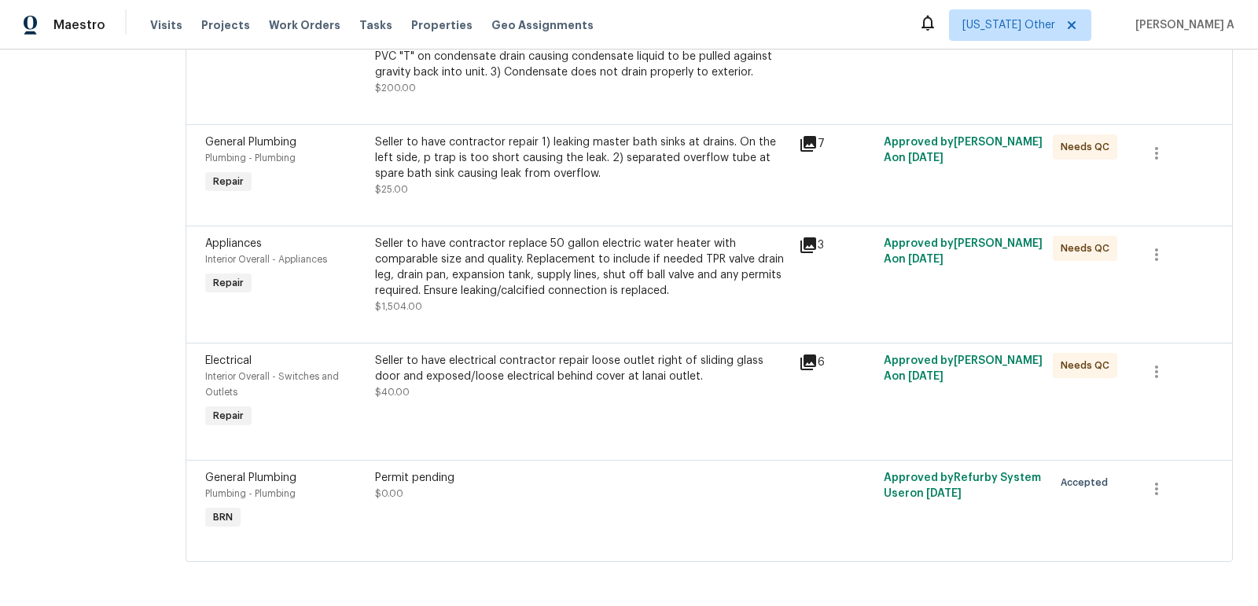
click at [586, 168] on div "Seller to have contractor repair 1) leaking master bath sinks at drains. On the…" at bounding box center [582, 157] width 414 height 47
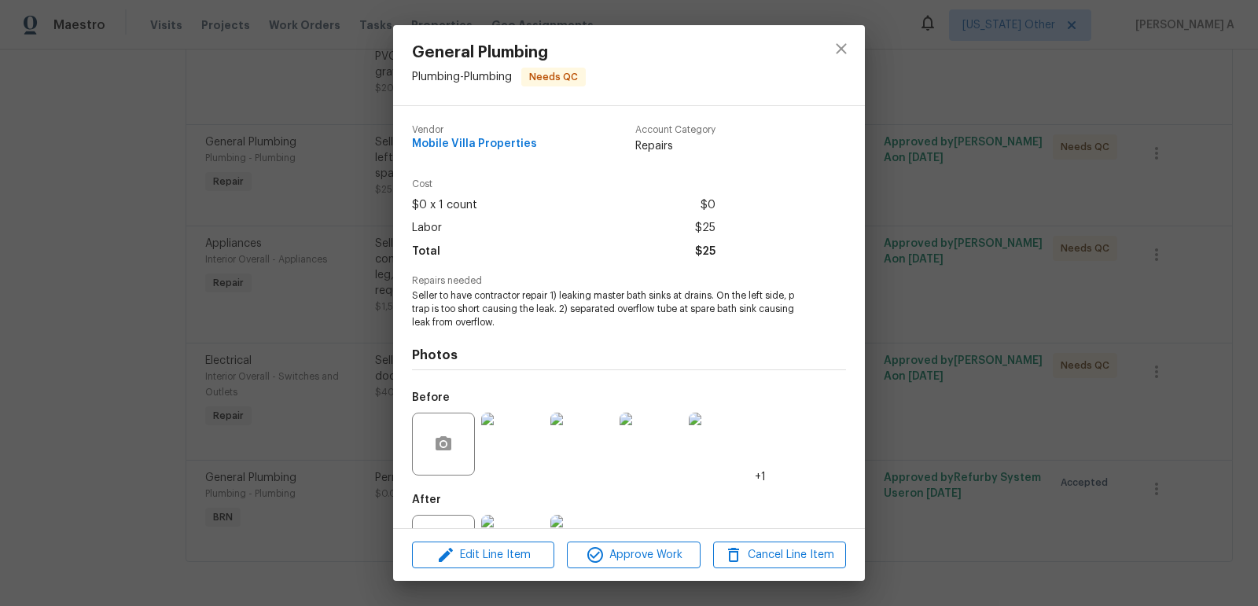
scroll to position [65, 0]
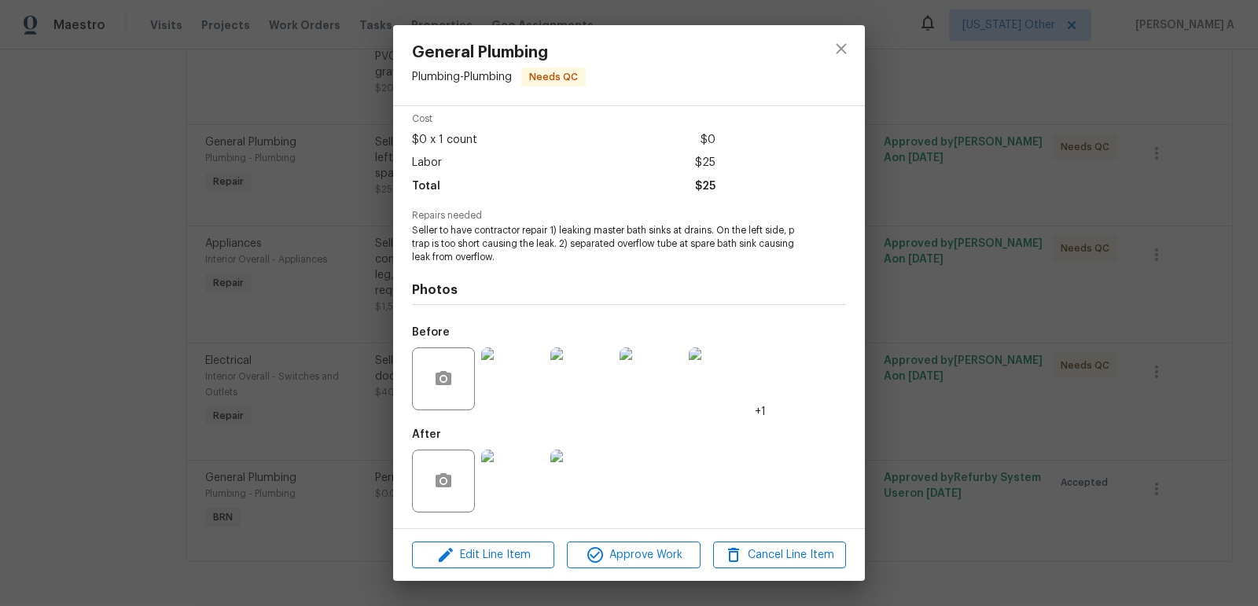
click at [506, 487] on img at bounding box center [512, 481] width 63 height 63
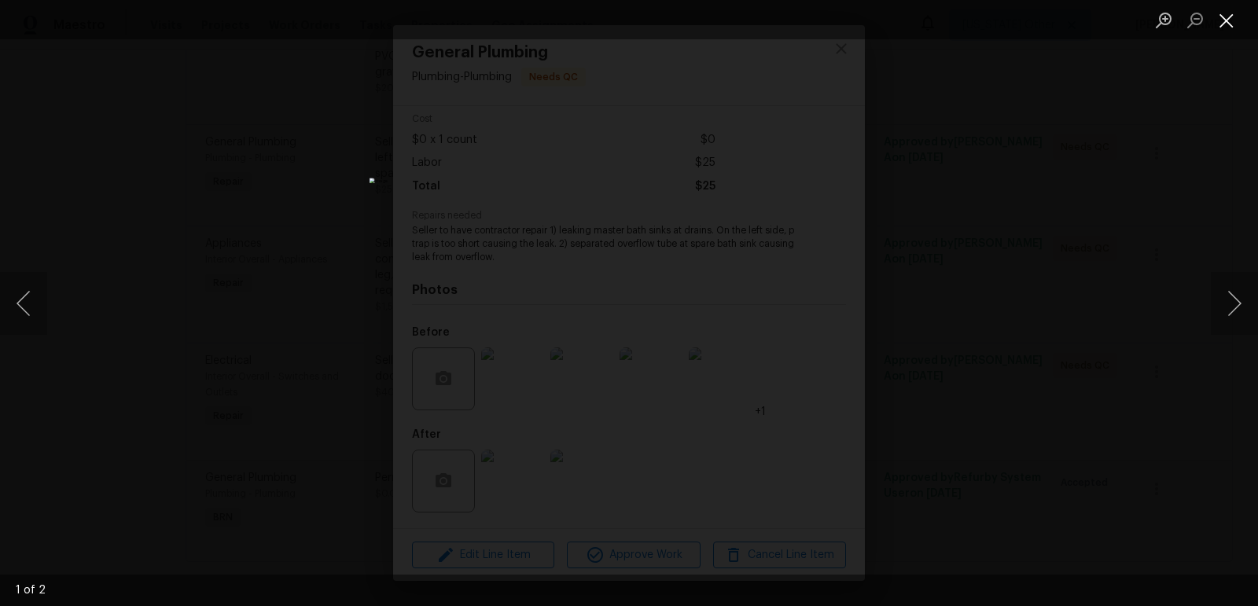
click at [1229, 24] on button "Close lightbox" at bounding box center [1225, 20] width 31 height 28
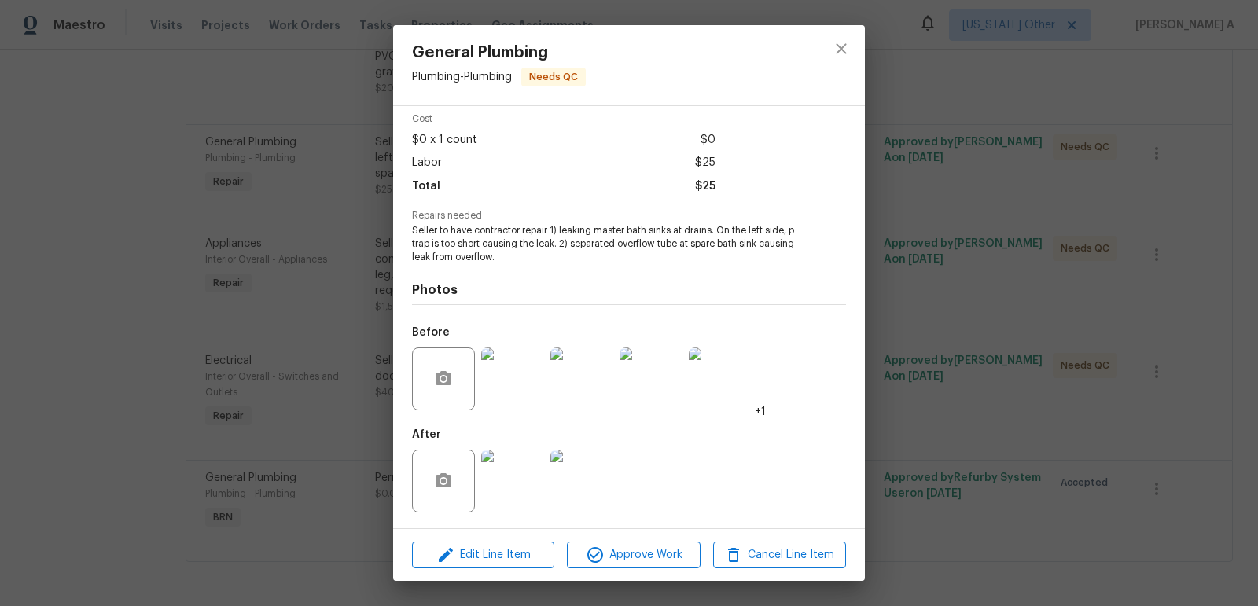
click at [826, 61] on div at bounding box center [840, 65] width 47 height 80
click at [854, 41] on button "close" at bounding box center [841, 49] width 38 height 38
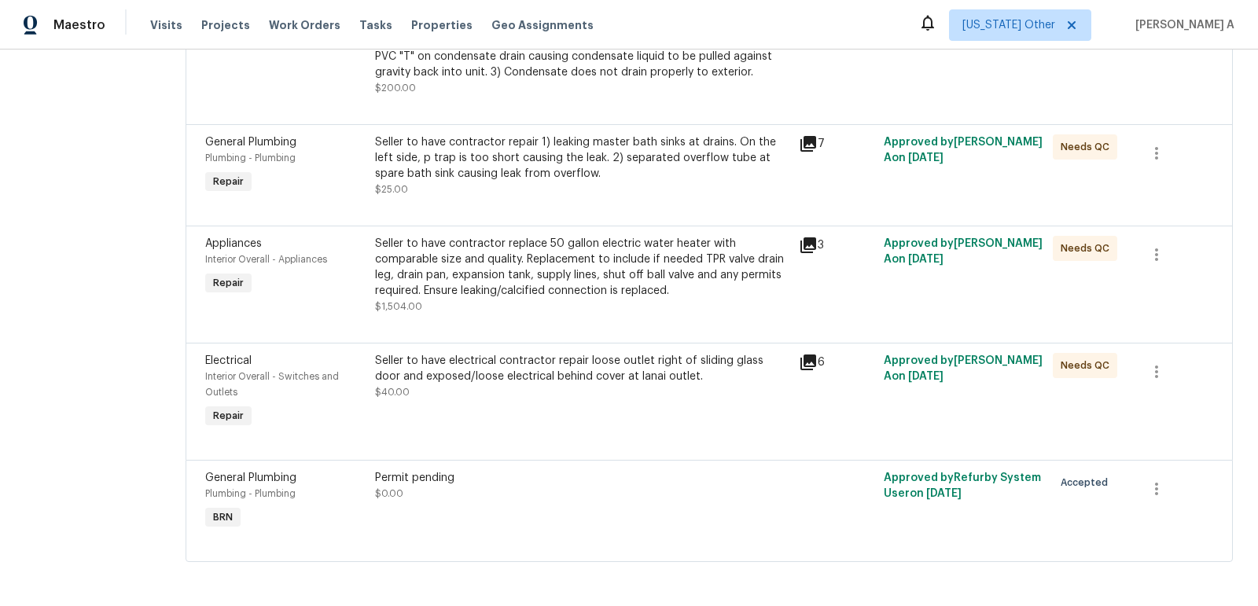
click at [591, 399] on div "Seller to have electrical contractor repair loose outlet right of sliding glass…" at bounding box center [582, 376] width 414 height 47
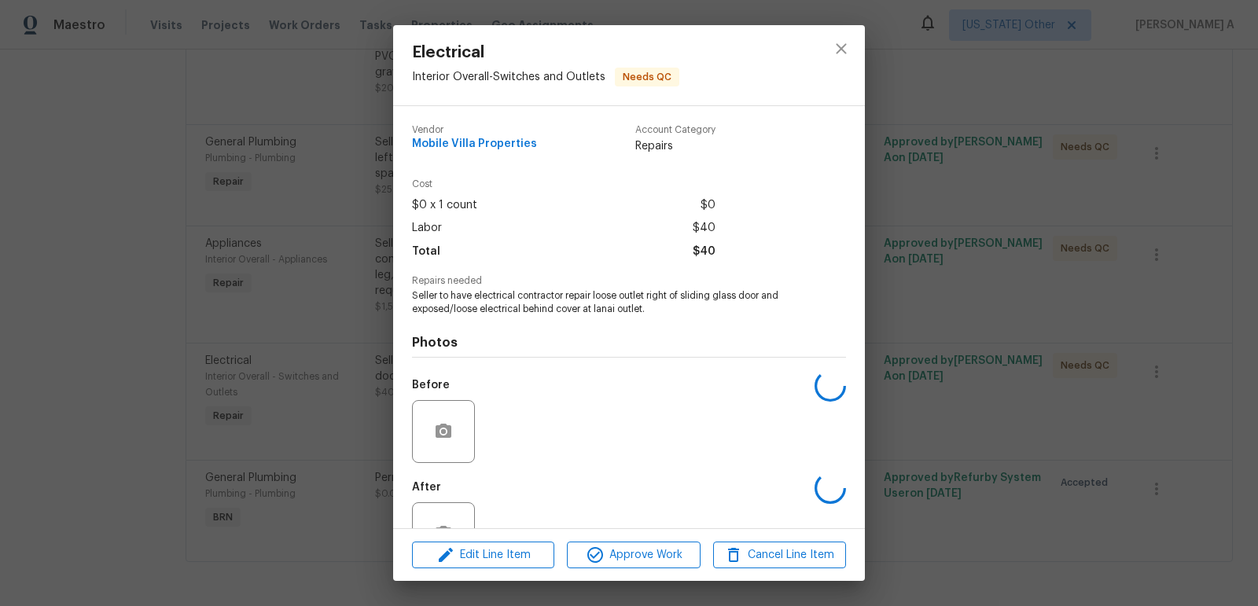
scroll to position [52, 0]
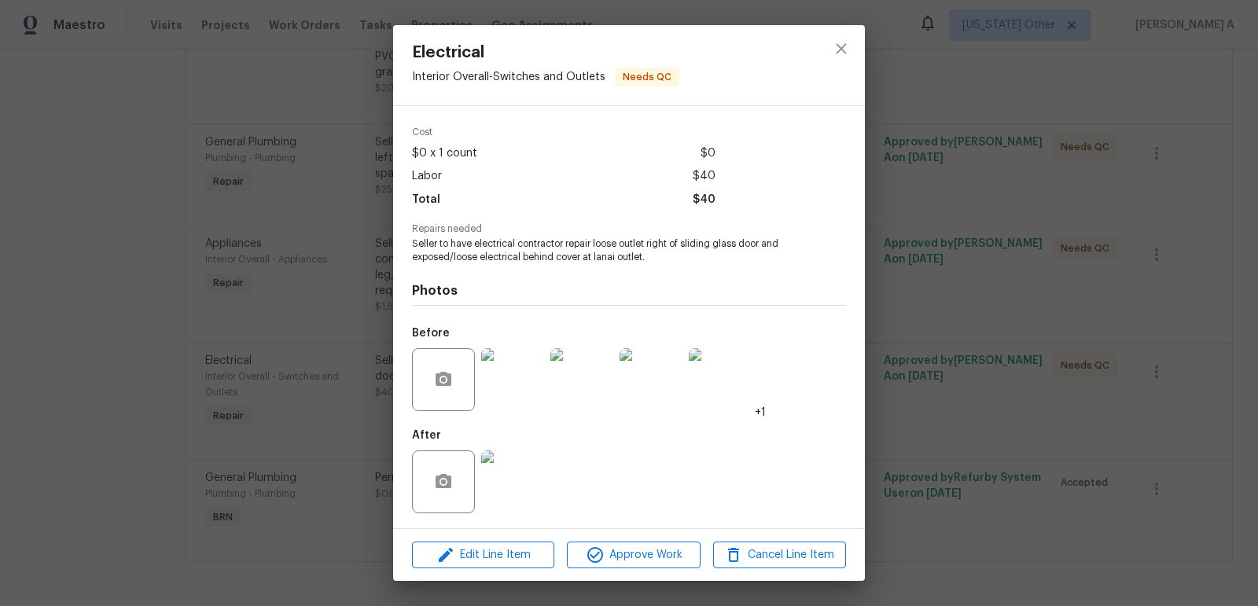
click at [504, 505] on img at bounding box center [512, 481] width 63 height 63
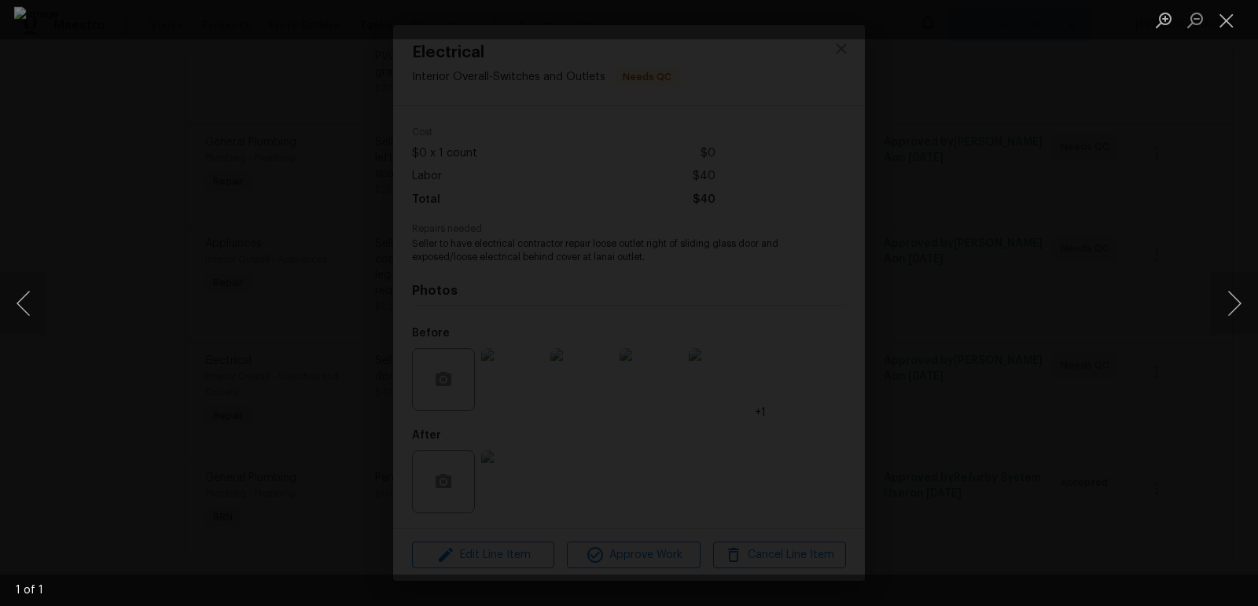
click at [1244, 18] on ul "Lightbox" at bounding box center [1202, 19] width 110 height 39
click at [1225, 20] on button "Close lightbox" at bounding box center [1225, 20] width 31 height 28
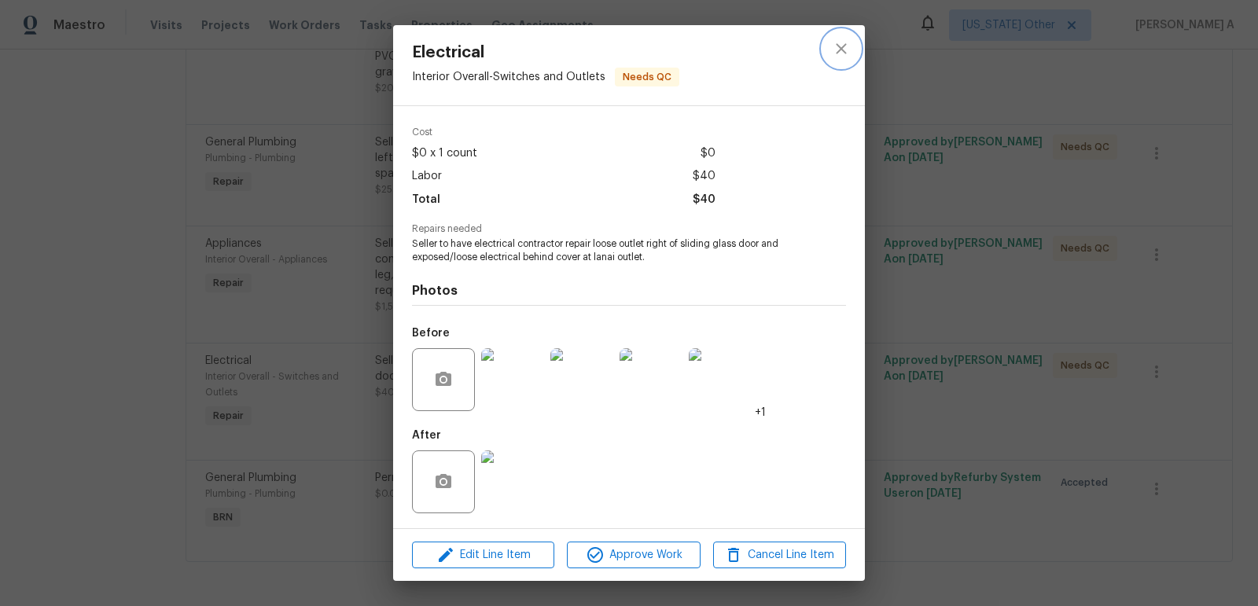
click at [832, 53] on icon "close" at bounding box center [841, 48] width 19 height 19
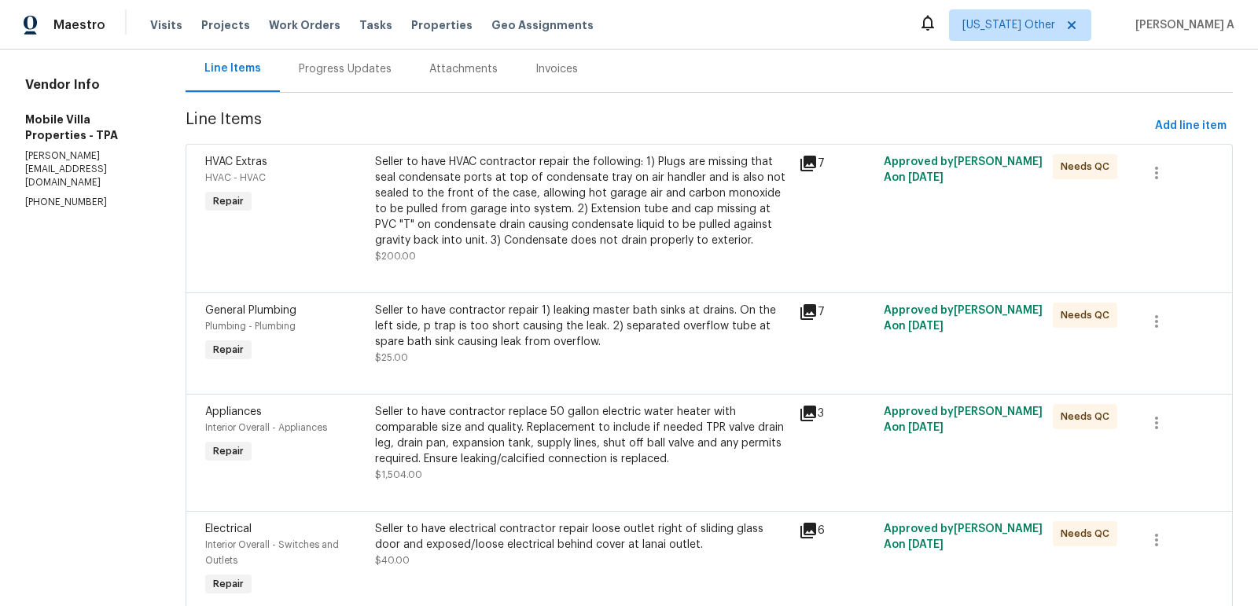
scroll to position [178, 0]
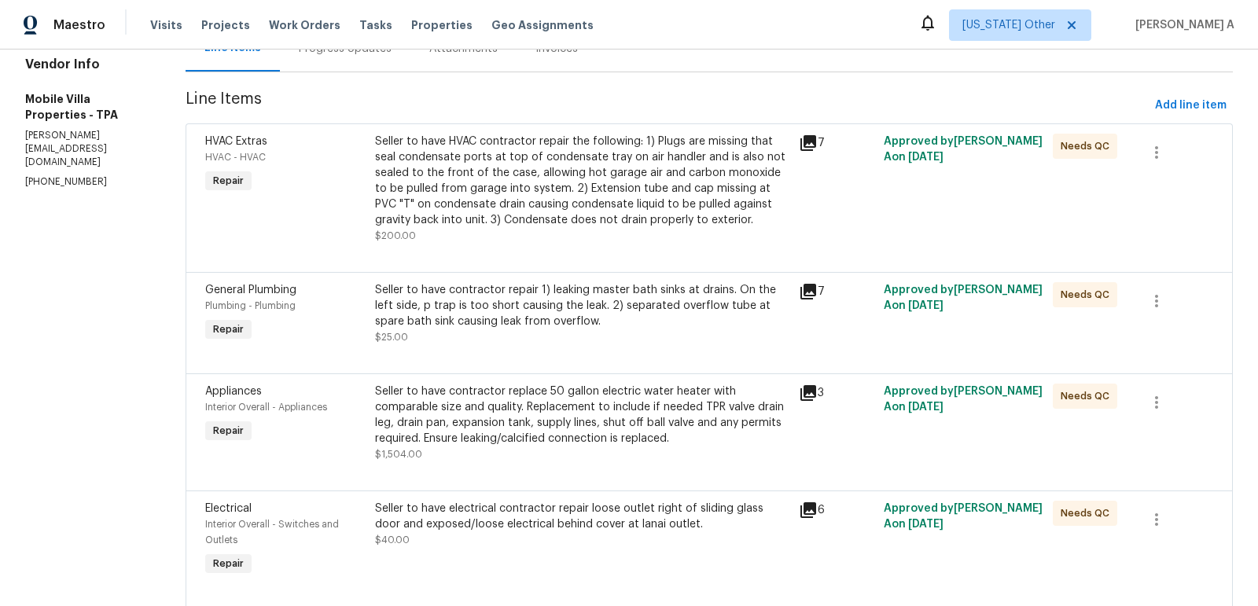
click at [578, 163] on div "Seller to have HVAC contractor repair the following: 1) Plugs are missing that …" at bounding box center [582, 181] width 414 height 94
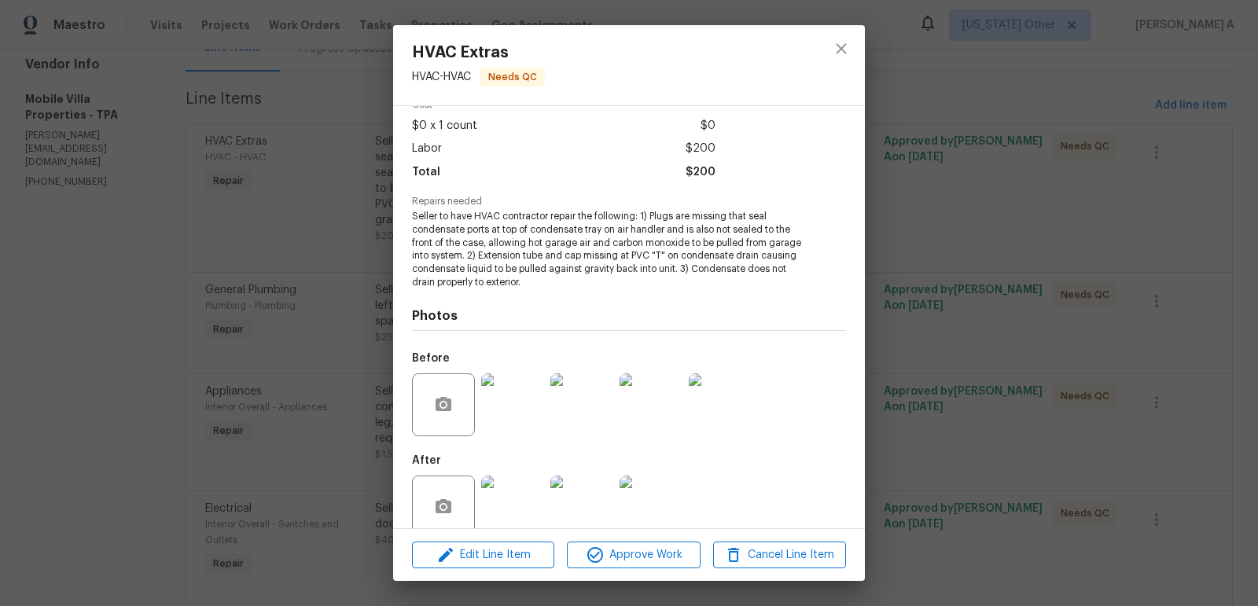
scroll to position [105, 0]
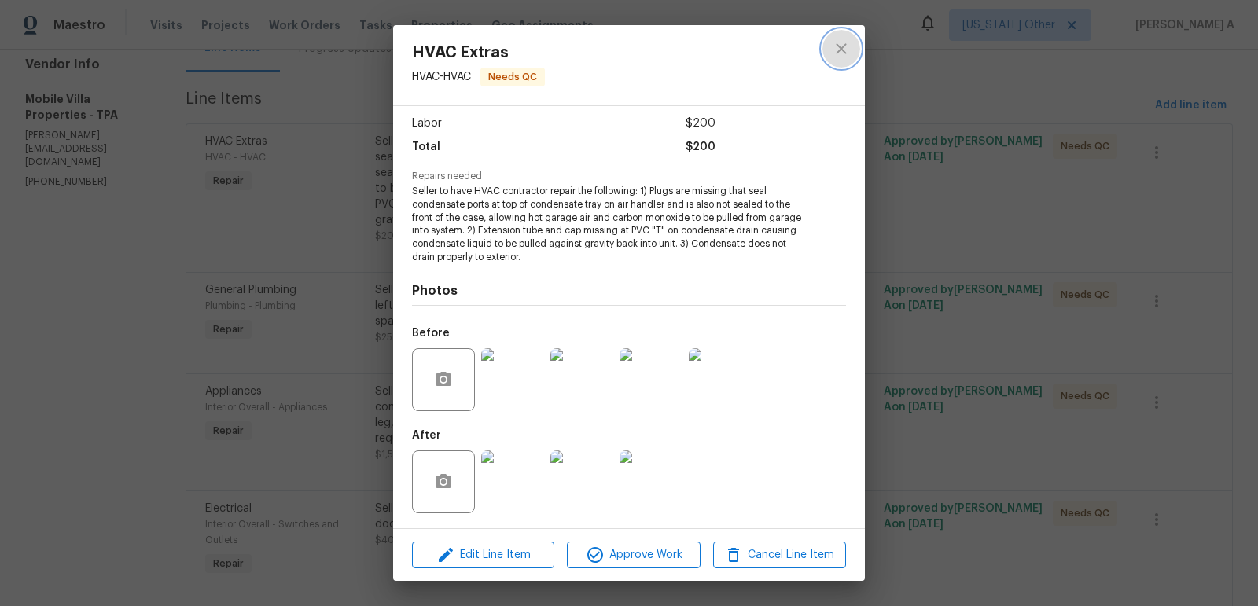
click at [835, 49] on icon "close" at bounding box center [841, 48] width 19 height 19
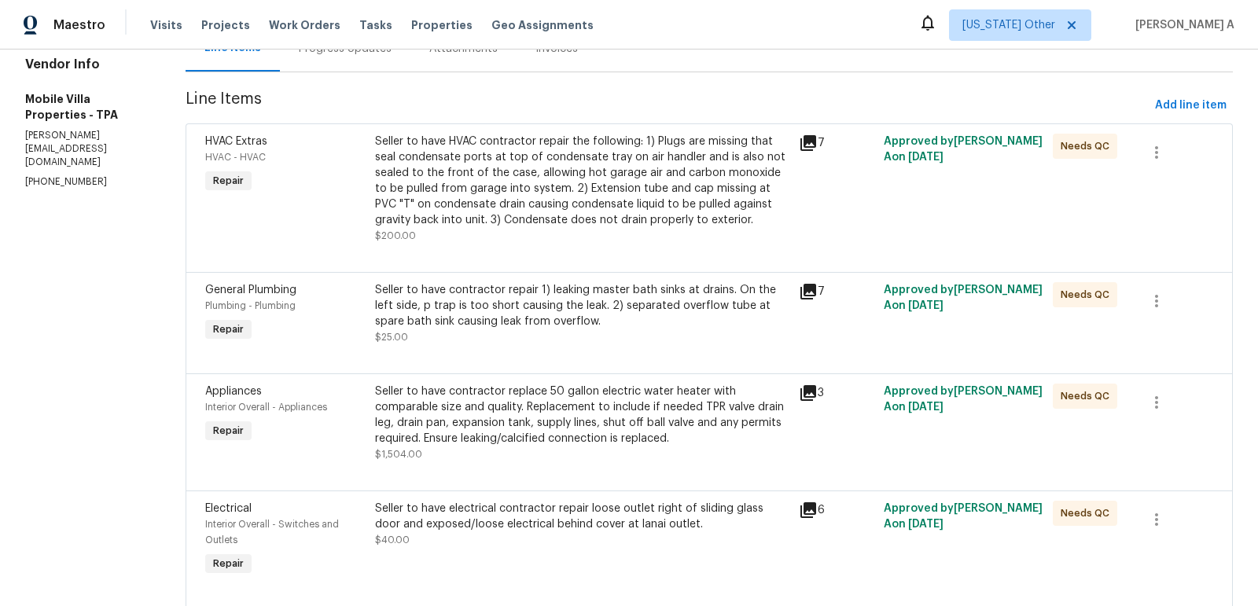
scroll to position [204, 0]
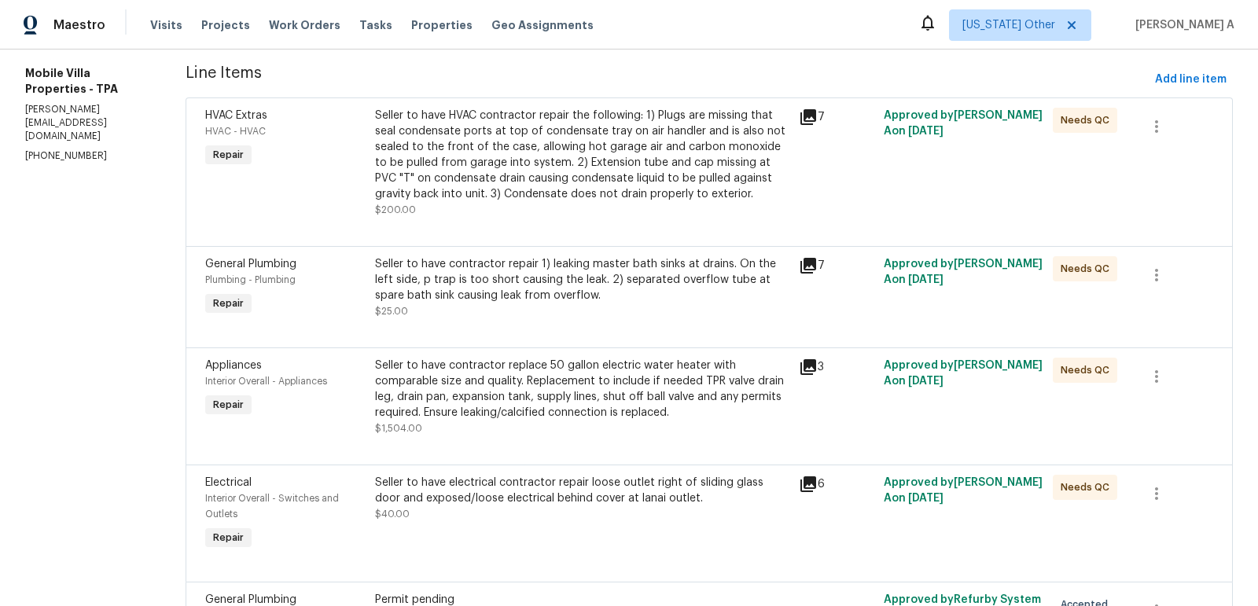
click at [475, 520] on div "Seller to have electrical contractor repair loose outlet right of sliding glass…" at bounding box center [582, 498] width 414 height 47
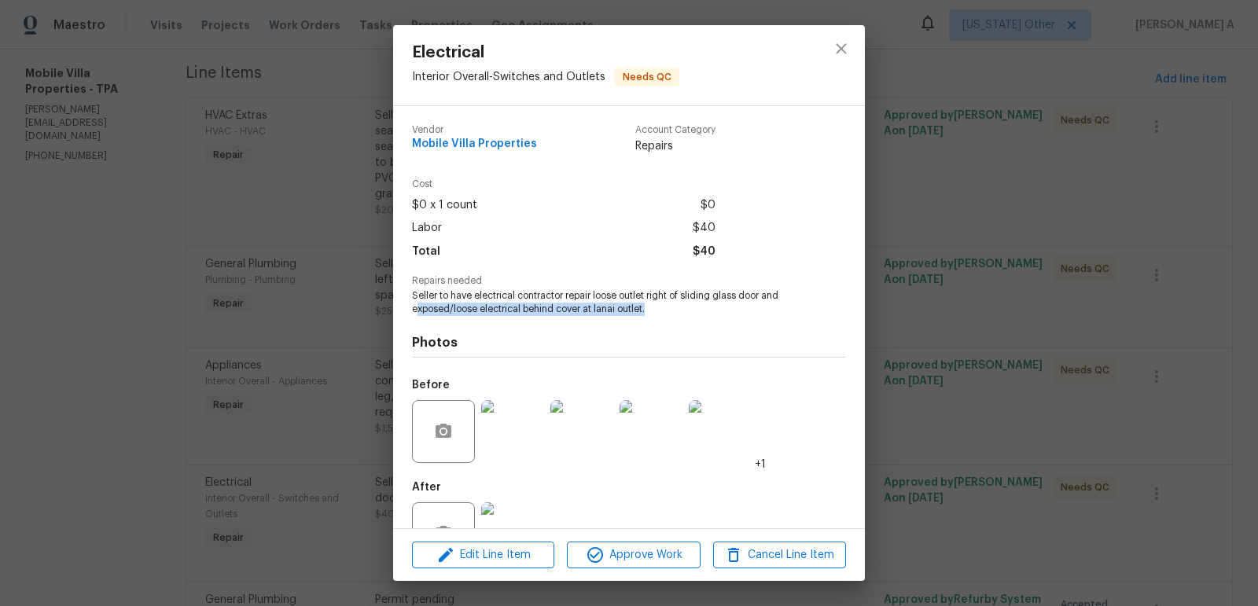
copy span "xposed/loose electrical behind cover at lanai outlet."
drag, startPoint x: 417, startPoint y: 308, endPoint x: 658, endPoint y: 312, distance: 241.3
click at [658, 312] on span "Seller to have electrical contractor repair loose outlet right of sliding glass…" at bounding box center [607, 302] width 391 height 27
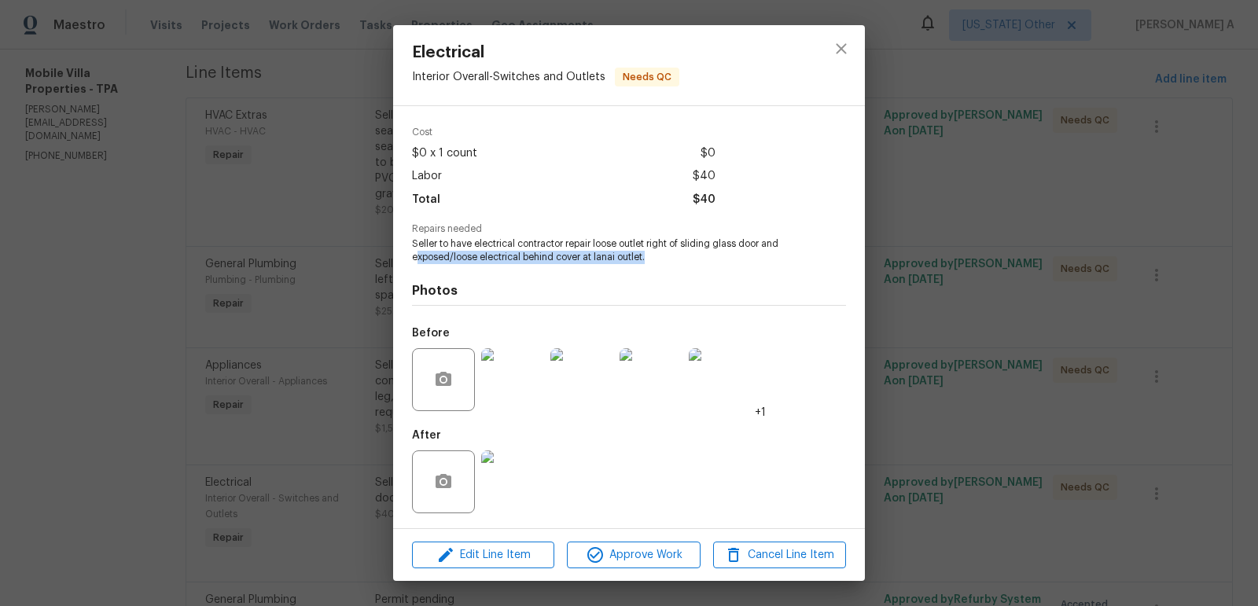
click at [518, 376] on img at bounding box center [512, 379] width 63 height 63
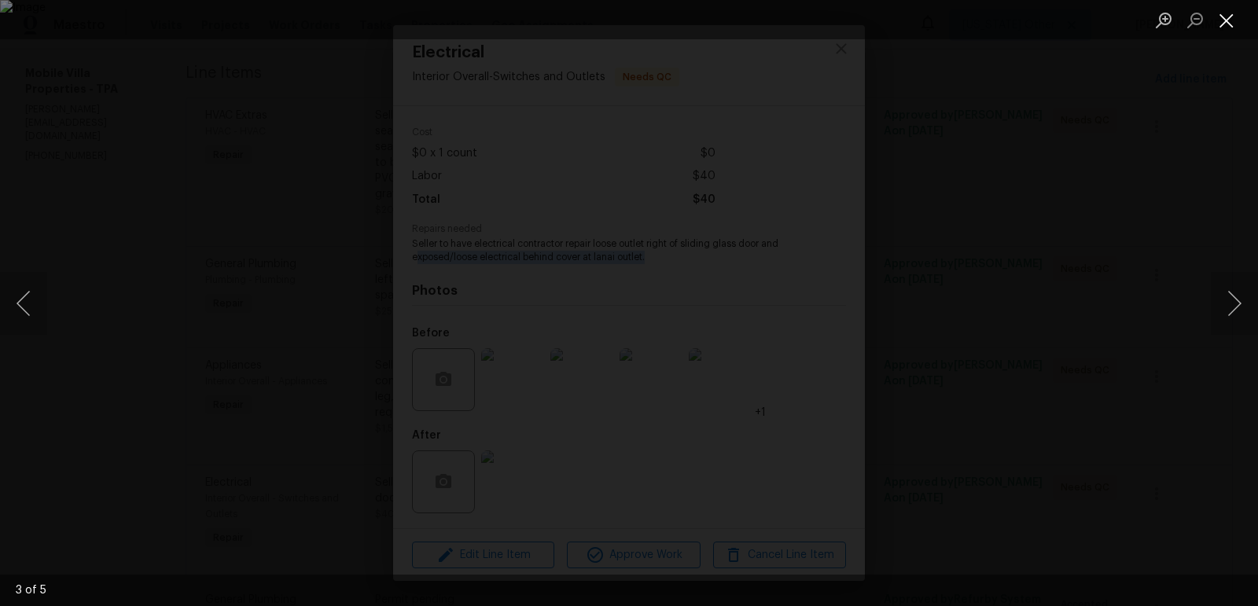
click at [1221, 19] on button "Close lightbox" at bounding box center [1225, 20] width 31 height 28
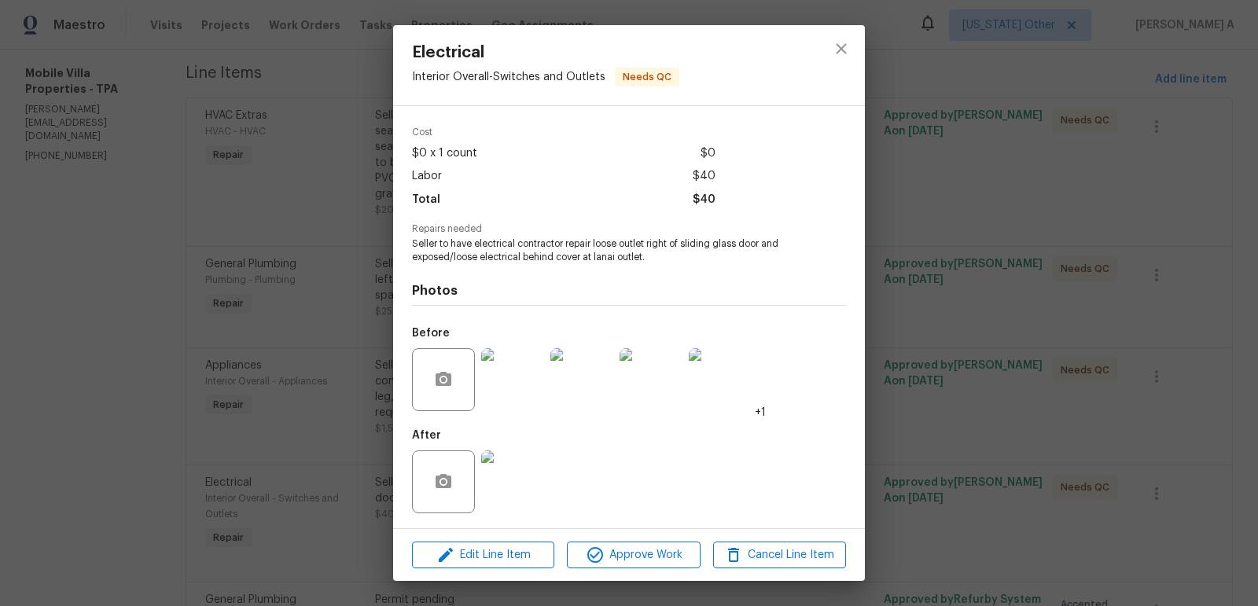
click at [861, 53] on div at bounding box center [840, 65] width 47 height 80
click at [836, 47] on icon "close" at bounding box center [841, 48] width 19 height 19
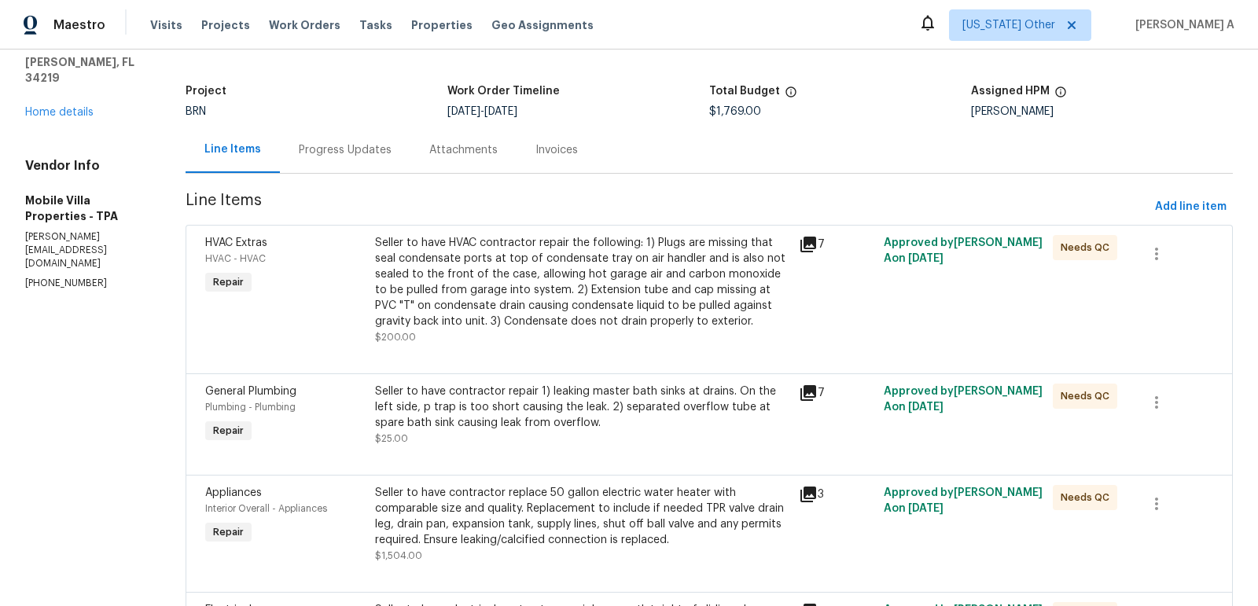
scroll to position [0, 0]
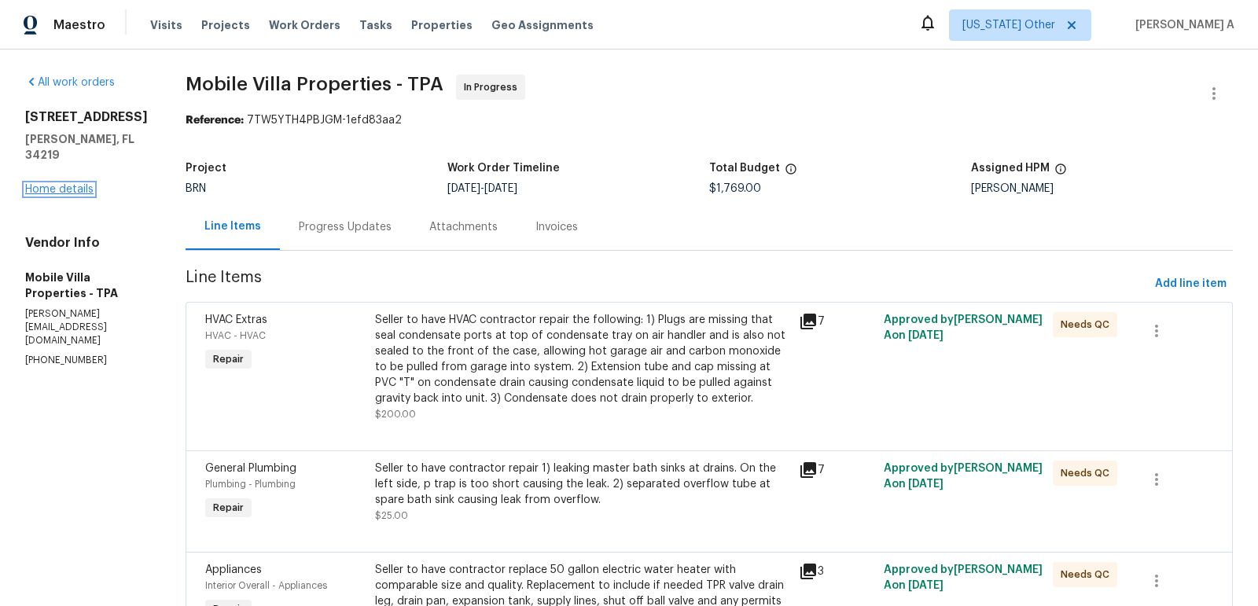
click at [83, 184] on link "Home details" at bounding box center [59, 189] width 68 height 11
